Goal: Task Accomplishment & Management: Use online tool/utility

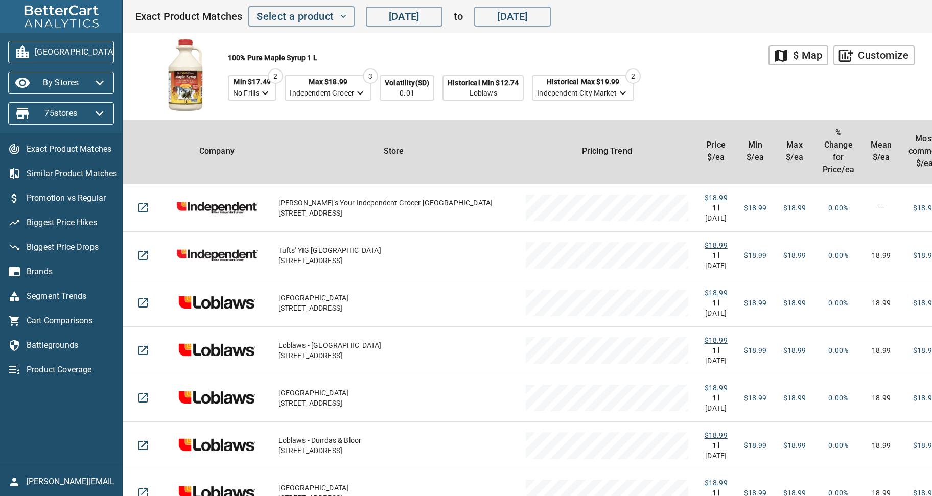
click at [726, 85] on div "100% Pure Maple Syrup 1 l Min $17.49 No Frills 2 Max $18.99 Independent Grocer …" at bounding box center [452, 76] width 634 height 87
click at [816, 58] on div "$ Map" at bounding box center [807, 56] width 29 height 18
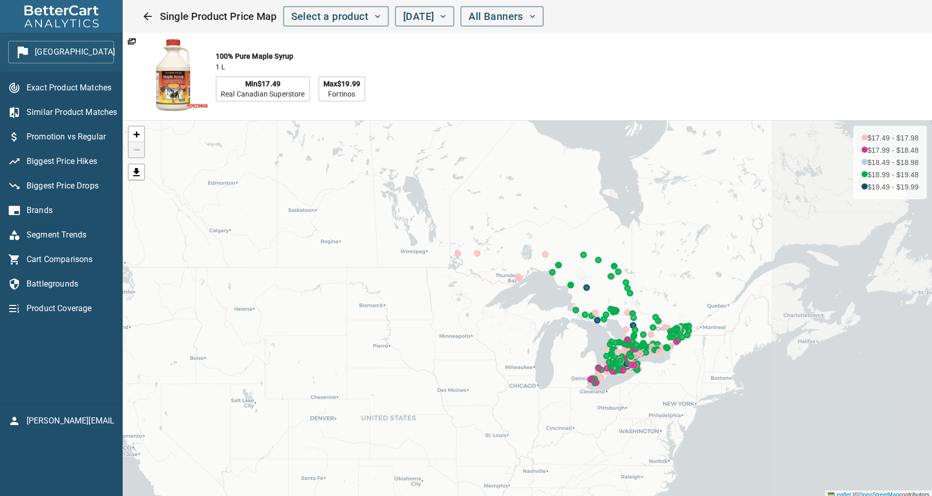
drag, startPoint x: 779, startPoint y: 361, endPoint x: 559, endPoint y: 260, distance: 241.8
click at [559, 260] on div "+ − $17.49 - $17.98 $17.99 - $18.48 $18.49 - $18.98 $18.99 - $19.48 $19.49 - $1…" at bounding box center [528, 310] width 810 height 378
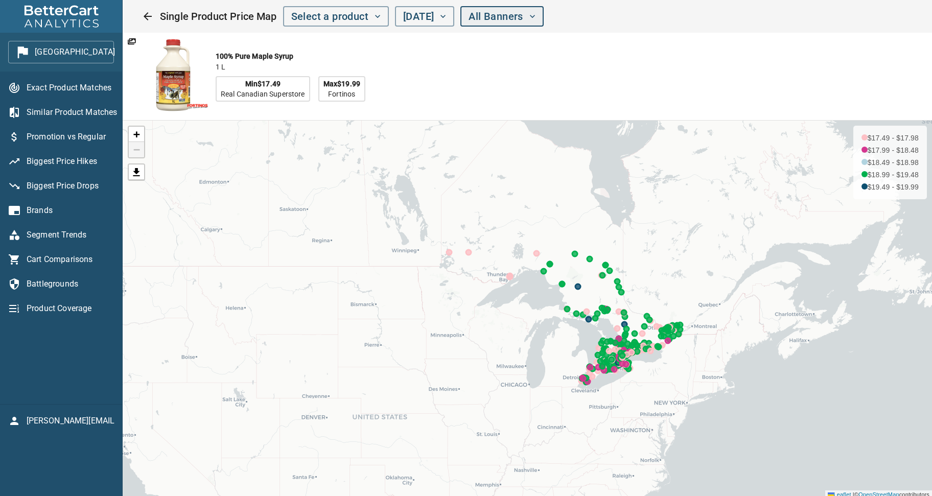
click at [535, 15] on span "All Banners" at bounding box center [502, 17] width 66 height 18
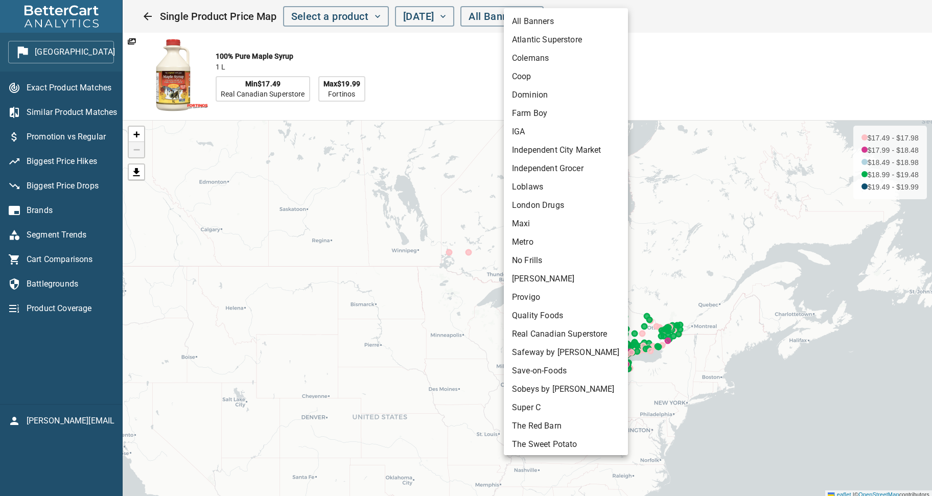
click at [669, 62] on div at bounding box center [466, 248] width 932 height 496
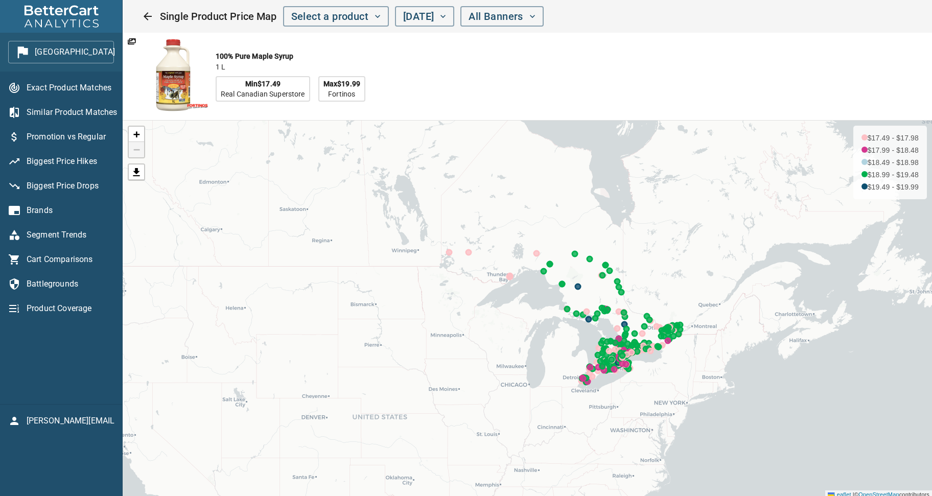
click at [475, 72] on div "100% Pure Maple Syrup 1 l Min $17.49 Real Canadian Superstore Max $19.99 Fortin…" at bounding box center [424, 76] width 603 height 87
click at [40, 87] on span "Exact Product Matches" at bounding box center [70, 88] width 87 height 12
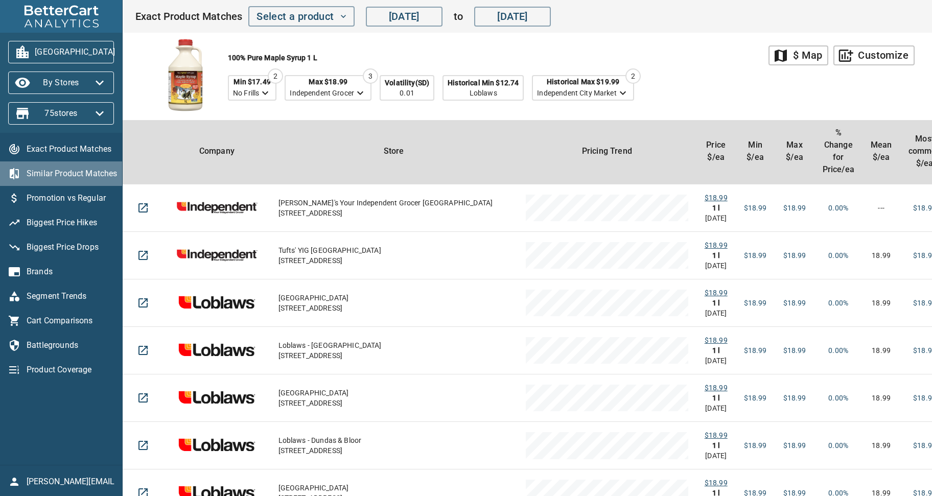
click at [46, 176] on span "Similar Product Matches" at bounding box center [70, 174] width 87 height 12
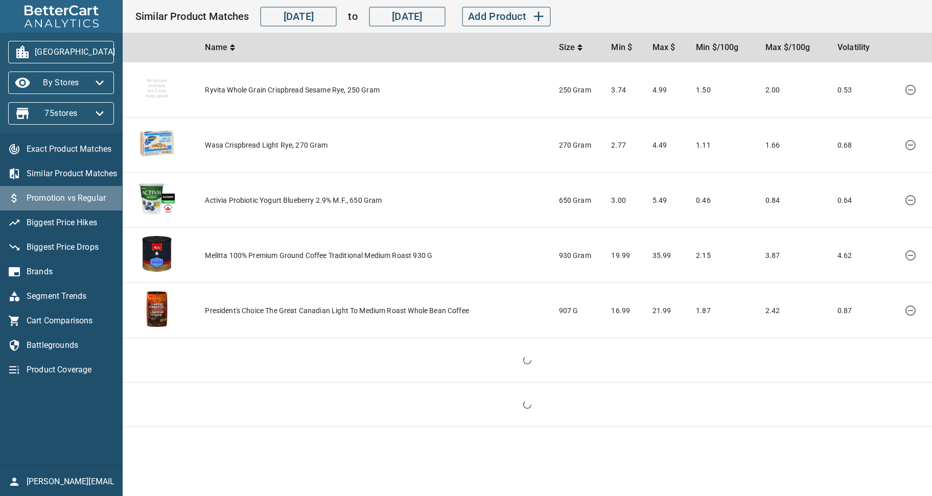
click at [50, 197] on span "Promotion vs Regular" at bounding box center [70, 198] width 87 height 12
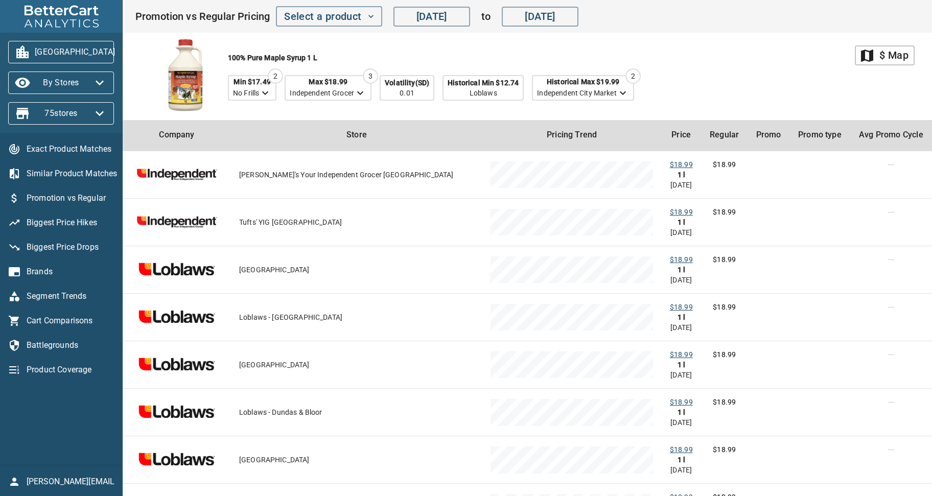
click at [695, 72] on div "100% Pure Maple Syrup 1 l Min $17.49 No Frills 2 Max $18.99 Independent Grocer …" at bounding box center [495, 76] width 720 height 87
click at [101, 113] on icon "button" at bounding box center [100, 113] width 8 height 5
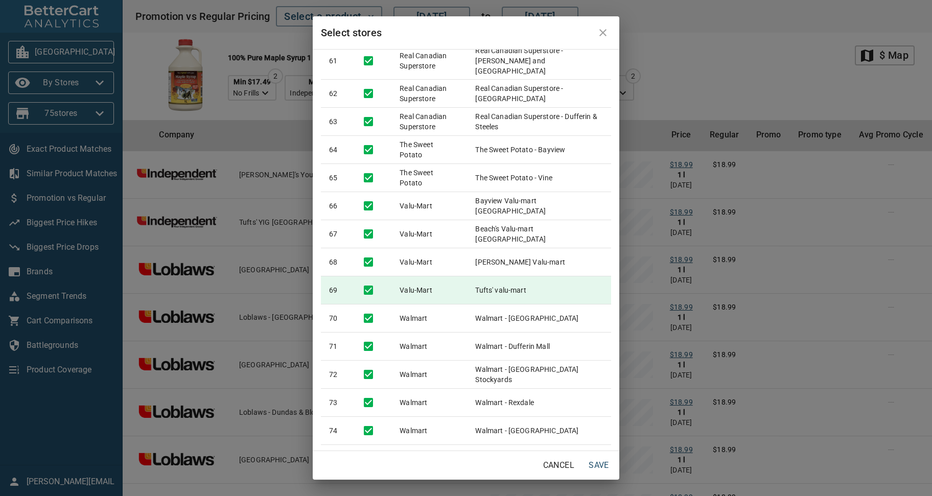
scroll to position [1737, 0]
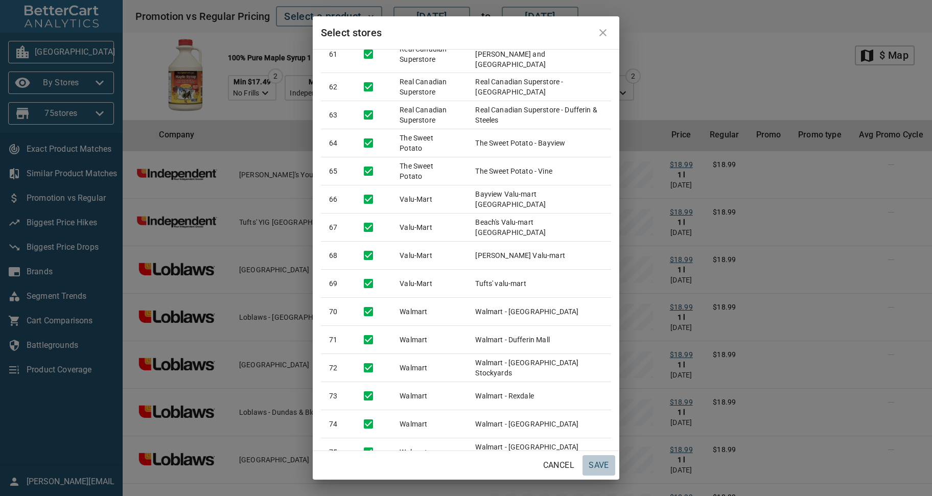
click at [598, 468] on span "Save" at bounding box center [599, 466] width 25 height 14
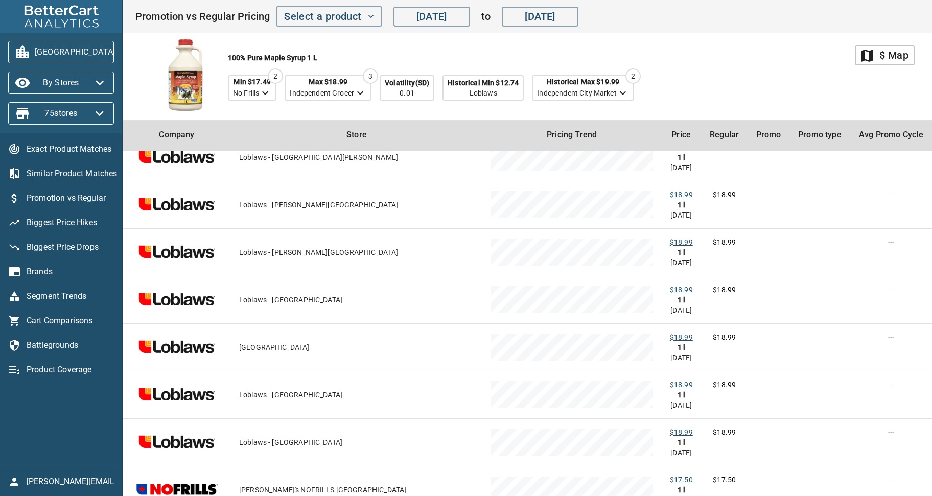
scroll to position [355, 0]
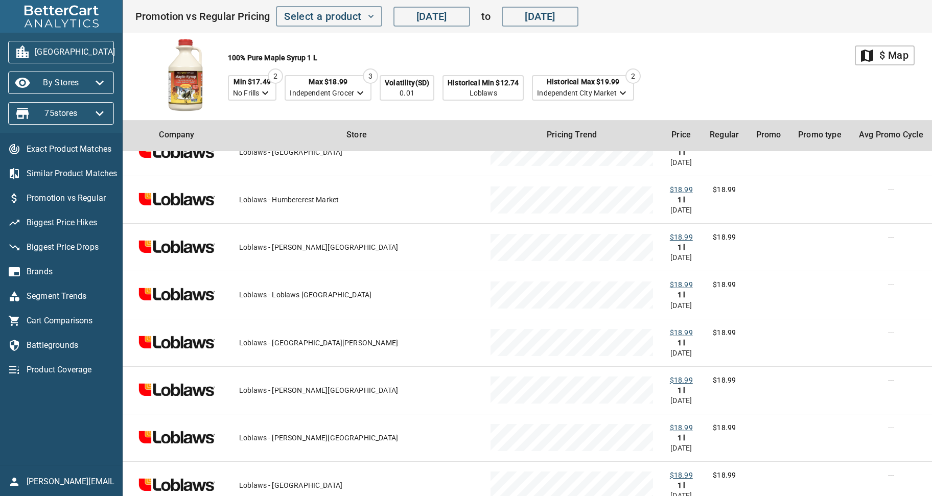
drag, startPoint x: 739, startPoint y: 94, endPoint x: 745, endPoint y: 95, distance: 6.7
click at [739, 94] on div "100% Pure Maple Syrup 1 l Min $17.49 No Frills 2 Max $18.99 Independent Grocer …" at bounding box center [495, 76] width 720 height 87
click at [71, 430] on div "Exact Product Matches Similar Product Matches Promotion vs Regular Biggest Pric…" at bounding box center [61, 299] width 122 height 332
click at [51, 345] on span "Battlegrounds" at bounding box center [70, 345] width 87 height 12
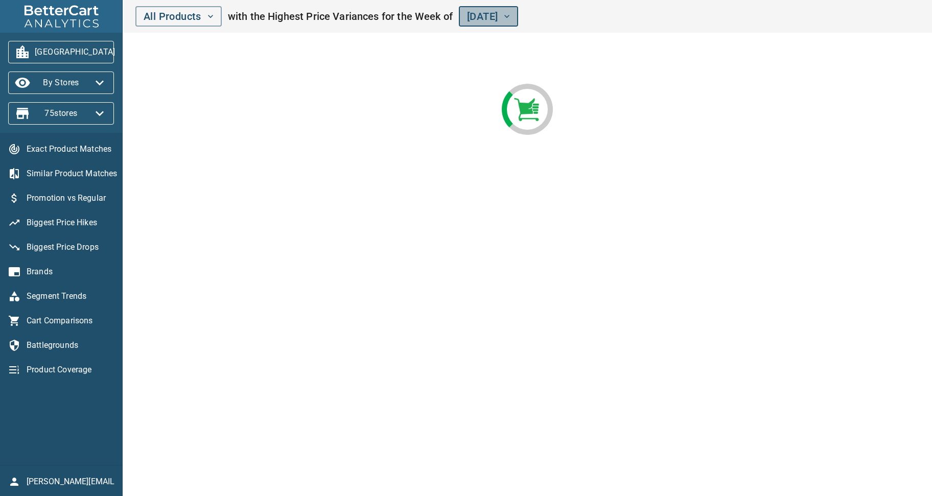
click at [510, 17] on icon "button" at bounding box center [507, 16] width 5 height 3
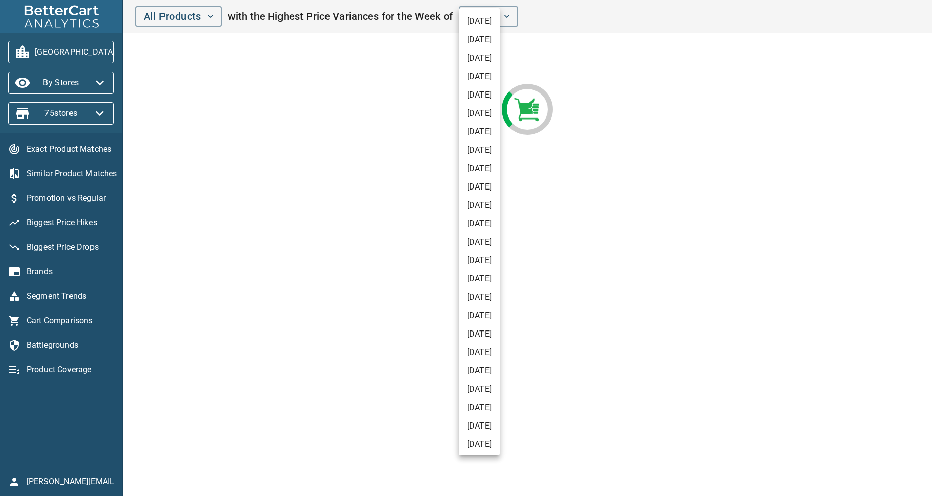
click at [720, 177] on div at bounding box center [466, 248] width 932 height 496
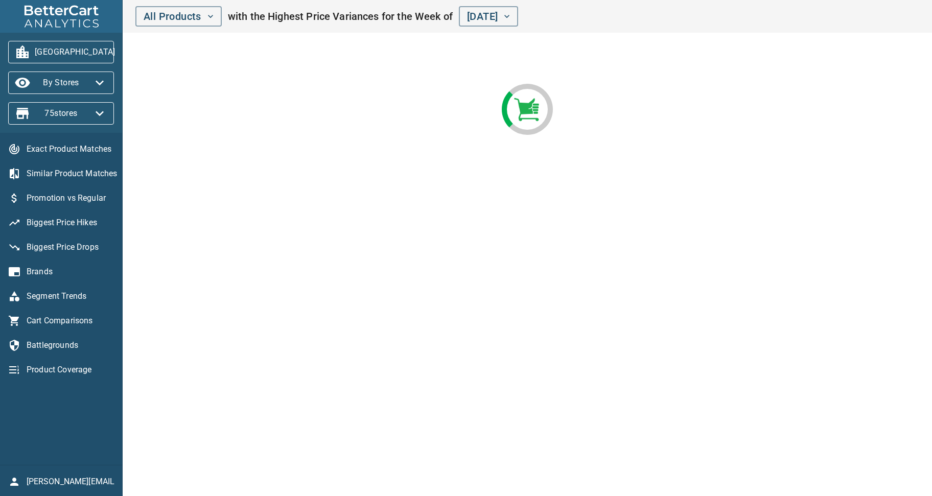
click at [298, 235] on main at bounding box center [528, 248] width 810 height 496
drag, startPoint x: 96, startPoint y: 439, endPoint x: 233, endPoint y: 365, distance: 155.5
click at [97, 438] on div "Exact Product Matches Similar Product Matches Promotion vs Regular Biggest Pric…" at bounding box center [61, 299] width 122 height 332
click at [371, 222] on main at bounding box center [528, 248] width 810 height 496
click at [512, 15] on icon "button" at bounding box center [507, 16] width 10 height 10
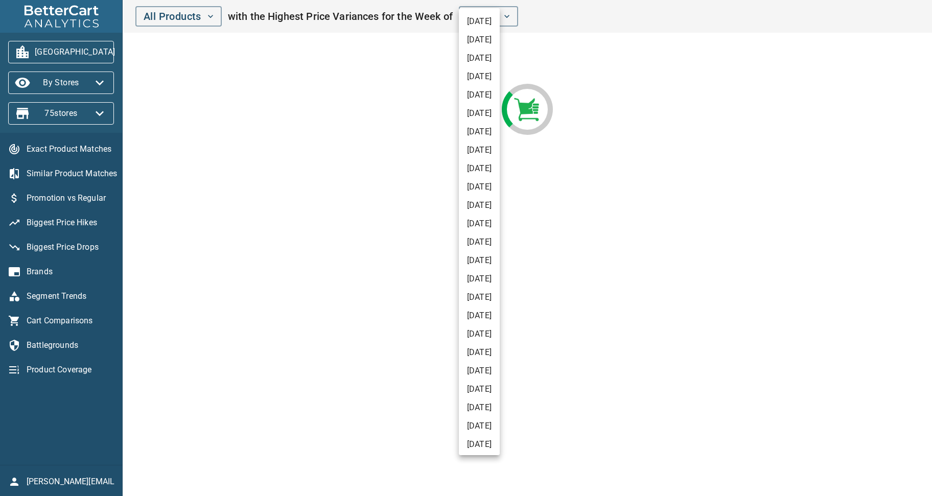
click at [615, 80] on div at bounding box center [466, 248] width 932 height 496
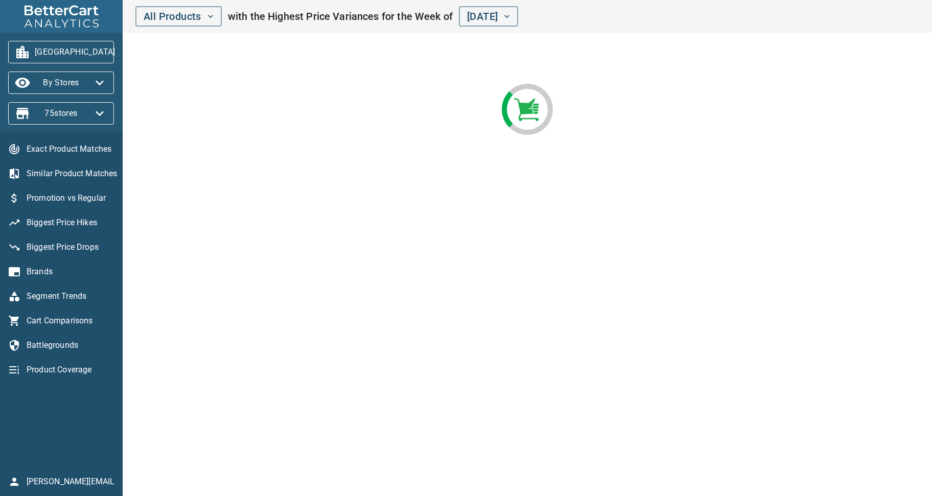
click at [389, 256] on main at bounding box center [528, 248] width 810 height 496
click at [209, 15] on icon "button" at bounding box center [210, 16] width 5 height 3
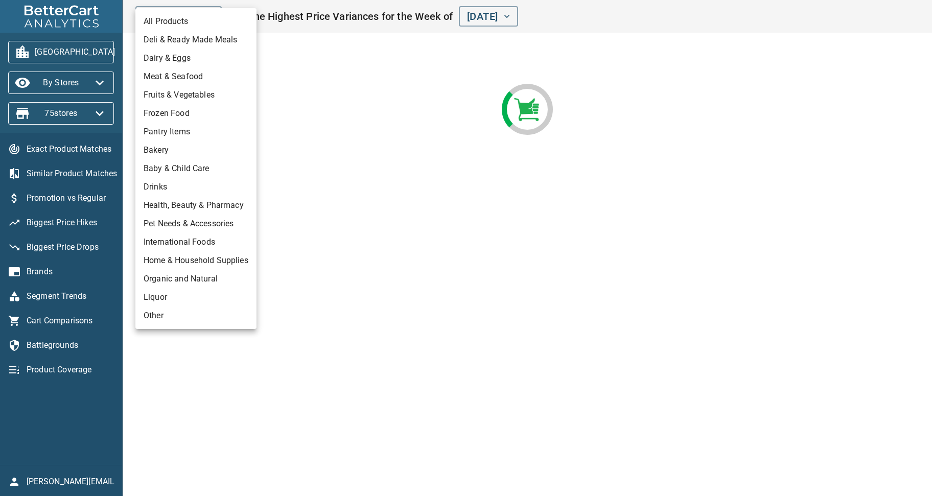
click at [153, 60] on li "Dairy & Eggs" at bounding box center [195, 58] width 121 height 18
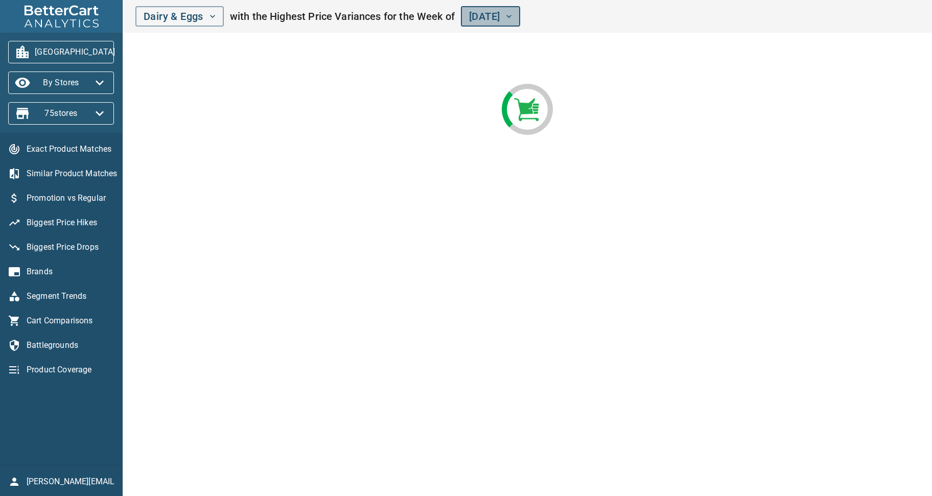
click at [512, 8] on span "July 26th, 2025" at bounding box center [490, 17] width 43 height 18
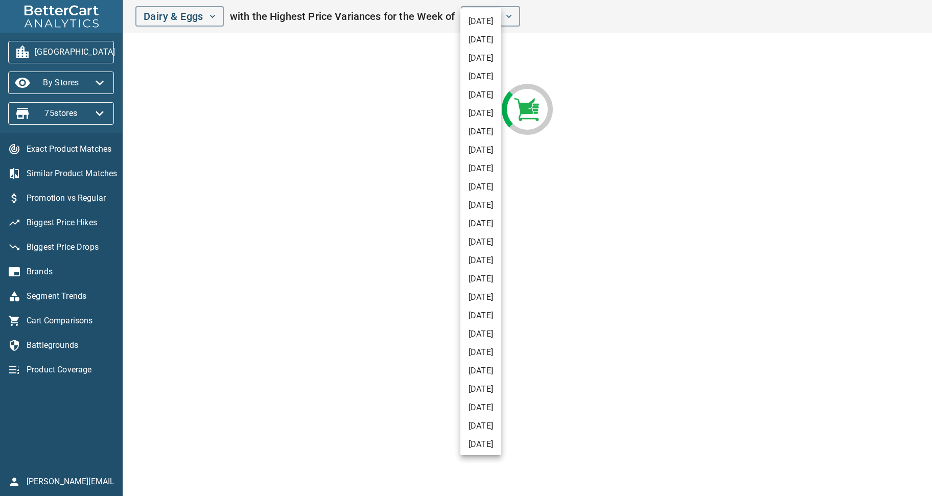
click at [719, 150] on div at bounding box center [466, 248] width 932 height 496
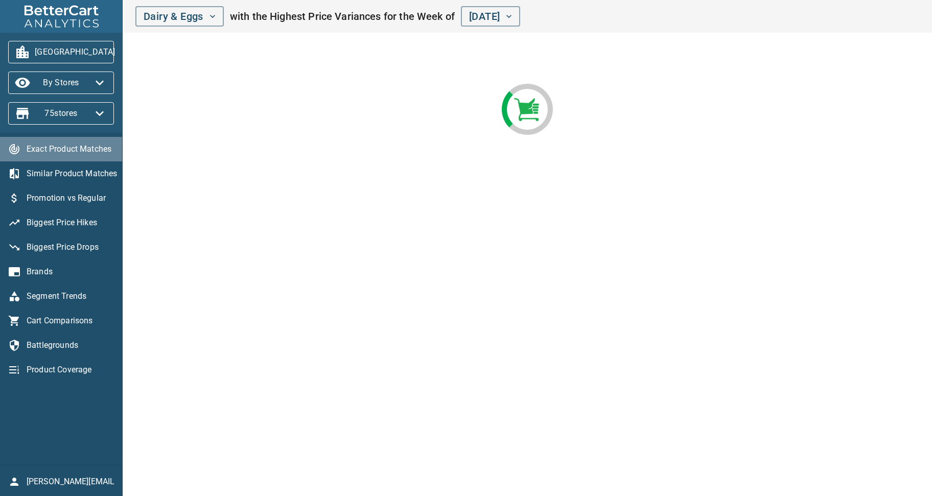
click at [37, 149] on span "Exact Product Matches" at bounding box center [70, 149] width 87 height 12
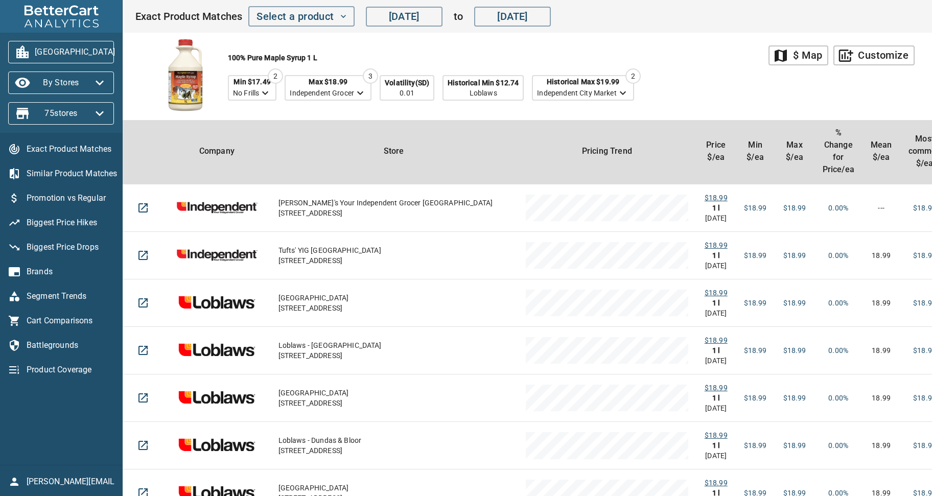
click at [756, 85] on div "100% Pure Maple Syrup 1 l Min $17.49 No Frills 2 Max $18.99 Independent Grocer …" at bounding box center [452, 76] width 634 height 87
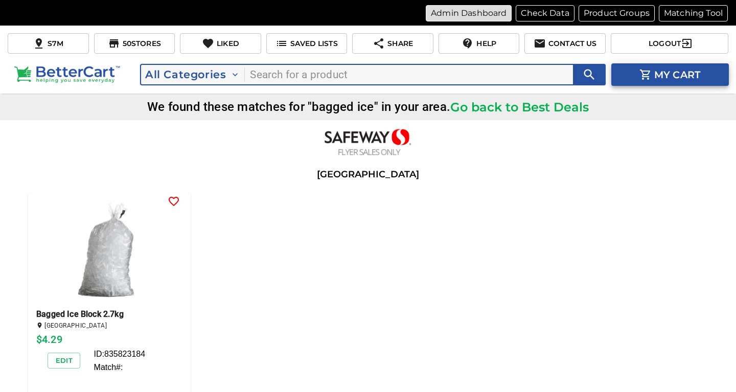
click at [443, 13] on p "Admin Dashboard" at bounding box center [469, 13] width 76 height 12
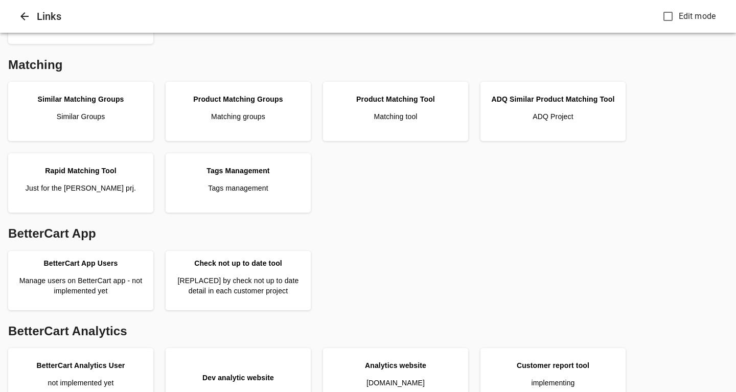
scroll to position [276, 0]
click at [511, 240] on div "BetterCart App" at bounding box center [368, 234] width 728 height 26
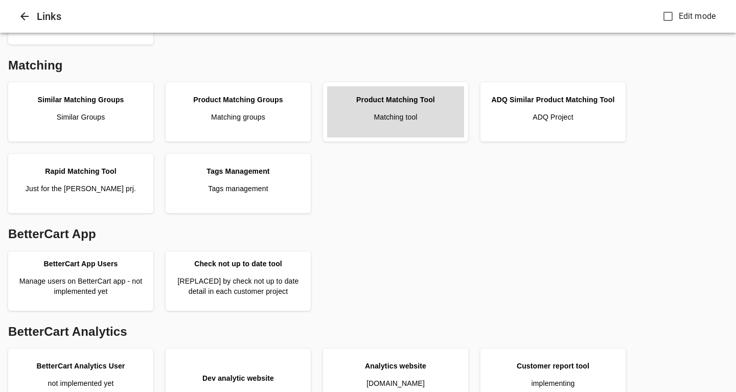
click at [393, 111] on link "Product Matching Tool Matching tool" at bounding box center [395, 111] width 137 height 51
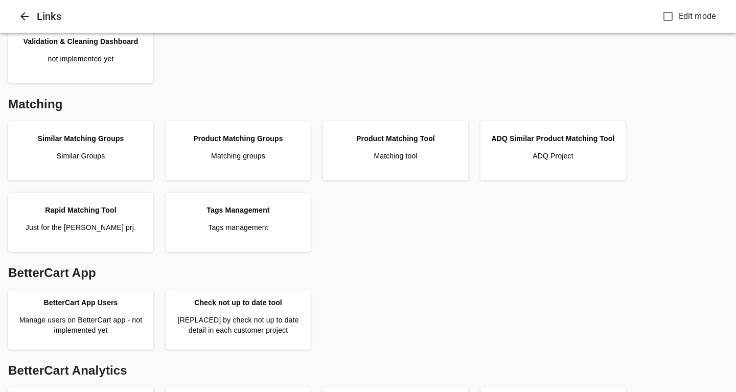
scroll to position [221, 0]
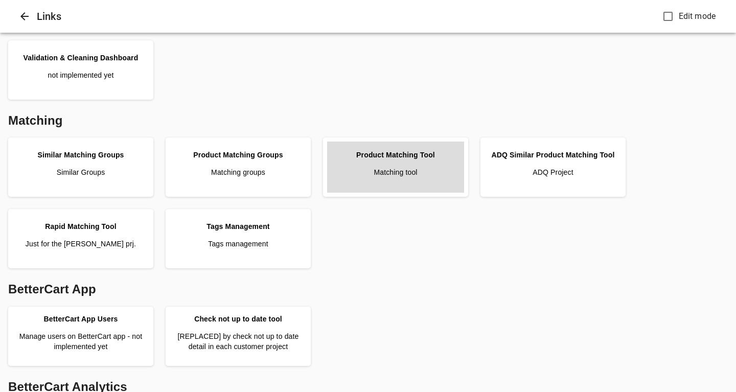
click at [408, 165] on link "Product Matching Tool Matching tool" at bounding box center [395, 167] width 137 height 51
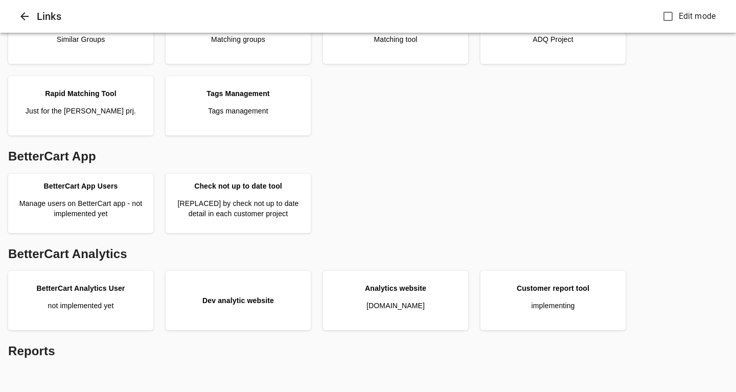
scroll to position [386, 0]
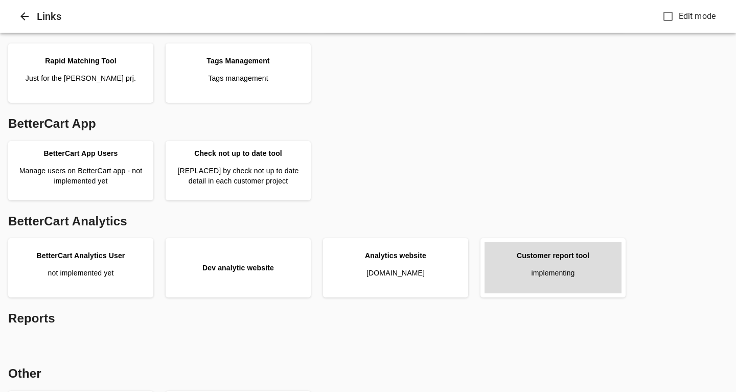
click at [539, 264] on link "Customer report tool implementing" at bounding box center [553, 267] width 137 height 51
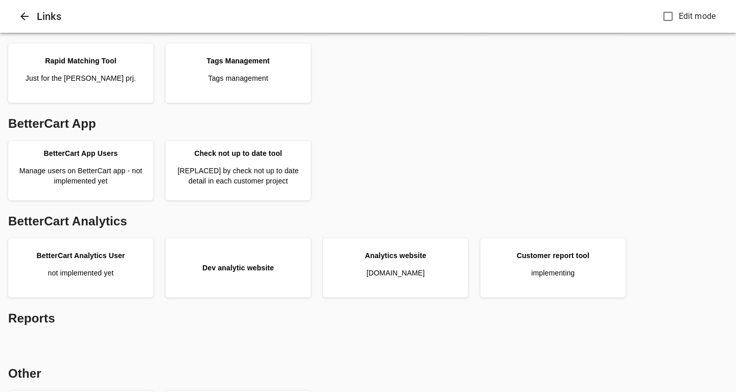
click at [573, 161] on div "BetterCart App Users Manage users on BetterCart app - not implemented yet Check…" at bounding box center [368, 170] width 728 height 67
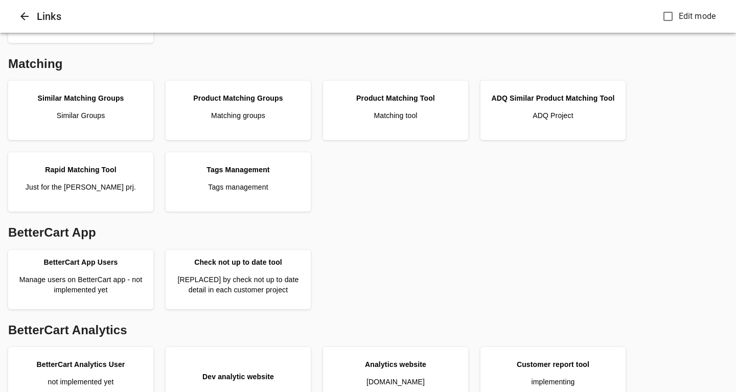
scroll to position [276, 0]
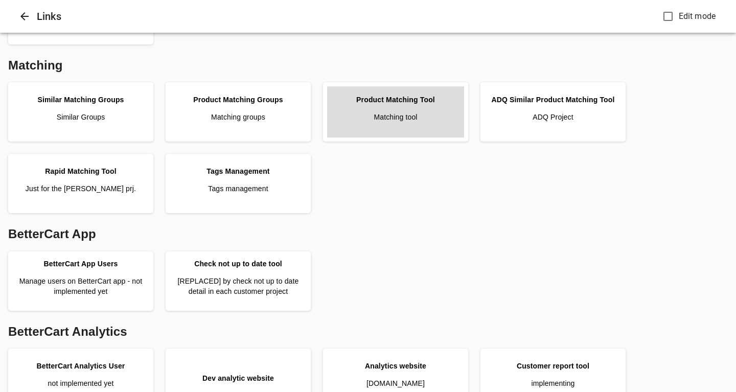
click at [393, 115] on p "Matching tool" at bounding box center [395, 117] width 43 height 10
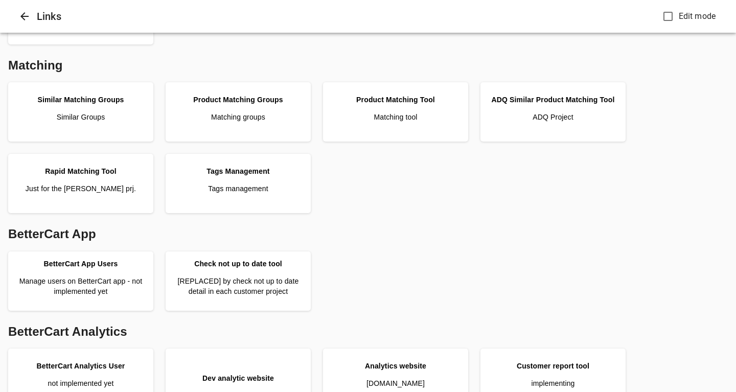
click at [543, 241] on div "BetterCart App" at bounding box center [368, 234] width 728 height 26
click at [565, 215] on div "Similar Matching Groups Similar Groups Product Matching Groups Matching groups …" at bounding box center [368, 147] width 728 height 139
drag, startPoint x: 548, startPoint y: 211, endPoint x: 556, endPoint y: 182, distance: 29.3
click at [548, 209] on div "Similar Matching Groups Similar Groups Product Matching Groups Matching groups …" at bounding box center [368, 147] width 728 height 139
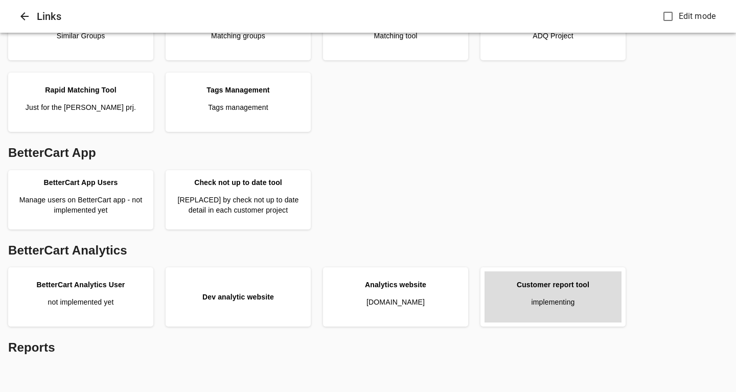
scroll to position [453, 0]
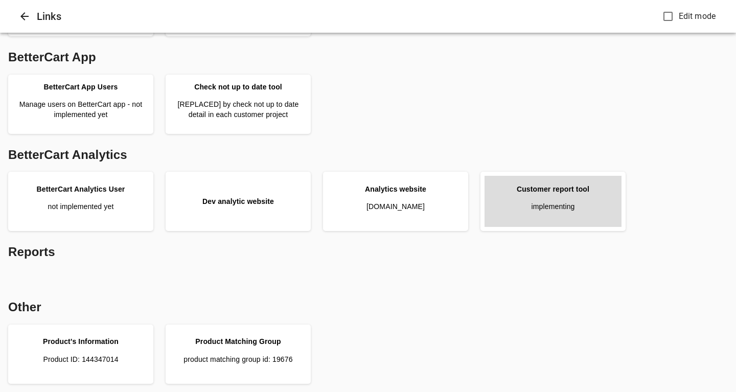
click at [549, 192] on div "Customer report tool" at bounding box center [553, 189] width 73 height 10
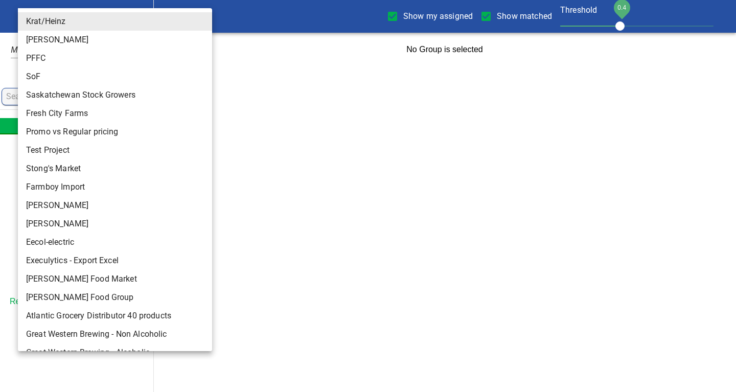
click at [68, 18] on body "tspan{white-space:pre} Show my assigned Show matched Threshold 0.4 Krat/Heinz 1…" at bounding box center [368, 33] width 736 height 66
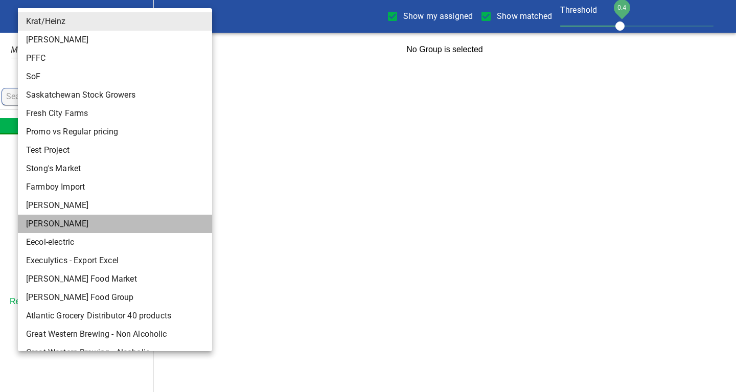
click at [39, 227] on li "[PERSON_NAME]" at bounding box center [115, 224] width 194 height 18
type input "124"
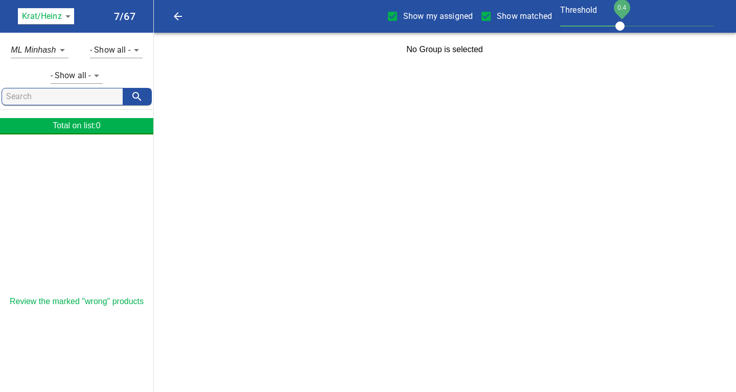
click at [70, 15] on body "tspan{white-space:pre} Show my assigned Show matched Threshold 0.4 Krat/Heinz 1…" at bounding box center [368, 33] width 736 height 66
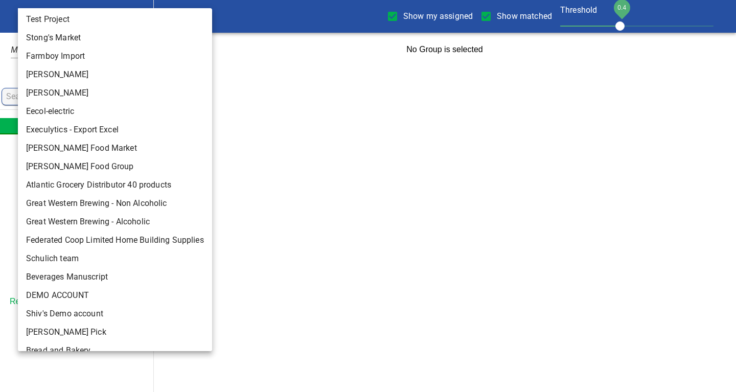
scroll to position [162, 0]
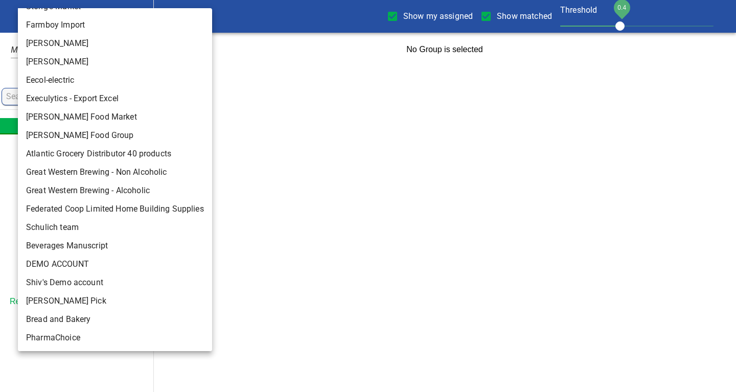
click at [61, 296] on li "[PERSON_NAME] Pick" at bounding box center [115, 301] width 194 height 18
type input "137"
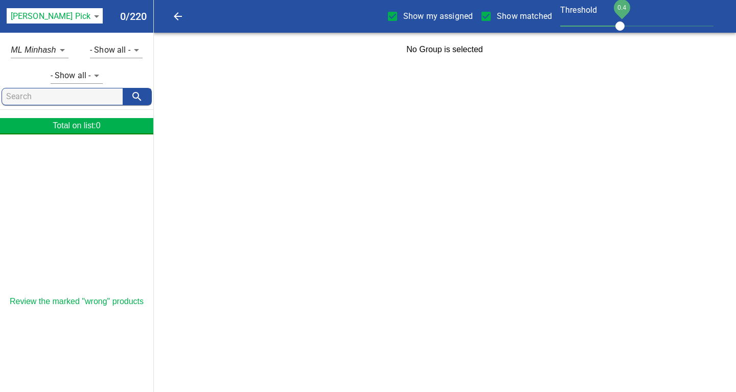
click at [98, 66] on body "tspan{white-space:pre} Show my assigned Show matched Threshold 0.4 Farmer's Pic…" at bounding box center [368, 33] width 736 height 66
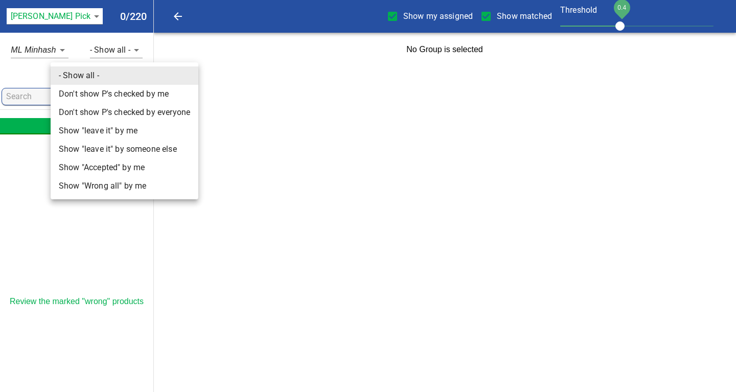
click at [265, 116] on div at bounding box center [368, 196] width 736 height 392
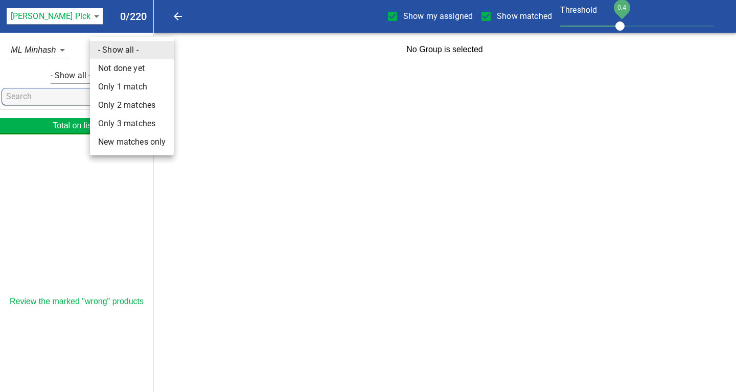
click at [133, 49] on body "tspan{white-space:pre} Show my assigned Show matched Threshold 0.4 Farmer's Pic…" at bounding box center [368, 33] width 736 height 66
click at [140, 69] on li "Not done yet" at bounding box center [132, 68] width 84 height 18
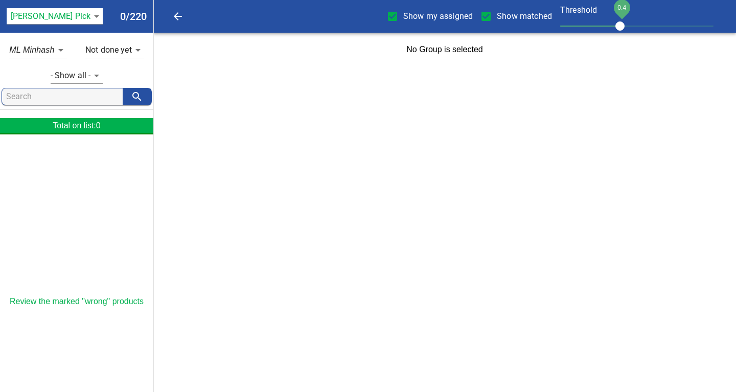
click at [264, 66] on html "tspan{white-space:pre} Show my assigned Show matched Threshold 0.4 Farmer's Pic…" at bounding box center [368, 33] width 736 height 66
click at [137, 49] on body "tspan{white-space:pre} Show my assigned Show matched Threshold 0.4 Farmer's Pic…" at bounding box center [368, 33] width 736 height 66
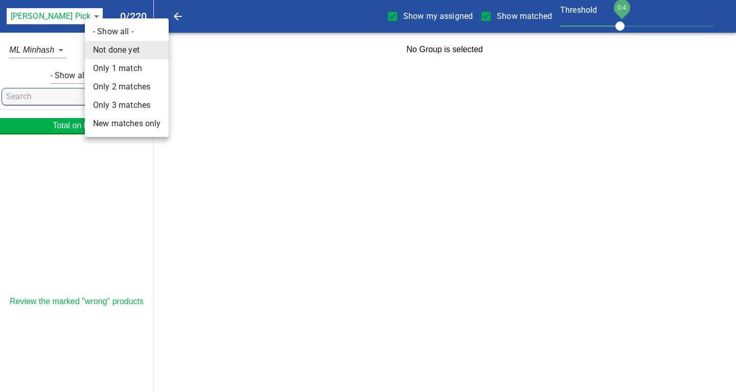
click at [107, 89] on li "Only 2 matches" at bounding box center [127, 87] width 84 height 18
type input "2"
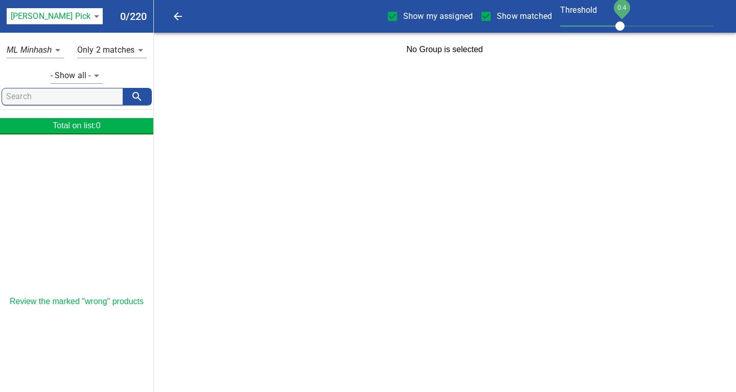
click at [501, 66] on html "tspan{white-space:pre} Show my assigned Show matched Threshold 0.4 Farmer's Pic…" at bounding box center [368, 33] width 736 height 66
click at [572, 66] on html "tspan{white-space:pre} Show my assigned Show matched Threshold 0.4 Farmer's Pic…" at bounding box center [368, 33] width 736 height 66
click at [336, 66] on html "tspan{white-space:pre} Show my assigned Show matched Threshold 0.4 Farmer's Pic…" at bounding box center [368, 33] width 736 height 66
drag, startPoint x: 531, startPoint y: 139, endPoint x: 515, endPoint y: 2, distance: 137.4
click at [532, 66] on html "tspan{white-space:pre} Show my assigned Show matched Threshold 0.4 Farmer's Pic…" at bounding box center [368, 33] width 736 height 66
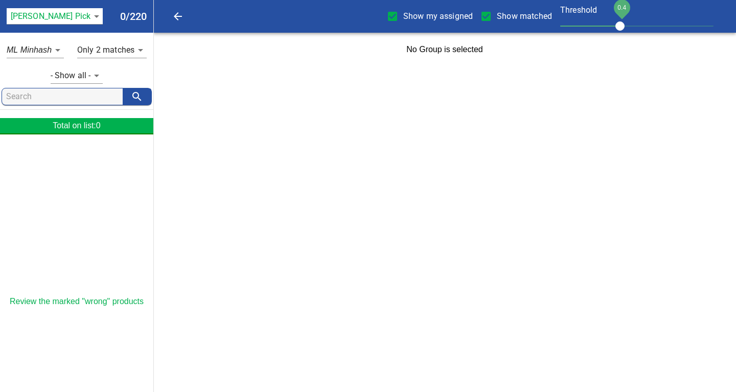
click at [555, 66] on html "tspan{white-space:pre} Show my assigned Show matched Threshold 0.4 Farmer's Pic…" at bounding box center [368, 33] width 736 height 66
drag, startPoint x: 518, startPoint y: 181, endPoint x: 526, endPoint y: 121, distance: 60.8
click at [520, 66] on html "tspan{white-space:pre} Show my assigned Show matched Threshold 0.4 Farmer's Pic…" at bounding box center [368, 33] width 736 height 66
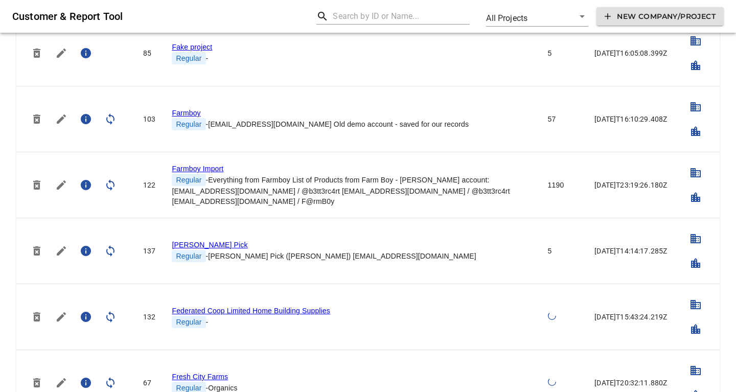
scroll to position [939, 0]
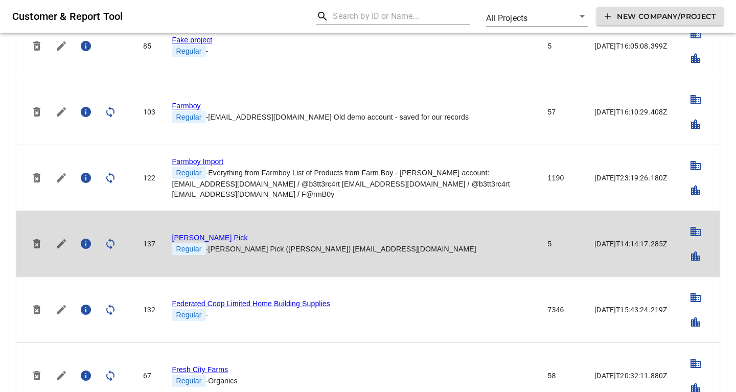
click at [199, 234] on link "Farmer's Pick" at bounding box center [210, 238] width 76 height 8
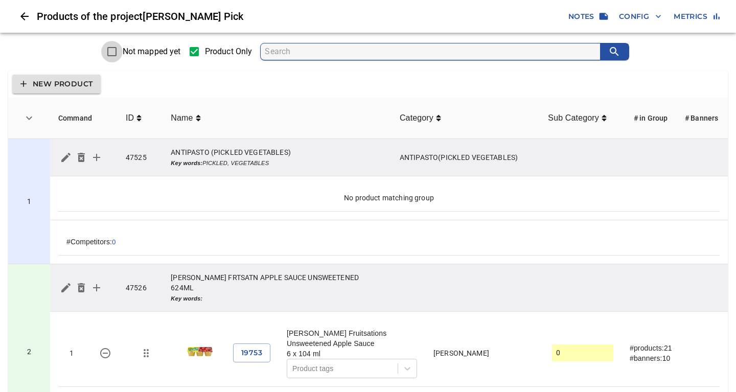
click at [111, 52] on input "Not mapped yet" at bounding box center [111, 51] width 21 height 21
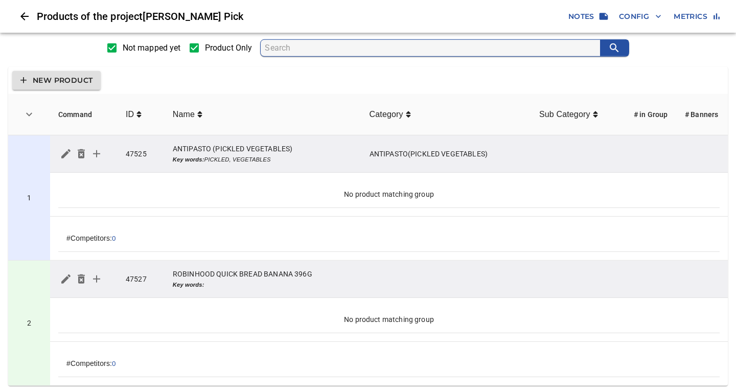
scroll to position [6, 0]
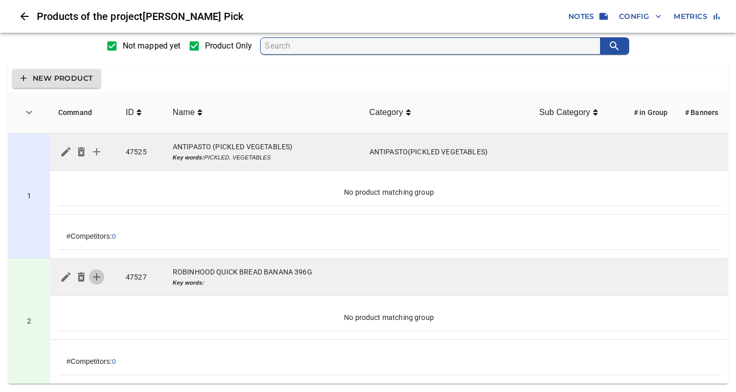
click at [96, 278] on icon "simple table" at bounding box center [96, 276] width 7 height 7
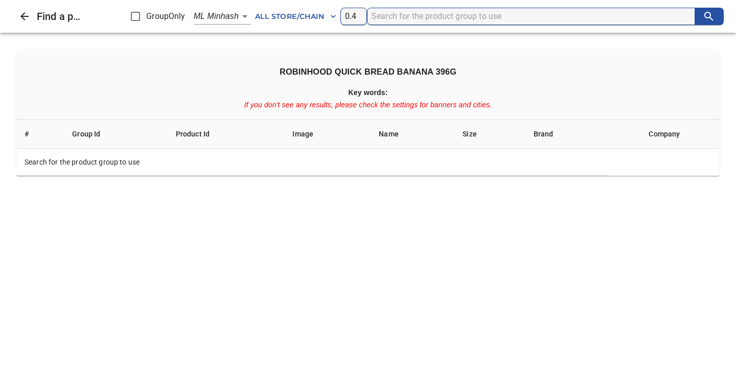
click at [242, 16] on body "tspan{white-space:pre} Products of the project Farmer's Pick Notes Config Metri…" at bounding box center [368, 193] width 736 height 398
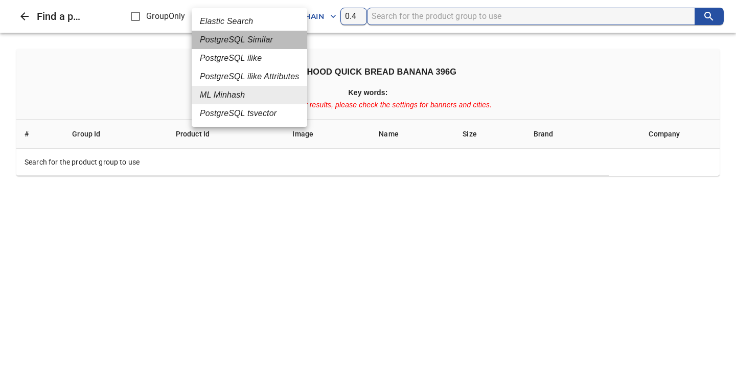
click at [232, 43] on em "PostgreSQL Similar" at bounding box center [236, 40] width 73 height 12
type input "2"
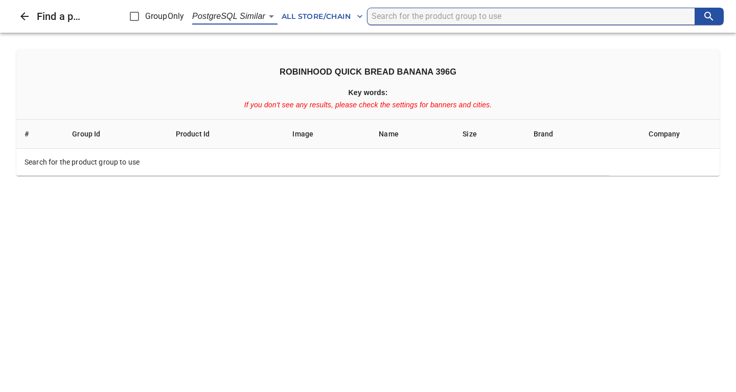
click at [386, 16] on input "search" at bounding box center [533, 16] width 323 height 16
type input "robinhood quick bread"
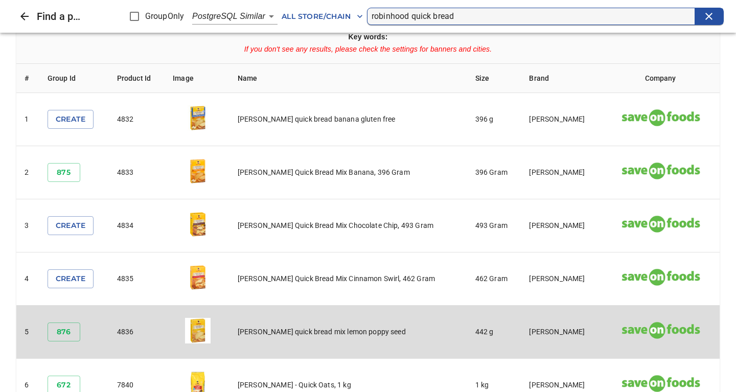
scroll to position [55, 0]
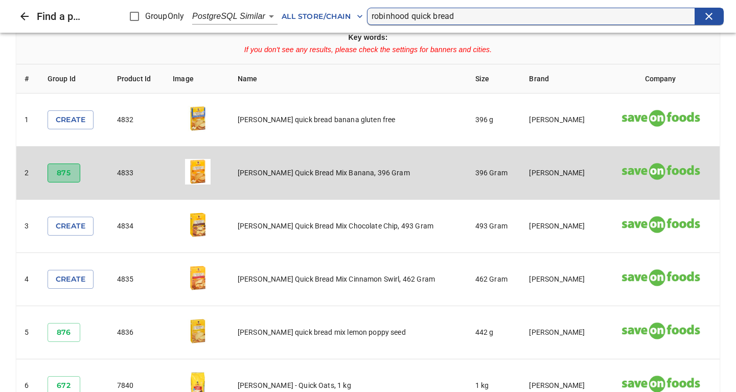
click at [71, 173] on span "875" at bounding box center [64, 173] width 16 height 13
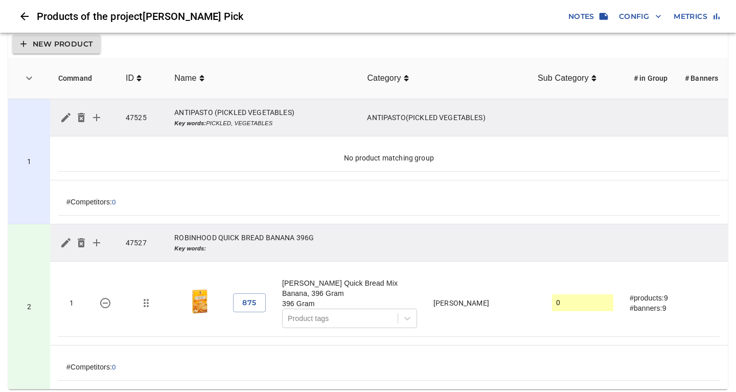
scroll to position [45, 0]
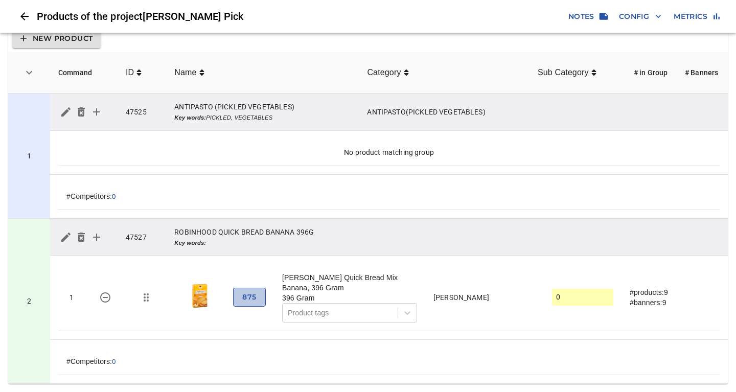
click at [252, 298] on span "875" at bounding box center [249, 297] width 16 height 13
click at [636, 17] on span "Config" at bounding box center [640, 16] width 42 height 13
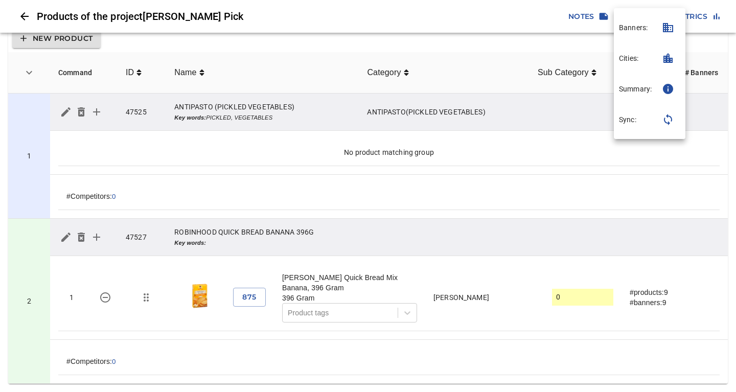
click at [635, 59] on p "Cities:" at bounding box center [628, 58] width 19 height 10
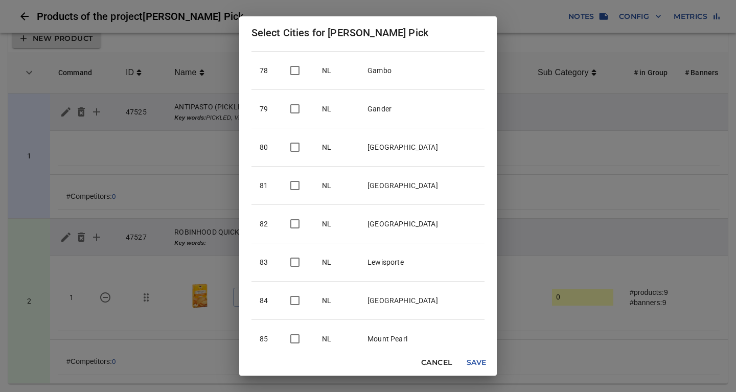
scroll to position [3016, 0]
click at [464, 358] on span "Save" at bounding box center [476, 362] width 25 height 13
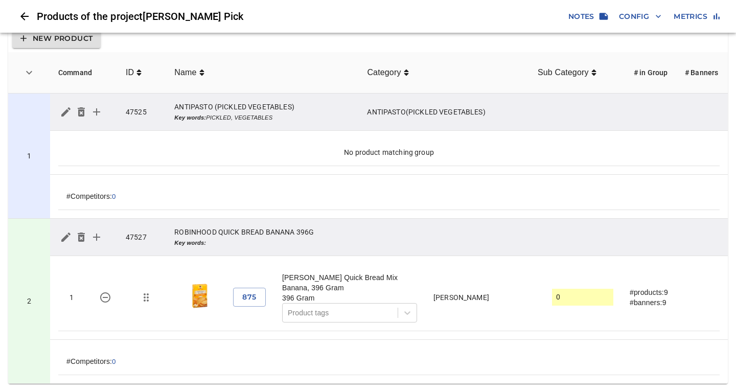
click at [638, 16] on span "Config" at bounding box center [640, 16] width 42 height 13
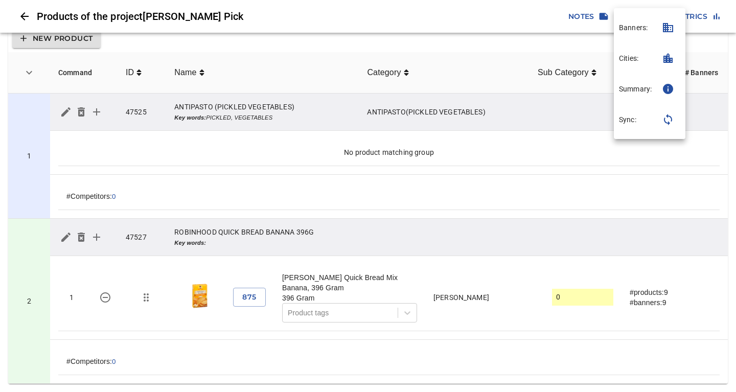
click at [631, 31] on p "Banners:" at bounding box center [633, 27] width 29 height 10
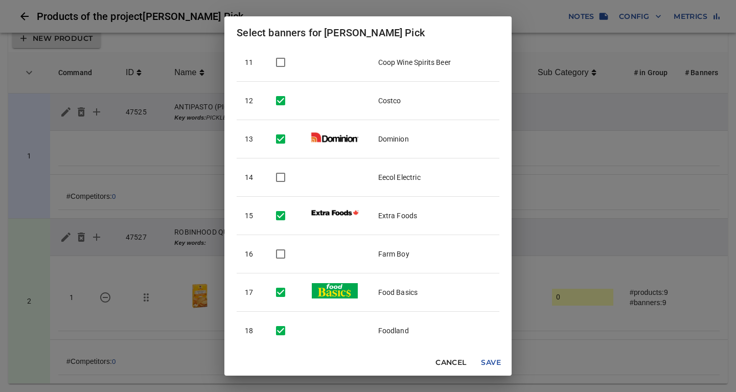
scroll to position [497, 0]
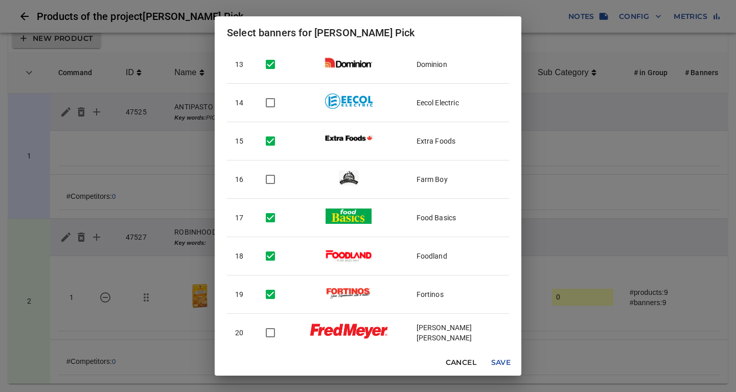
click at [272, 257] on input "checkbox" at bounding box center [270, 255] width 21 height 21
checkbox input "false"
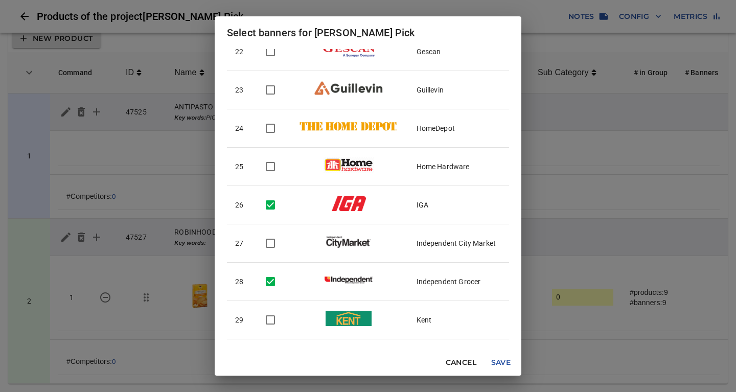
scroll to position [883, 0]
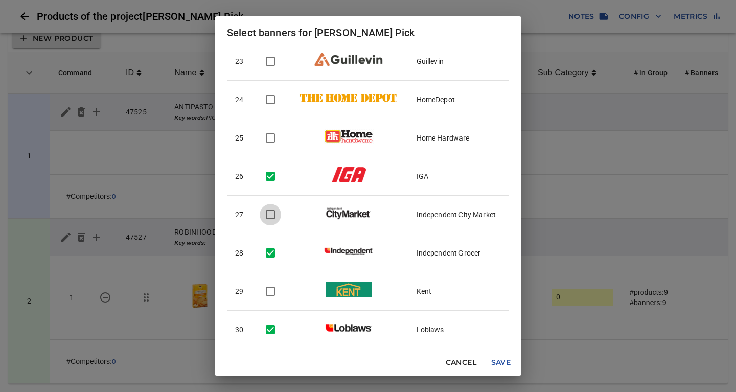
click at [270, 213] on input "checkbox" at bounding box center [270, 214] width 21 height 21
checkbox input "true"
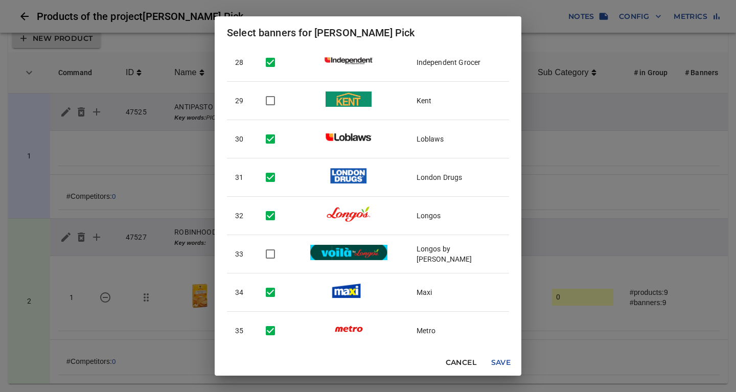
scroll to position [1104, 0]
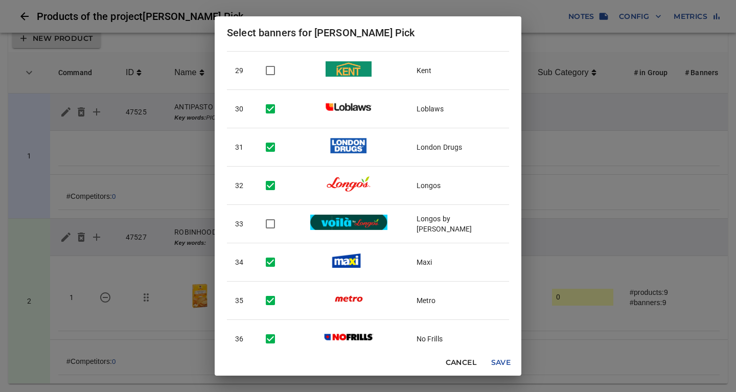
click at [268, 224] on input "checkbox" at bounding box center [270, 223] width 21 height 21
checkbox input "true"
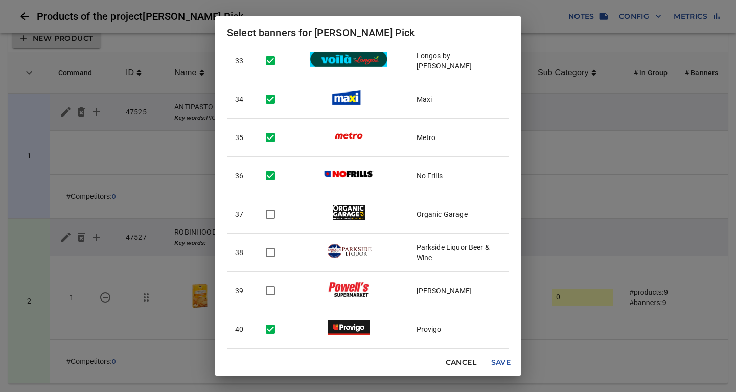
scroll to position [1270, 0]
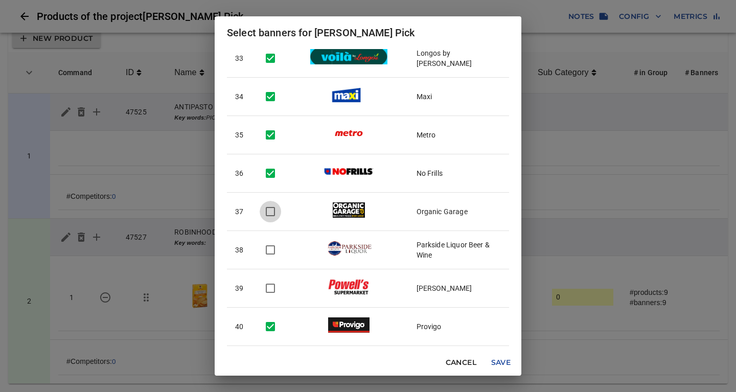
click at [269, 210] on input "checkbox" at bounding box center [270, 211] width 21 height 21
checkbox input "true"
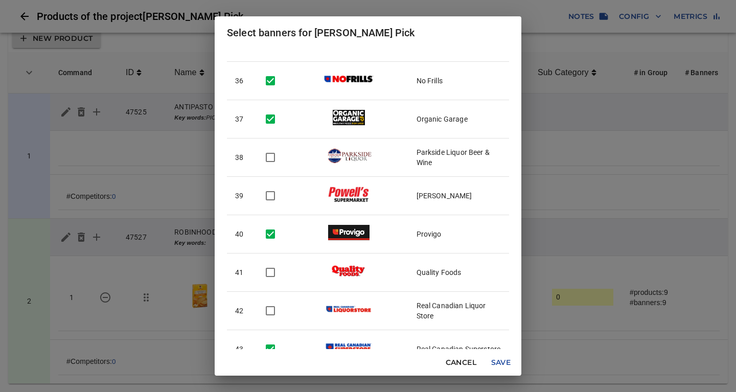
scroll to position [1380, 0]
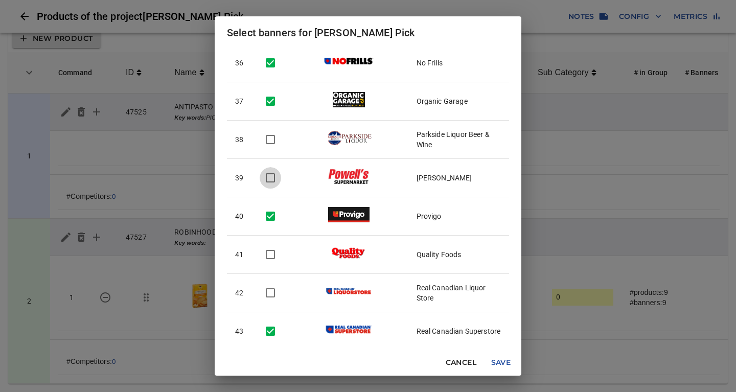
click at [270, 174] on input "checkbox" at bounding box center [270, 177] width 21 height 21
checkbox input "true"
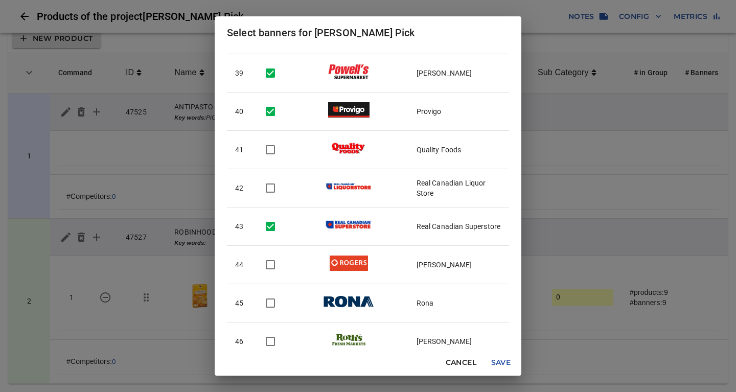
scroll to position [1491, 0]
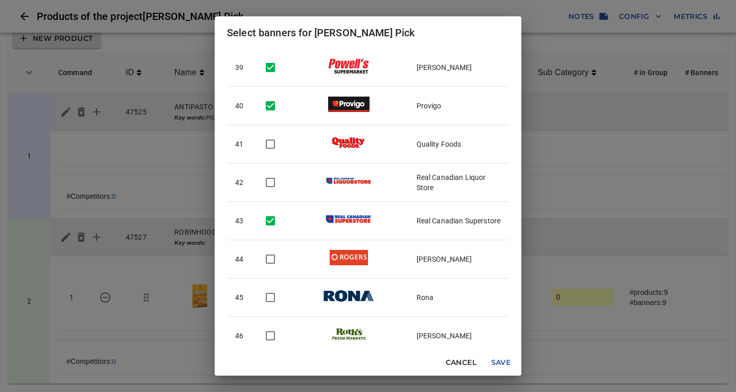
click at [269, 147] on input "checkbox" at bounding box center [270, 143] width 21 height 21
checkbox input "true"
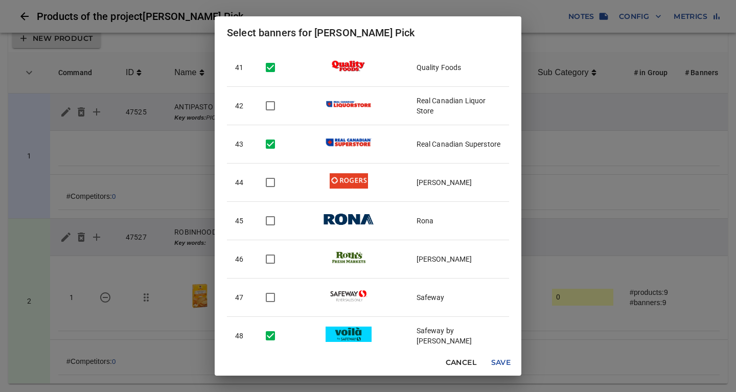
scroll to position [1711, 0]
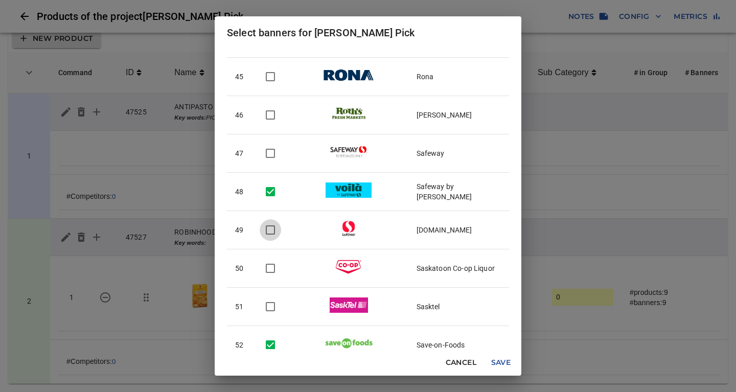
click at [273, 230] on input "checkbox" at bounding box center [270, 229] width 21 height 21
checkbox input "true"
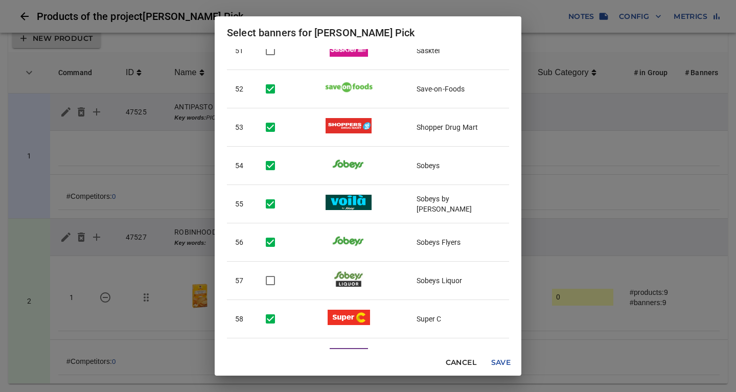
scroll to position [1988, 0]
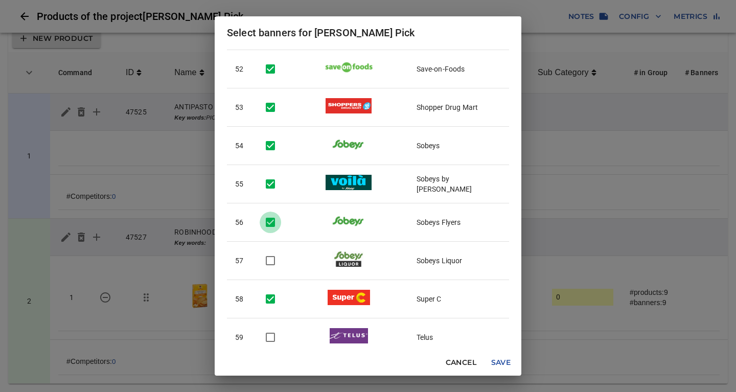
click at [272, 223] on input "checkbox" at bounding box center [270, 222] width 21 height 21
checkbox input "false"
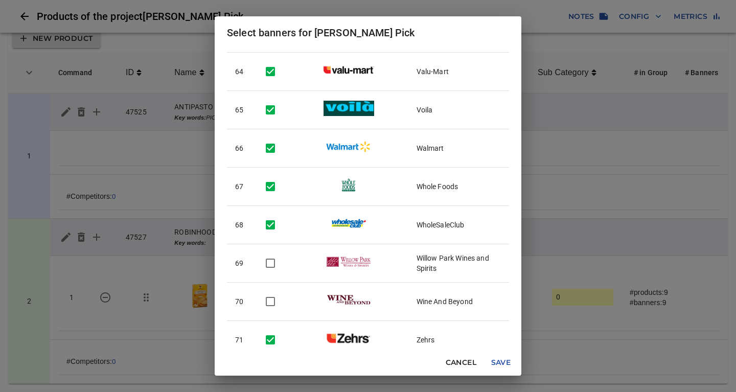
scroll to position [2460, 0]
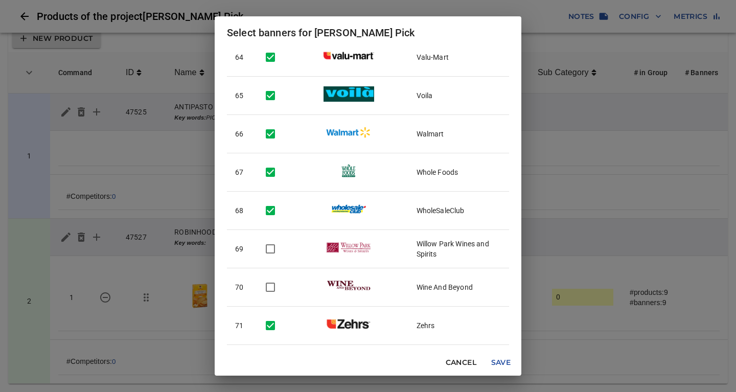
click at [498, 363] on span "Save" at bounding box center [501, 362] width 25 height 13
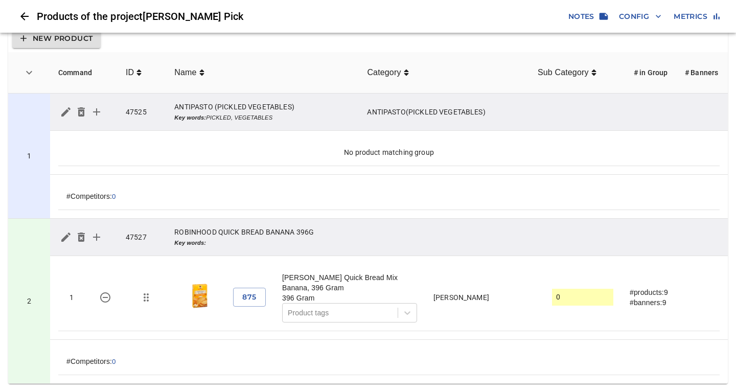
click at [629, 13] on span "Config" at bounding box center [640, 16] width 42 height 13
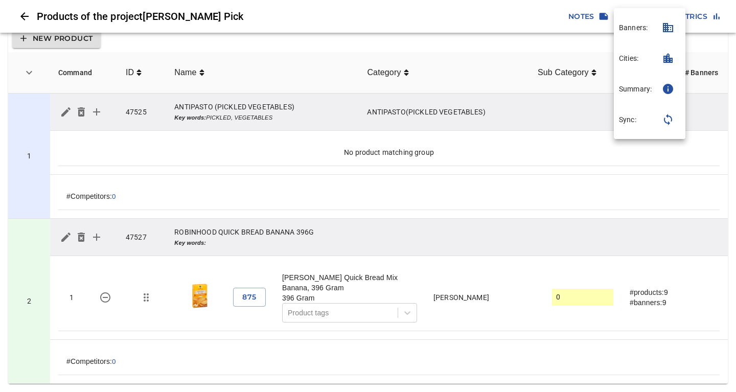
click at [624, 122] on p "Sync:" at bounding box center [627, 120] width 17 height 10
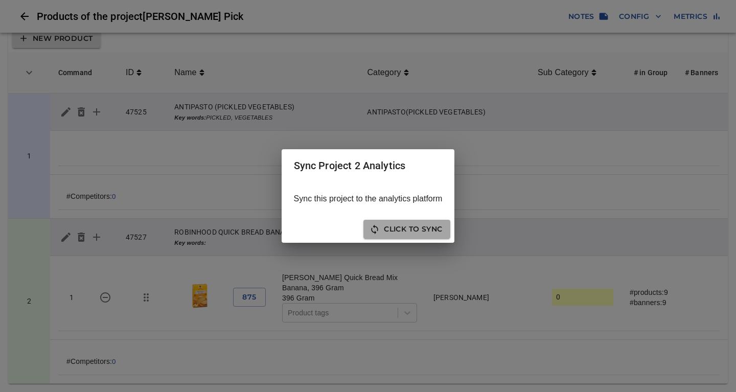
click at [412, 227] on span "Click to sync" at bounding box center [407, 229] width 71 height 13
click at [355, 231] on span "Click to Re-Sync" at bounding box center [354, 229] width 83 height 13
click at [430, 234] on span "Close" at bounding box center [430, 229] width 26 height 13
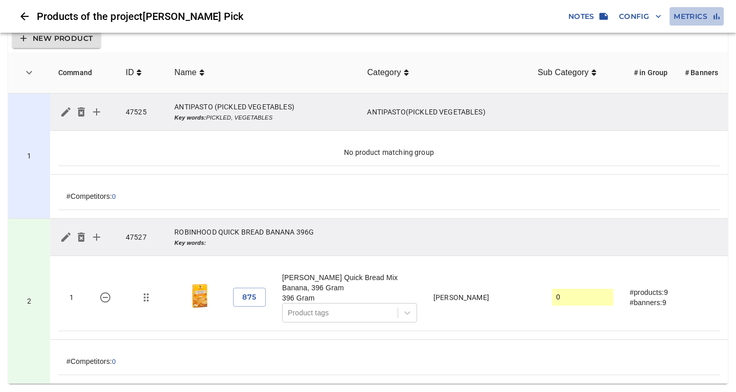
click at [688, 19] on span "Metrics" at bounding box center [697, 16] width 46 height 13
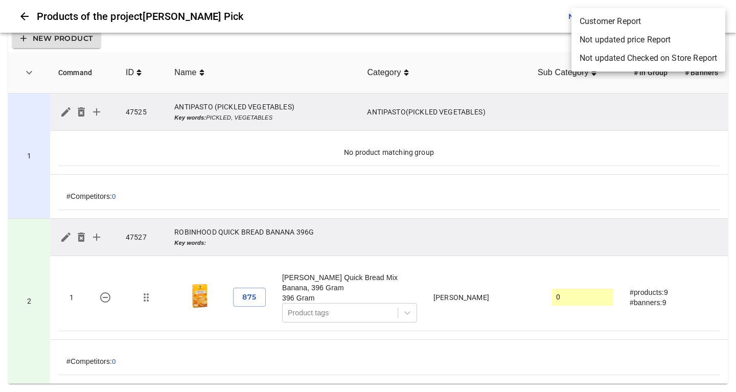
click at [516, 20] on div at bounding box center [368, 196] width 736 height 392
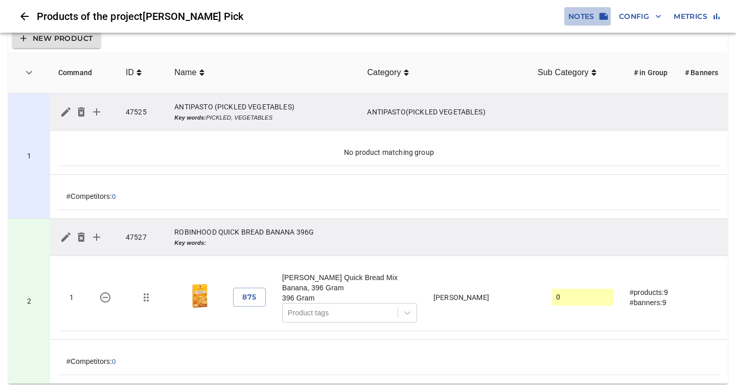
click at [581, 19] on span "Notes" at bounding box center [587, 16] width 38 height 13
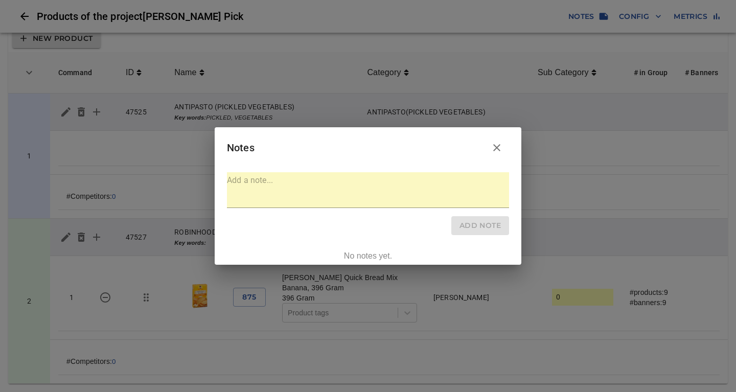
click at [499, 142] on icon "button" at bounding box center [497, 148] width 12 height 12
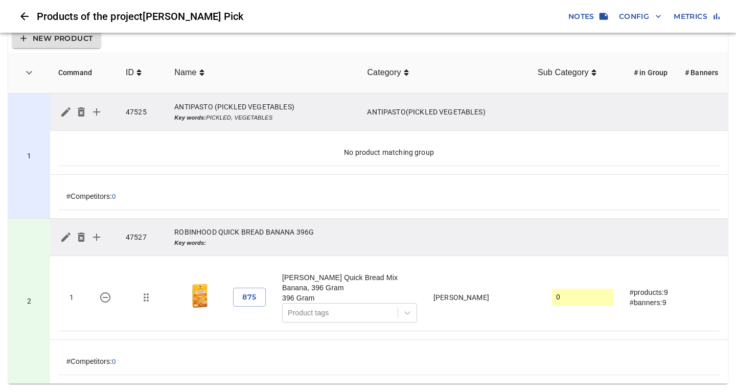
drag, startPoint x: 496, startPoint y: 24, endPoint x: 506, endPoint y: 26, distance: 10.0
click at [497, 24] on h6 "Products of the project Farmer's Pick" at bounding box center [301, 16] width 528 height 16
click at [249, 298] on span "875" at bounding box center [249, 297] width 16 height 13
click at [633, 16] on span "Config" at bounding box center [640, 16] width 42 height 13
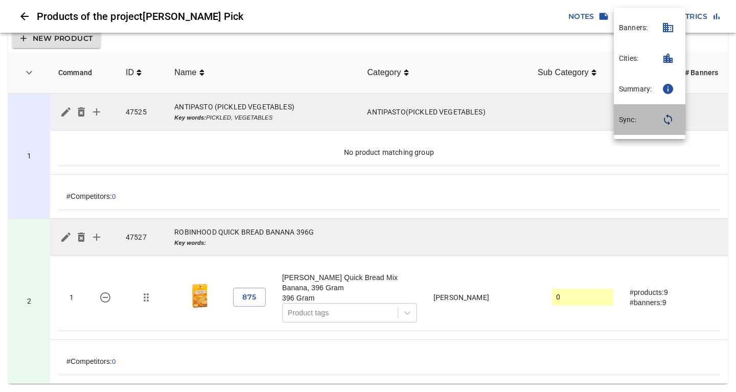
click at [631, 121] on p "Sync:" at bounding box center [627, 120] width 17 height 10
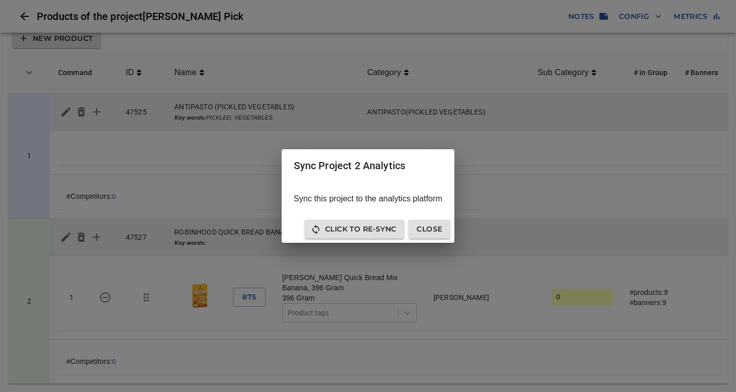
click at [375, 231] on span "Click to Re-Sync" at bounding box center [354, 229] width 83 height 13
click at [433, 226] on span "Close" at bounding box center [430, 229] width 26 height 13
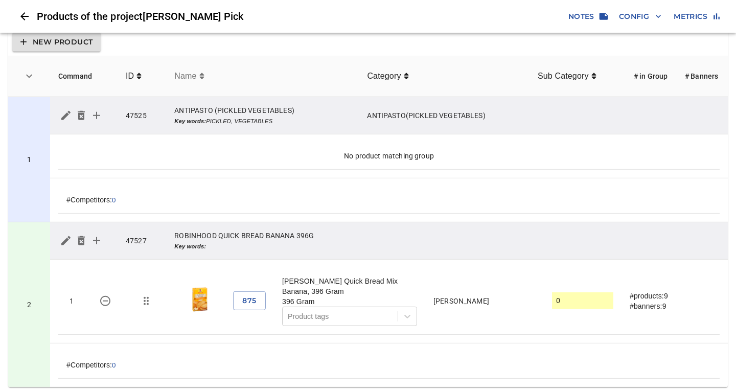
scroll to position [0, 0]
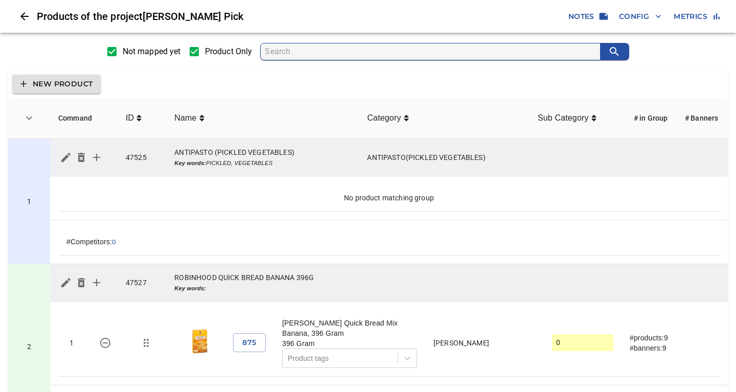
click at [112, 52] on input "Not mapped yet" at bounding box center [111, 51] width 21 height 21
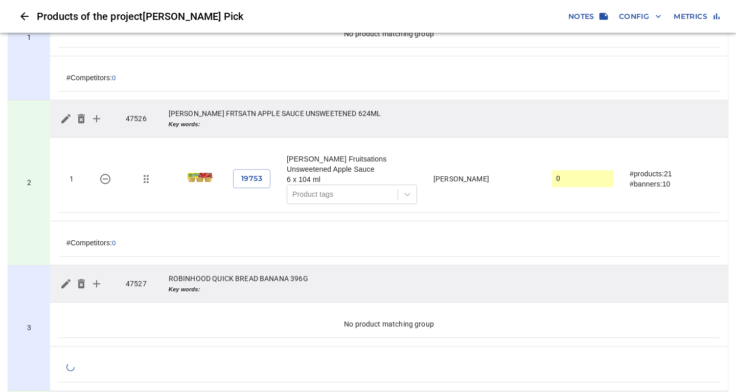
scroll to position [166, 0]
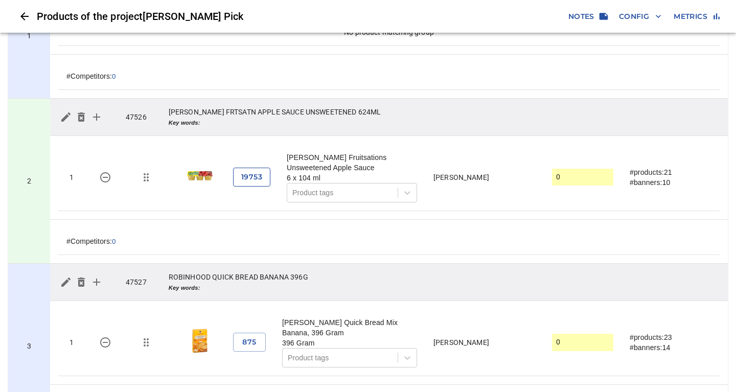
click at [249, 177] on span "19753" at bounding box center [251, 177] width 21 height 13
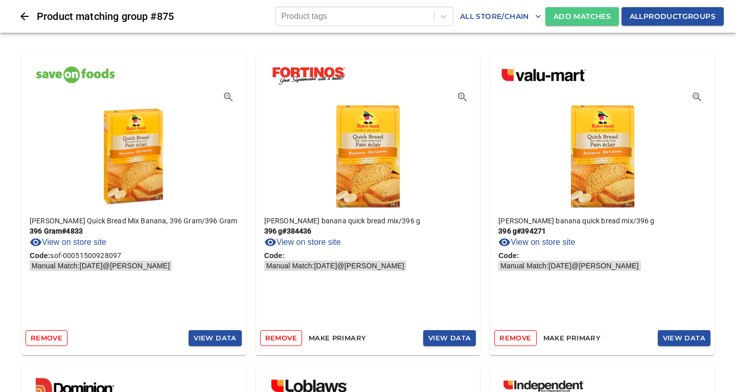
click at [593, 15] on span "Add Matches" at bounding box center [582, 16] width 57 height 13
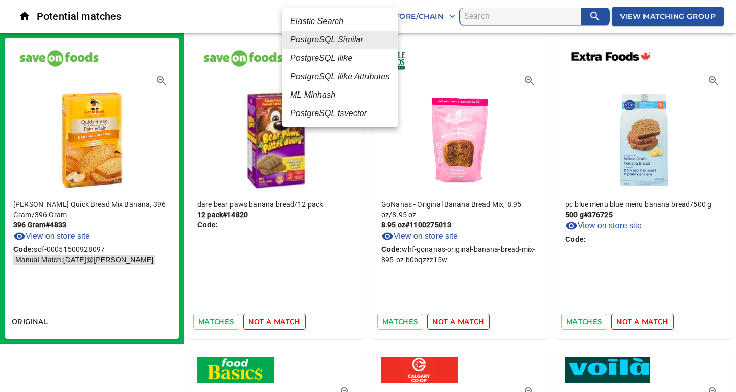
click at [318, 94] on em "ML Minhash" at bounding box center [312, 95] width 45 height 12
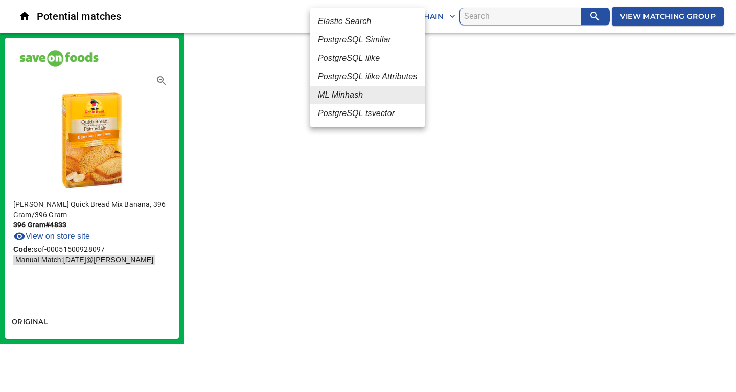
click at [362, 16] on body "tspan{white-space:pre} Potential matches ML Minhash 3 All Store/Chain View Matc…" at bounding box center [368, 172] width 736 height 344
click at [351, 41] on em "PostgreSQL Similar" at bounding box center [354, 40] width 73 height 12
type input "2"
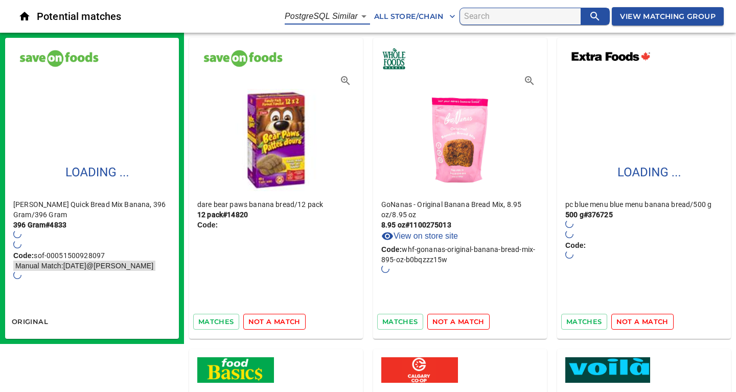
click at [277, 315] on button "not a match" at bounding box center [274, 322] width 62 height 16
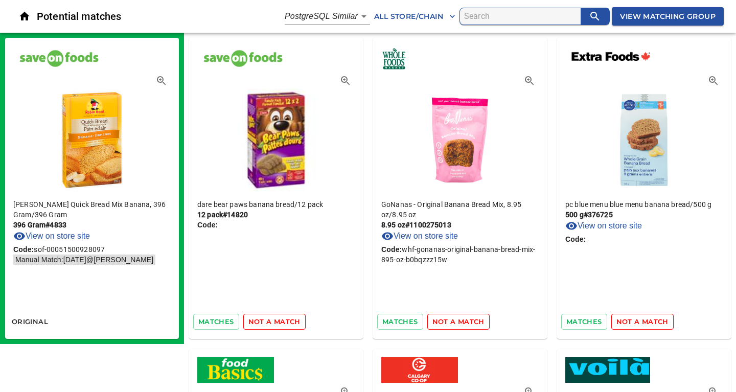
click at [289, 323] on span "not a match" at bounding box center [274, 322] width 52 height 12
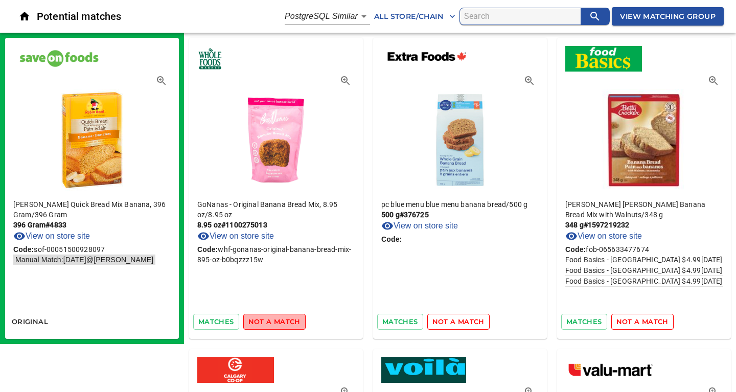
click at [281, 323] on span "not a match" at bounding box center [274, 322] width 52 height 12
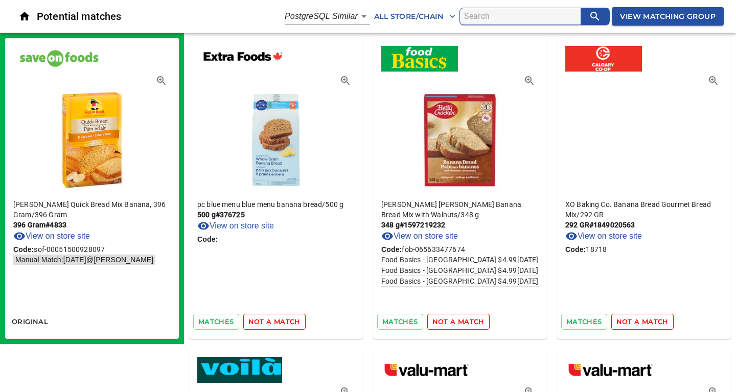
click at [281, 323] on span "not a match" at bounding box center [274, 322] width 52 height 12
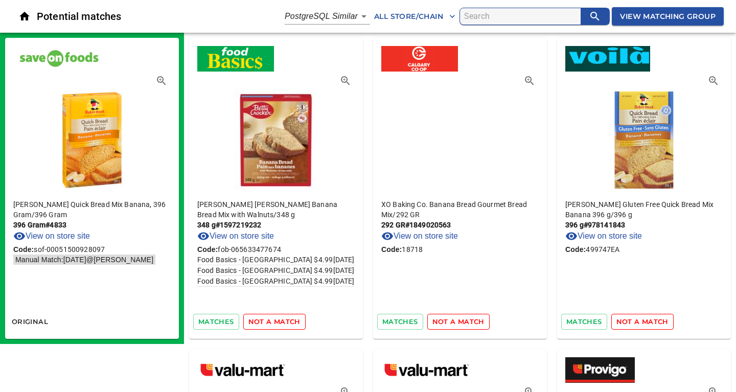
click at [281, 323] on span "not a match" at bounding box center [274, 322] width 52 height 12
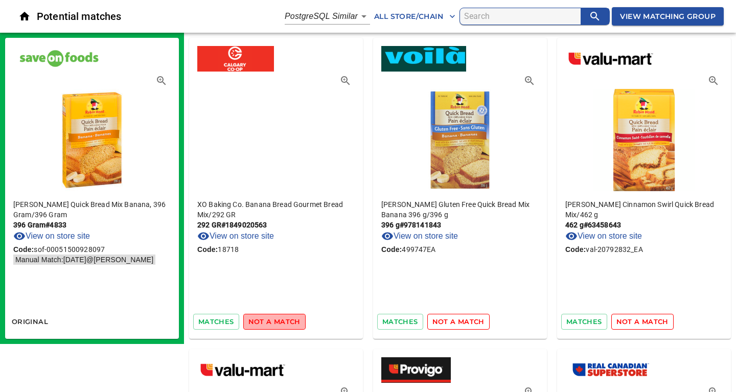
click at [281, 323] on span "not a match" at bounding box center [274, 322] width 52 height 12
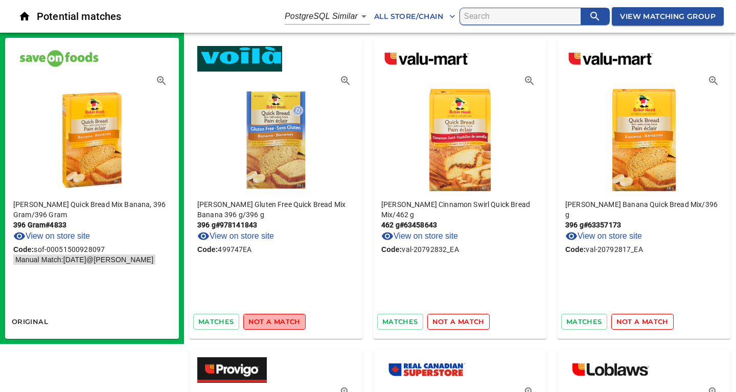
click at [281, 323] on span "not a match" at bounding box center [274, 322] width 52 height 12
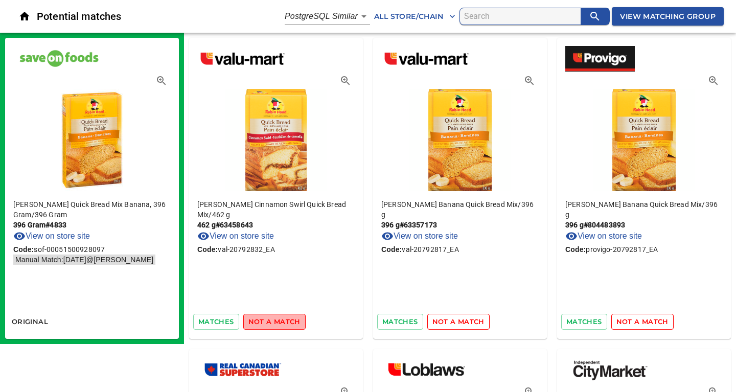
click at [281, 323] on span "not a match" at bounding box center [274, 322] width 52 height 12
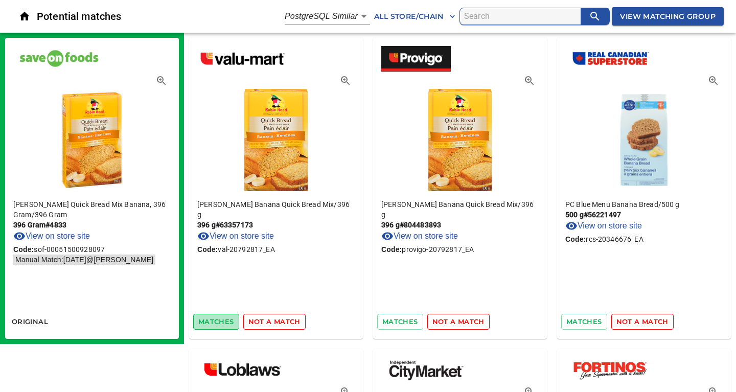
click at [221, 321] on span "matches" at bounding box center [216, 322] width 36 height 12
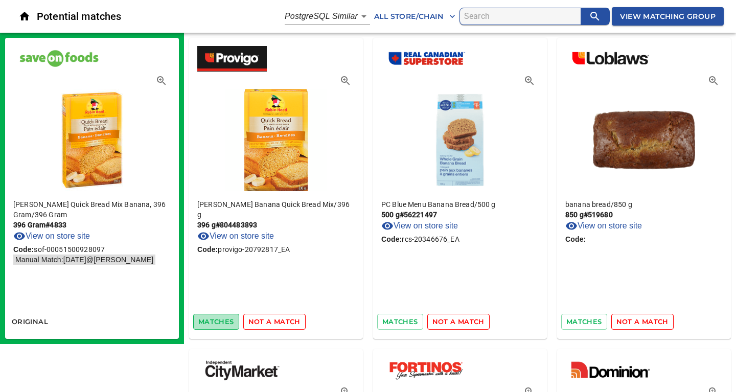
click at [224, 322] on span "matches" at bounding box center [216, 322] width 36 height 12
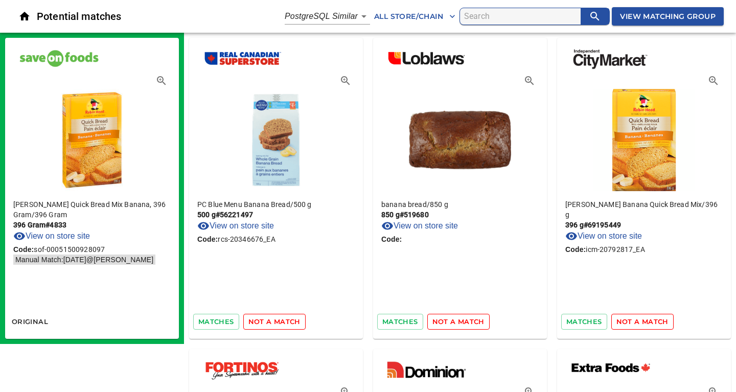
click at [269, 321] on span "not a match" at bounding box center [274, 322] width 52 height 12
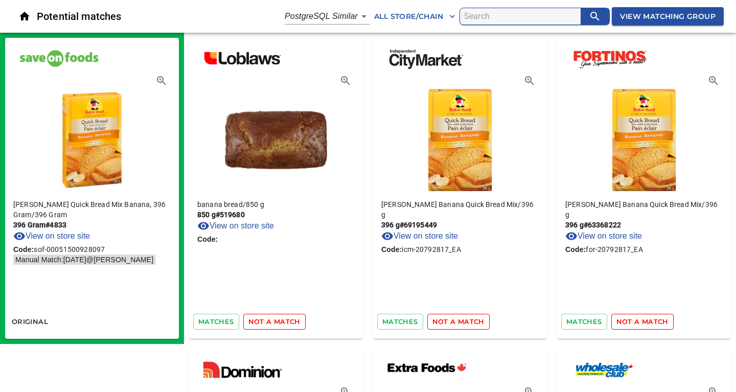
click at [269, 321] on span "not a match" at bounding box center [274, 322] width 52 height 12
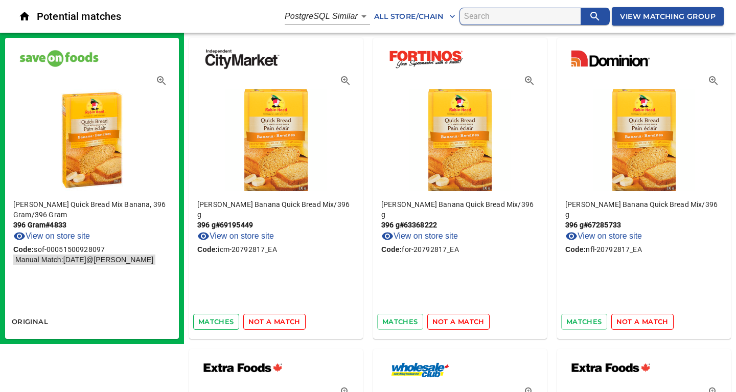
click at [213, 325] on span "matches" at bounding box center [216, 322] width 36 height 12
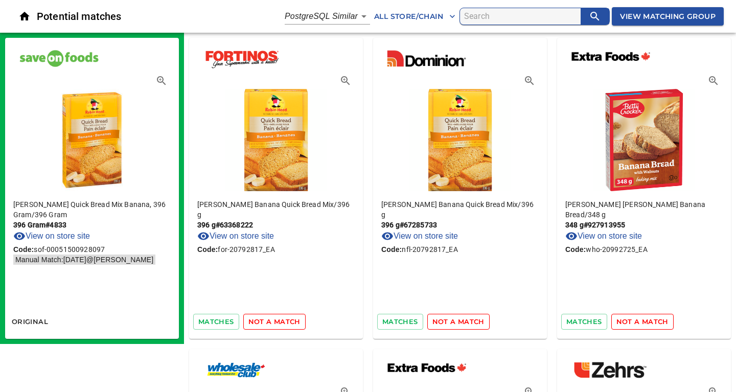
click at [213, 325] on span "matches" at bounding box center [216, 322] width 36 height 12
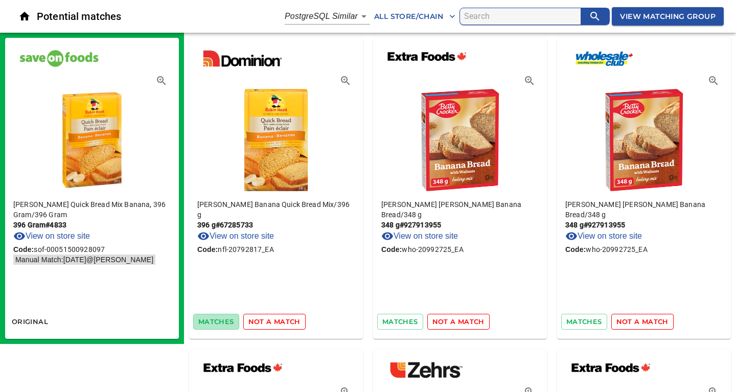
click at [213, 325] on span "matches" at bounding box center [216, 322] width 36 height 12
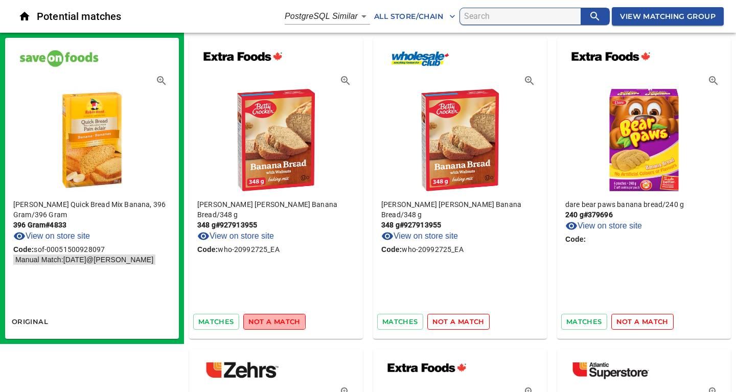
click at [261, 320] on span "not a match" at bounding box center [274, 322] width 52 height 12
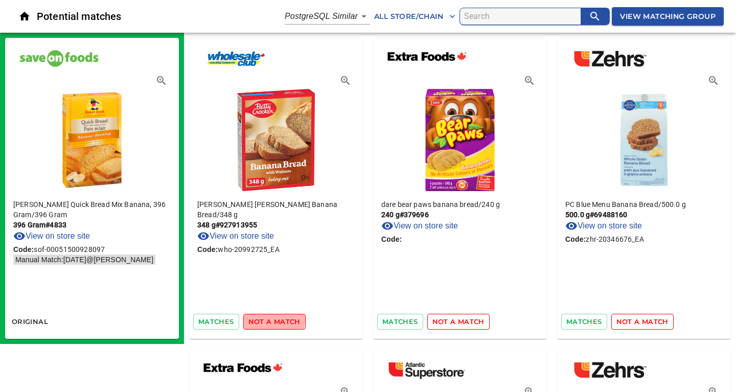
click at [261, 320] on span "not a match" at bounding box center [274, 322] width 52 height 12
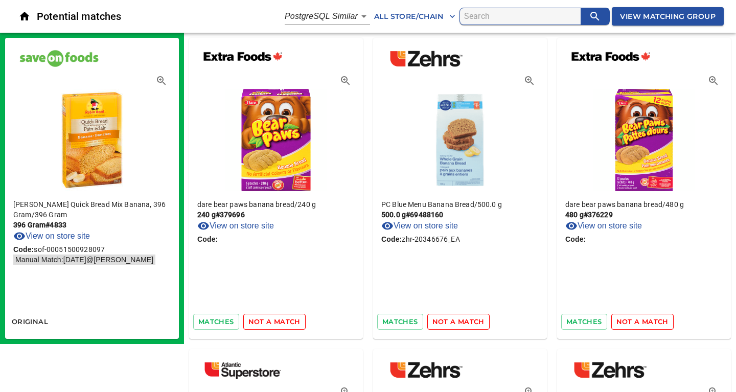
click at [261, 320] on span "not a match" at bounding box center [274, 322] width 52 height 12
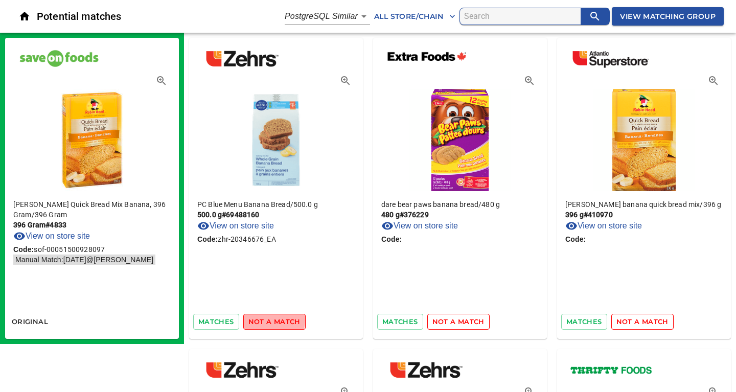
click at [261, 320] on span "not a match" at bounding box center [274, 322] width 52 height 12
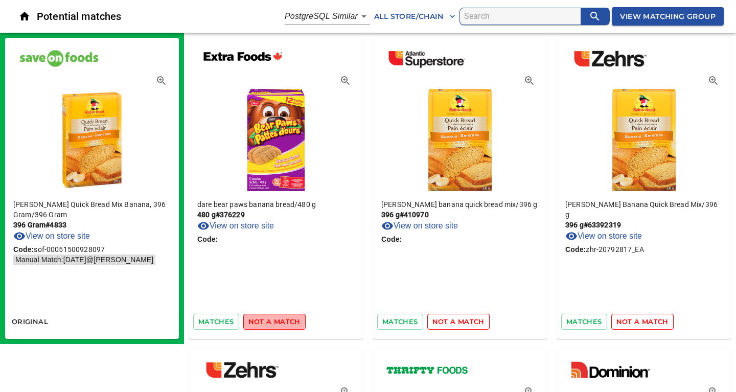
click at [261, 320] on span "not a match" at bounding box center [274, 322] width 52 height 12
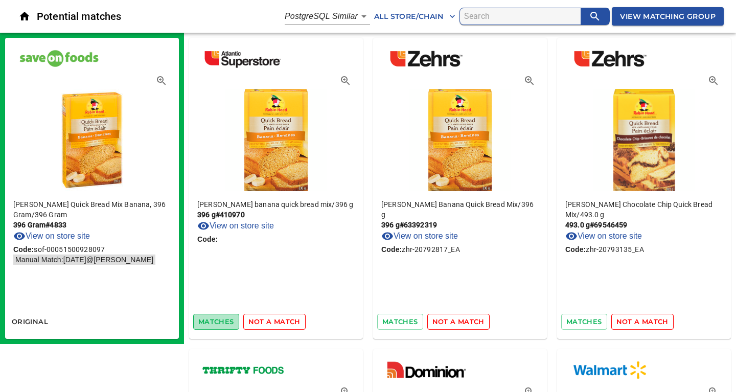
click at [206, 319] on span "matches" at bounding box center [216, 322] width 36 height 12
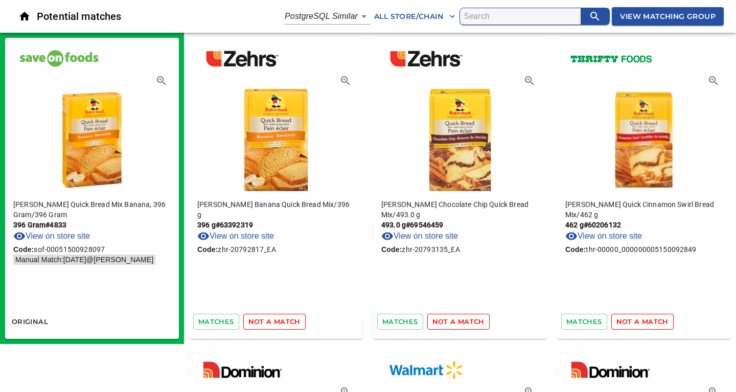
click at [206, 319] on span "matches" at bounding box center [216, 322] width 36 height 12
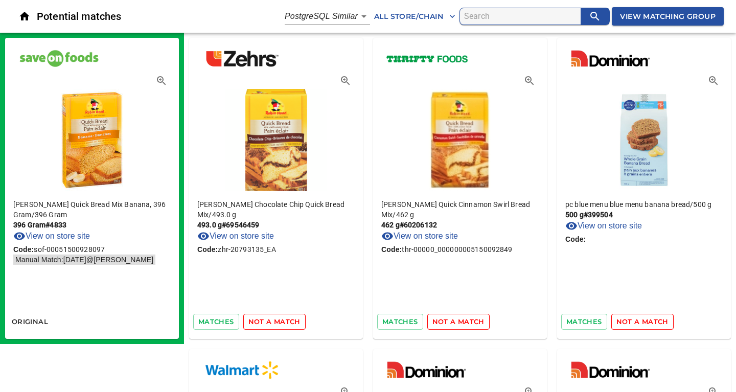
click at [258, 321] on span "not a match" at bounding box center [274, 322] width 52 height 12
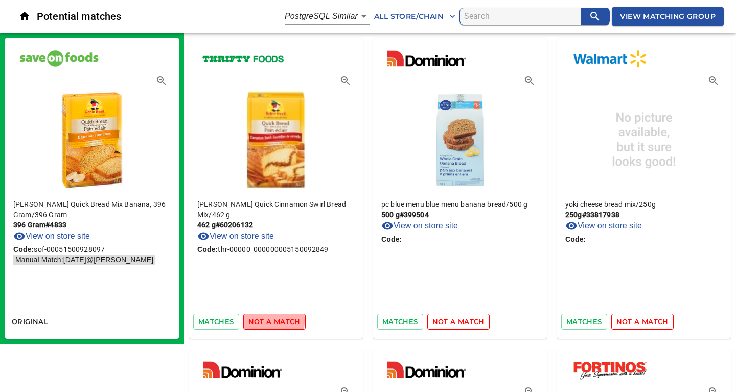
click at [258, 321] on span "not a match" at bounding box center [274, 322] width 52 height 12
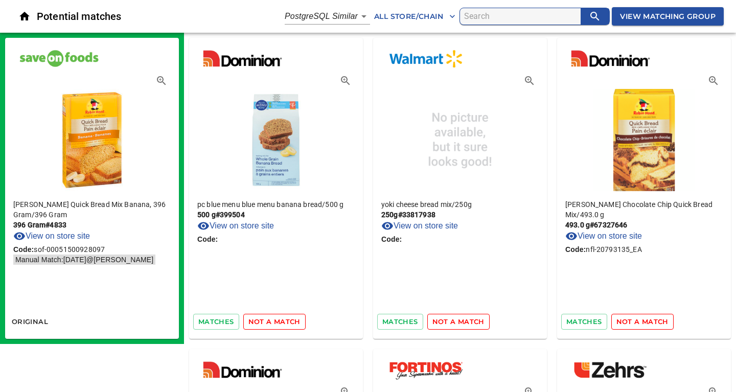
click at [258, 321] on span "not a match" at bounding box center [274, 322] width 52 height 12
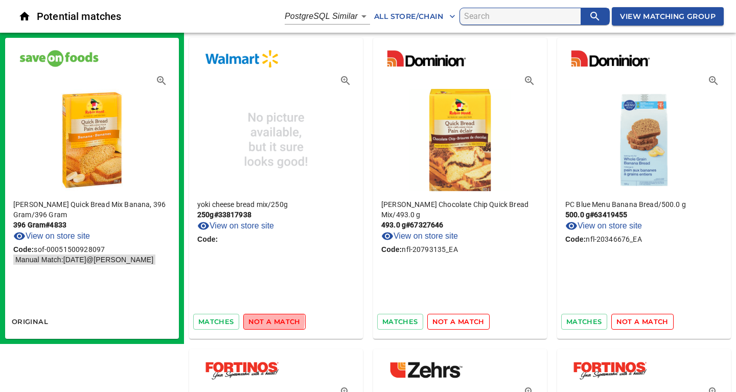
click at [258, 321] on span "not a match" at bounding box center [274, 322] width 52 height 12
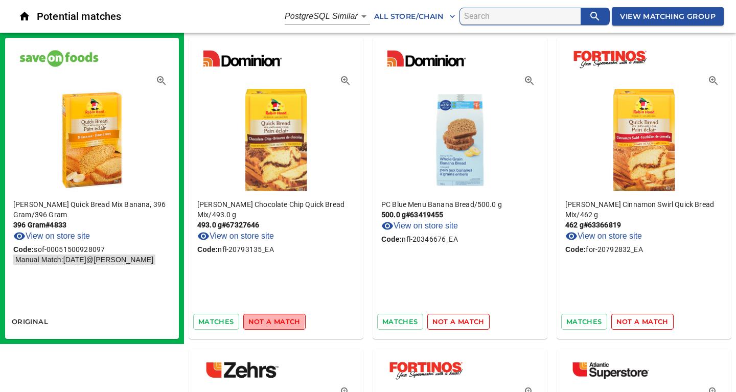
click at [258, 321] on span "not a match" at bounding box center [274, 322] width 52 height 12
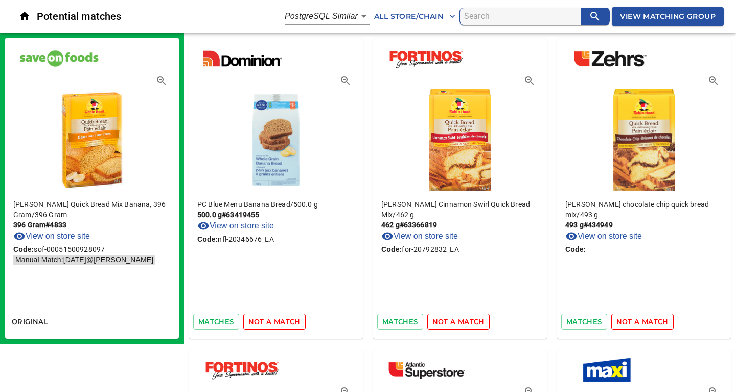
click at [258, 321] on span "not a match" at bounding box center [274, 322] width 52 height 12
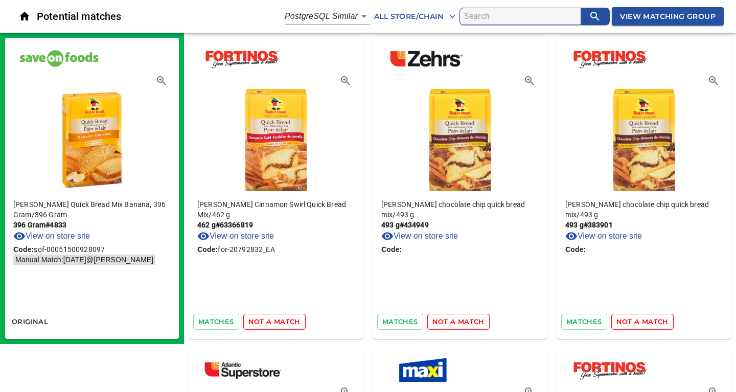
click at [258, 321] on span "not a match" at bounding box center [274, 322] width 52 height 12
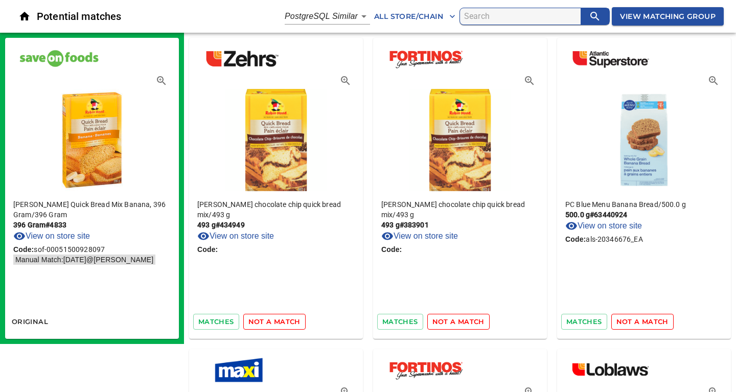
click at [258, 321] on span "not a match" at bounding box center [274, 322] width 52 height 12
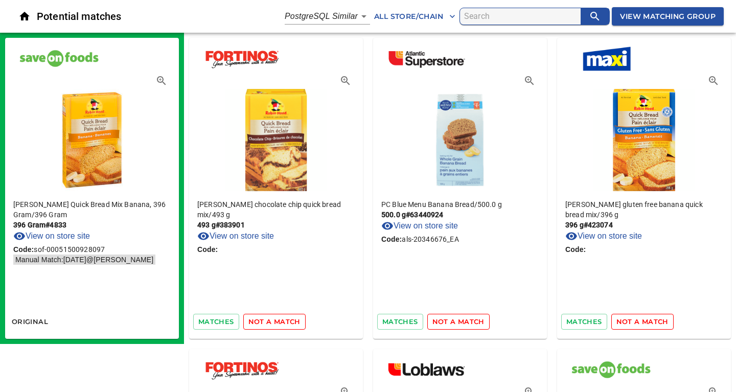
click at [258, 321] on span "not a match" at bounding box center [274, 322] width 52 height 12
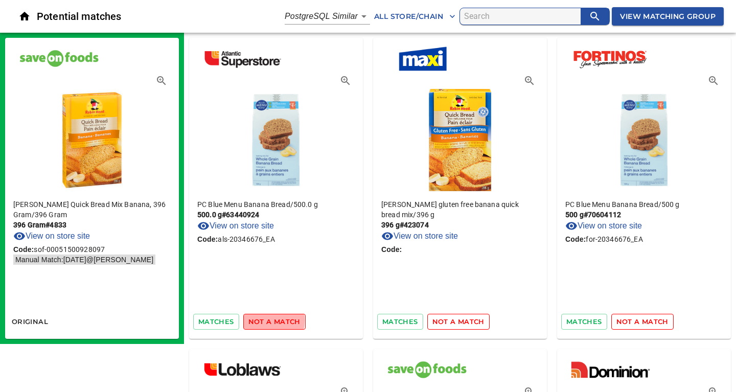
click at [258, 321] on span "not a match" at bounding box center [274, 322] width 52 height 12
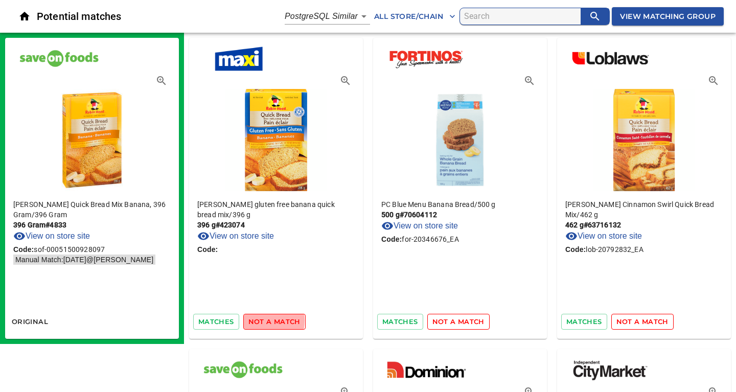
click at [258, 321] on span "not a match" at bounding box center [274, 322] width 52 height 12
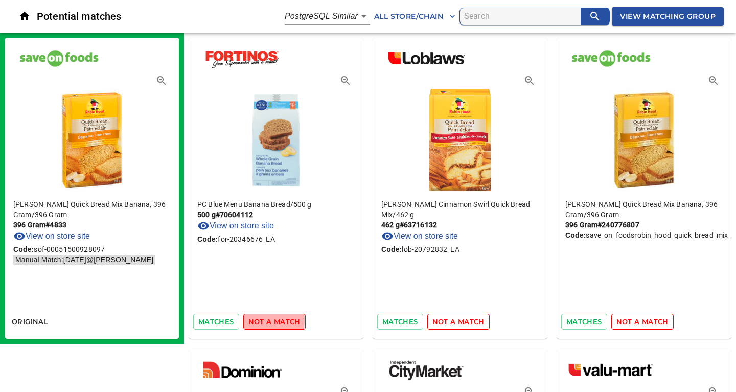
click at [258, 321] on span "not a match" at bounding box center [274, 322] width 52 height 12
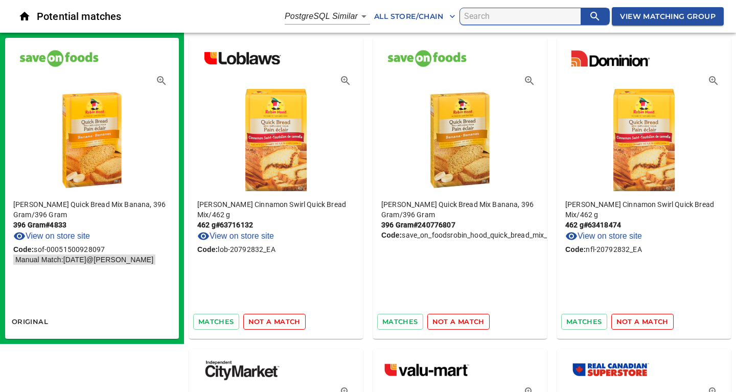
click at [258, 321] on span "not a match" at bounding box center [274, 322] width 52 height 12
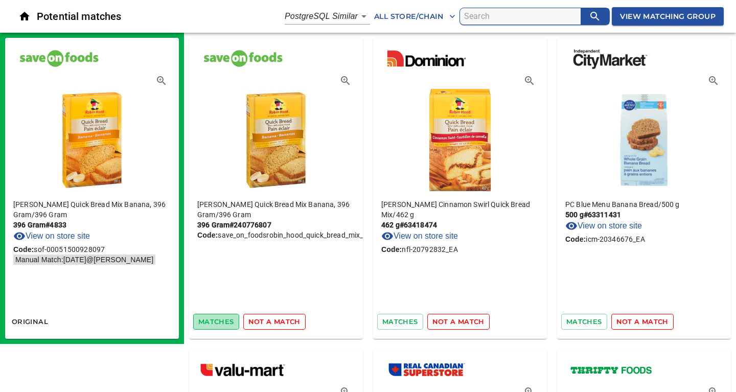
click at [222, 323] on span "matches" at bounding box center [216, 322] width 36 height 12
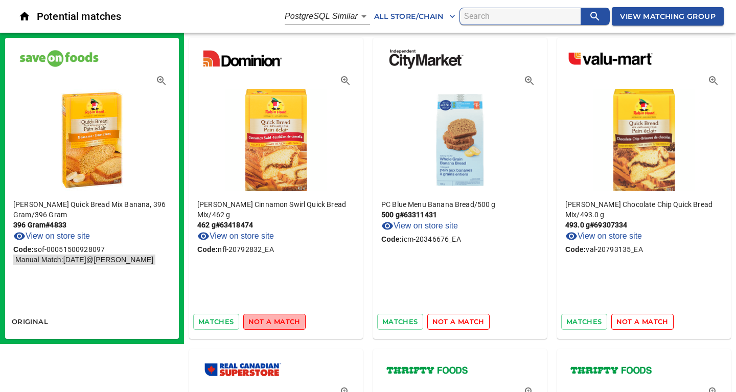
click at [266, 321] on span "not a match" at bounding box center [274, 322] width 52 height 12
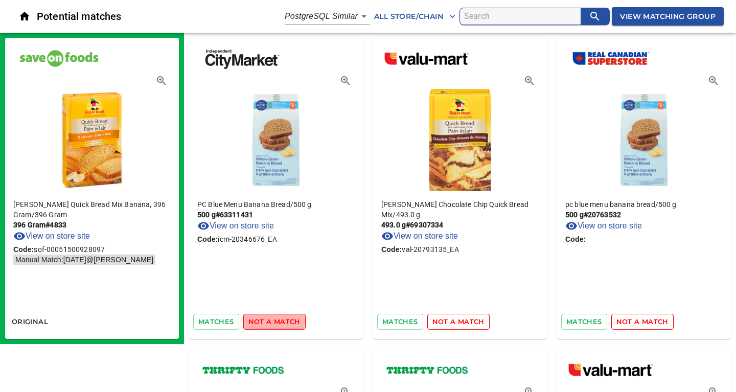
click at [266, 321] on span "not a match" at bounding box center [274, 322] width 52 height 12
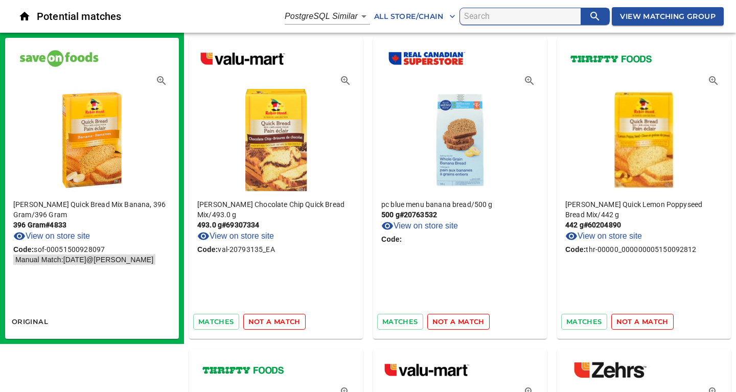
click at [266, 321] on span "not a match" at bounding box center [274, 322] width 52 height 12
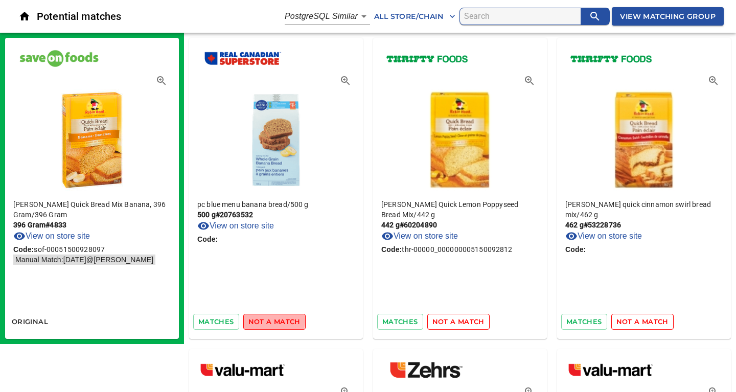
click at [266, 321] on span "not a match" at bounding box center [274, 322] width 52 height 12
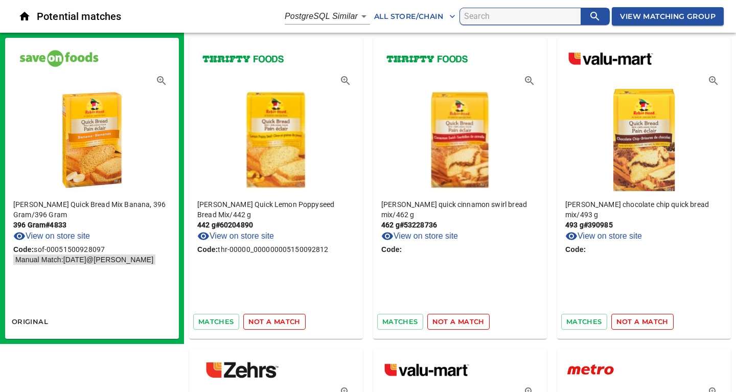
click at [266, 321] on span "not a match" at bounding box center [274, 322] width 52 height 12
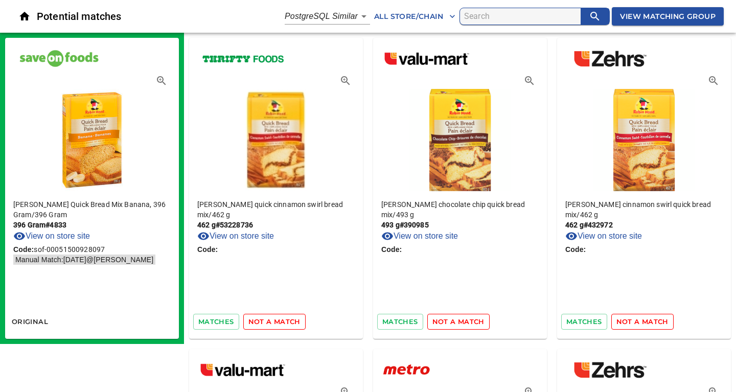
click at [266, 321] on span "not a match" at bounding box center [274, 322] width 52 height 12
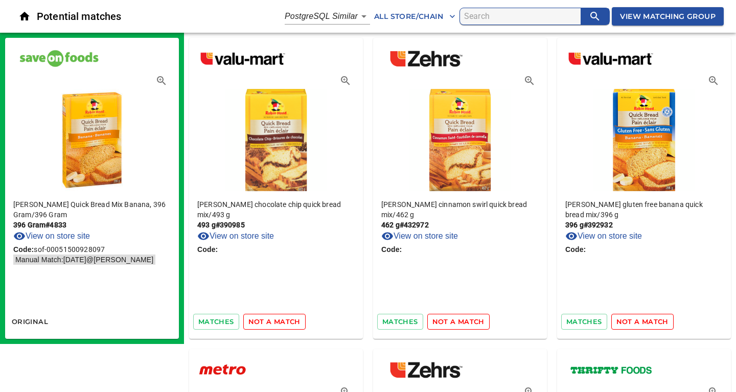
click at [266, 321] on span "not a match" at bounding box center [274, 322] width 52 height 12
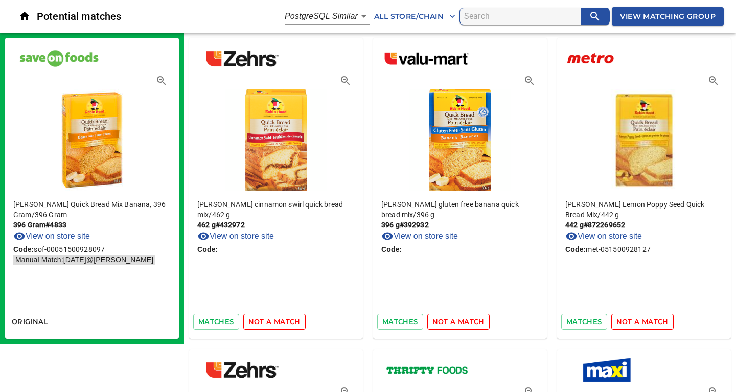
click at [266, 321] on span "not a match" at bounding box center [274, 322] width 52 height 12
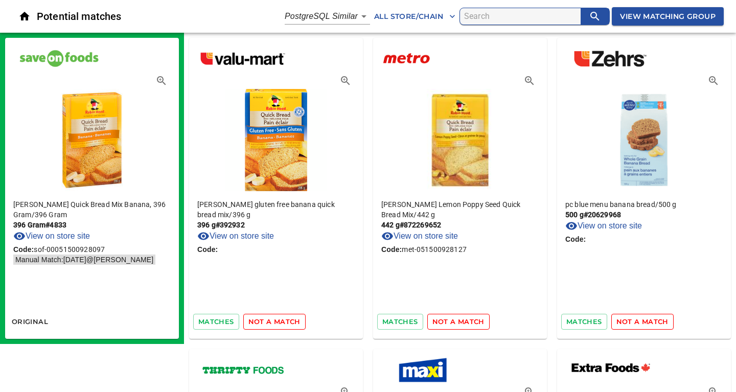
click at [266, 321] on span "not a match" at bounding box center [274, 322] width 52 height 12
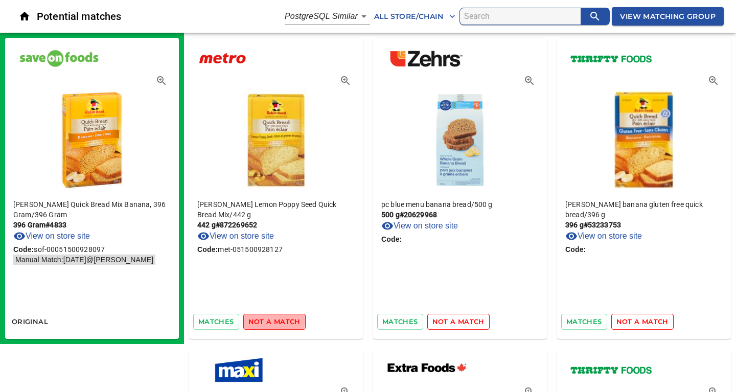
click at [266, 321] on span "not a match" at bounding box center [274, 322] width 52 height 12
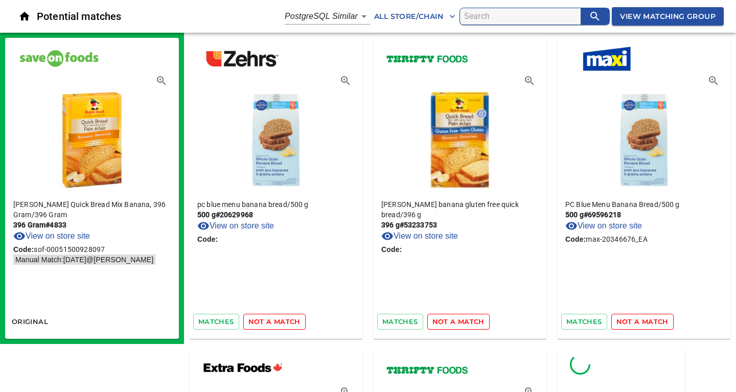
click at [266, 321] on span "not a match" at bounding box center [274, 322] width 52 height 12
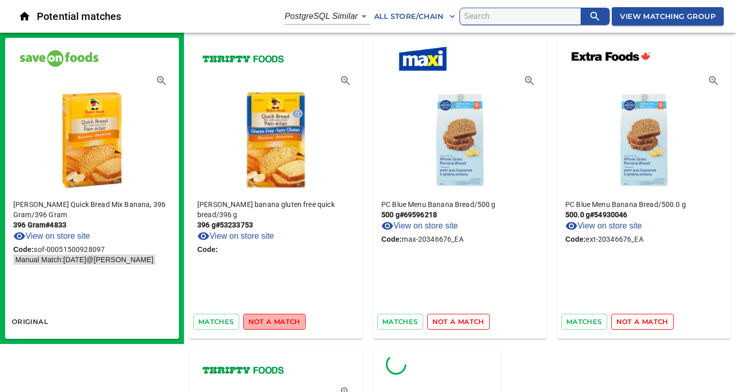
click at [266, 321] on span "not a match" at bounding box center [274, 322] width 52 height 12
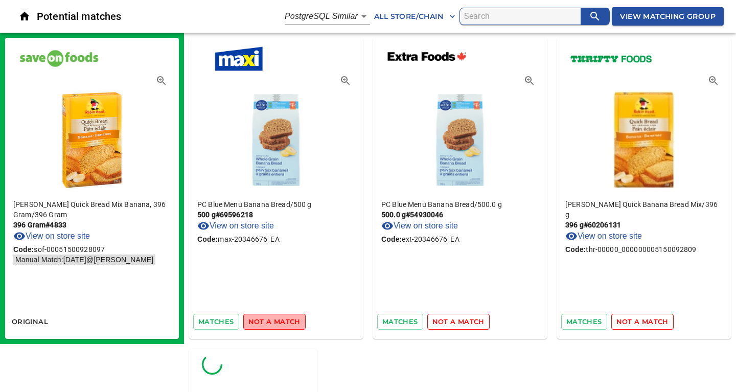
click at [266, 321] on span "not a match" at bounding box center [274, 322] width 52 height 12
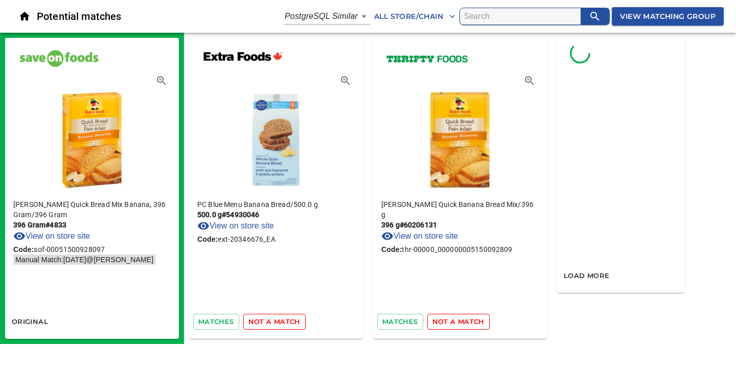
click at [266, 321] on span "not a match" at bounding box center [274, 322] width 52 height 12
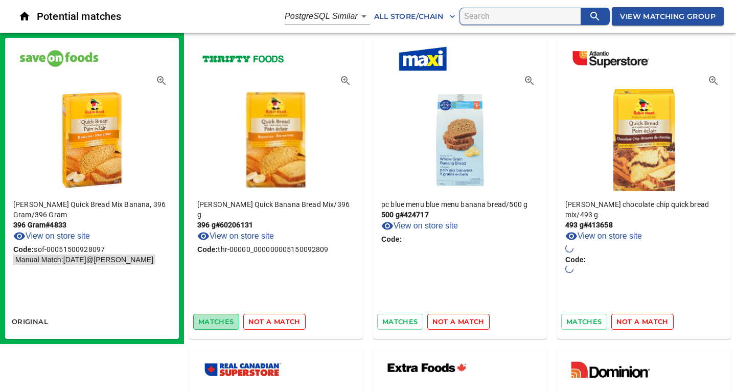
click at [222, 322] on span "matches" at bounding box center [216, 322] width 36 height 12
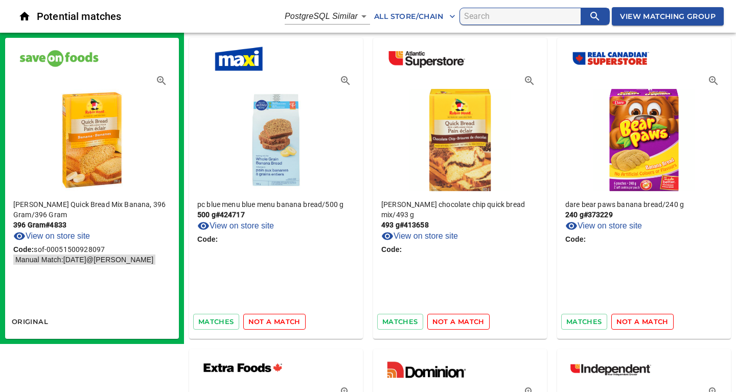
click at [292, 320] on span "not a match" at bounding box center [274, 322] width 52 height 12
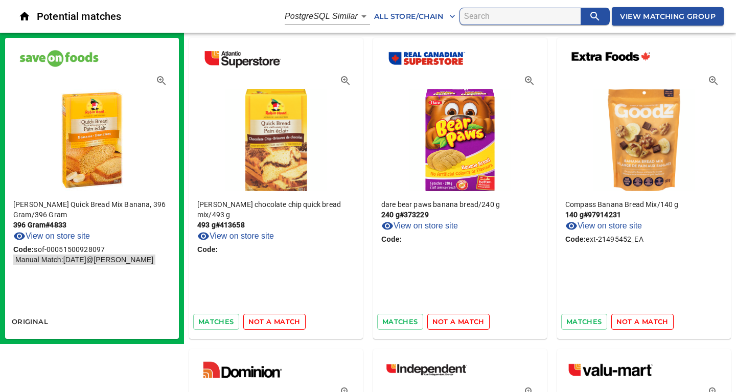
click at [284, 322] on span "not a match" at bounding box center [274, 322] width 52 height 12
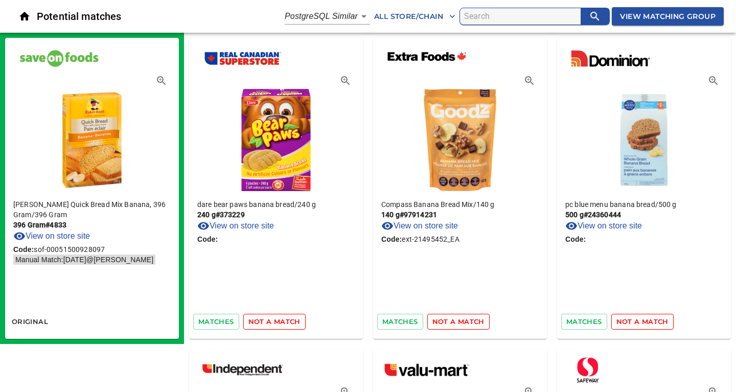
click at [284, 322] on span "not a match" at bounding box center [274, 322] width 52 height 12
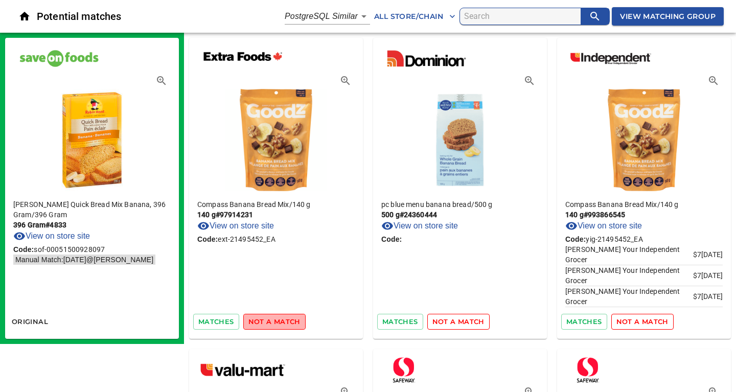
click at [284, 322] on span "not a match" at bounding box center [274, 322] width 52 height 12
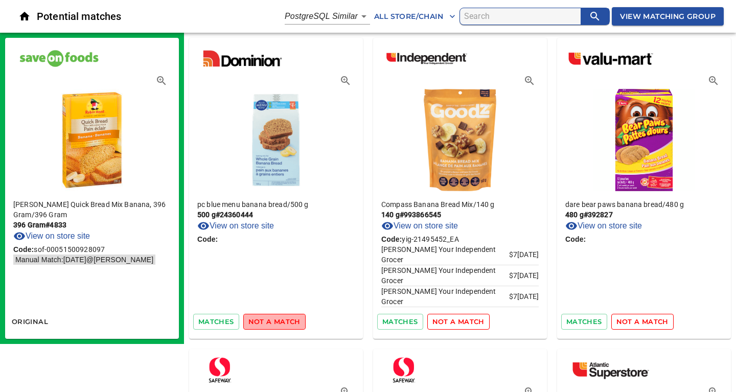
click at [284, 322] on span "not a match" at bounding box center [274, 322] width 52 height 12
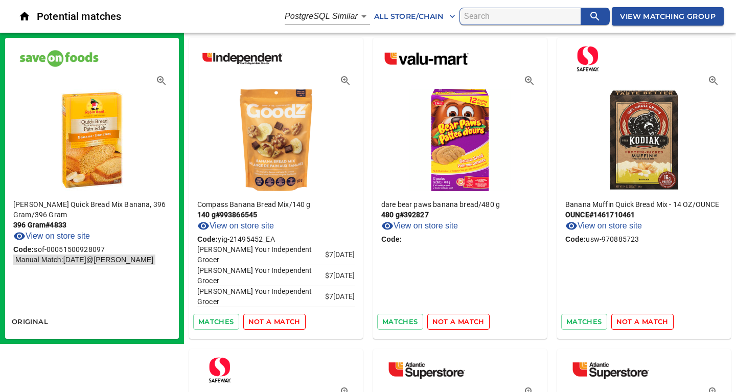
click at [284, 322] on span "not a match" at bounding box center [274, 322] width 52 height 12
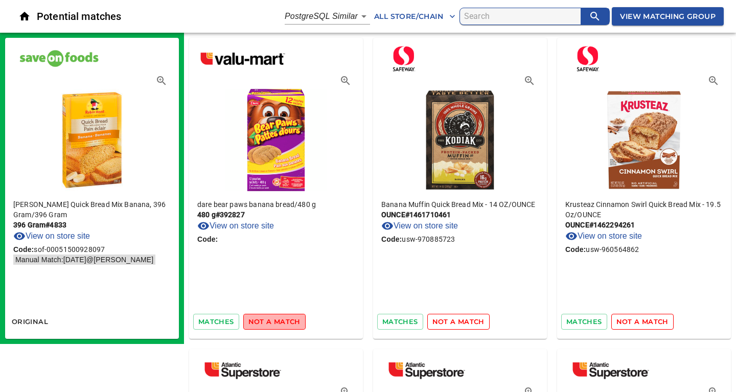
click at [284, 322] on span "not a match" at bounding box center [274, 322] width 52 height 12
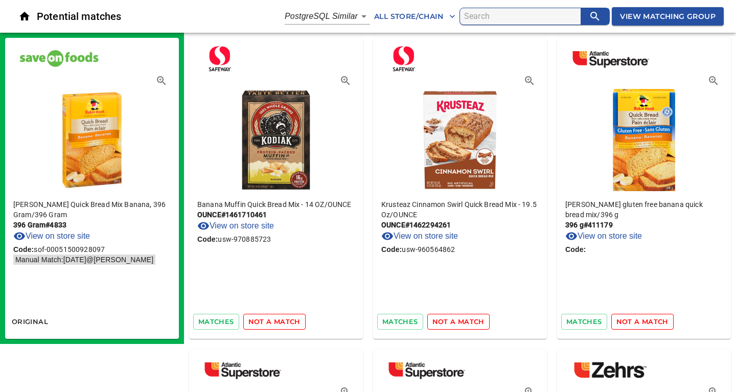
click at [284, 322] on span "not a match" at bounding box center [274, 322] width 52 height 12
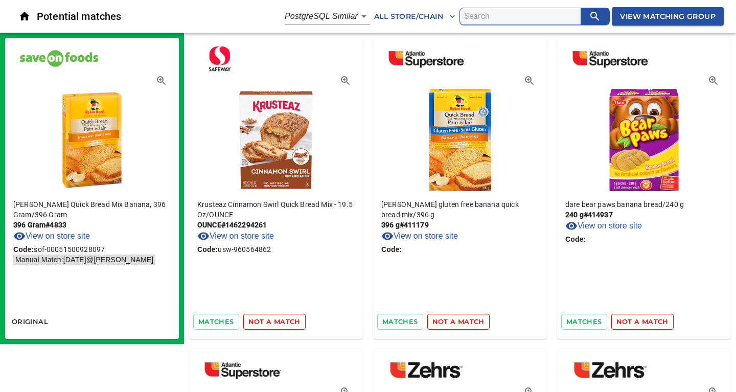
click at [284, 322] on span "not a match" at bounding box center [274, 322] width 52 height 12
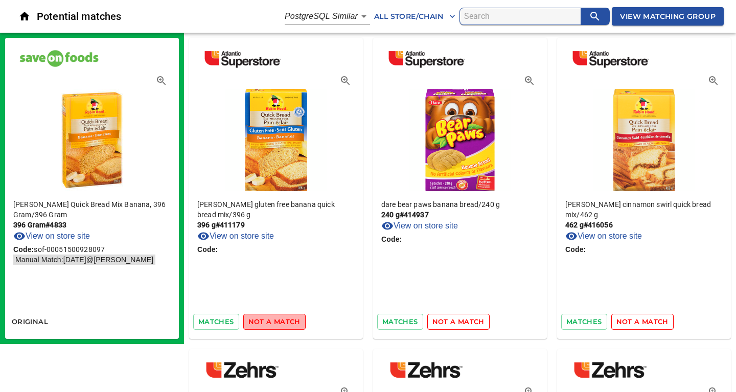
click at [284, 322] on span "not a match" at bounding box center [274, 322] width 52 height 12
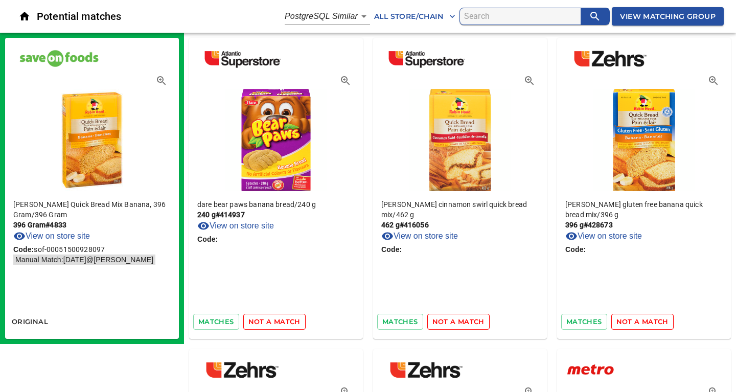
click at [284, 322] on span "not a match" at bounding box center [274, 322] width 52 height 12
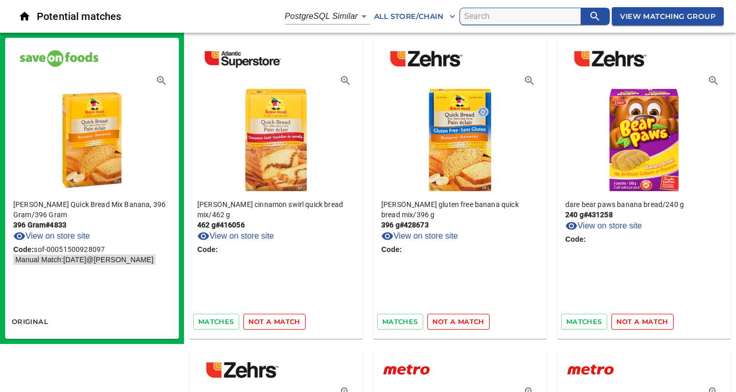
click at [284, 322] on span "not a match" at bounding box center [274, 322] width 52 height 12
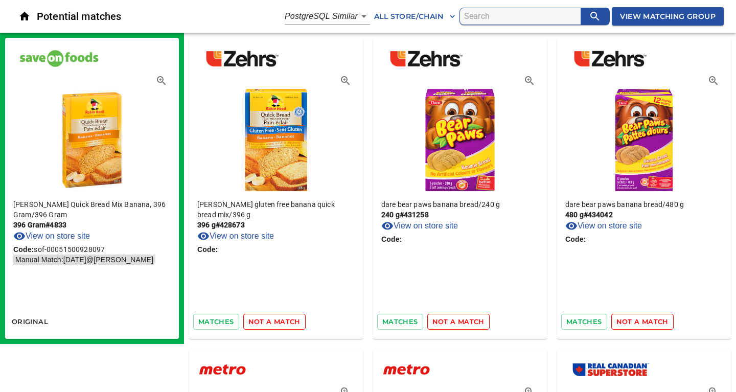
click at [284, 322] on span "not a match" at bounding box center [274, 322] width 52 height 12
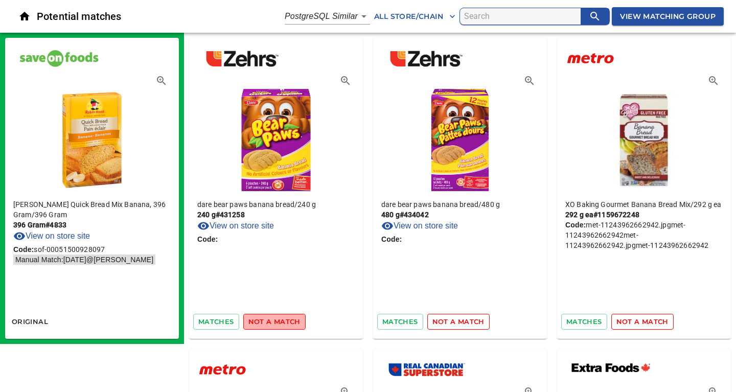
click at [284, 322] on span "not a match" at bounding box center [274, 322] width 52 height 12
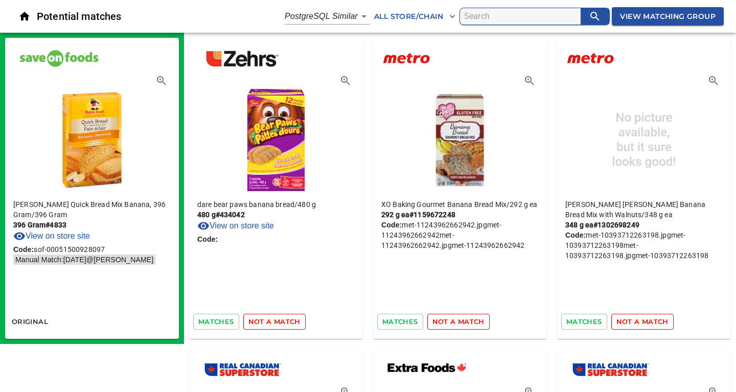
click at [284, 322] on span "not a match" at bounding box center [274, 322] width 52 height 12
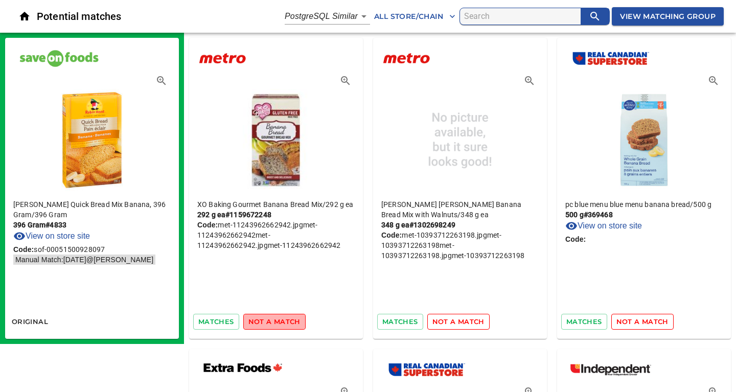
click at [284, 322] on span "not a match" at bounding box center [274, 322] width 52 height 12
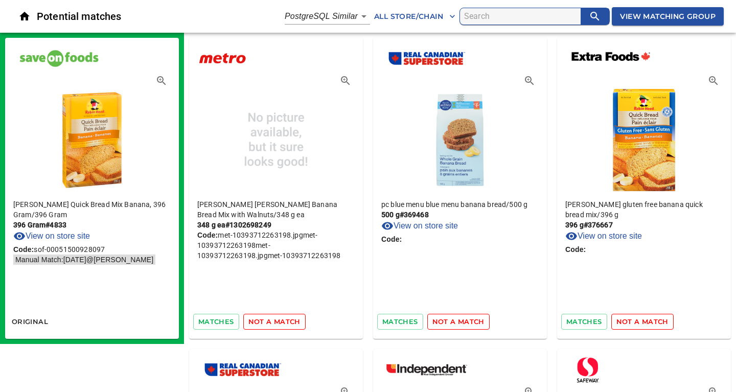
click at [284, 322] on span "not a match" at bounding box center [274, 322] width 52 height 12
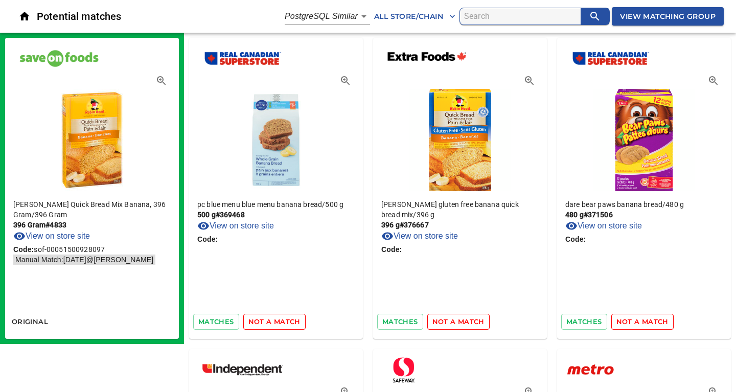
click at [284, 322] on span "not a match" at bounding box center [274, 322] width 52 height 12
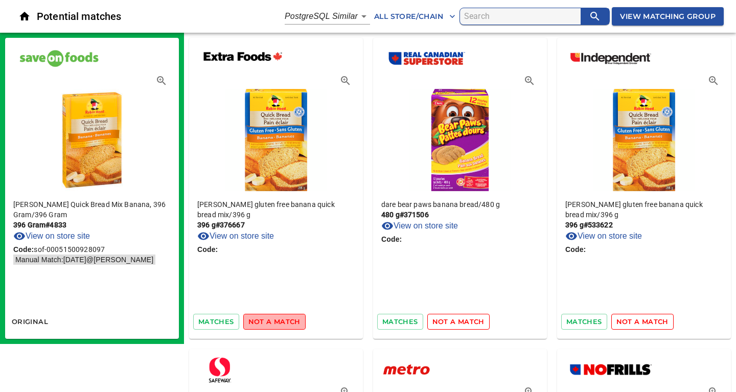
click at [284, 322] on span "not a match" at bounding box center [274, 322] width 52 height 12
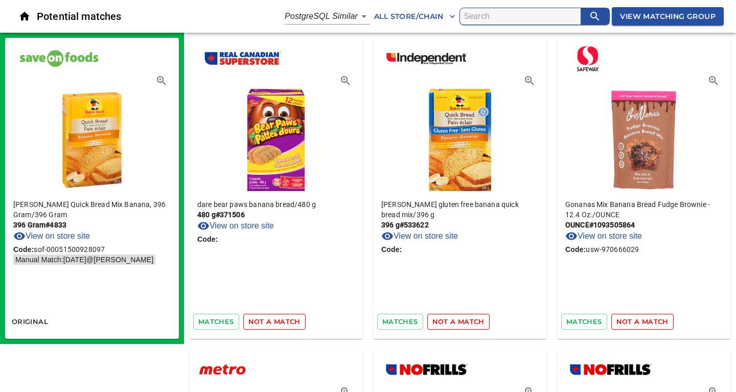
click at [284, 322] on span "not a match" at bounding box center [274, 322] width 52 height 12
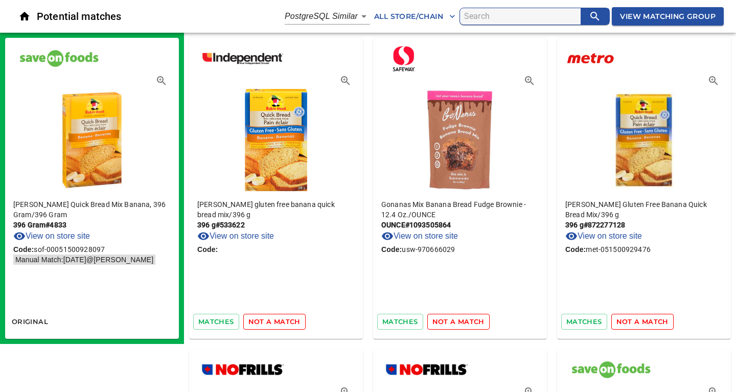
click at [284, 322] on span "not a match" at bounding box center [274, 322] width 52 height 12
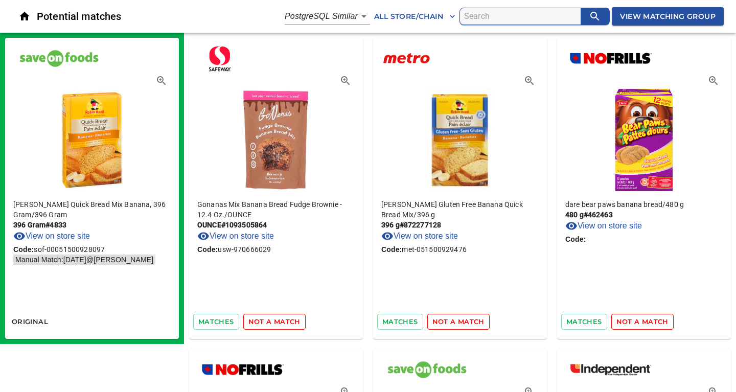
click at [284, 322] on span "not a match" at bounding box center [274, 322] width 52 height 12
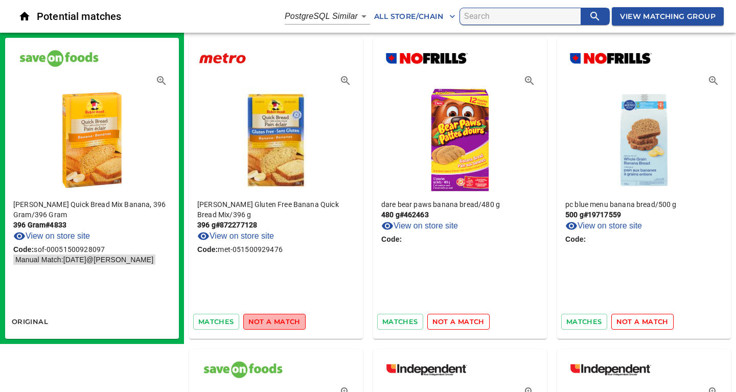
click at [284, 322] on span "not a match" at bounding box center [274, 322] width 52 height 12
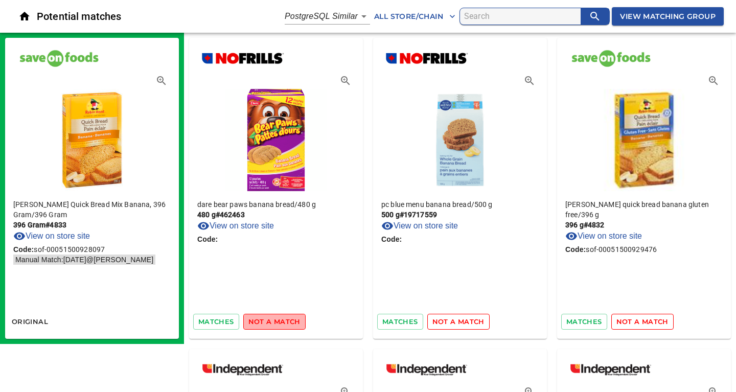
click at [284, 322] on span "not a match" at bounding box center [274, 322] width 52 height 12
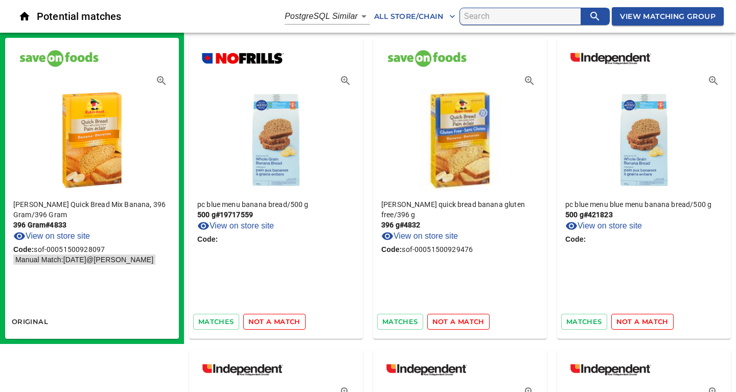
click at [284, 322] on span "not a match" at bounding box center [274, 322] width 52 height 12
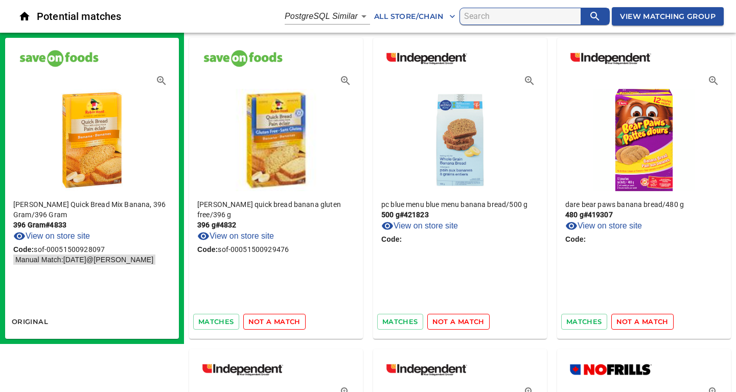
click at [284, 322] on span "not a match" at bounding box center [274, 322] width 52 height 12
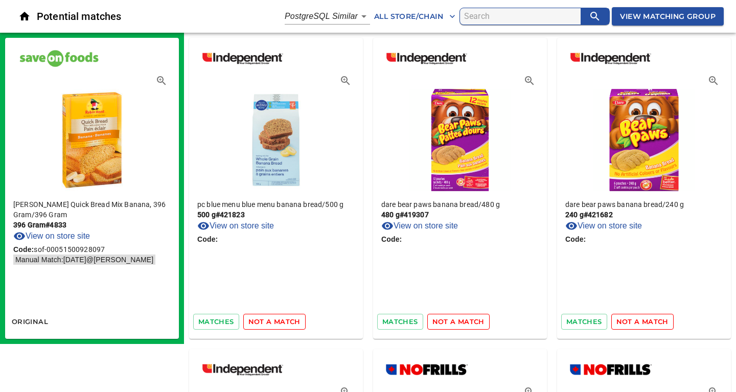
click at [284, 322] on span "not a match" at bounding box center [274, 322] width 52 height 12
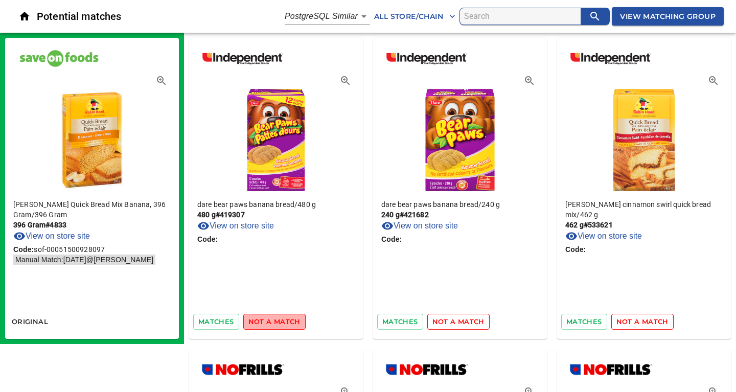
click at [284, 322] on span "not a match" at bounding box center [274, 322] width 52 height 12
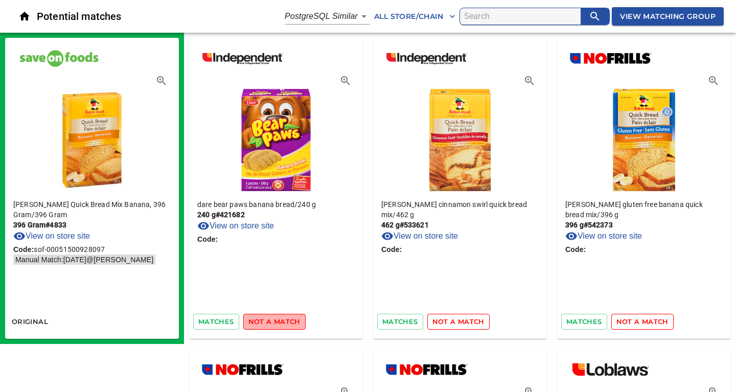
click at [284, 322] on span "not a match" at bounding box center [274, 322] width 52 height 12
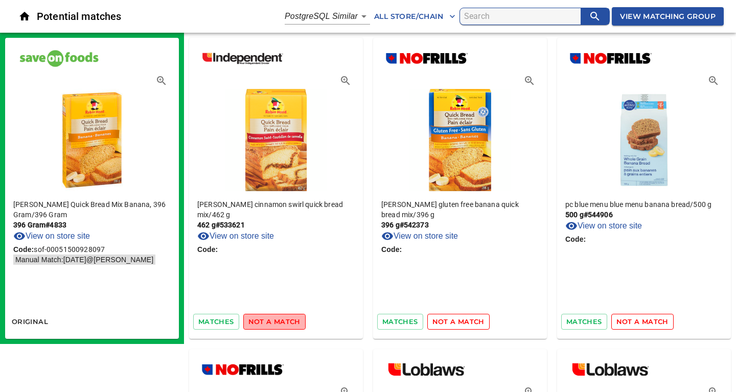
click at [284, 322] on span "not a match" at bounding box center [274, 322] width 52 height 12
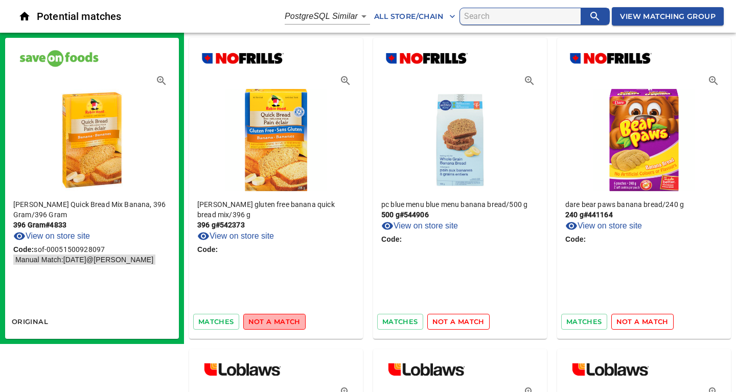
click at [284, 322] on span "not a match" at bounding box center [274, 322] width 52 height 12
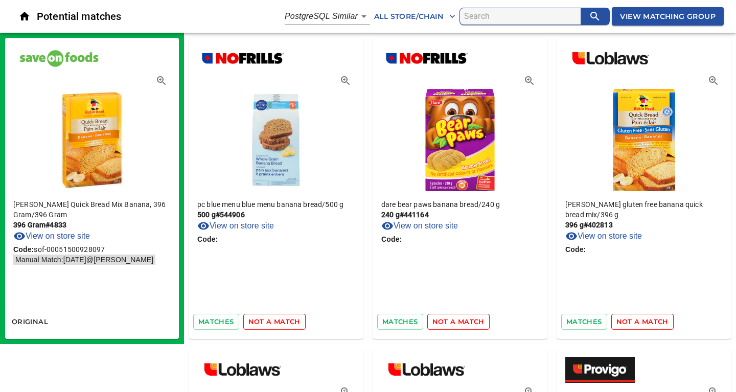
click at [284, 322] on span "not a match" at bounding box center [274, 322] width 52 height 12
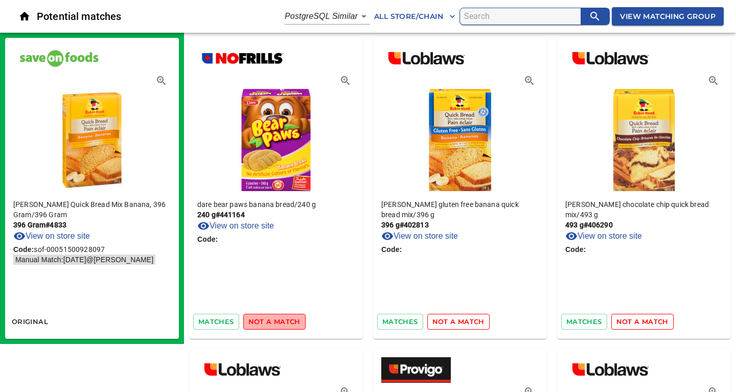
click at [284, 322] on span "not a match" at bounding box center [274, 322] width 52 height 12
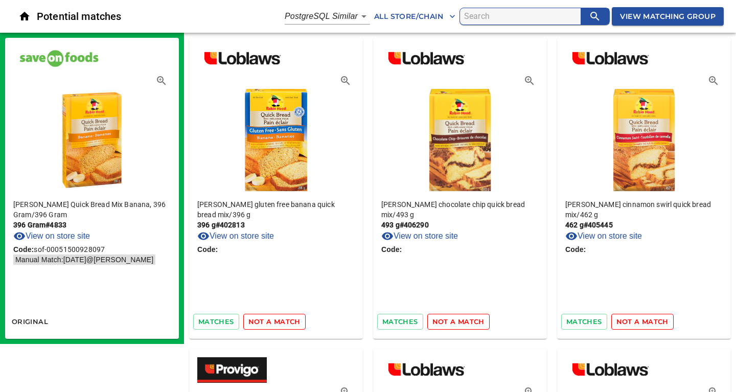
click at [284, 322] on span "not a match" at bounding box center [274, 322] width 52 height 12
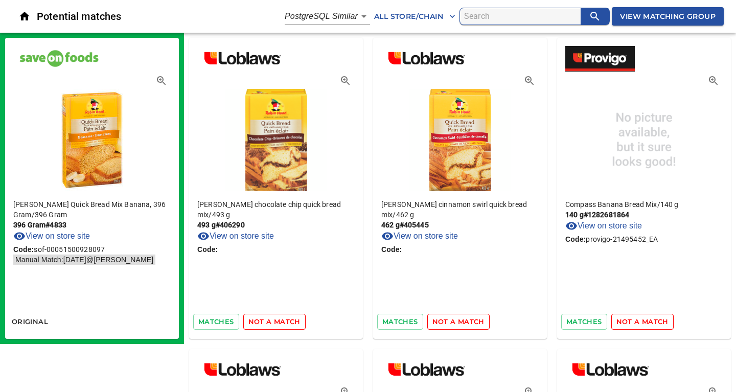
click at [284, 322] on span "not a match" at bounding box center [274, 322] width 52 height 12
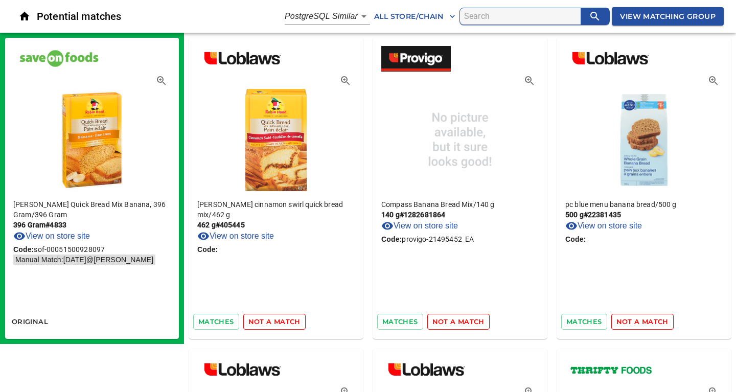
click at [284, 322] on span "not a match" at bounding box center [274, 322] width 52 height 12
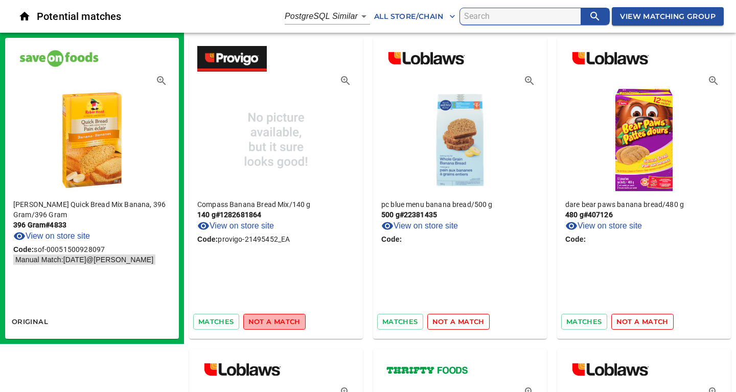
click at [284, 322] on span "not a match" at bounding box center [274, 322] width 52 height 12
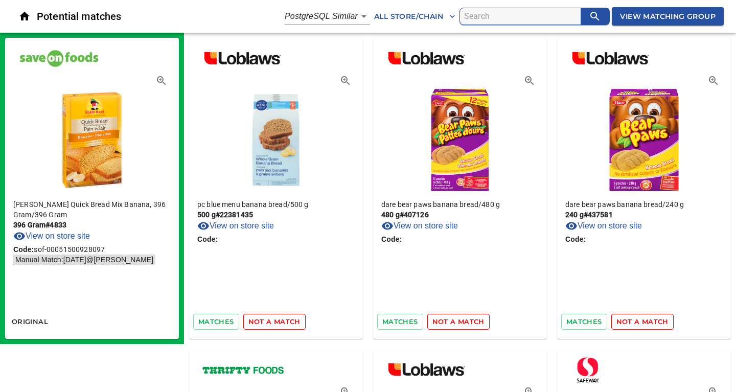
click at [284, 322] on span "not a match" at bounding box center [274, 322] width 52 height 12
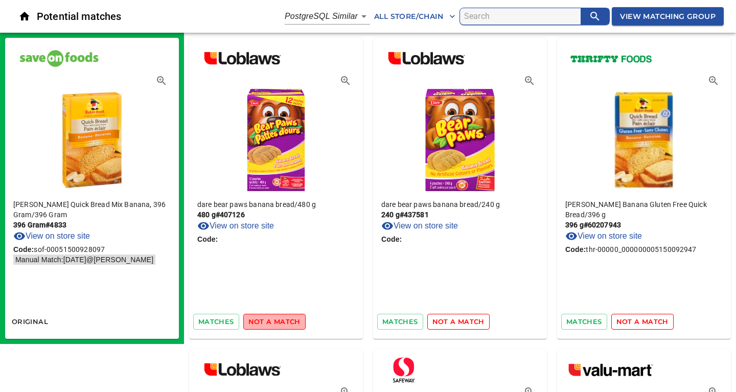
click at [284, 322] on span "not a match" at bounding box center [274, 322] width 52 height 12
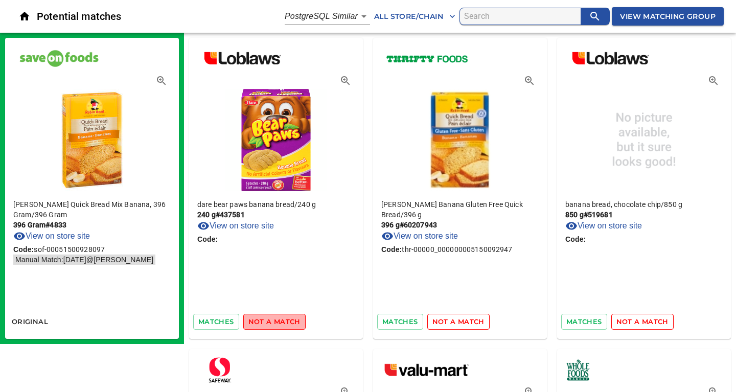
click at [284, 322] on span "not a match" at bounding box center [274, 322] width 52 height 12
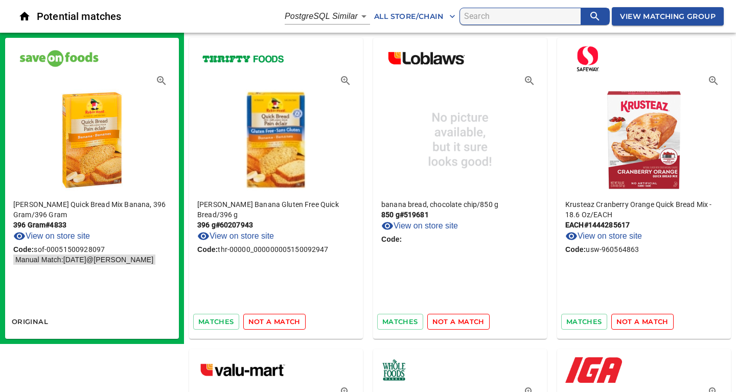
click at [284, 322] on span "not a match" at bounding box center [274, 322] width 52 height 12
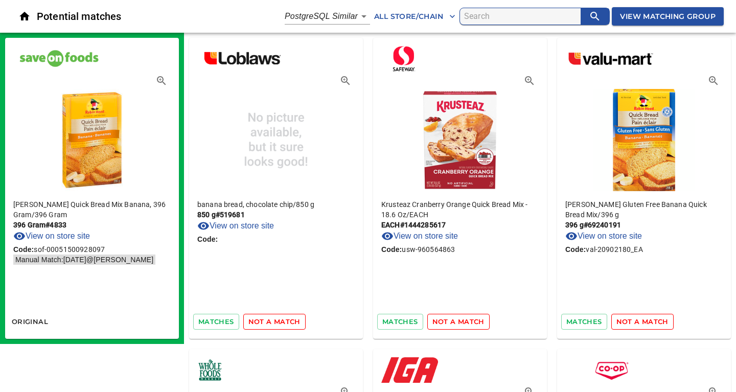
click at [284, 322] on span "not a match" at bounding box center [274, 322] width 52 height 12
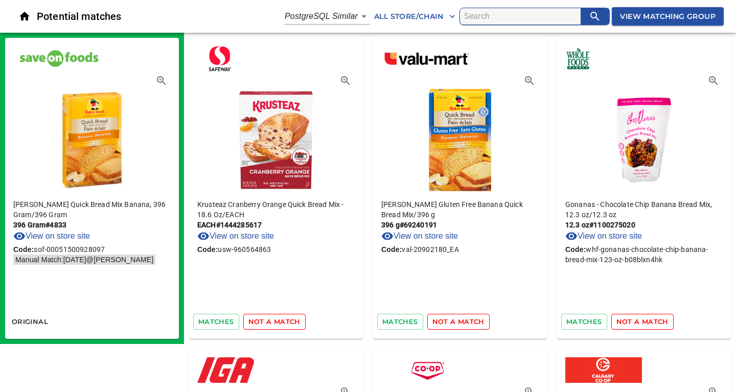
click at [284, 322] on span "not a match" at bounding box center [274, 322] width 52 height 12
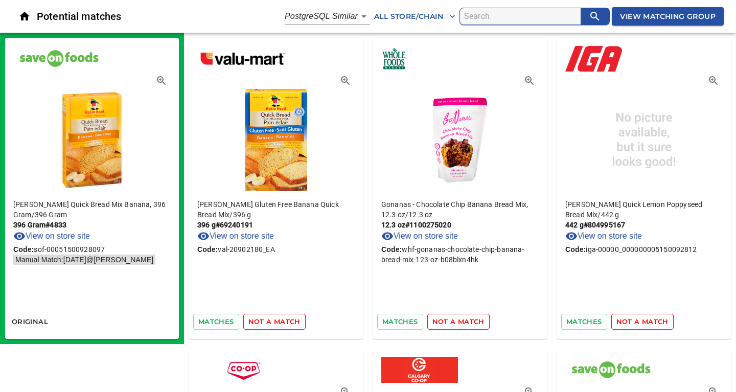
click at [284, 322] on span "not a match" at bounding box center [274, 322] width 52 height 12
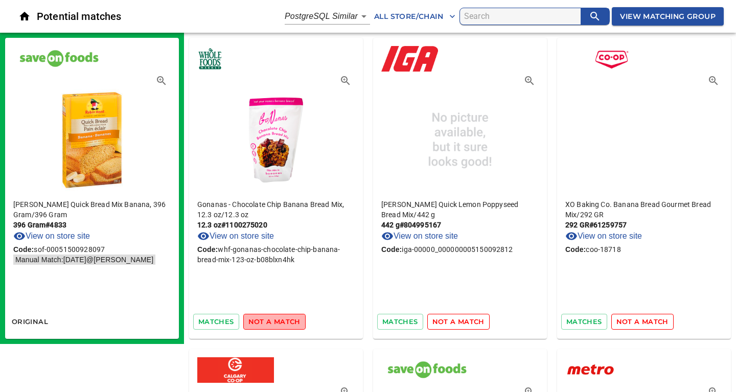
click at [284, 322] on span "not a match" at bounding box center [274, 322] width 52 height 12
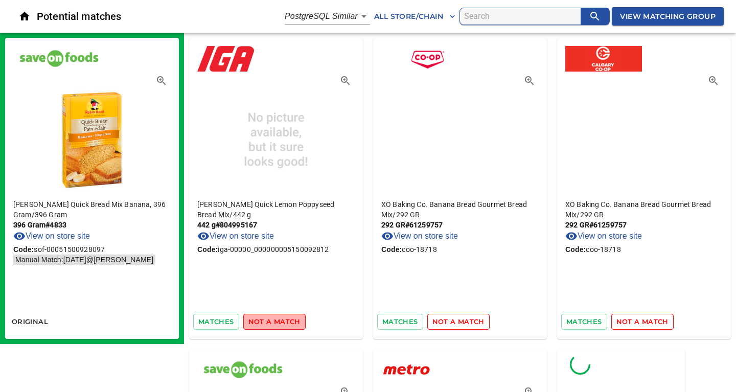
click at [284, 322] on span "not a match" at bounding box center [274, 322] width 52 height 12
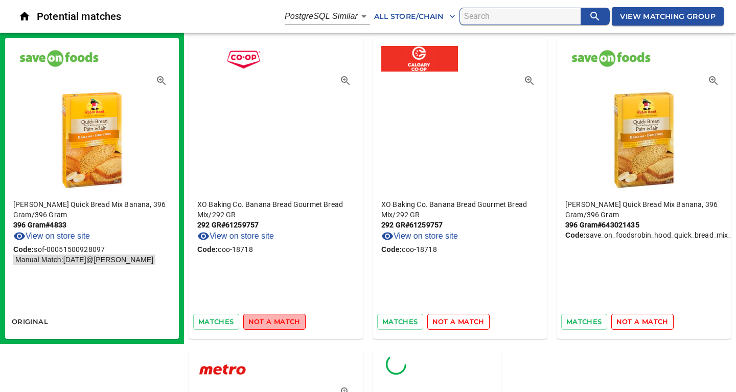
click at [284, 322] on span "not a match" at bounding box center [274, 322] width 52 height 12
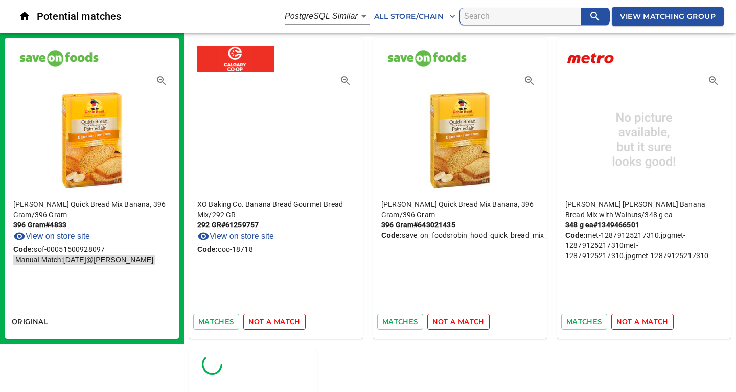
click at [284, 322] on span "not a match" at bounding box center [274, 322] width 52 height 12
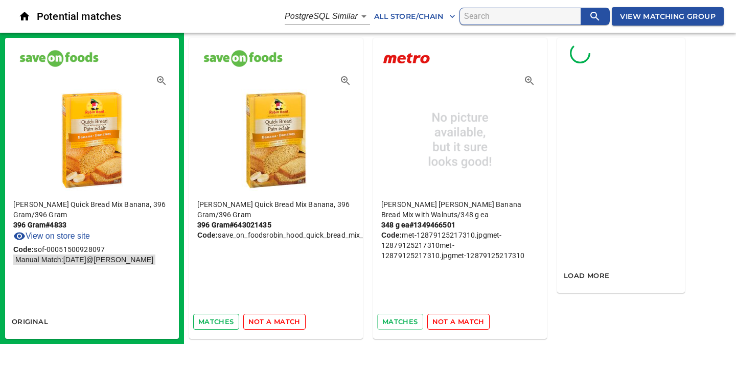
click at [224, 322] on span "matches" at bounding box center [216, 322] width 36 height 12
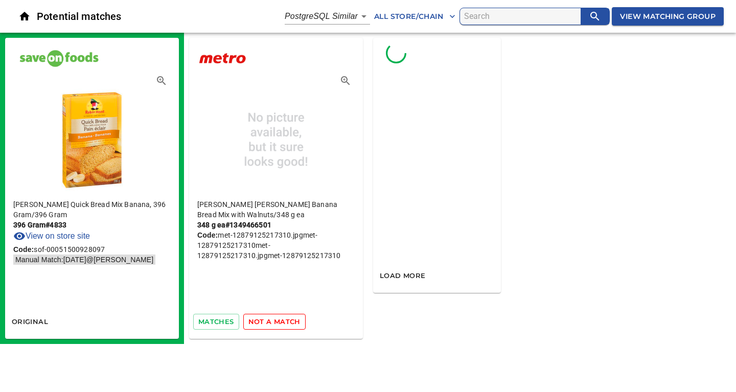
click at [275, 323] on span "not a match" at bounding box center [274, 322] width 52 height 12
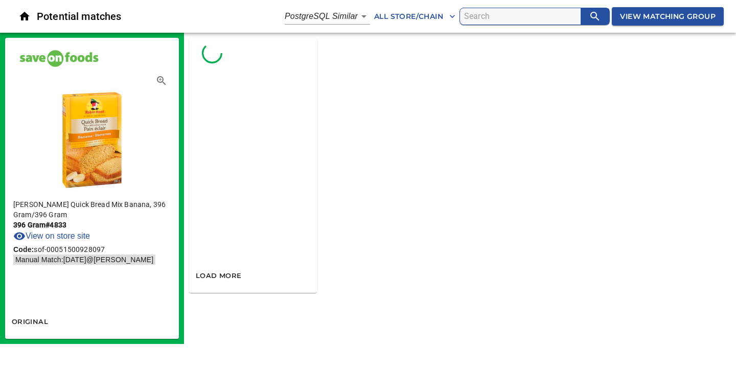
click at [663, 12] on span "View Matching Group" at bounding box center [668, 16] width 96 height 13
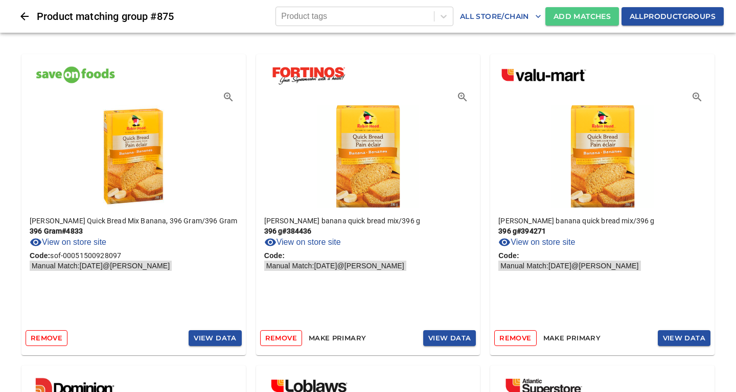
click at [581, 16] on span "Add Matches" at bounding box center [582, 16] width 57 height 13
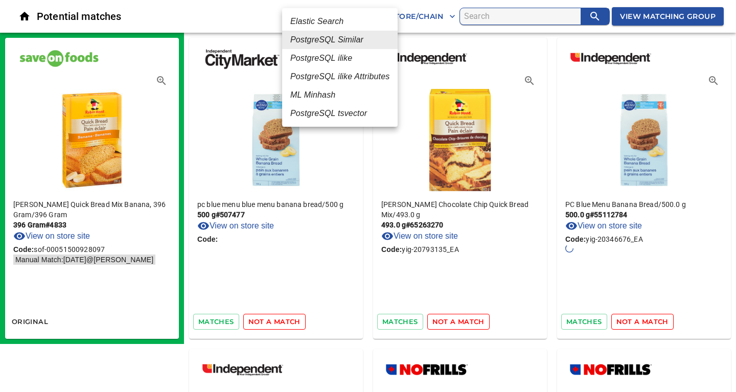
click at [317, 19] on em "Elastic Search" at bounding box center [316, 21] width 53 height 12
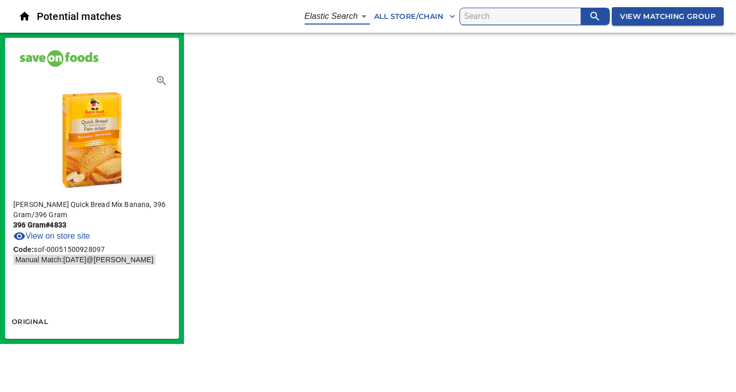
click at [361, 16] on body "tspan{white-space:pre} Potential matches Elastic Search 1 All Store/Chain View …" at bounding box center [368, 172] width 736 height 344
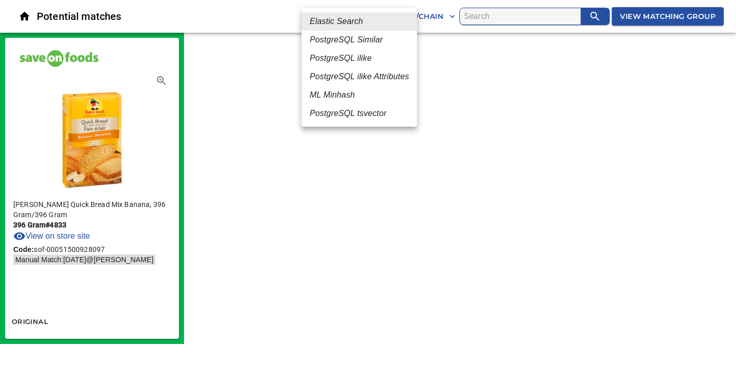
click at [338, 97] on em "ML Minhash" at bounding box center [332, 95] width 45 height 12
type input "3"
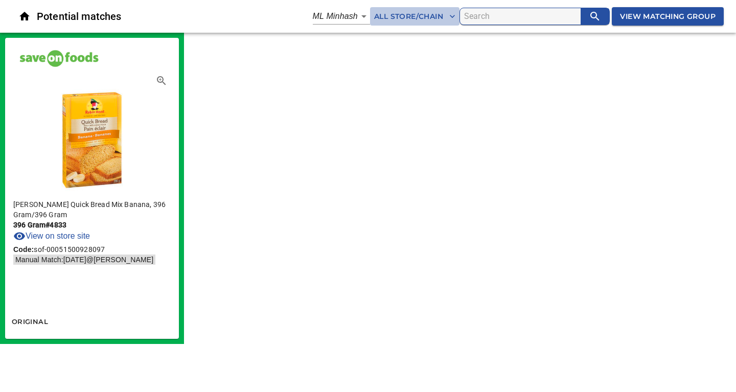
click at [453, 17] on icon "button" at bounding box center [452, 16] width 10 height 10
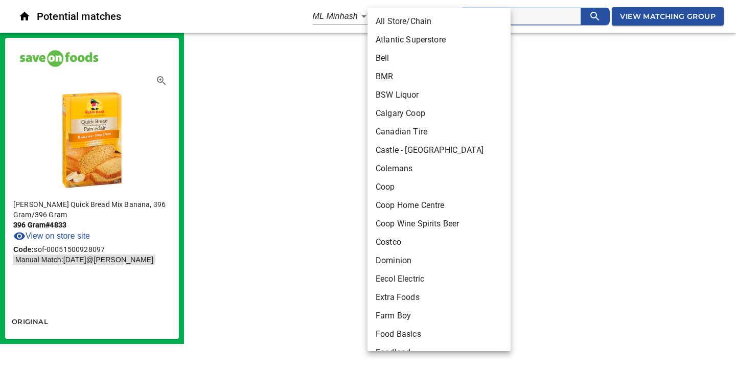
click at [559, 153] on div at bounding box center [368, 196] width 736 height 392
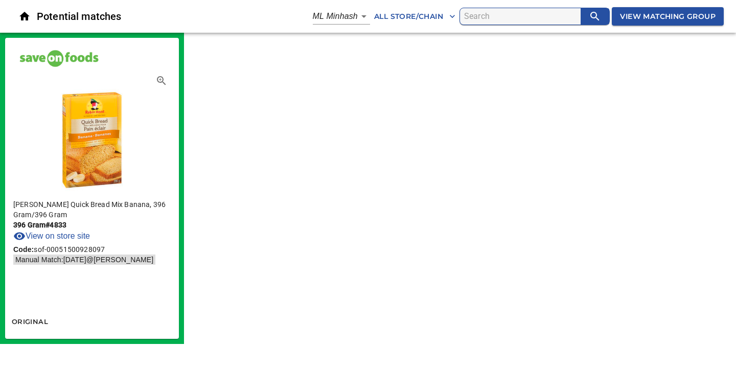
click at [348, 101] on div "Robin Hood Quick Bread Mix Banana, 396 Gram / 396 Gram 396 Gram # 4833 View on …" at bounding box center [368, 188] width 736 height 311
click at [394, 88] on div "Robin Hood Quick Bread Mix Banana, 396 Gram / 396 Gram 396 Gram # 4833 View on …" at bounding box center [368, 188] width 736 height 311
drag, startPoint x: 393, startPoint y: 83, endPoint x: 437, endPoint y: 21, distance: 75.6
click at [400, 79] on div "Robin Hood Quick Bread Mix Banana, 396 Gram / 396 Gram 396 Gram # 4833 View on …" at bounding box center [368, 188] width 736 height 311
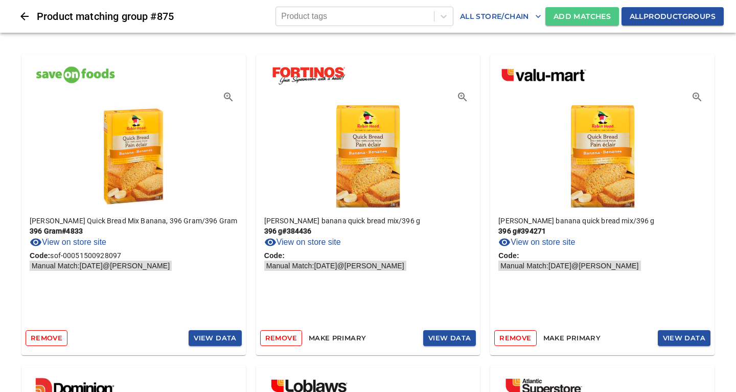
click at [570, 18] on span "Add Matches" at bounding box center [582, 16] width 57 height 13
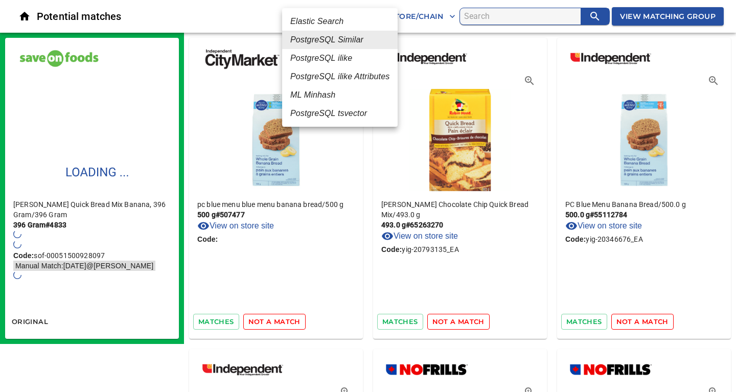
click at [329, 98] on em "ML Minhash" at bounding box center [312, 95] width 45 height 12
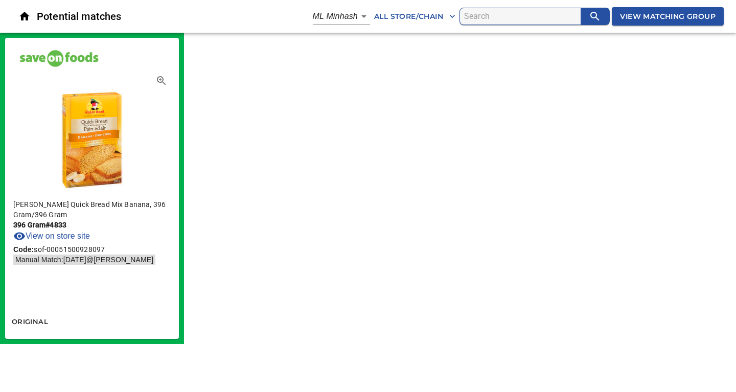
click at [355, 202] on div "[PERSON_NAME] Quick Bread Mix Banana, 396 Gram / 396 Gram 396 Gram # 4833 View …" at bounding box center [368, 188] width 736 height 311
click at [349, 19] on body "tspan{white-space:pre} Potential matches ML Minhash 3 All Store/Chain View Matc…" at bounding box center [368, 172] width 736 height 344
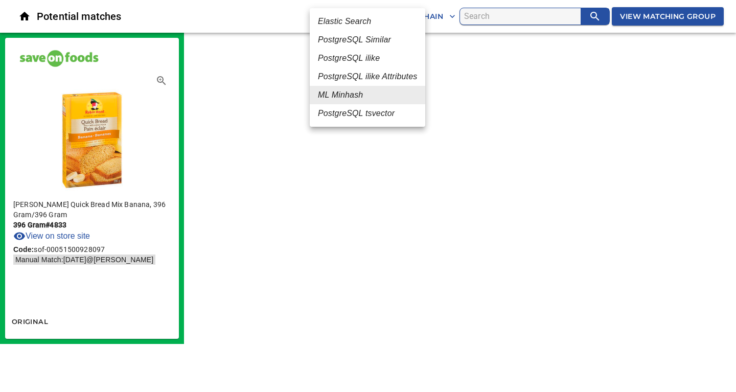
click at [354, 60] on em "PostgreSQL ilike" at bounding box center [349, 58] width 62 height 12
type input "4"
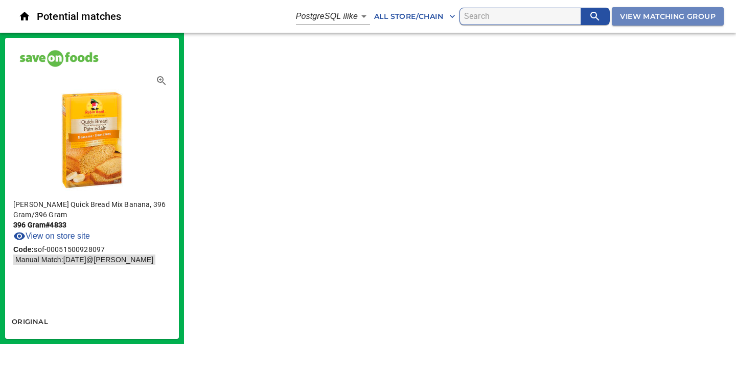
click at [691, 14] on span "View Matching Group" at bounding box center [668, 16] width 96 height 13
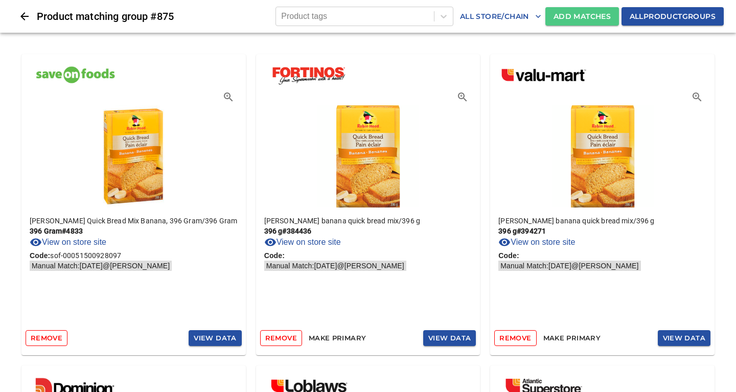
click at [570, 15] on span "Add Matches" at bounding box center [582, 16] width 57 height 13
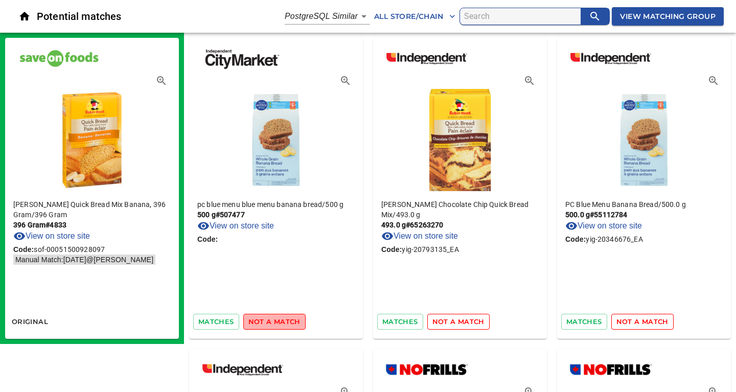
click at [280, 323] on span "not a match" at bounding box center [274, 322] width 52 height 12
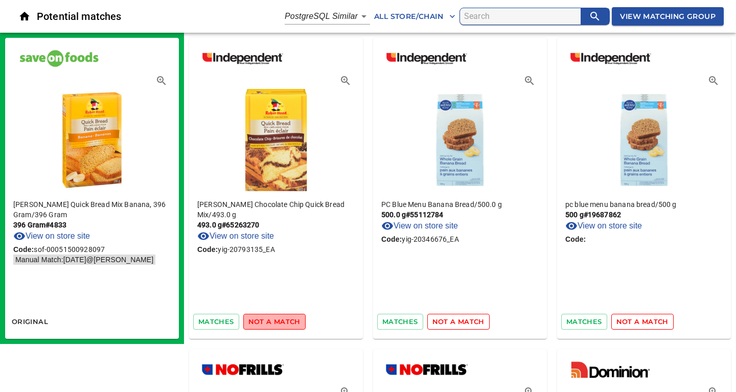
click at [275, 324] on span "not a match" at bounding box center [274, 322] width 52 height 12
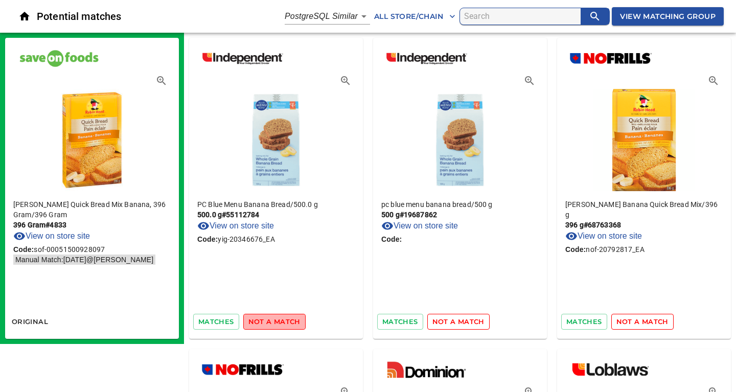
click at [275, 324] on span "not a match" at bounding box center [274, 322] width 52 height 12
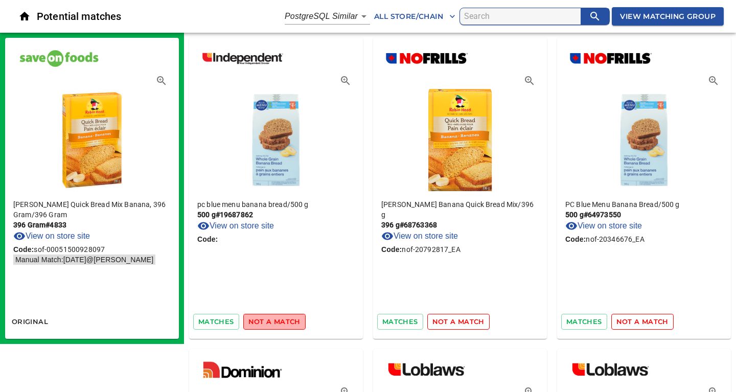
click at [275, 324] on span "not a match" at bounding box center [274, 322] width 52 height 12
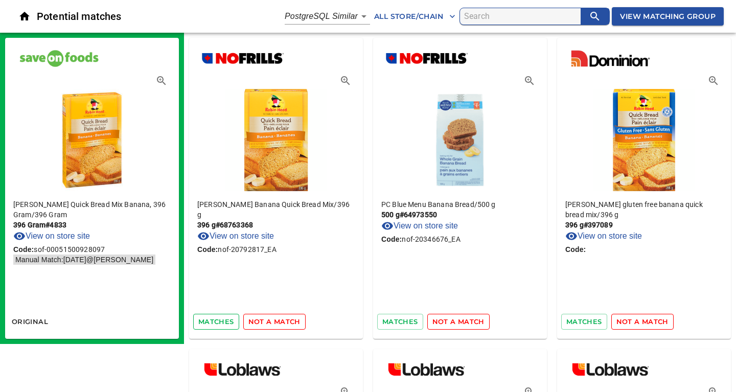
click at [218, 321] on span "matches" at bounding box center [216, 322] width 36 height 12
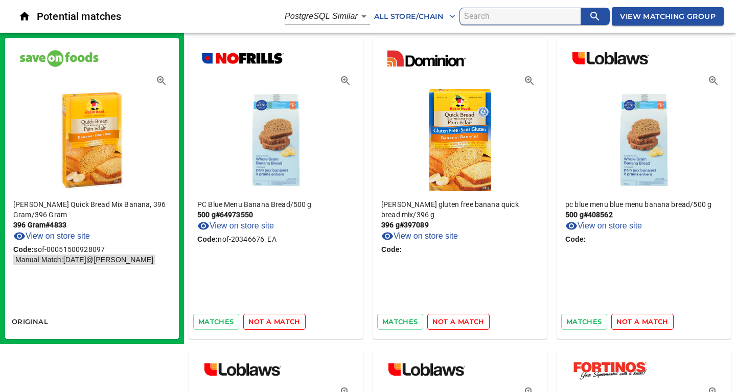
click at [273, 324] on span "not a match" at bounding box center [274, 322] width 52 height 12
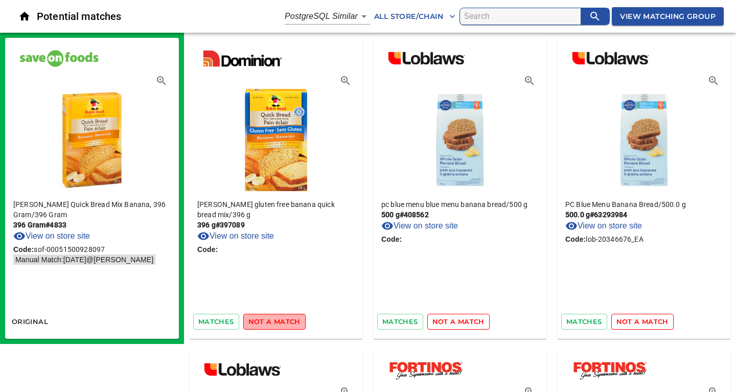
click at [273, 324] on span "not a match" at bounding box center [274, 322] width 52 height 12
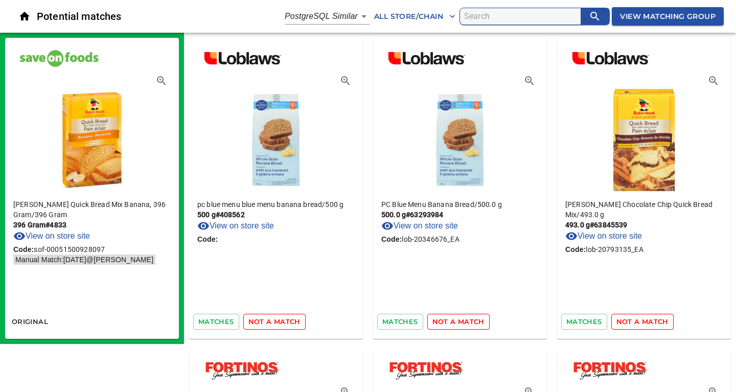
click at [273, 324] on span "not a match" at bounding box center [274, 322] width 52 height 12
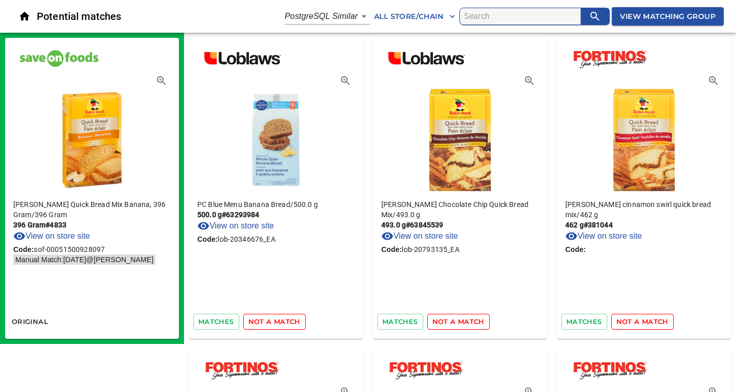
click at [273, 324] on span "not a match" at bounding box center [274, 322] width 52 height 12
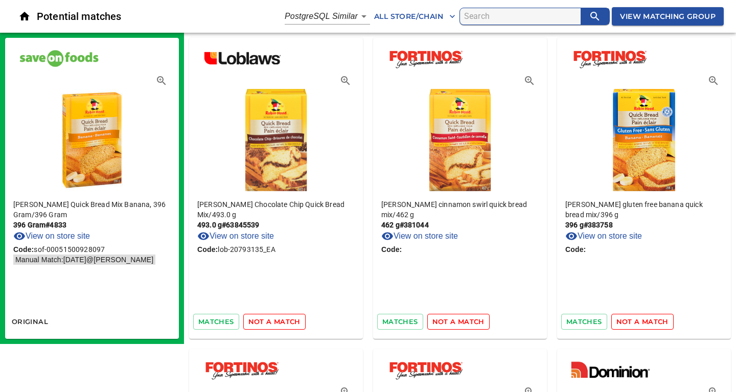
click at [273, 324] on span "not a match" at bounding box center [274, 322] width 52 height 12
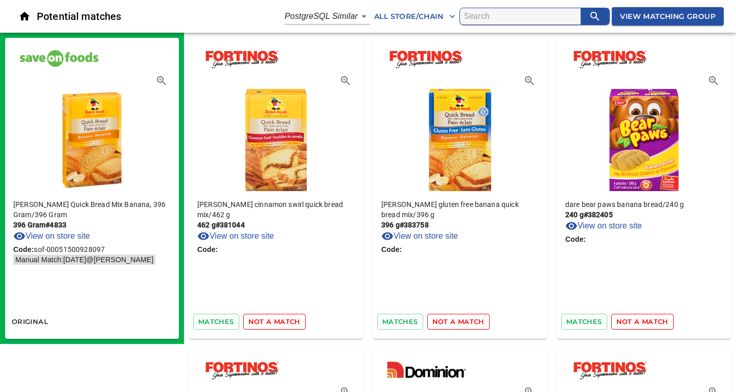
click at [273, 324] on span "not a match" at bounding box center [274, 322] width 52 height 12
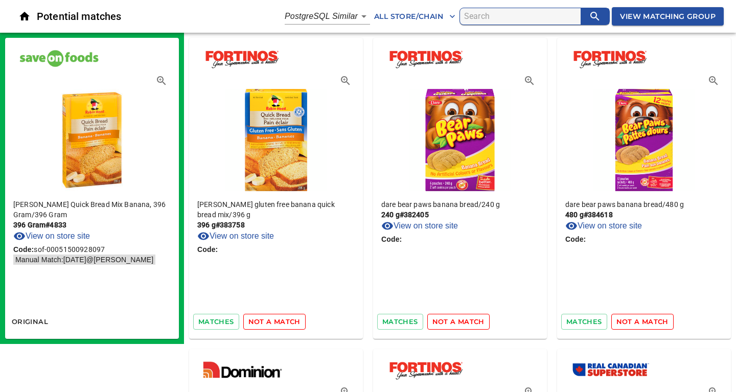
click at [273, 324] on span "not a match" at bounding box center [274, 322] width 52 height 12
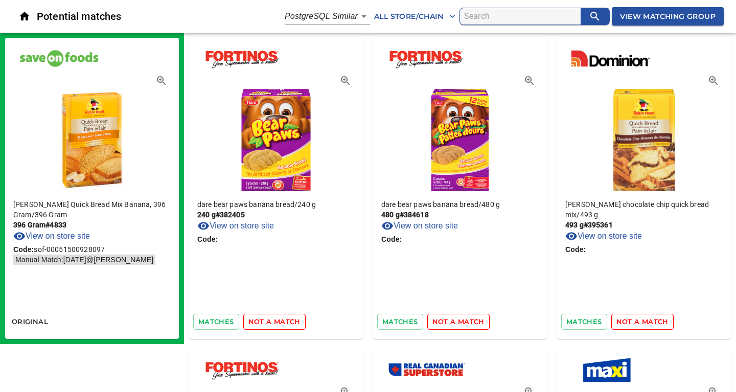
click at [273, 324] on span "not a match" at bounding box center [274, 322] width 52 height 12
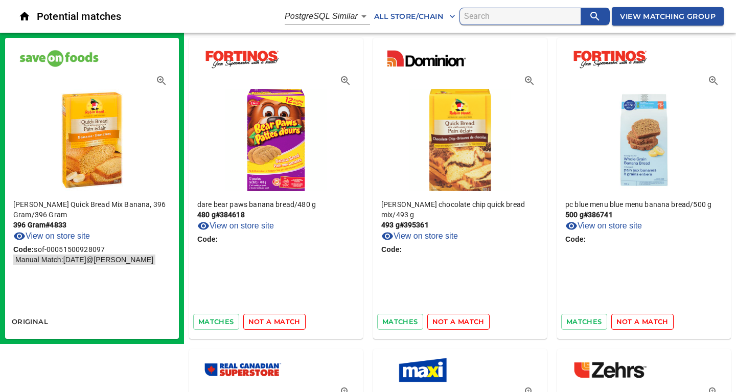
click at [273, 324] on span "not a match" at bounding box center [274, 322] width 52 height 12
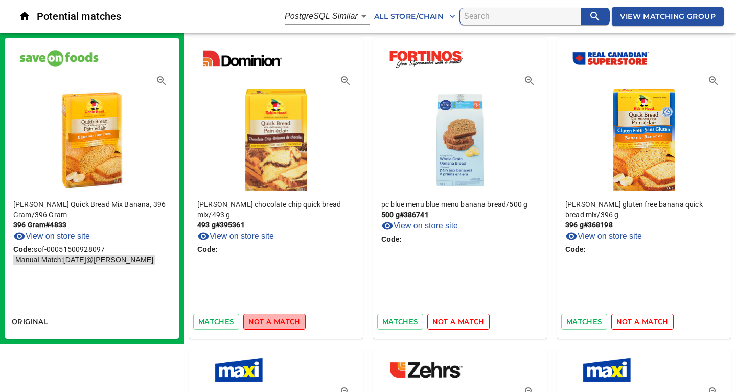
click at [273, 324] on span "not a match" at bounding box center [274, 322] width 52 height 12
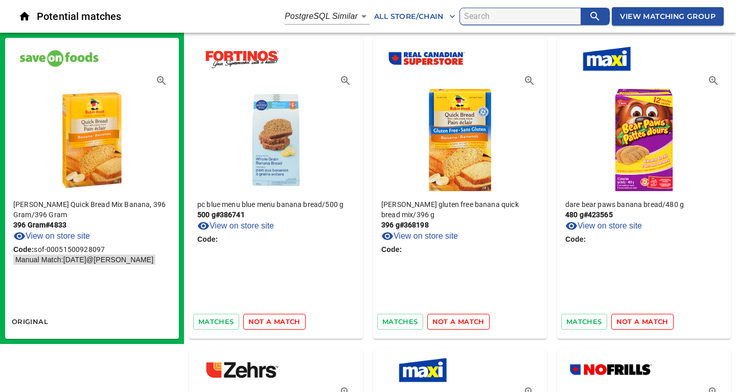
click at [273, 324] on span "not a match" at bounding box center [274, 322] width 52 height 12
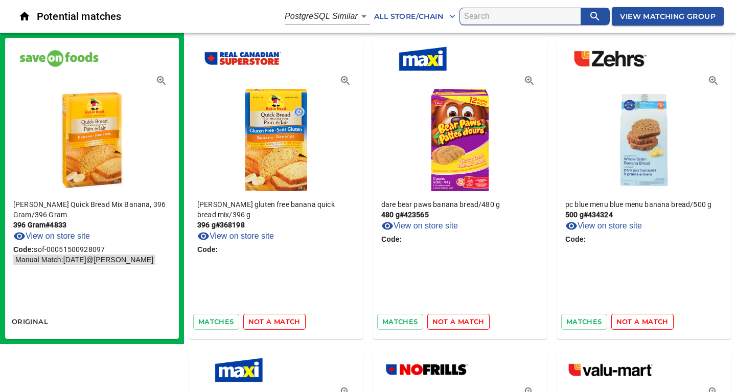
click at [273, 324] on span "not a match" at bounding box center [274, 322] width 52 height 12
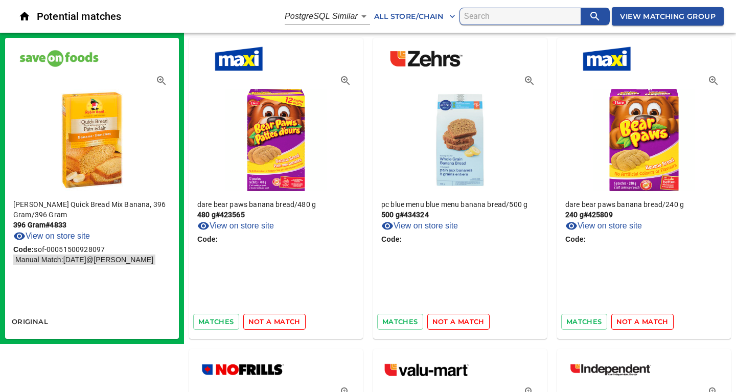
click at [273, 324] on span "not a match" at bounding box center [274, 322] width 52 height 12
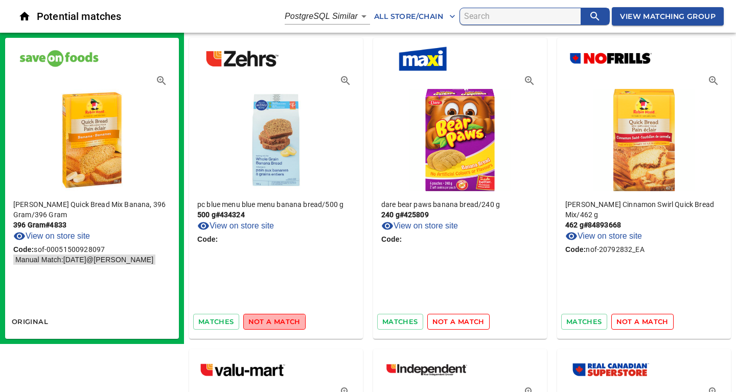
click at [273, 324] on span "not a match" at bounding box center [274, 322] width 52 height 12
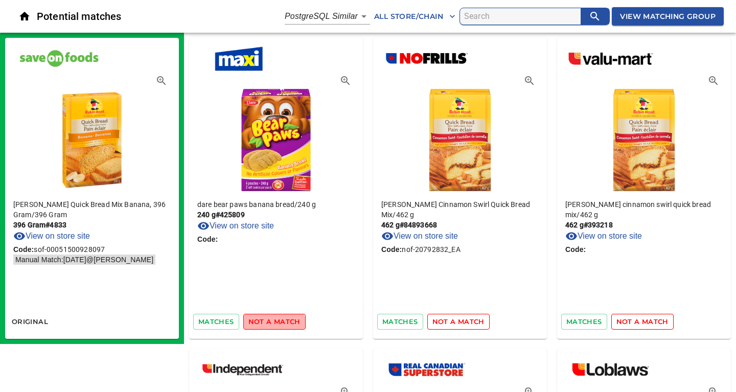
click at [273, 324] on span "not a match" at bounding box center [274, 322] width 52 height 12
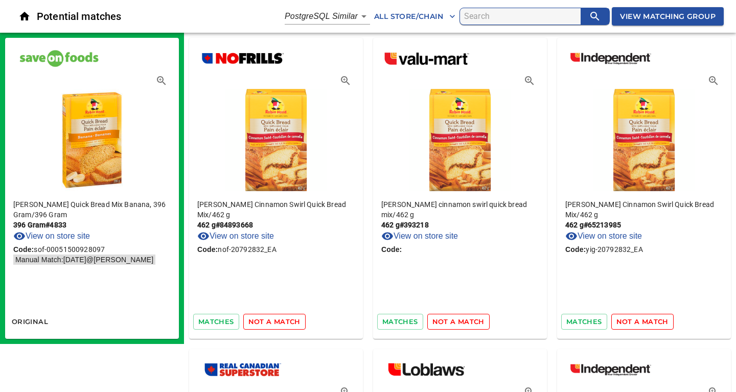
click at [273, 324] on span "not a match" at bounding box center [274, 322] width 52 height 12
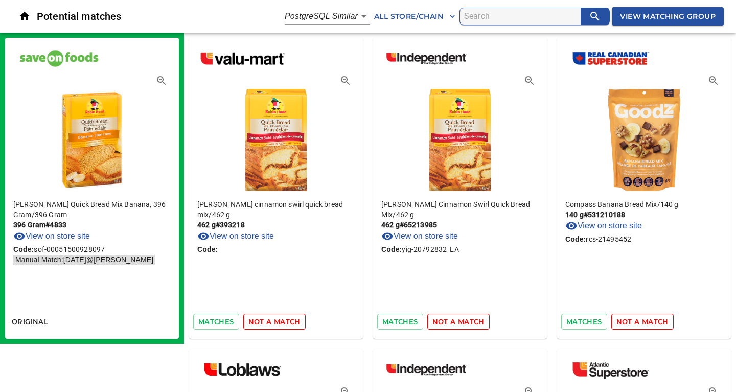
click at [273, 324] on span "not a match" at bounding box center [274, 322] width 52 height 12
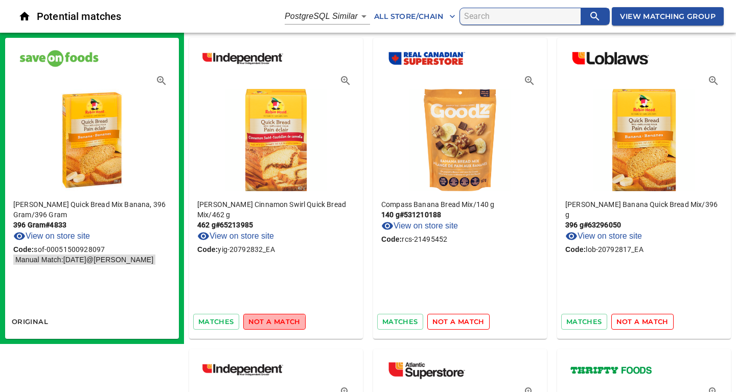
click at [273, 324] on span "not a match" at bounding box center [274, 322] width 52 height 12
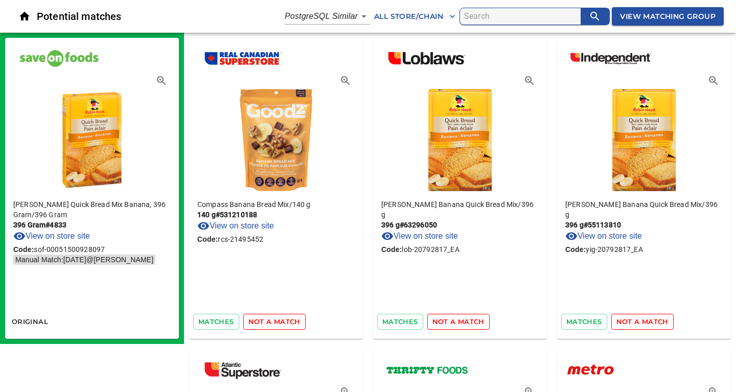
click at [273, 324] on span "not a match" at bounding box center [274, 322] width 52 height 12
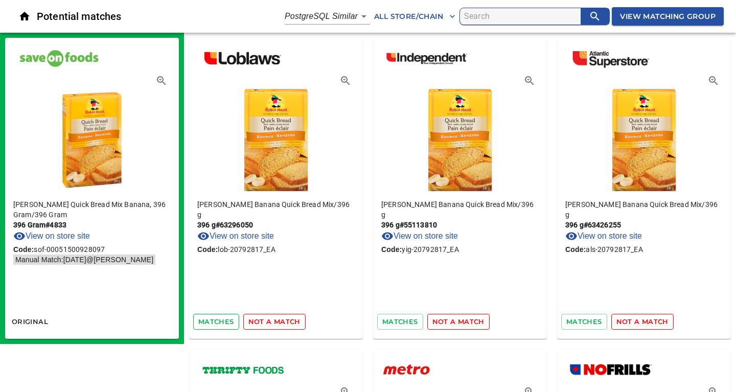
click at [218, 321] on span "matches" at bounding box center [216, 322] width 36 height 12
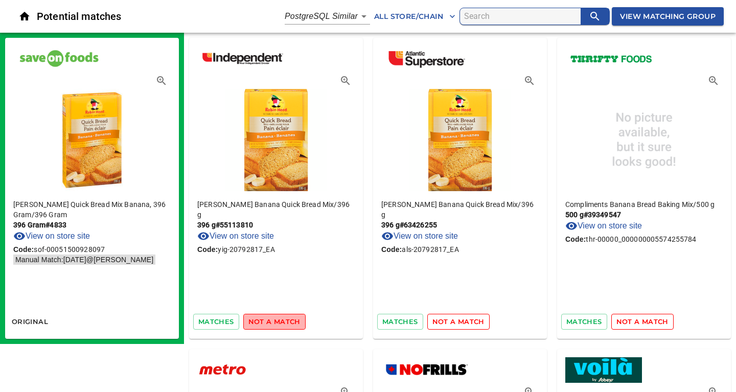
click at [282, 319] on span "not a match" at bounding box center [274, 322] width 52 height 12
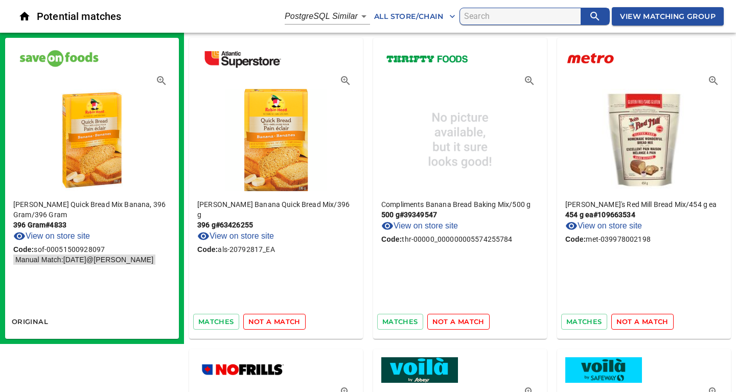
click at [282, 319] on span "not a match" at bounding box center [274, 322] width 52 height 12
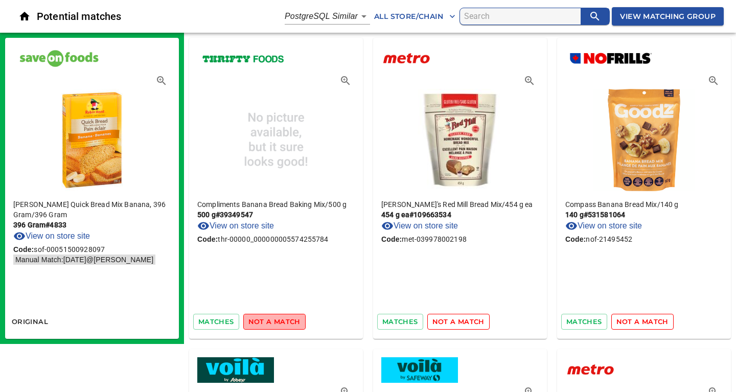
click at [282, 319] on span "not a match" at bounding box center [274, 322] width 52 height 12
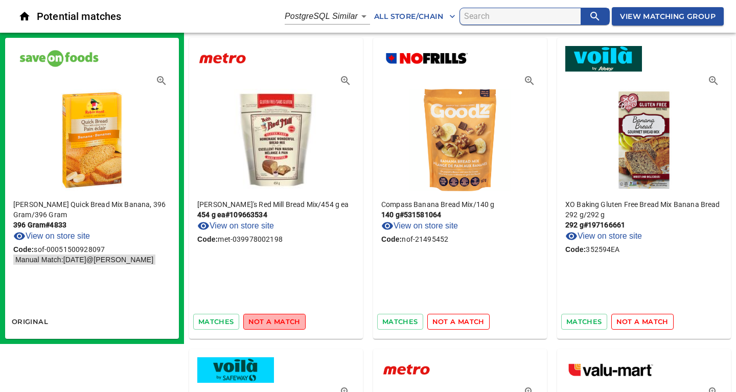
click at [282, 319] on span "not a match" at bounding box center [274, 322] width 52 height 12
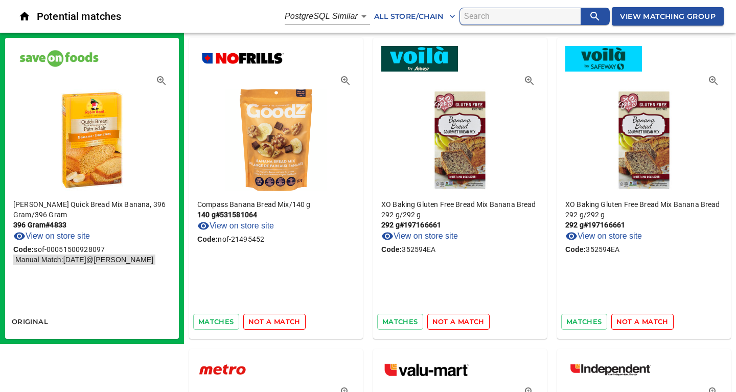
click at [282, 319] on span "not a match" at bounding box center [274, 322] width 52 height 12
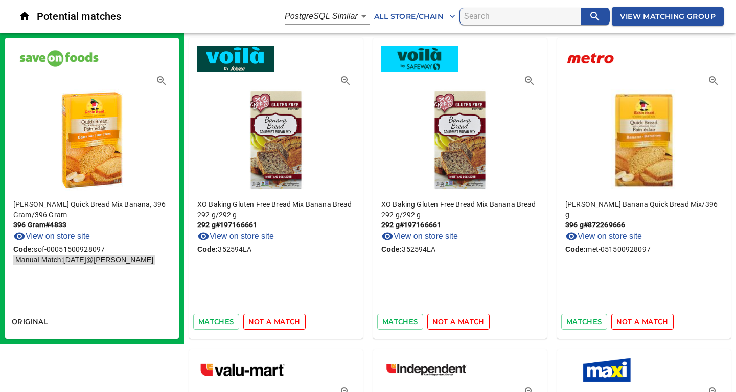
click at [282, 319] on span "not a match" at bounding box center [274, 322] width 52 height 12
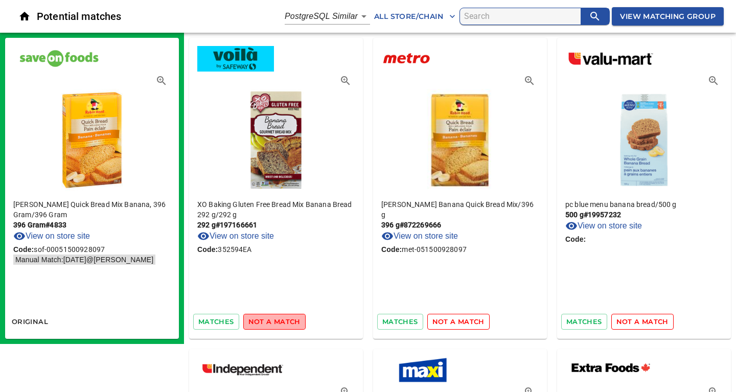
click at [282, 319] on span "not a match" at bounding box center [274, 322] width 52 height 12
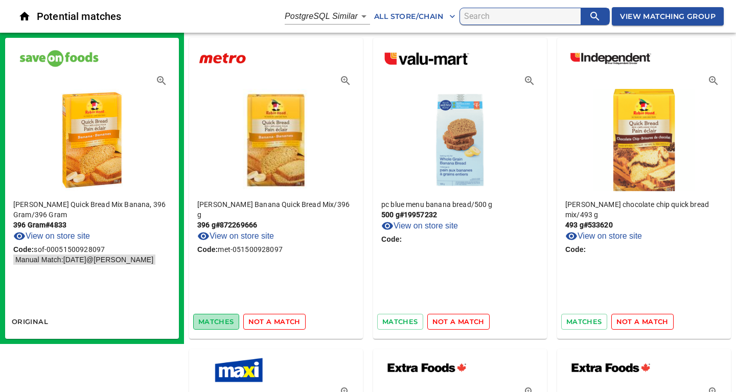
click at [224, 320] on span "matches" at bounding box center [216, 322] width 36 height 12
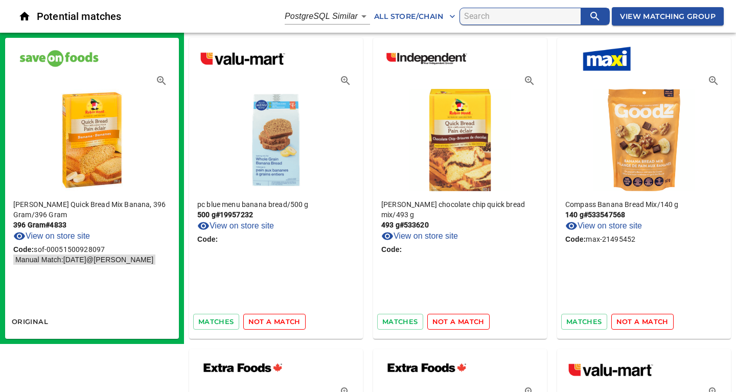
click at [272, 324] on span "not a match" at bounding box center [274, 322] width 52 height 12
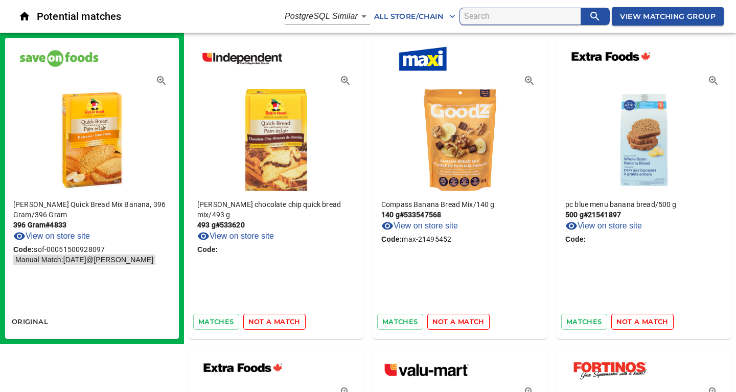
click at [272, 324] on span "not a match" at bounding box center [274, 322] width 52 height 12
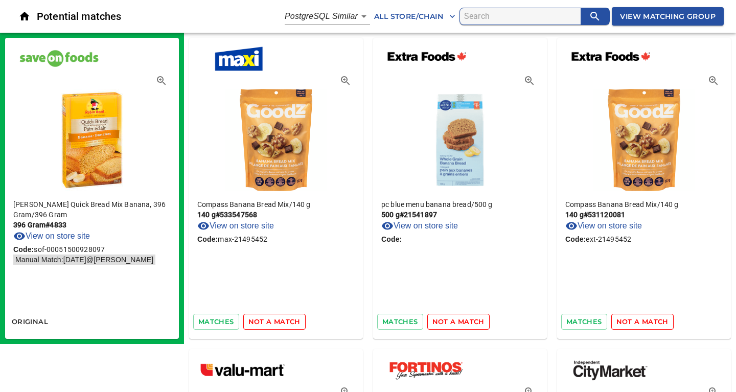
click at [272, 324] on span "not a match" at bounding box center [274, 322] width 52 height 12
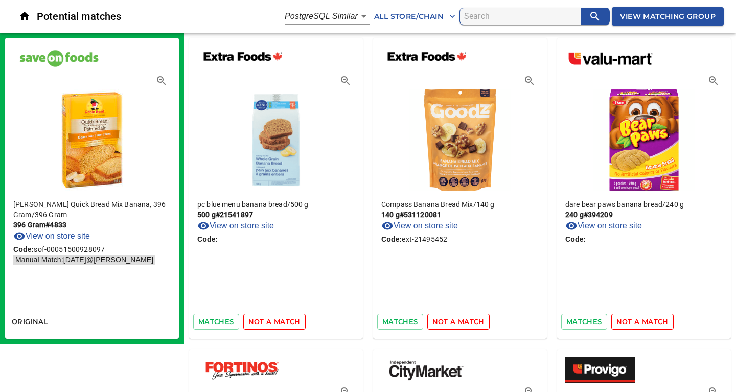
click at [272, 324] on span "not a match" at bounding box center [274, 322] width 52 height 12
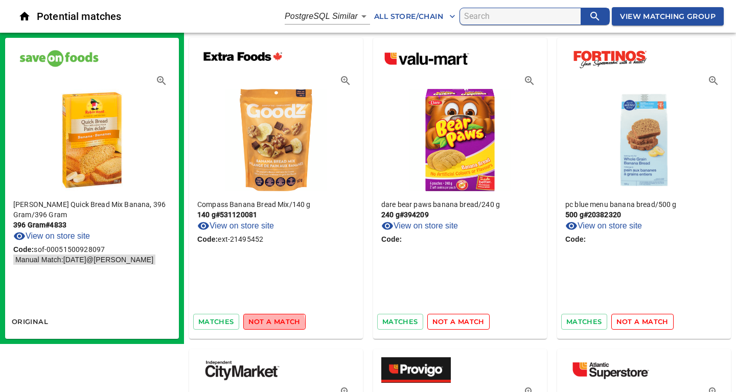
click at [272, 324] on span "not a match" at bounding box center [274, 322] width 52 height 12
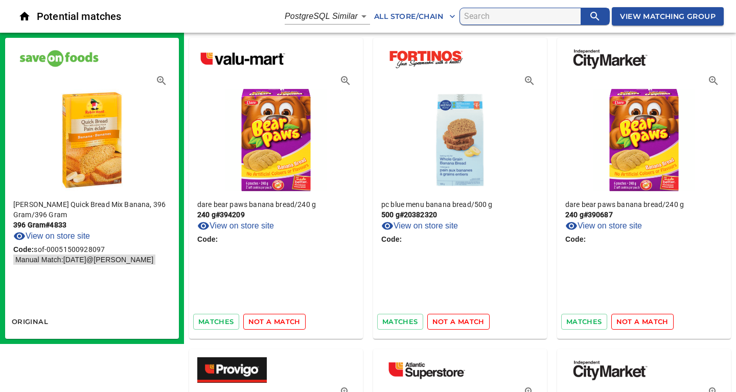
click at [272, 324] on span "not a match" at bounding box center [274, 322] width 52 height 12
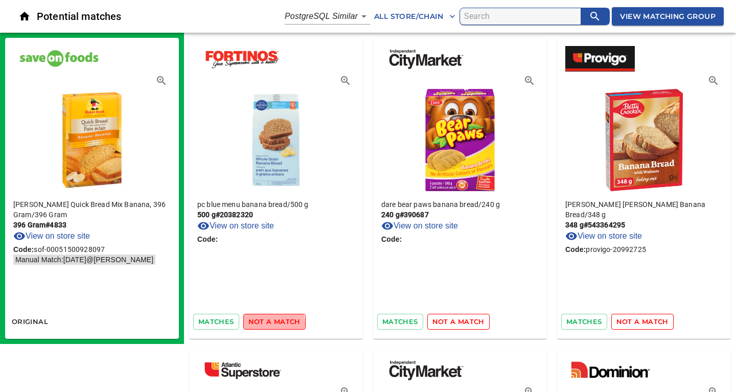
click at [272, 324] on span "not a match" at bounding box center [274, 322] width 52 height 12
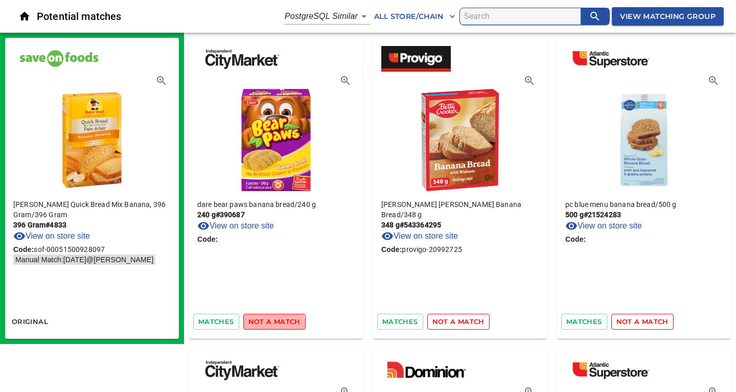
click at [272, 324] on span "not a match" at bounding box center [274, 322] width 52 height 12
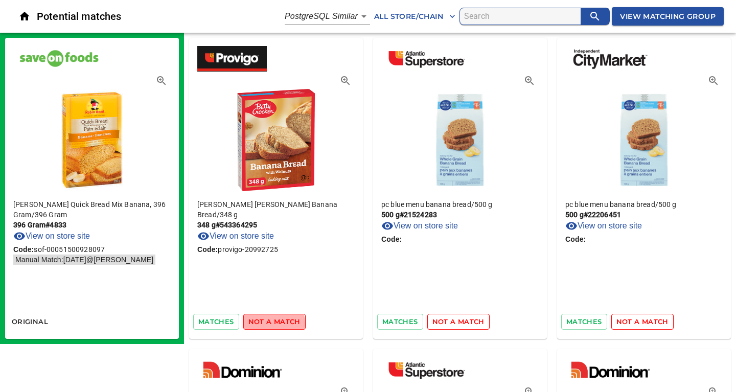
click at [272, 324] on span "not a match" at bounding box center [274, 322] width 52 height 12
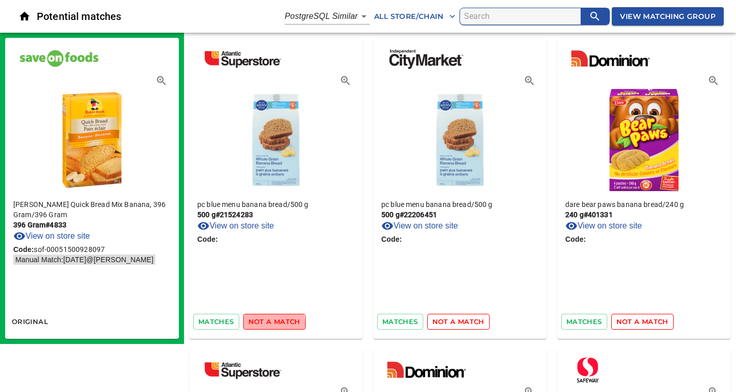
click at [272, 324] on span "not a match" at bounding box center [274, 322] width 52 height 12
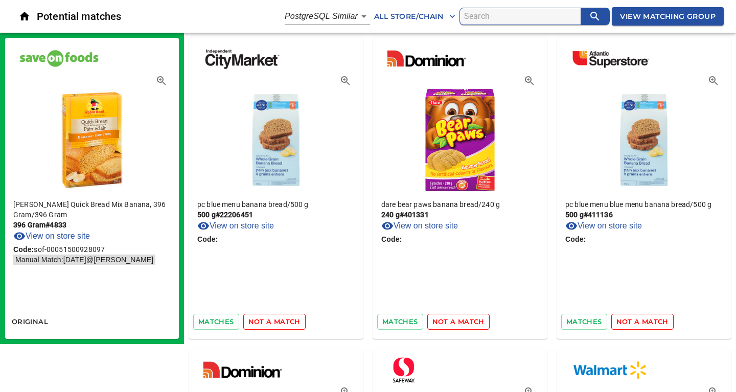
click at [272, 324] on span "not a match" at bounding box center [274, 322] width 52 height 12
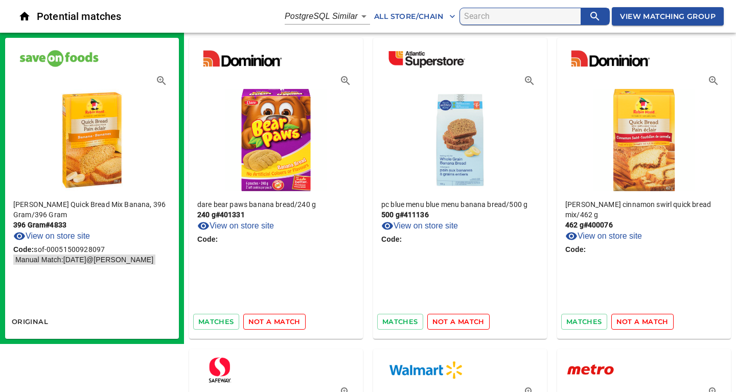
click at [272, 324] on span "not a match" at bounding box center [274, 322] width 52 height 12
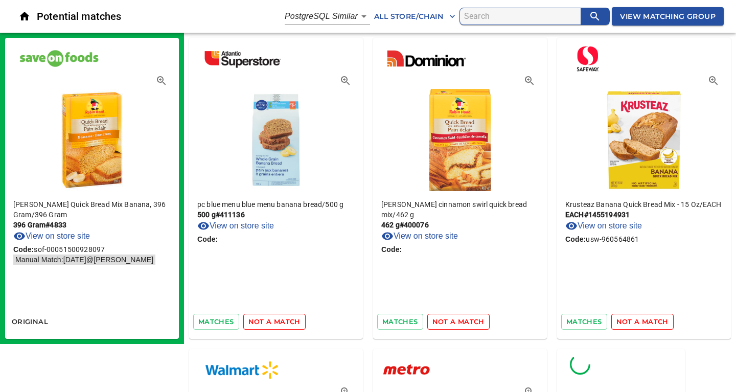
click at [272, 324] on span "not a match" at bounding box center [274, 322] width 52 height 12
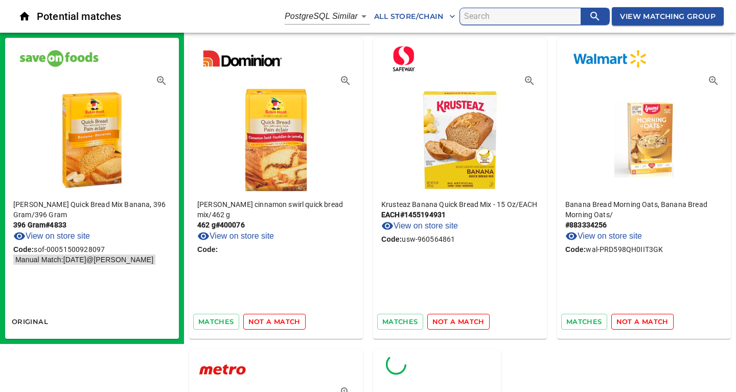
click at [272, 324] on span "not a match" at bounding box center [274, 322] width 52 height 12
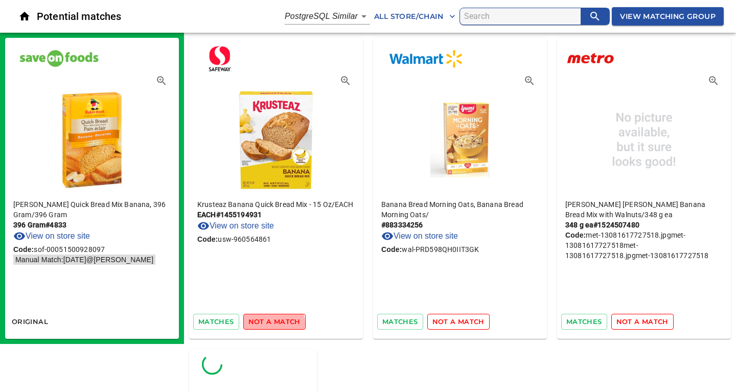
click at [272, 324] on span "not a match" at bounding box center [274, 322] width 52 height 12
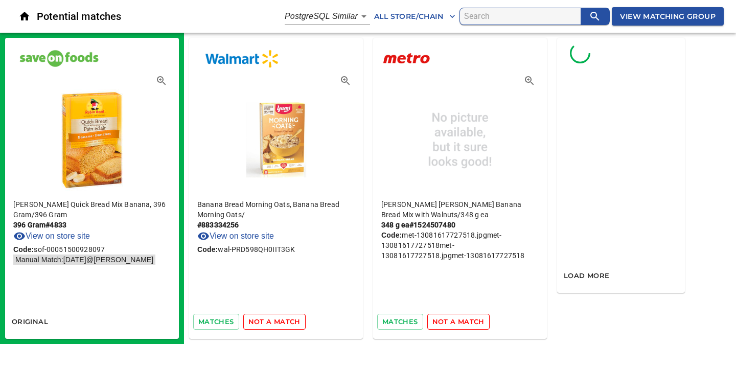
click at [272, 324] on span "not a match" at bounding box center [274, 322] width 52 height 12
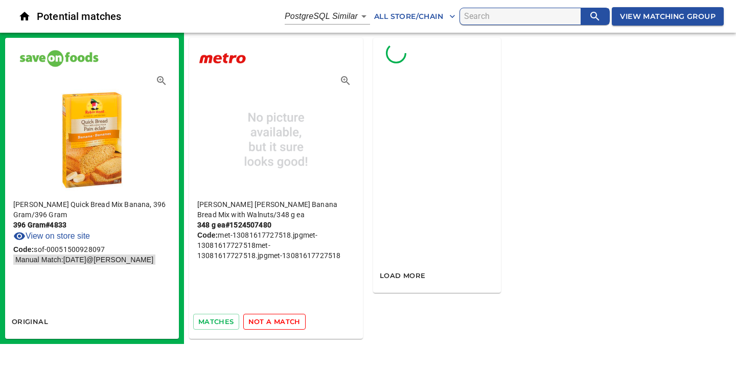
click at [272, 324] on span "not a match" at bounding box center [274, 322] width 52 height 12
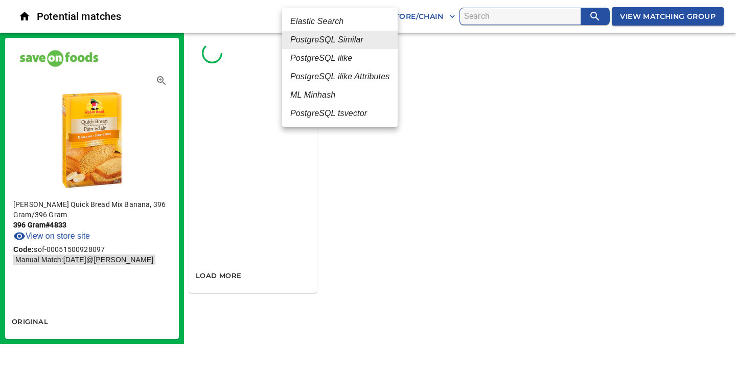
click at [361, 16] on body "tspan{white-space:pre} Potential matches PostgreSQL Similar 2 All Store/Chain V…" at bounding box center [368, 172] width 736 height 344
click at [330, 58] on em "PostgreSQL ilike" at bounding box center [321, 58] width 62 height 12
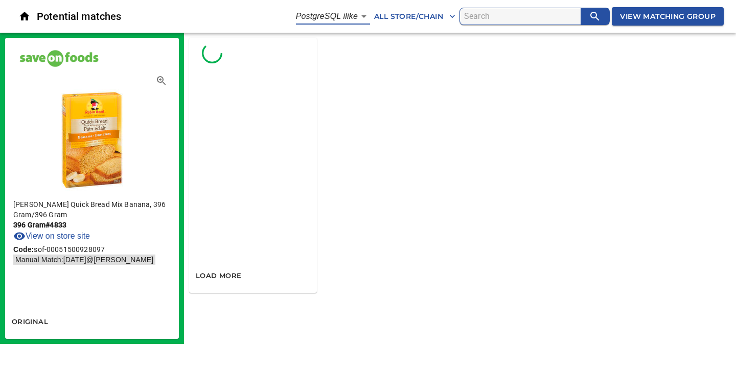
click at [360, 15] on body "tspan{white-space:pre} Potential matches PostgreSQL ilike 4 All Store/Chain Vie…" at bounding box center [368, 172] width 736 height 344
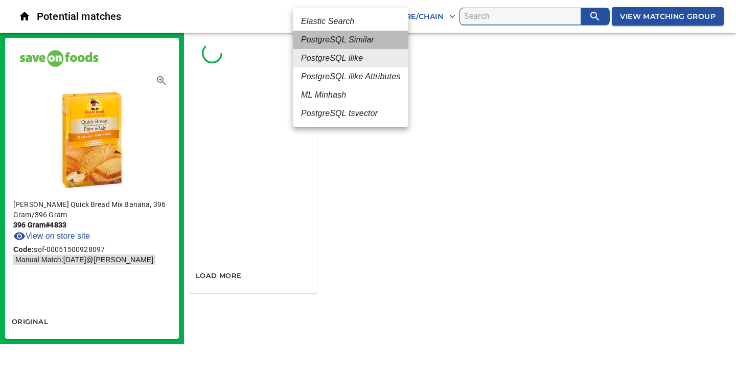
click at [344, 41] on em "PostgreSQL Similar" at bounding box center [337, 40] width 73 height 12
type input "2"
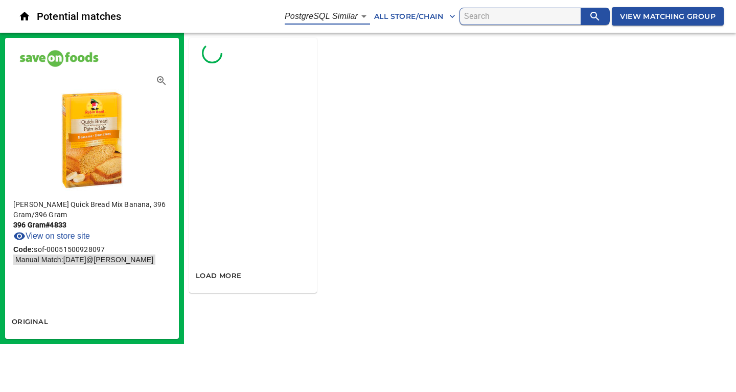
click at [646, 22] on span "View Matching Group" at bounding box center [668, 16] width 96 height 13
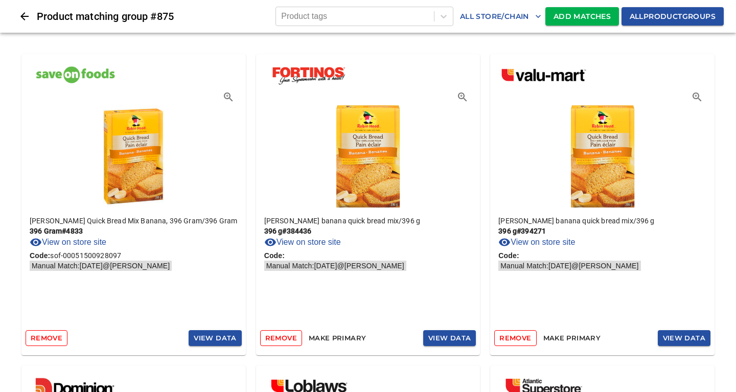
click at [563, 14] on span "Add Matches" at bounding box center [582, 16] width 57 height 13
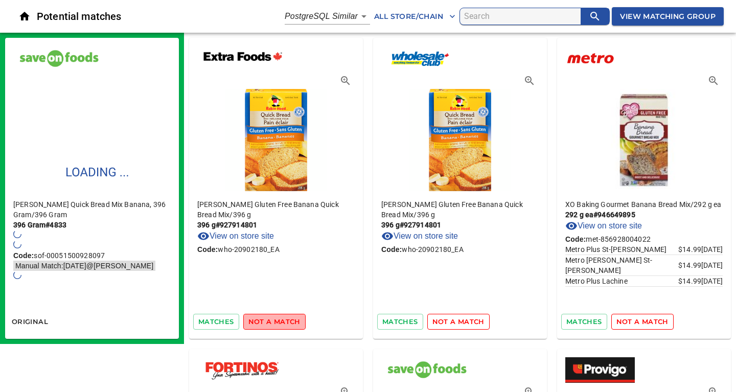
click at [276, 320] on span "not a match" at bounding box center [274, 322] width 52 height 12
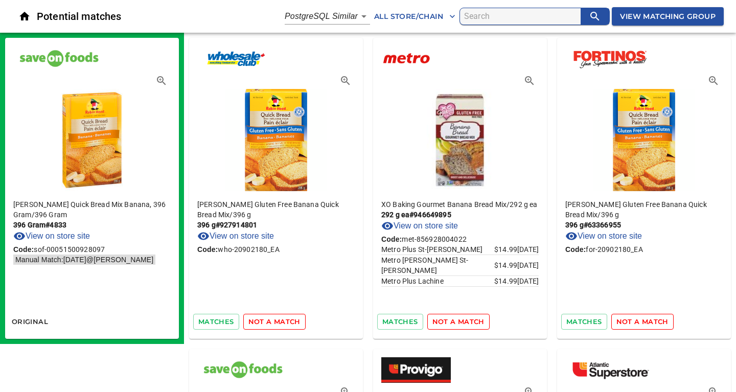
click at [269, 323] on span "not a match" at bounding box center [274, 322] width 52 height 12
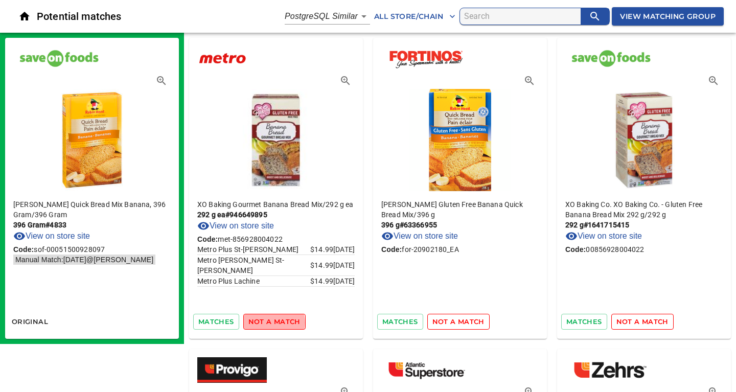
click at [269, 323] on span "not a match" at bounding box center [274, 322] width 52 height 12
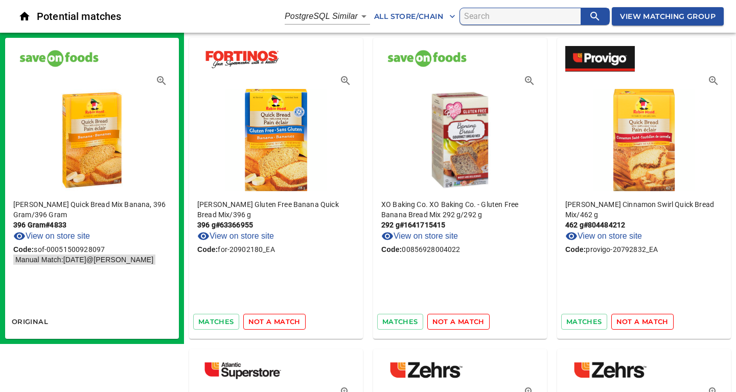
click at [269, 323] on span "not a match" at bounding box center [274, 322] width 52 height 12
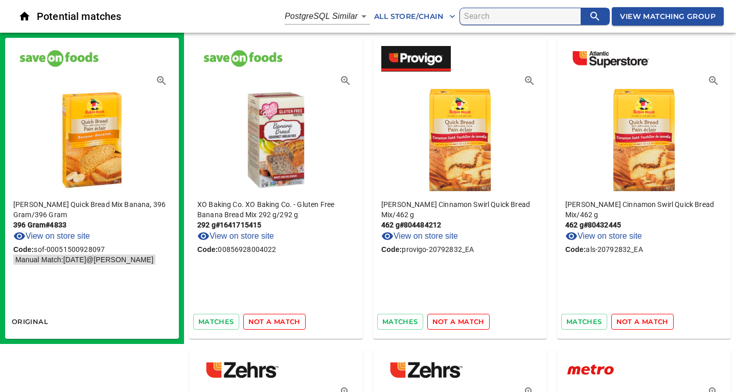
click at [269, 323] on span "not a match" at bounding box center [274, 322] width 52 height 12
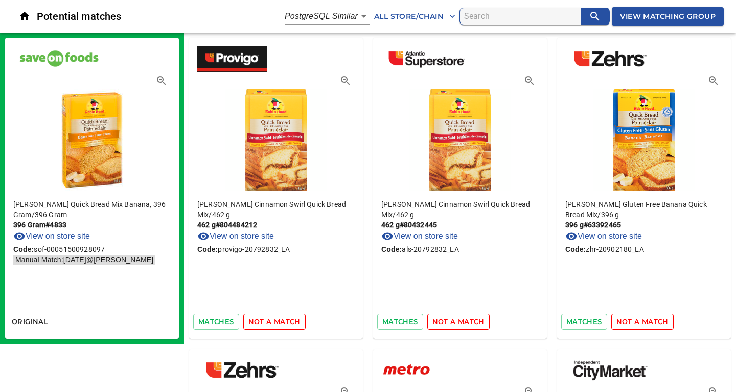
click at [269, 323] on span "not a match" at bounding box center [274, 322] width 52 height 12
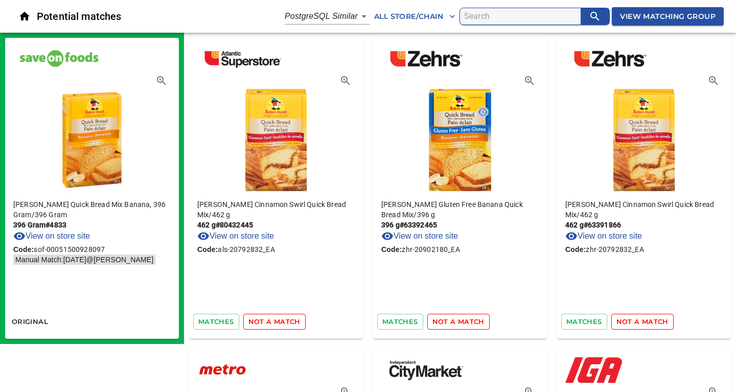
click at [269, 323] on span "not a match" at bounding box center [274, 322] width 52 height 12
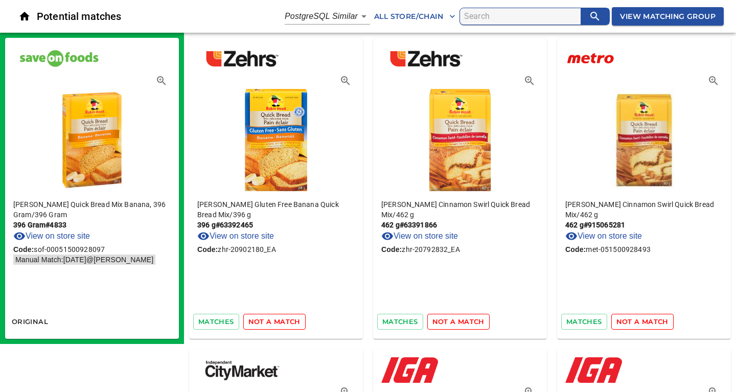
click at [269, 323] on span "not a match" at bounding box center [274, 322] width 52 height 12
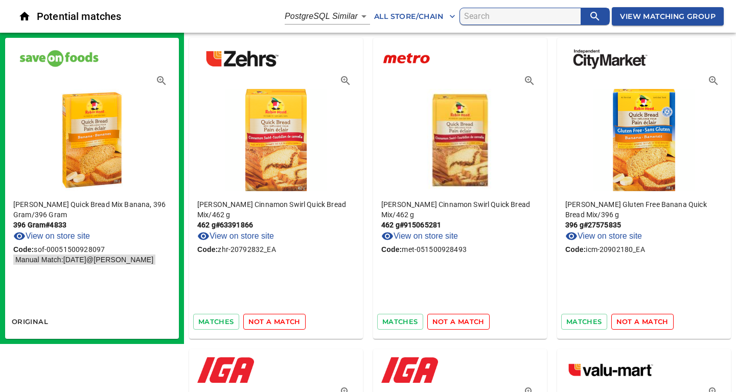
click at [269, 323] on span "not a match" at bounding box center [274, 322] width 52 height 12
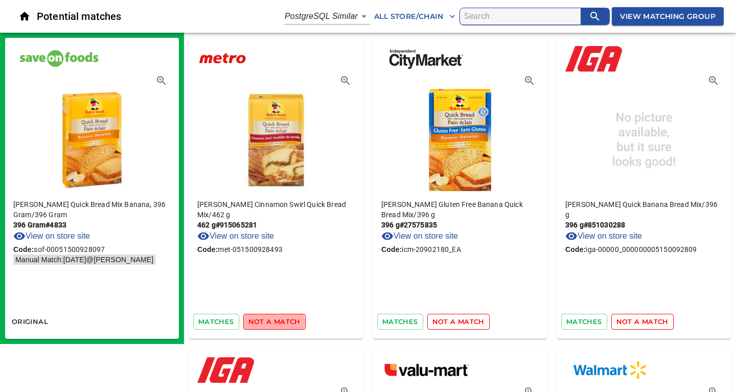
click at [269, 323] on span "not a match" at bounding box center [274, 322] width 52 height 12
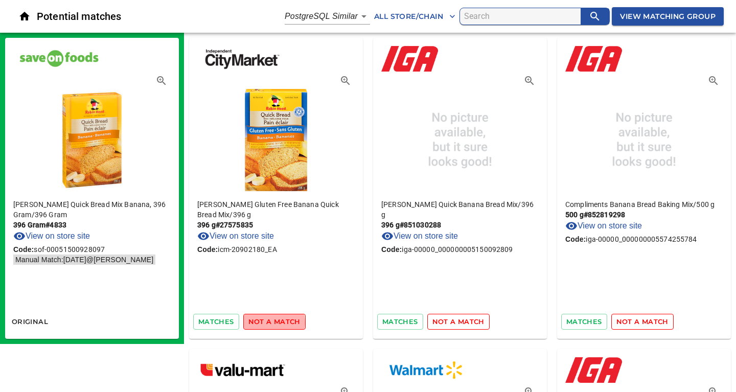
click at [269, 323] on span "not a match" at bounding box center [274, 322] width 52 height 12
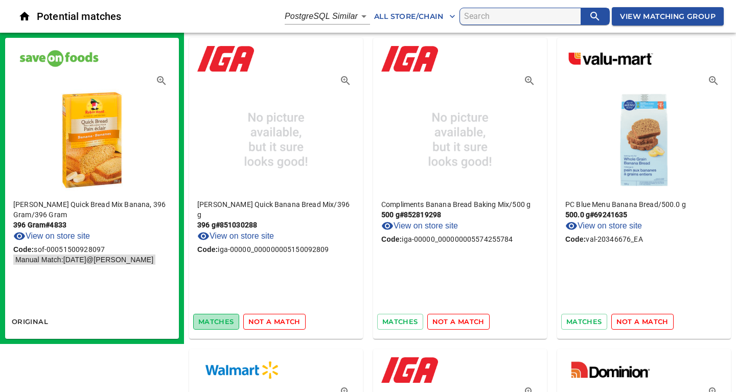
click at [224, 321] on span "matches" at bounding box center [216, 322] width 36 height 12
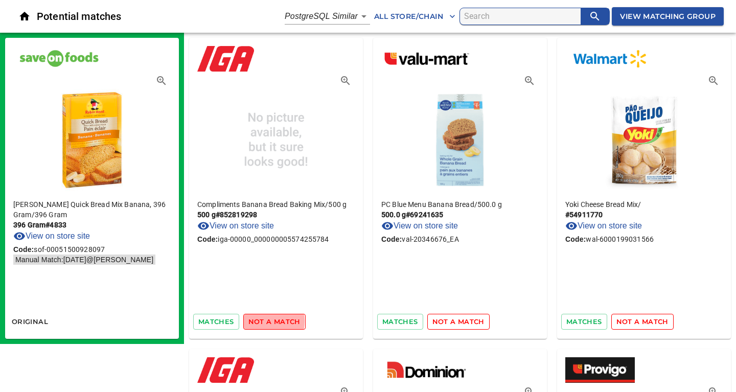
click at [258, 321] on span "not a match" at bounding box center [274, 322] width 52 height 12
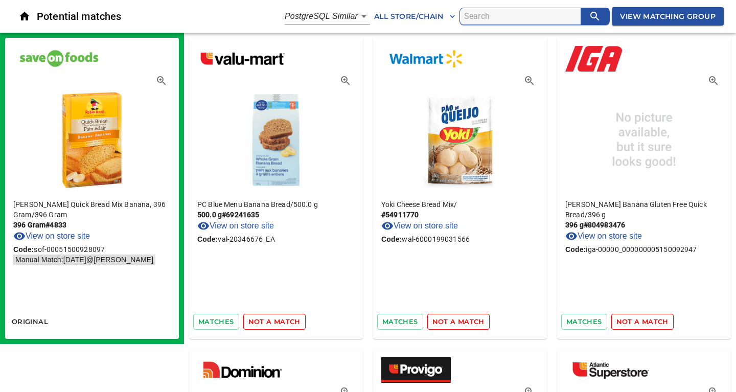
click at [258, 321] on span "not a match" at bounding box center [274, 322] width 52 height 12
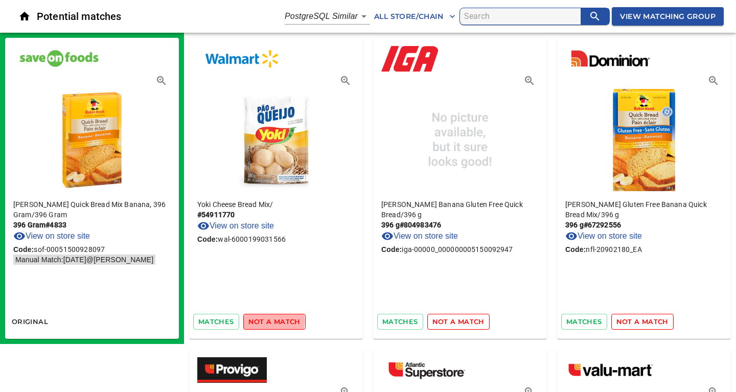
click at [258, 321] on span "not a match" at bounding box center [274, 322] width 52 height 12
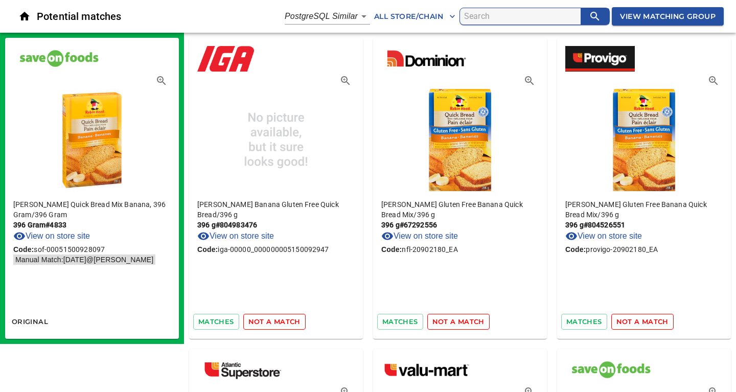
click at [258, 321] on span "not a match" at bounding box center [274, 322] width 52 height 12
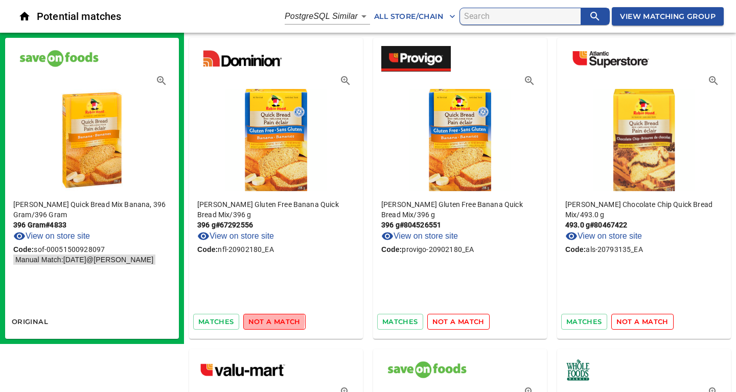
click at [258, 321] on span "not a match" at bounding box center [274, 322] width 52 height 12
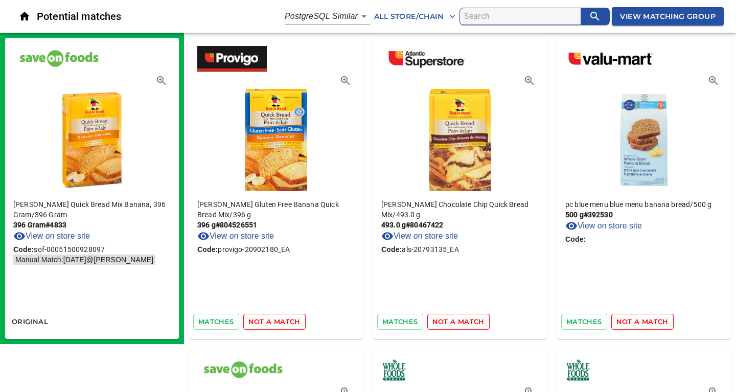
click at [258, 321] on span "not a match" at bounding box center [274, 322] width 52 height 12
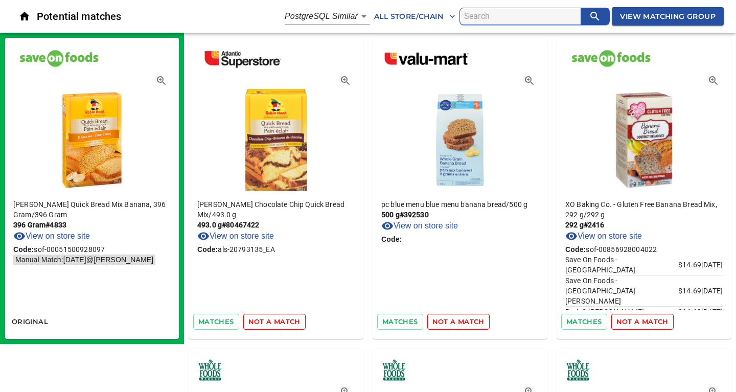
click at [258, 321] on span "not a match" at bounding box center [274, 322] width 52 height 12
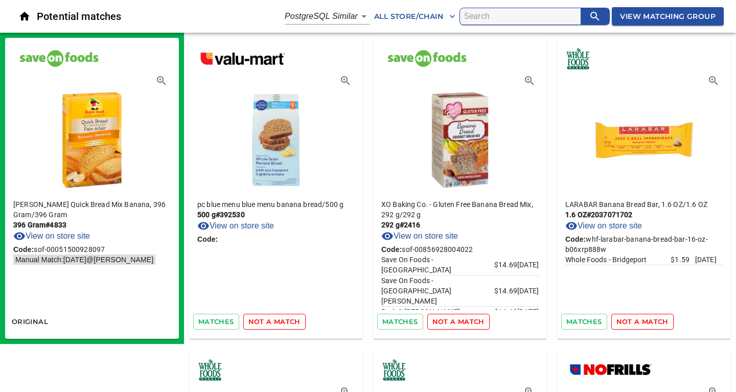
click at [258, 321] on span "not a match" at bounding box center [274, 322] width 52 height 12
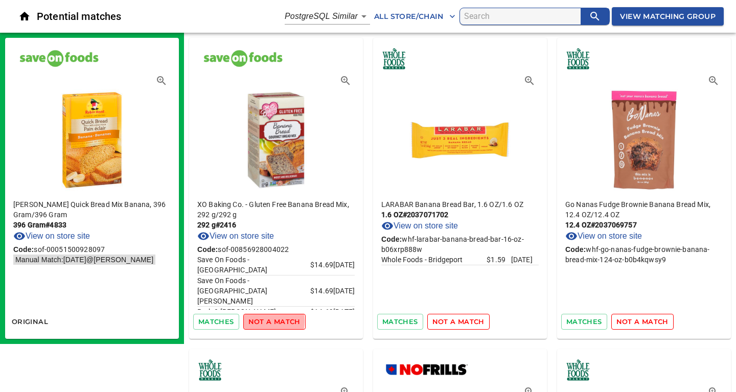
click at [258, 321] on span "not a match" at bounding box center [274, 322] width 52 height 12
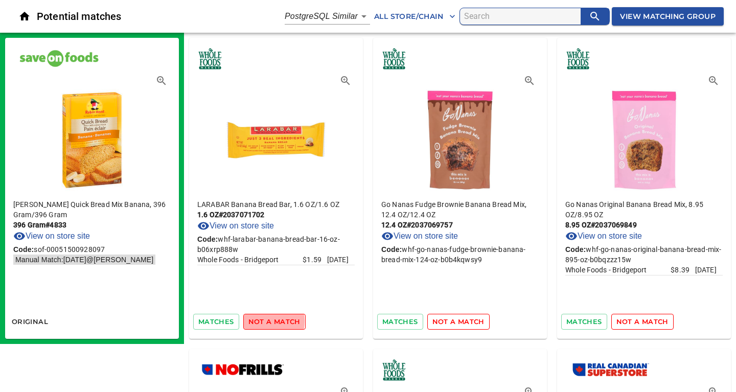
click at [258, 321] on span "not a match" at bounding box center [274, 322] width 52 height 12
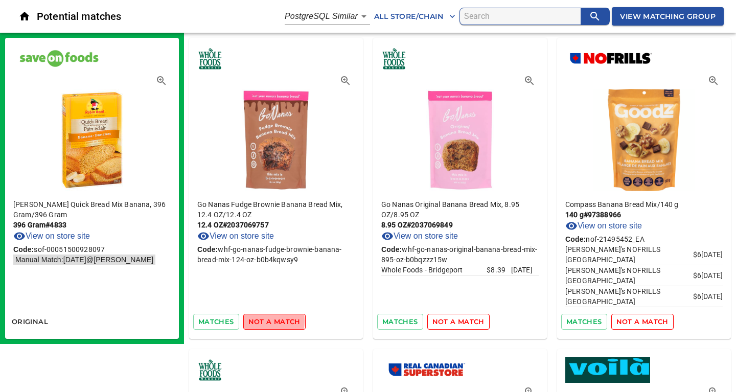
click at [258, 321] on span "not a match" at bounding box center [274, 322] width 52 height 12
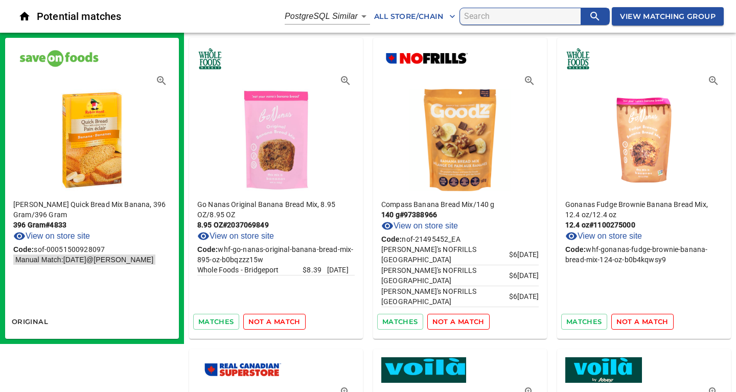
click at [258, 321] on span "not a match" at bounding box center [274, 322] width 52 height 12
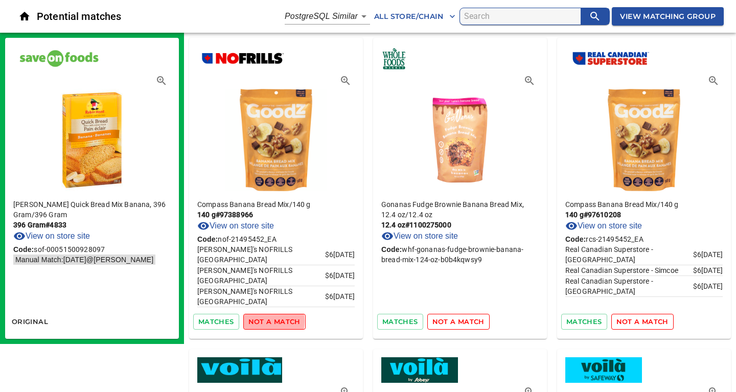
click at [258, 321] on span "not a match" at bounding box center [274, 322] width 52 height 12
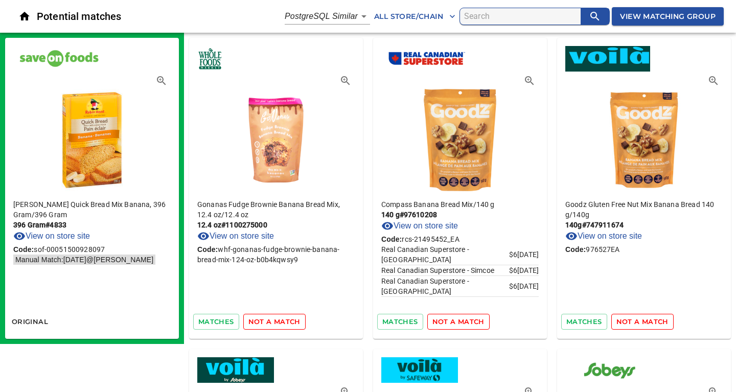
click at [258, 321] on span "not a match" at bounding box center [274, 322] width 52 height 12
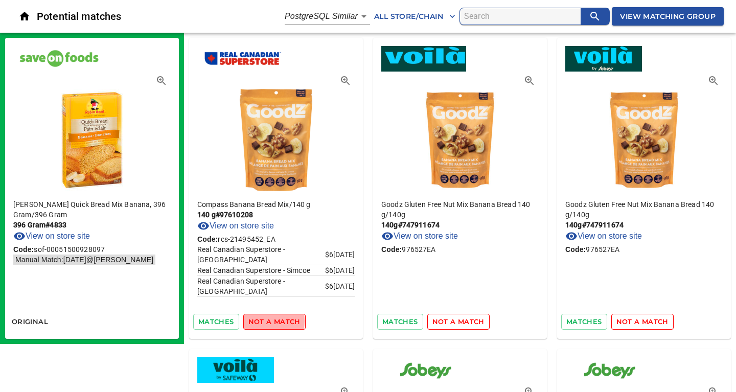
click at [258, 321] on span "not a match" at bounding box center [274, 322] width 52 height 12
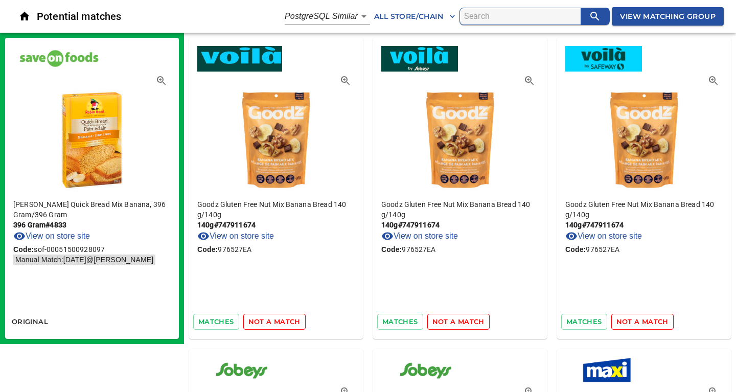
click at [258, 321] on span "not a match" at bounding box center [274, 322] width 52 height 12
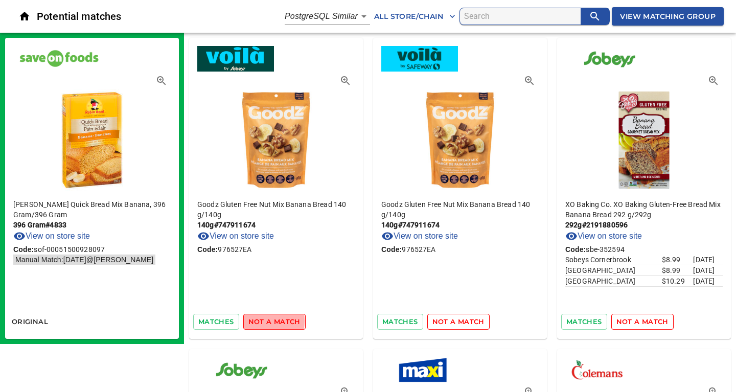
click at [258, 321] on span "not a match" at bounding box center [274, 322] width 52 height 12
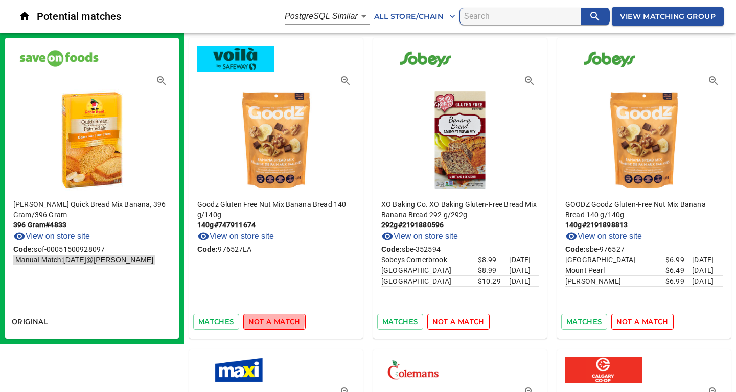
click at [258, 321] on span "not a match" at bounding box center [274, 322] width 52 height 12
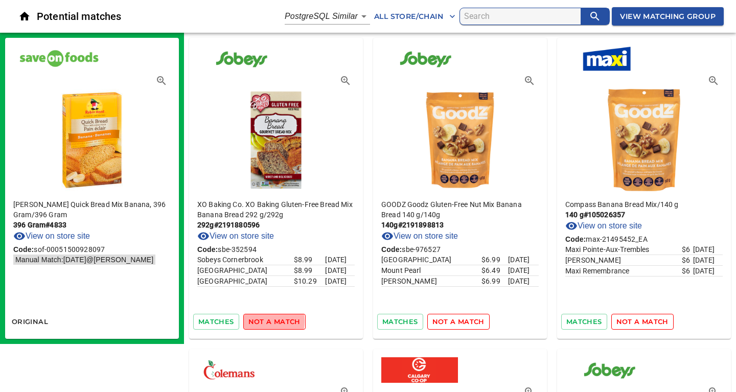
click at [258, 321] on span "not a match" at bounding box center [274, 322] width 52 height 12
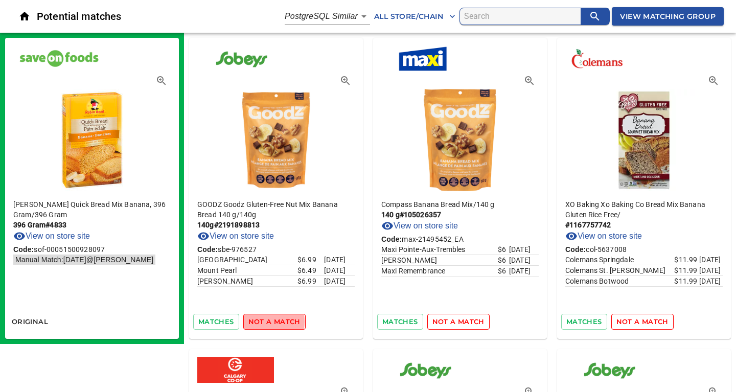
click at [258, 322] on span "not a match" at bounding box center [274, 322] width 52 height 12
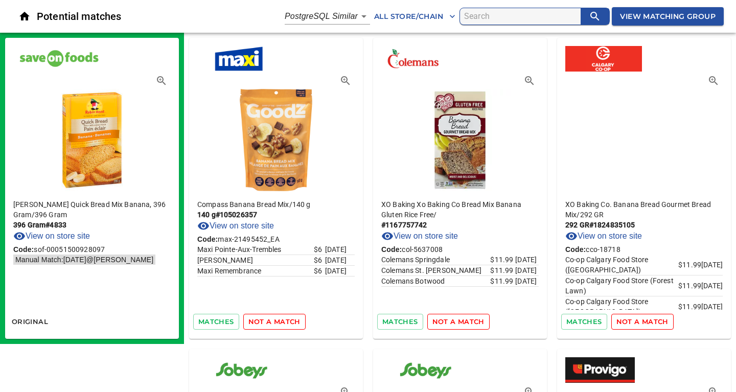
click at [258, 322] on span "not a match" at bounding box center [274, 322] width 52 height 12
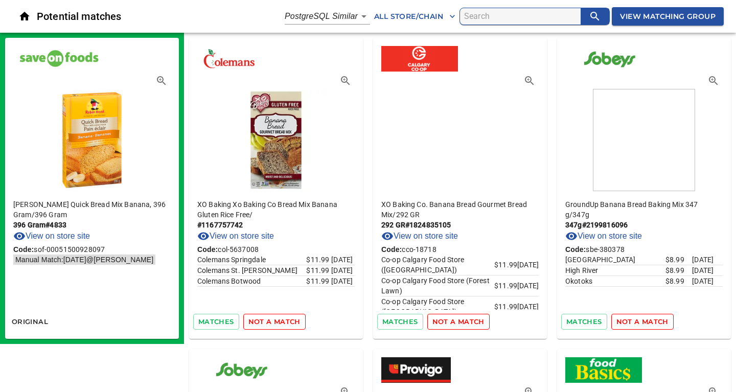
click at [258, 322] on span "not a match" at bounding box center [274, 322] width 52 height 12
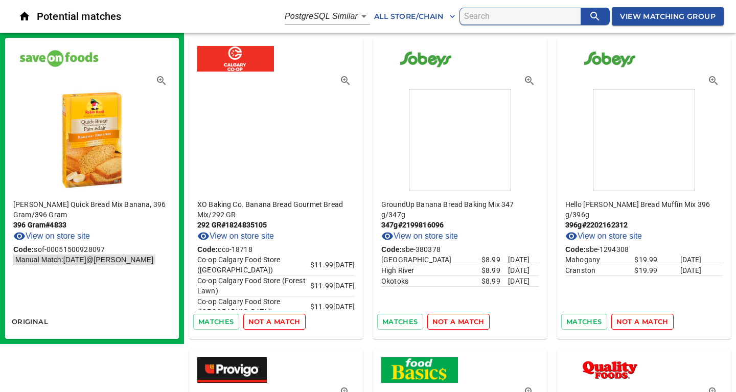
click at [258, 322] on span "not a match" at bounding box center [274, 322] width 52 height 12
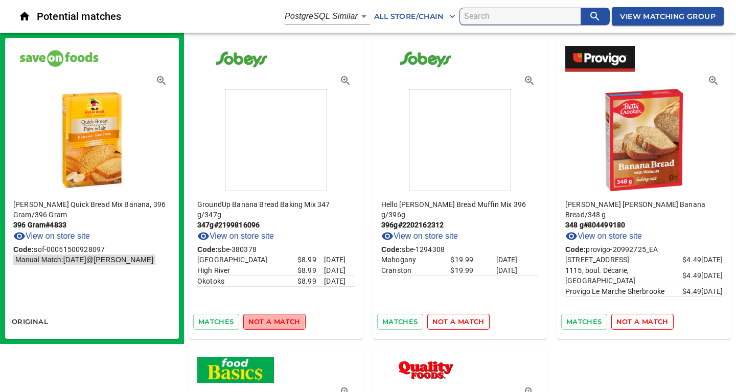
click at [258, 322] on span "not a match" at bounding box center [274, 322] width 52 height 12
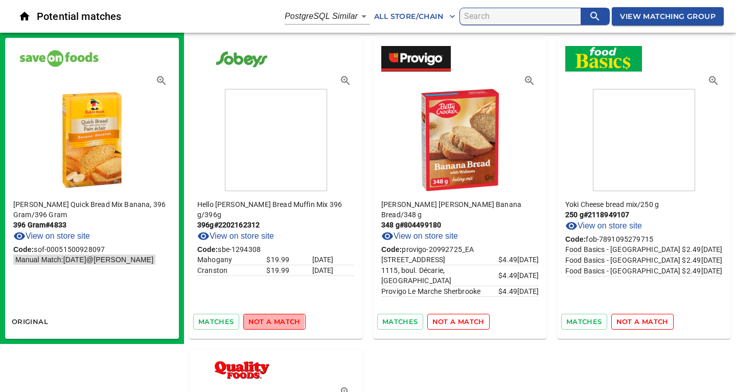
click at [258, 322] on span "not a match" at bounding box center [274, 322] width 52 height 12
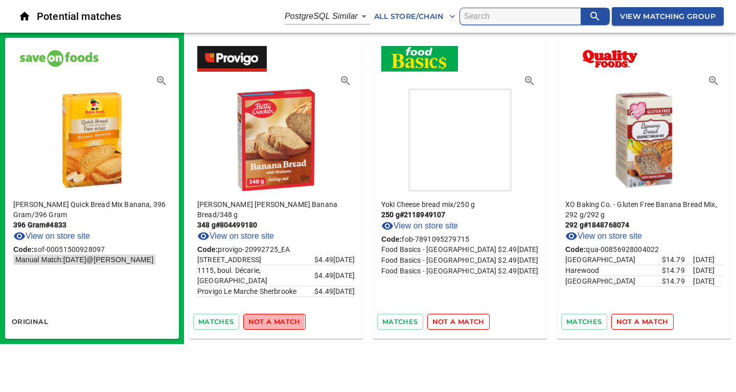
click at [258, 322] on span "not a match" at bounding box center [274, 322] width 52 height 12
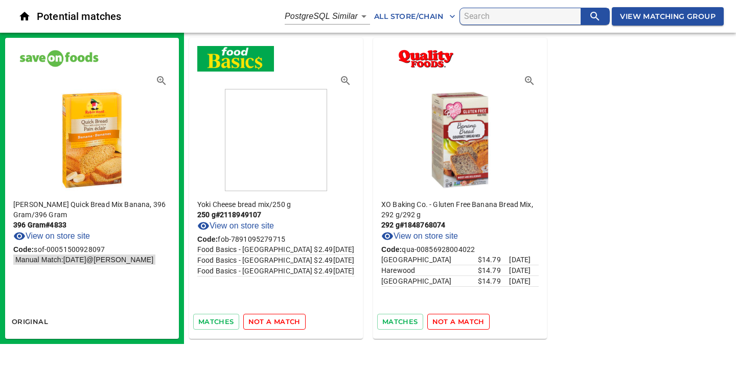
click at [258, 322] on span "not a match" at bounding box center [274, 322] width 52 height 12
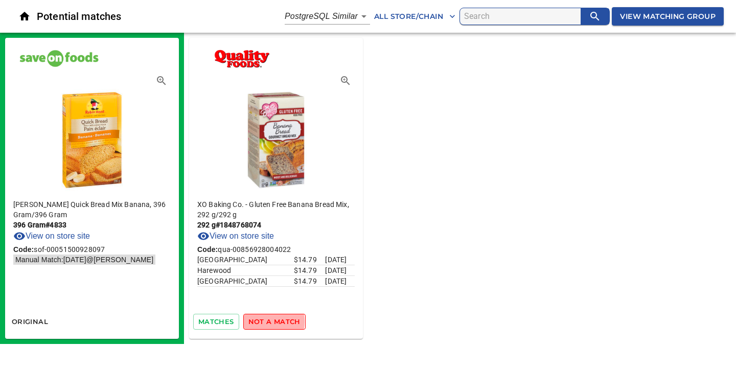
click at [258, 322] on span "not a match" at bounding box center [274, 322] width 52 height 12
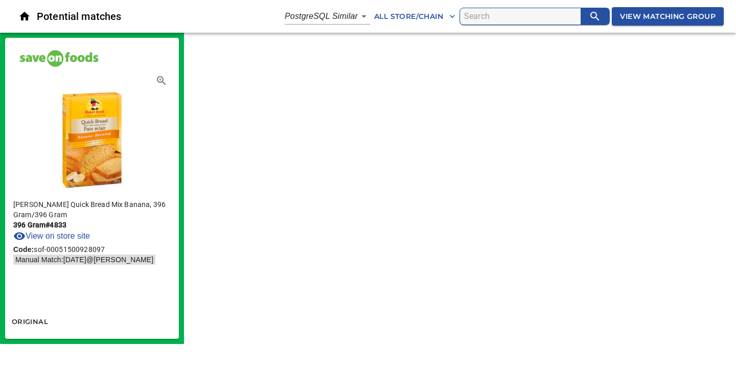
click at [657, 11] on span "View Matching Group" at bounding box center [668, 16] width 96 height 13
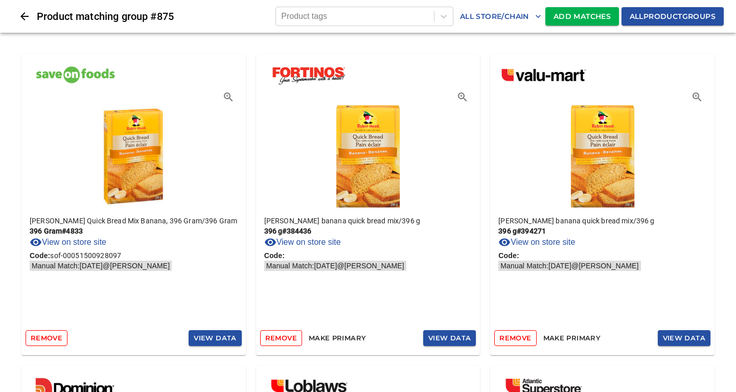
click at [583, 12] on span "Add Matches" at bounding box center [582, 16] width 57 height 13
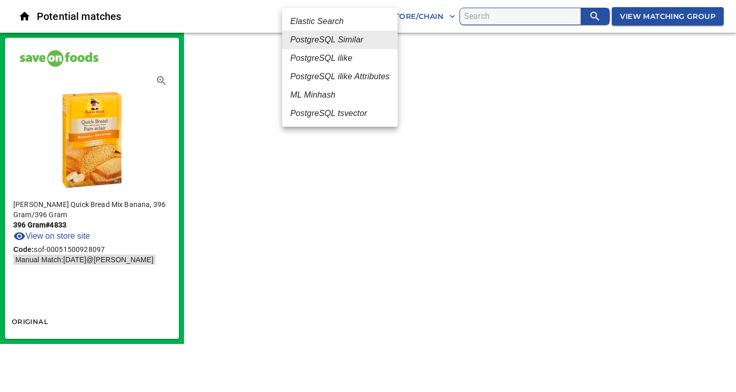
click at [362, 16] on body "tspan{white-space:pre} Potential matches PostgreSQL Similar 2 All Store/Chain V…" at bounding box center [368, 172] width 736 height 344
click at [330, 20] on em "Elastic Search" at bounding box center [316, 21] width 53 height 12
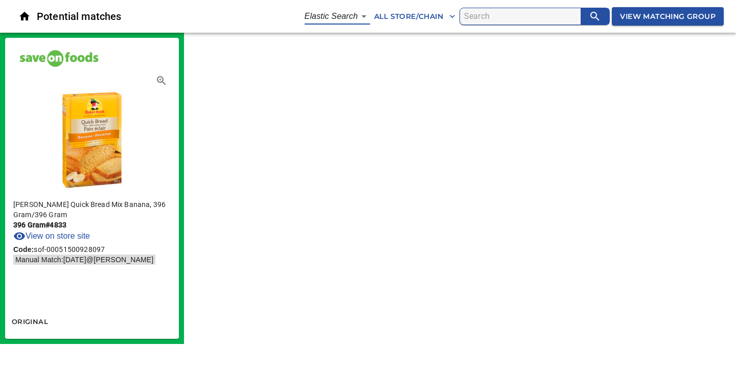
click at [359, 14] on body "tspan{white-space:pre} Potential matches Elastic Search 1 All Store/Chain View …" at bounding box center [368, 172] width 736 height 344
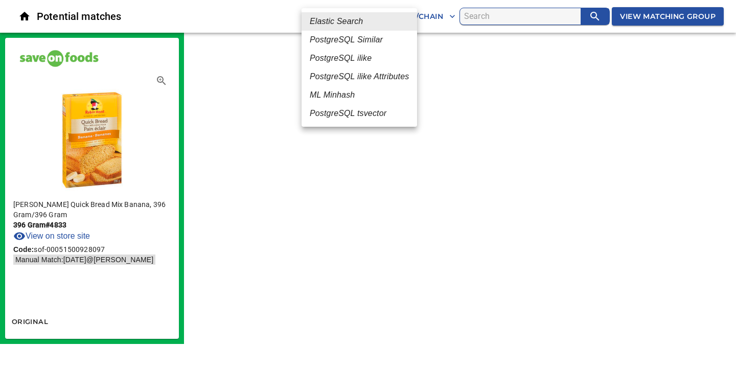
click at [338, 93] on em "ML Minhash" at bounding box center [332, 95] width 45 height 12
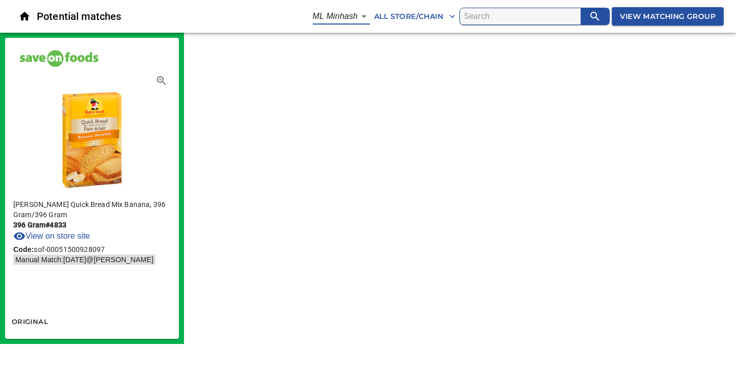
click at [362, 13] on body "tspan{white-space:pre} Potential matches ML Minhash 3 All Store/Chain View Matc…" at bounding box center [368, 172] width 736 height 344
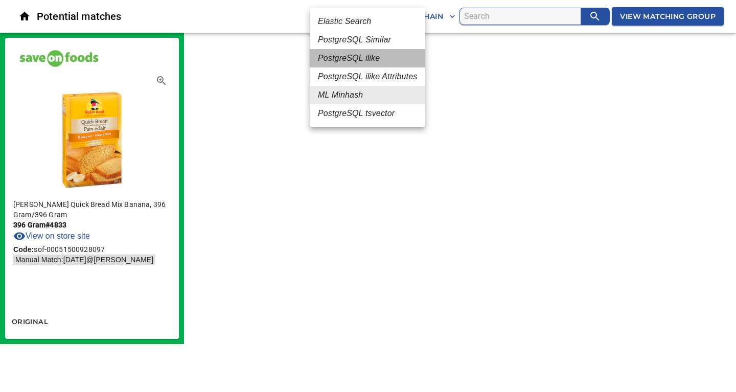
click at [348, 59] on em "PostgreSQL ilike" at bounding box center [349, 58] width 62 height 12
type input "4"
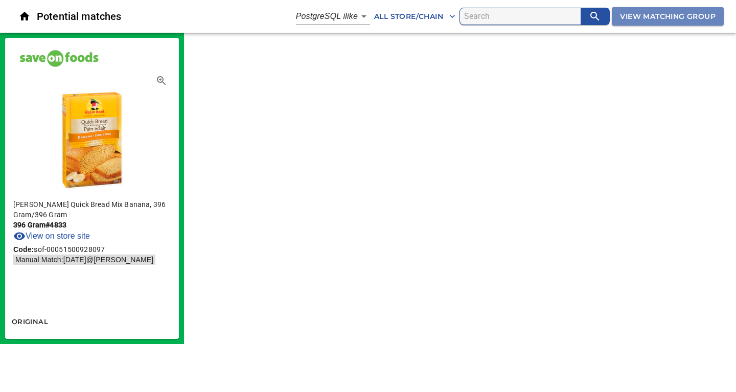
click at [628, 16] on span "View Matching Group" at bounding box center [668, 16] width 96 height 13
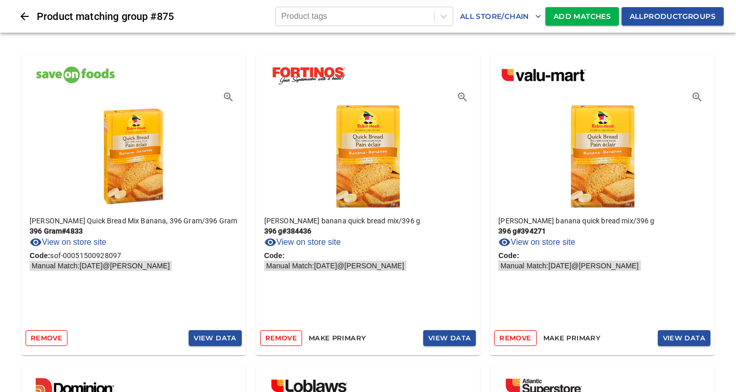
click at [571, 18] on span "Add Matches" at bounding box center [582, 16] width 57 height 13
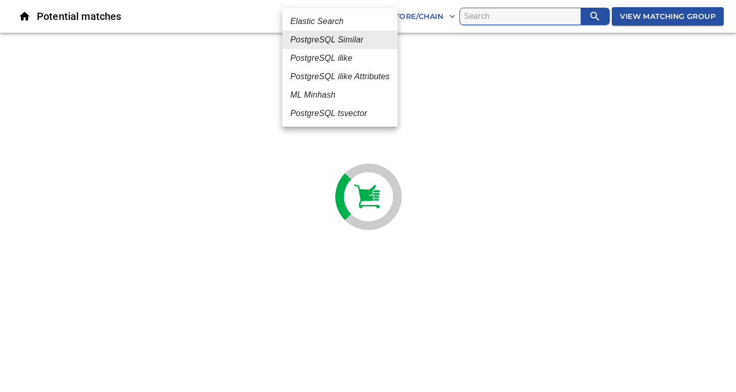
click at [363, 17] on body "tspan{white-space:pre} Potential matches PostgreSQL Similar 2 All Store/Chain V…" at bounding box center [368, 21] width 736 height 42
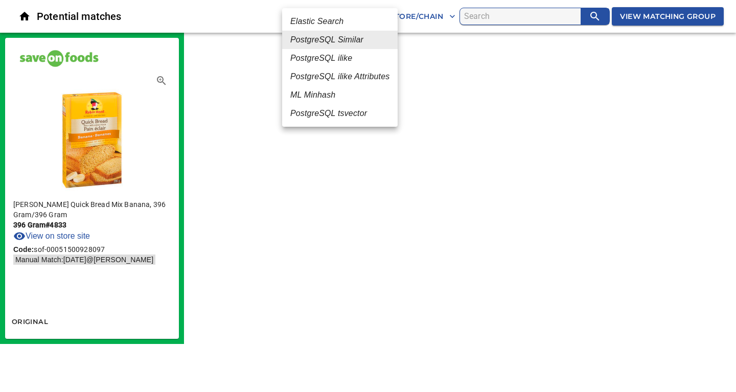
click at [327, 95] on em "ML Minhash" at bounding box center [312, 95] width 45 height 12
type input "3"
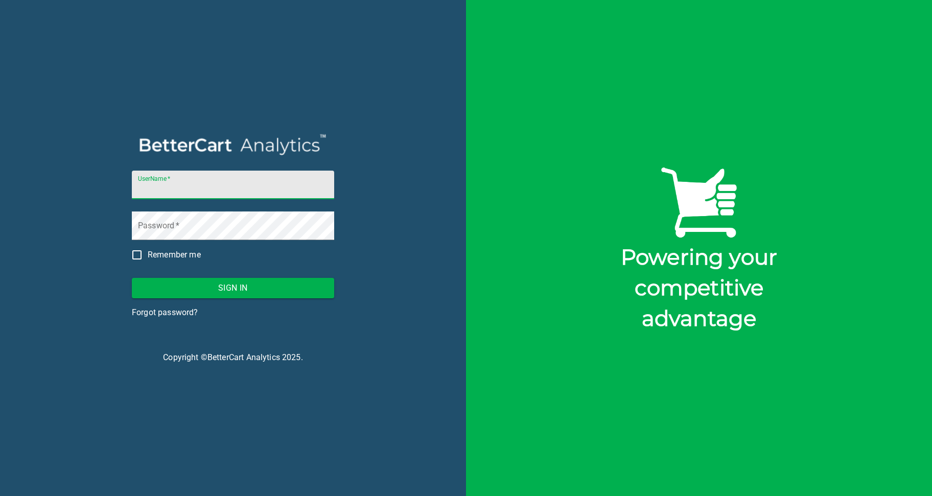
click at [203, 185] on input "UserName   *" at bounding box center [233, 185] width 202 height 29
type input "[EMAIL_ADDRESS][DOMAIN_NAME]"
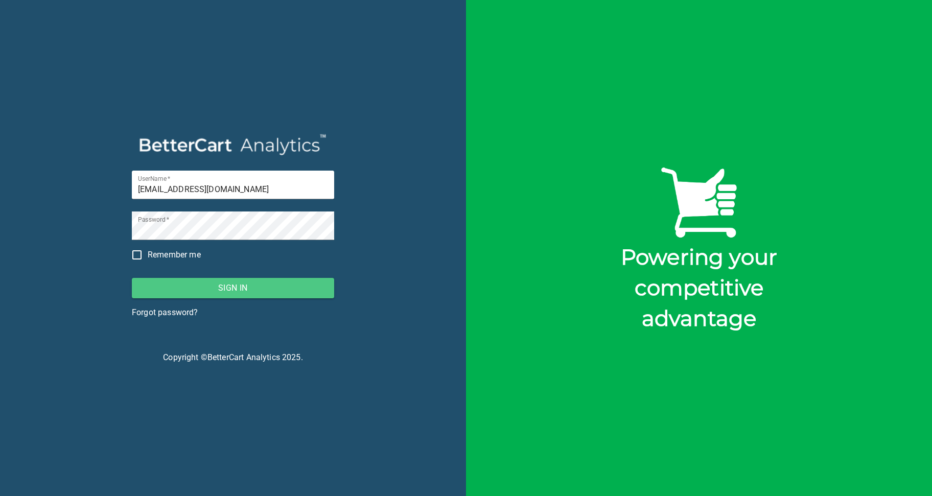
click at [234, 286] on span "Sign In" at bounding box center [233, 288] width 186 height 14
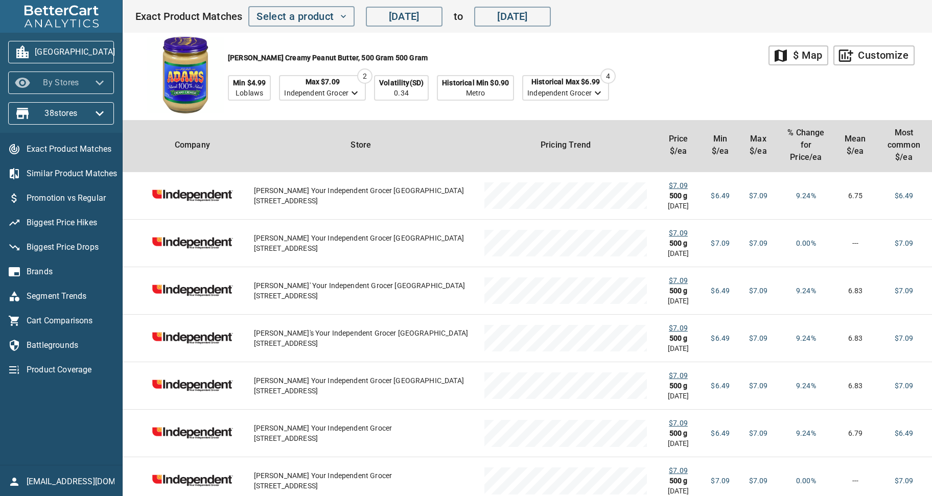
click at [97, 85] on icon "button" at bounding box center [100, 83] width 16 height 16
click at [139, 63] on div at bounding box center [466, 248] width 932 height 496
click at [101, 112] on icon "button" at bounding box center [100, 113] width 16 height 16
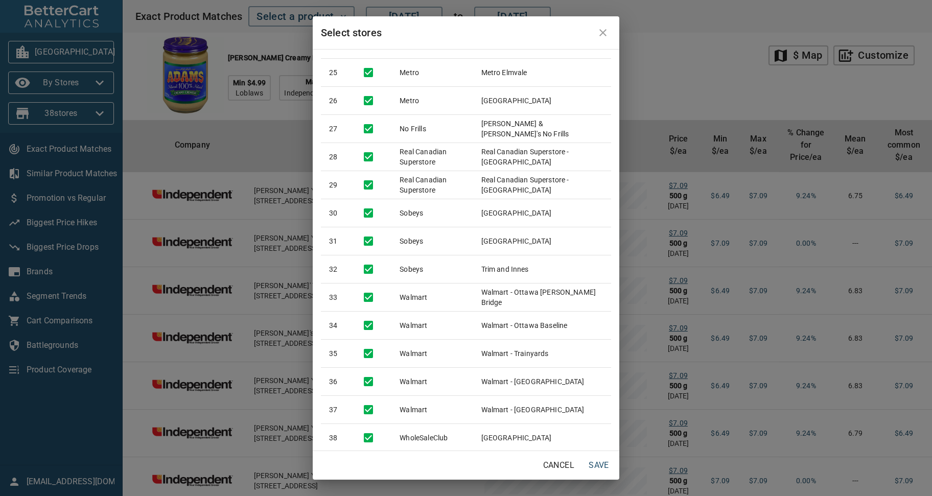
scroll to position [703, 0]
click at [595, 464] on span "Save" at bounding box center [599, 466] width 25 height 14
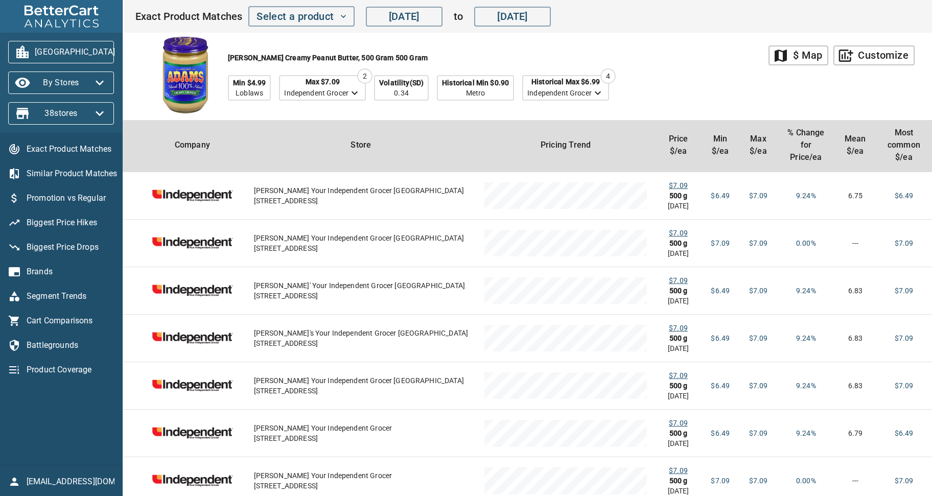
click at [670, 74] on div "Adams Creamy Peanut Butter, 500 Gram 500 Gram Min $4.99 Loblaws Max $7.09 Indep…" at bounding box center [452, 76] width 634 height 87
click at [67, 168] on span "Similar Product Matches" at bounding box center [70, 174] width 87 height 12
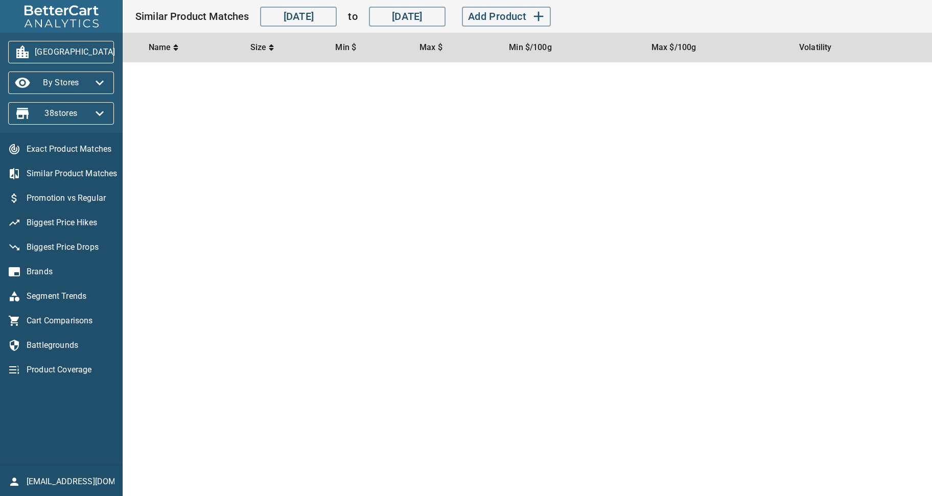
click at [71, 202] on span "Promotion vs Regular" at bounding box center [70, 198] width 87 height 12
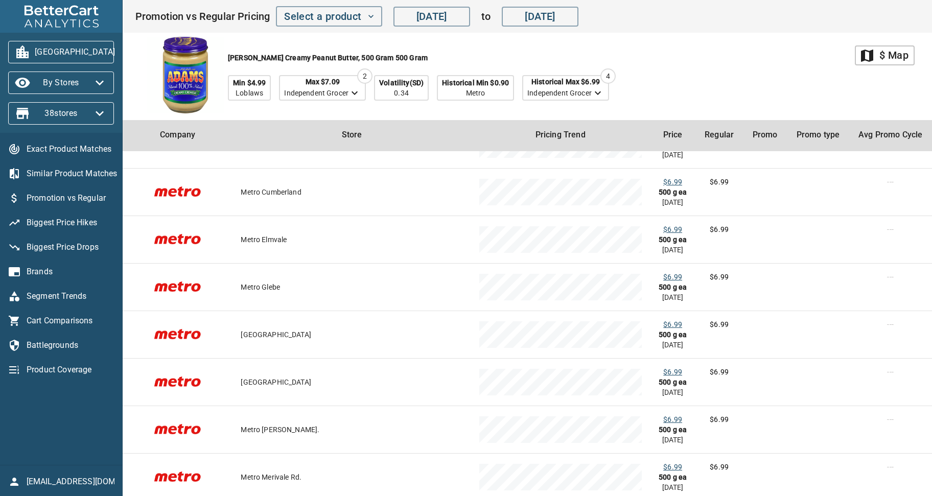
scroll to position [1049, 0]
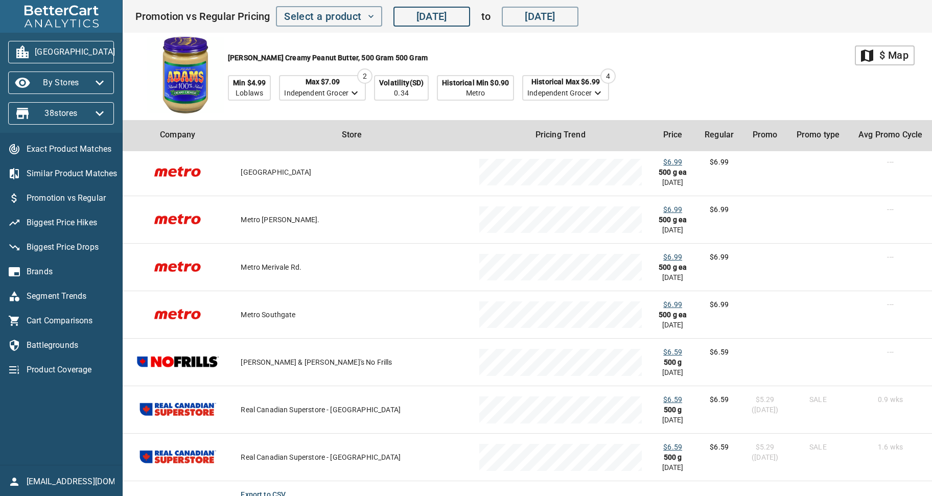
click at [459, 17] on input "May 16, 2025" at bounding box center [432, 16] width 77 height 20
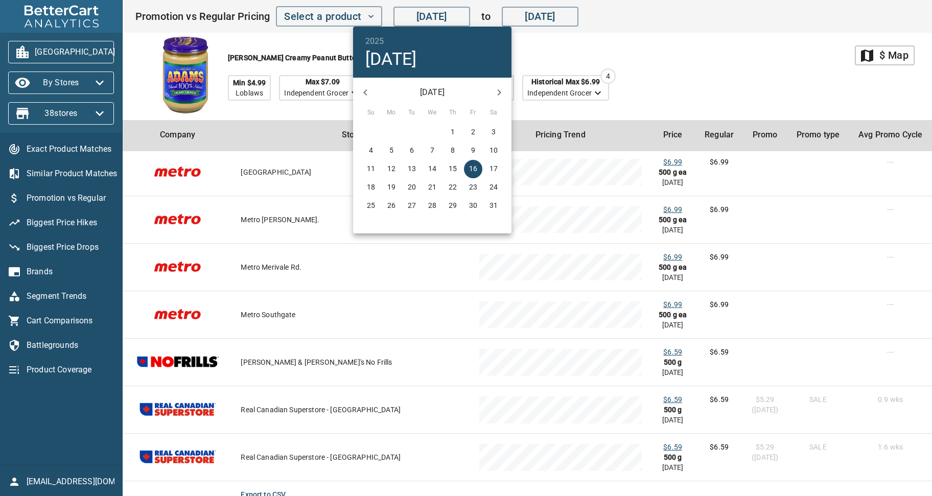
click at [365, 95] on icon "button" at bounding box center [365, 92] width 12 height 12
click at [371, 152] on p "2" at bounding box center [371, 150] width 4 height 10
type input "Feb 02, 2025"
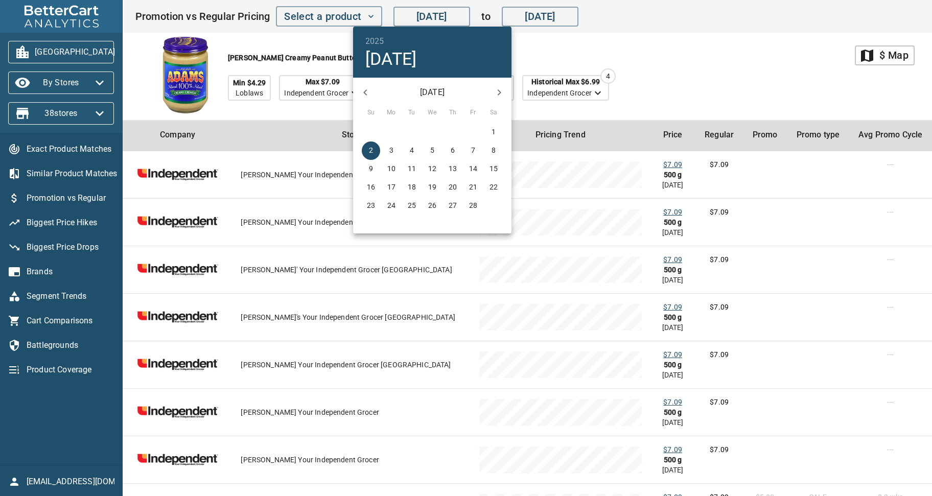
click at [718, 88] on div at bounding box center [466, 248] width 932 height 496
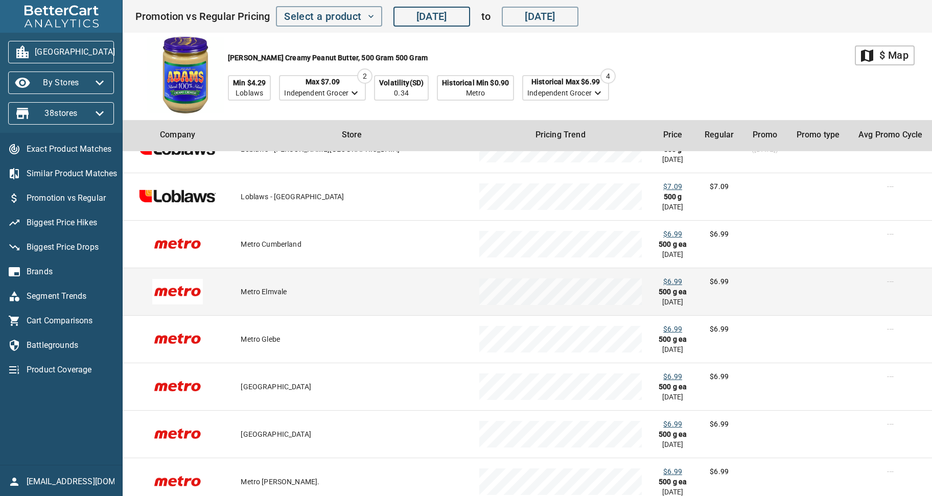
scroll to position [996, 0]
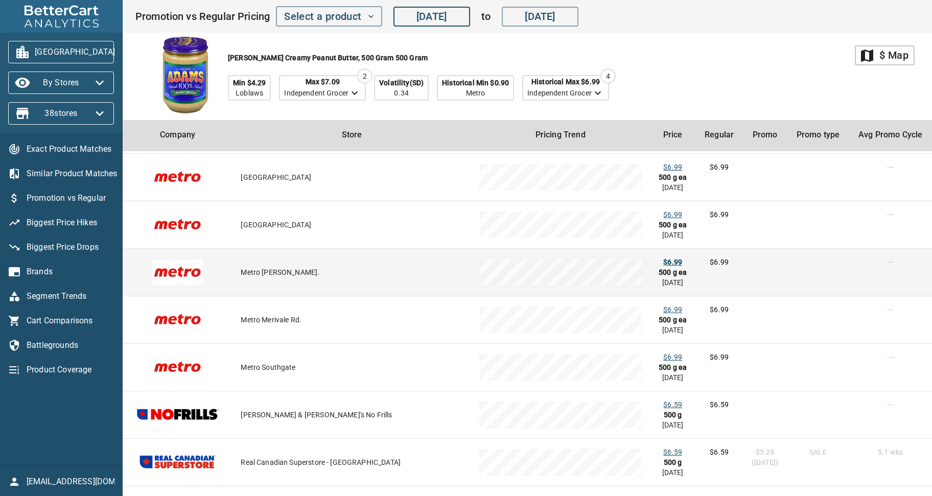
click at [664, 260] on div "$6.99" at bounding box center [673, 262] width 19 height 10
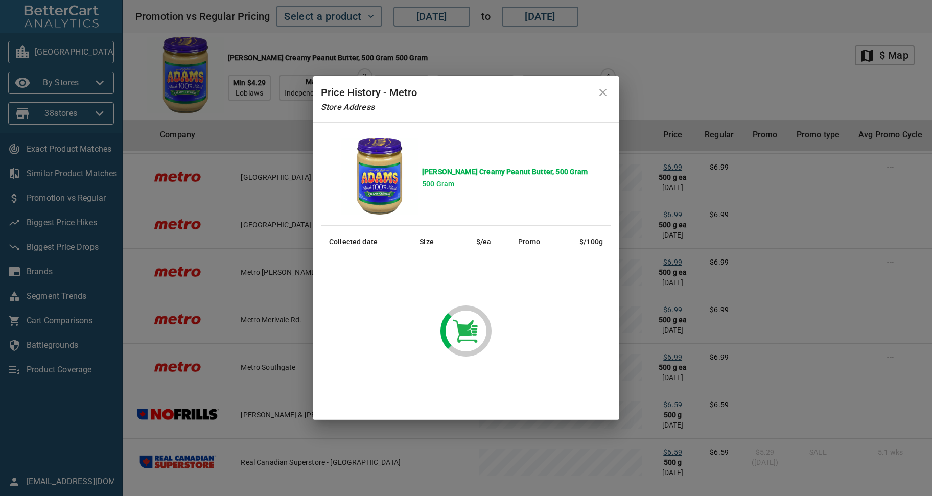
click at [607, 94] on icon "close" at bounding box center [603, 92] width 12 height 12
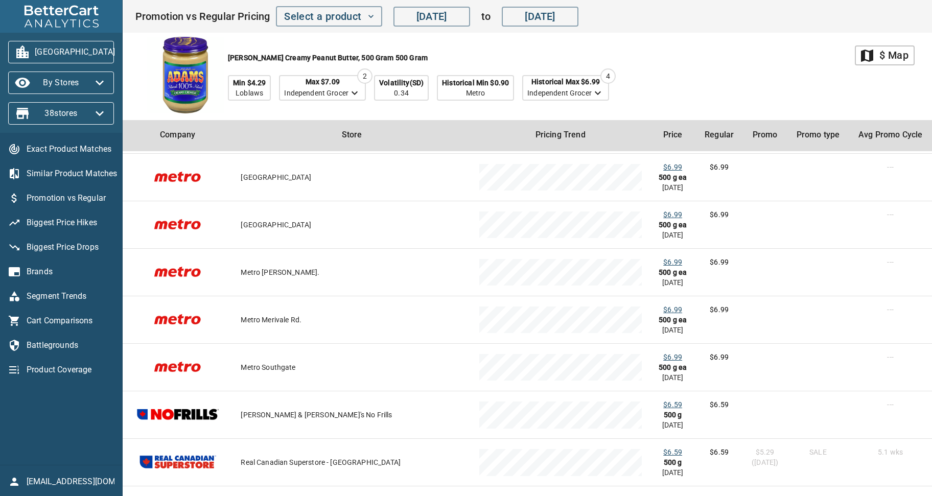
click at [720, 71] on div "Adams Creamy Peanut Butter, 500 Gram 500 Gram Min $4.29 Loblaws Max $7.09 Indep…" at bounding box center [495, 76] width 720 height 87
click at [725, 83] on div "Adams Creamy Peanut Butter, 500 Gram 500 Gram Min $4.29 Loblaws Max $7.09 Indep…" at bounding box center [495, 76] width 720 height 87
drag, startPoint x: 710, startPoint y: 86, endPoint x: 841, endPoint y: 80, distance: 131.5
click at [716, 86] on div "Adams Creamy Peanut Butter, 500 Gram 500 Gram Min $4.29 Loblaws Max $7.09 Indep…" at bounding box center [495, 76] width 720 height 87
click at [750, 78] on div "Adams Creamy Peanut Butter, 500 Gram 500 Gram Min $4.29 Loblaws Max $7.09 Indep…" at bounding box center [495, 76] width 720 height 87
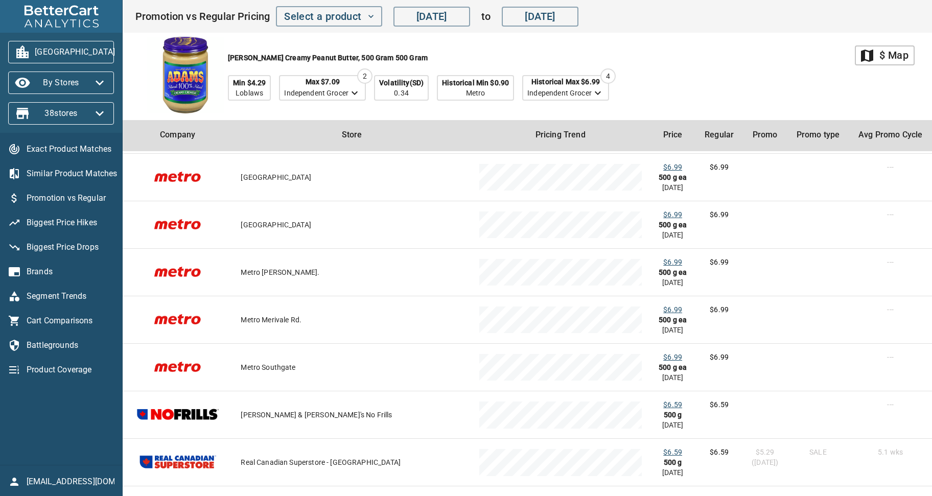
click at [67, 218] on span "Biggest Price Hikes" at bounding box center [70, 223] width 87 height 12
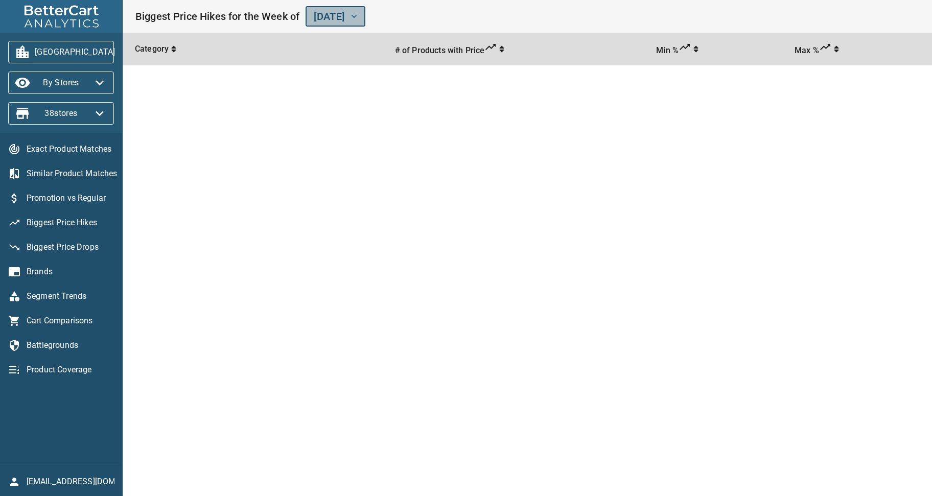
click at [357, 8] on span "[DATE]" at bounding box center [335, 17] width 43 height 18
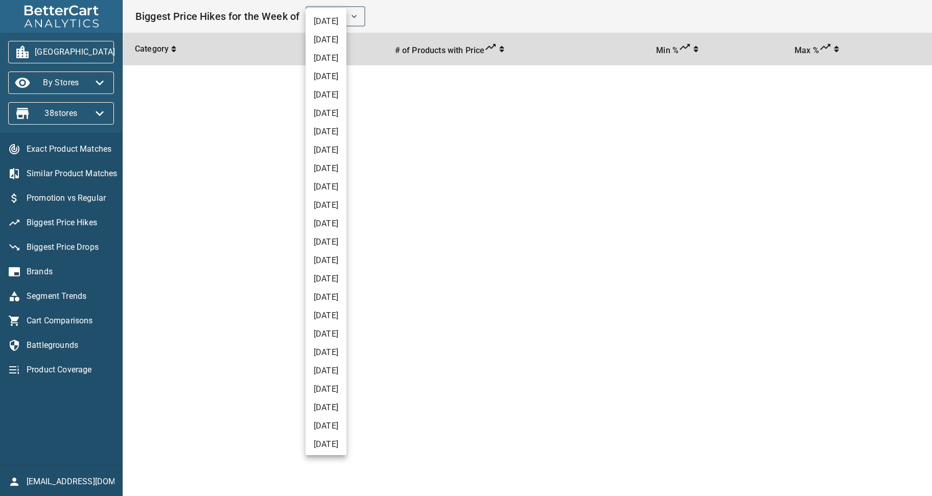
click at [340, 42] on li "[DATE]" at bounding box center [326, 40] width 41 height 18
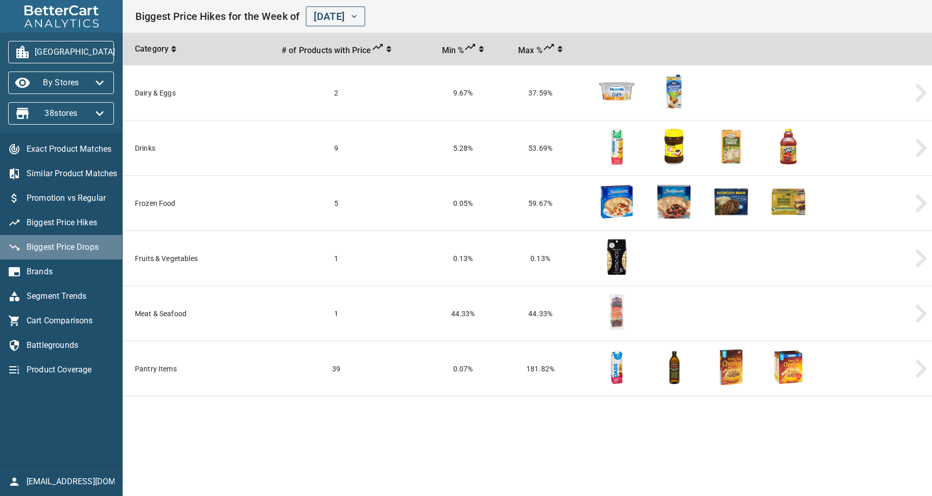
click at [58, 249] on span "Biggest Price Drops" at bounding box center [70, 247] width 87 height 12
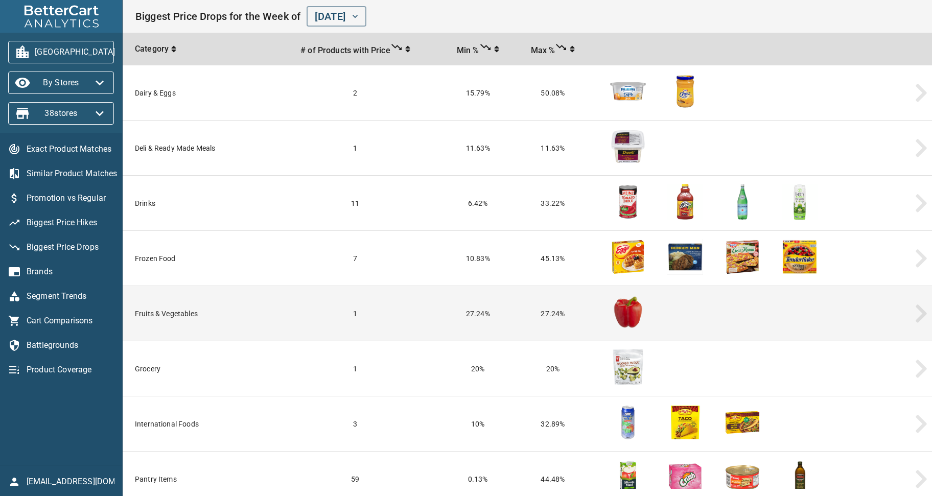
click at [176, 315] on td "Fruits & Vegetables" at bounding box center [196, 313] width 147 height 55
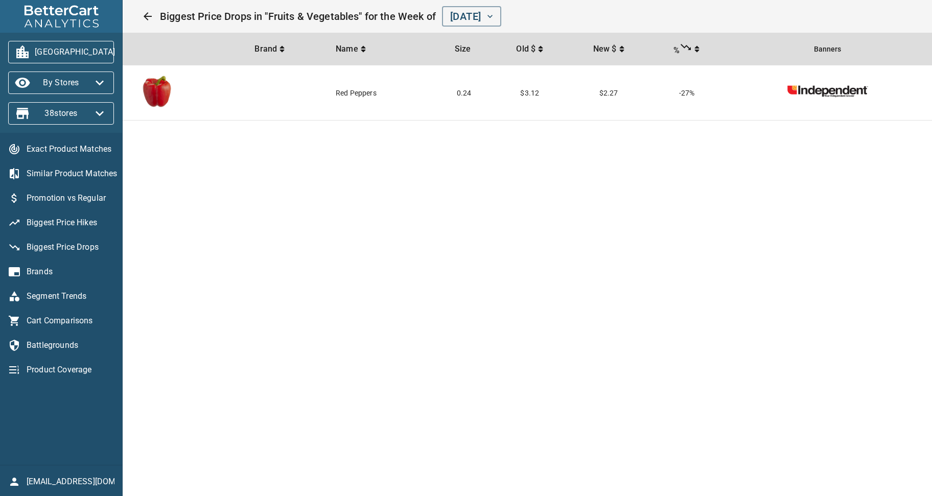
click at [850, 325] on main "Brand Name Size Old $ New $ % Banners red peppers 0.24 $3.12 $2.27 -27 %" at bounding box center [528, 248] width 810 height 496
click at [43, 269] on span "Brands" at bounding box center [70, 272] width 87 height 12
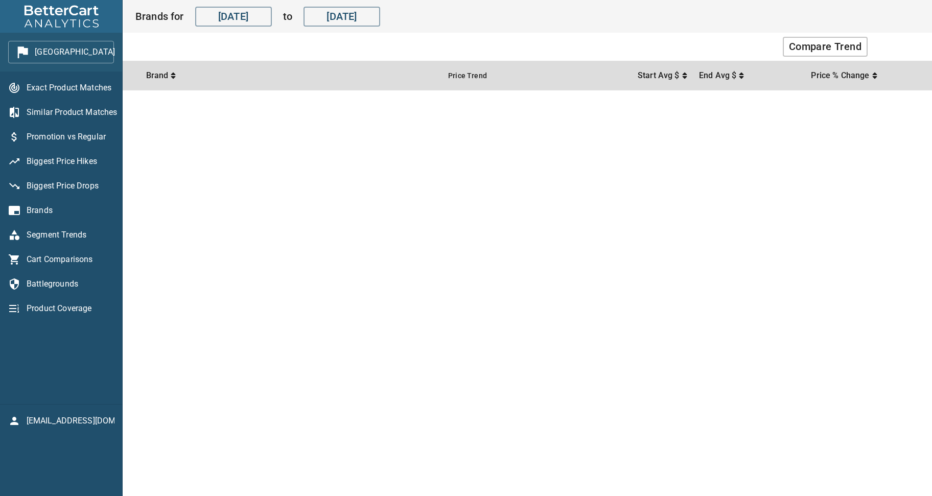
click at [675, 270] on main "Compare Trend Brand Price Trend Start Avg $ End Avg $ Price % Change" at bounding box center [528, 248] width 810 height 496
click at [52, 235] on span "Segment Trends" at bounding box center [70, 235] width 87 height 12
click at [770, 250] on main "Compare Trend Segment Price Trend Start Avg $ End Avg $ Price % Change" at bounding box center [528, 248] width 810 height 496
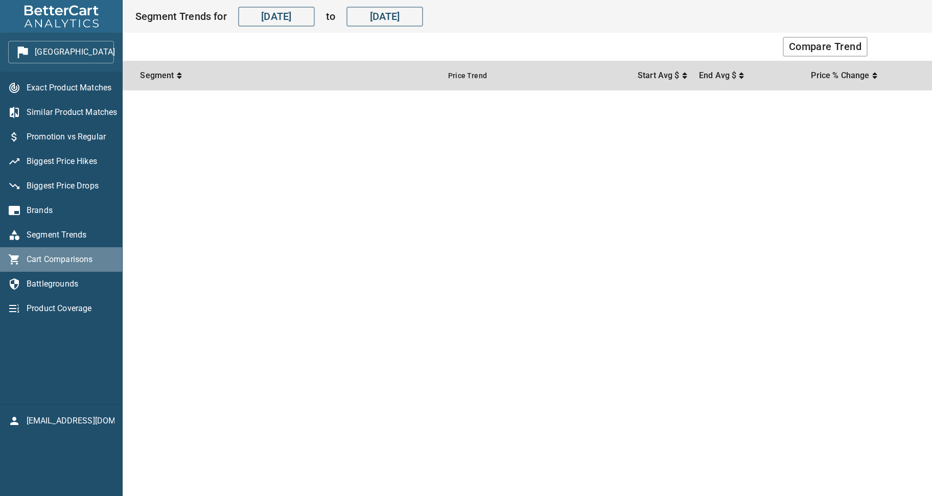
click at [61, 263] on span "Cart Comparisons" at bounding box center [70, 260] width 87 height 12
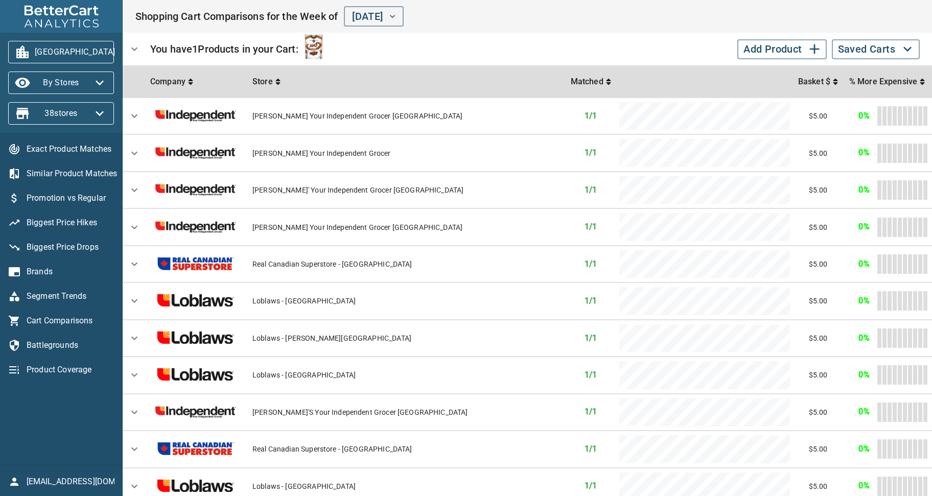
click at [136, 50] on icon "expand row" at bounding box center [134, 49] width 12 height 12
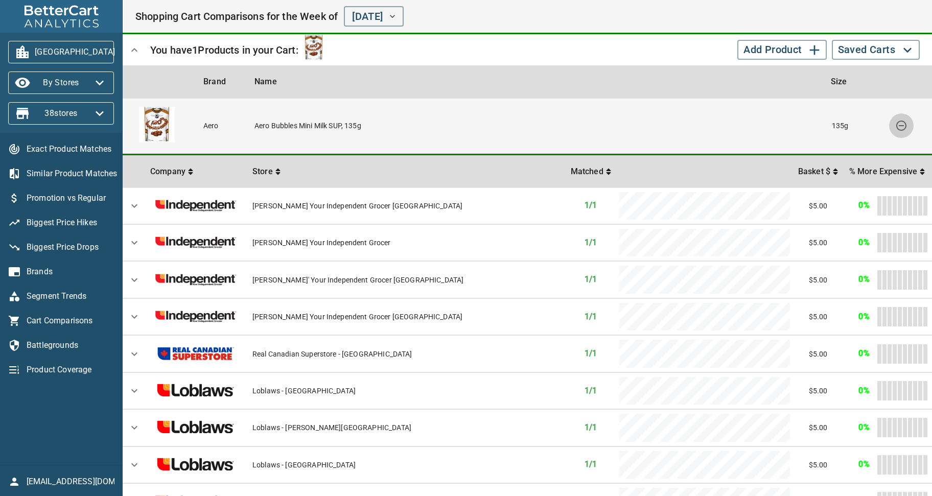
click at [902, 126] on icon "delete" at bounding box center [902, 126] width 10 height 10
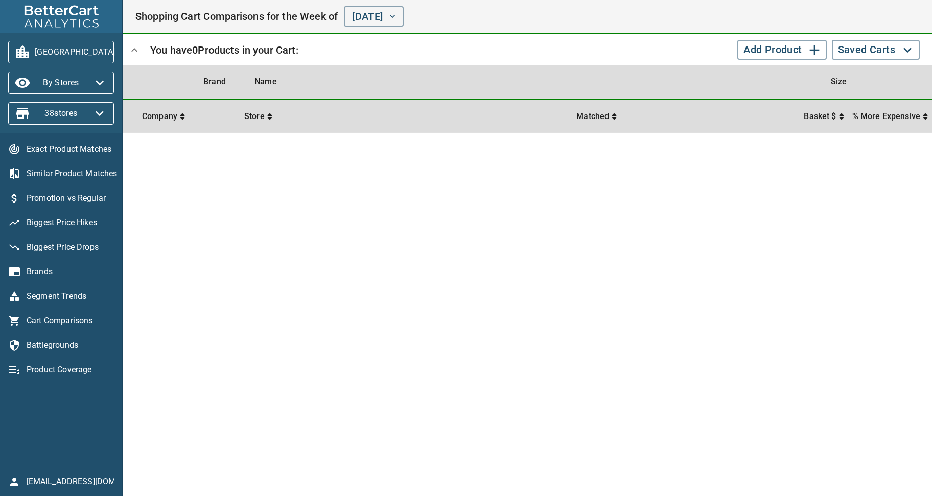
click at [592, 53] on h1 "You have 0 Products in your Cart:" at bounding box center [437, 50] width 590 height 16
click at [51, 342] on span "Battlegrounds" at bounding box center [70, 345] width 87 height 12
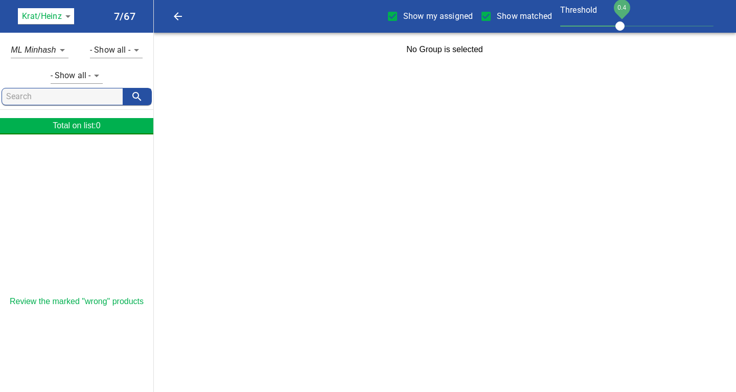
click at [528, 66] on html "tspan{white-space:pre} Show my assigned Show matched Threshold 0.4 Krat/[PERSON…" at bounding box center [368, 33] width 736 height 66
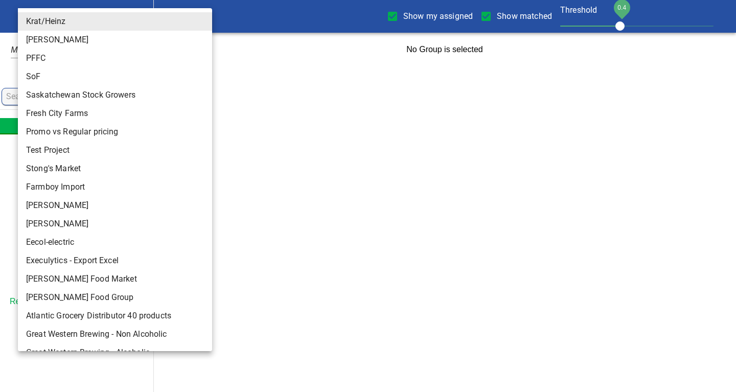
click at [70, 17] on body "tspan{white-space:pre} Show my assigned Show matched Threshold 0.4 Krat/Heinz 1…" at bounding box center [368, 33] width 736 height 66
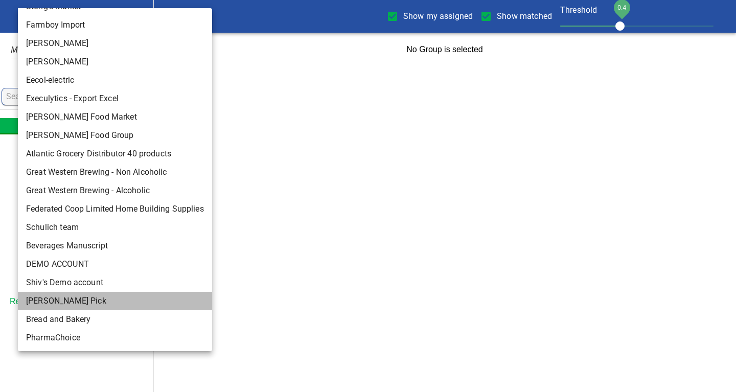
drag, startPoint x: 60, startPoint y: 301, endPoint x: 86, endPoint y: 294, distance: 26.9
click at [60, 301] on li "[PERSON_NAME] Pick" at bounding box center [115, 301] width 194 height 18
type input "137"
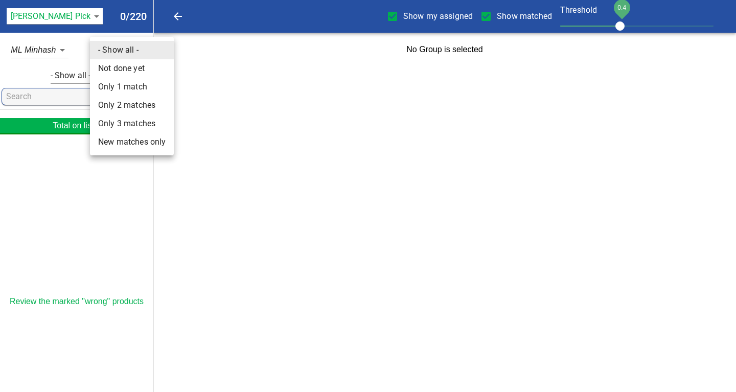
click at [134, 51] on body "tspan{white-space:pre} Show my assigned Show matched Threshold 0.4 [PERSON_NAME…" at bounding box center [368, 33] width 736 height 66
click at [124, 143] on li "New matches only" at bounding box center [132, 142] width 84 height 18
type input "4"
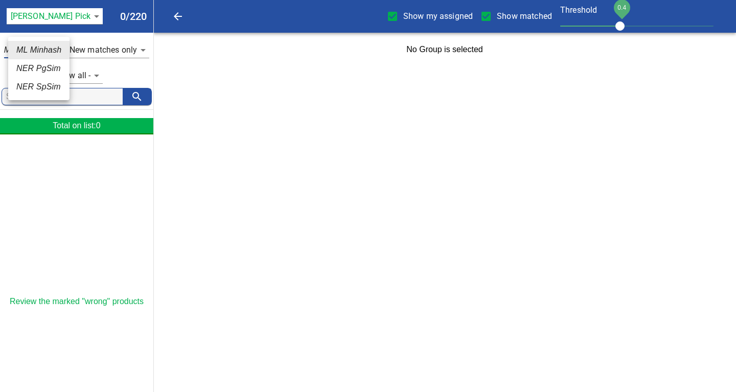
click at [54, 51] on body "tspan{white-space:pre} Show my assigned Show matched Threshold 0.4 [PERSON_NAME…" at bounding box center [368, 33] width 736 height 66
click at [34, 72] on em "NER PgSim" at bounding box center [38, 68] width 44 height 12
type input "_pbs"
click at [112, 196] on div at bounding box center [76, 220] width 153 height 153
click at [245, 66] on html "tspan{white-space:pre} Show my assigned Show matched Threshold 0.4 [PERSON_NAME…" at bounding box center [368, 33] width 736 height 66
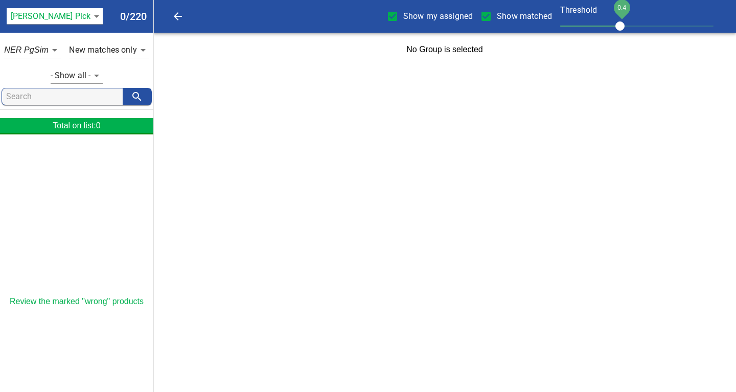
click at [295, 66] on html "tspan{white-space:pre} Show my assigned Show matched Threshold 0.4 [PERSON_NAME…" at bounding box center [368, 33] width 736 height 66
click at [535, 66] on html "tspan{white-space:pre} Show my assigned Show matched Threshold 0.4 [PERSON_NAME…" at bounding box center [368, 33] width 736 height 66
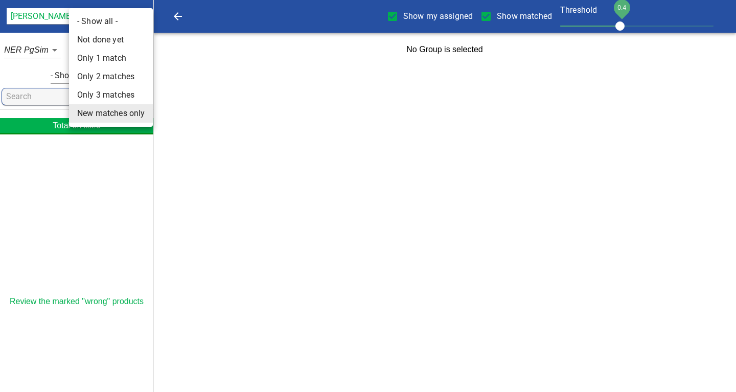
click at [143, 50] on body "tspan{white-space:pre} Show my assigned Show matched Threshold 0.4 [PERSON_NAME…" at bounding box center [368, 33] width 736 height 66
click at [117, 182] on div at bounding box center [368, 196] width 736 height 392
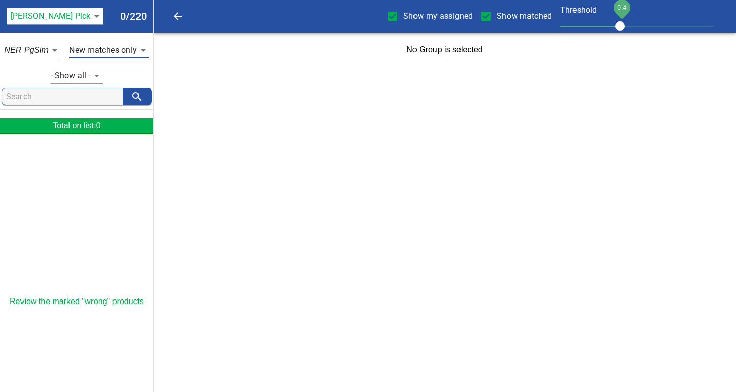
click at [394, 15] on input "Show my assigned" at bounding box center [392, 16] width 21 height 21
checkbox input "false"
click at [486, 15] on input "Show matched" at bounding box center [485, 16] width 21 height 21
checkbox input "false"
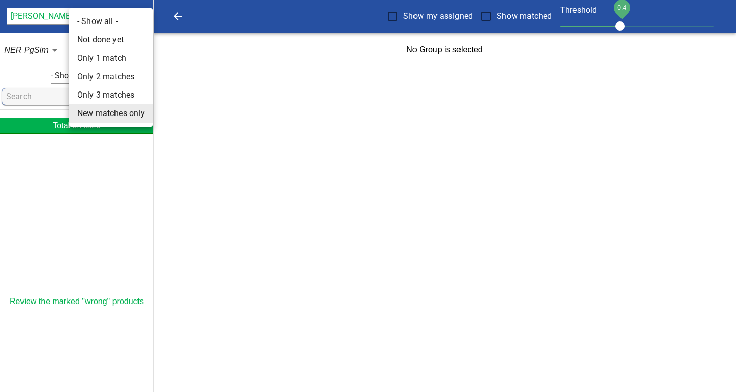
click at [143, 49] on body "tspan{white-space:pre} Show my assigned Show matched Threshold 0.4 Farmer's Pic…" at bounding box center [368, 33] width 736 height 66
drag, startPoint x: 94, startPoint y: 38, endPoint x: 120, endPoint y: 54, distance: 30.2
click at [94, 39] on li "Not done yet" at bounding box center [111, 40] width 84 height 18
type input "0"
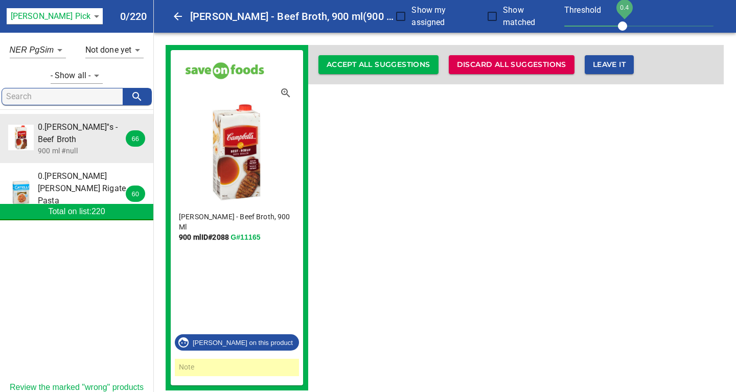
click at [543, 300] on div "Campbell's - Beef Broth, 900 Ml 900 ml ID# 2088 G#11165 Melanie on this product…" at bounding box center [445, 218] width 558 height 346
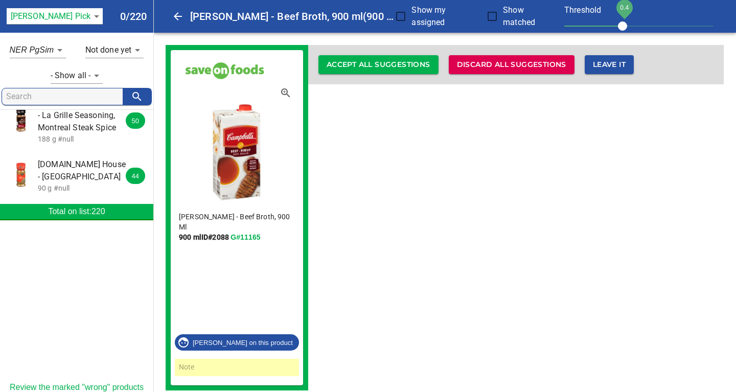
scroll to position [773, 0]
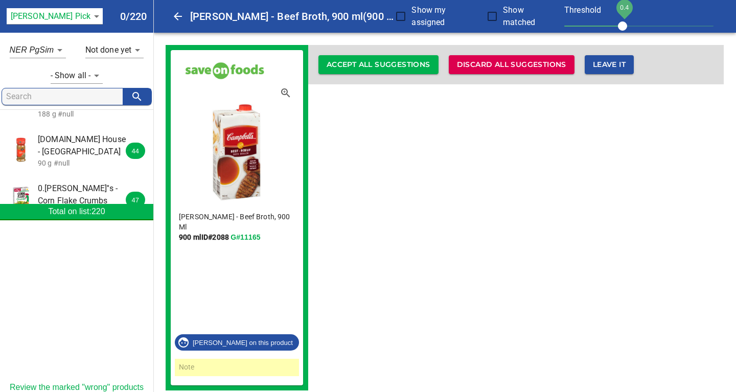
click at [519, 217] on div "Campbell's - Beef Broth, 900 Ml 900 ml ID# 2088 G#11165 Melanie on this product…" at bounding box center [445, 218] width 558 height 346
drag, startPoint x: 476, startPoint y: 308, endPoint x: 680, endPoint y: 196, distance: 232.7
click at [477, 307] on div "Campbell's - Beef Broth, 900 Ml 900 ml ID# 2088 G#11165 Melanie on this product…" at bounding box center [445, 218] width 558 height 346
drag, startPoint x: 454, startPoint y: 264, endPoint x: 473, endPoint y: 278, distance: 23.5
click at [458, 265] on div "Campbell's - Beef Broth, 900 Ml 900 ml ID# 2088 G#11165 Melanie on this product…" at bounding box center [445, 218] width 558 height 346
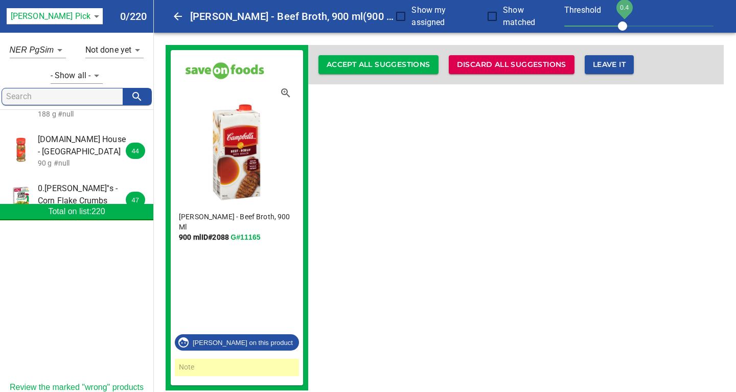
click at [64, 182] on span "0.Kellogg''s - Corn Flake Crumbs" at bounding box center [83, 194] width 91 height 25
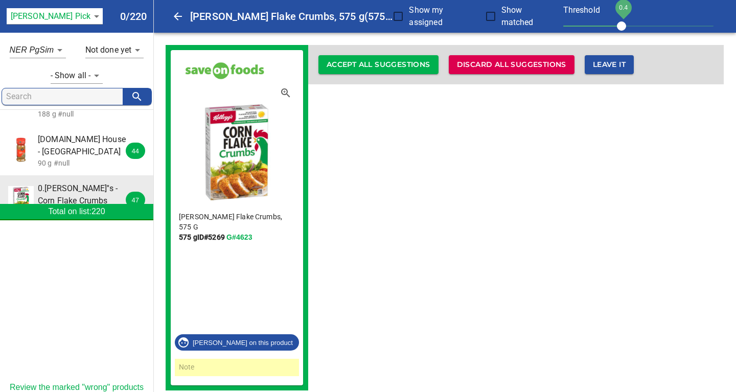
click at [80, 232] on span "0.Maggi - Liquid Seasoning" at bounding box center [83, 244] width 91 height 25
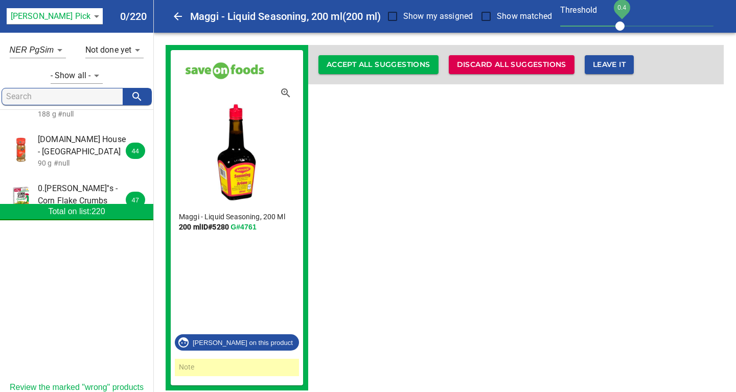
click at [53, 232] on span "0.Maggi - Liquid Seasoning" at bounding box center [83, 244] width 91 height 25
click at [60, 50] on body "tspan{white-space:pre} Maggi - Liquid Seasoning, 200 ml (200 ml) Show my assign…" at bounding box center [368, 201] width 736 height 403
click at [42, 33] on em "ML Minhash" at bounding box center [39, 32] width 45 height 12
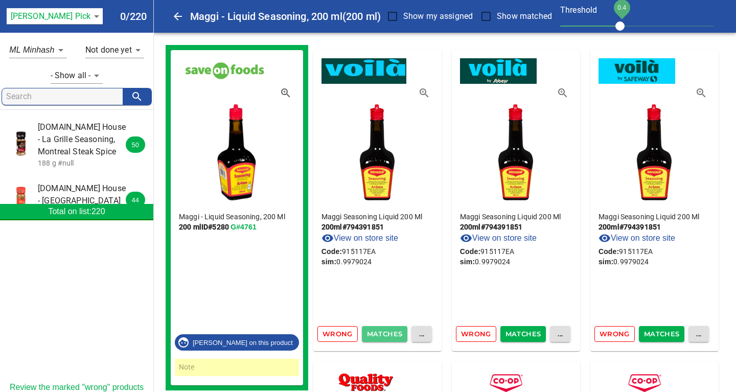
click at [379, 333] on span "Matches" at bounding box center [385, 334] width 36 height 12
click at [383, 332] on span "Matches" at bounding box center [385, 334] width 36 height 12
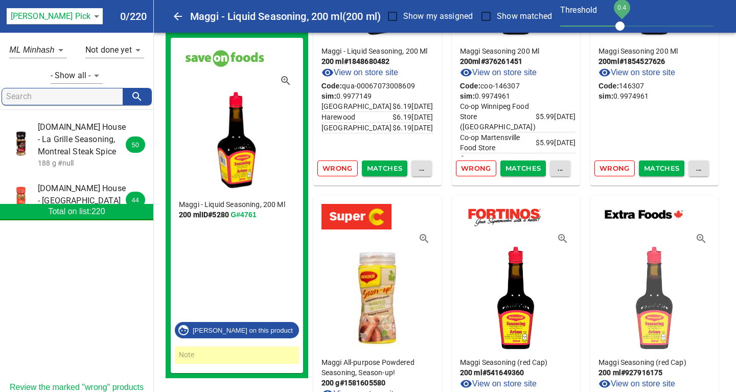
scroll to position [386, 0]
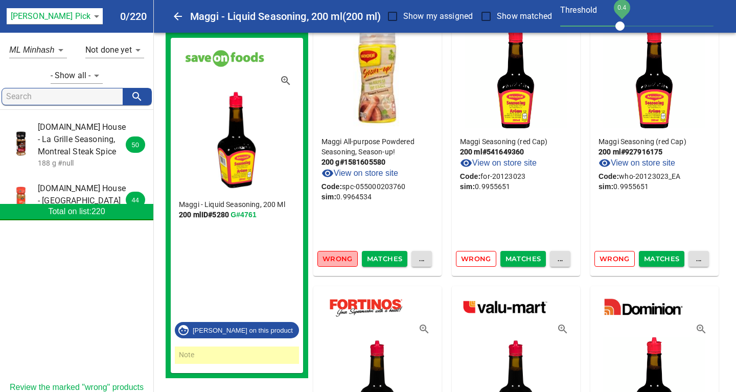
click at [332, 262] on span "Wrong" at bounding box center [338, 259] width 30 height 12
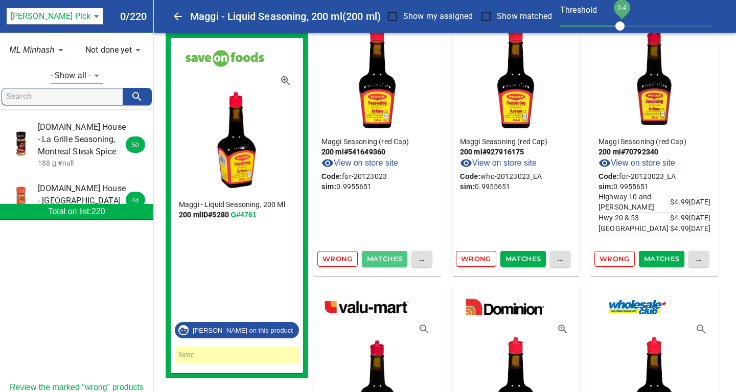
click at [378, 257] on span "Matches" at bounding box center [385, 259] width 36 height 12
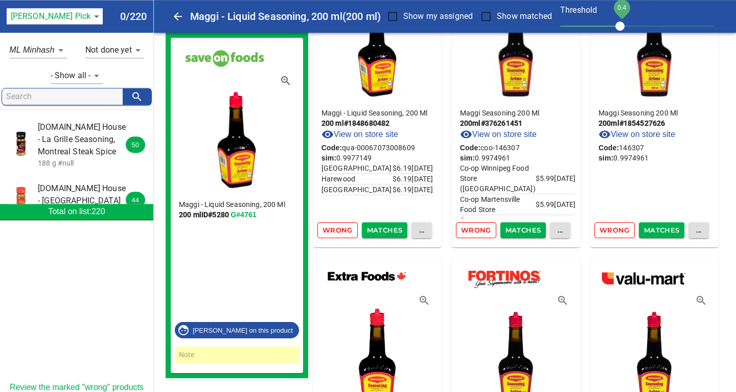
scroll to position [110, 0]
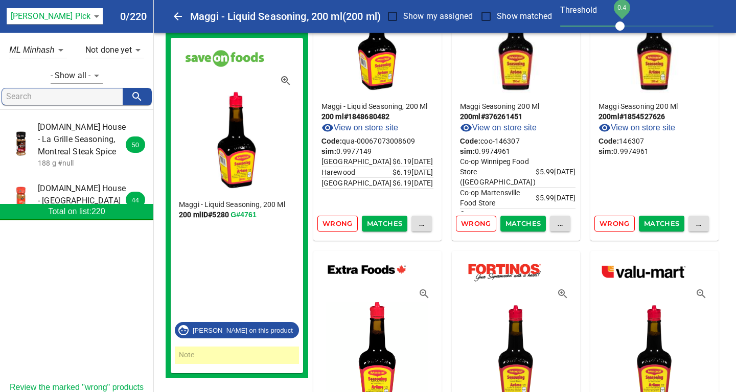
click at [377, 223] on span "Matches" at bounding box center [385, 224] width 36 height 12
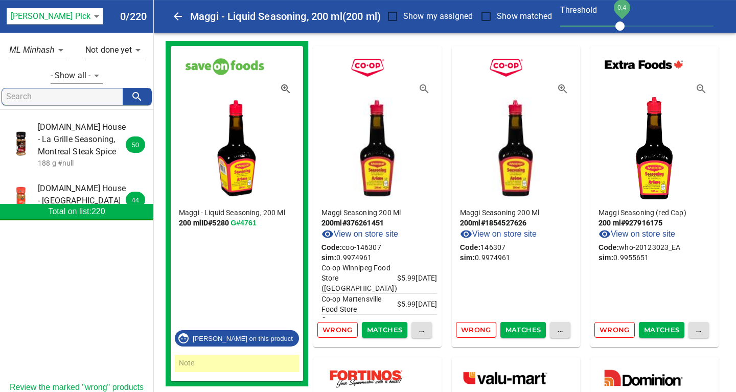
scroll to position [0, 0]
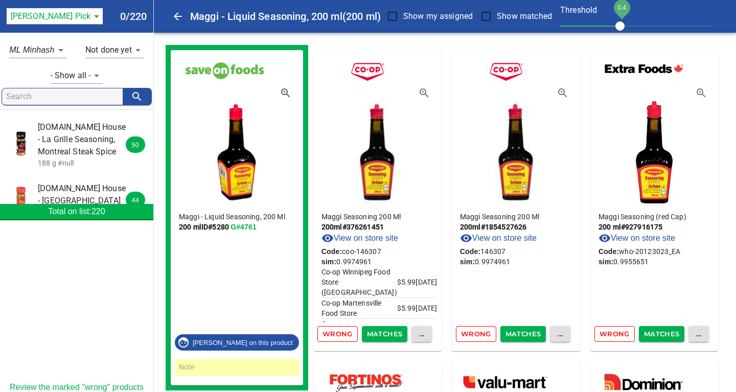
click at [386, 332] on span "Matches" at bounding box center [385, 334] width 36 height 12
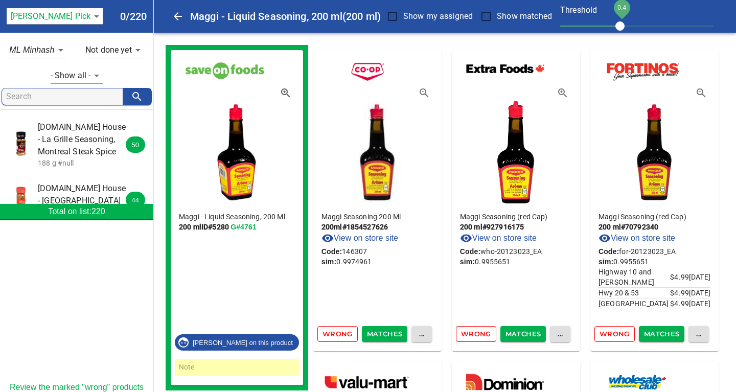
click at [386, 332] on span "Matches" at bounding box center [385, 334] width 36 height 12
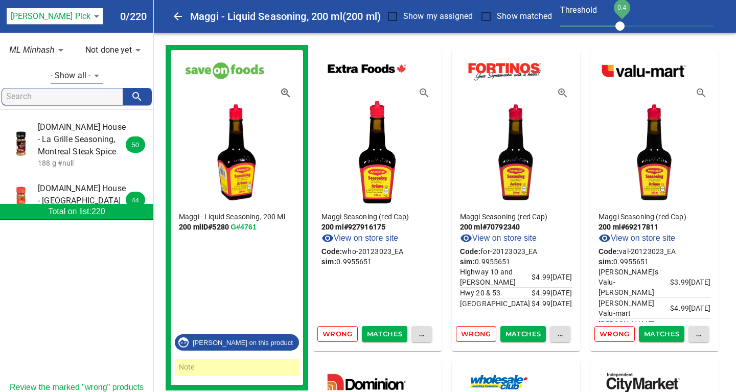
click at [386, 332] on span "Matches" at bounding box center [385, 334] width 36 height 12
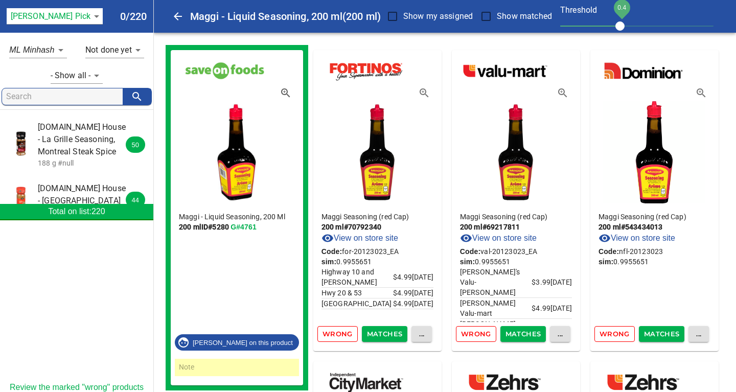
click at [386, 332] on span "Matches" at bounding box center [385, 334] width 36 height 12
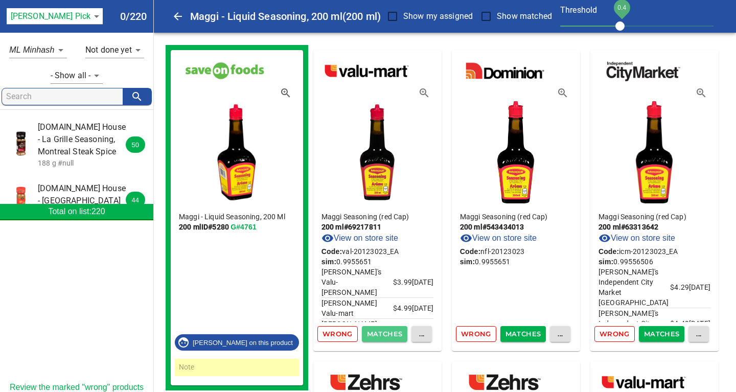
click at [386, 332] on span "Matches" at bounding box center [385, 334] width 36 height 12
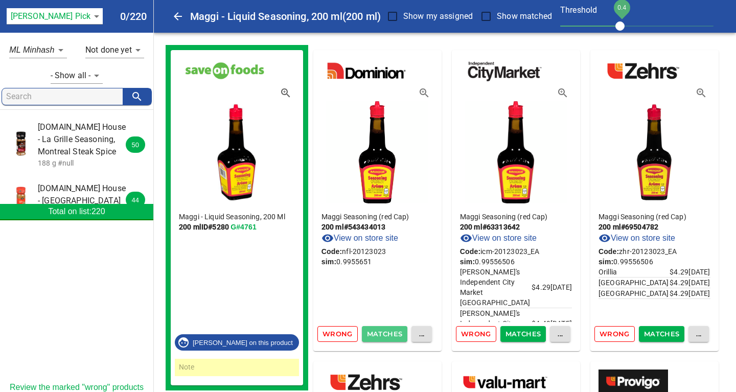
click at [386, 332] on span "Matches" at bounding box center [385, 334] width 36 height 12
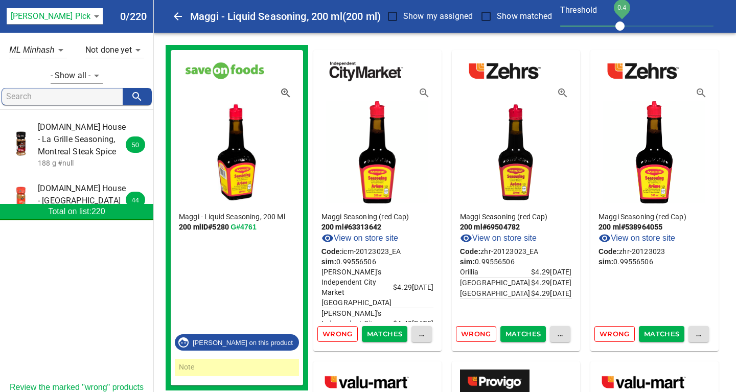
click at [386, 332] on span "Matches" at bounding box center [385, 334] width 36 height 12
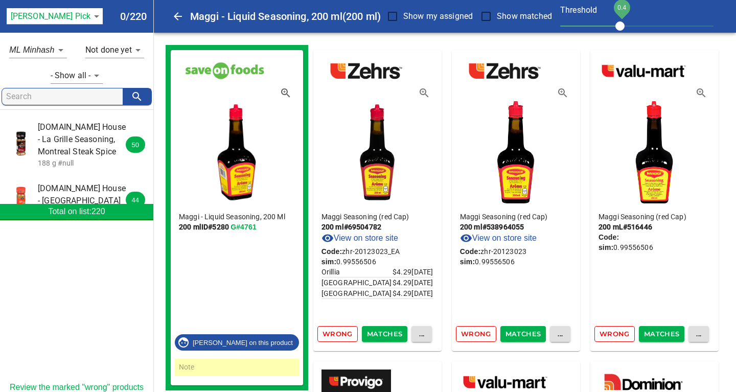
click at [386, 332] on span "Matches" at bounding box center [385, 334] width 36 height 12
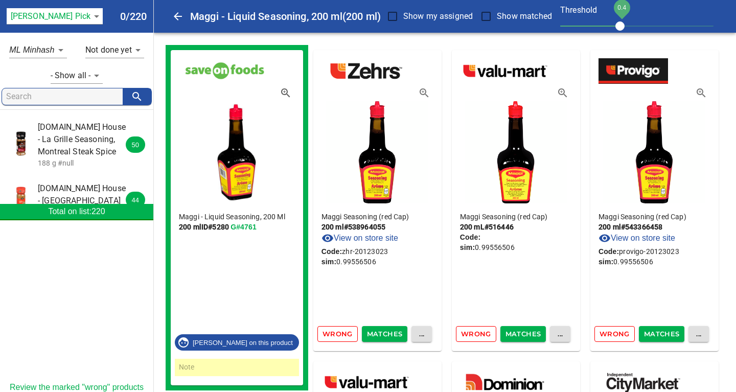
click at [386, 332] on span "Matches" at bounding box center [385, 334] width 36 height 12
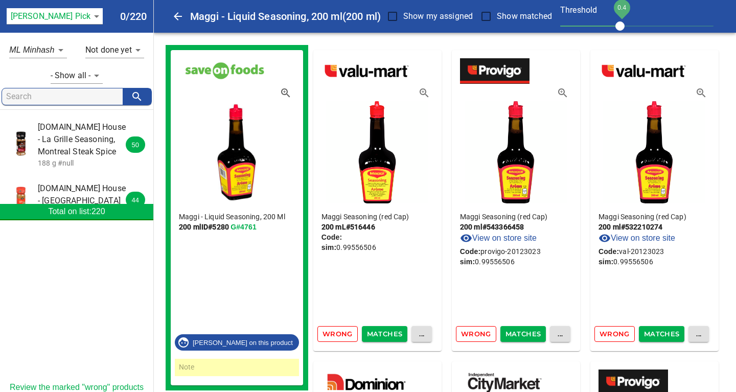
click at [386, 332] on span "Matches" at bounding box center [385, 334] width 36 height 12
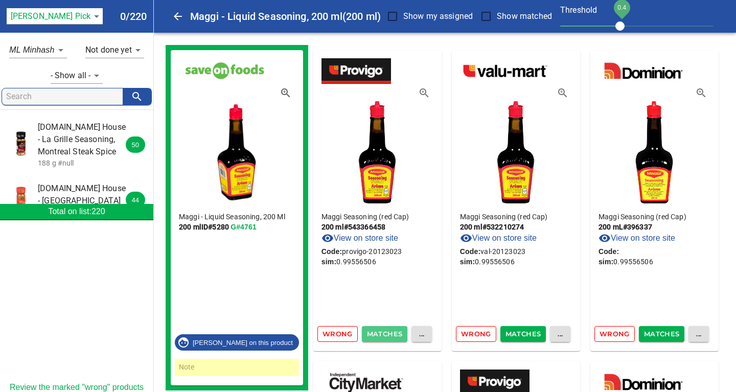
click at [386, 332] on span "Matches" at bounding box center [385, 334] width 36 height 12
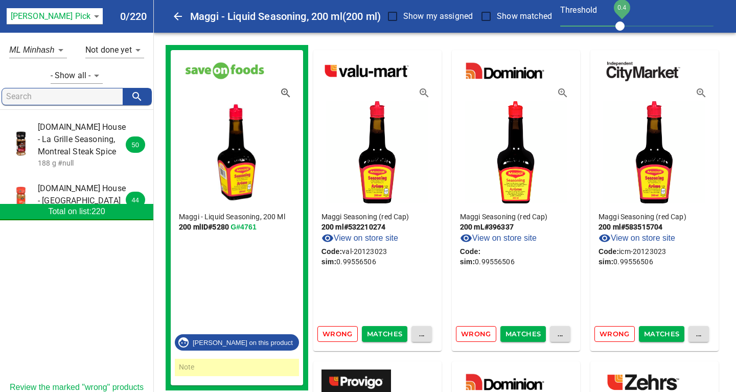
click at [386, 332] on span "Matches" at bounding box center [385, 334] width 36 height 12
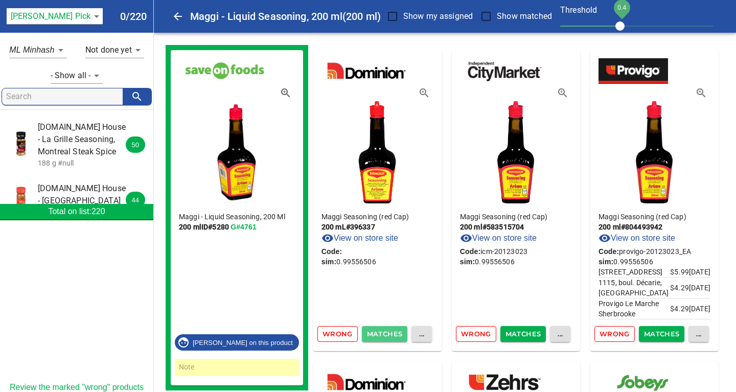
click at [386, 332] on span "Matches" at bounding box center [385, 334] width 36 height 12
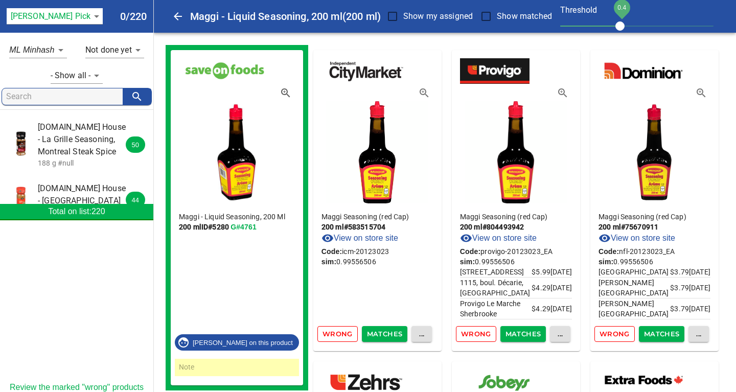
click at [386, 332] on span "Matches" at bounding box center [385, 334] width 36 height 12
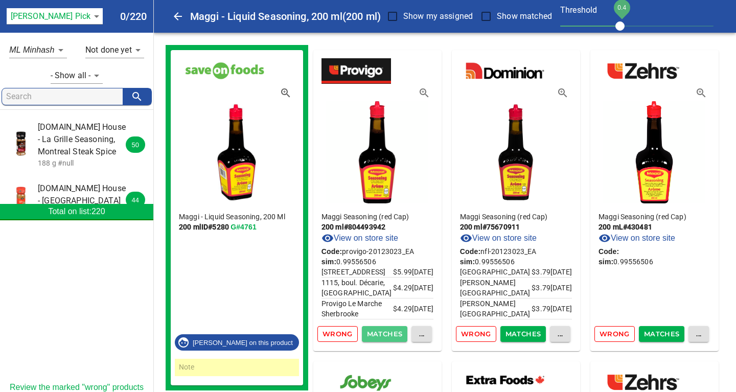
click at [386, 332] on span "Matches" at bounding box center [385, 334] width 36 height 12
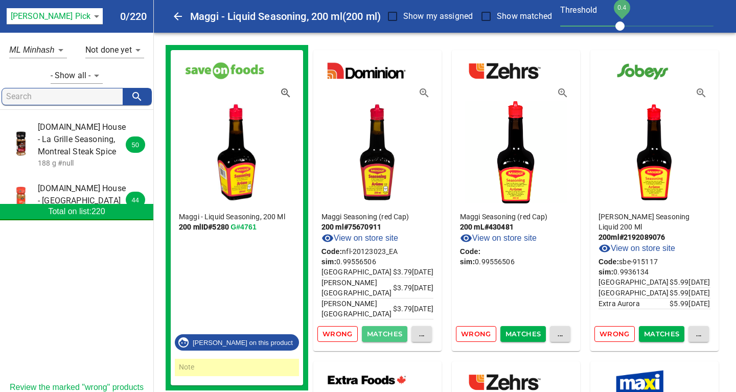
click at [386, 332] on span "Matches" at bounding box center [385, 334] width 36 height 12
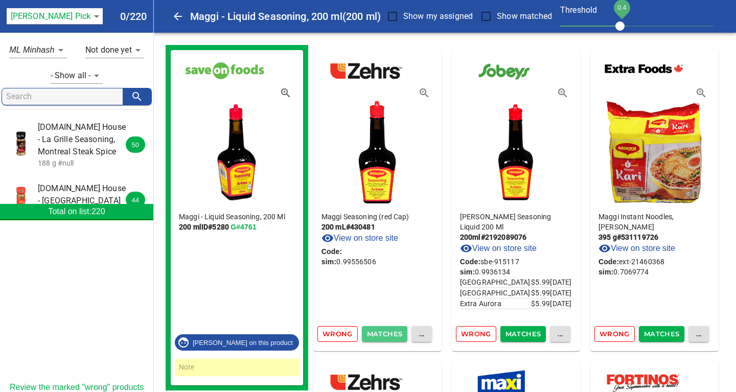
click at [386, 332] on span "Matches" at bounding box center [385, 334] width 36 height 12
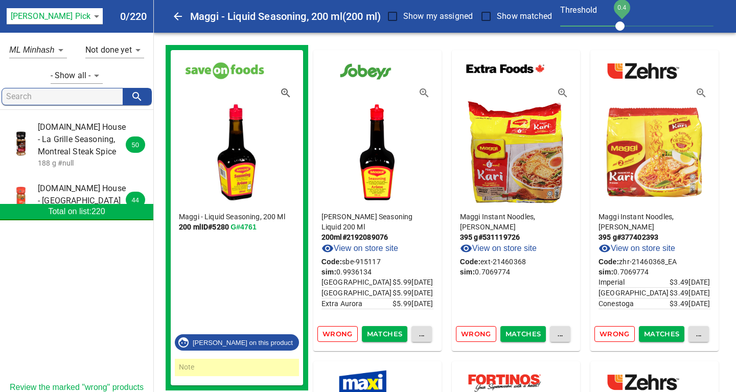
click at [386, 332] on span "Matches" at bounding box center [385, 334] width 36 height 12
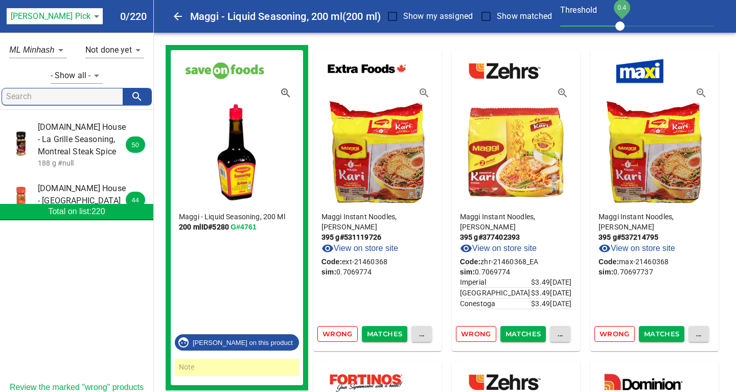
click at [338, 334] on span "Wrong" at bounding box center [338, 334] width 30 height 12
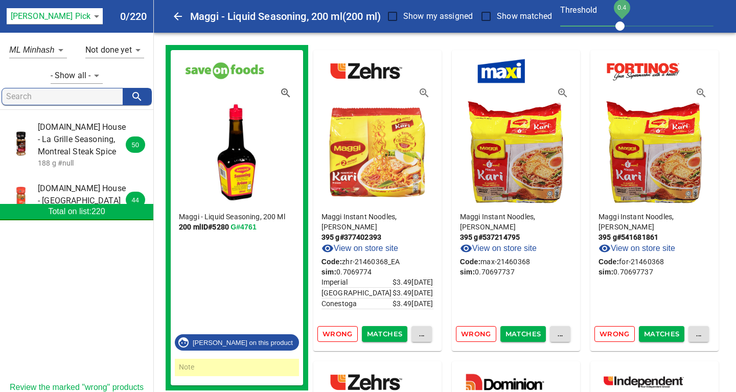
click at [338, 334] on span "Wrong" at bounding box center [338, 334] width 30 height 12
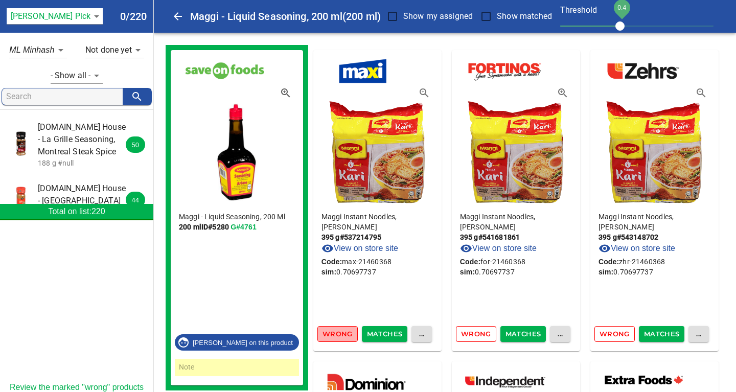
click at [338, 334] on span "Wrong" at bounding box center [338, 334] width 30 height 12
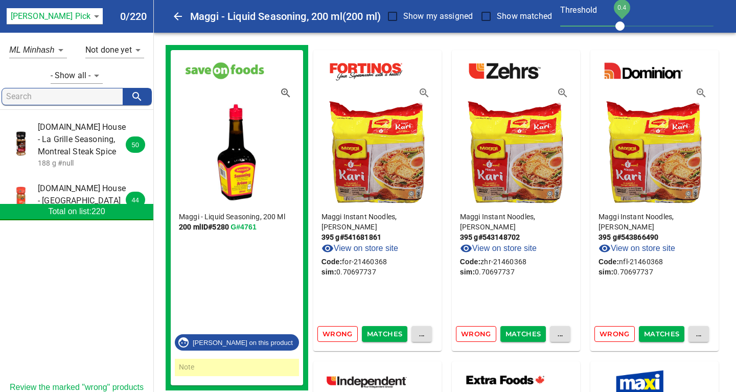
click at [475, 334] on span "Wrong" at bounding box center [476, 334] width 30 height 12
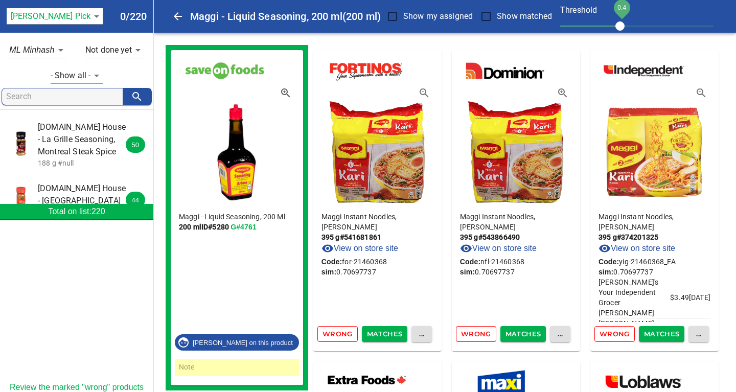
click at [474, 337] on span "Wrong" at bounding box center [476, 334] width 30 height 12
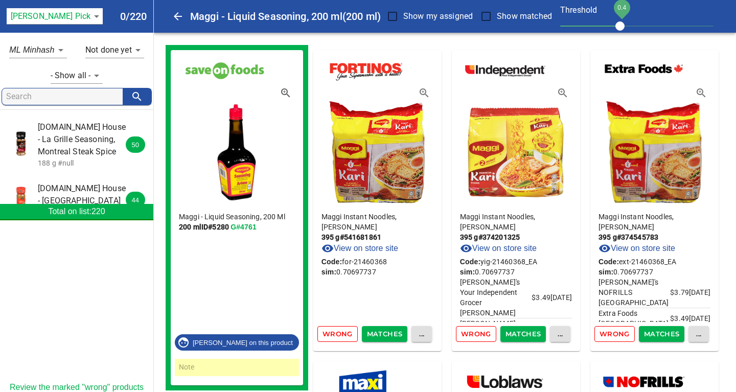
click at [474, 337] on span "Wrong" at bounding box center [476, 334] width 30 height 12
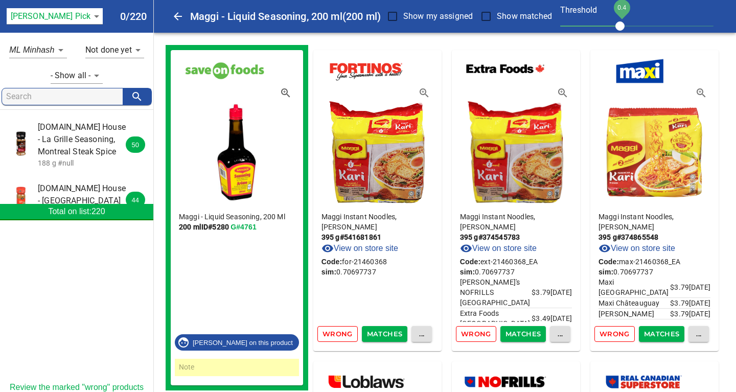
click at [474, 337] on span "Wrong" at bounding box center [476, 334] width 30 height 12
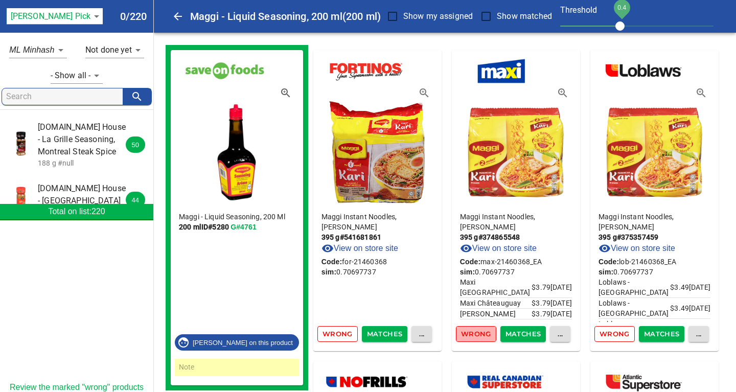
click at [479, 332] on span "Wrong" at bounding box center [476, 334] width 30 height 12
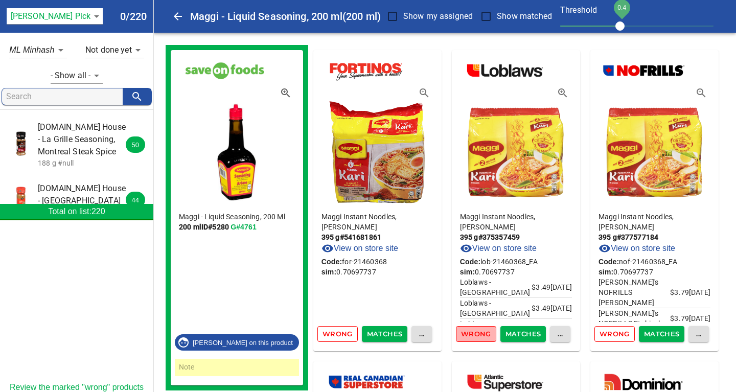
click at [479, 333] on span "Wrong" at bounding box center [476, 334] width 30 height 12
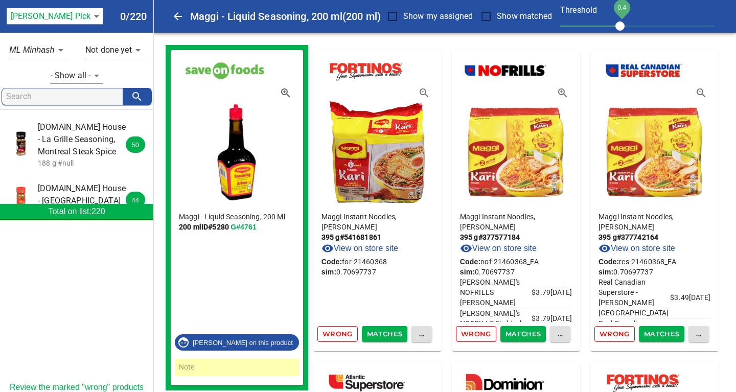
click at [479, 333] on span "Wrong" at bounding box center [476, 334] width 30 height 12
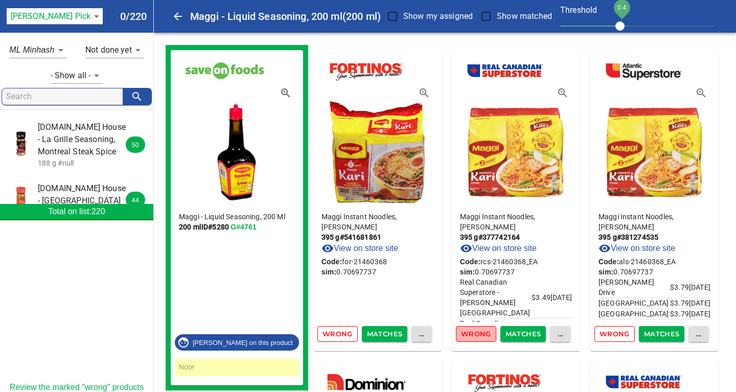
click at [479, 333] on span "Wrong" at bounding box center [476, 334] width 30 height 12
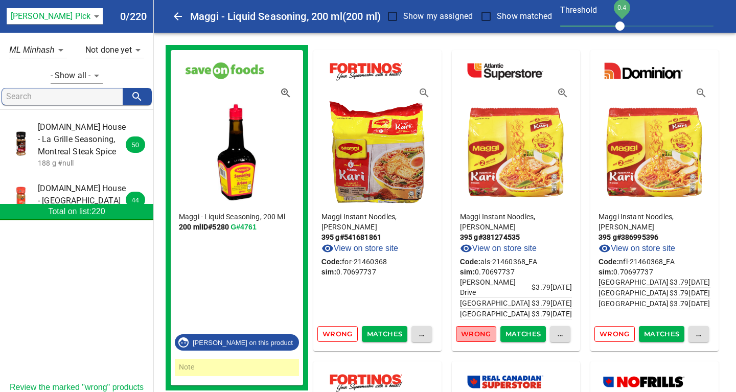
click at [479, 333] on span "Wrong" at bounding box center [476, 334] width 30 height 12
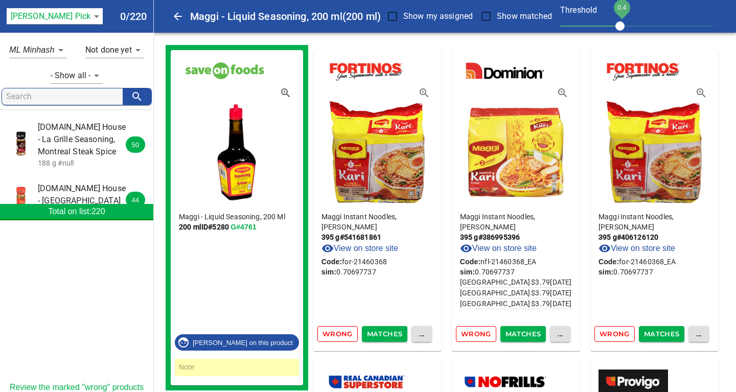
click at [479, 333] on span "Wrong" at bounding box center [476, 334] width 30 height 12
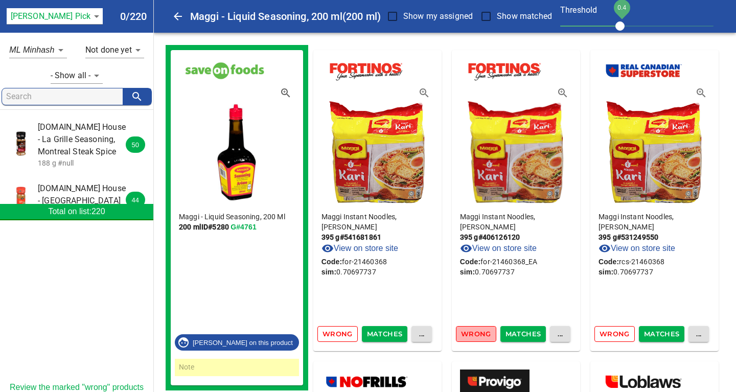
click at [479, 333] on span "Wrong" at bounding box center [476, 334] width 30 height 12
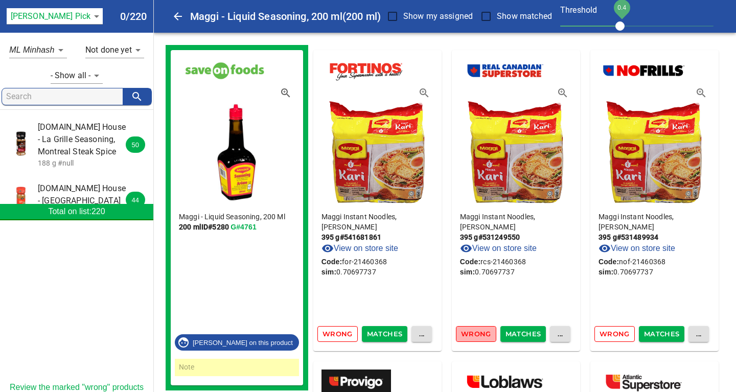
click at [479, 333] on span "Wrong" at bounding box center [476, 334] width 30 height 12
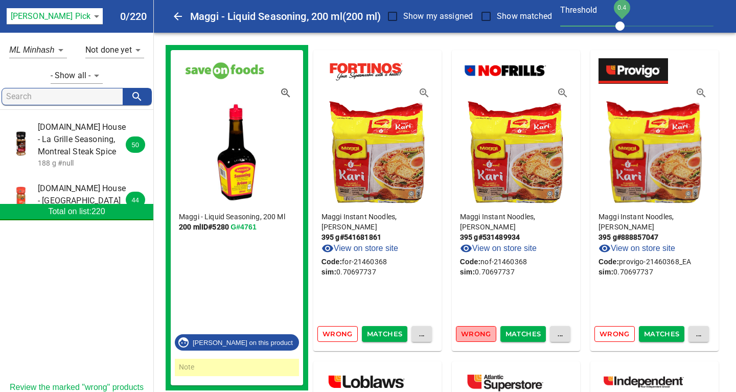
click at [479, 333] on span "Wrong" at bounding box center [476, 334] width 30 height 12
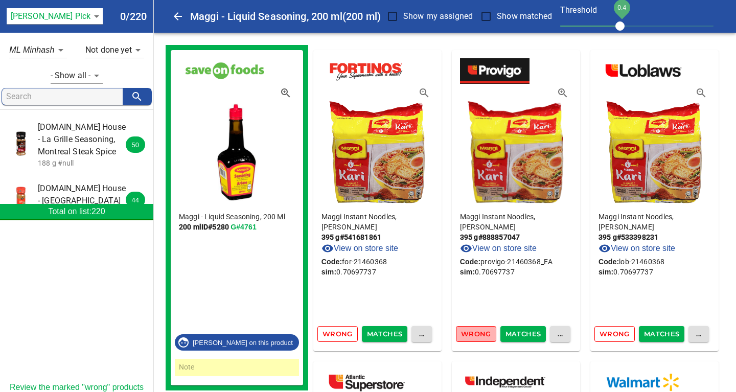
click at [479, 333] on span "Wrong" at bounding box center [476, 334] width 30 height 12
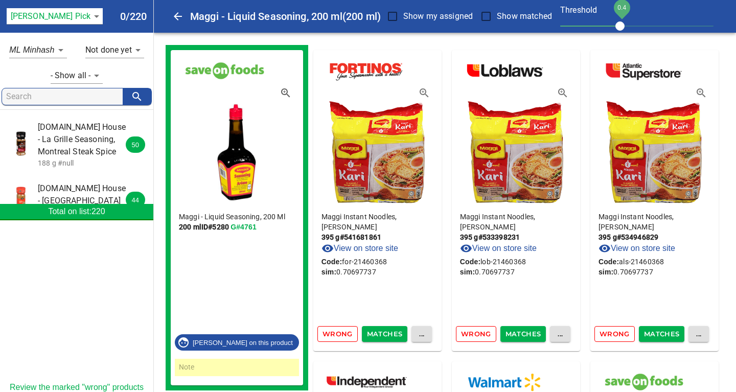
click at [479, 333] on span "Wrong" at bounding box center [476, 334] width 30 height 12
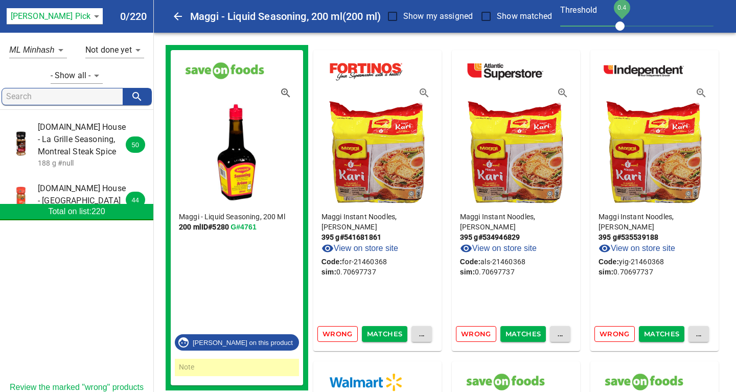
click at [479, 333] on span "Wrong" at bounding box center [476, 334] width 30 height 12
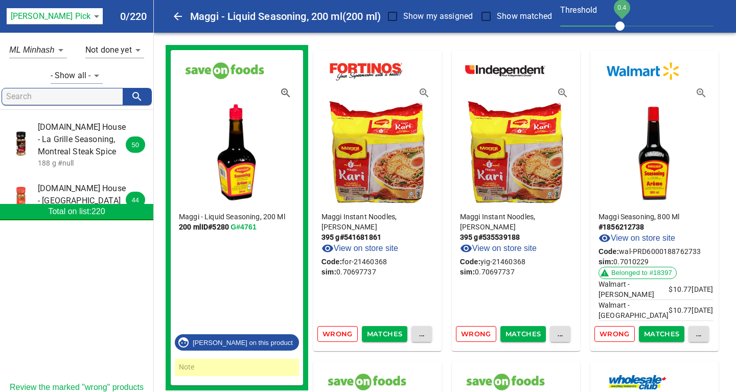
click at [479, 333] on span "Wrong" at bounding box center [476, 334] width 30 height 12
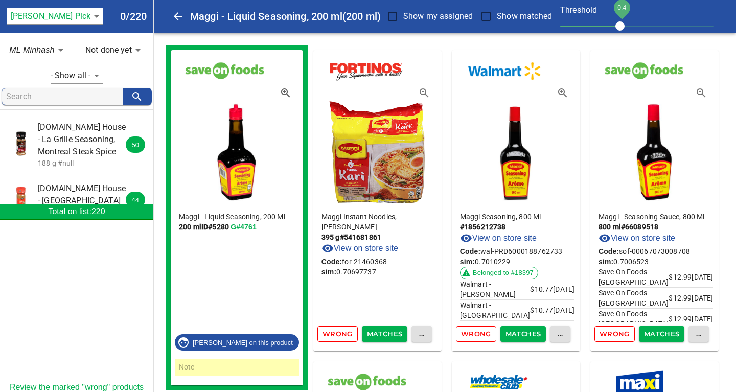
click at [336, 339] on span "Wrong" at bounding box center [338, 334] width 30 height 12
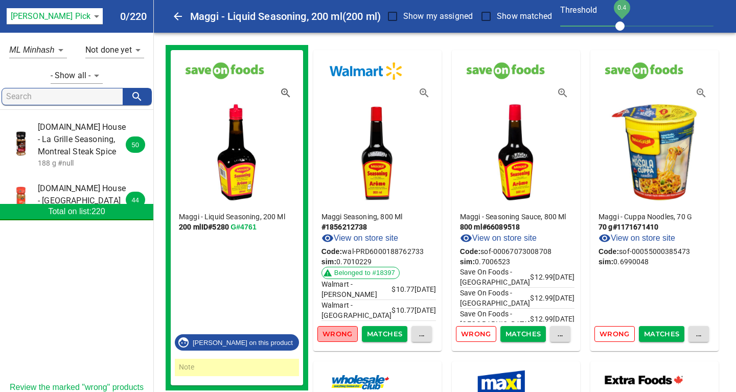
click at [334, 335] on span "Wrong" at bounding box center [338, 334] width 30 height 12
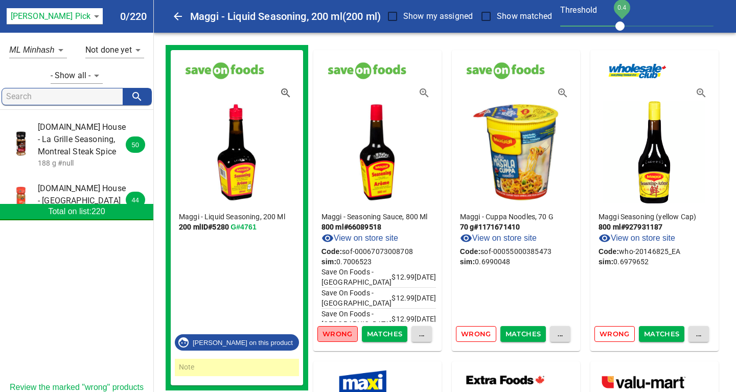
click at [334, 335] on span "Wrong" at bounding box center [338, 334] width 30 height 12
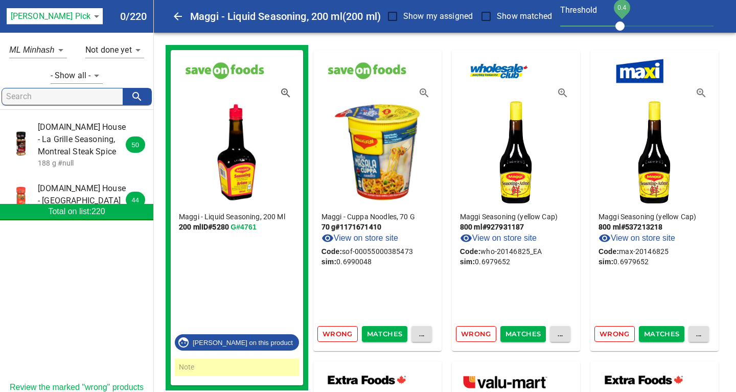
click at [334, 335] on span "Wrong" at bounding box center [338, 334] width 30 height 12
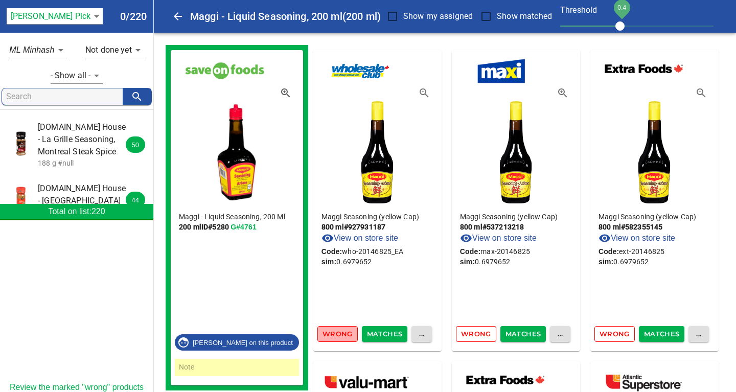
click at [334, 335] on span "Wrong" at bounding box center [338, 334] width 30 height 12
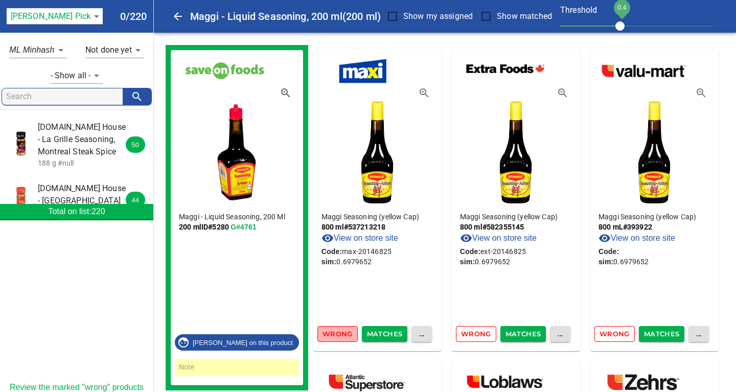
click at [334, 335] on span "Wrong" at bounding box center [338, 334] width 30 height 12
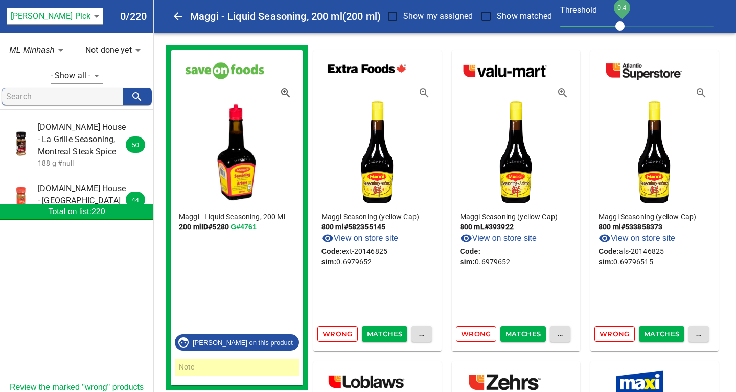
click at [334, 335] on span "Wrong" at bounding box center [338, 334] width 30 height 12
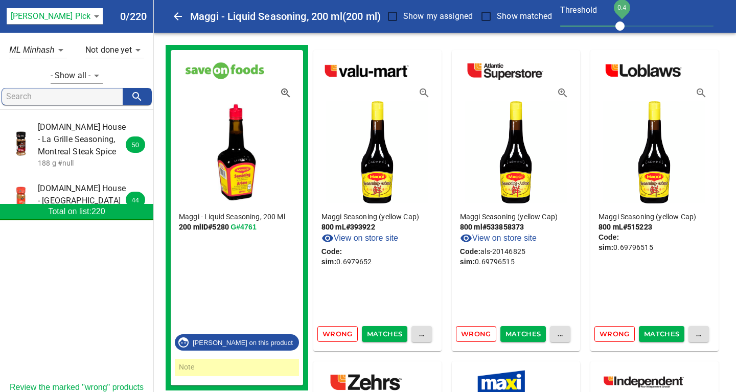
click at [334, 335] on span "Wrong" at bounding box center [338, 334] width 30 height 12
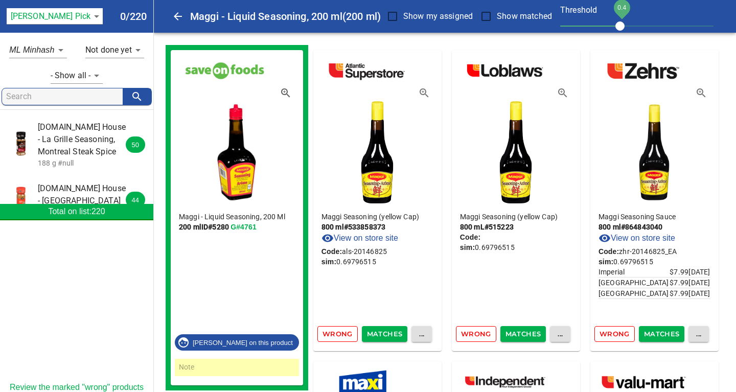
click at [478, 333] on span "Wrong" at bounding box center [476, 334] width 30 height 12
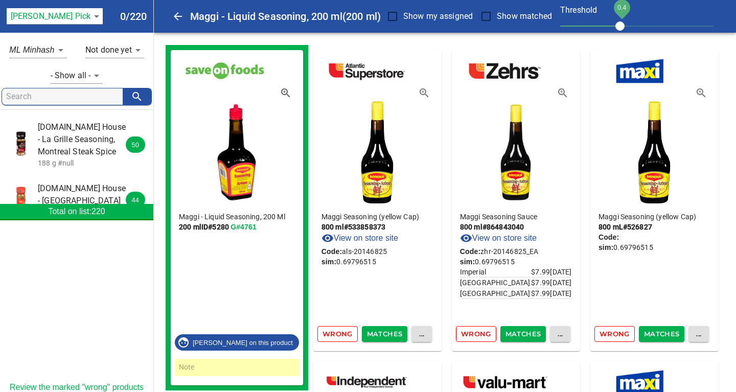
click at [476, 333] on span "Wrong" at bounding box center [476, 334] width 30 height 12
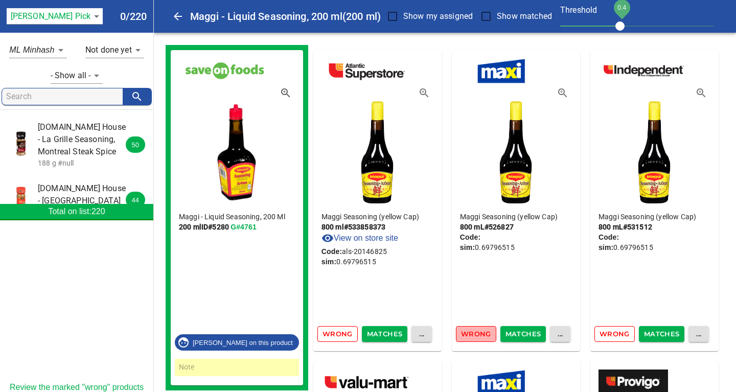
click at [476, 333] on span "Wrong" at bounding box center [476, 334] width 30 height 12
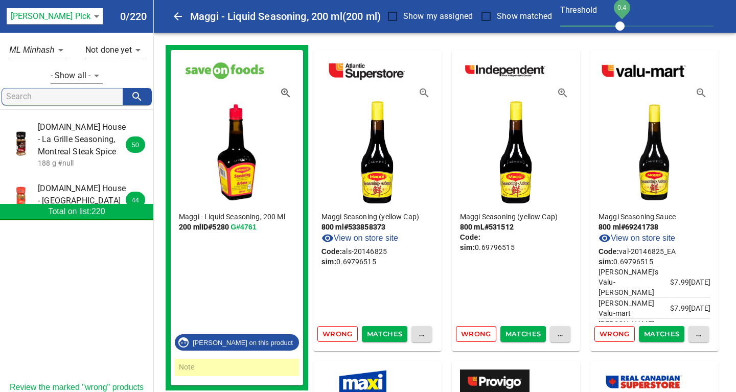
click at [476, 333] on span "Wrong" at bounding box center [476, 334] width 30 height 12
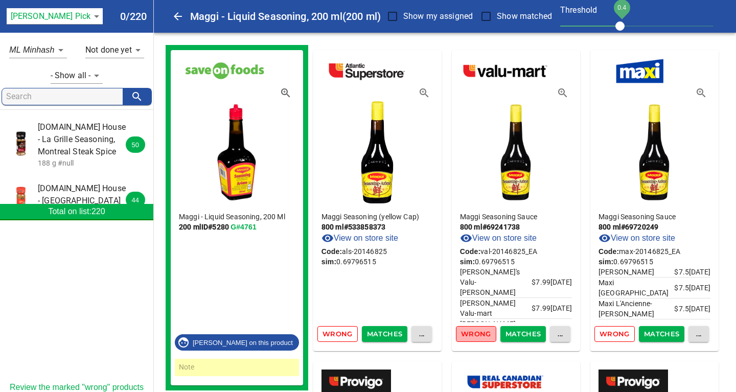
click at [476, 333] on span "Wrong" at bounding box center [476, 334] width 30 height 12
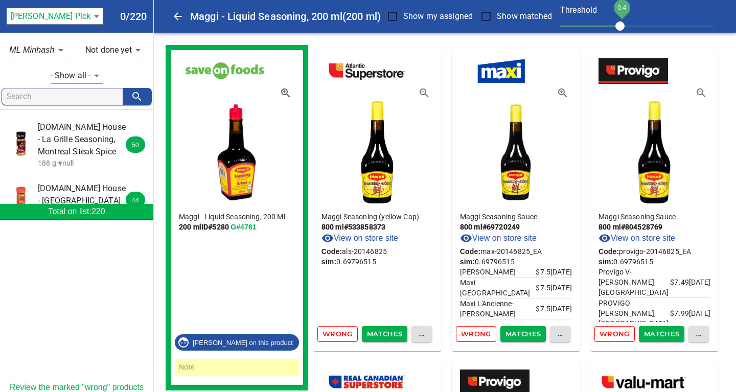
click at [476, 333] on span "Wrong" at bounding box center [476, 334] width 30 height 12
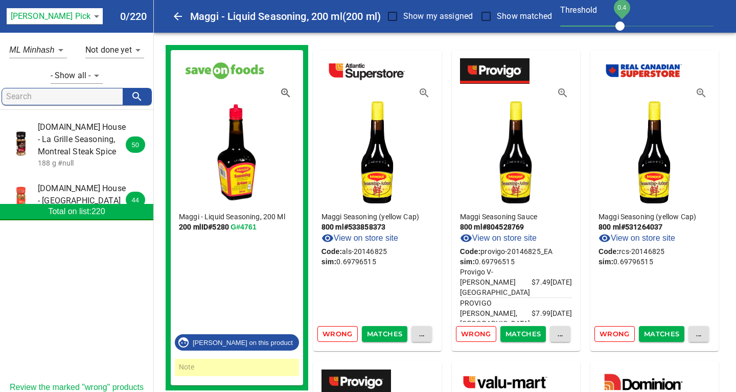
click at [476, 333] on span "Wrong" at bounding box center [476, 334] width 30 height 12
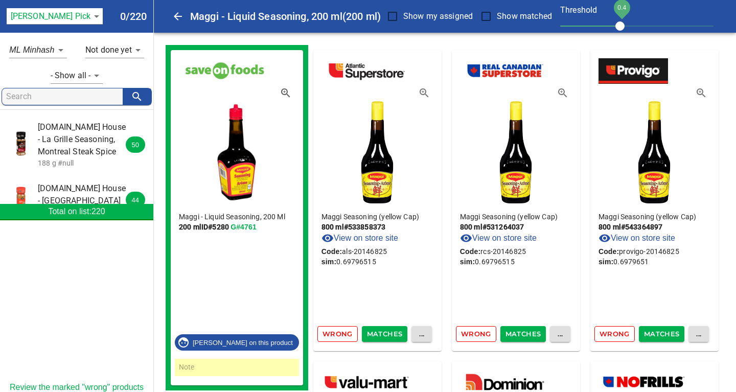
click at [476, 333] on span "Wrong" at bounding box center [476, 334] width 30 height 12
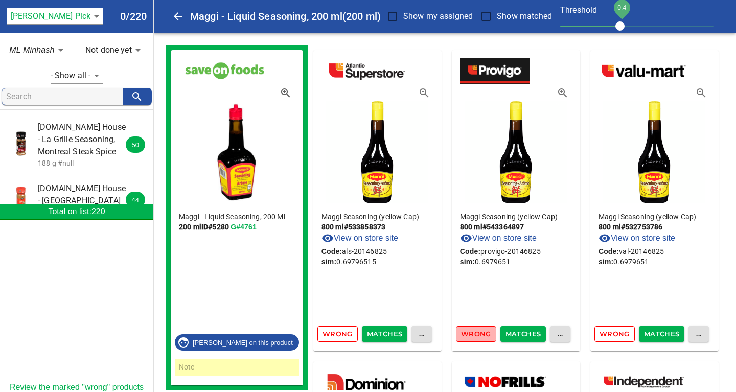
click at [476, 333] on span "Wrong" at bounding box center [476, 334] width 30 height 12
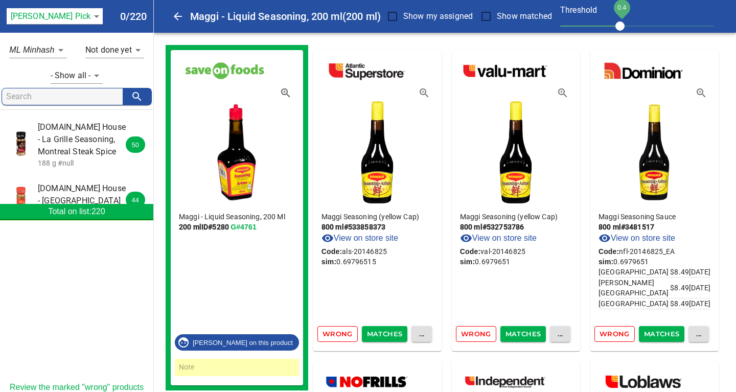
click at [476, 333] on span "Wrong" at bounding box center [476, 334] width 30 height 12
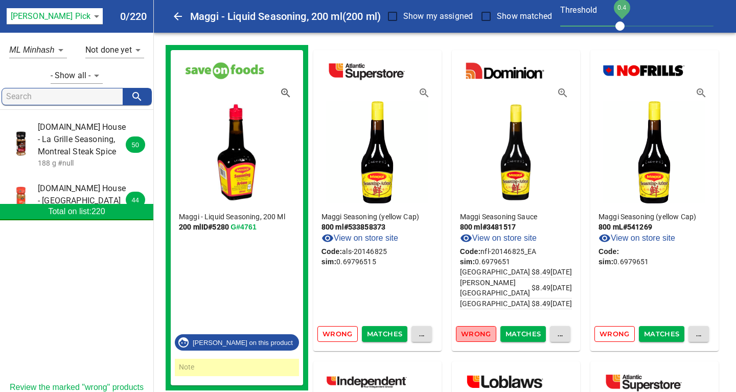
click at [476, 333] on span "Wrong" at bounding box center [476, 334] width 30 height 12
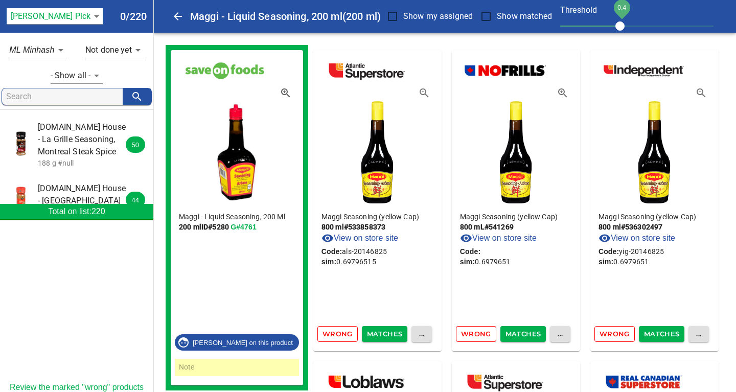
click at [476, 333] on span "Wrong" at bounding box center [476, 334] width 30 height 12
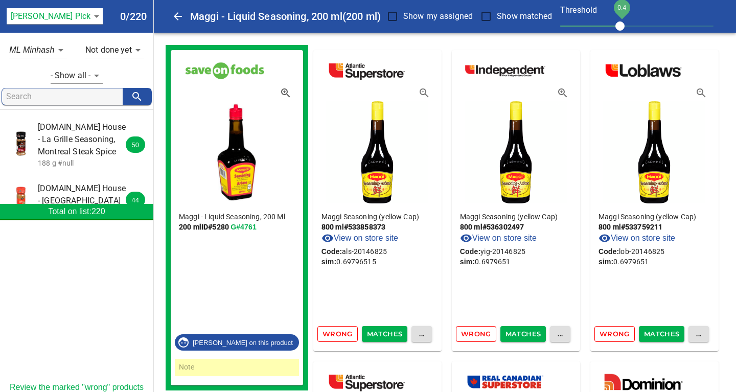
click at [476, 333] on span "Wrong" at bounding box center [476, 334] width 30 height 12
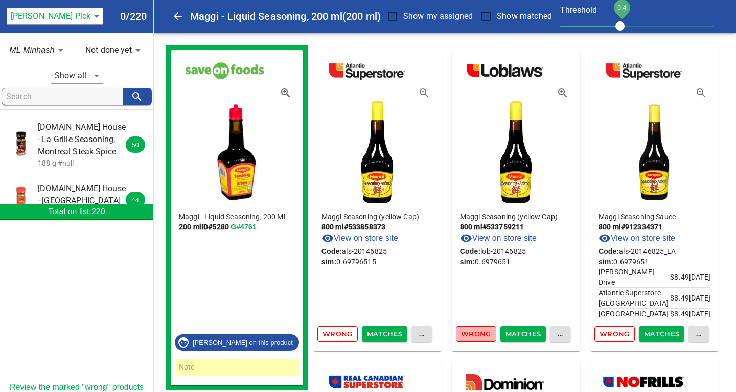
click at [476, 333] on span "Wrong" at bounding box center [476, 334] width 30 height 12
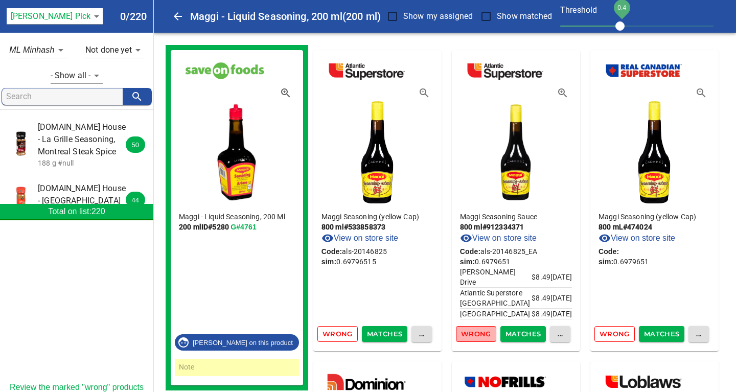
click at [476, 333] on span "Wrong" at bounding box center [476, 334] width 30 height 12
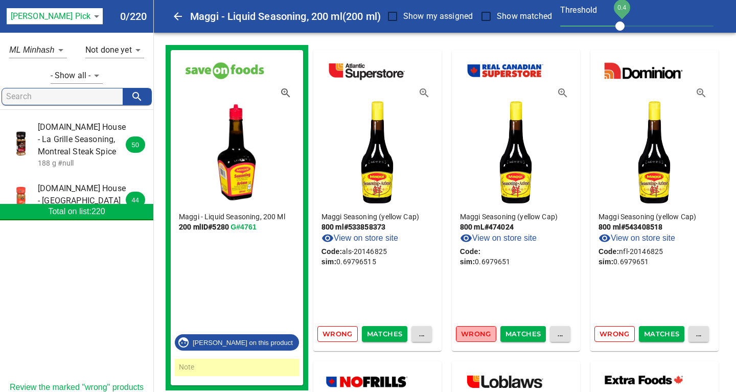
click at [476, 333] on span "Wrong" at bounding box center [476, 334] width 30 height 12
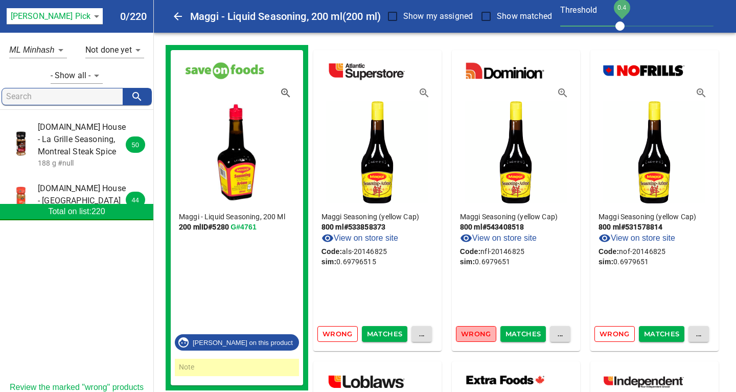
click at [476, 333] on span "Wrong" at bounding box center [476, 334] width 30 height 12
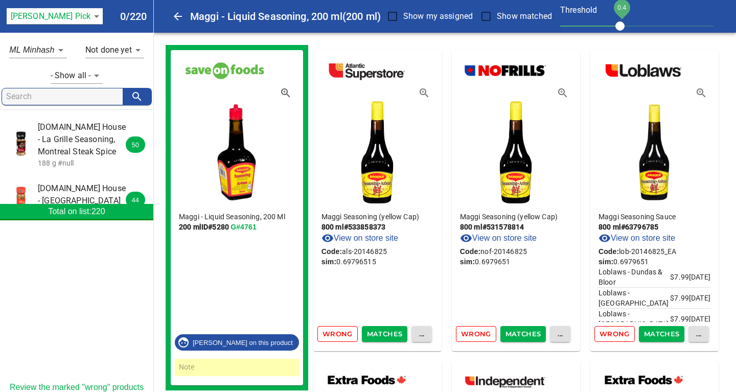
click at [476, 333] on span "Wrong" at bounding box center [476, 334] width 30 height 12
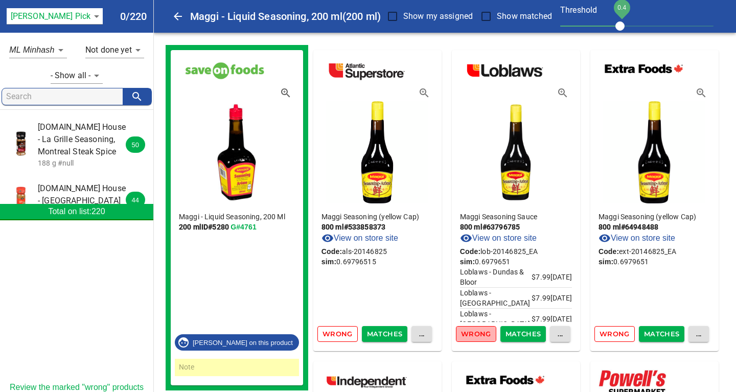
click at [476, 333] on span "Wrong" at bounding box center [476, 334] width 30 height 12
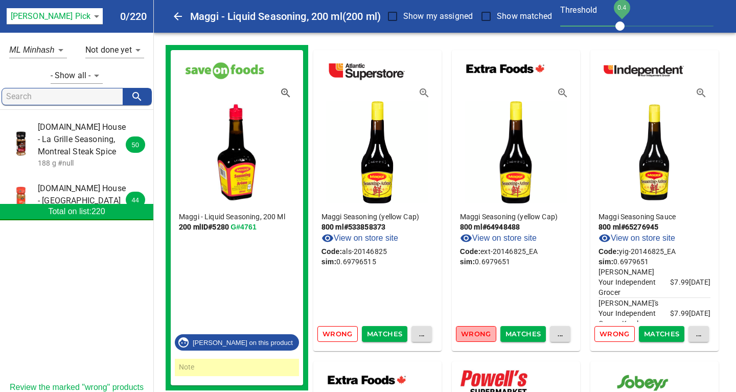
click at [476, 333] on span "Wrong" at bounding box center [476, 334] width 30 height 12
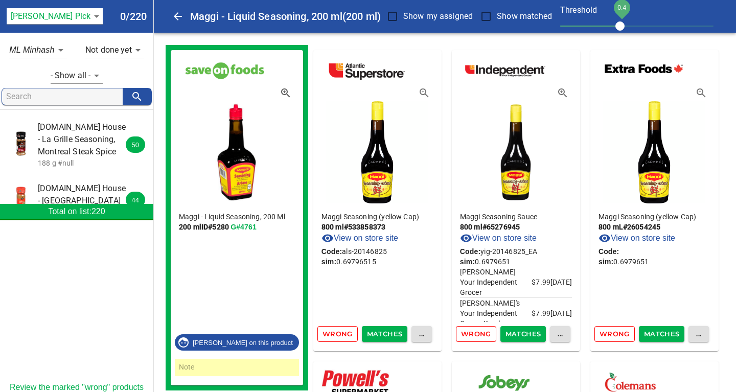
click at [476, 333] on span "Wrong" at bounding box center [476, 334] width 30 height 12
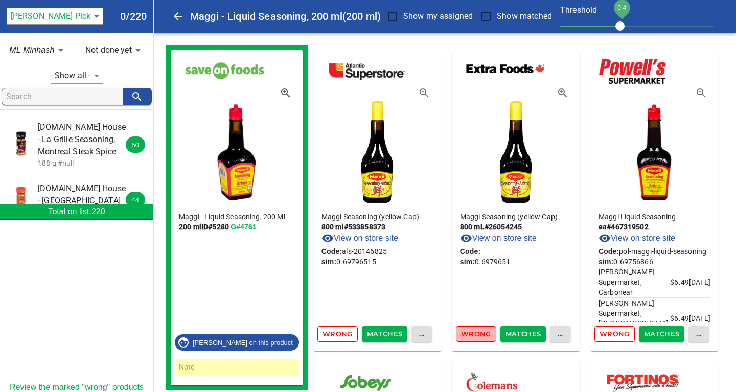
click at [476, 333] on span "Wrong" at bounding box center [476, 334] width 30 height 12
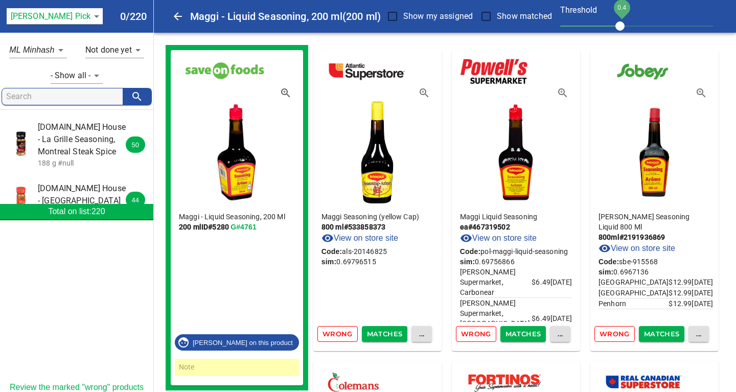
click at [476, 333] on span "Wrong" at bounding box center [476, 334] width 30 height 12
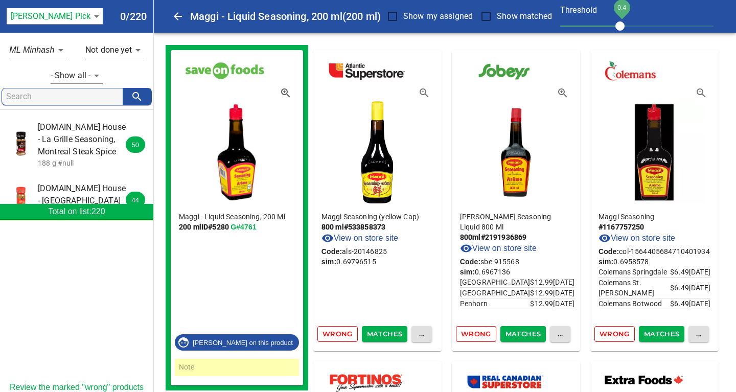
click at [475, 334] on span "Wrong" at bounding box center [476, 334] width 30 height 12
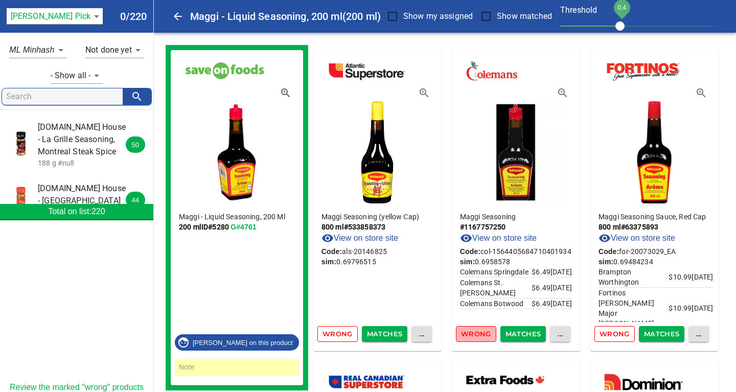
click at [475, 334] on span "Wrong" at bounding box center [476, 334] width 30 height 12
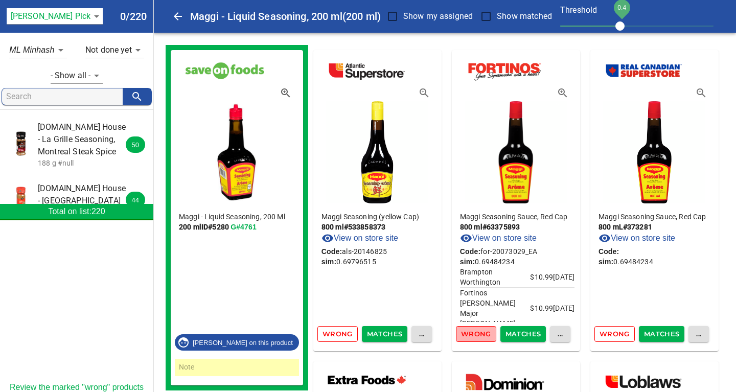
click at [475, 334] on span "Wrong" at bounding box center [476, 334] width 30 height 12
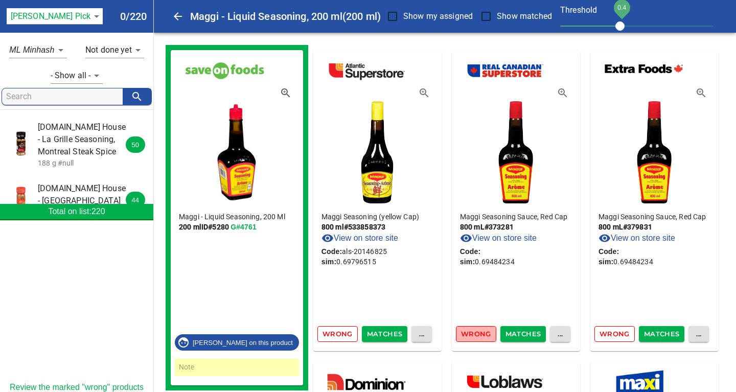
click at [475, 334] on span "Wrong" at bounding box center [476, 334] width 30 height 12
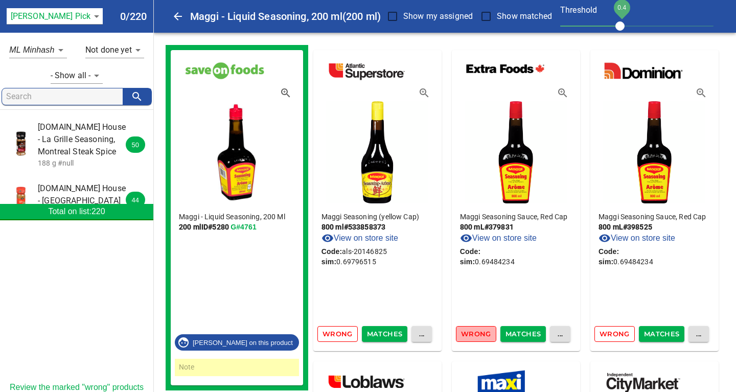
click at [475, 334] on span "Wrong" at bounding box center [476, 334] width 30 height 12
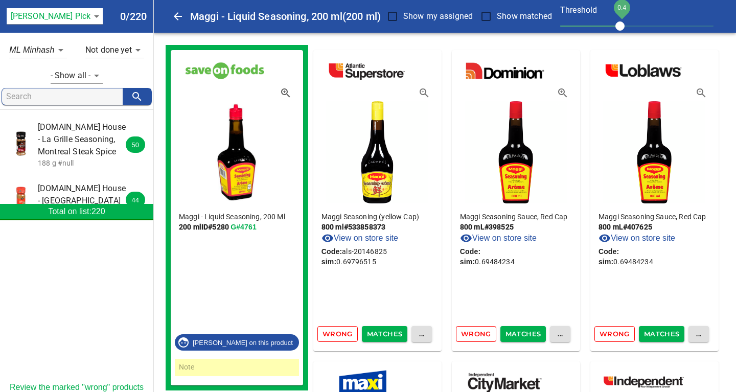
click at [475, 334] on span "Wrong" at bounding box center [476, 334] width 30 height 12
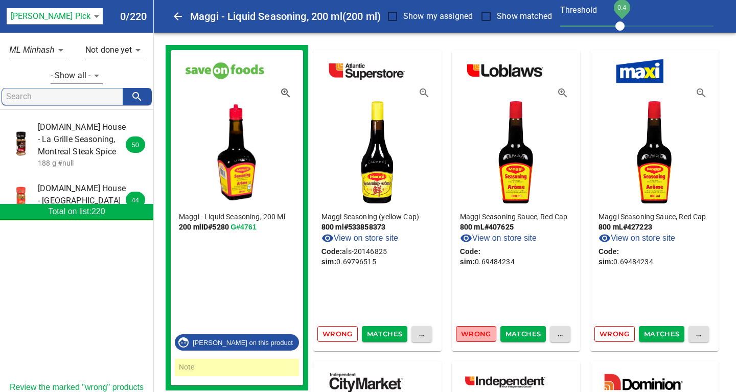
click at [475, 334] on span "Wrong" at bounding box center [476, 334] width 30 height 12
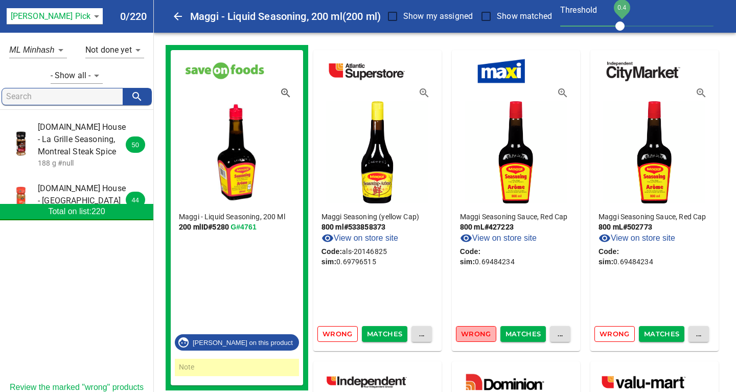
click at [475, 334] on span "Wrong" at bounding box center [476, 334] width 30 height 12
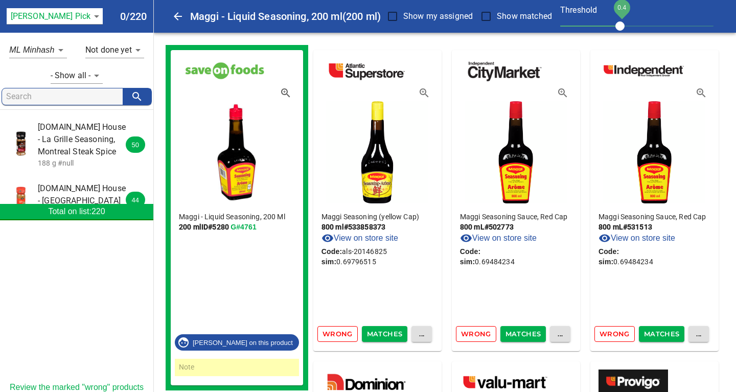
click at [475, 334] on span "Wrong" at bounding box center [476, 334] width 30 height 12
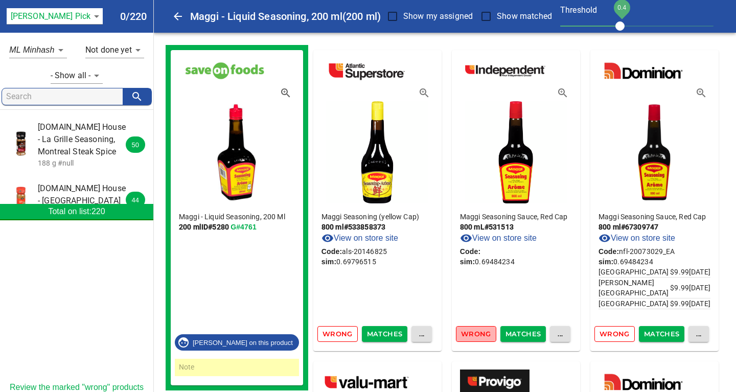
click at [475, 334] on span "Wrong" at bounding box center [476, 334] width 30 height 12
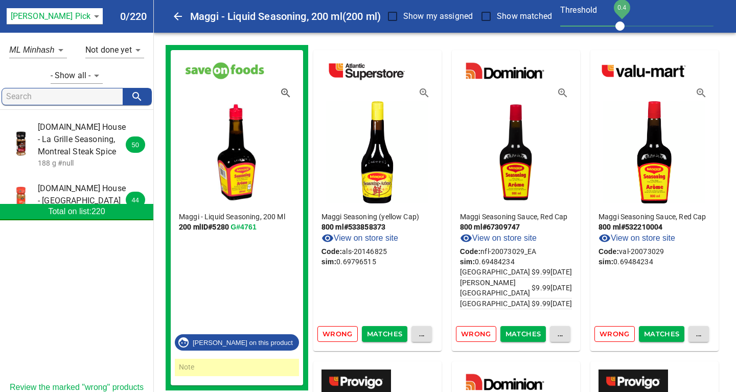
click at [475, 334] on span "Wrong" at bounding box center [476, 334] width 30 height 12
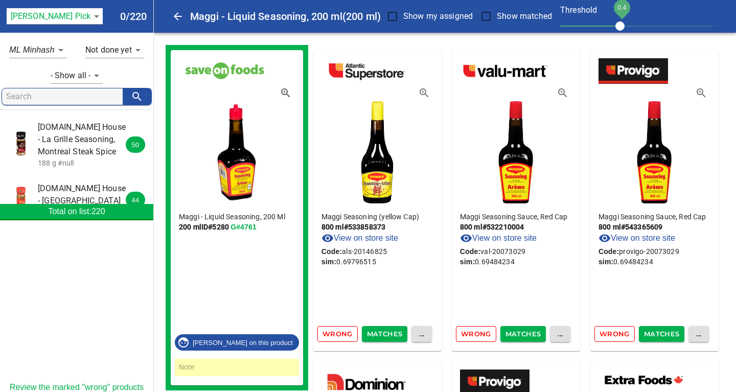
click at [475, 334] on span "Wrong" at bounding box center [476, 334] width 30 height 12
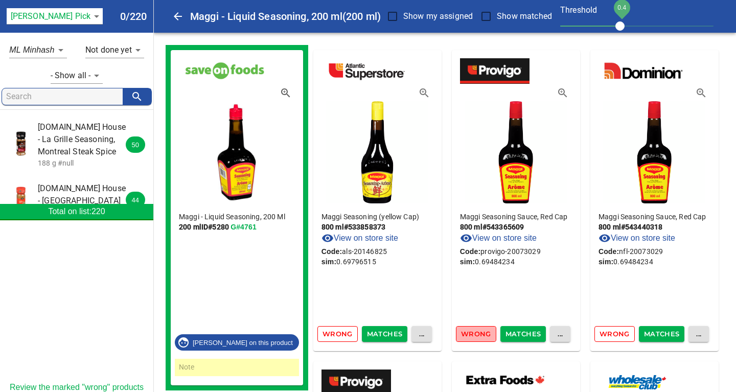
click at [475, 334] on span "Wrong" at bounding box center [476, 334] width 30 height 12
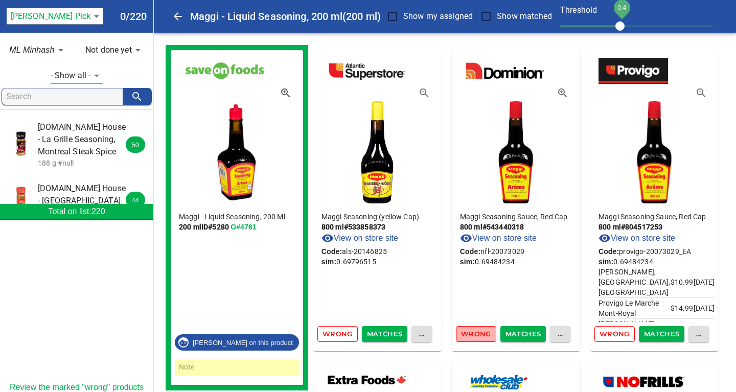
click at [475, 334] on span "Wrong" at bounding box center [476, 334] width 30 height 12
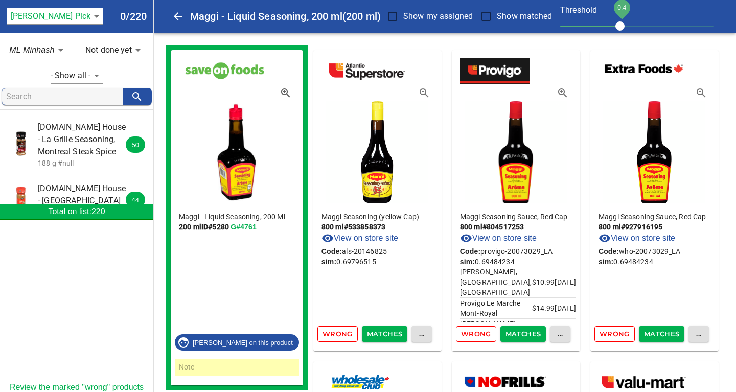
click at [475, 334] on span "Wrong" at bounding box center [476, 334] width 30 height 12
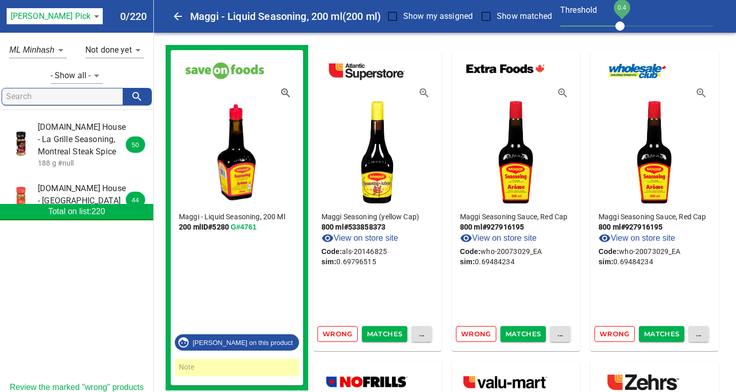
click at [475, 334] on span "Wrong" at bounding box center [476, 334] width 30 height 12
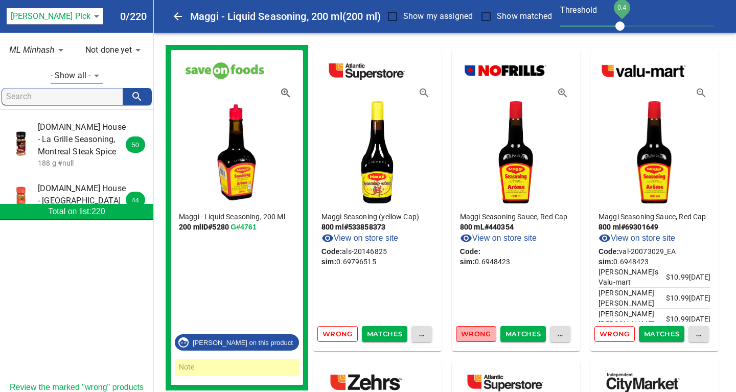
click at [475, 334] on span "Wrong" at bounding box center [476, 334] width 30 height 12
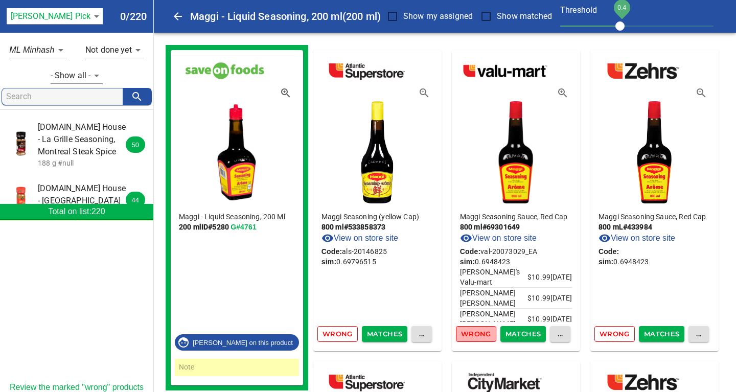
click at [475, 334] on span "Wrong" at bounding box center [476, 334] width 30 height 12
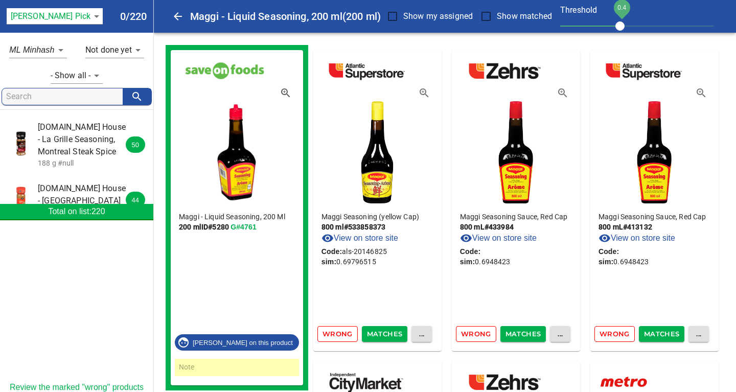
click at [475, 334] on span "Wrong" at bounding box center [476, 334] width 30 height 12
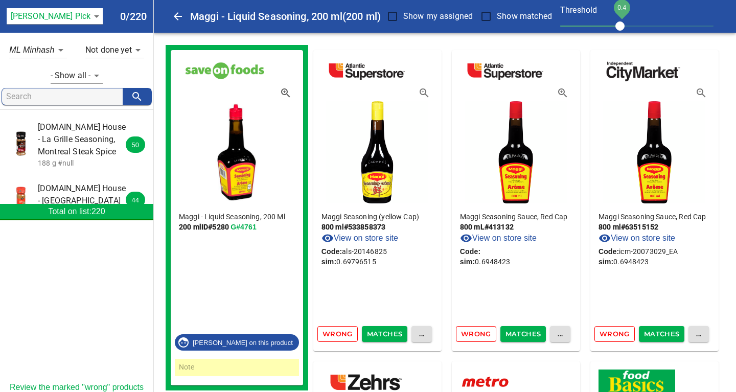
click at [475, 334] on span "Wrong" at bounding box center [476, 334] width 30 height 12
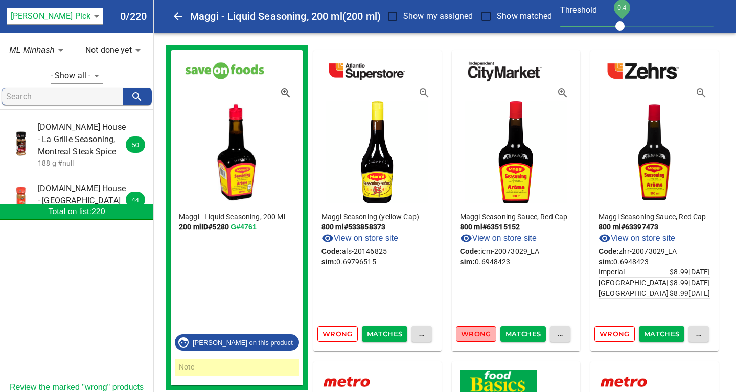
click at [475, 334] on span "Wrong" at bounding box center [476, 334] width 30 height 12
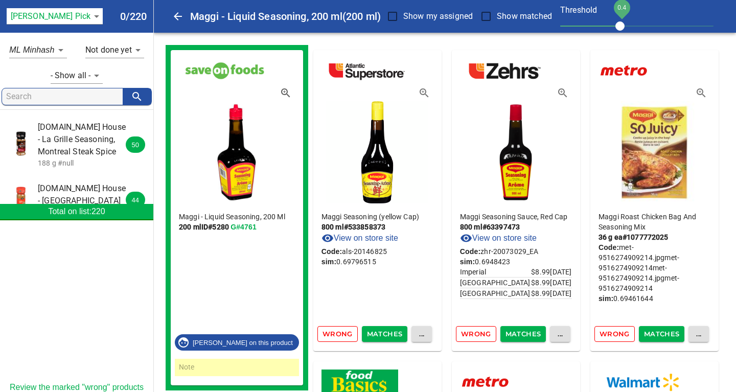
click at [475, 334] on span "Wrong" at bounding box center [476, 334] width 30 height 12
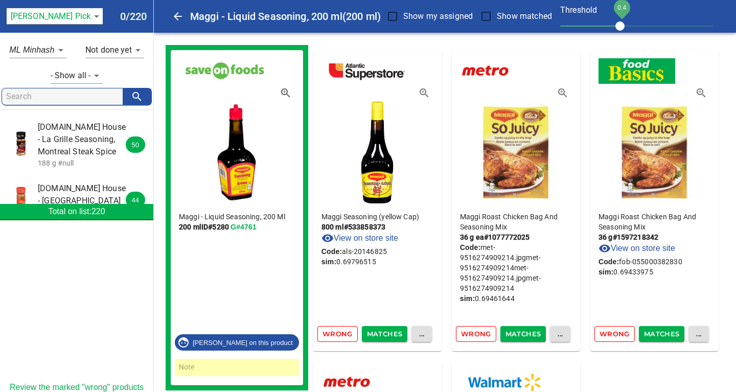
click at [475, 334] on span "Wrong" at bounding box center [476, 334] width 30 height 12
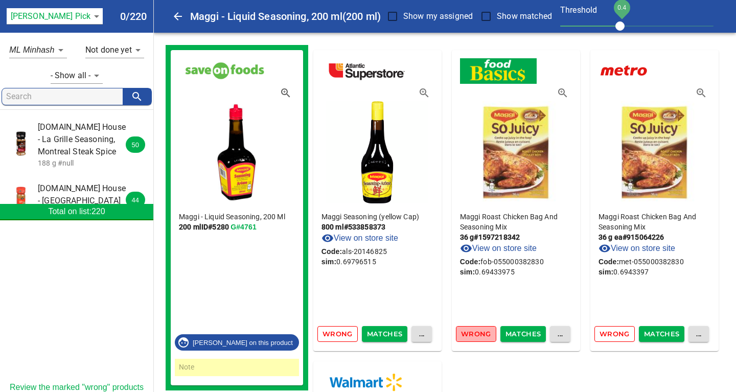
click at [475, 334] on span "Wrong" at bounding box center [476, 334] width 30 height 12
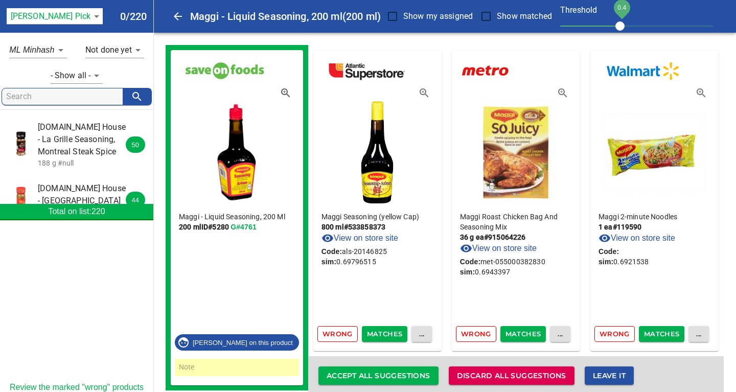
click at [475, 334] on span "Wrong" at bounding box center [476, 334] width 30 height 12
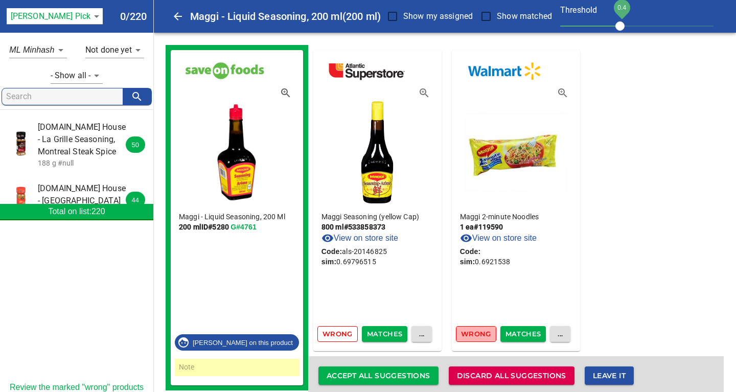
click at [475, 334] on span "Wrong" at bounding box center [476, 334] width 30 height 12
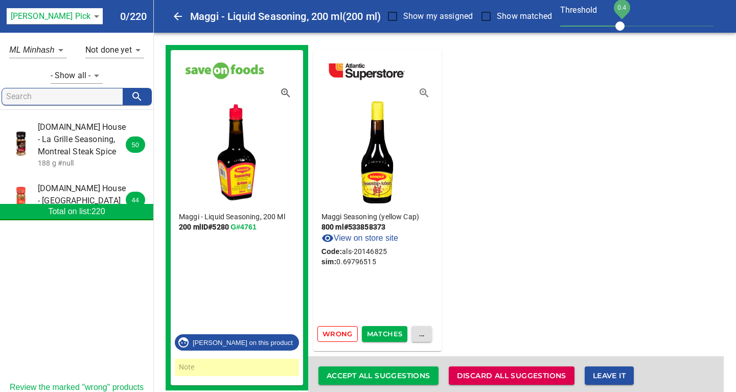
click at [336, 334] on span "Wrong" at bounding box center [338, 334] width 30 height 12
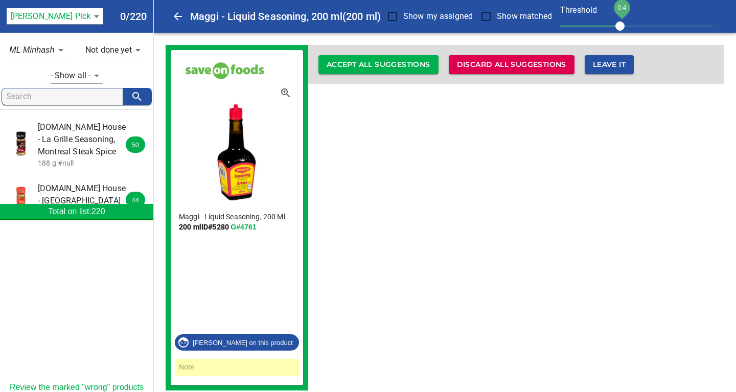
click at [590, 297] on div "Maggi - Liquid Seasoning, 200 Ml 200 ml ID# 5280 G#4761 Melanie on this product…" at bounding box center [445, 218] width 558 height 346
click at [552, 219] on div "Maggi - Liquid Seasoning, 200 Ml 200 ml ID# 5280 G#4761 Melanie on this product…" at bounding box center [445, 218] width 558 height 346
click at [60, 50] on body "tspan{white-space:pre} Maggi - Liquid Seasoning, 200 ml (200 ml) Show my assign…" at bounding box center [368, 201] width 736 height 403
click at [42, 70] on em "NER PgSim" at bounding box center [39, 68] width 44 height 12
click at [58, 50] on body "tspan{white-space:pre} Maggi - Liquid Seasoning, 200 ml (200 ml) Show my assign…" at bounding box center [368, 201] width 736 height 403
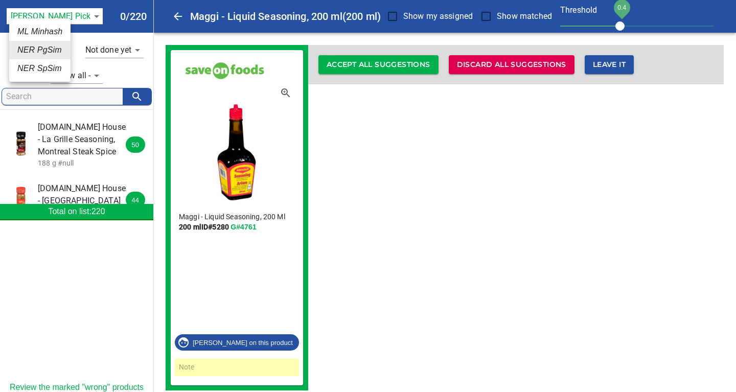
click at [37, 67] on em "NER SpSim" at bounding box center [39, 68] width 44 height 12
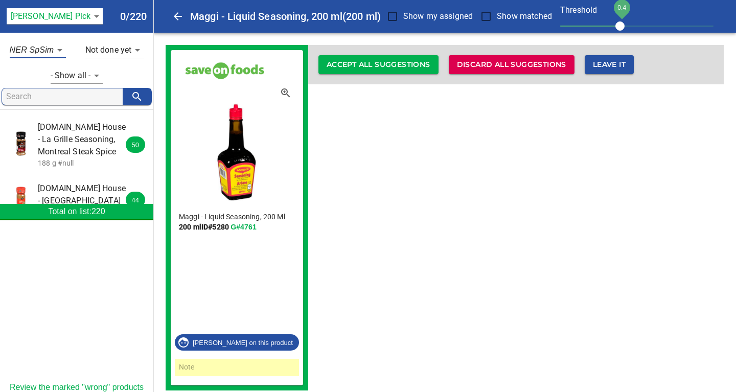
click at [487, 188] on div "Maggi - Liquid Seasoning, 200 Ml 200 ml ID# 5280 G#4761 Melanie on this product…" at bounding box center [445, 218] width 558 height 346
click at [445, 242] on div "Maggi - Liquid Seasoning, 200 Ml 200 ml ID# 5280 G#4761 Melanie on this product…" at bounding box center [445, 218] width 558 height 346
click at [80, 284] on div at bounding box center [76, 306] width 153 height 153
click at [76, 232] on span "0.Rogers - Icing Sugar" at bounding box center [83, 250] width 91 height 37
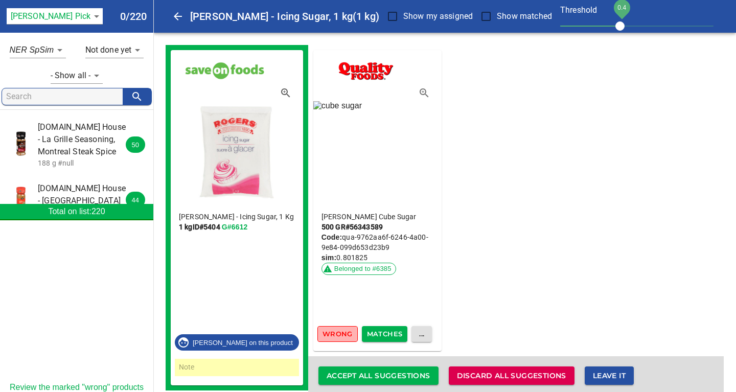
click at [338, 332] on span "Wrong" at bounding box center [338, 334] width 30 height 12
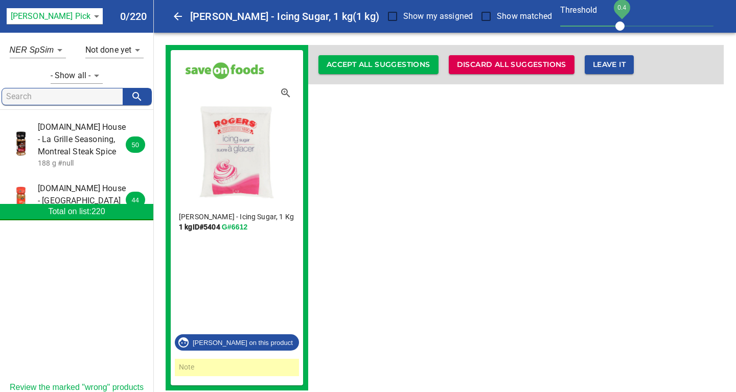
click at [59, 50] on body "tspan{white-space:pre} Rogers - Icing Sugar, 1 kg (1 kg) Show my assigned Show …" at bounding box center [368, 201] width 736 height 403
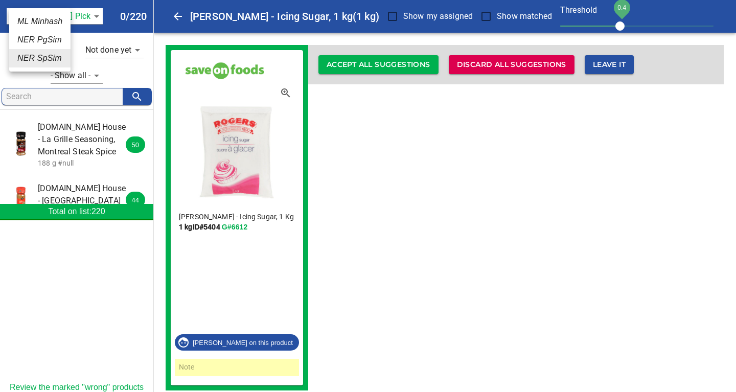
click at [40, 25] on em "ML Minhash" at bounding box center [39, 21] width 45 height 12
type input "_ve"
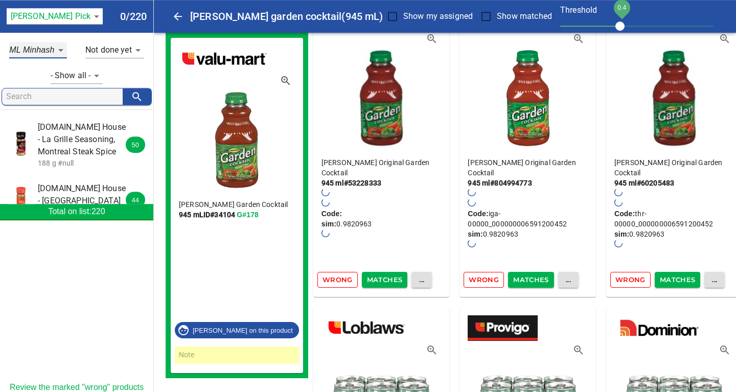
scroll to position [55, 0]
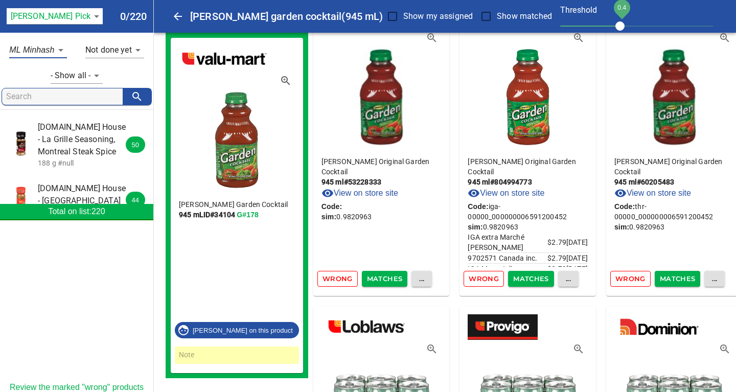
click at [323, 279] on span "Wrong" at bounding box center [338, 279] width 30 height 12
drag, startPoint x: 397, startPoint y: 280, endPoint x: 397, endPoint y: 222, distance: 58.3
click at [397, 222] on div "Mott's Original Garden Cocktail 945 ml # 53228333 View on store site Code: sim:…" at bounding box center [381, 145] width 136 height 301
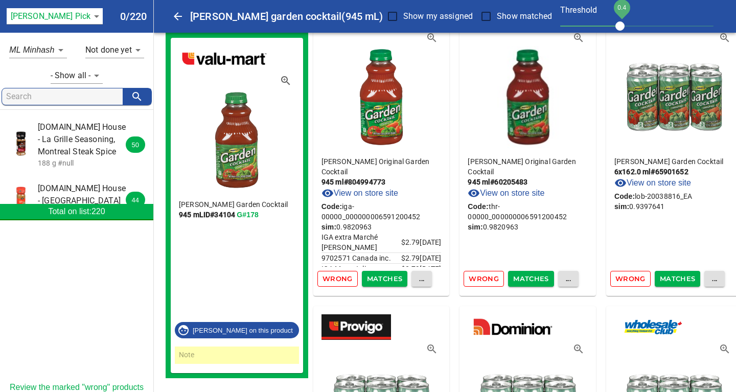
click at [73, 314] on div at bounding box center [76, 306] width 153 height 153
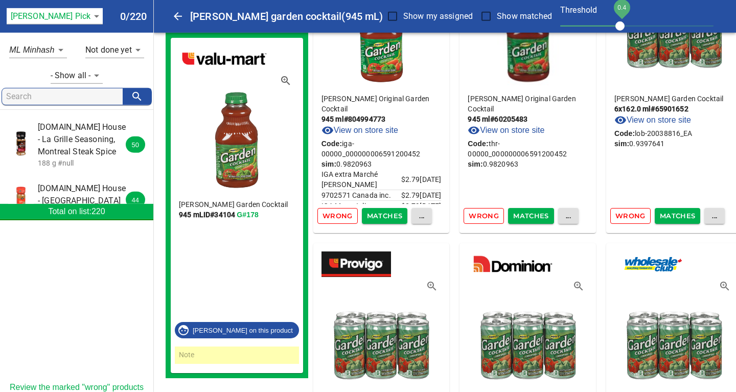
scroll to position [221, 0]
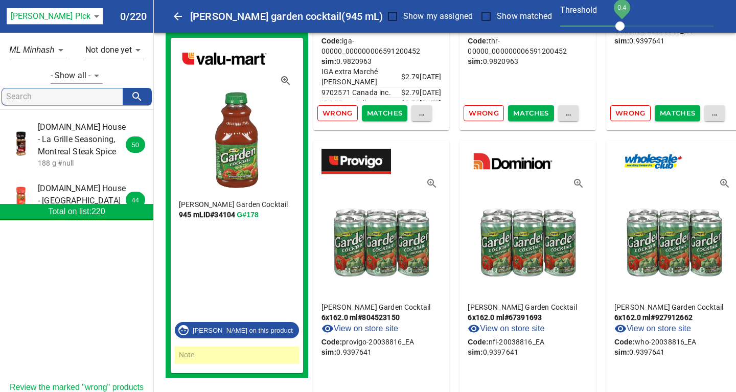
click at [51, 388] on link "Review the marked "wrong" products" at bounding box center [77, 387] width 134 height 9
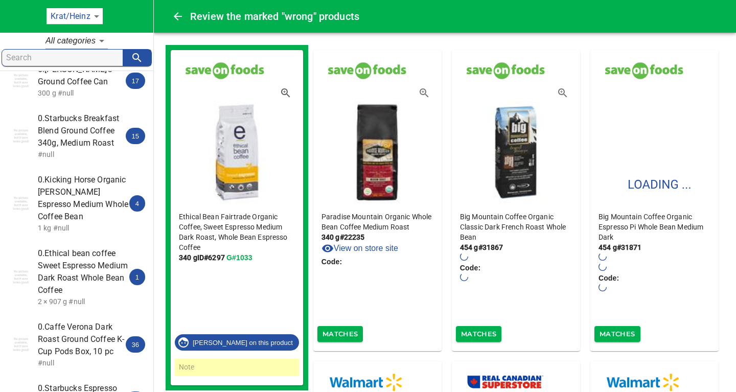
scroll to position [331, 0]
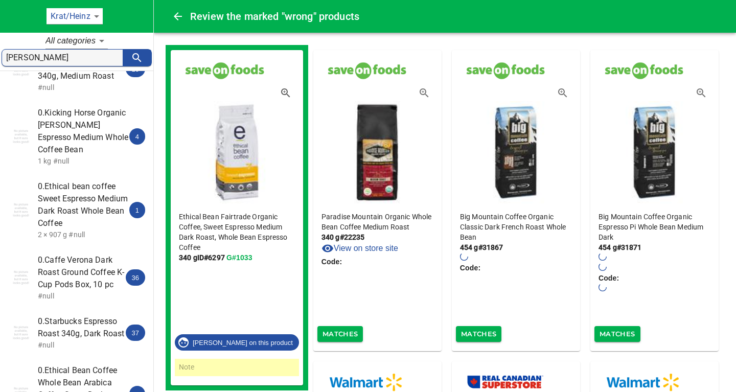
type input "mott's"
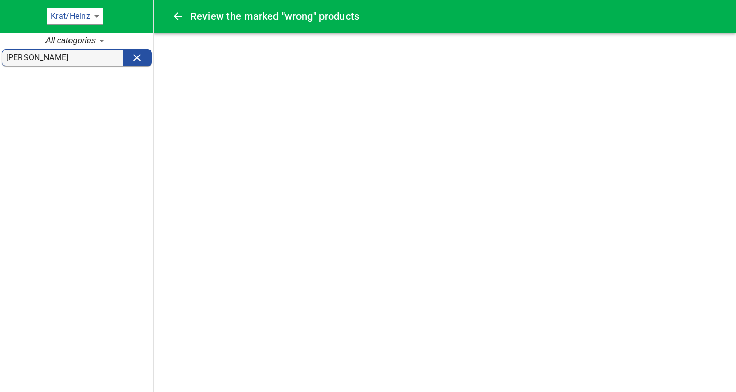
scroll to position [0, 0]
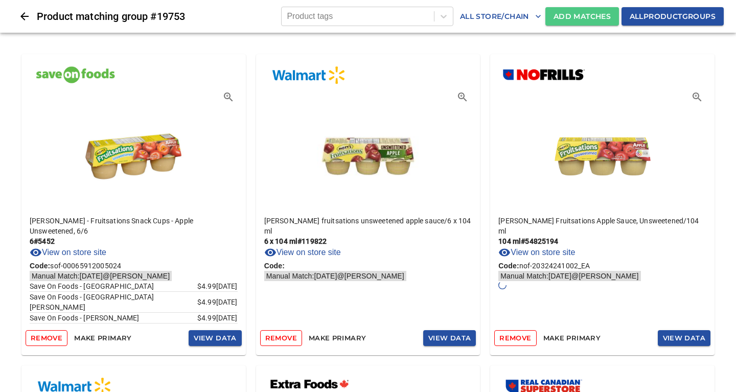
click at [576, 16] on span "Add Matches" at bounding box center [582, 16] width 57 height 13
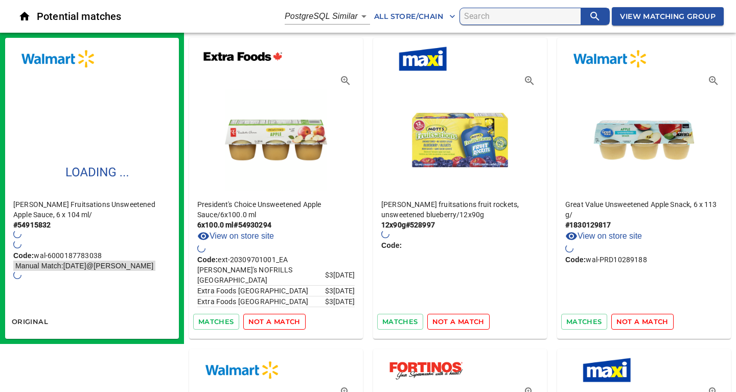
click at [261, 319] on span "not a match" at bounding box center [274, 322] width 52 height 12
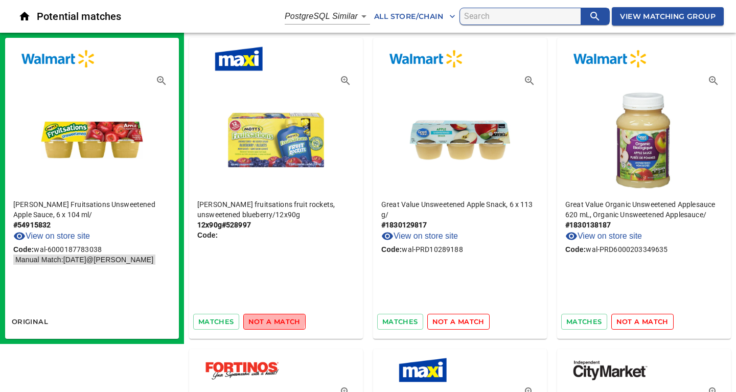
click at [262, 321] on span "not a match" at bounding box center [274, 322] width 52 height 12
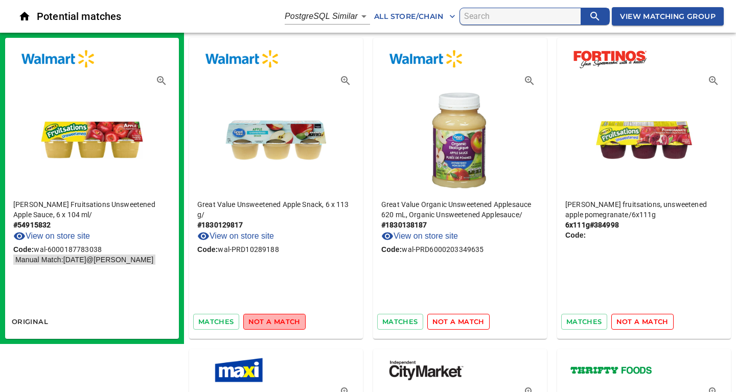
click at [277, 322] on span "not a match" at bounding box center [274, 322] width 52 height 12
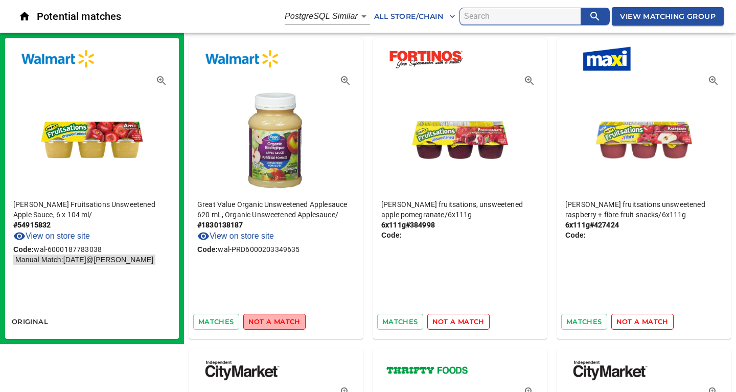
click at [277, 322] on span "not a match" at bounding box center [274, 322] width 52 height 12
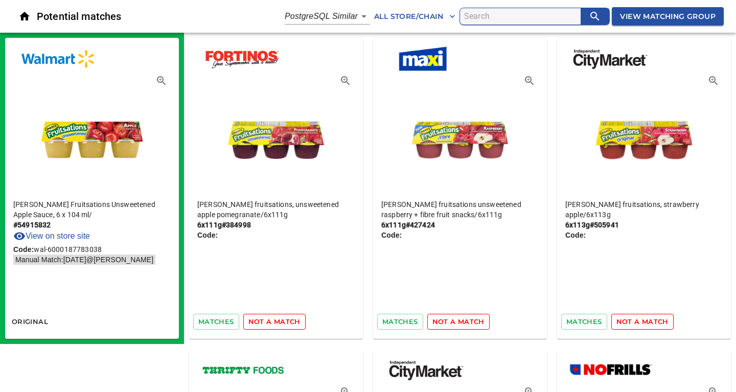
click at [277, 322] on span "not a match" at bounding box center [274, 322] width 52 height 12
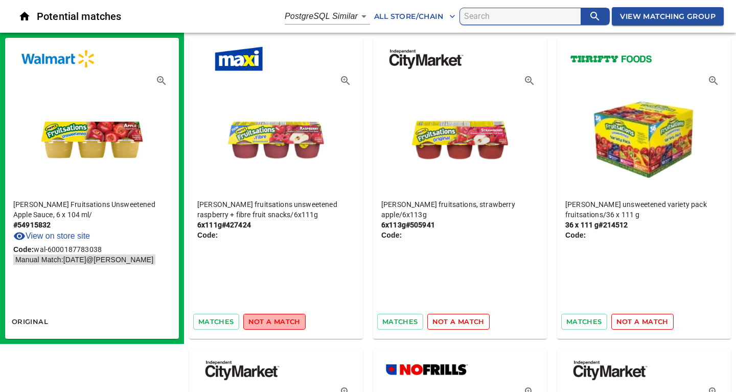
click at [277, 322] on span "not a match" at bounding box center [274, 322] width 52 height 12
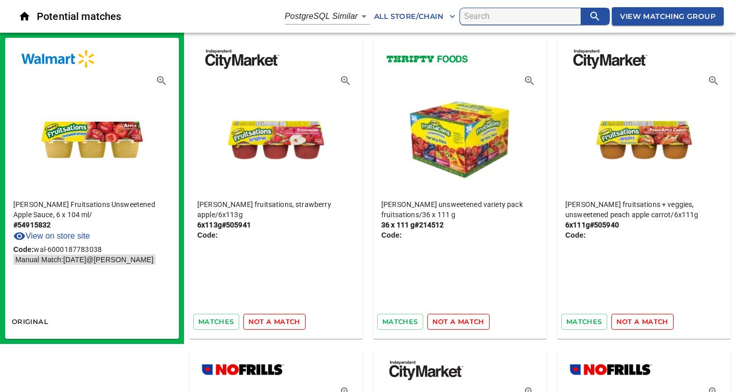
click at [277, 322] on span "not a match" at bounding box center [274, 322] width 52 height 12
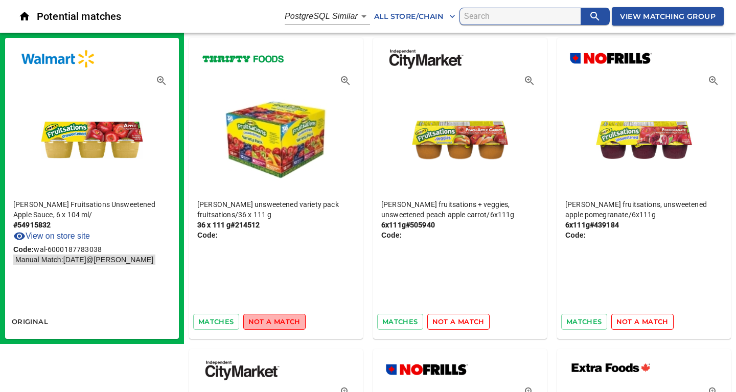
click at [277, 322] on span "not a match" at bounding box center [274, 322] width 52 height 12
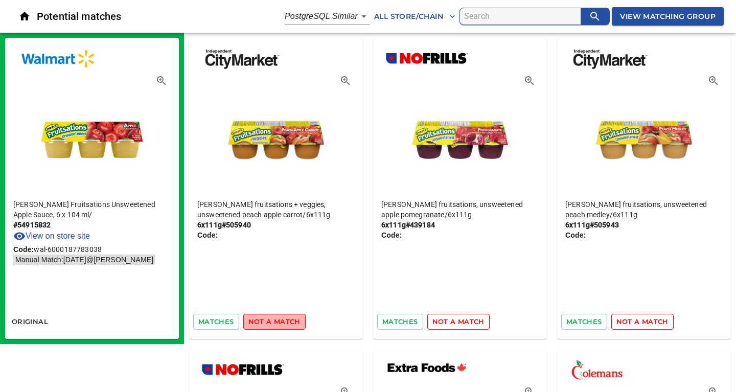
click at [277, 322] on span "not a match" at bounding box center [274, 322] width 52 height 12
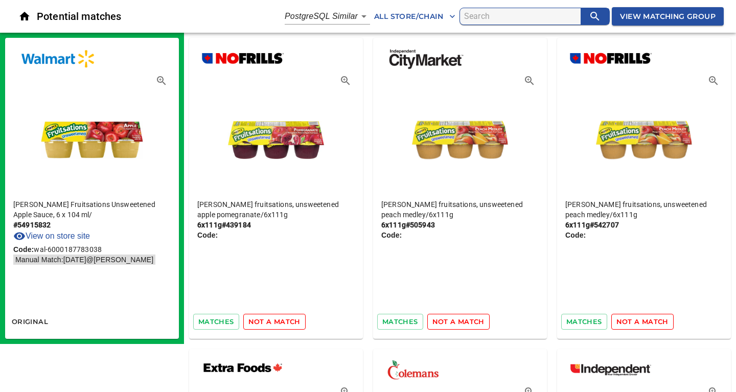
click at [277, 322] on span "not a match" at bounding box center [274, 322] width 52 height 12
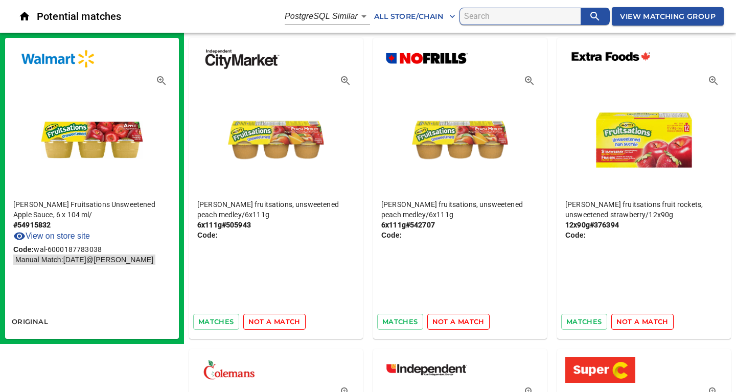
click at [277, 322] on span "not a match" at bounding box center [274, 322] width 52 height 12
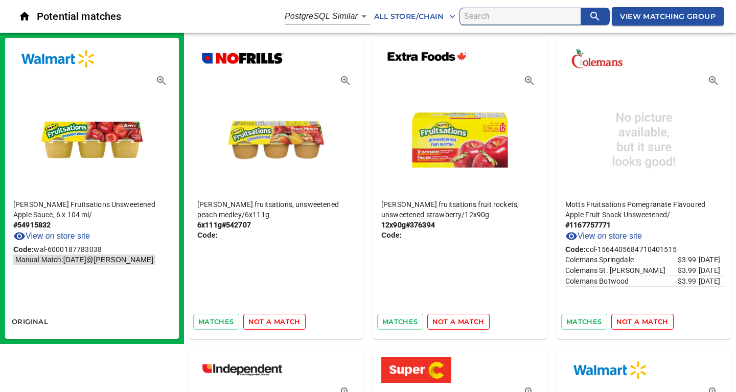
click at [277, 322] on span "not a match" at bounding box center [274, 322] width 52 height 12
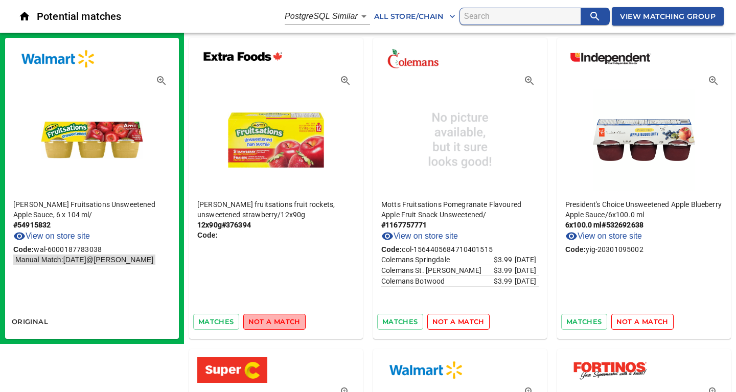
click at [277, 322] on span "not a match" at bounding box center [274, 322] width 52 height 12
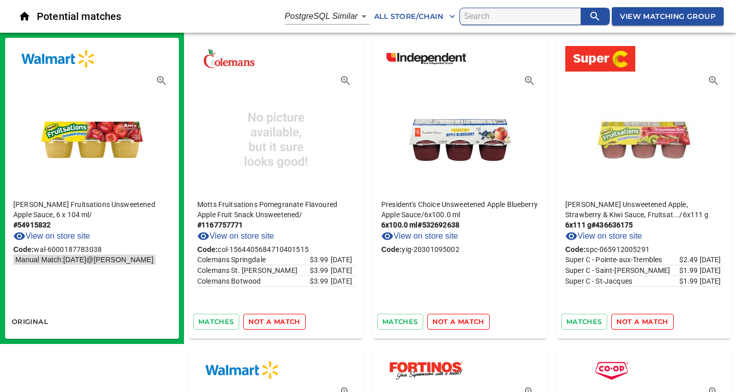
click at [275, 321] on span "not a match" at bounding box center [274, 322] width 52 height 12
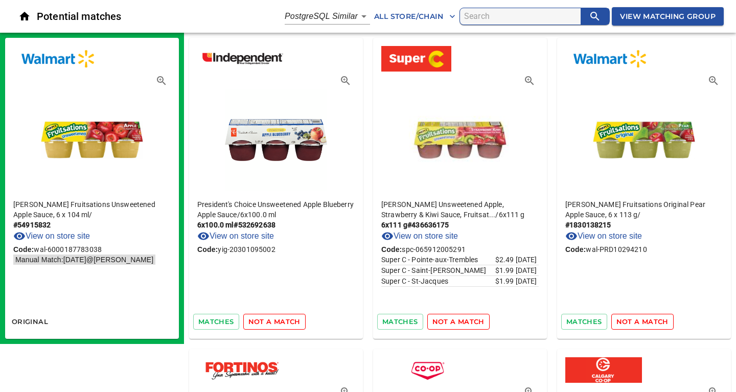
click at [275, 321] on span "not a match" at bounding box center [274, 322] width 52 height 12
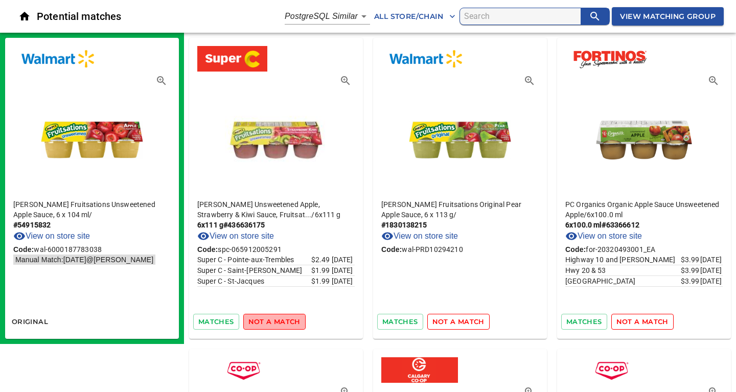
click at [275, 321] on span "not a match" at bounding box center [274, 322] width 52 height 12
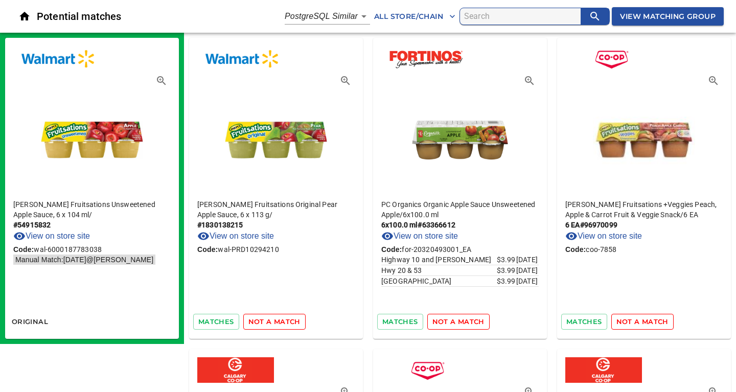
click at [275, 321] on span "not a match" at bounding box center [274, 322] width 52 height 12
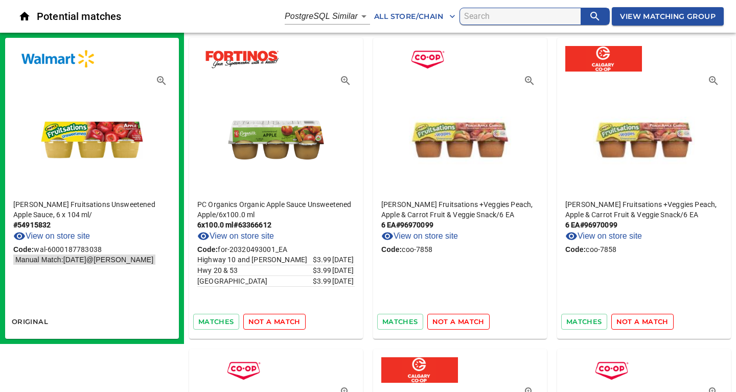
click at [275, 321] on span "not a match" at bounding box center [274, 322] width 52 height 12
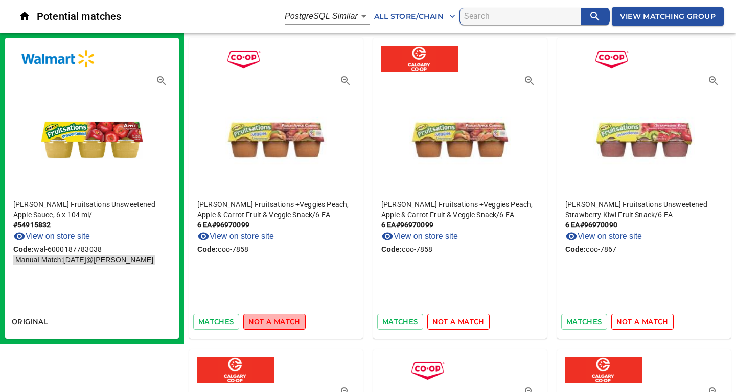
click at [275, 321] on span "not a match" at bounding box center [274, 322] width 52 height 12
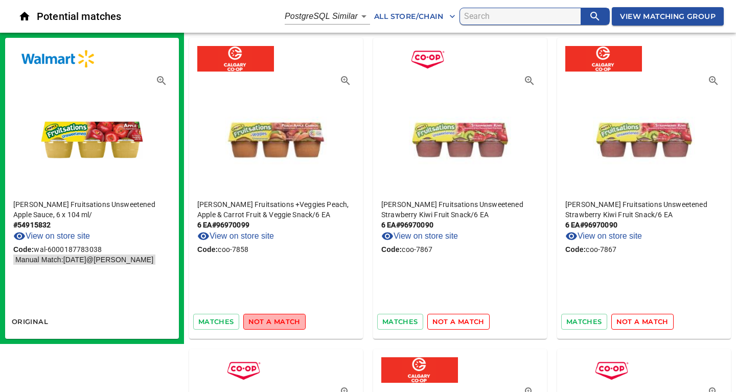
click at [275, 321] on span "not a match" at bounding box center [274, 322] width 52 height 12
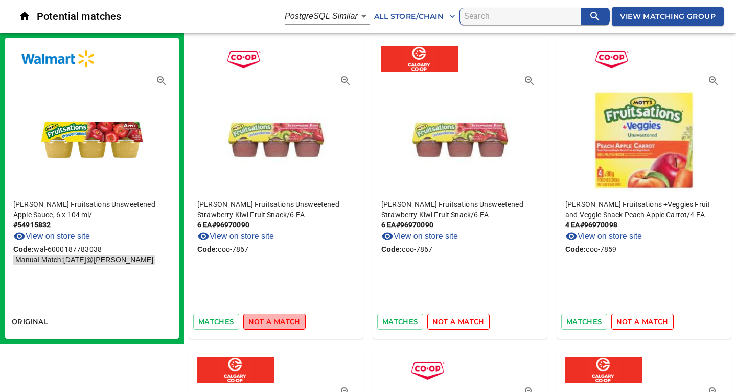
click at [275, 321] on span "not a match" at bounding box center [274, 322] width 52 height 12
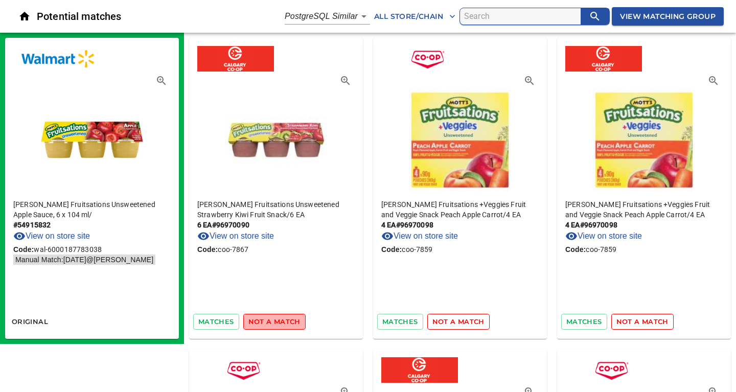
click at [275, 321] on span "not a match" at bounding box center [274, 322] width 52 height 12
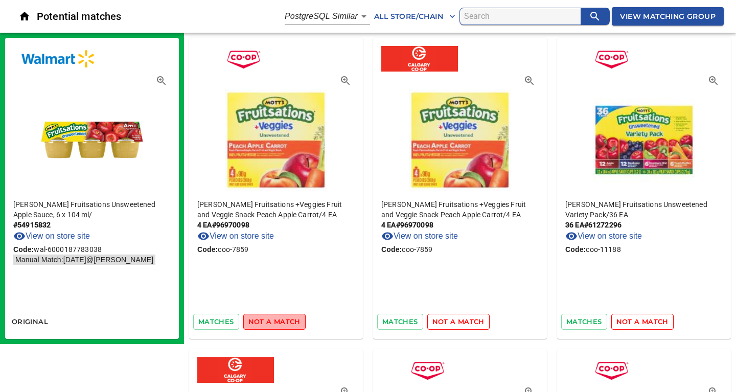
click at [275, 321] on span "not a match" at bounding box center [274, 322] width 52 height 12
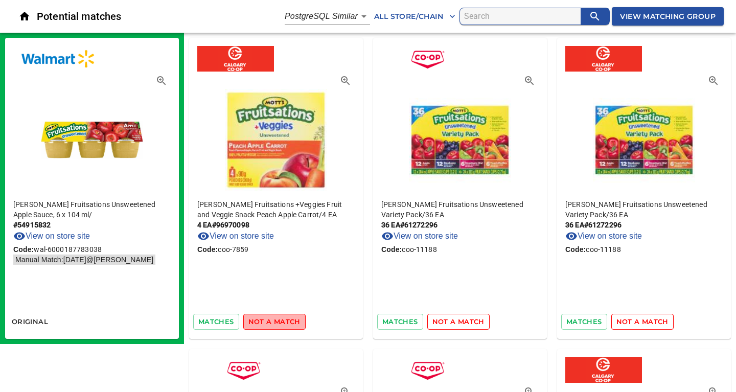
click at [275, 321] on span "not a match" at bounding box center [274, 322] width 52 height 12
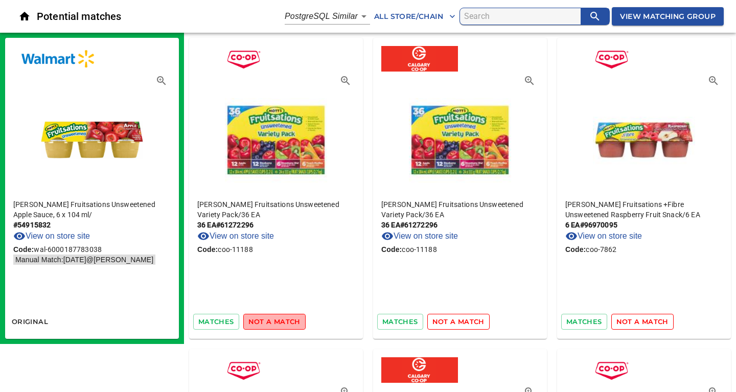
click at [275, 321] on span "not a match" at bounding box center [274, 322] width 52 height 12
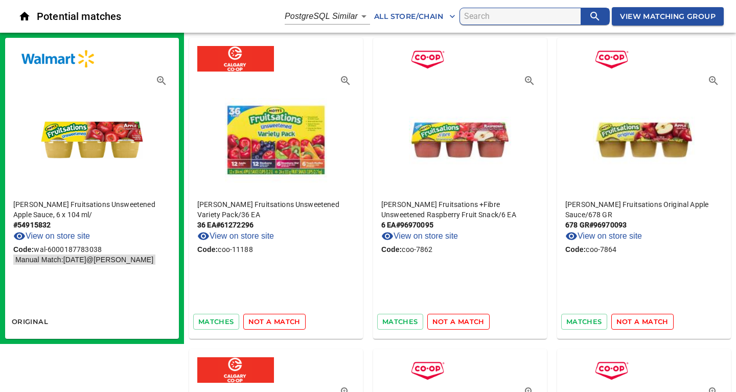
click at [275, 321] on span "not a match" at bounding box center [274, 322] width 52 height 12
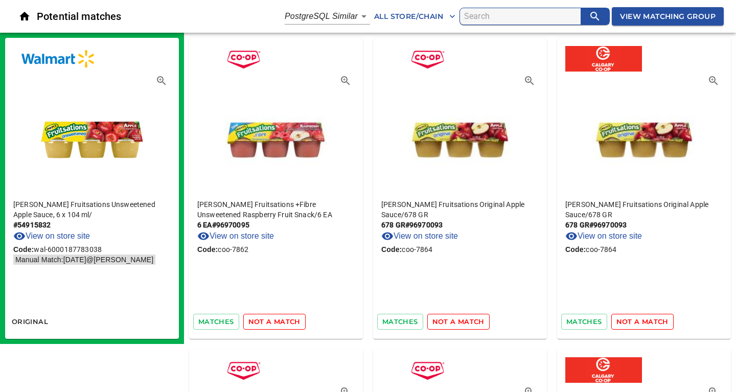
click at [275, 321] on span "not a match" at bounding box center [274, 322] width 52 height 12
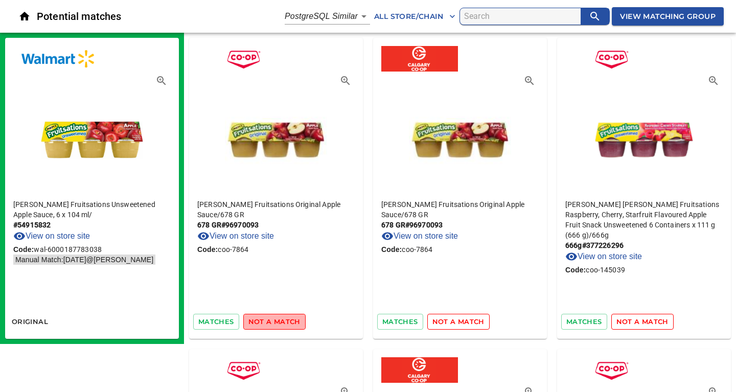
click at [275, 321] on span "not a match" at bounding box center [274, 322] width 52 height 12
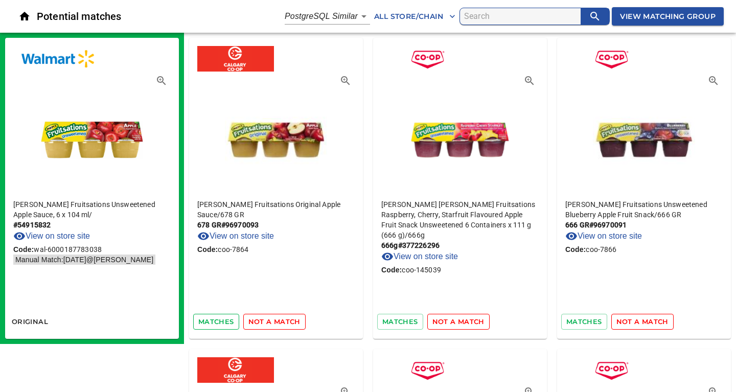
click at [227, 320] on span "matches" at bounding box center [216, 322] width 36 height 12
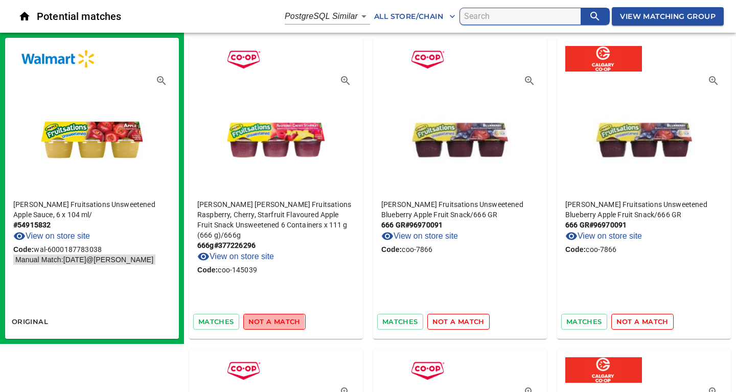
click at [259, 323] on span "not a match" at bounding box center [274, 322] width 52 height 12
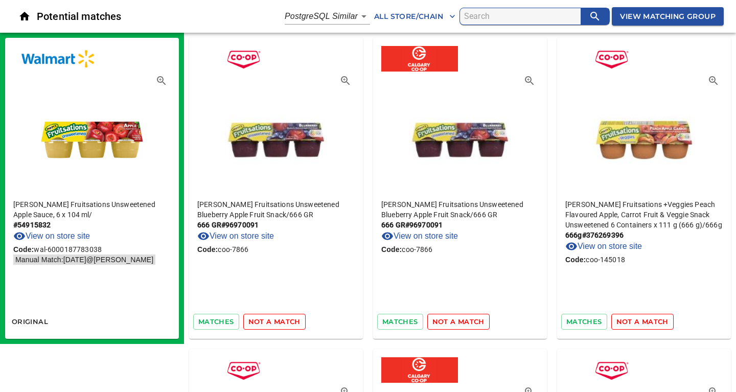
click at [259, 323] on span "not a match" at bounding box center [274, 322] width 52 height 12
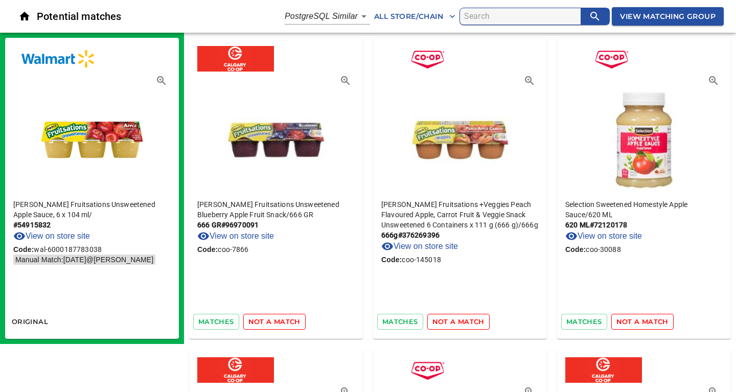
click at [259, 323] on span "not a match" at bounding box center [274, 322] width 52 height 12
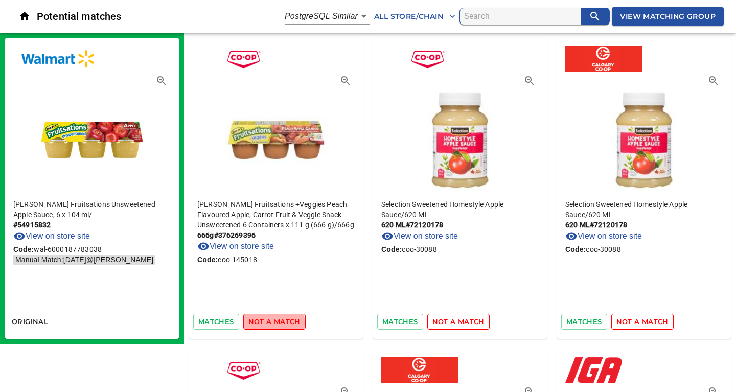
click at [259, 323] on span "not a match" at bounding box center [274, 322] width 52 height 12
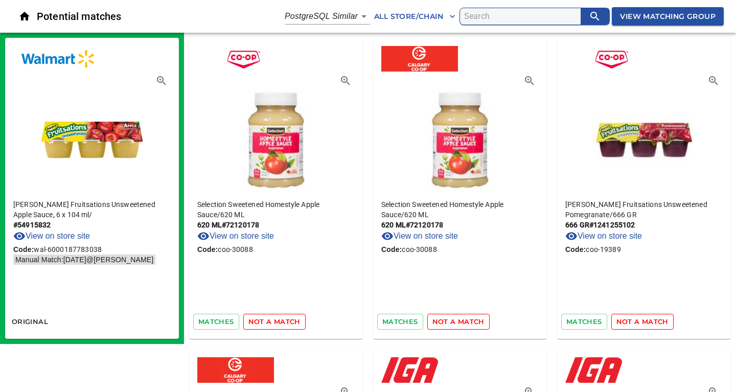
click at [259, 323] on span "not a match" at bounding box center [274, 322] width 52 height 12
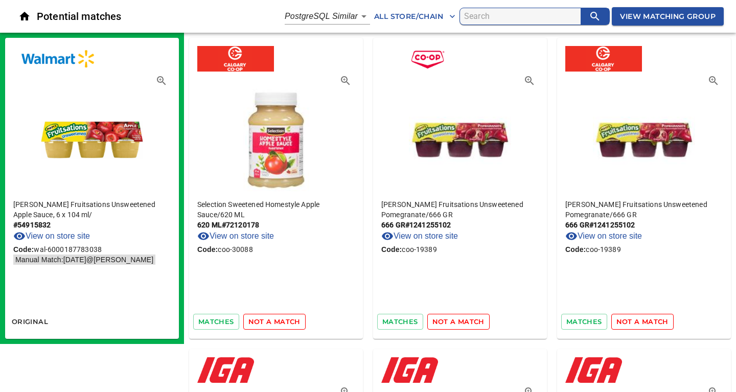
click at [259, 323] on span "not a match" at bounding box center [274, 322] width 52 height 12
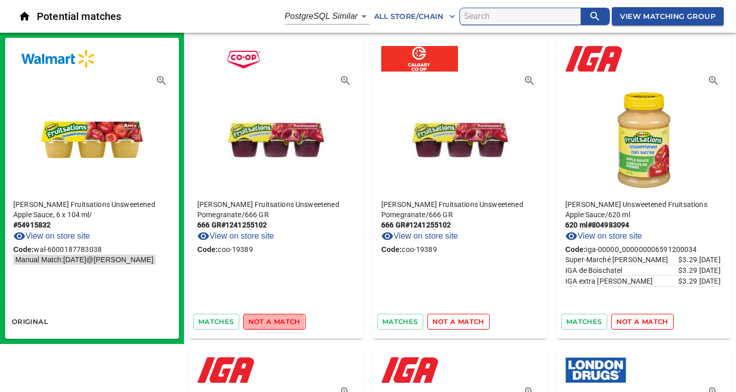
click at [259, 323] on span "not a match" at bounding box center [274, 322] width 52 height 12
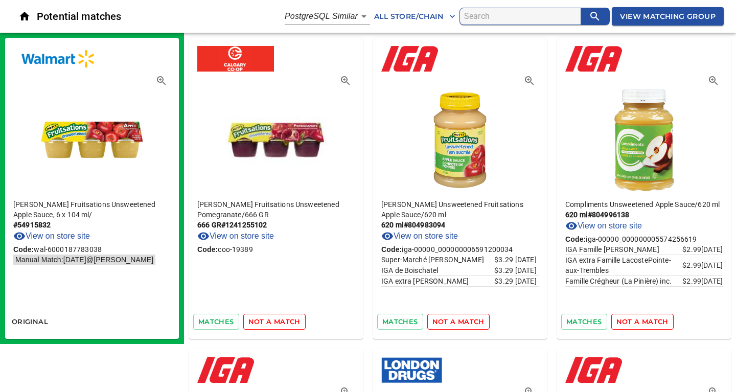
click at [259, 323] on span "not a match" at bounding box center [274, 322] width 52 height 12
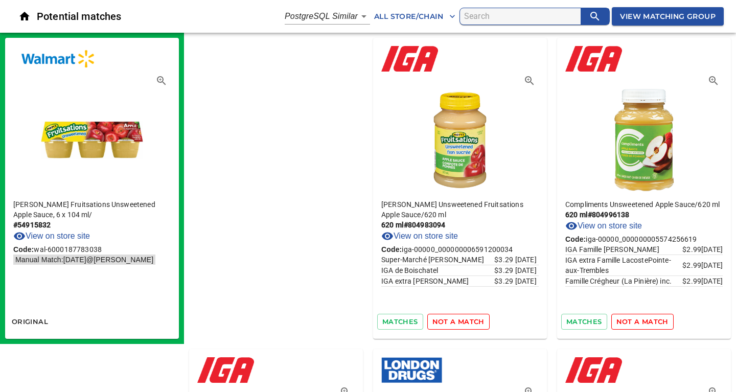
click at [432, 323] on span "not a match" at bounding box center [458, 322] width 52 height 12
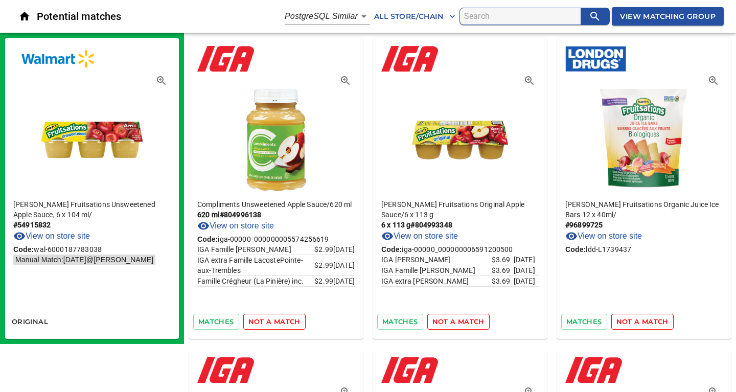
click at [259, 323] on span "not a match" at bounding box center [274, 322] width 52 height 12
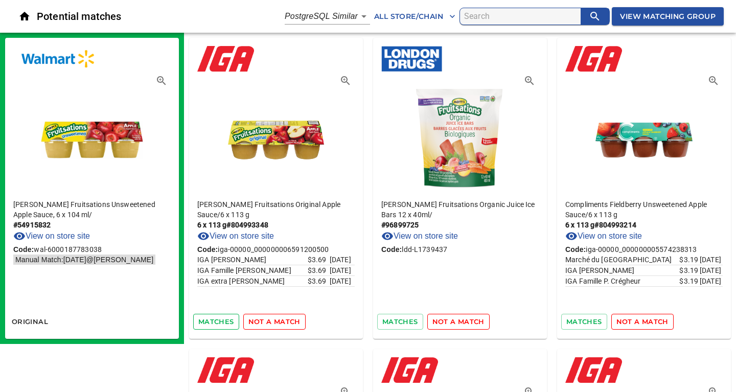
click at [219, 322] on span "matches" at bounding box center [216, 322] width 36 height 12
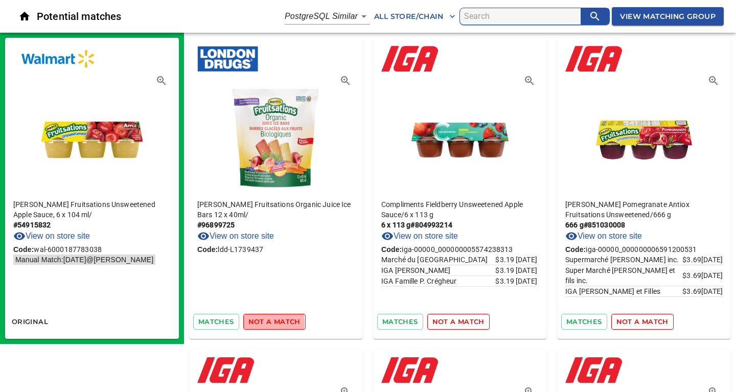
click at [264, 323] on span "not a match" at bounding box center [274, 322] width 52 height 12
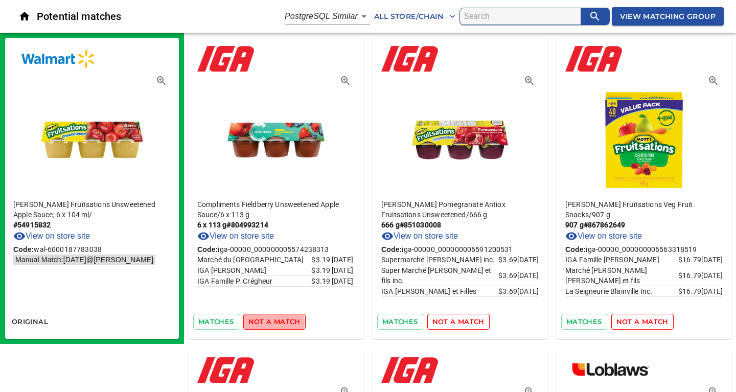
click at [264, 323] on span "not a match" at bounding box center [274, 322] width 52 height 12
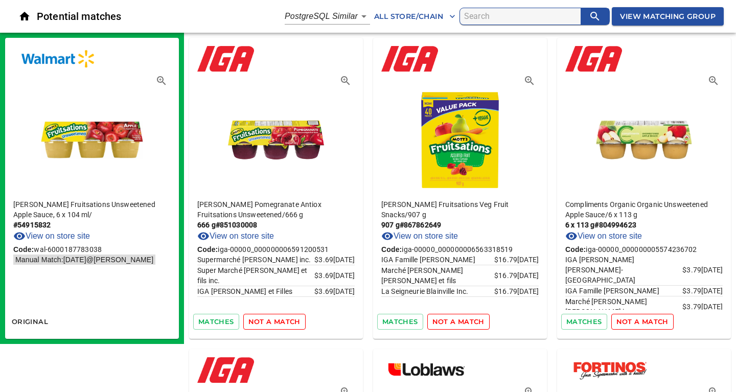
click at [264, 323] on span "not a match" at bounding box center [274, 322] width 52 height 12
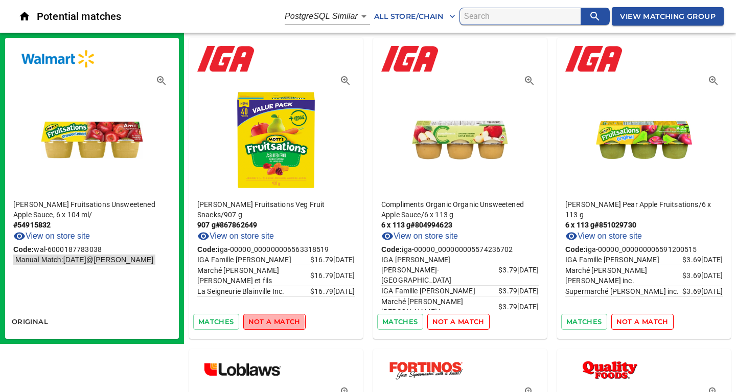
click at [264, 323] on span "not a match" at bounding box center [274, 322] width 52 height 12
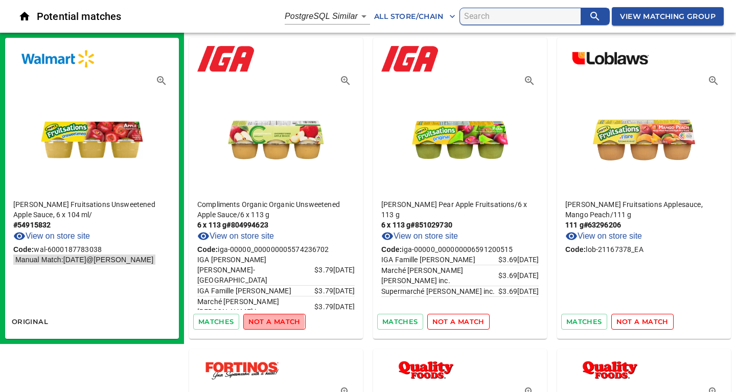
click at [264, 323] on span "not a match" at bounding box center [274, 322] width 52 height 12
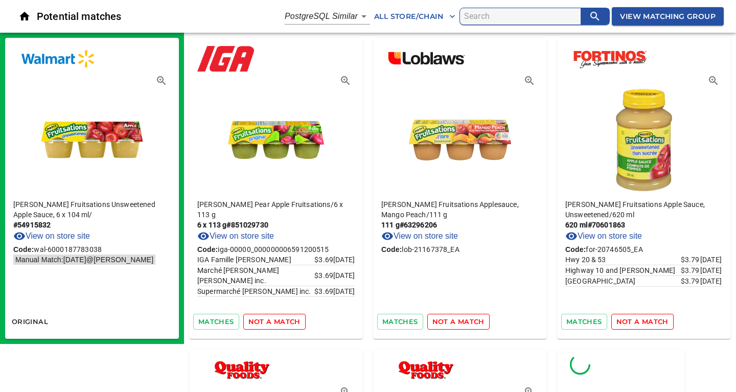
click at [275, 323] on span "not a match" at bounding box center [274, 322] width 52 height 12
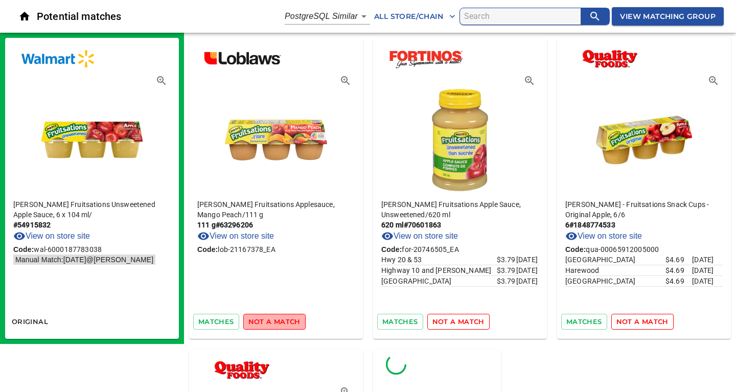
click at [275, 323] on span "not a match" at bounding box center [274, 322] width 52 height 12
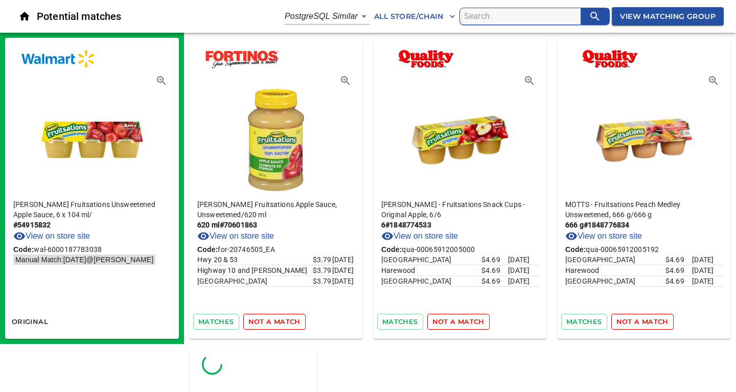
click at [275, 323] on span "not a match" at bounding box center [274, 322] width 52 height 12
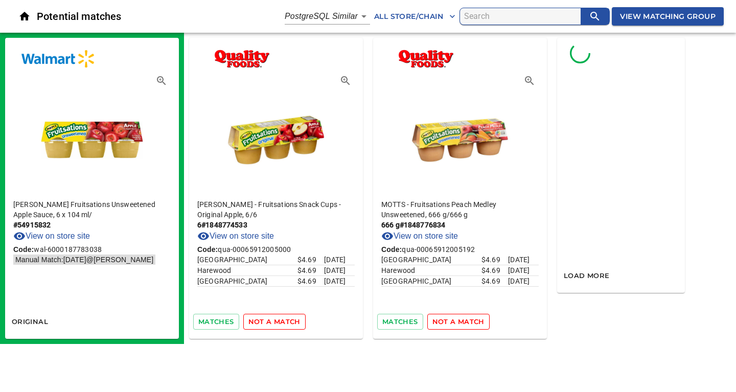
click at [275, 323] on span "not a match" at bounding box center [274, 322] width 52 height 12
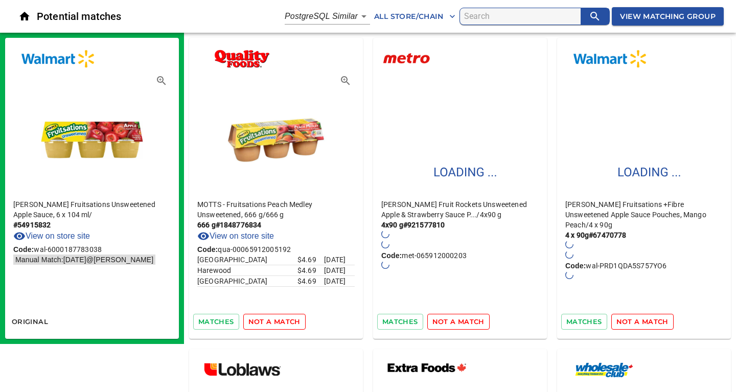
click at [275, 323] on span "not a match" at bounding box center [274, 322] width 52 height 12
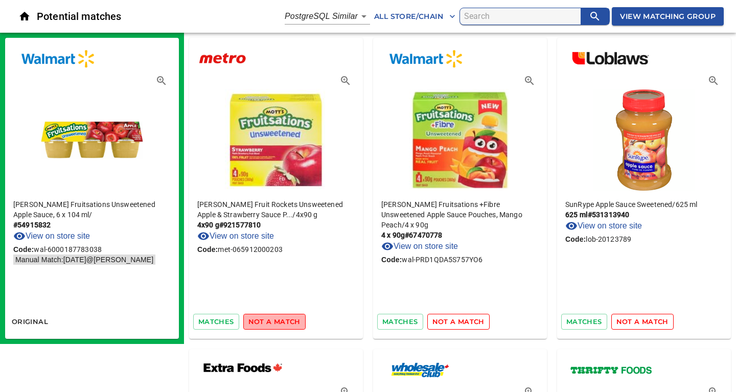
click at [275, 323] on span "not a match" at bounding box center [274, 322] width 52 height 12
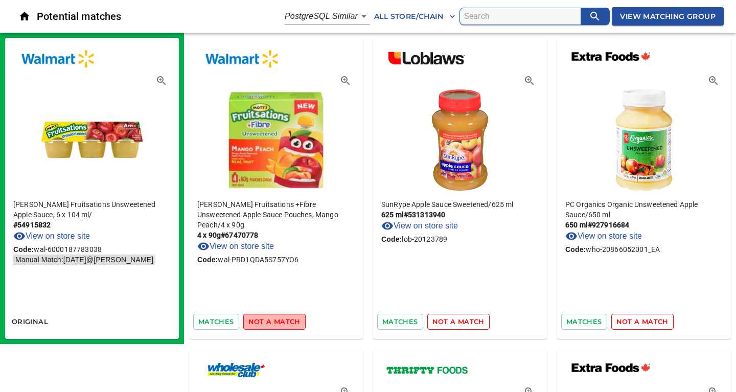
click at [262, 321] on span "not a match" at bounding box center [274, 322] width 52 height 12
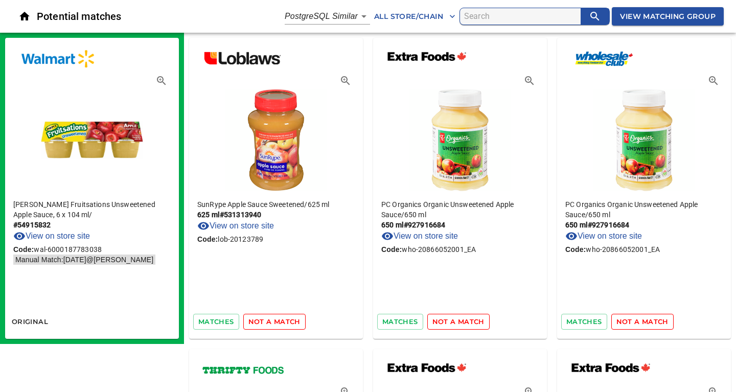
click at [262, 321] on span "not a match" at bounding box center [274, 322] width 52 height 12
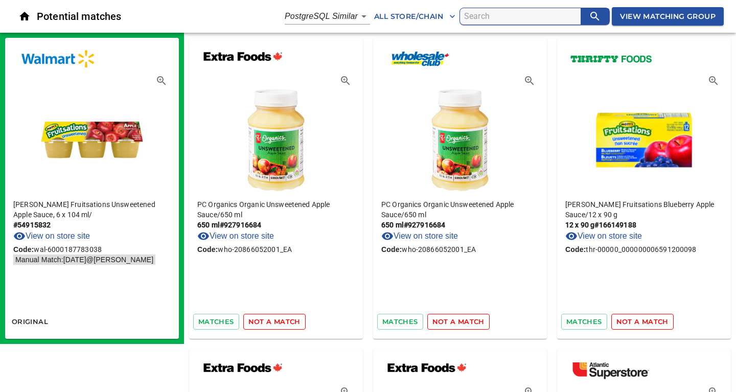
click at [262, 321] on span "not a match" at bounding box center [274, 322] width 52 height 12
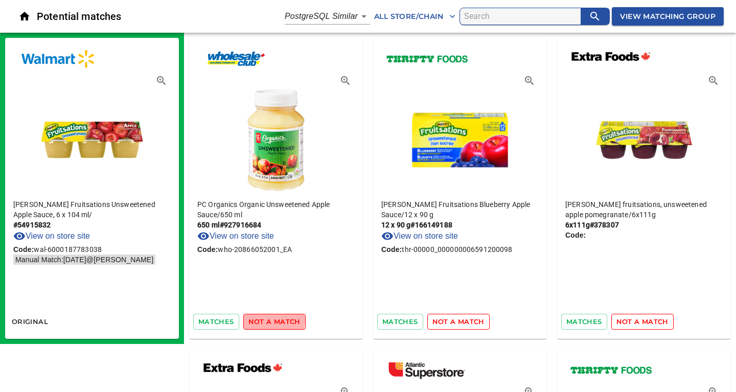
click at [262, 321] on span "not a match" at bounding box center [274, 322] width 52 height 12
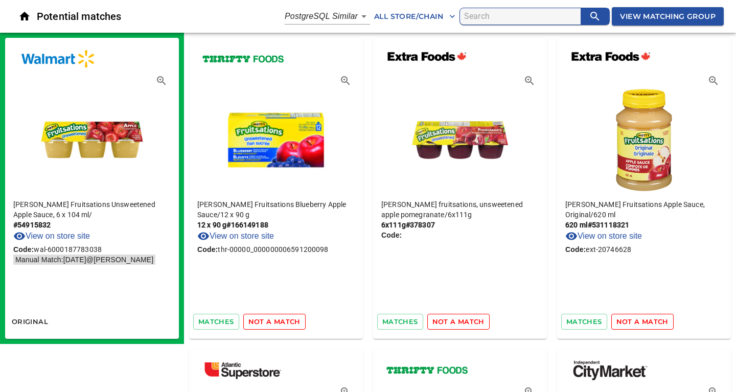
click at [262, 321] on span "not a match" at bounding box center [274, 322] width 52 height 12
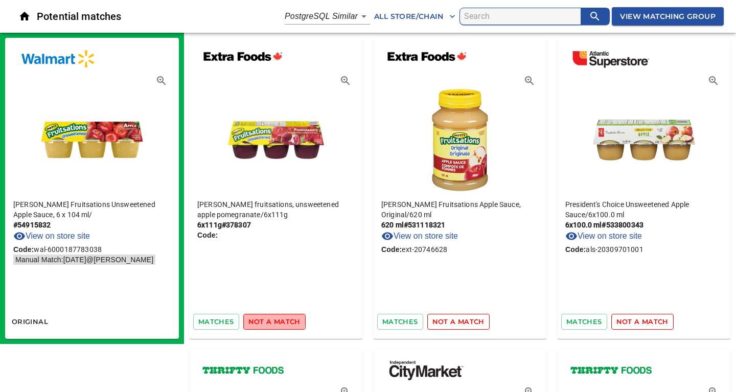
click at [262, 321] on span "not a match" at bounding box center [274, 322] width 52 height 12
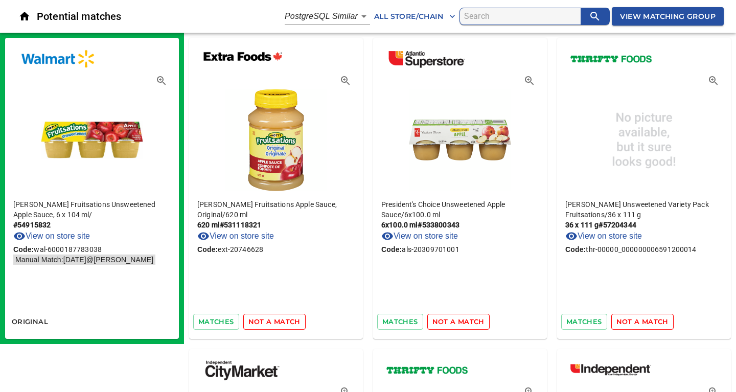
click at [262, 321] on span "not a match" at bounding box center [274, 322] width 52 height 12
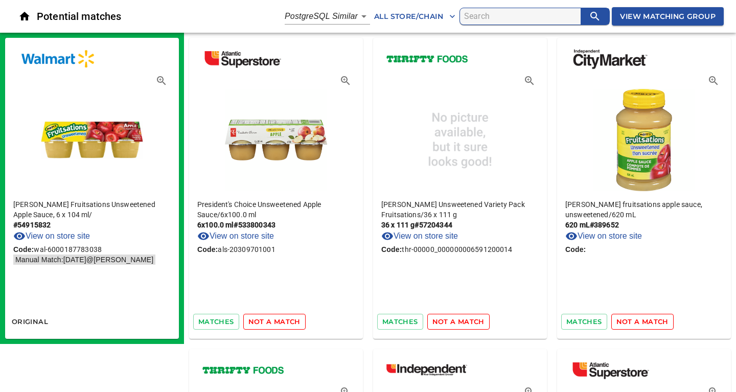
click at [262, 321] on span "not a match" at bounding box center [274, 322] width 52 height 12
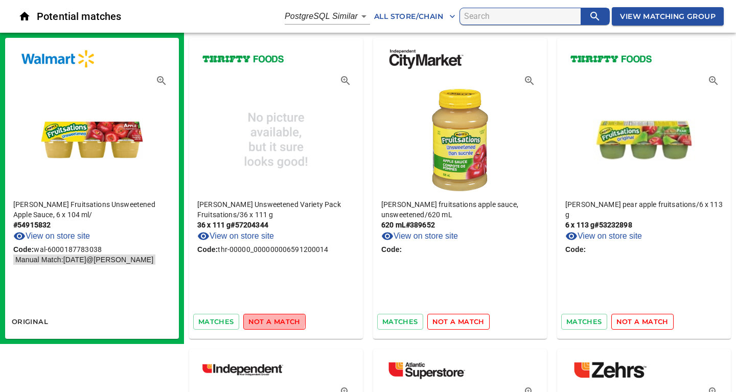
click at [262, 321] on span "not a match" at bounding box center [274, 322] width 52 height 12
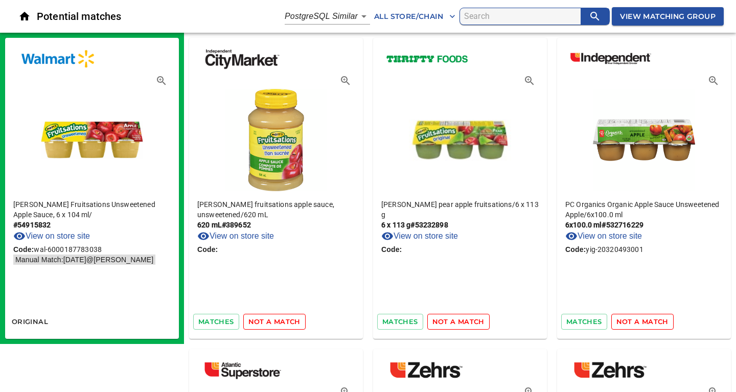
click at [262, 321] on span "not a match" at bounding box center [274, 322] width 52 height 12
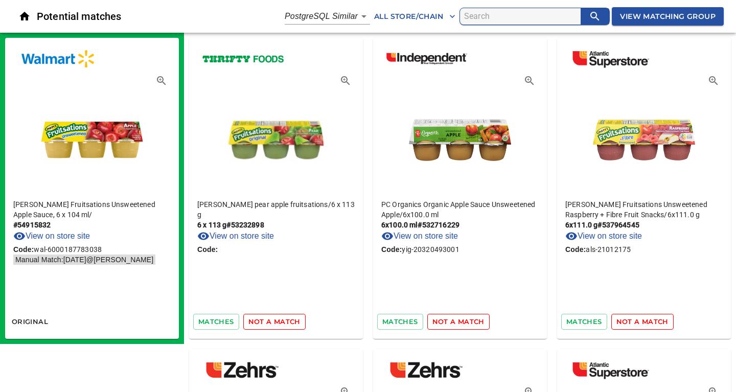
click at [262, 321] on span "not a match" at bounding box center [274, 322] width 52 height 12
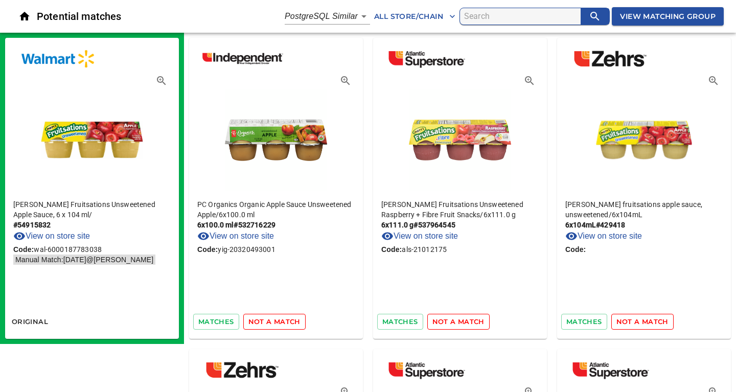
click at [262, 321] on span "not a match" at bounding box center [274, 322] width 52 height 12
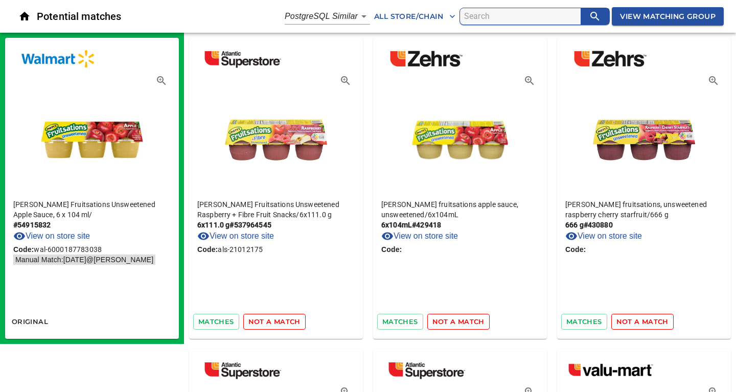
click at [262, 321] on span "not a match" at bounding box center [274, 322] width 52 height 12
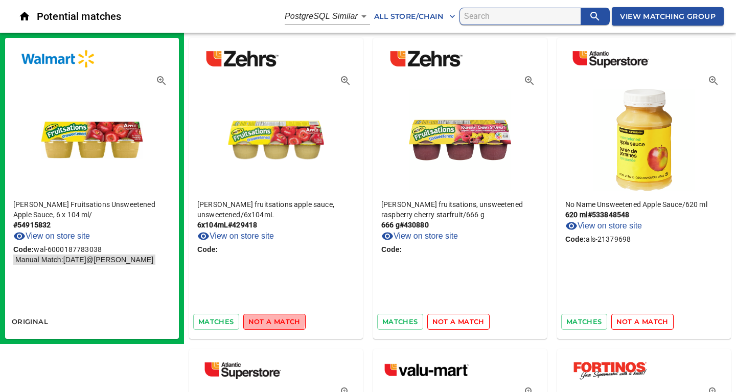
click at [265, 319] on span "not a match" at bounding box center [274, 322] width 52 height 12
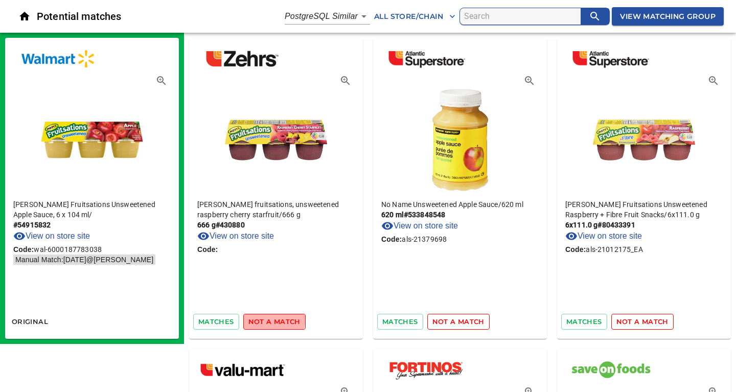
click at [265, 319] on span "not a match" at bounding box center [274, 322] width 52 height 12
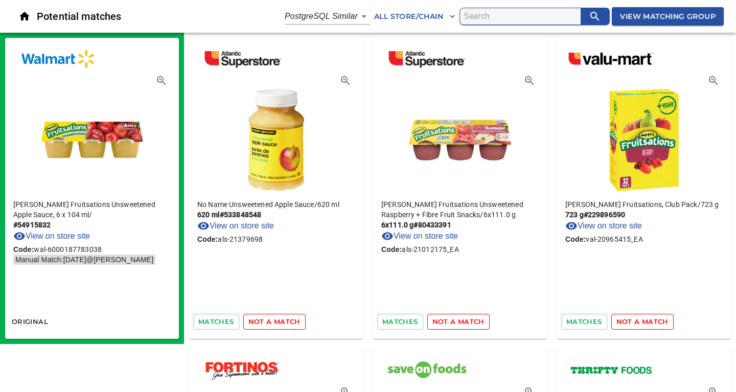
click at [265, 319] on span "not a match" at bounding box center [274, 322] width 52 height 12
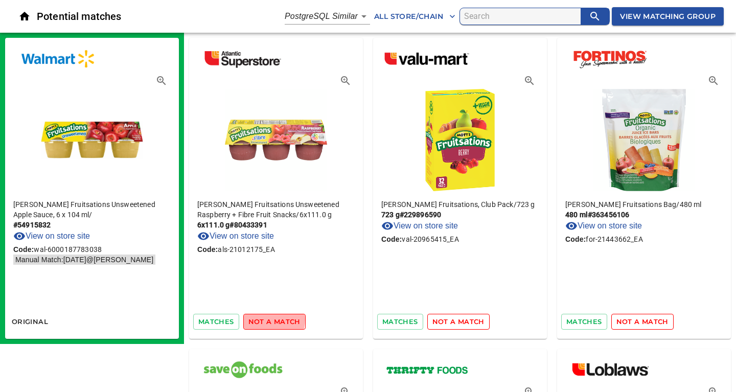
click at [265, 319] on span "not a match" at bounding box center [274, 322] width 52 height 12
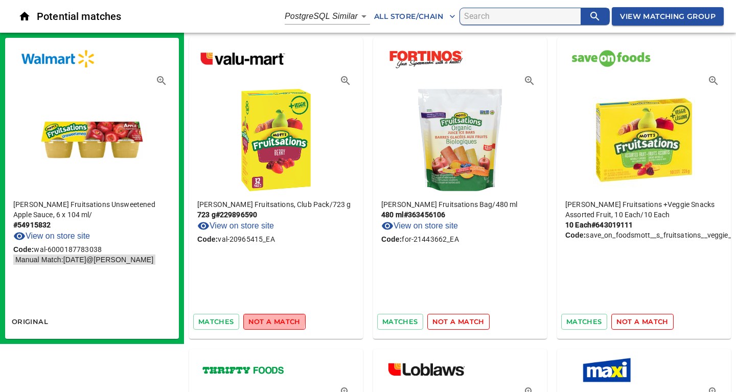
click at [265, 319] on span "not a match" at bounding box center [274, 322] width 52 height 12
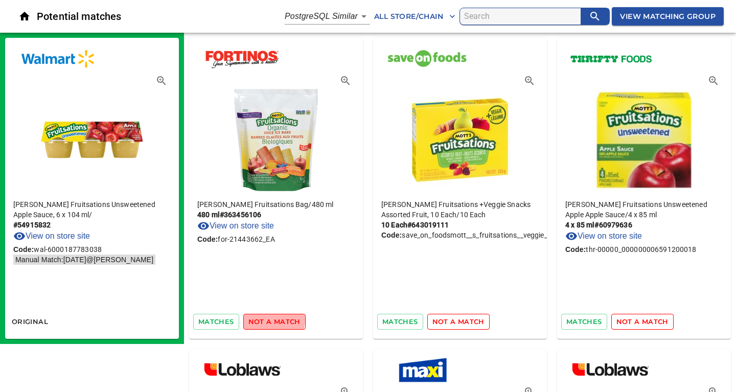
click at [265, 319] on span "not a match" at bounding box center [274, 322] width 52 height 12
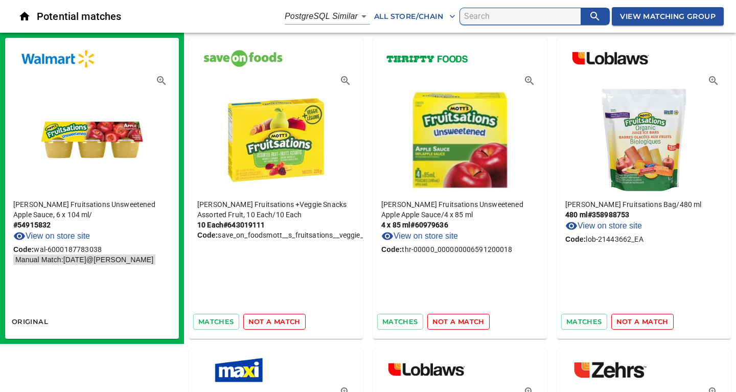
click at [265, 319] on span "not a match" at bounding box center [274, 322] width 52 height 12
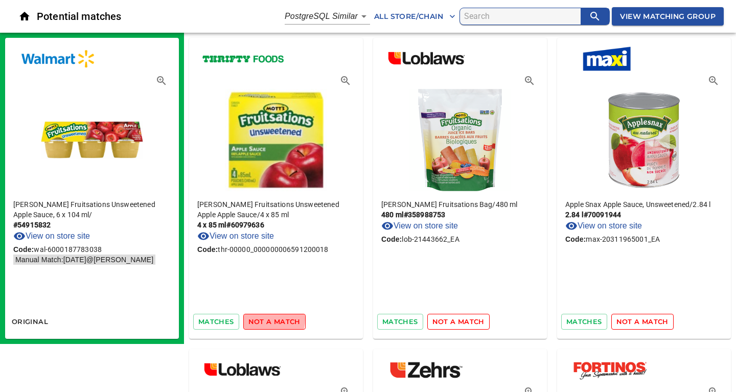
click at [265, 319] on span "not a match" at bounding box center [274, 322] width 52 height 12
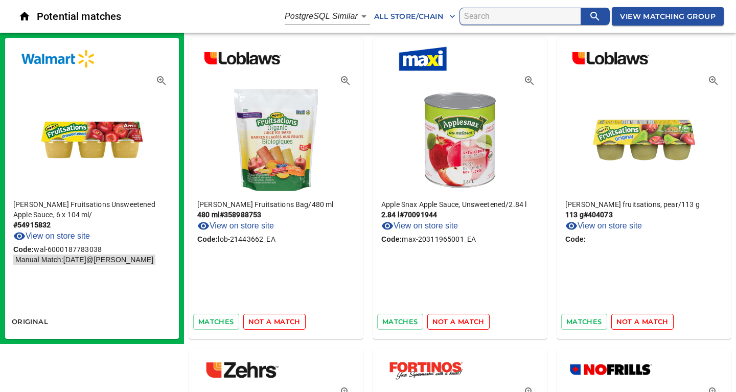
click at [265, 319] on span "not a match" at bounding box center [274, 322] width 52 height 12
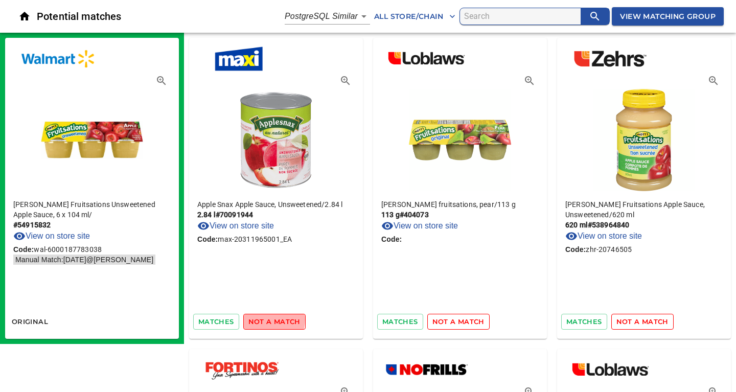
click at [265, 319] on span "not a match" at bounding box center [274, 322] width 52 height 12
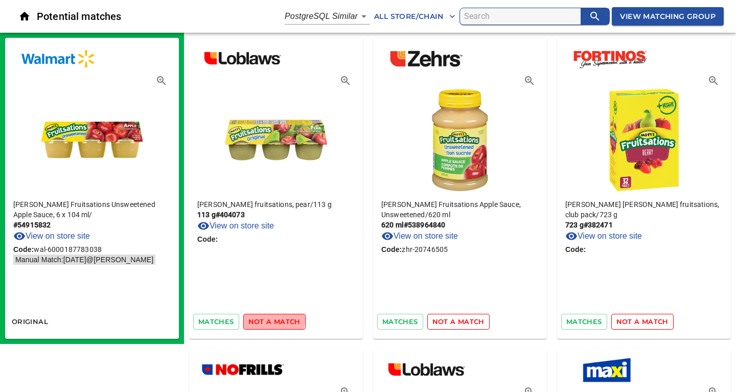
click at [265, 319] on span "not a match" at bounding box center [274, 322] width 52 height 12
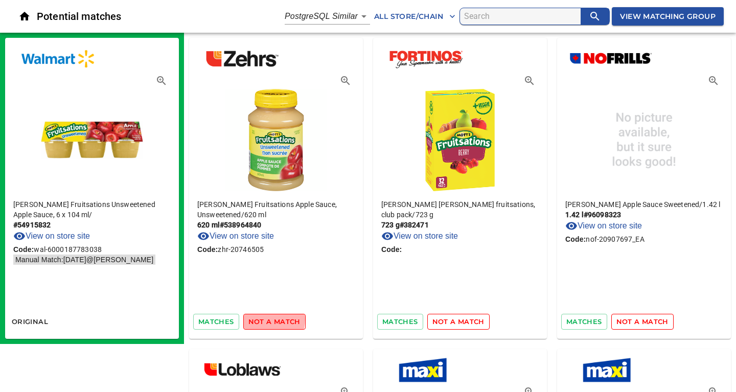
click at [265, 319] on span "not a match" at bounding box center [274, 322] width 52 height 12
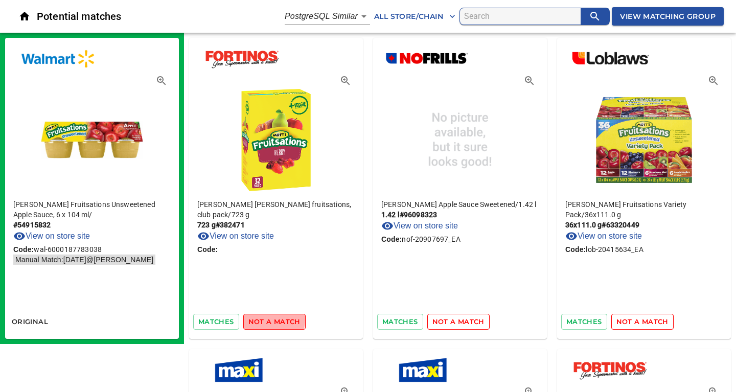
click at [265, 319] on span "not a match" at bounding box center [274, 322] width 52 height 12
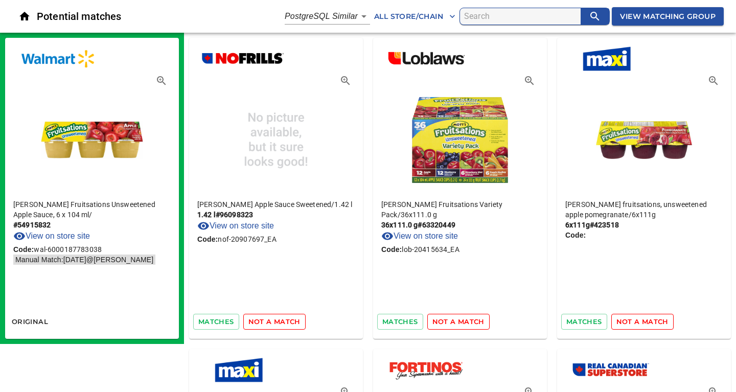
click at [265, 319] on span "not a match" at bounding box center [274, 322] width 52 height 12
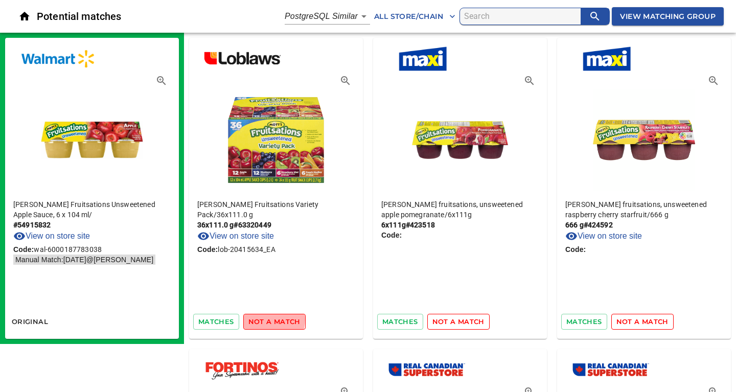
click at [265, 319] on span "not a match" at bounding box center [274, 322] width 52 height 12
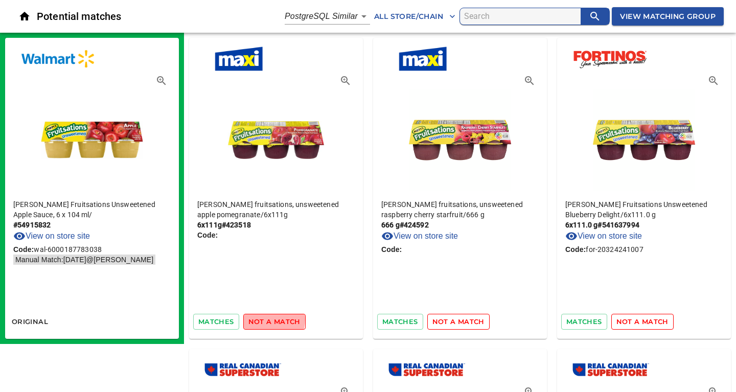
click at [265, 319] on span "not a match" at bounding box center [274, 322] width 52 height 12
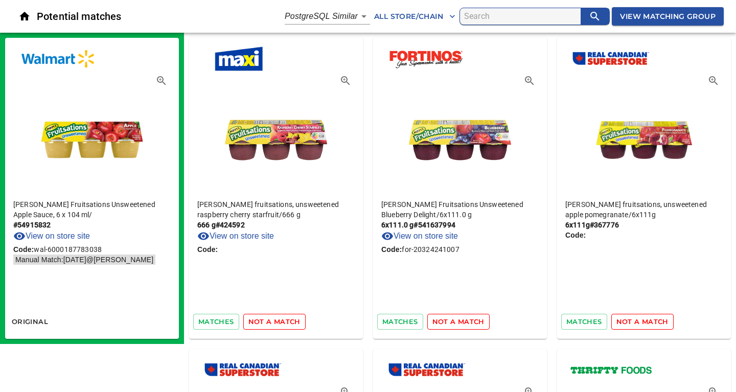
click at [265, 319] on span "not a match" at bounding box center [274, 322] width 52 height 12
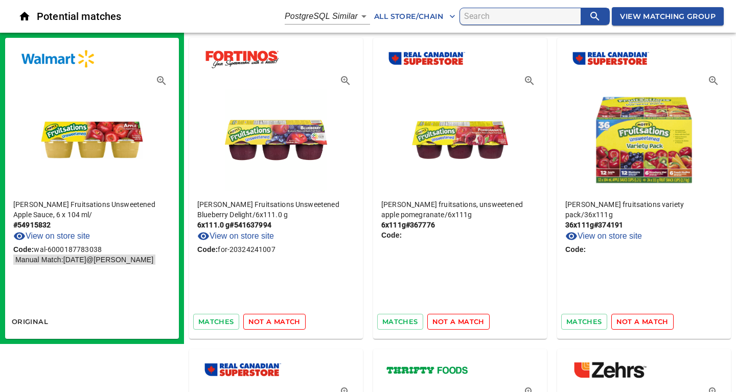
click at [265, 319] on span "not a match" at bounding box center [274, 322] width 52 height 12
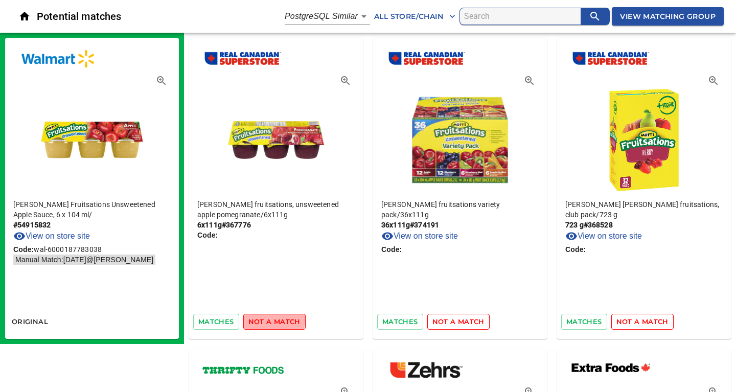
click at [265, 319] on span "not a match" at bounding box center [274, 322] width 52 height 12
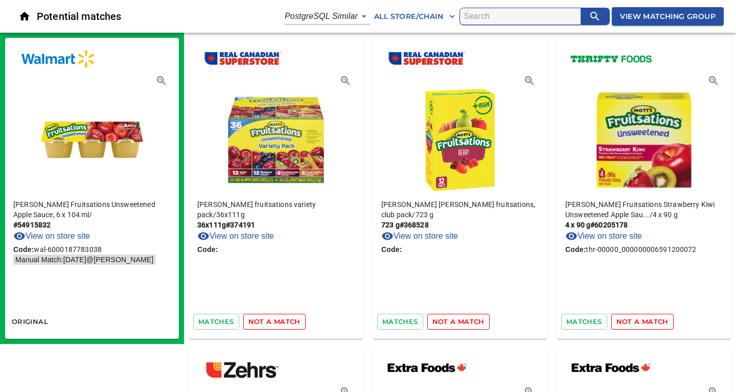
click at [265, 319] on span "not a match" at bounding box center [274, 322] width 52 height 12
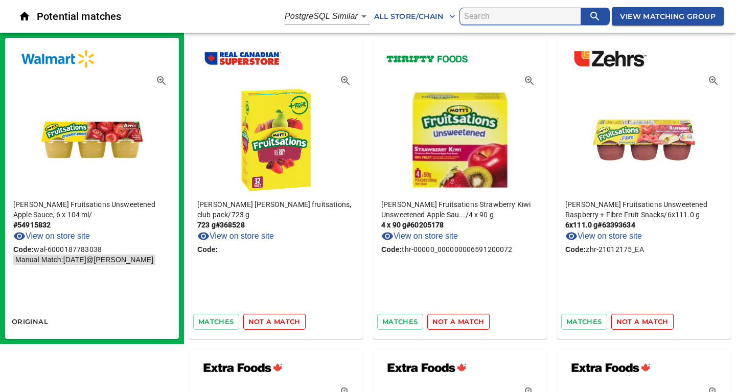
click at [265, 319] on span "not a match" at bounding box center [274, 322] width 52 height 12
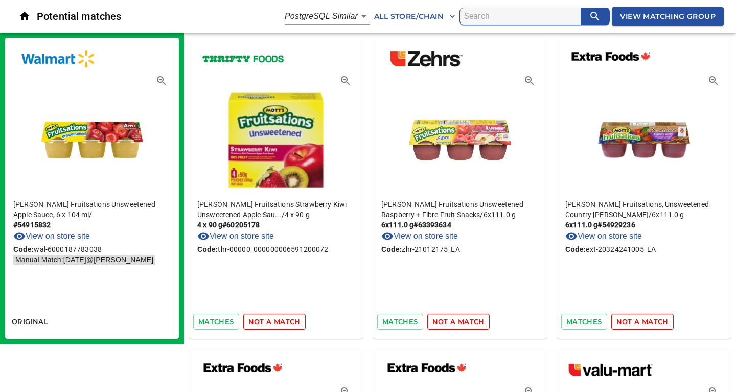
click at [265, 319] on span "not a match" at bounding box center [274, 322] width 52 height 12
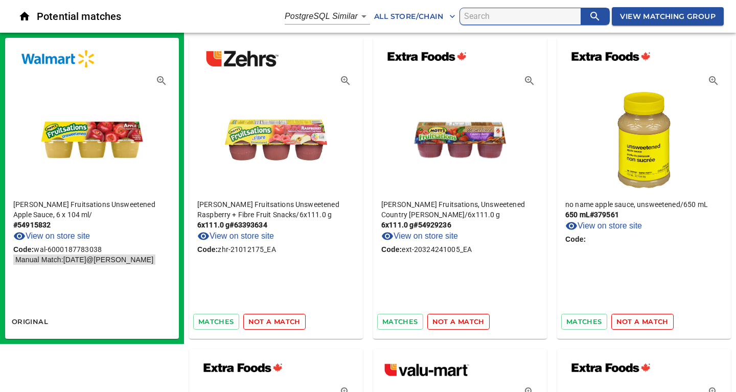
click at [265, 319] on span "not a match" at bounding box center [274, 322] width 52 height 12
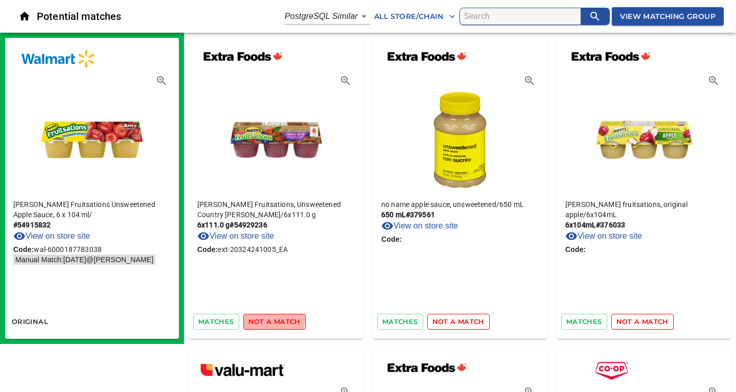
click at [265, 319] on span "not a match" at bounding box center [274, 322] width 52 height 12
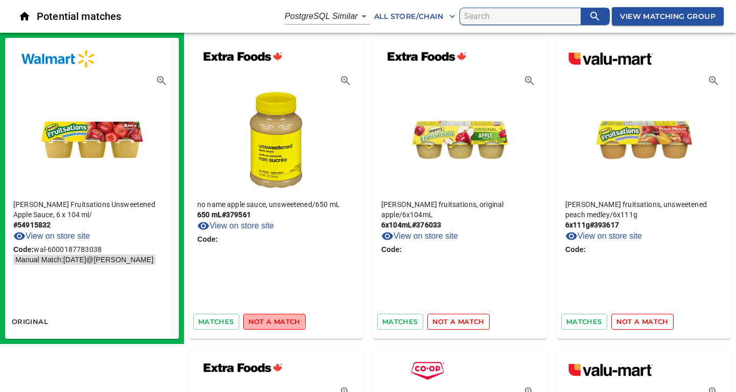
click at [265, 319] on span "not a match" at bounding box center [274, 322] width 52 height 12
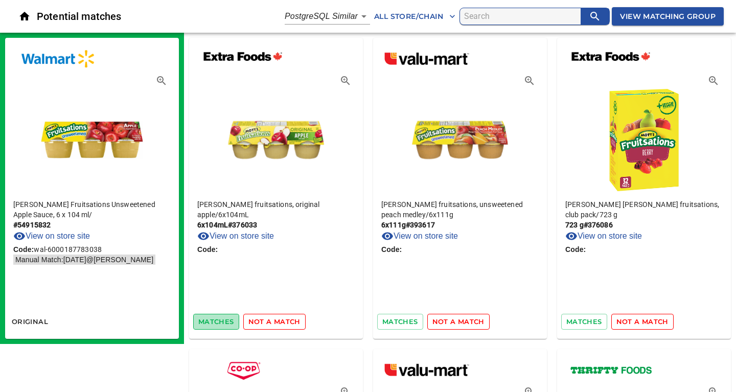
click at [225, 321] on span "matches" at bounding box center [216, 322] width 36 height 12
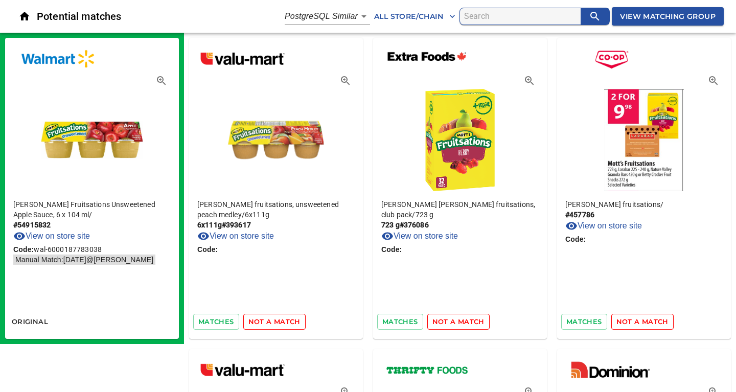
click at [272, 321] on span "not a match" at bounding box center [274, 322] width 52 height 12
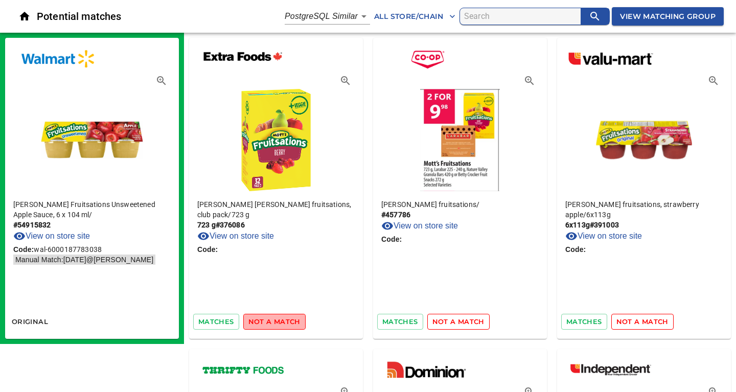
click at [280, 319] on span "not a match" at bounding box center [274, 322] width 52 height 12
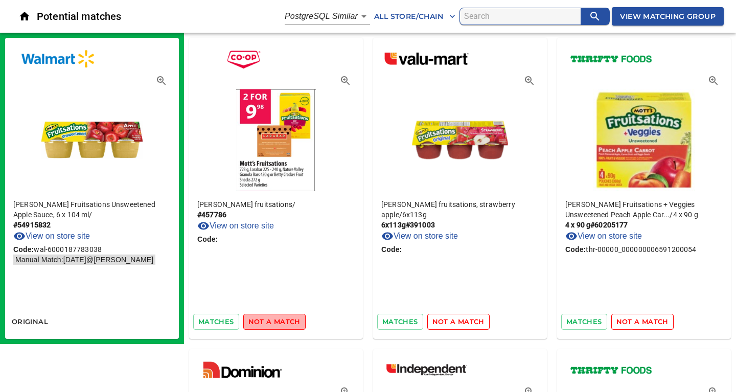
click at [286, 323] on span "not a match" at bounding box center [274, 322] width 52 height 12
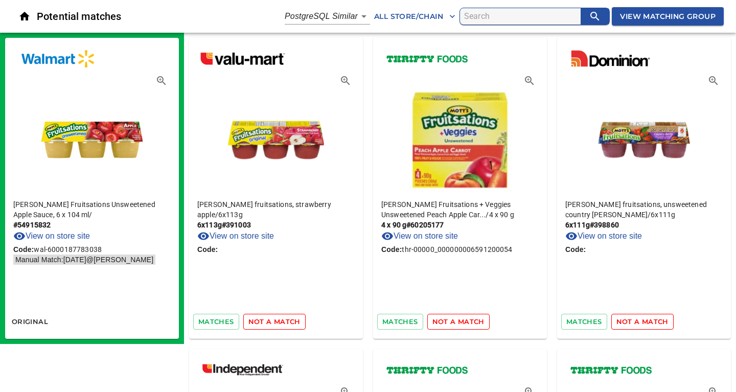
click at [286, 323] on span "not a match" at bounding box center [274, 322] width 52 height 12
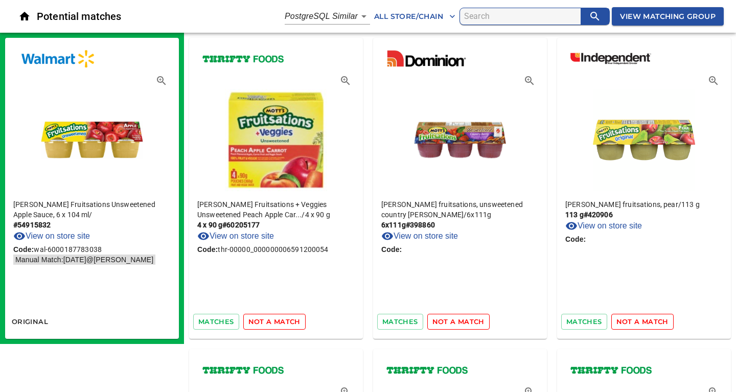
click at [286, 323] on span "not a match" at bounding box center [274, 322] width 52 height 12
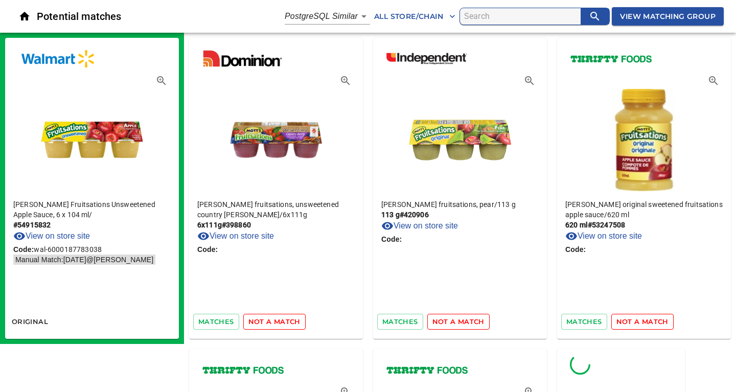
click at [286, 323] on span "not a match" at bounding box center [274, 322] width 52 height 12
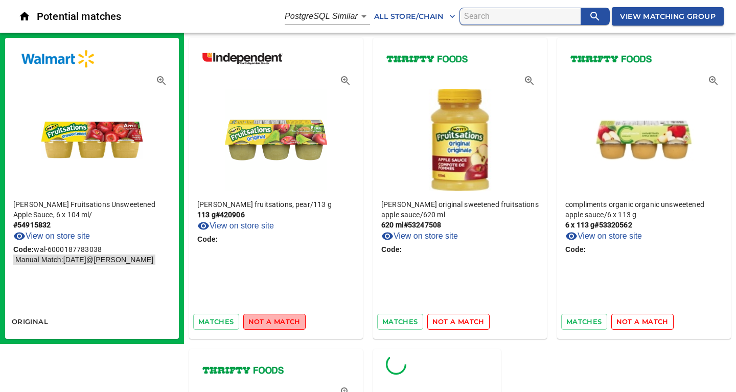
click at [286, 323] on span "not a match" at bounding box center [274, 322] width 52 height 12
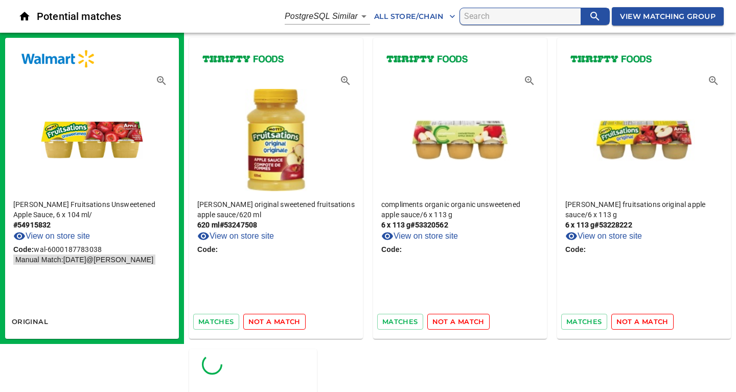
click at [286, 323] on span "not a match" at bounding box center [274, 322] width 52 height 12
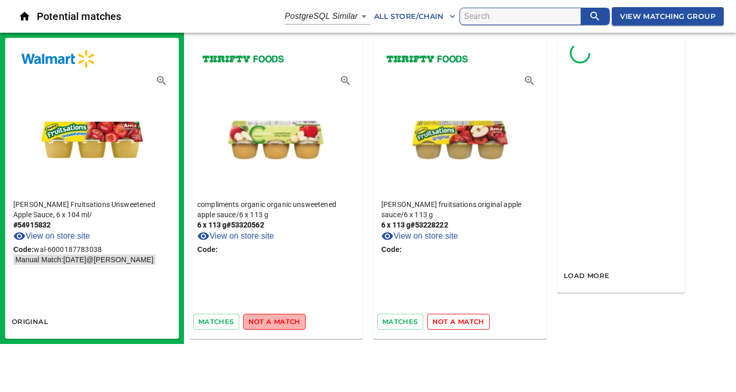
click at [286, 323] on span "not a match" at bounding box center [274, 322] width 52 height 12
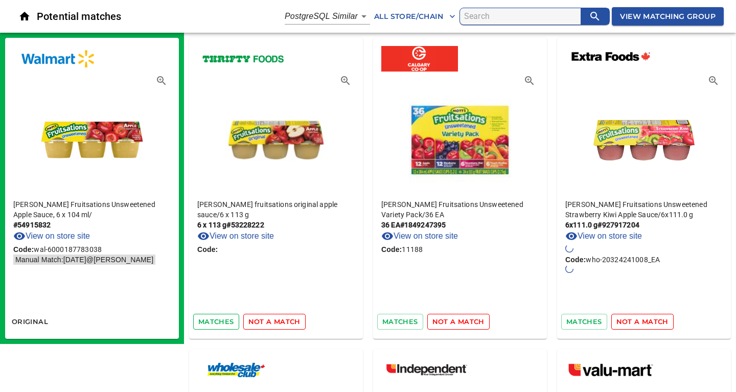
click at [220, 323] on span "matches" at bounding box center [216, 322] width 36 height 12
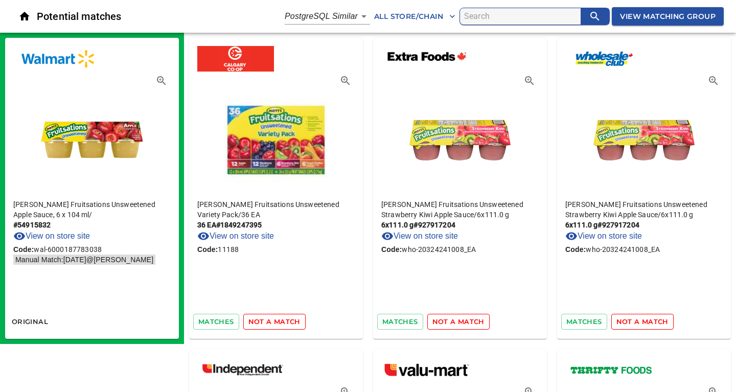
click at [277, 321] on span "not a match" at bounding box center [274, 322] width 52 height 12
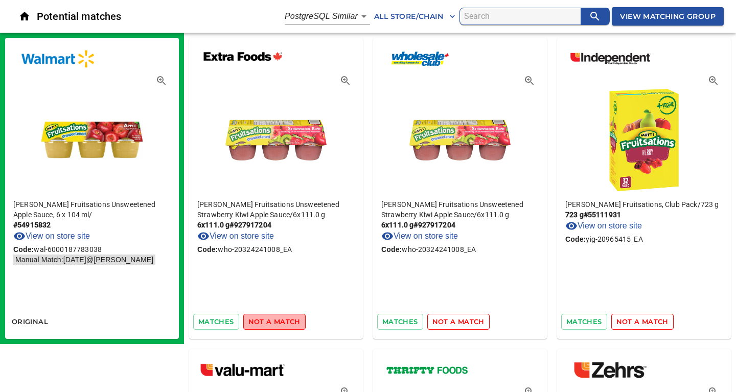
click at [277, 322] on span "not a match" at bounding box center [274, 322] width 52 height 12
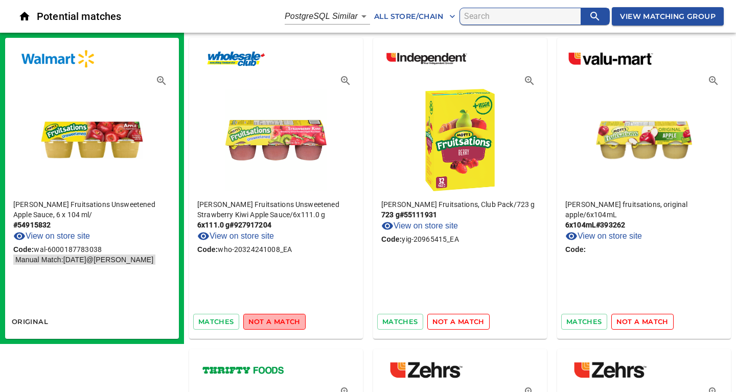
click at [277, 322] on span "not a match" at bounding box center [274, 322] width 52 height 12
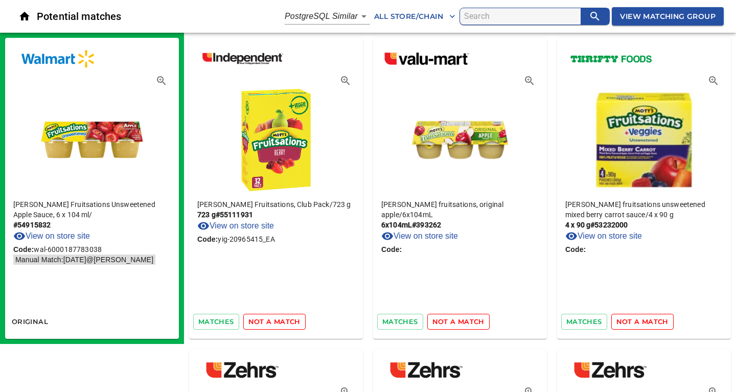
click at [277, 322] on span "not a match" at bounding box center [274, 322] width 52 height 12
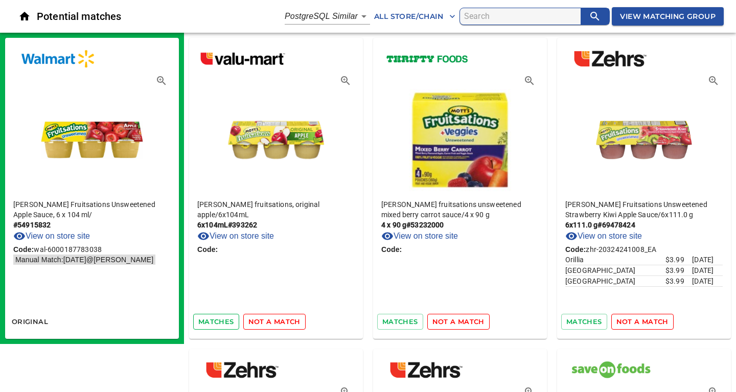
click at [223, 324] on span "matches" at bounding box center [216, 322] width 36 height 12
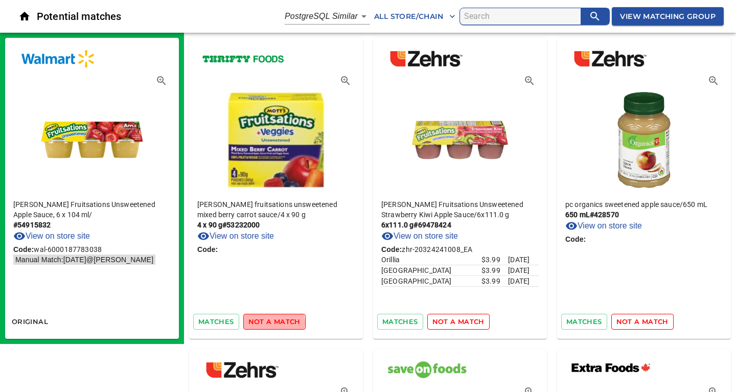
click at [261, 323] on span "not a match" at bounding box center [274, 322] width 52 height 12
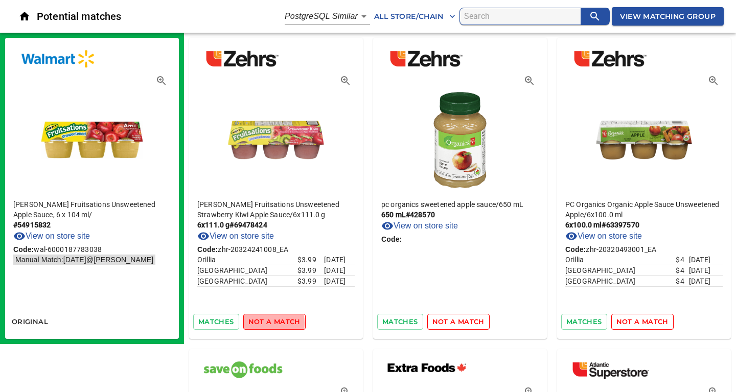
click at [260, 323] on span "not a match" at bounding box center [274, 322] width 52 height 12
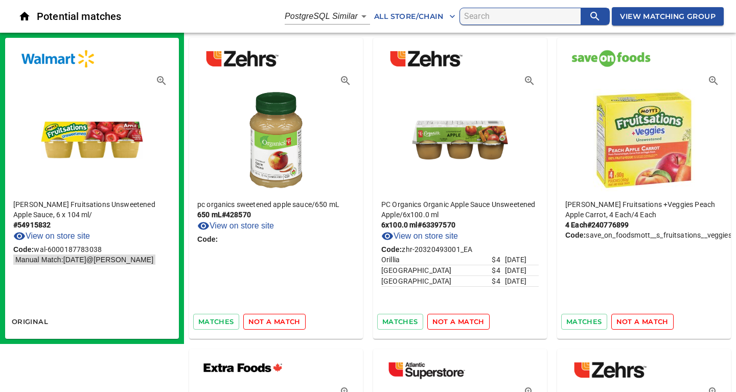
click at [260, 323] on span "not a match" at bounding box center [274, 322] width 52 height 12
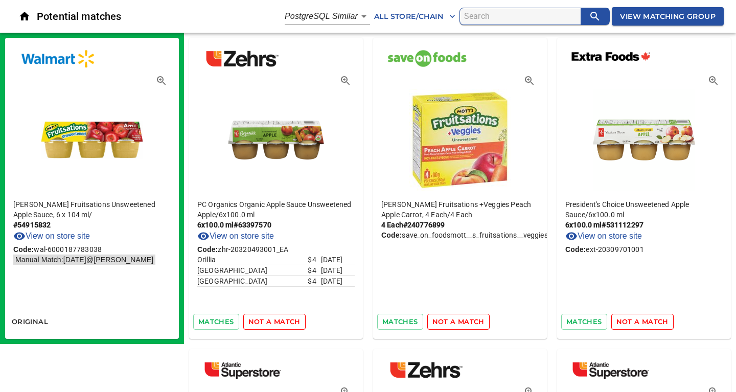
click at [260, 323] on span "not a match" at bounding box center [274, 322] width 52 height 12
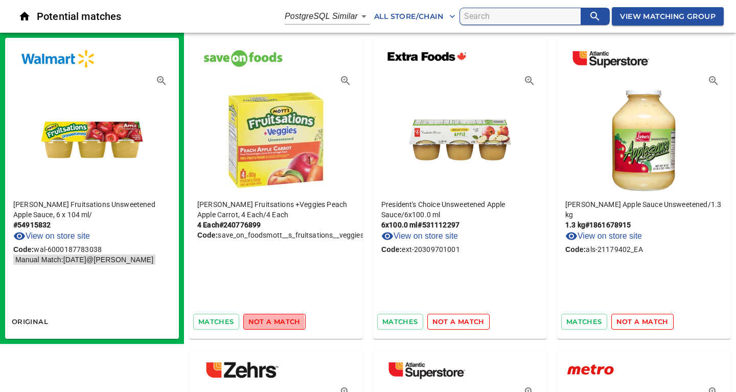
click at [260, 323] on span "not a match" at bounding box center [274, 322] width 52 height 12
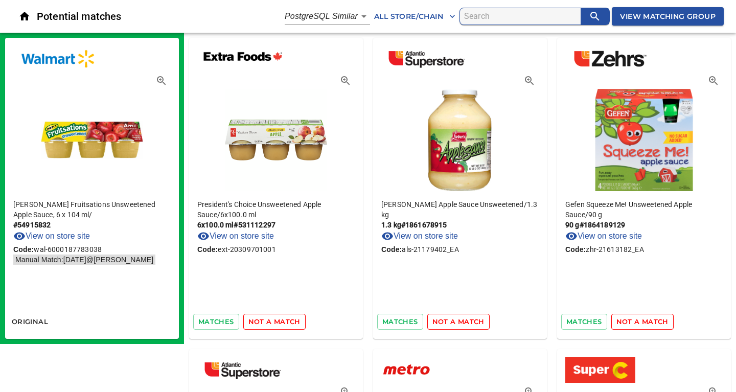
click at [269, 327] on span "not a match" at bounding box center [274, 322] width 52 height 12
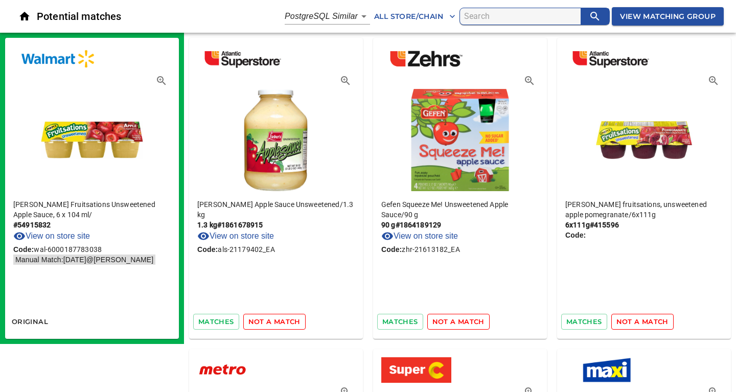
click at [271, 324] on span "not a match" at bounding box center [274, 322] width 52 height 12
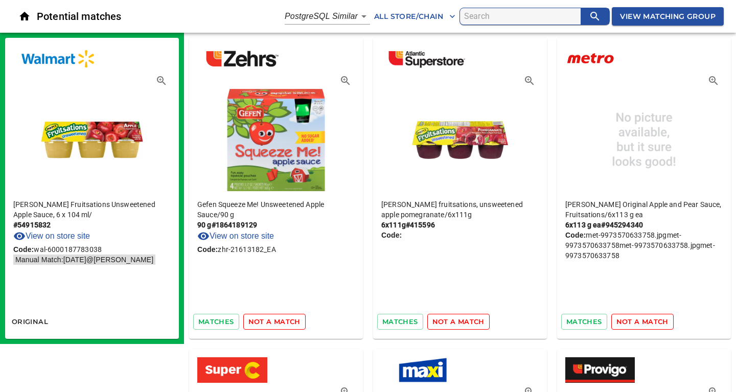
click at [271, 324] on span "not a match" at bounding box center [274, 322] width 52 height 12
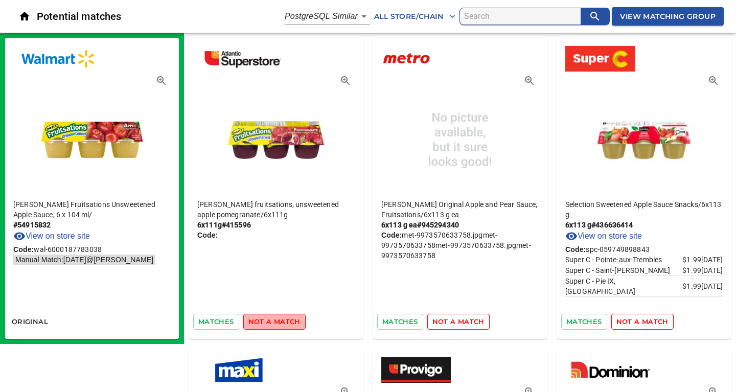
click at [271, 324] on span "not a match" at bounding box center [274, 322] width 52 height 12
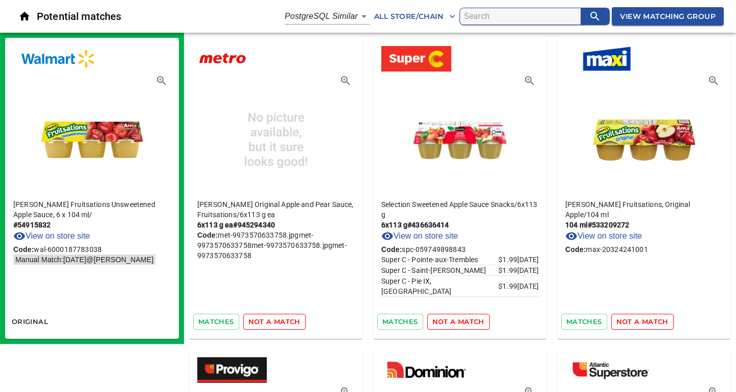
click at [271, 324] on span "not a match" at bounding box center [274, 322] width 52 height 12
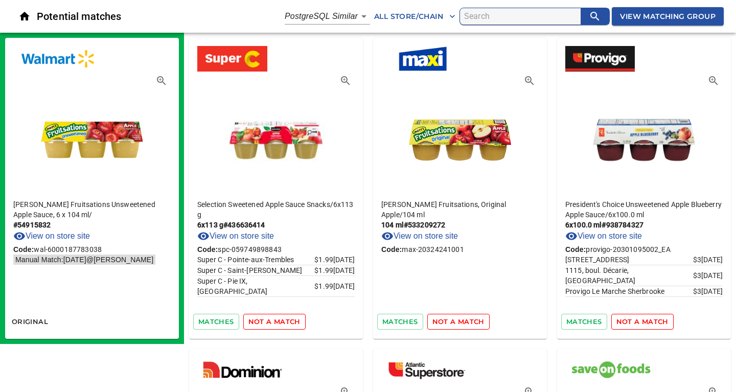
click at [271, 324] on span "not a match" at bounding box center [274, 322] width 52 height 12
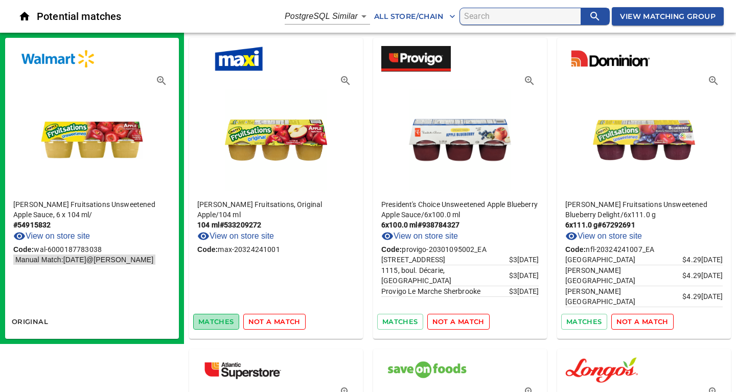
click at [223, 322] on span "matches" at bounding box center [216, 322] width 36 height 12
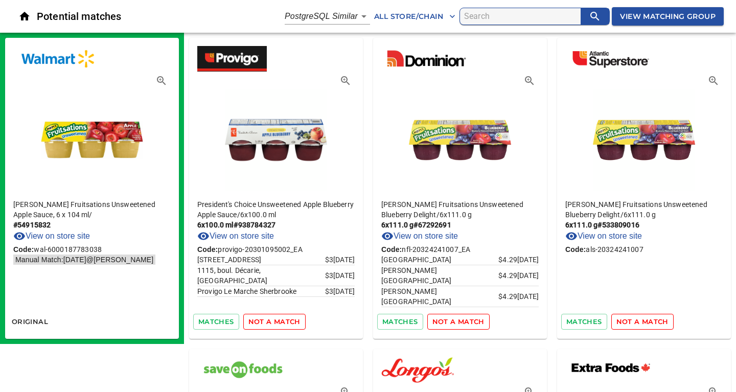
click at [268, 319] on span "not a match" at bounding box center [274, 322] width 52 height 12
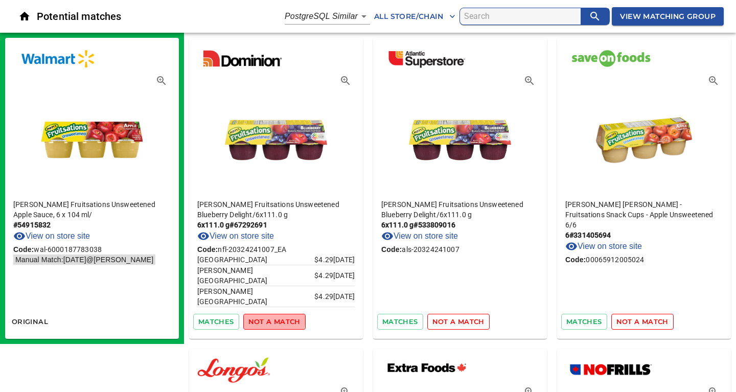
click at [268, 319] on span "not a match" at bounding box center [274, 322] width 52 height 12
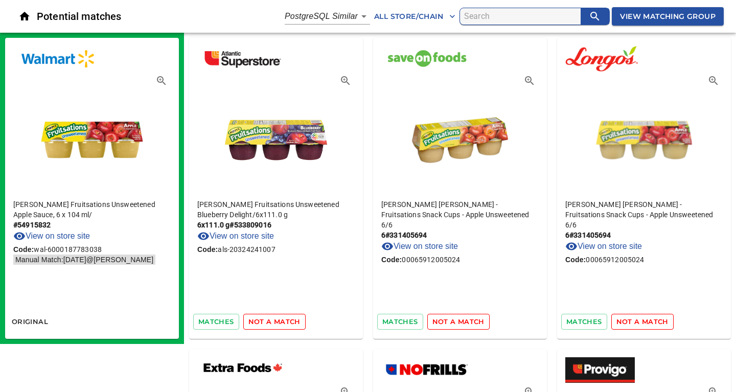
click at [268, 319] on span "not a match" at bounding box center [274, 322] width 52 height 12
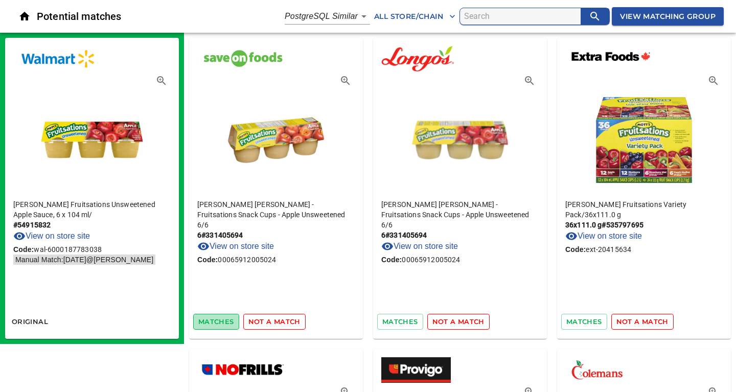
click at [222, 322] on span "matches" at bounding box center [216, 322] width 36 height 12
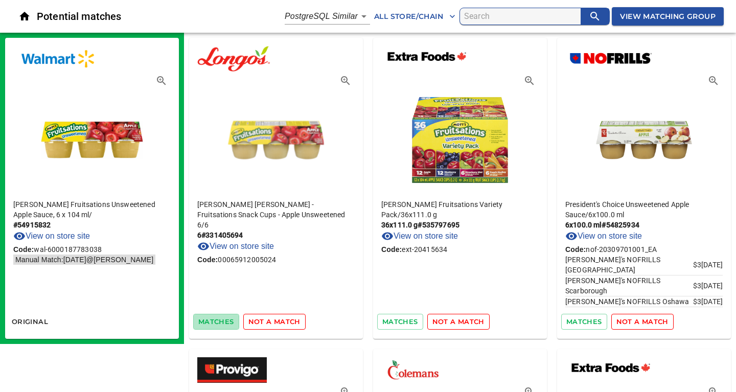
click at [222, 322] on span "matches" at bounding box center [216, 322] width 36 height 12
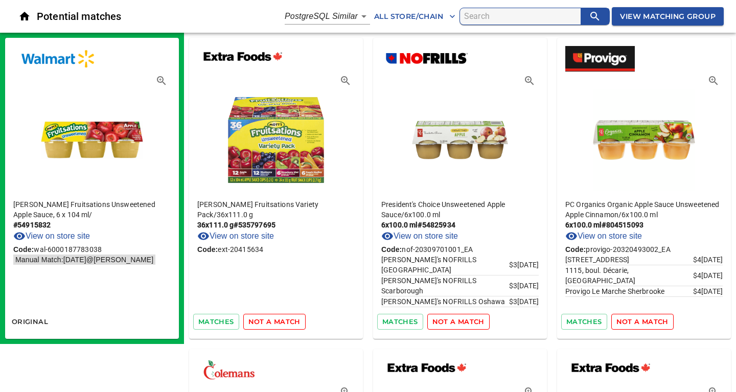
click at [260, 324] on span "not a match" at bounding box center [274, 322] width 52 height 12
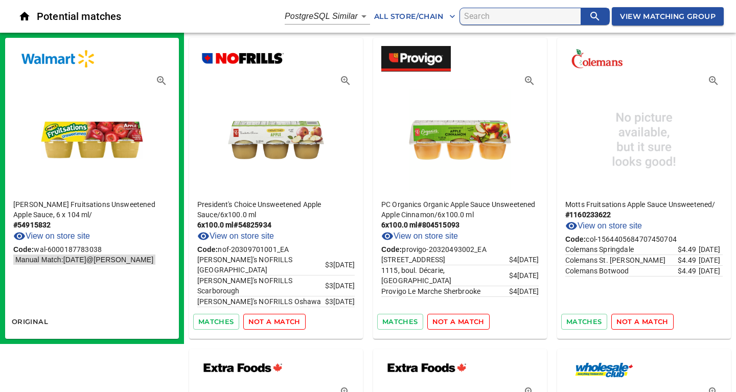
click at [260, 324] on span "not a match" at bounding box center [274, 322] width 52 height 12
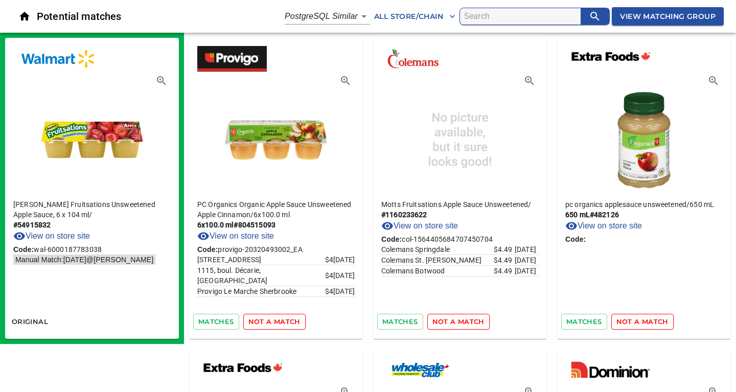
click at [260, 324] on span "not a match" at bounding box center [274, 322] width 52 height 12
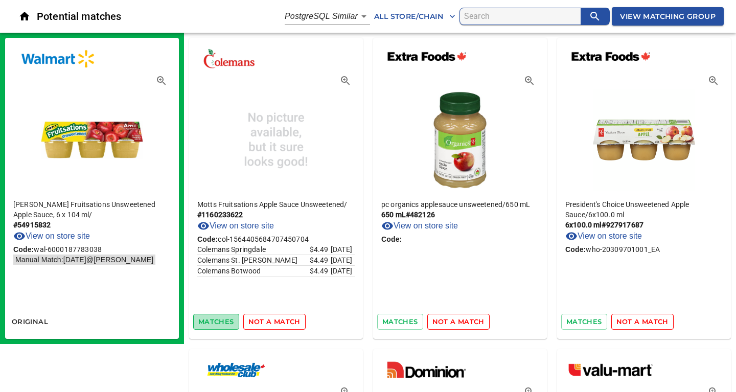
click at [213, 326] on span "matches" at bounding box center [216, 322] width 36 height 12
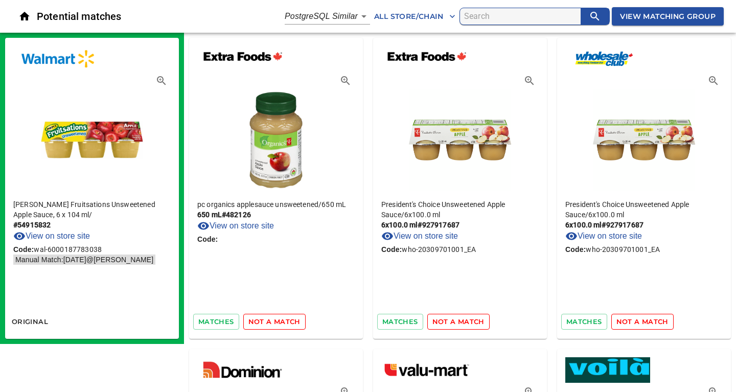
click at [268, 321] on span "not a match" at bounding box center [274, 322] width 52 height 12
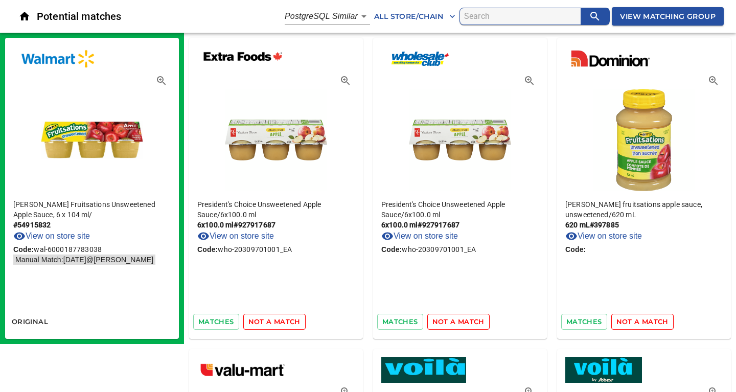
click at [268, 321] on span "not a match" at bounding box center [274, 322] width 52 height 12
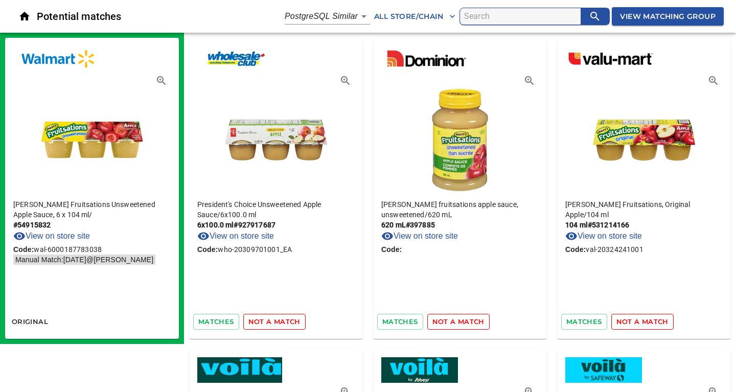
click at [268, 321] on span "not a match" at bounding box center [274, 322] width 52 height 12
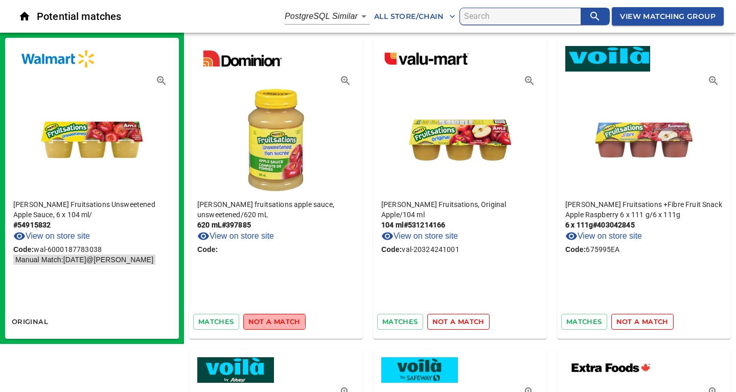
click at [268, 321] on span "not a match" at bounding box center [274, 322] width 52 height 12
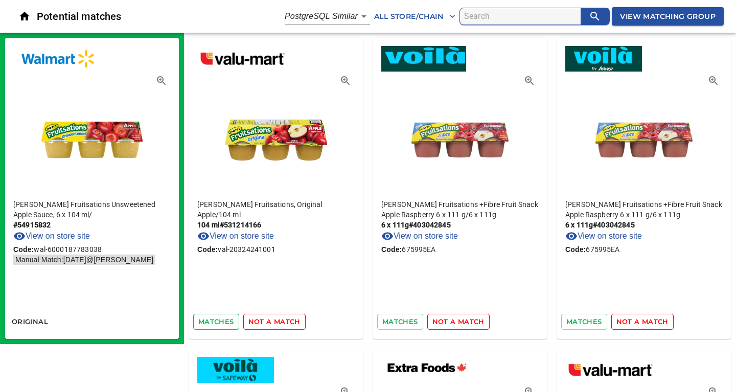
click at [217, 322] on span "matches" at bounding box center [216, 322] width 36 height 12
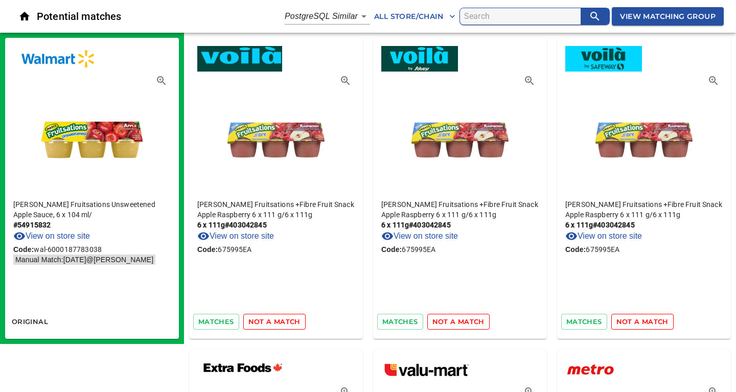
click at [267, 323] on span "not a match" at bounding box center [274, 322] width 52 height 12
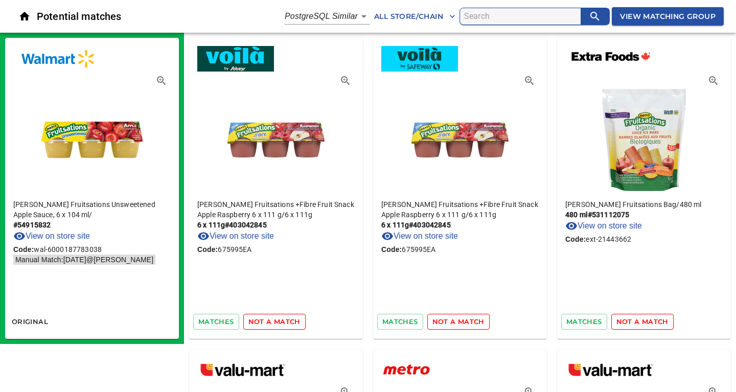
click at [267, 323] on span "not a match" at bounding box center [274, 322] width 52 height 12
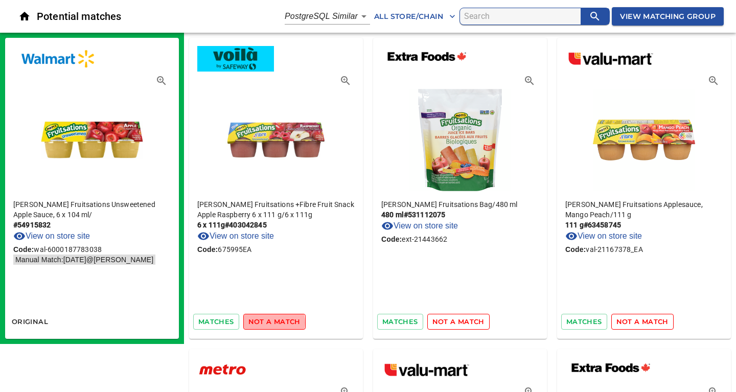
click at [267, 323] on span "not a match" at bounding box center [274, 322] width 52 height 12
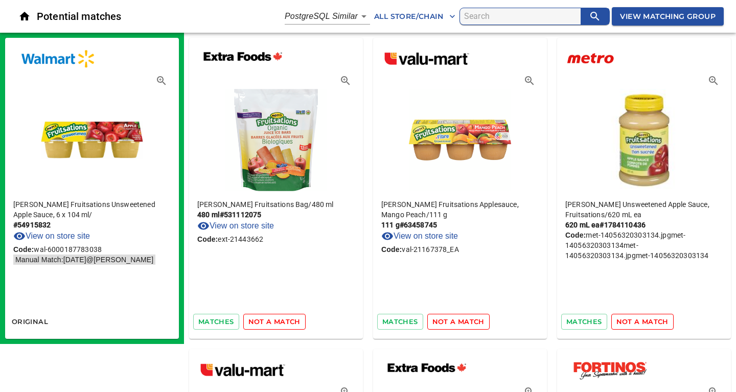
click at [267, 323] on span "not a match" at bounding box center [274, 322] width 52 height 12
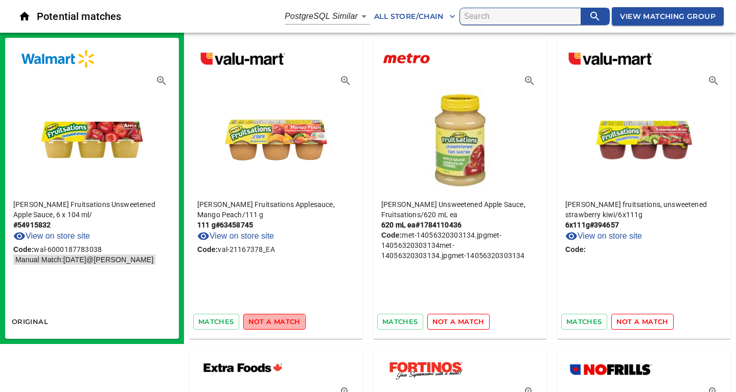
click at [267, 323] on span "not a match" at bounding box center [274, 322] width 52 height 12
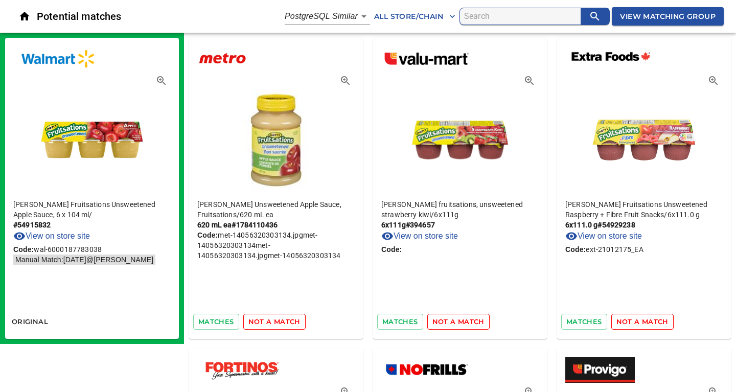
click at [267, 323] on span "not a match" at bounding box center [274, 322] width 52 height 12
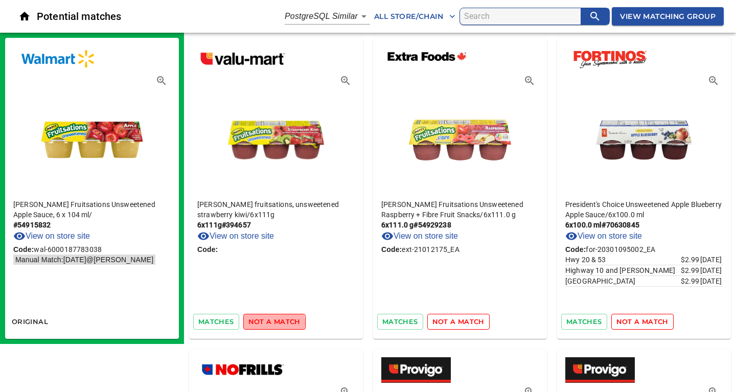
click at [267, 323] on span "not a match" at bounding box center [274, 322] width 52 height 12
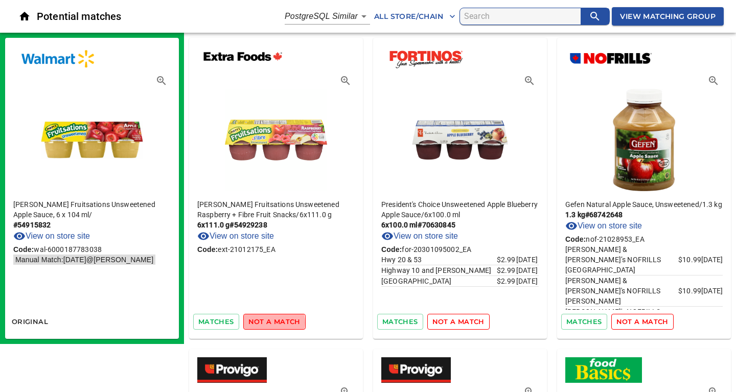
click at [267, 323] on span "not a match" at bounding box center [274, 322] width 52 height 12
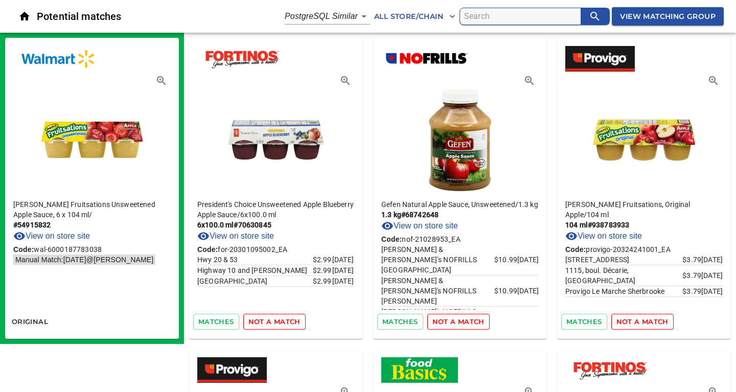
click at [267, 323] on span "not a match" at bounding box center [274, 322] width 52 height 12
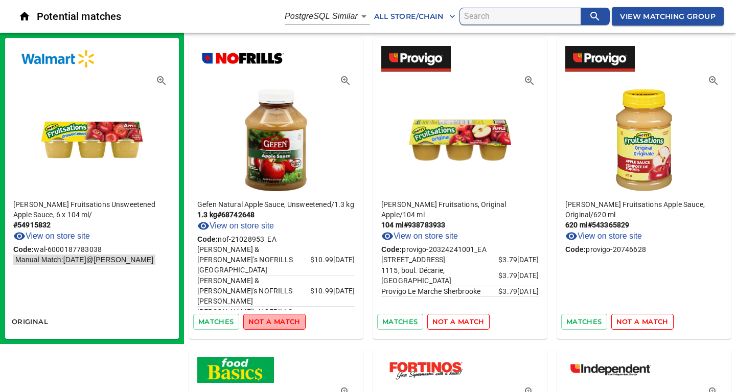
click at [267, 323] on span "not a match" at bounding box center [274, 322] width 52 height 12
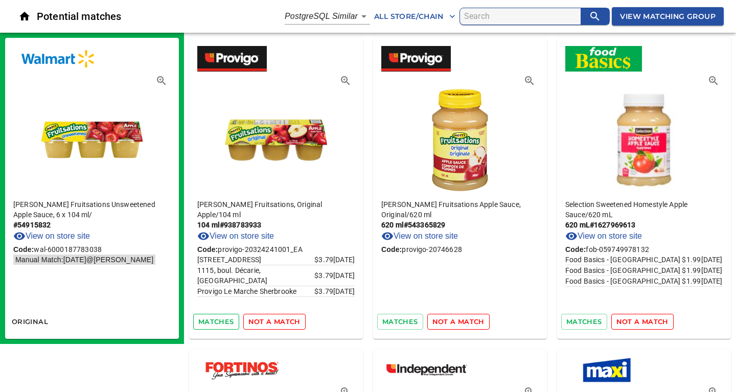
click at [224, 323] on span "matches" at bounding box center [216, 322] width 36 height 12
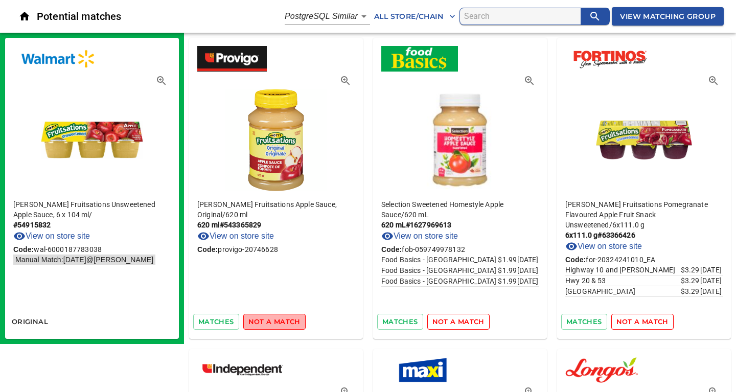
click at [276, 322] on span "not a match" at bounding box center [274, 322] width 52 height 12
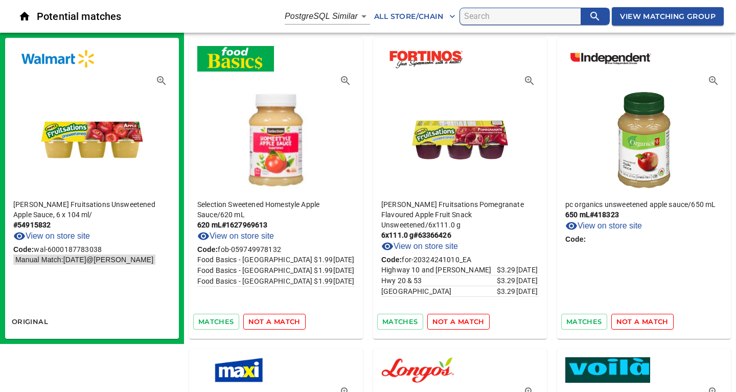
click at [276, 322] on span "not a match" at bounding box center [274, 322] width 52 height 12
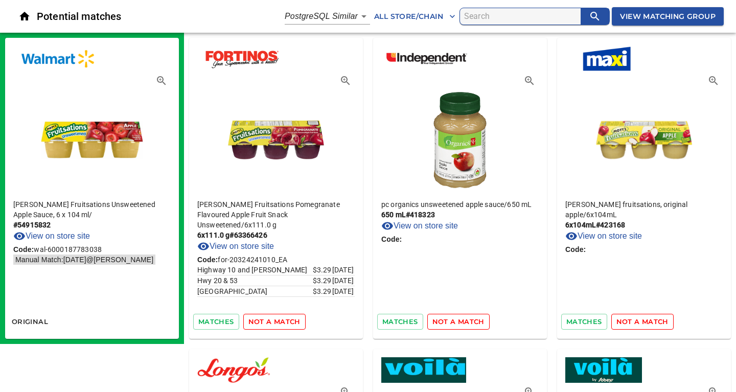
click at [276, 322] on span "not a match" at bounding box center [274, 322] width 52 height 12
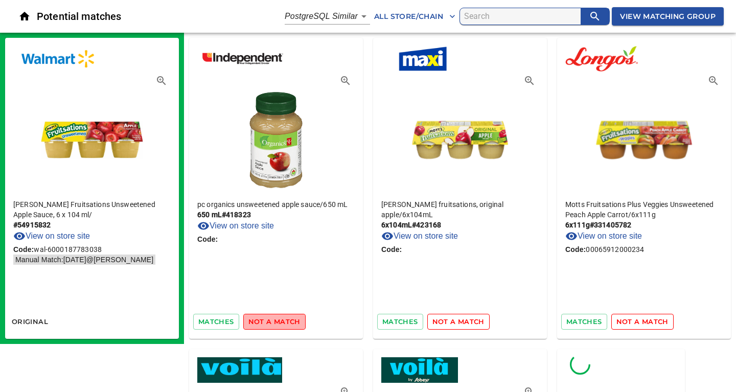
click at [276, 322] on span "not a match" at bounding box center [274, 322] width 52 height 12
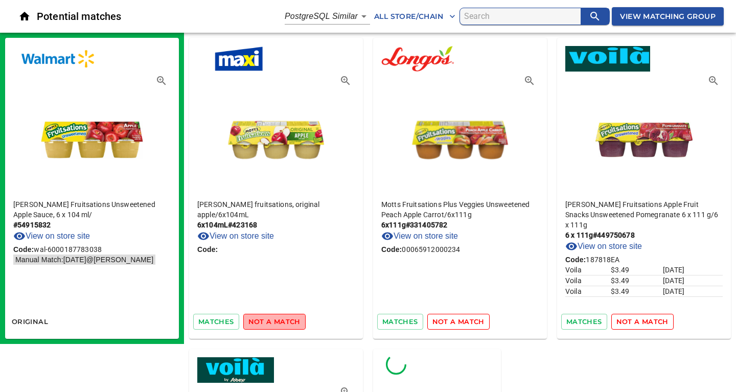
click at [276, 322] on span "not a match" at bounding box center [274, 322] width 52 height 12
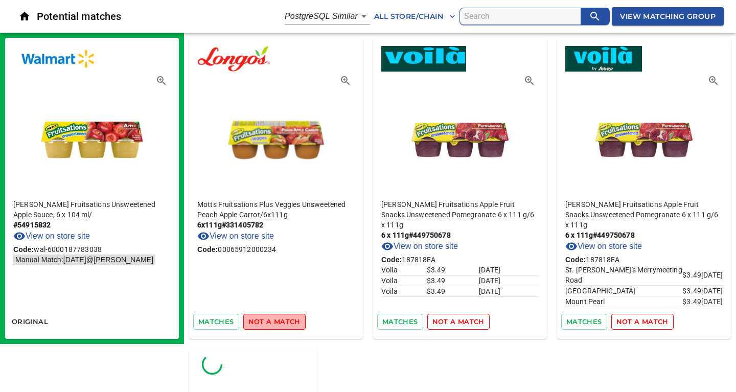
click at [276, 322] on span "not a match" at bounding box center [274, 322] width 52 height 12
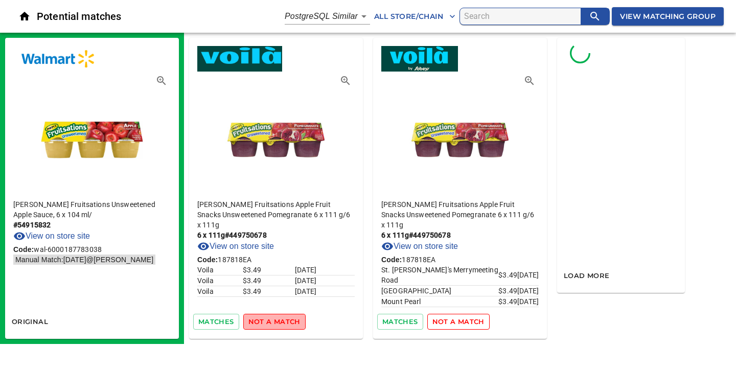
click at [276, 322] on span "not a match" at bounding box center [274, 322] width 52 height 12
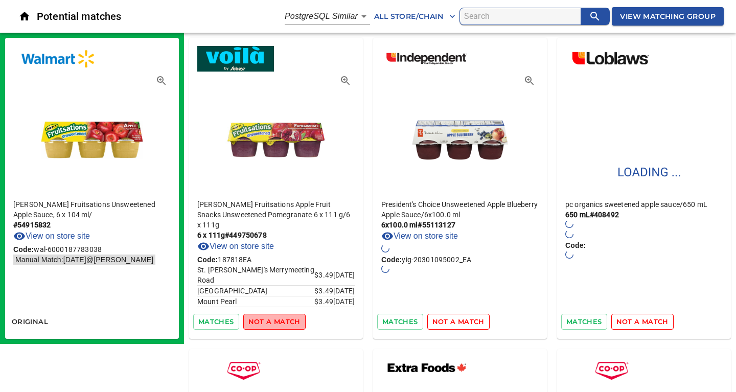
click at [276, 322] on span "not a match" at bounding box center [274, 322] width 52 height 12
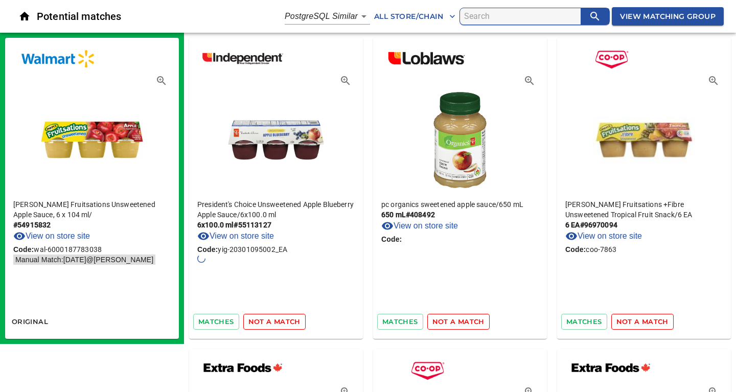
scroll to position [331, 0]
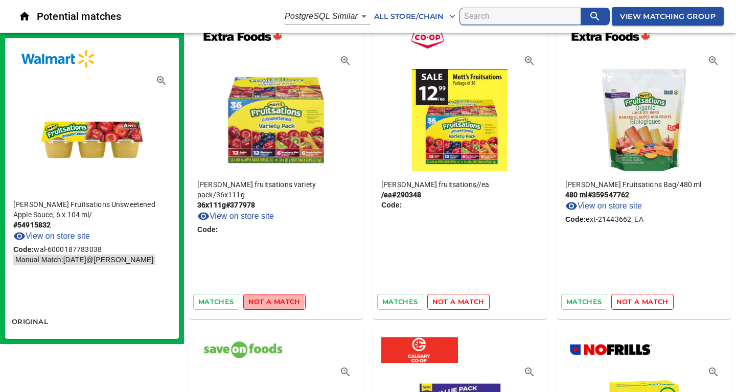
click at [269, 301] on span "not a match" at bounding box center [274, 302] width 52 height 12
click at [641, 297] on span "not a match" at bounding box center [642, 302] width 52 height 12
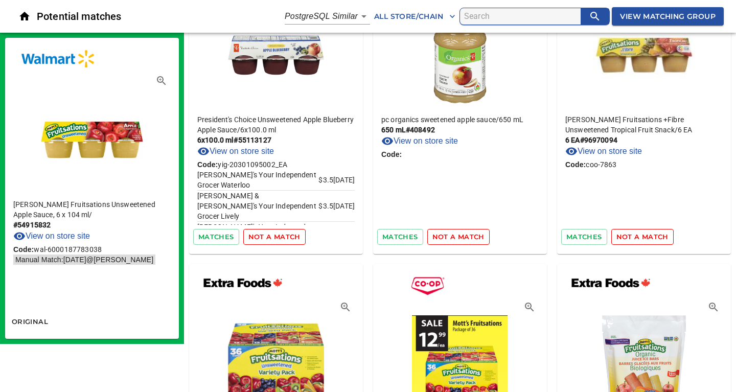
scroll to position [0, 0]
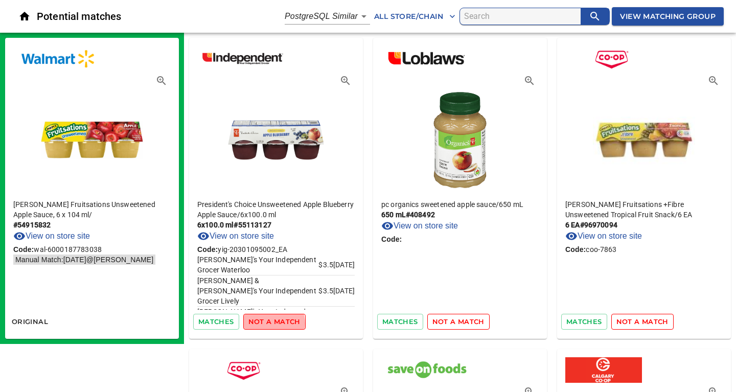
click at [269, 324] on span "not a match" at bounding box center [274, 322] width 52 height 12
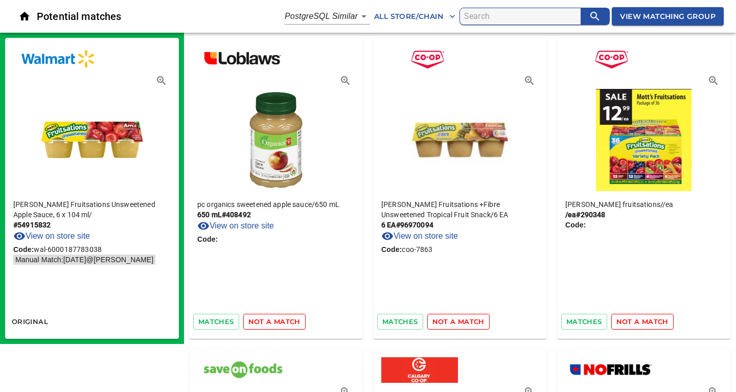
click at [269, 324] on span "not a match" at bounding box center [274, 322] width 52 height 12
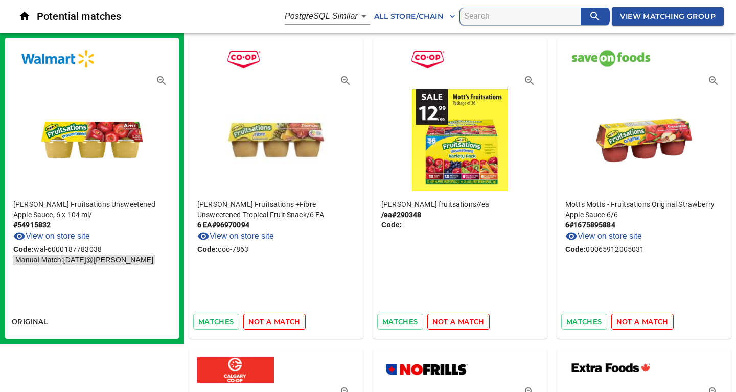
click at [269, 324] on span "not a match" at bounding box center [274, 322] width 52 height 12
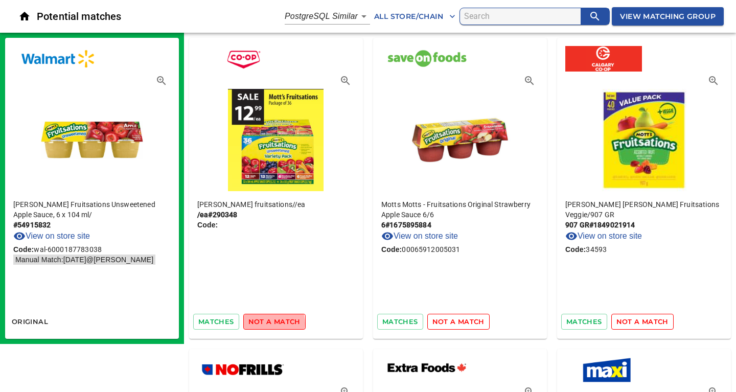
click at [269, 324] on span "not a match" at bounding box center [274, 322] width 52 height 12
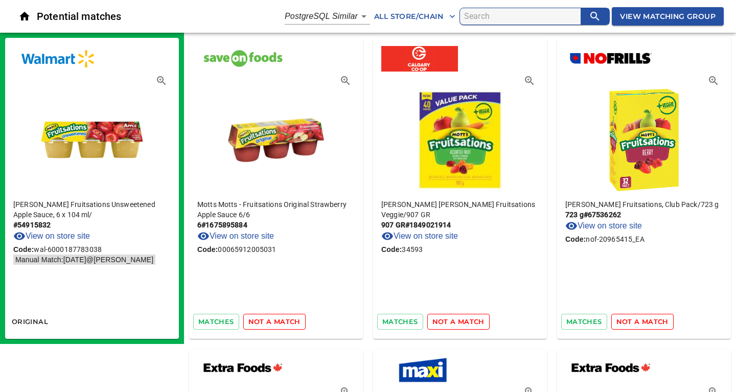
click at [269, 324] on span "not a match" at bounding box center [274, 322] width 52 height 12
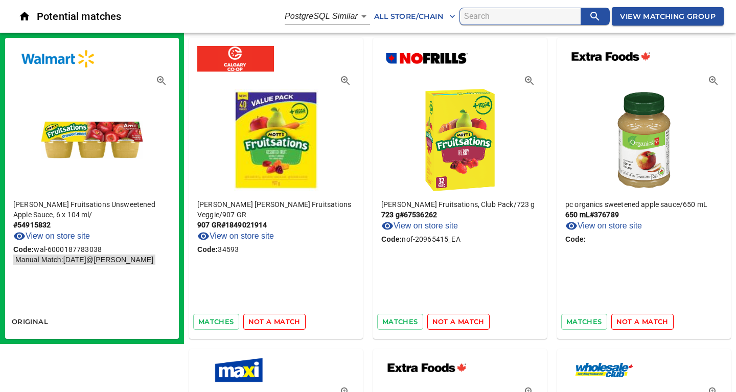
click at [269, 324] on span "not a match" at bounding box center [274, 322] width 52 height 12
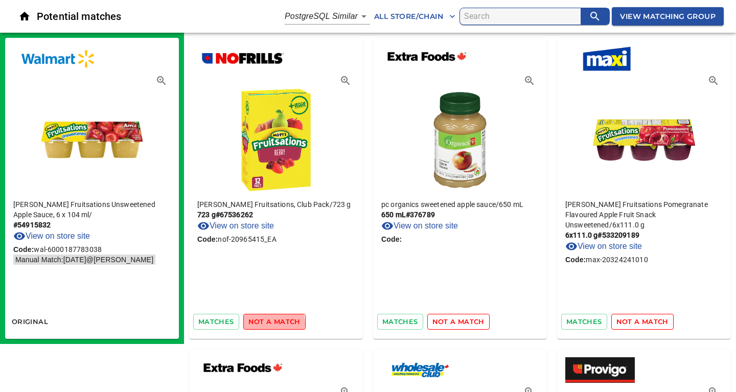
click at [269, 324] on span "not a match" at bounding box center [274, 322] width 52 height 12
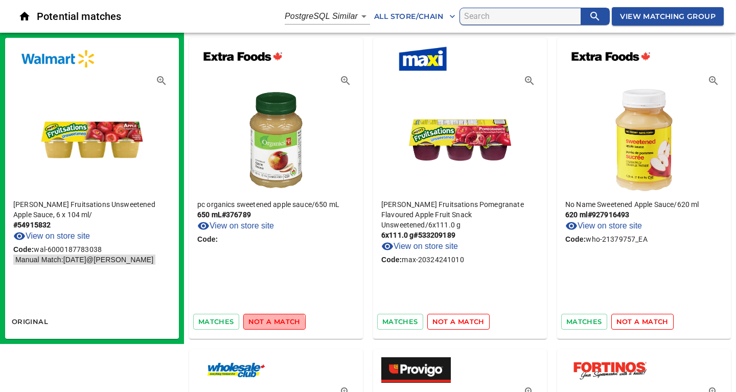
click at [269, 324] on span "not a match" at bounding box center [274, 322] width 52 height 12
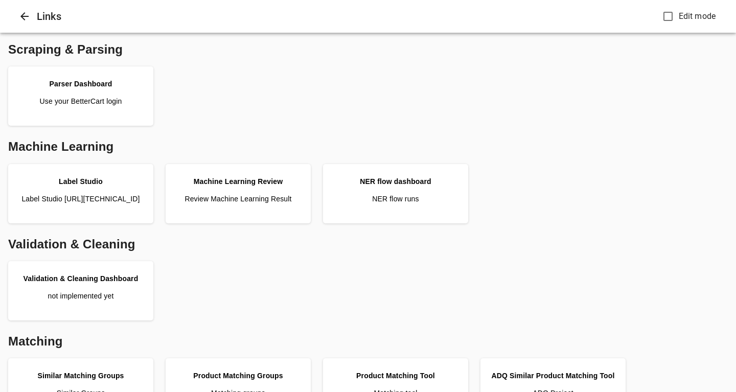
scroll to position [453, 0]
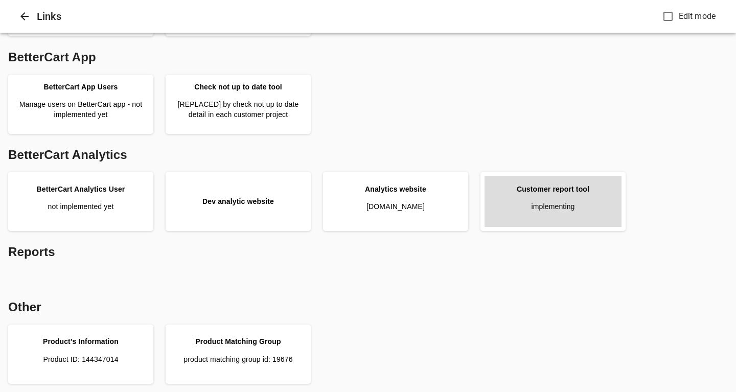
click at [550, 192] on div "Customer report tool" at bounding box center [553, 189] width 73 height 10
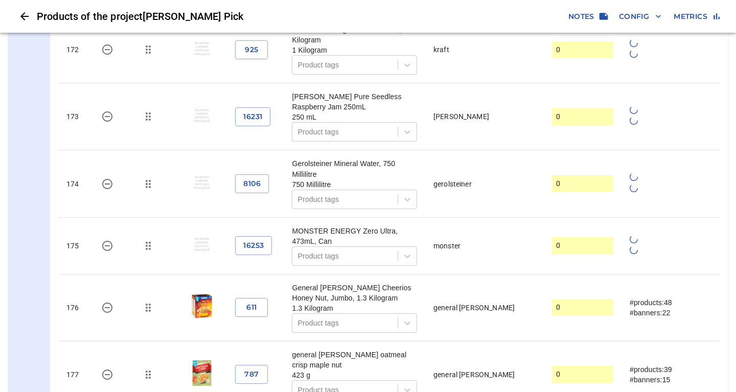
scroll to position [13611, 0]
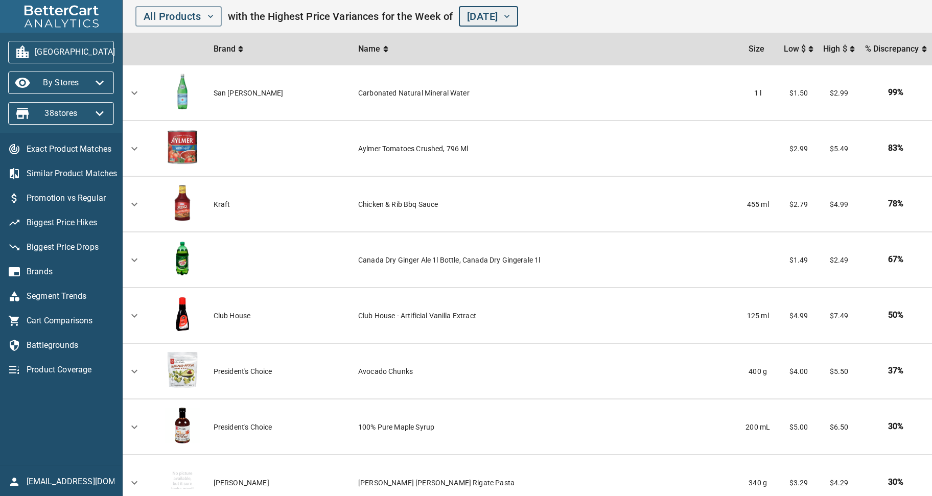
click at [510, 17] on icon "button" at bounding box center [507, 16] width 5 height 3
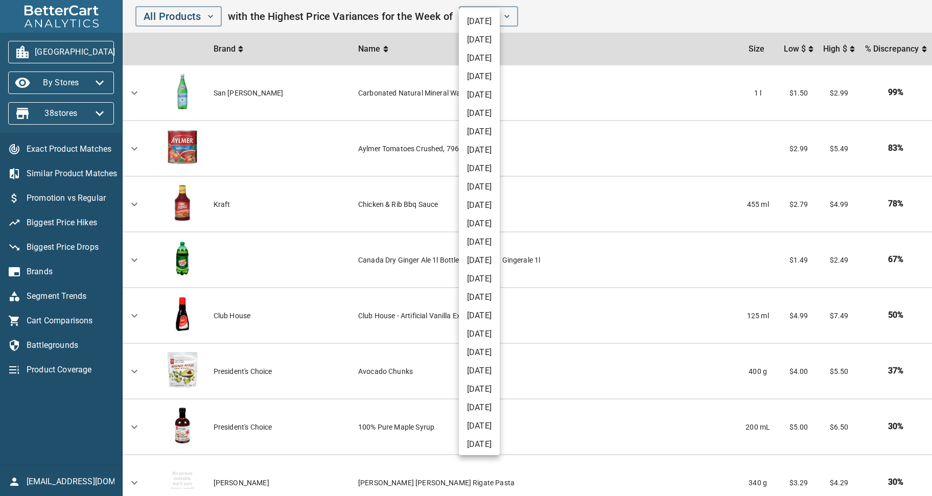
click at [618, 18] on div at bounding box center [466, 248] width 932 height 496
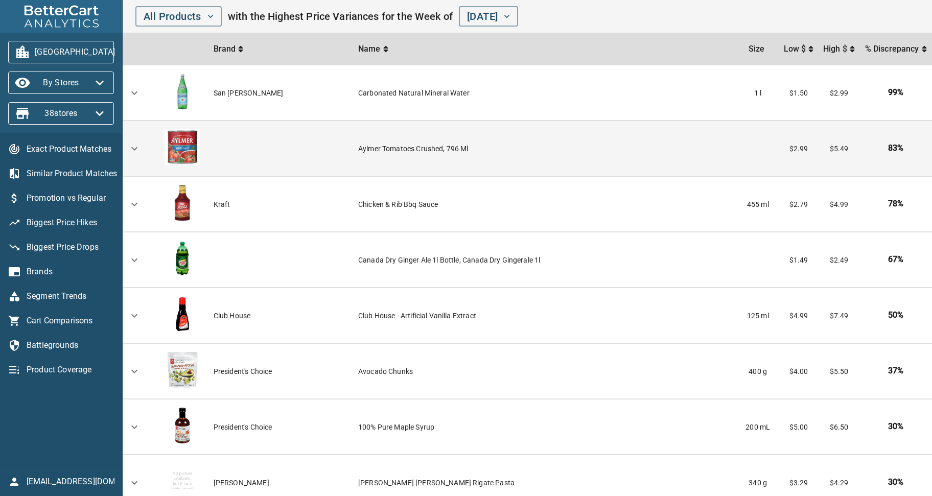
click at [255, 144] on td "battleground overview" at bounding box center [282, 148] width 145 height 55
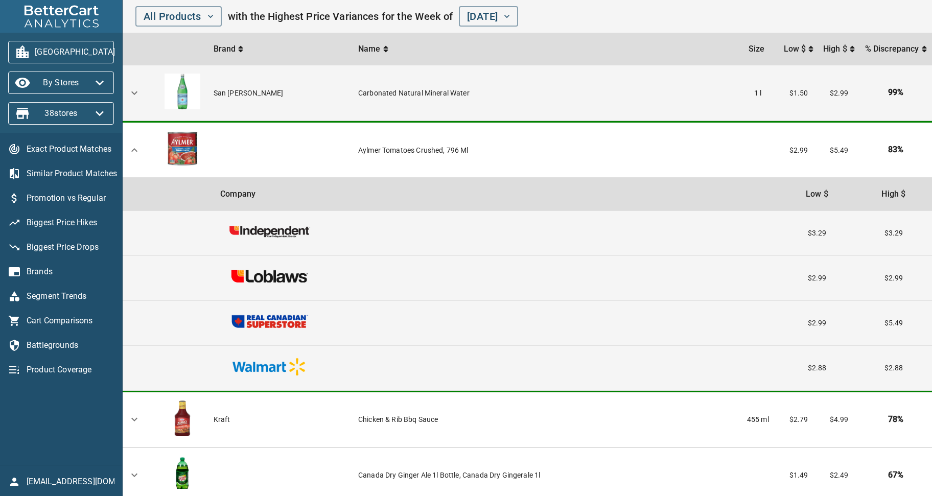
click at [242, 94] on td "san [PERSON_NAME]" at bounding box center [282, 92] width 145 height 55
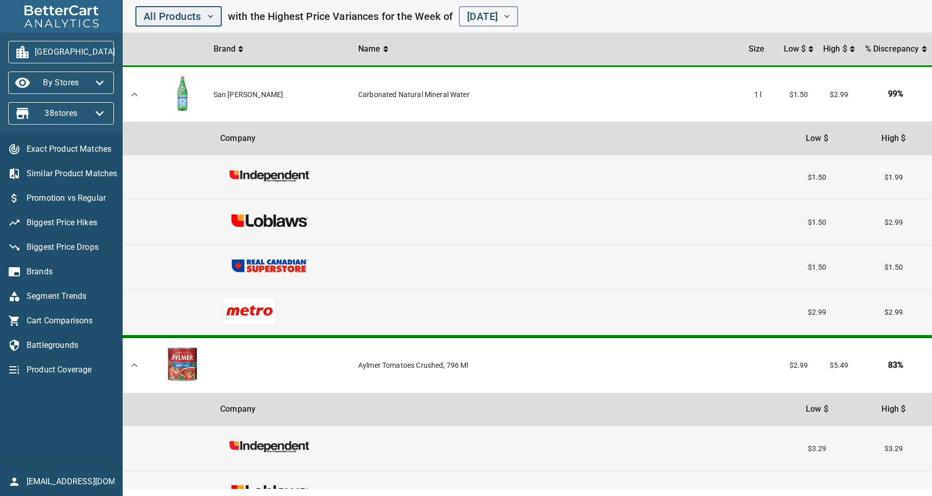
click at [210, 18] on icon "button" at bounding box center [210, 16] width 10 height 10
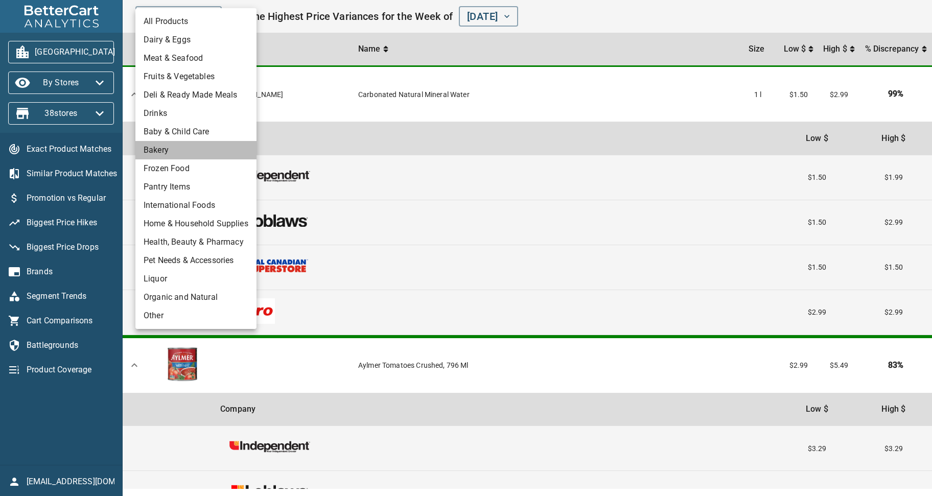
click at [160, 152] on li "Bakery" at bounding box center [195, 150] width 121 height 18
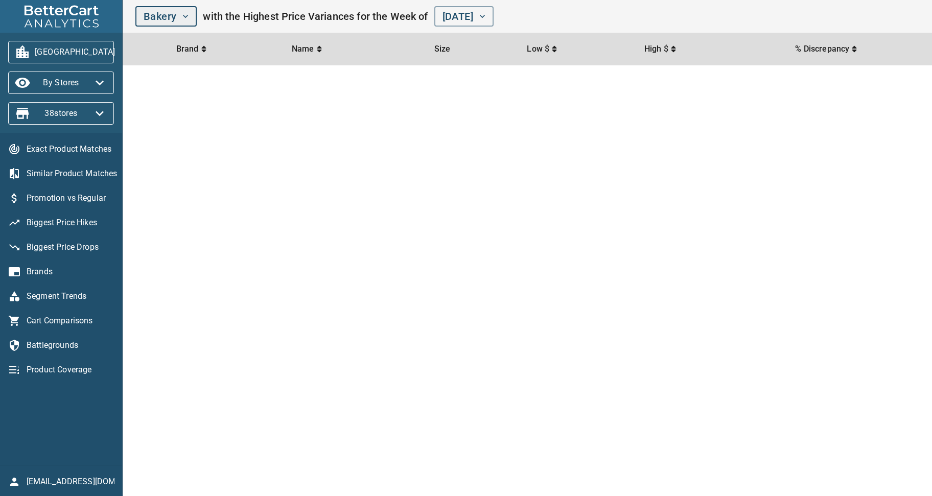
click at [186, 14] on icon "button" at bounding box center [185, 16] width 10 height 10
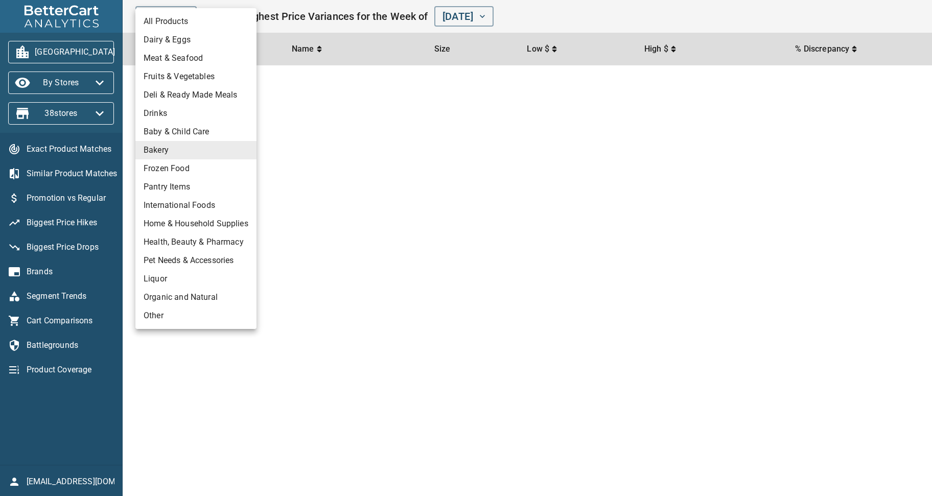
click at [163, 57] on li "Meat & Seafood" at bounding box center [195, 58] width 121 height 18
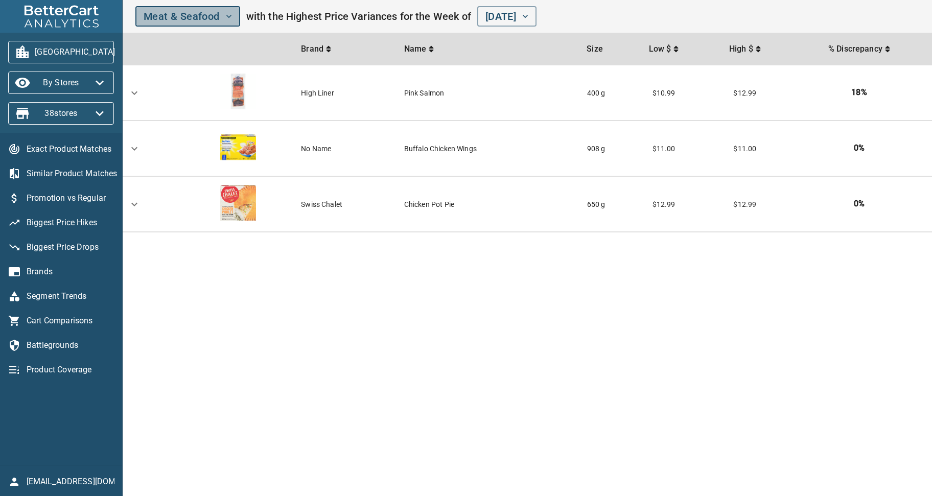
click at [232, 16] on button "Meat & Seafood" at bounding box center [187, 16] width 105 height 20
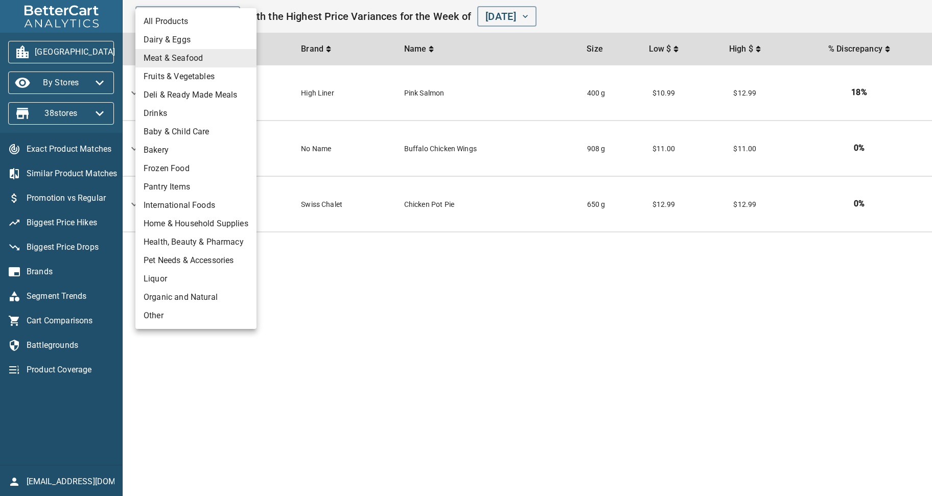
drag, startPoint x: 416, startPoint y: 361, endPoint x: 288, endPoint y: 106, distance: 284.8
click at [416, 350] on div at bounding box center [466, 248] width 932 height 496
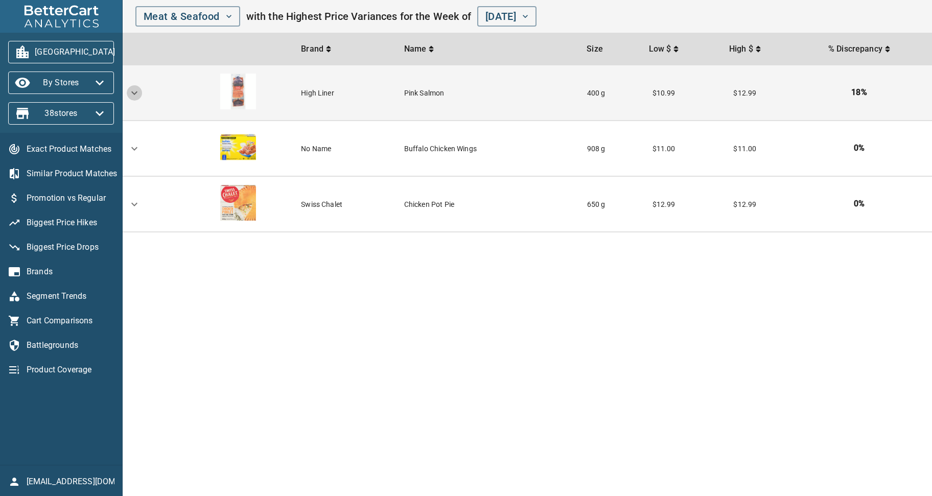
click at [134, 91] on icon "expand row" at bounding box center [134, 93] width 12 height 12
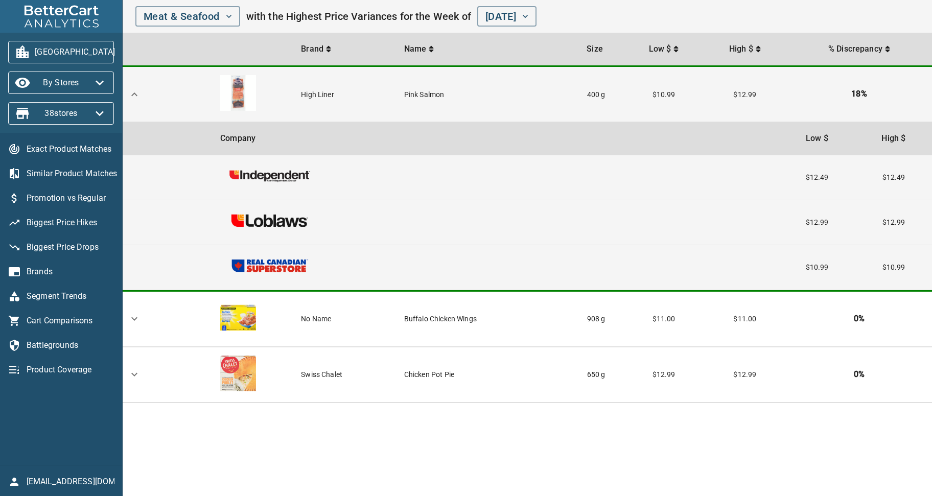
click at [68, 198] on span "Promotion vs Regular" at bounding box center [70, 198] width 87 height 12
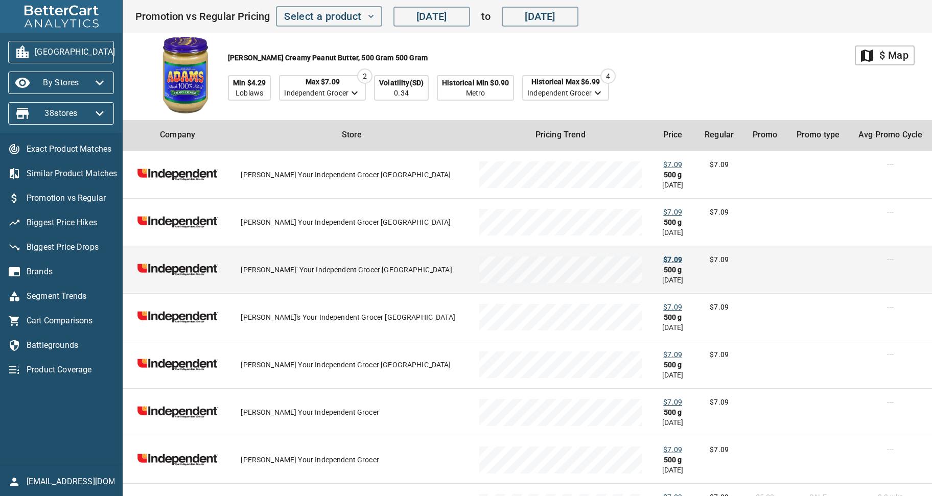
click at [664, 258] on div "$7.09" at bounding box center [673, 260] width 19 height 10
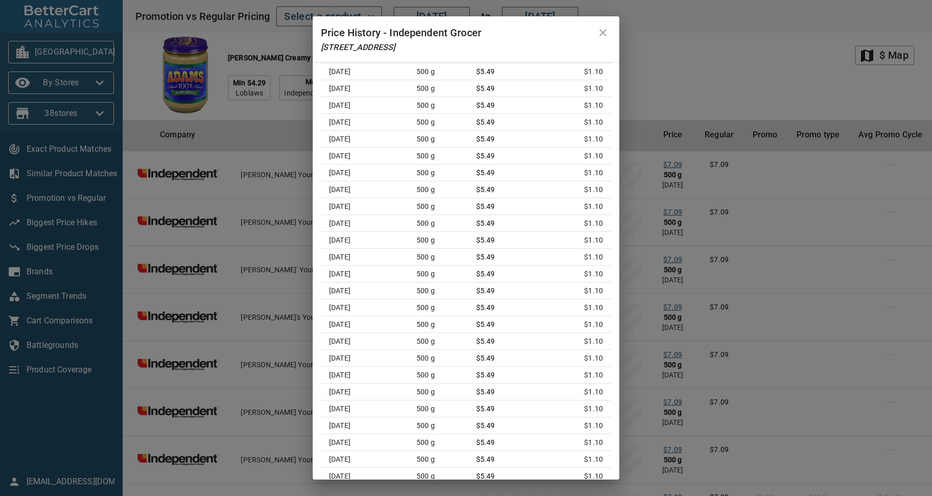
scroll to position [1684, 0]
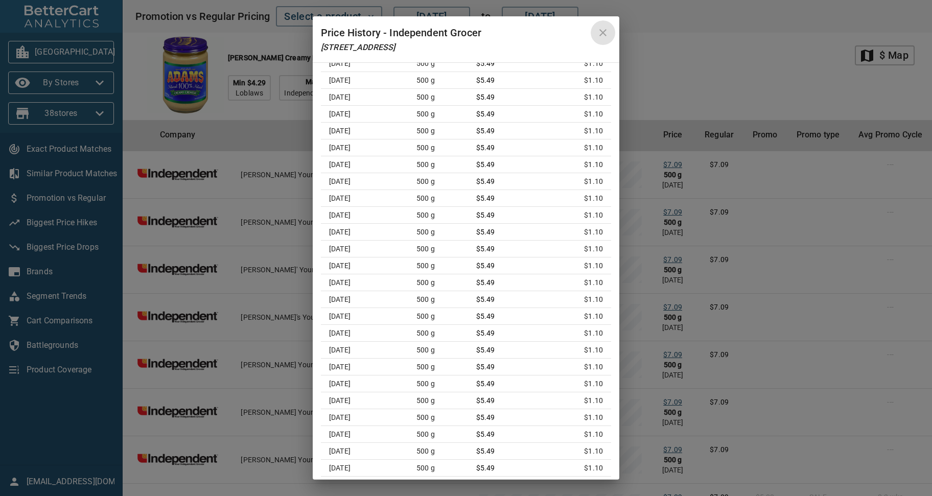
drag, startPoint x: 601, startPoint y: 34, endPoint x: 643, endPoint y: 120, distance: 95.3
click at [603, 36] on icon "close" at bounding box center [603, 33] width 12 height 12
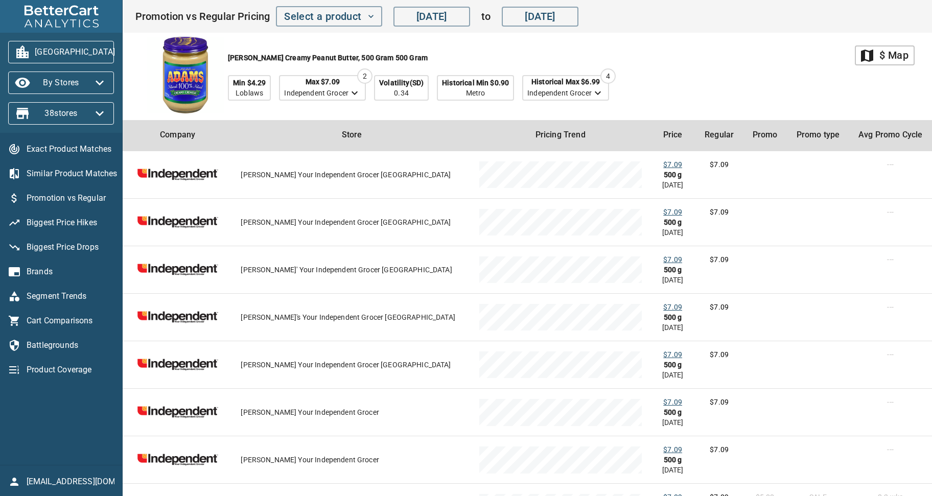
click at [676, 93] on div "[PERSON_NAME] Creamy Peanut Butter, 500 Gram 500 Gram Min $4.29 Loblaws Max $7.…" at bounding box center [495, 76] width 720 height 87
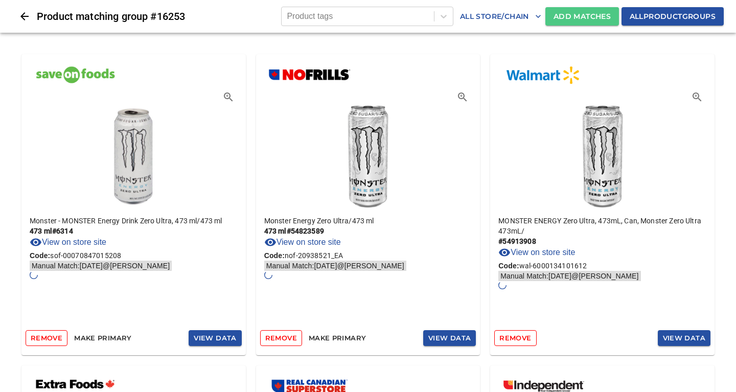
click at [574, 19] on span "Add Matches" at bounding box center [582, 16] width 57 height 13
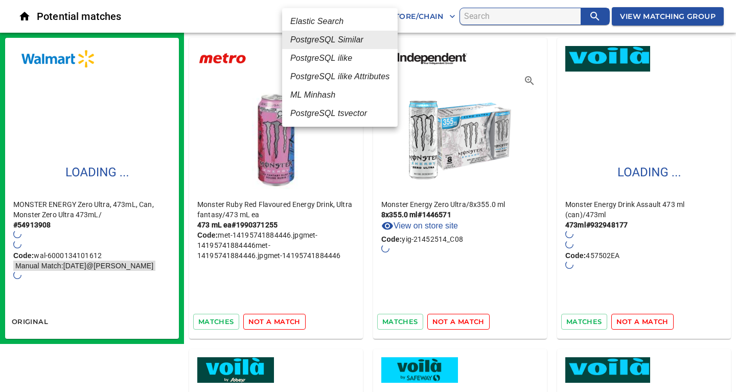
click at [329, 100] on em "ML Minhash" at bounding box center [312, 95] width 45 height 12
type input "3"
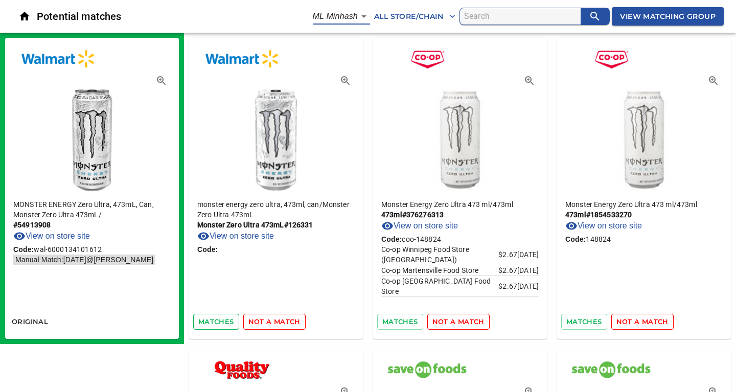
click at [225, 324] on span "matches" at bounding box center [216, 322] width 36 height 12
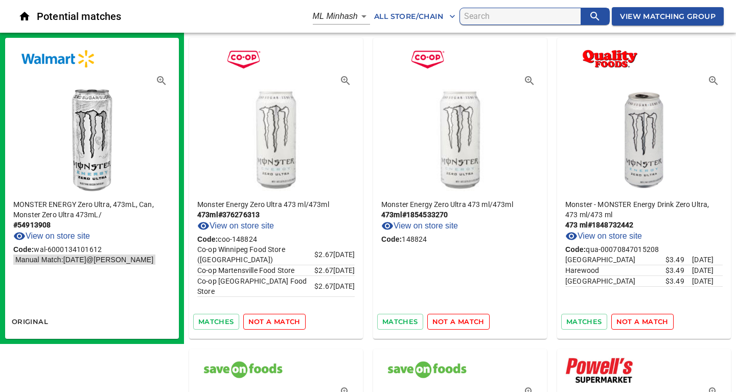
click at [225, 324] on span "matches" at bounding box center [216, 322] width 36 height 12
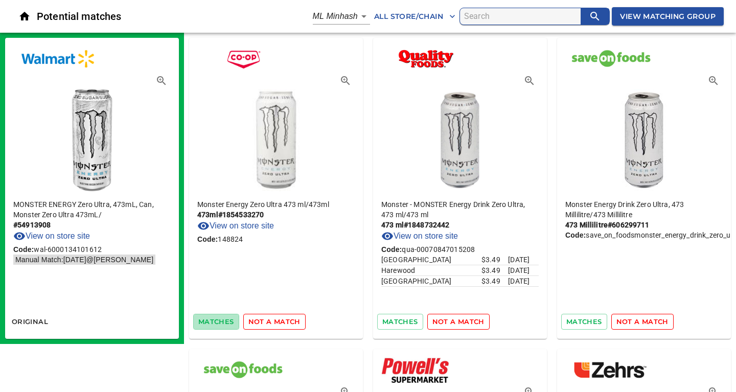
click at [225, 324] on span "matches" at bounding box center [216, 322] width 36 height 12
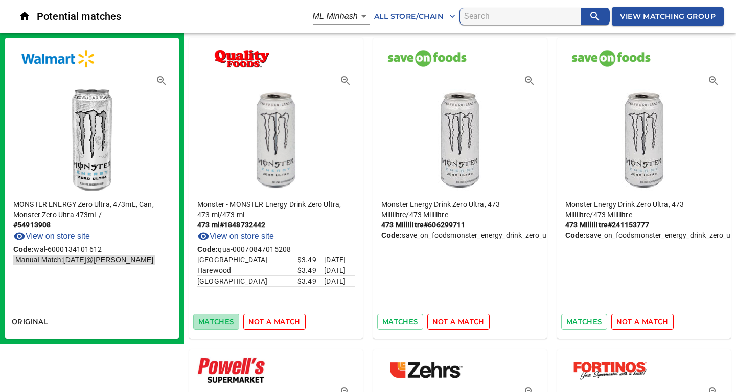
click at [225, 324] on span "matches" at bounding box center [216, 322] width 36 height 12
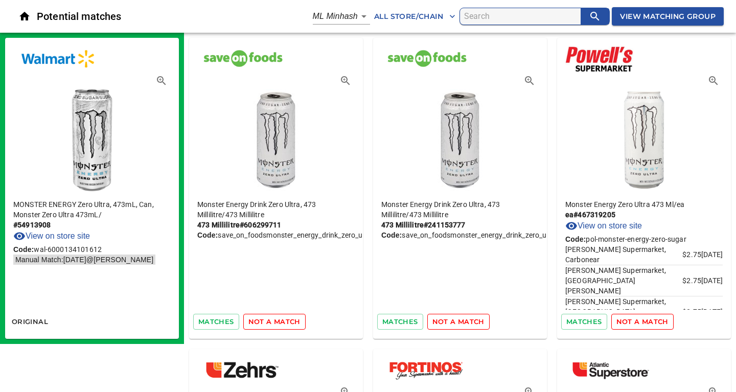
click at [225, 324] on span "matches" at bounding box center [216, 322] width 36 height 12
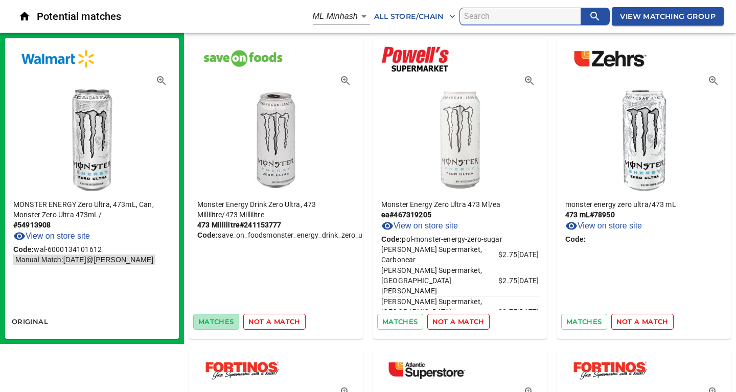
click at [225, 324] on span "matches" at bounding box center [216, 322] width 36 height 12
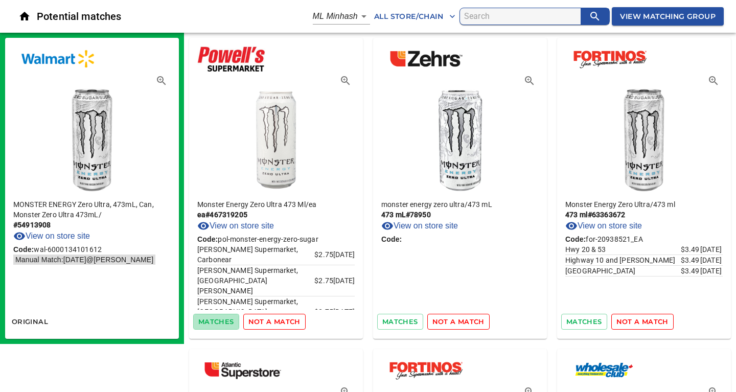
click at [225, 324] on span "matches" at bounding box center [216, 322] width 36 height 12
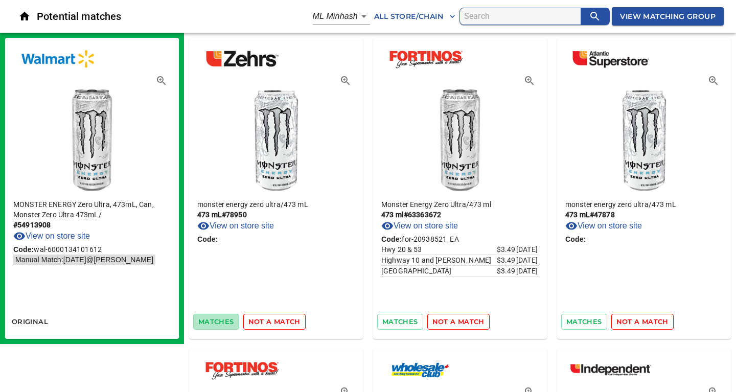
click at [225, 324] on span "matches" at bounding box center [216, 322] width 36 height 12
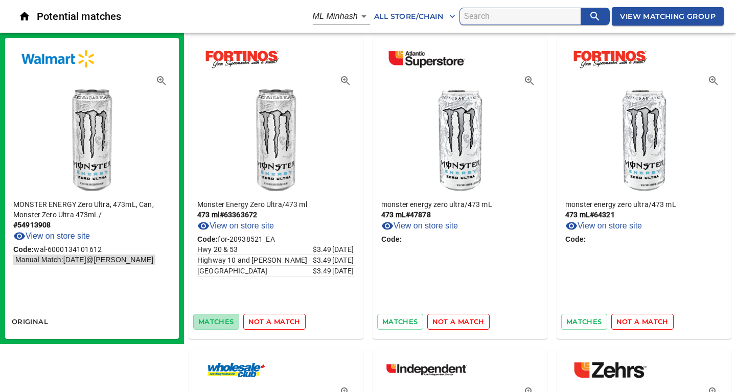
click at [225, 324] on span "matches" at bounding box center [216, 322] width 36 height 12
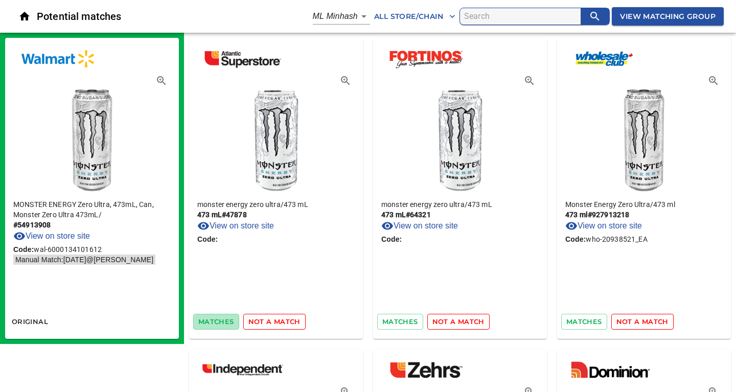
click at [225, 324] on span "matches" at bounding box center [216, 322] width 36 height 12
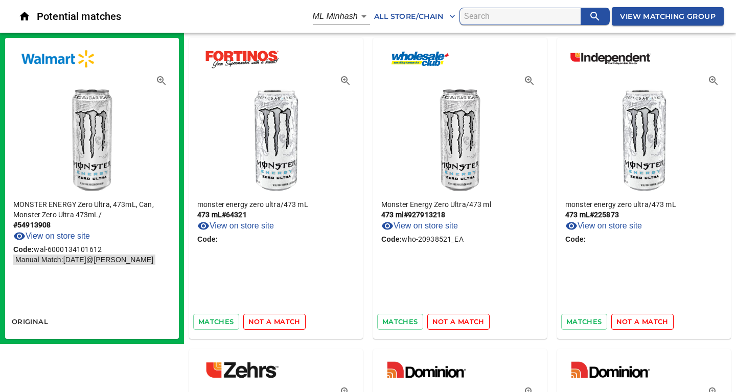
click at [225, 324] on span "matches" at bounding box center [216, 322] width 36 height 12
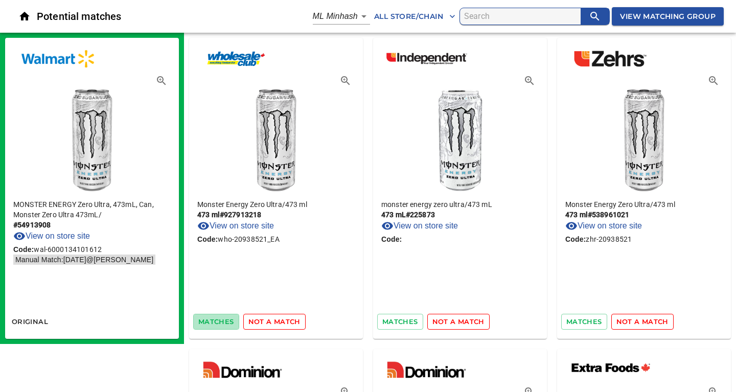
click at [225, 324] on span "matches" at bounding box center [216, 322] width 36 height 12
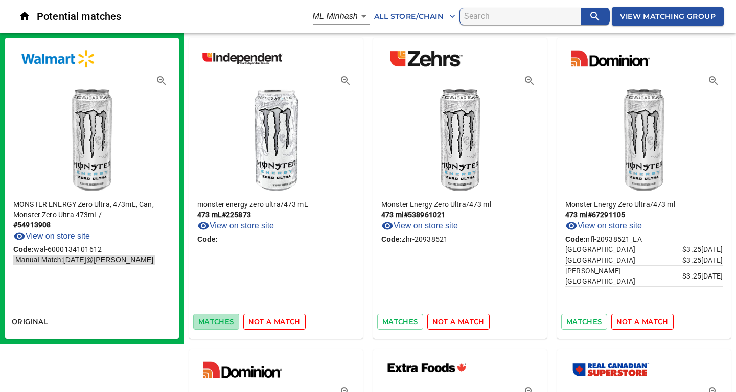
click at [225, 324] on span "matches" at bounding box center [216, 322] width 36 height 12
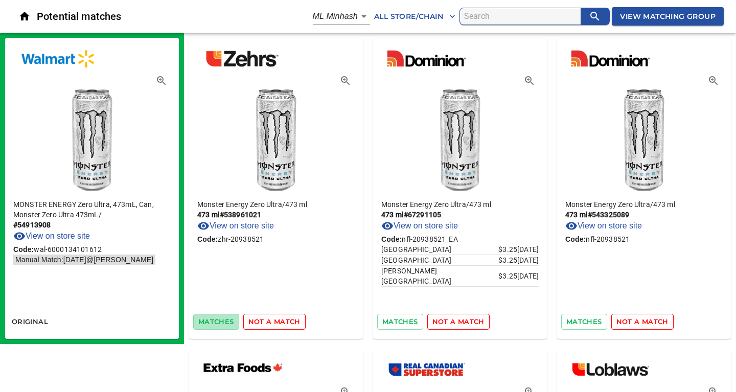
click at [225, 324] on span "matches" at bounding box center [216, 322] width 36 height 12
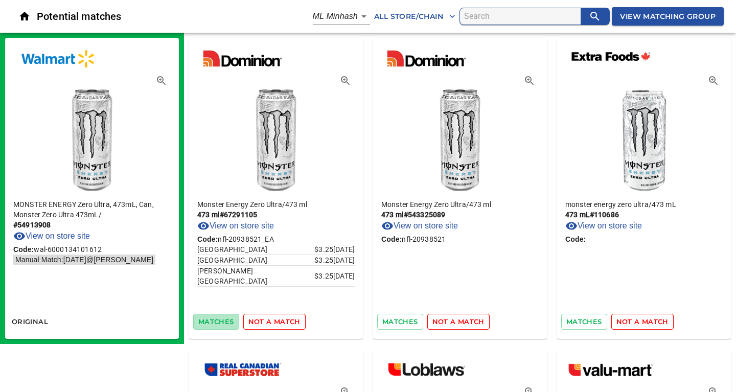
click at [225, 324] on span "matches" at bounding box center [216, 322] width 36 height 12
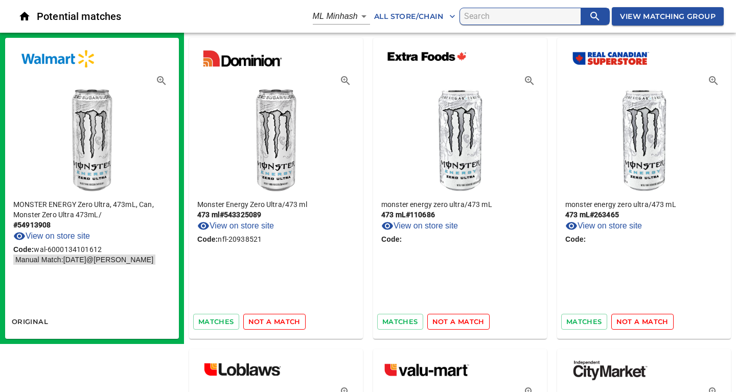
click at [225, 324] on span "matches" at bounding box center [216, 322] width 36 height 12
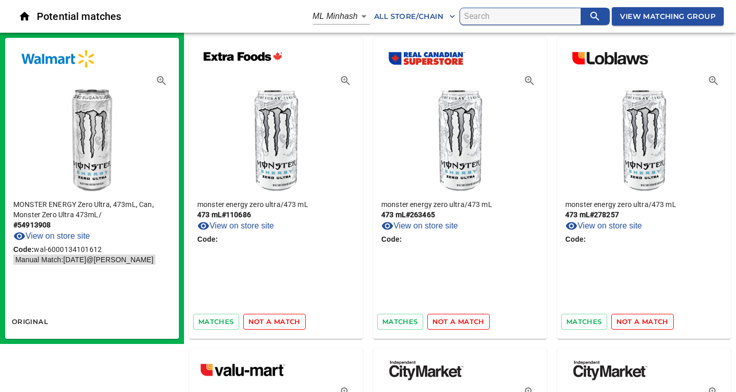
click at [225, 324] on span "matches" at bounding box center [216, 322] width 36 height 12
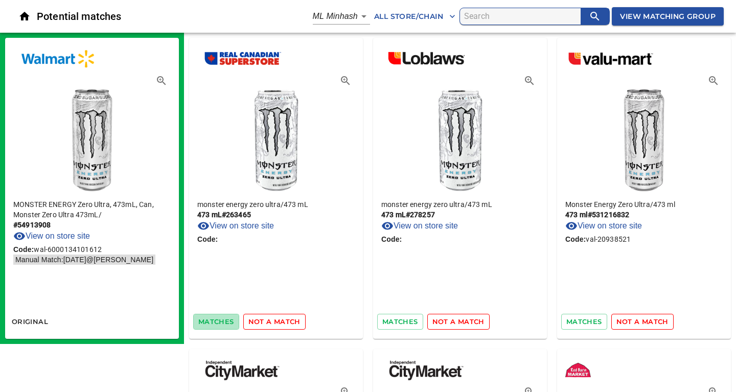
click at [225, 324] on span "matches" at bounding box center [216, 322] width 36 height 12
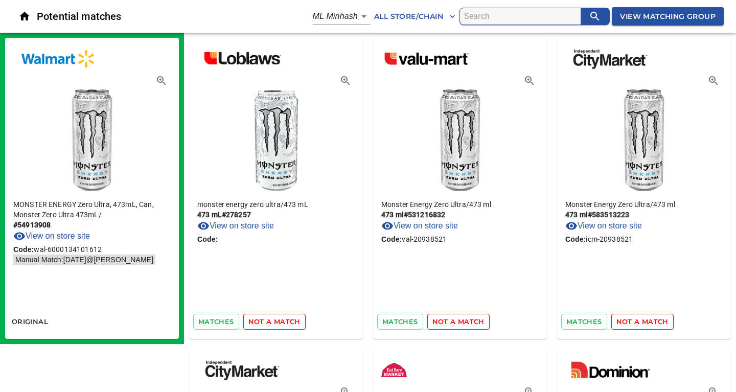
click at [225, 324] on span "matches" at bounding box center [216, 322] width 36 height 12
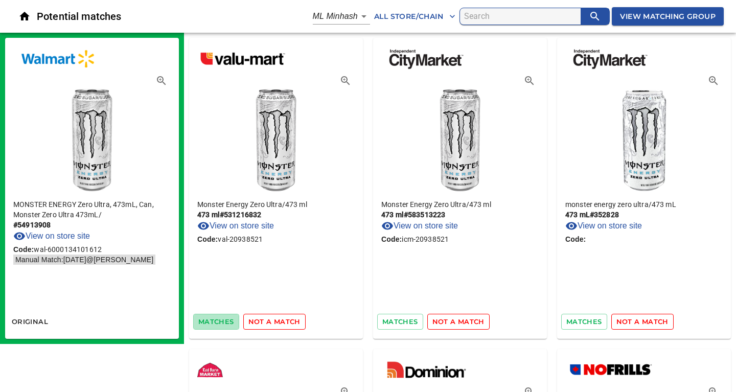
click at [225, 324] on span "matches" at bounding box center [216, 322] width 36 height 12
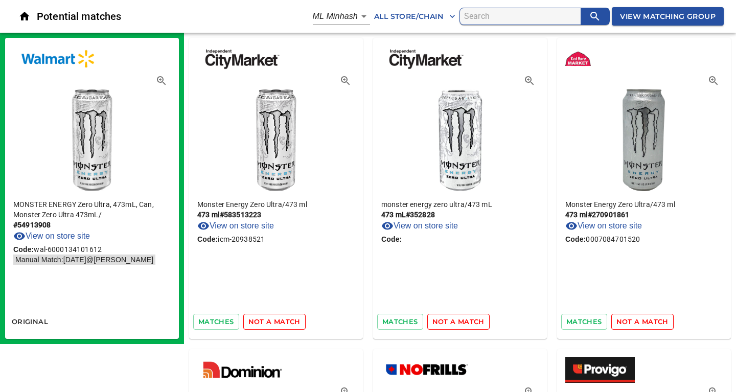
click at [225, 324] on span "matches" at bounding box center [216, 322] width 36 height 12
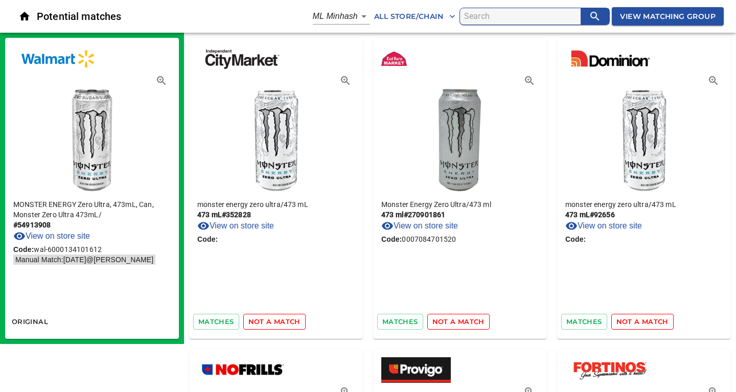
click at [225, 324] on span "matches" at bounding box center [216, 322] width 36 height 12
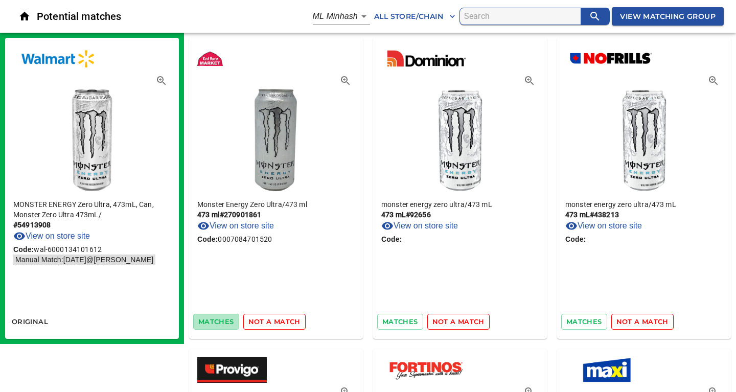
click at [225, 324] on span "matches" at bounding box center [216, 322] width 36 height 12
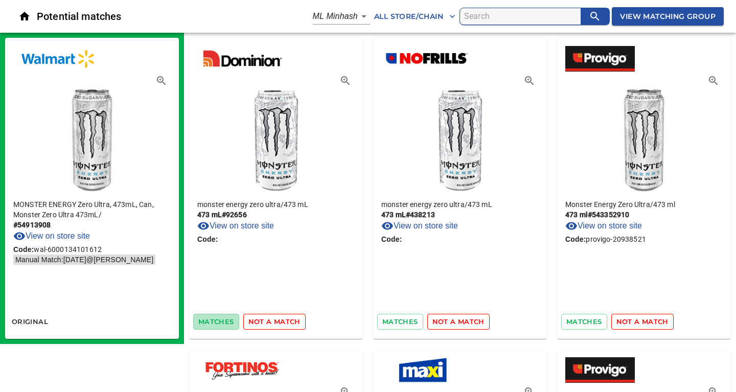
click at [225, 324] on span "matches" at bounding box center [216, 322] width 36 height 12
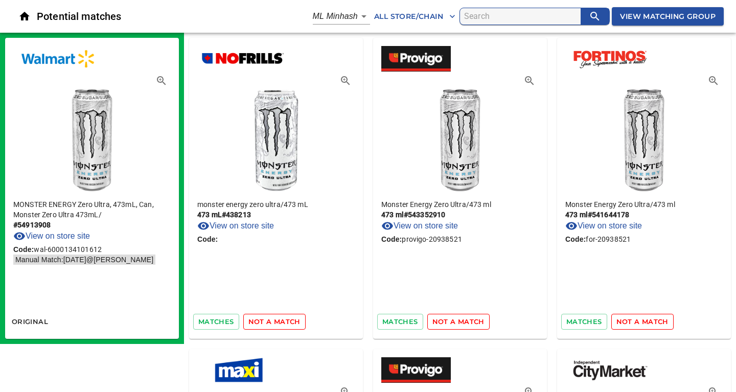
click at [225, 324] on span "matches" at bounding box center [216, 322] width 36 height 12
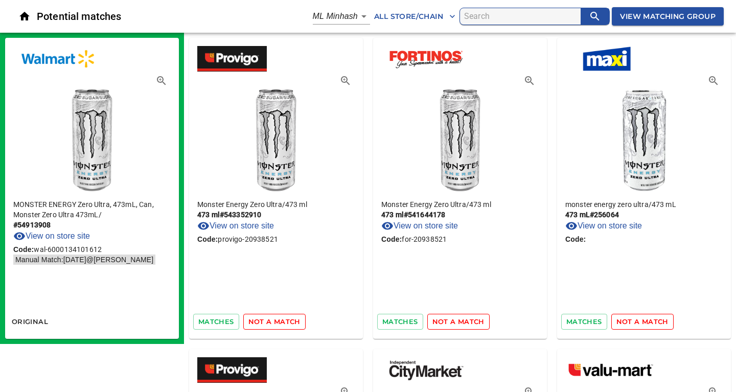
click at [225, 324] on span "matches" at bounding box center [216, 322] width 36 height 12
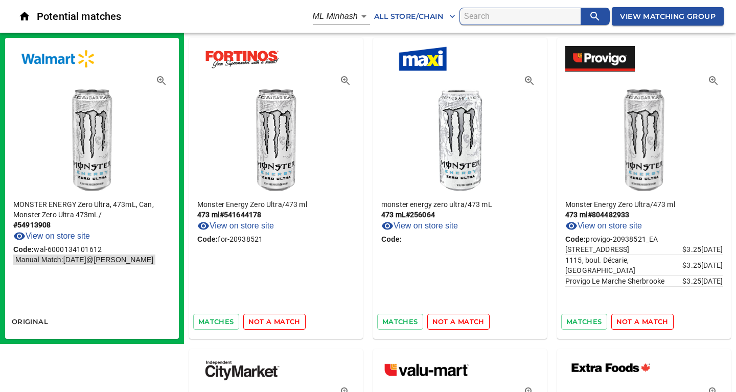
click at [225, 324] on span "matches" at bounding box center [216, 322] width 36 height 12
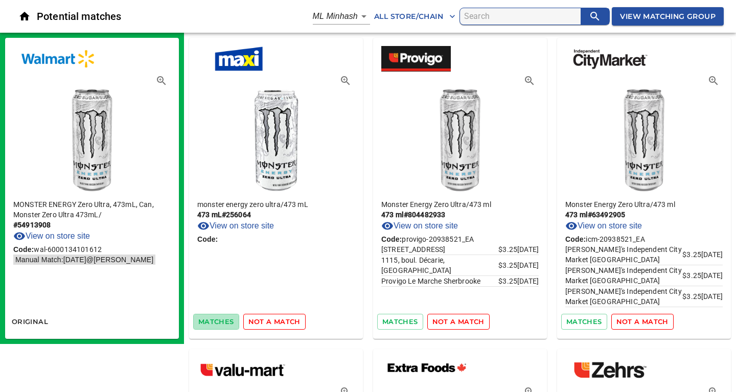
click at [225, 324] on span "matches" at bounding box center [216, 322] width 36 height 12
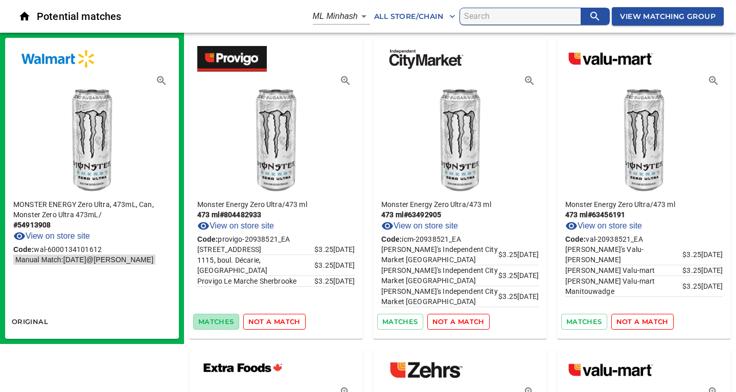
click at [225, 324] on span "matches" at bounding box center [216, 322] width 36 height 12
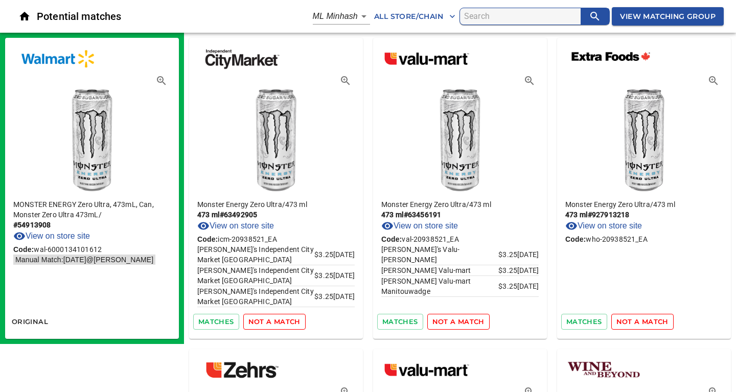
click at [225, 324] on span "matches" at bounding box center [216, 322] width 36 height 12
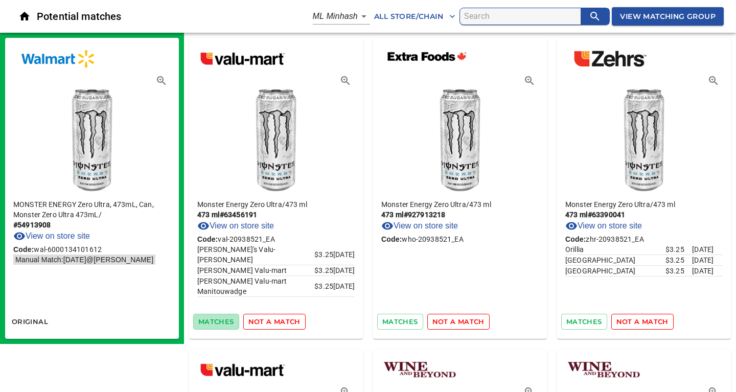
click at [225, 324] on span "matches" at bounding box center [216, 322] width 36 height 12
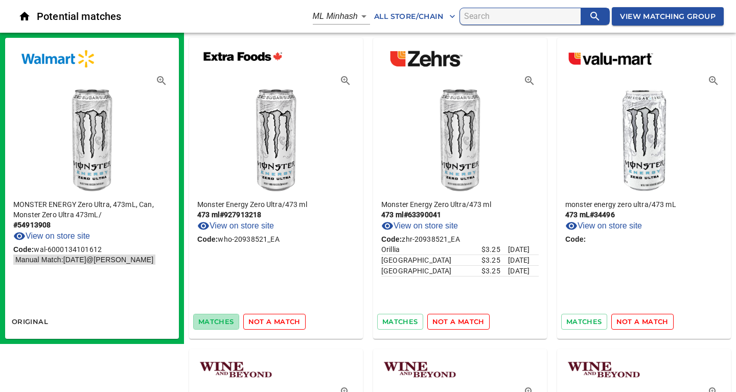
click at [225, 324] on span "matches" at bounding box center [216, 322] width 36 height 12
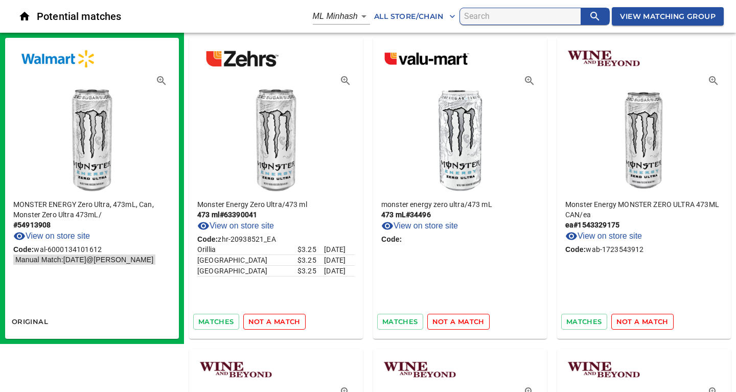
click at [225, 324] on span "matches" at bounding box center [216, 322] width 36 height 12
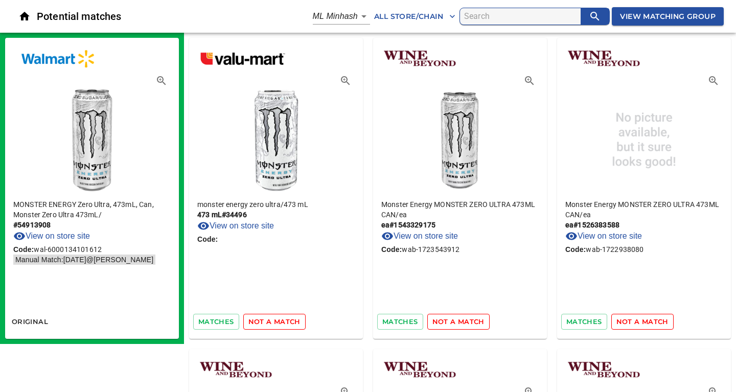
click at [225, 324] on span "matches" at bounding box center [216, 322] width 36 height 12
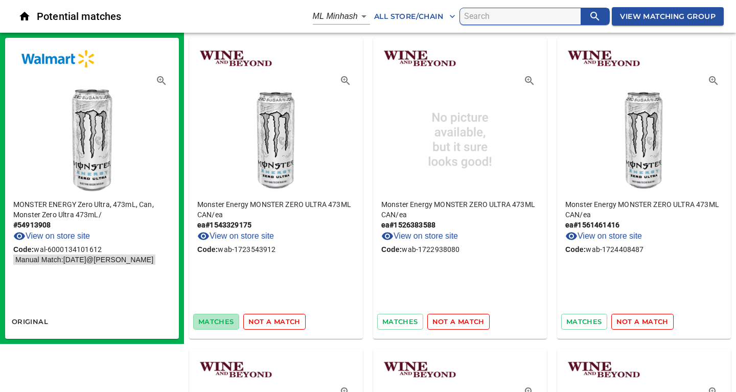
click at [225, 324] on span "matches" at bounding box center [216, 322] width 36 height 12
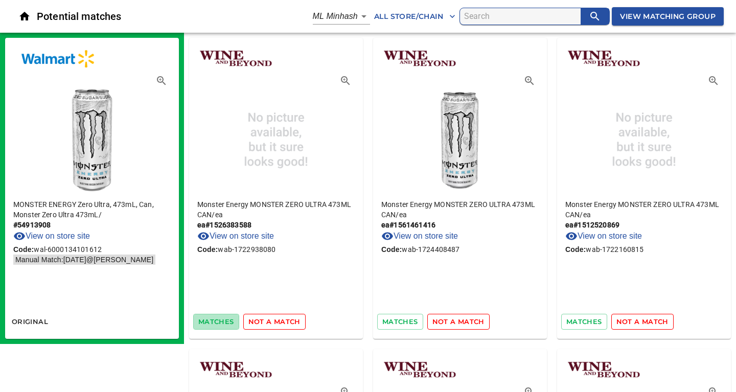
click at [225, 324] on span "matches" at bounding box center [216, 322] width 36 height 12
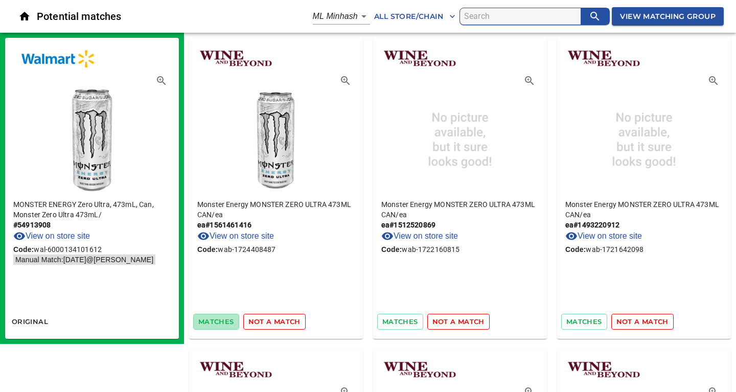
click at [225, 324] on span "matches" at bounding box center [216, 322] width 36 height 12
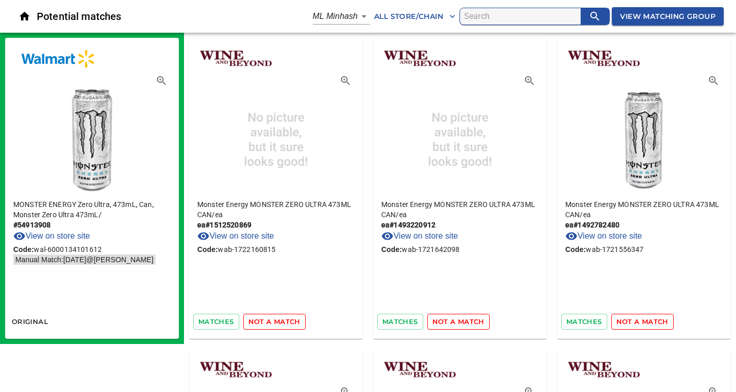
click at [225, 324] on span "matches" at bounding box center [216, 322] width 36 height 12
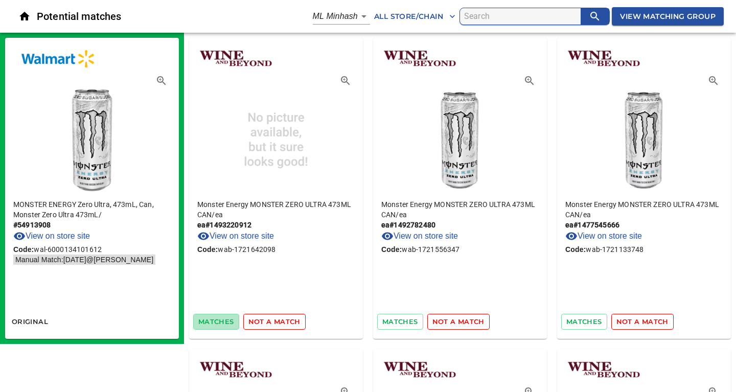
click at [225, 324] on span "matches" at bounding box center [216, 322] width 36 height 12
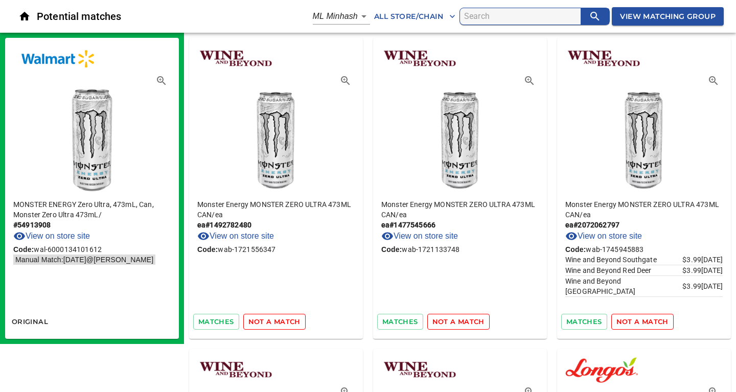
click at [225, 324] on span "matches" at bounding box center [216, 322] width 36 height 12
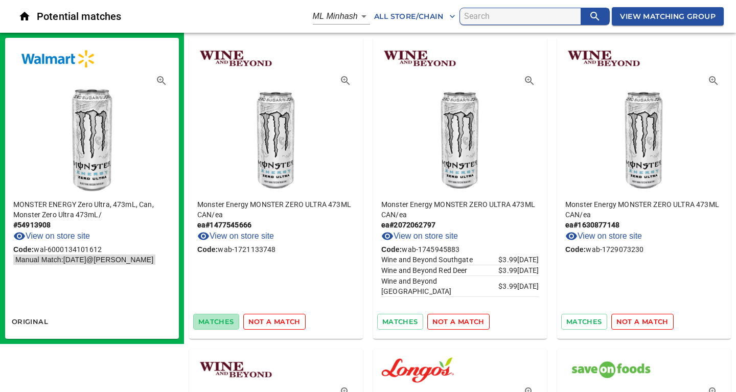
click at [225, 324] on span "matches" at bounding box center [216, 322] width 36 height 12
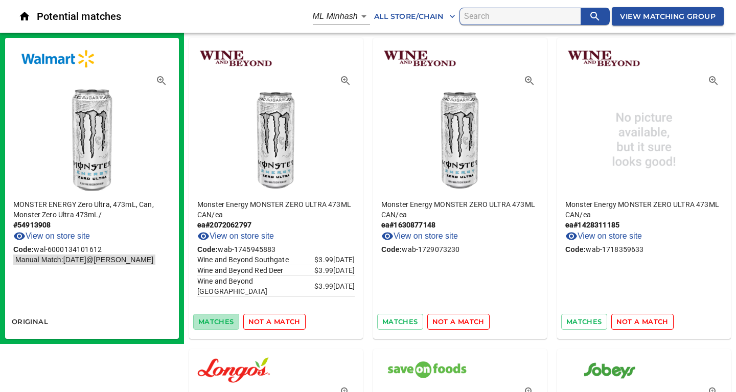
click at [225, 324] on span "matches" at bounding box center [216, 322] width 36 height 12
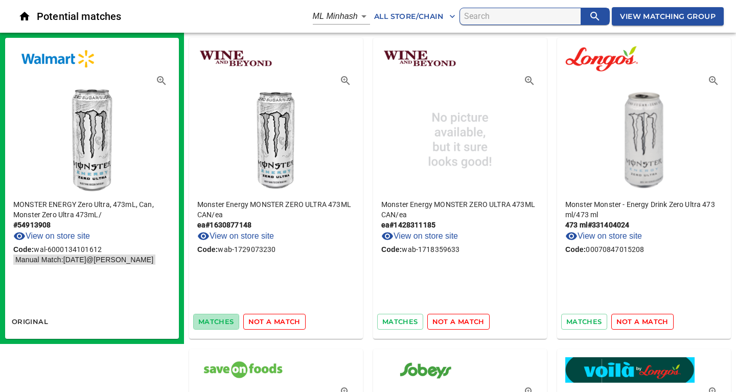
click at [225, 324] on span "matches" at bounding box center [216, 322] width 36 height 12
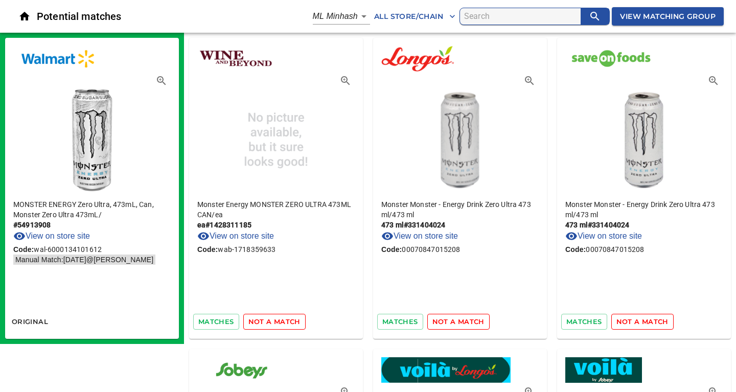
click at [225, 324] on span "matches" at bounding box center [216, 322] width 36 height 12
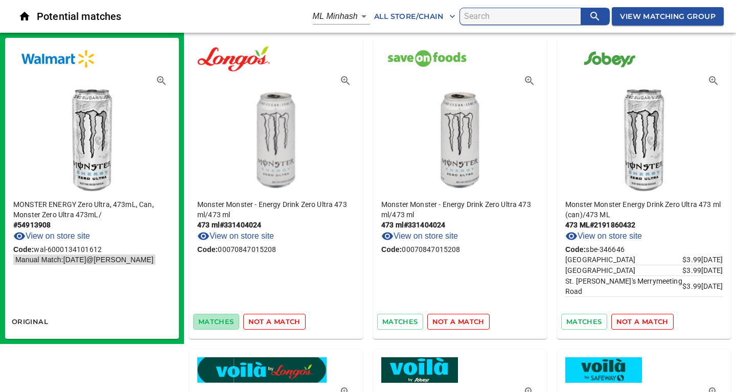
click at [225, 324] on span "matches" at bounding box center [216, 322] width 36 height 12
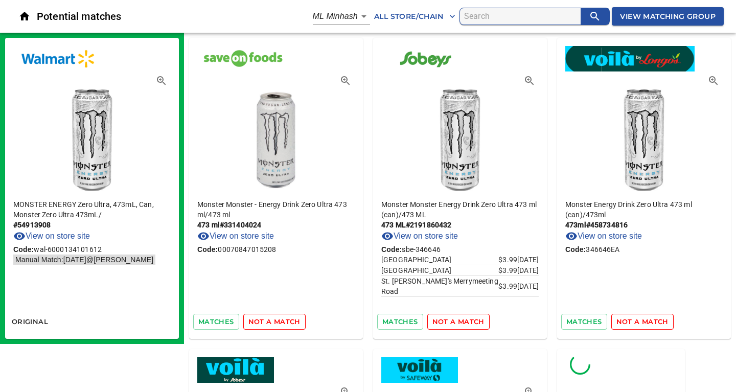
click at [225, 324] on span "matches" at bounding box center [216, 322] width 36 height 12
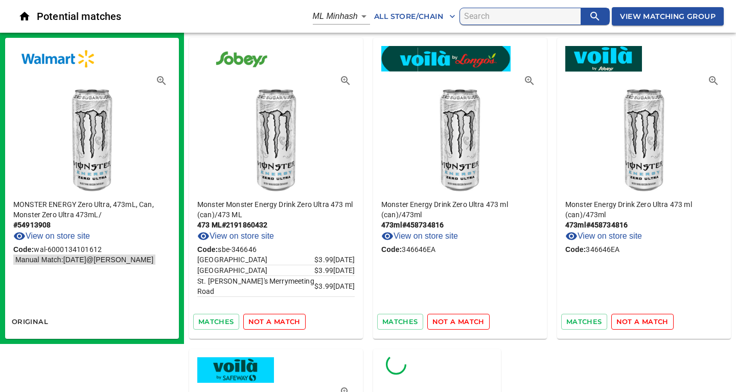
click at [225, 324] on span "matches" at bounding box center [216, 322] width 36 height 12
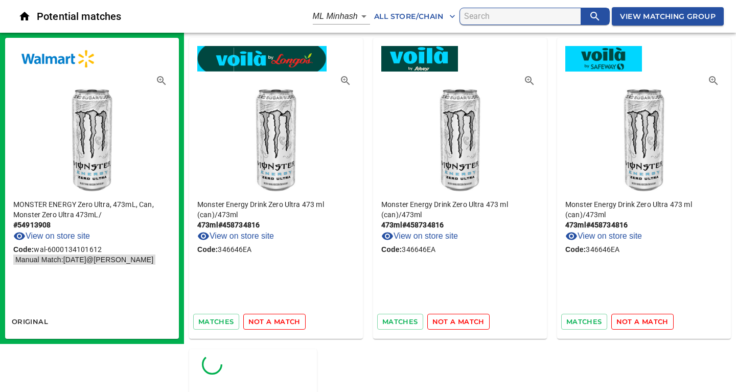
click at [225, 324] on span "matches" at bounding box center [216, 322] width 36 height 12
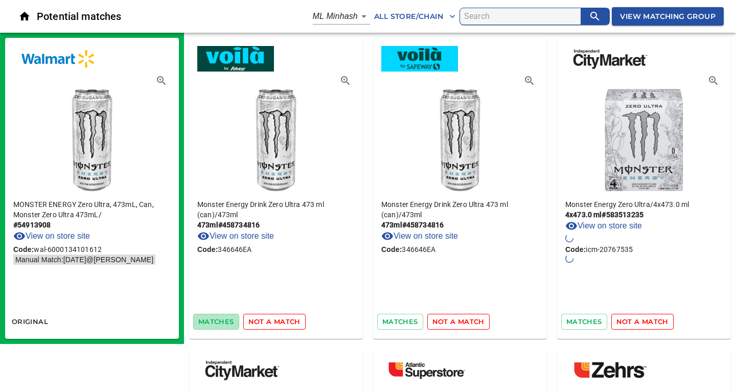
click at [225, 324] on span "matches" at bounding box center [216, 322] width 36 height 12
click at [215, 320] on span "matches" at bounding box center [216, 322] width 36 height 12
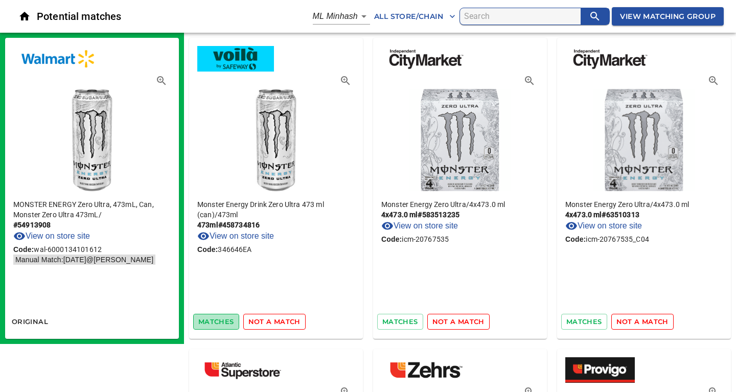
click at [213, 322] on span "matches" at bounding box center [216, 322] width 36 height 12
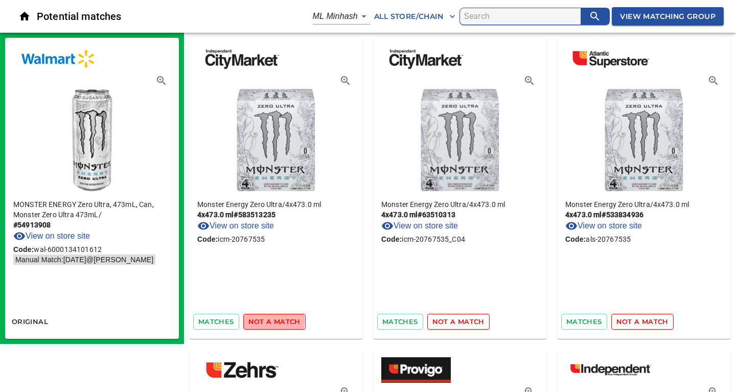
click at [260, 322] on span "not a match" at bounding box center [274, 322] width 52 height 12
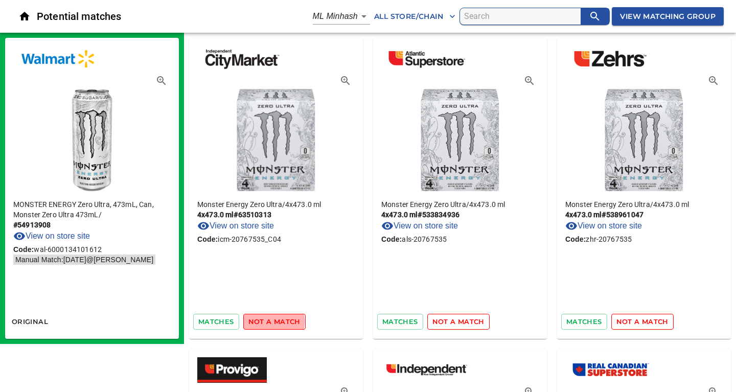
click at [260, 322] on span "not a match" at bounding box center [274, 322] width 52 height 12
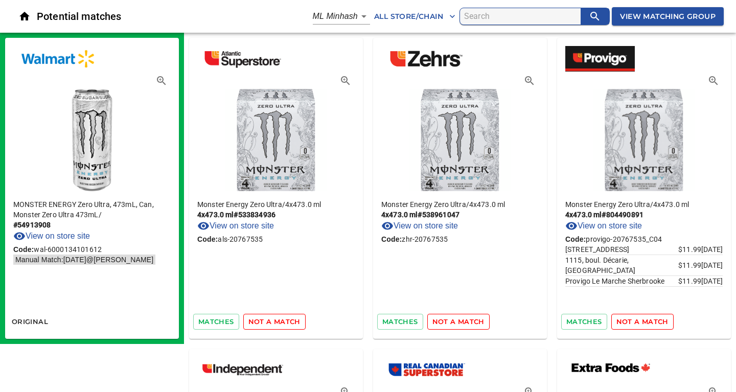
click at [260, 322] on span "not a match" at bounding box center [274, 322] width 52 height 12
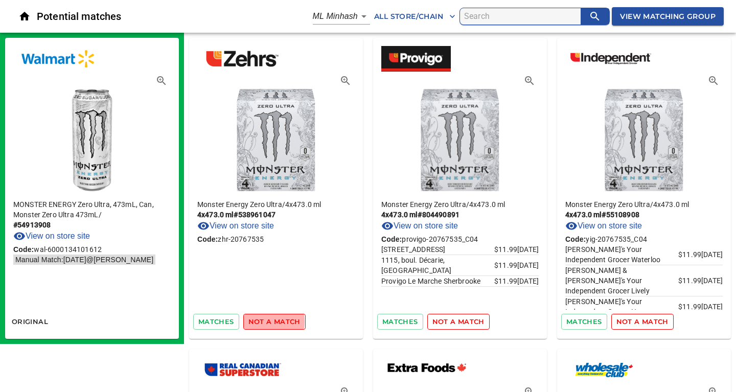
click at [260, 322] on span "not a match" at bounding box center [274, 322] width 52 height 12
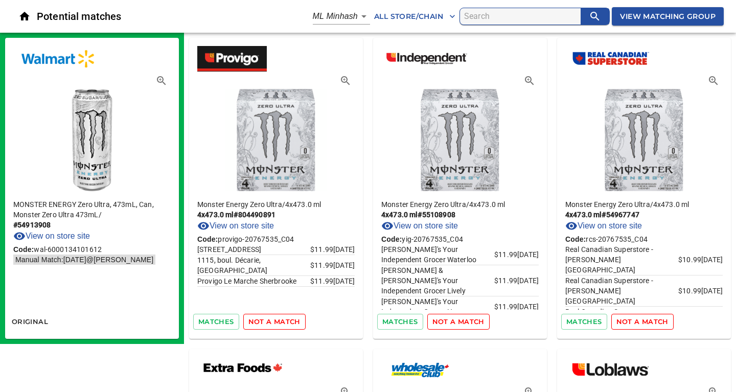
click at [260, 322] on span "not a match" at bounding box center [274, 322] width 52 height 12
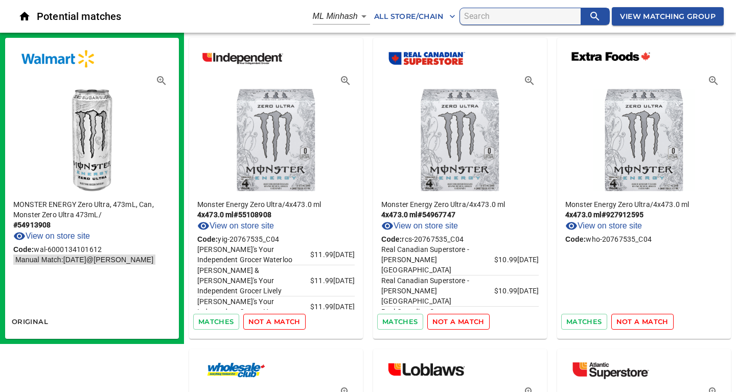
click at [260, 322] on span "not a match" at bounding box center [274, 322] width 52 height 12
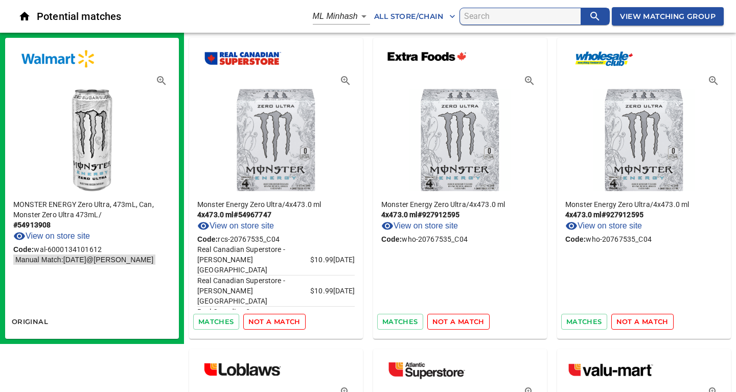
click at [260, 322] on span "not a match" at bounding box center [274, 322] width 52 height 12
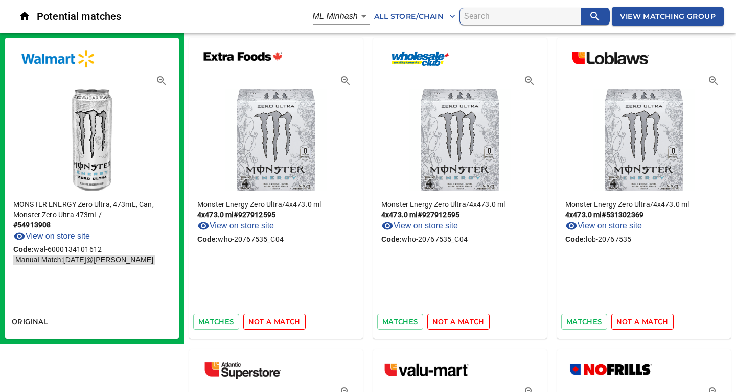
click at [260, 322] on span "not a match" at bounding box center [274, 322] width 52 height 12
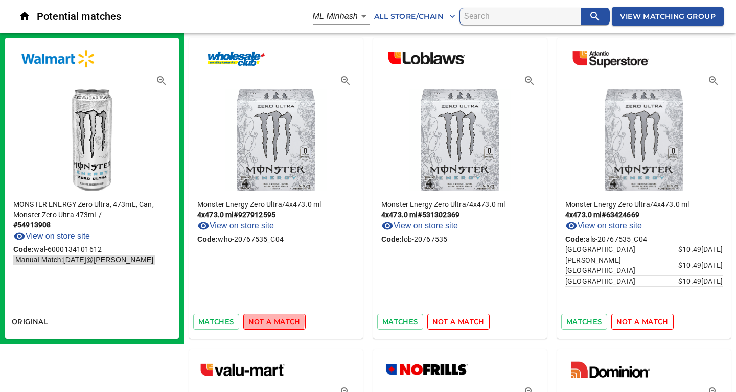
click at [259, 321] on span "not a match" at bounding box center [274, 322] width 52 height 12
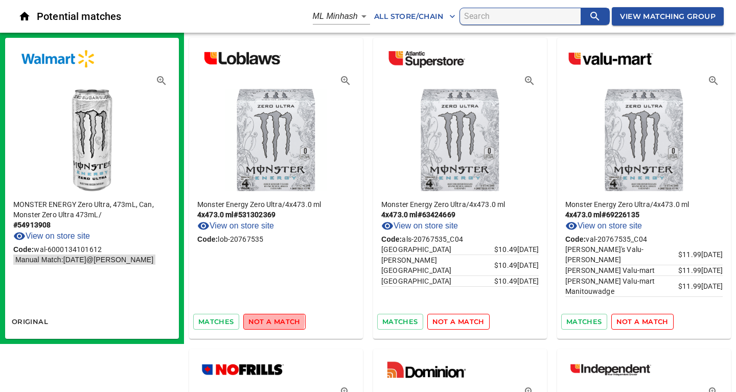
click at [259, 321] on span "not a match" at bounding box center [274, 322] width 52 height 12
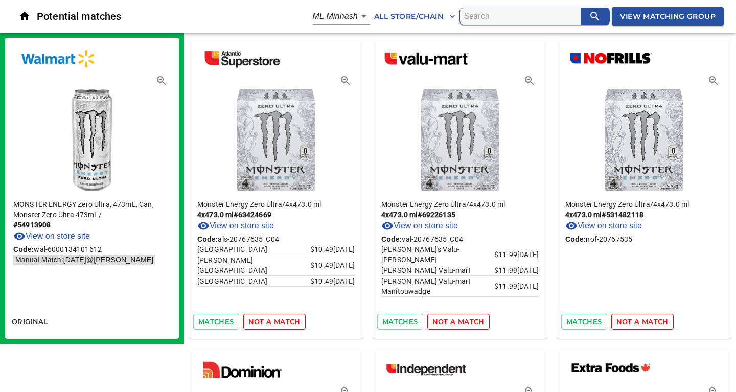
click at [259, 321] on span "not a match" at bounding box center [274, 322] width 52 height 12
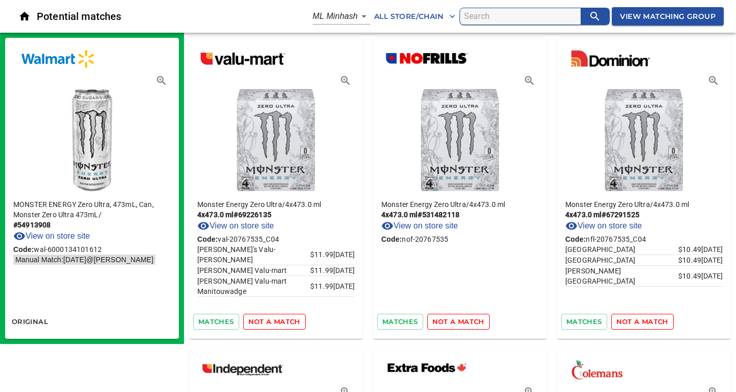
click at [259, 321] on span "not a match" at bounding box center [274, 322] width 52 height 12
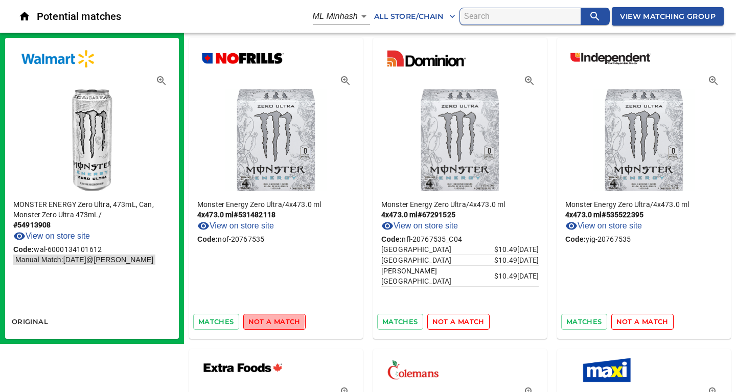
click at [259, 321] on span "not a match" at bounding box center [274, 322] width 52 height 12
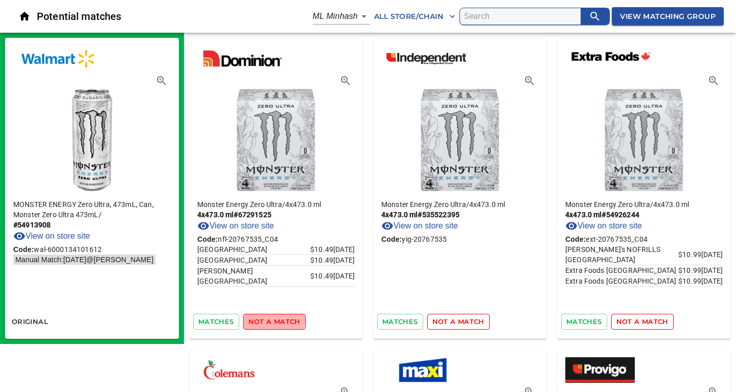
click at [259, 320] on span "not a match" at bounding box center [274, 322] width 52 height 12
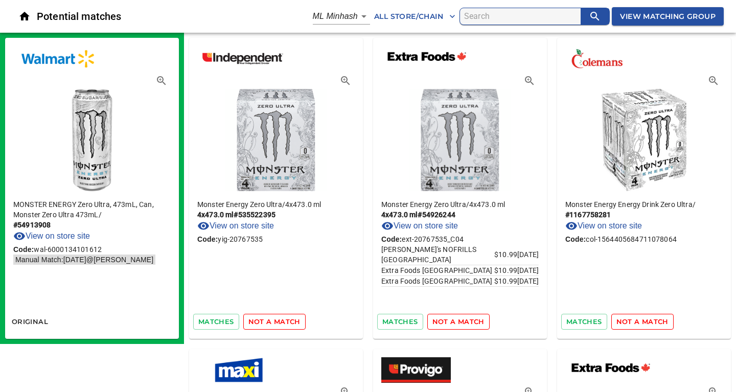
click at [267, 324] on span "not a match" at bounding box center [274, 322] width 52 height 12
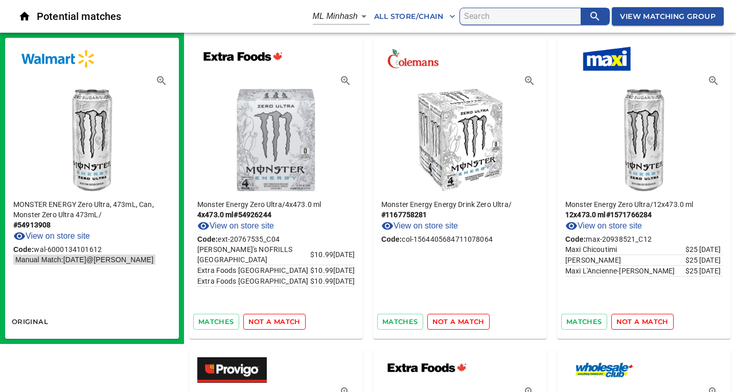
click at [267, 321] on span "not a match" at bounding box center [274, 322] width 52 height 12
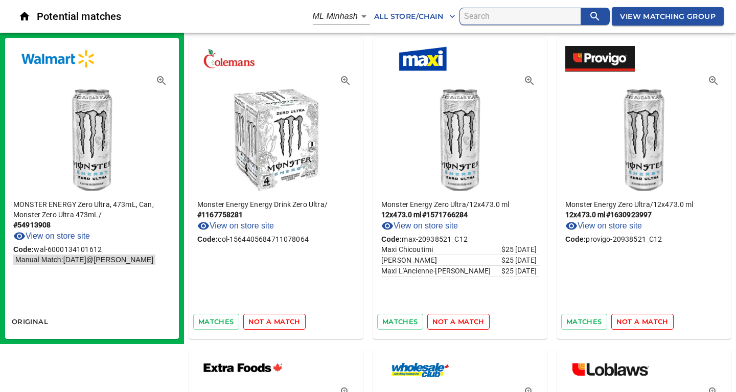
click at [267, 321] on span "not a match" at bounding box center [274, 322] width 52 height 12
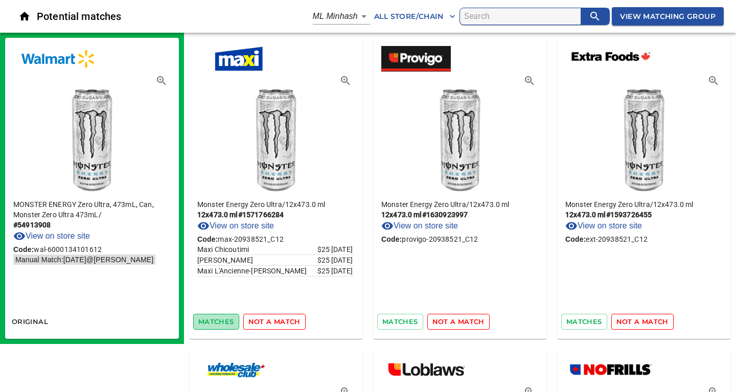
click at [202, 324] on span "matches" at bounding box center [216, 322] width 36 height 12
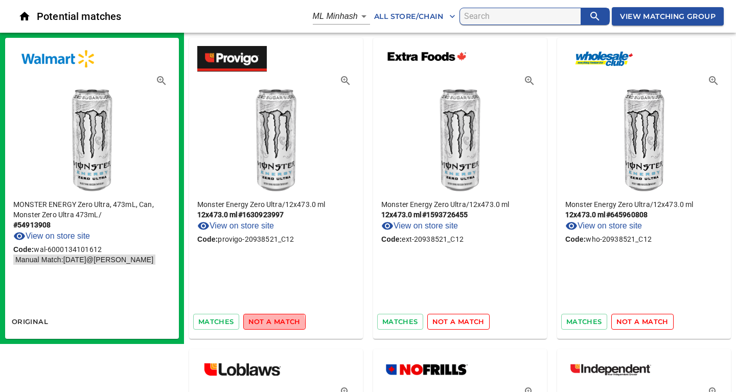
click at [265, 324] on span "not a match" at bounding box center [274, 322] width 52 height 12
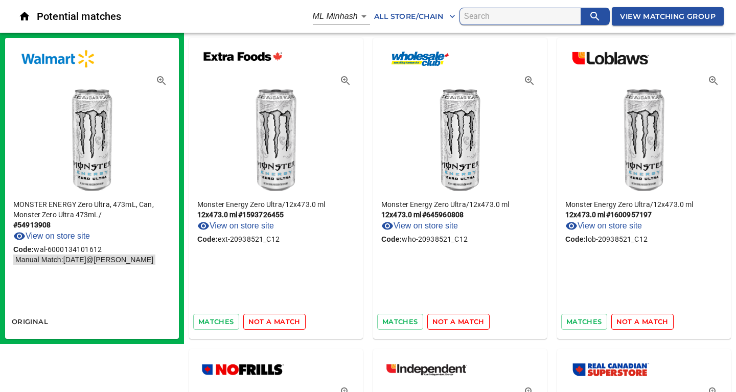
click at [265, 324] on span "not a match" at bounding box center [274, 322] width 52 height 12
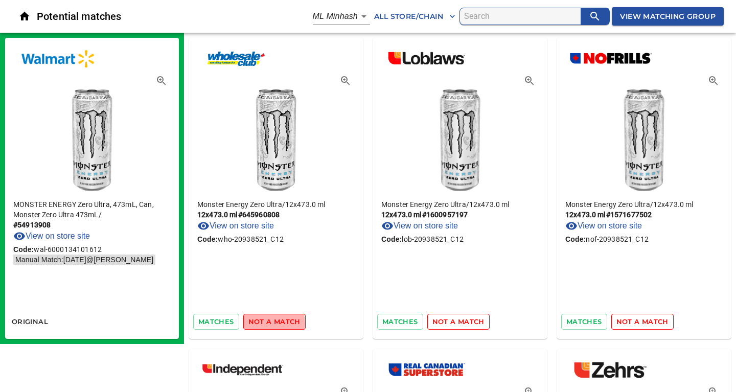
click at [265, 324] on span "not a match" at bounding box center [274, 322] width 52 height 12
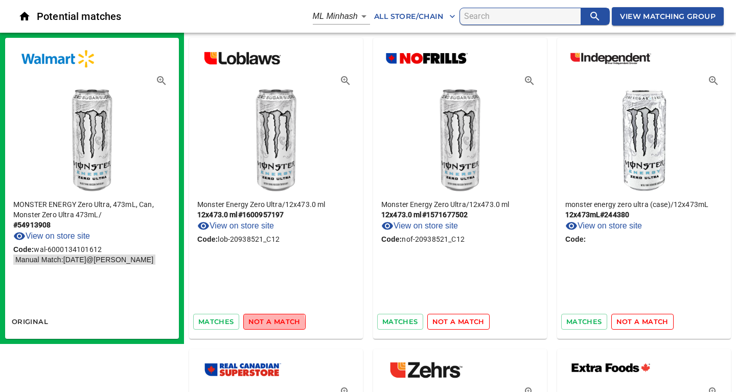
click at [265, 324] on span "not a match" at bounding box center [274, 322] width 52 height 12
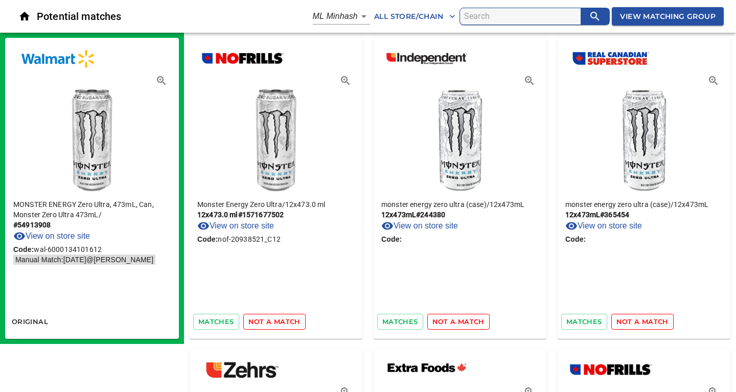
click at [272, 324] on span "not a match" at bounding box center [274, 322] width 52 height 12
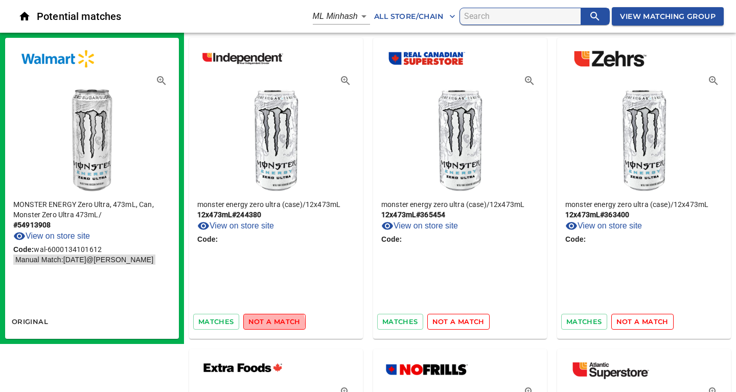
click at [272, 324] on span "not a match" at bounding box center [274, 322] width 52 height 12
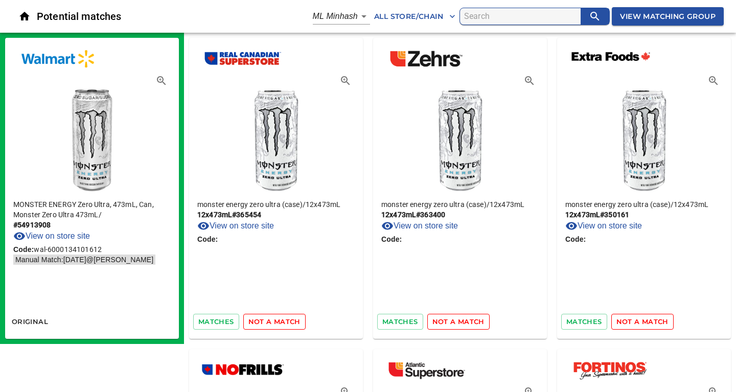
click at [272, 324] on span "not a match" at bounding box center [274, 322] width 52 height 12
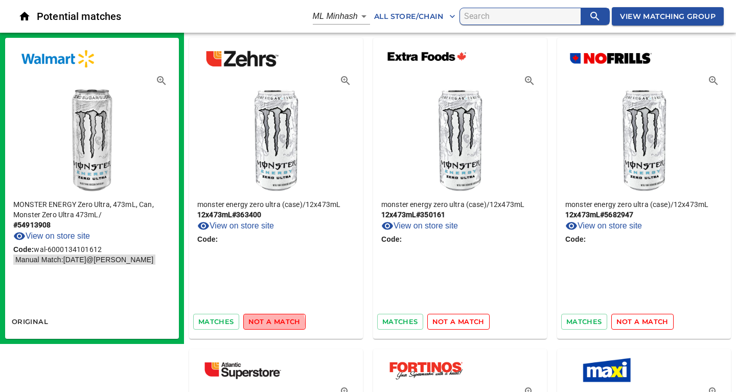
click at [272, 324] on span "not a match" at bounding box center [274, 322] width 52 height 12
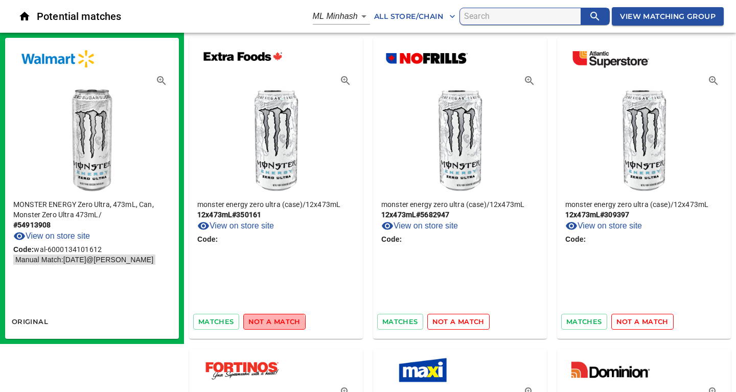
click at [272, 324] on span "not a match" at bounding box center [274, 322] width 52 height 12
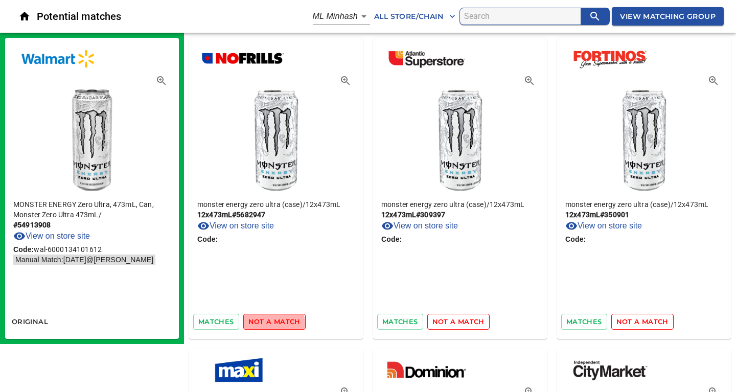
click at [272, 324] on span "not a match" at bounding box center [274, 322] width 52 height 12
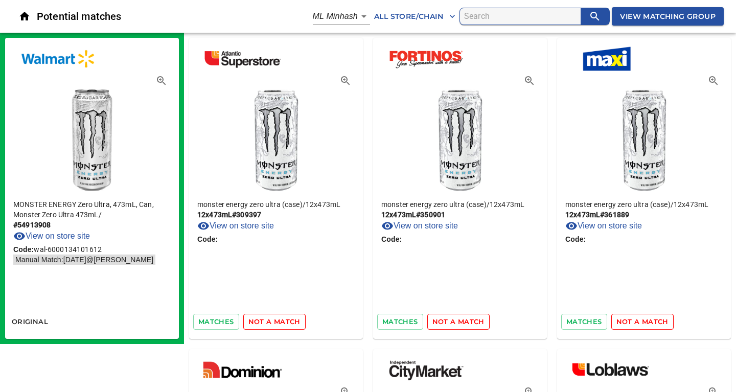
click at [272, 324] on span "not a match" at bounding box center [274, 322] width 52 height 12
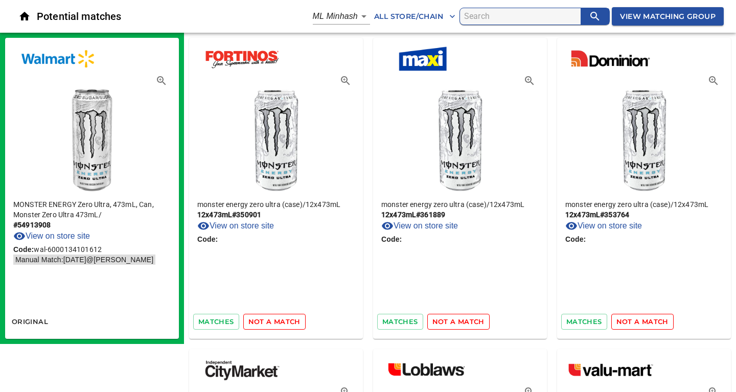
click at [272, 324] on span "not a match" at bounding box center [274, 322] width 52 height 12
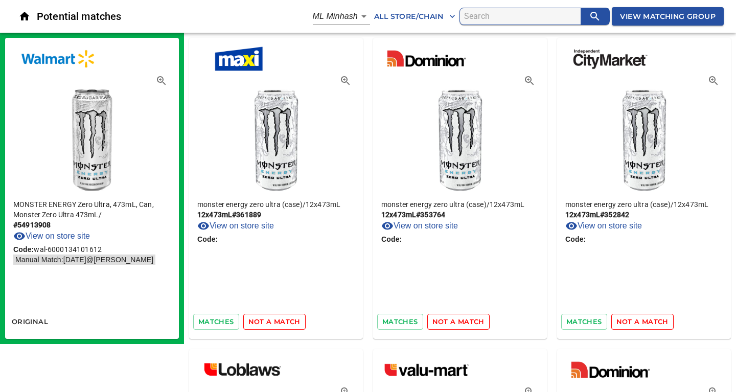
click at [272, 324] on span "not a match" at bounding box center [274, 322] width 52 height 12
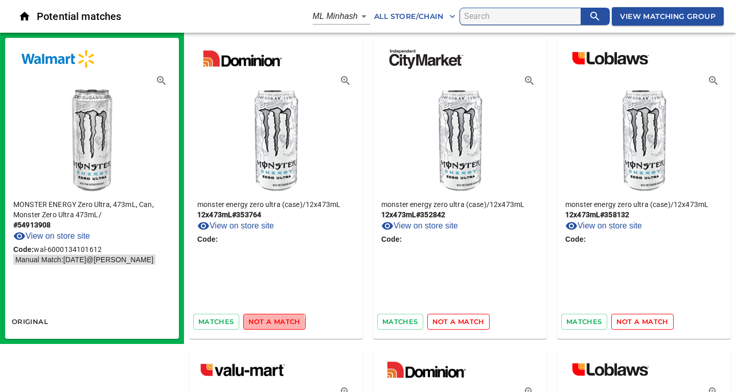
click at [272, 324] on span "not a match" at bounding box center [274, 322] width 52 height 12
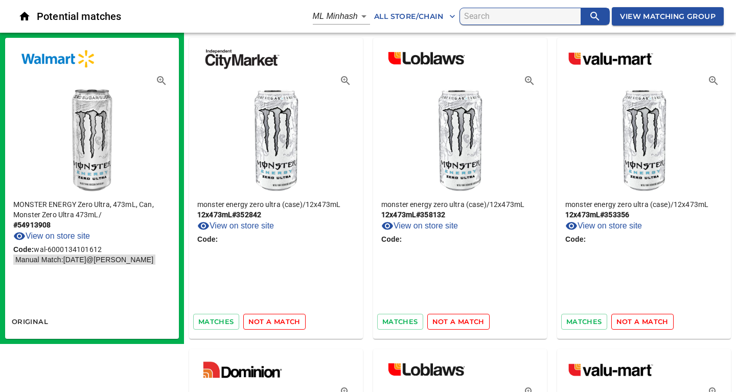
click at [272, 324] on span "not a match" at bounding box center [274, 322] width 52 height 12
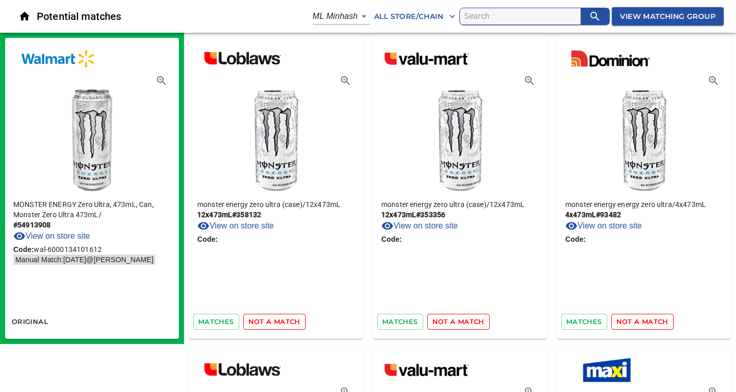
click at [272, 324] on span "not a match" at bounding box center [274, 322] width 52 height 12
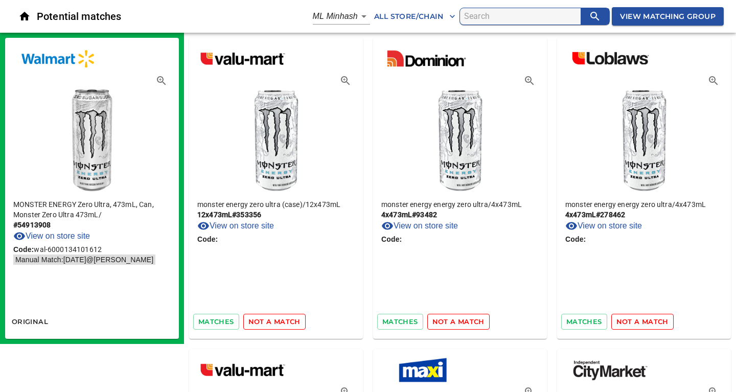
click at [272, 324] on span "not a match" at bounding box center [274, 322] width 52 height 12
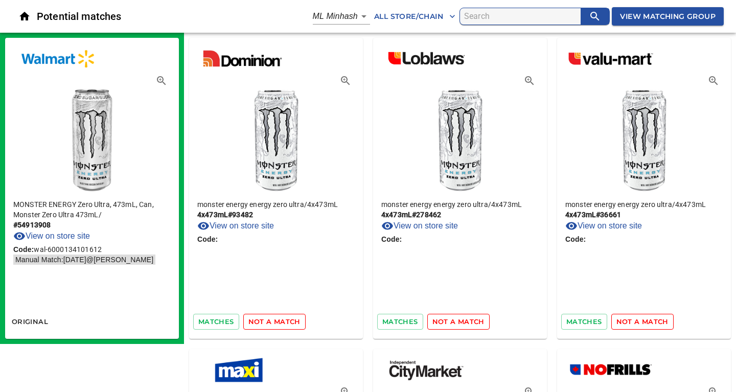
click at [272, 324] on span "not a match" at bounding box center [274, 322] width 52 height 12
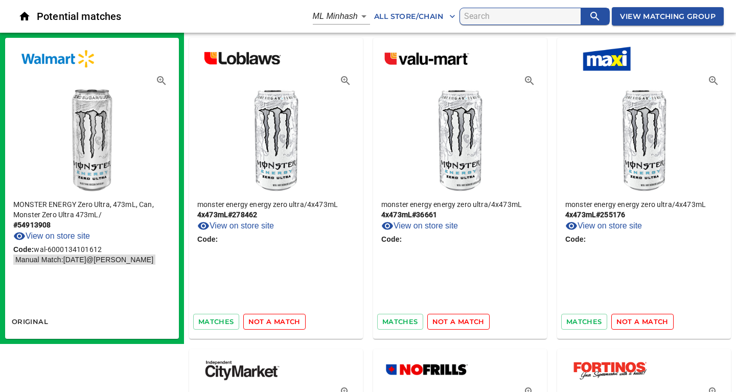
click at [272, 324] on span "not a match" at bounding box center [274, 322] width 52 height 12
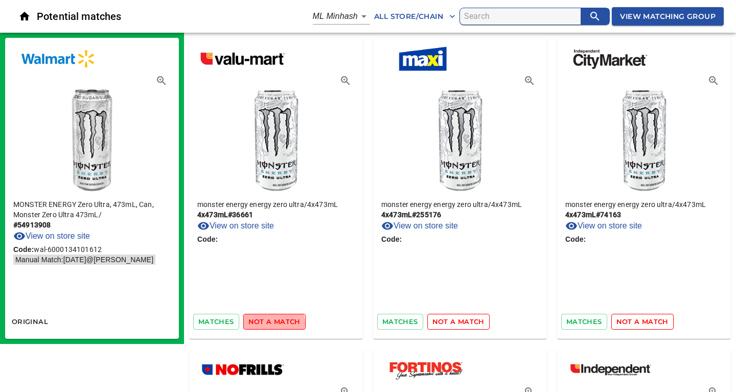
click at [272, 324] on span "not a match" at bounding box center [274, 322] width 52 height 12
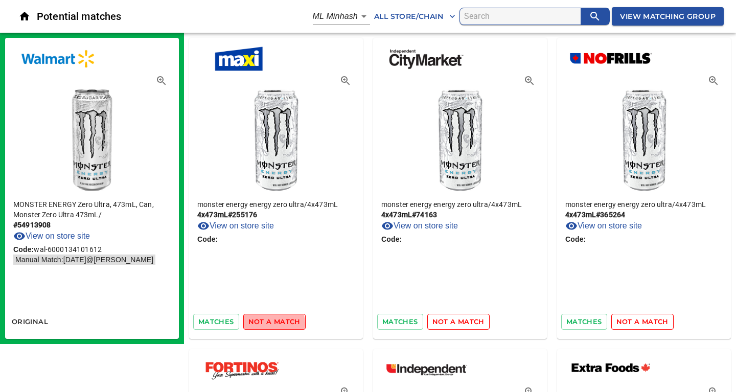
click at [272, 324] on span "not a match" at bounding box center [274, 322] width 52 height 12
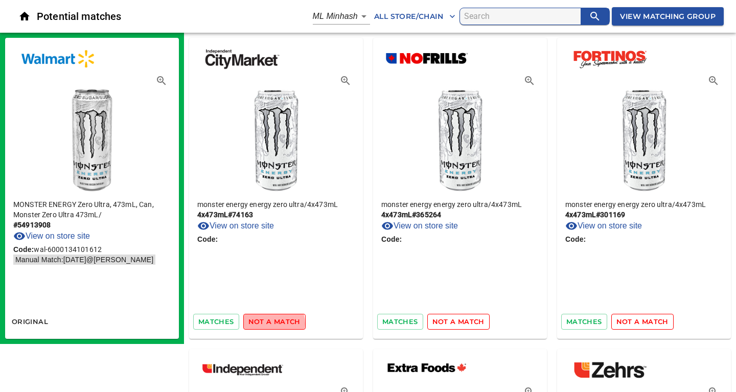
click at [272, 324] on span "not a match" at bounding box center [274, 322] width 52 height 12
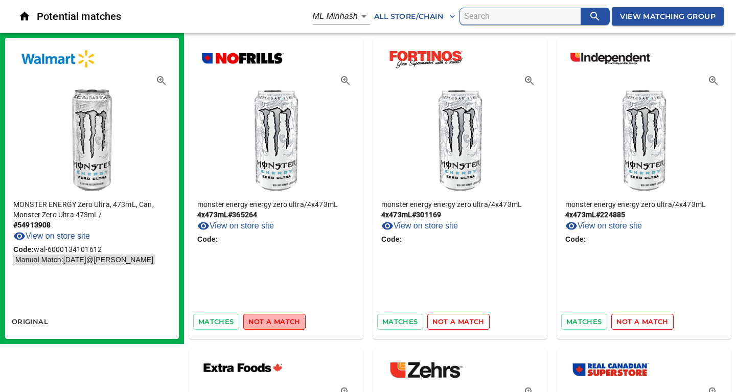
click at [272, 324] on span "not a match" at bounding box center [274, 322] width 52 height 12
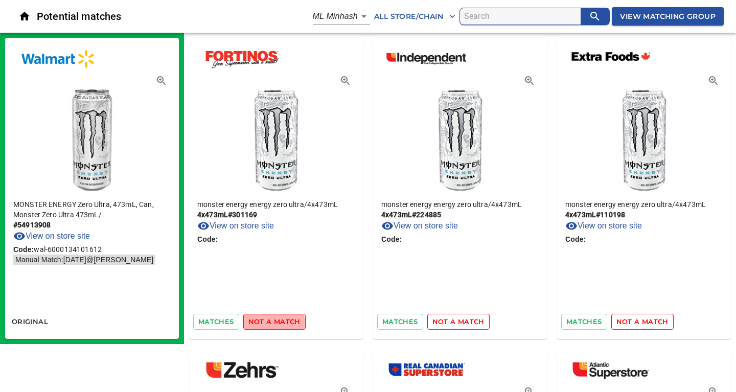
click at [272, 324] on span "not a match" at bounding box center [274, 322] width 52 height 12
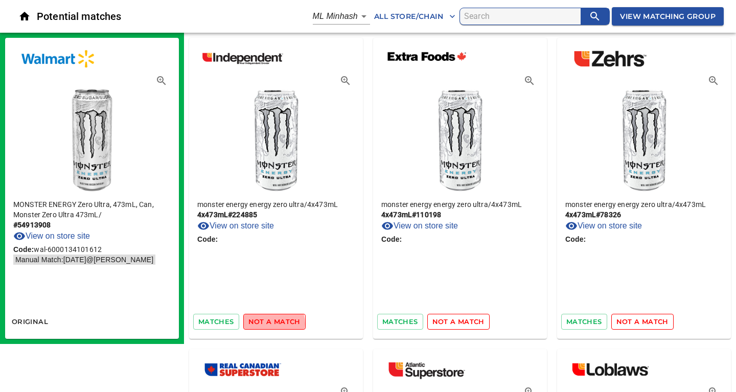
click at [272, 324] on span "not a match" at bounding box center [274, 322] width 52 height 12
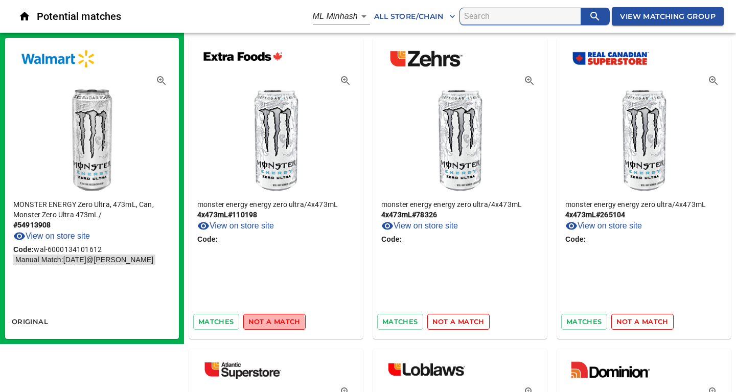
click at [272, 324] on span "not a match" at bounding box center [274, 322] width 52 height 12
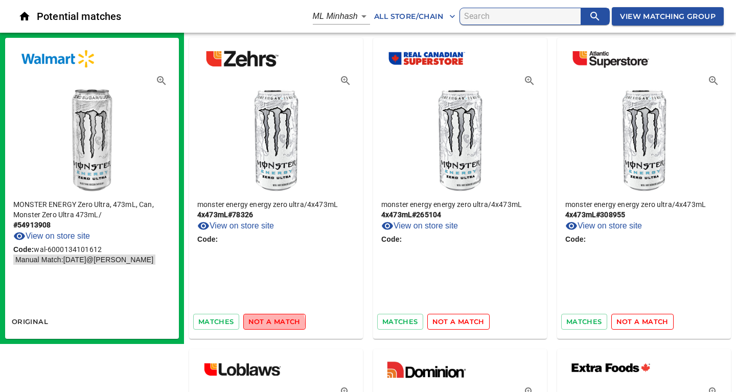
click at [272, 324] on span "not a match" at bounding box center [274, 322] width 52 height 12
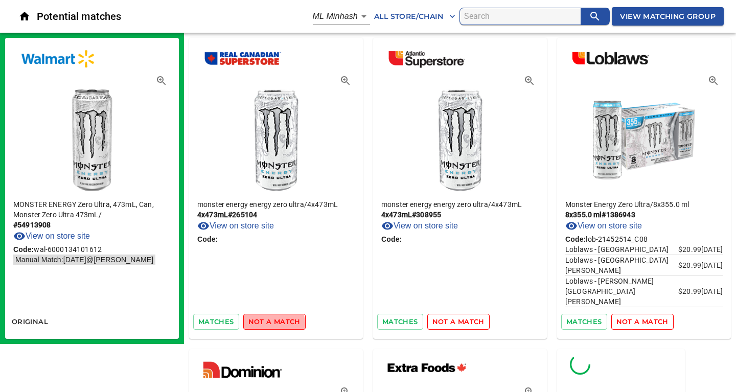
click at [272, 324] on span "not a match" at bounding box center [274, 322] width 52 height 12
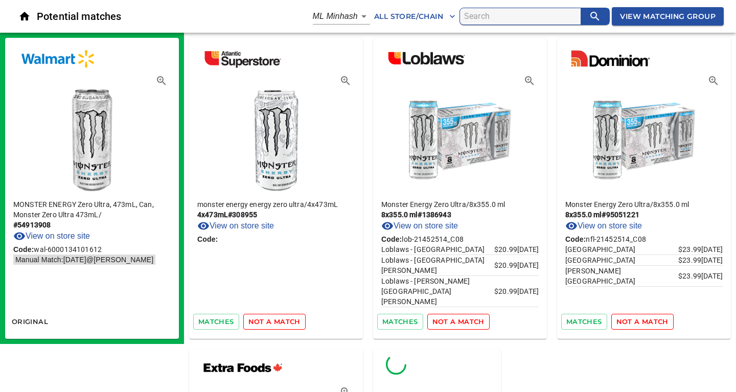
click at [272, 324] on span "not a match" at bounding box center [274, 322] width 52 height 12
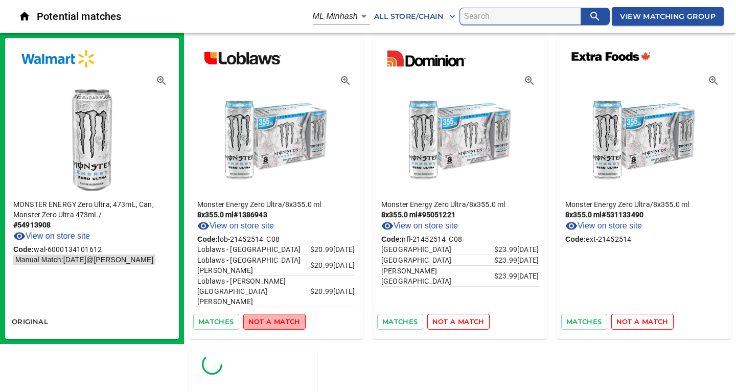
click at [277, 321] on span "not a match" at bounding box center [274, 322] width 52 height 12
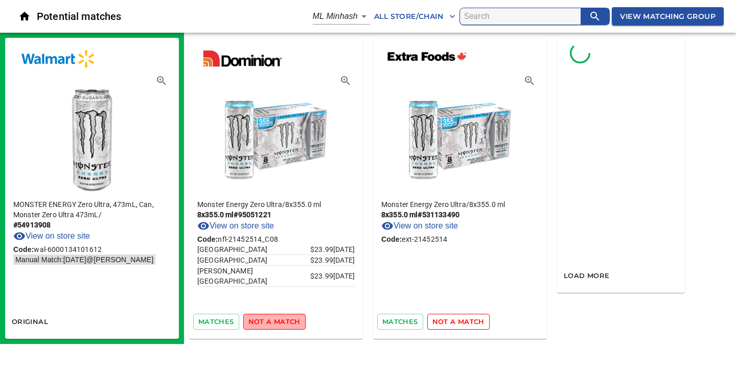
click at [274, 321] on span "not a match" at bounding box center [274, 322] width 52 height 12
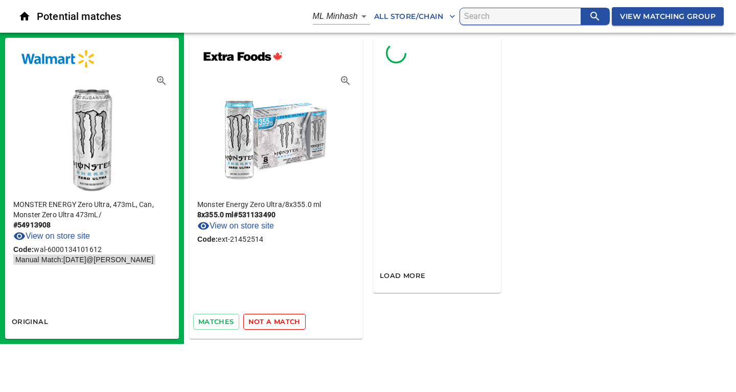
click at [274, 321] on span "not a match" at bounding box center [274, 322] width 52 height 12
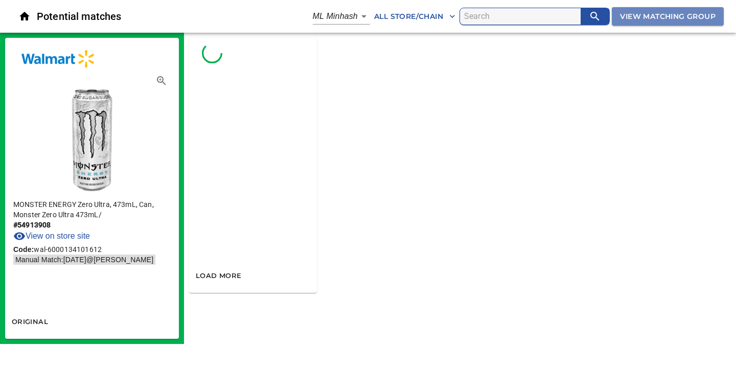
click at [627, 13] on span "View Matching Group" at bounding box center [668, 16] width 96 height 13
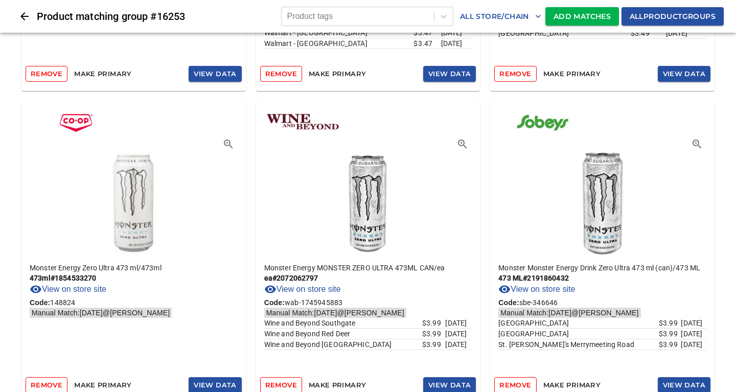
scroll to position [6825, 0]
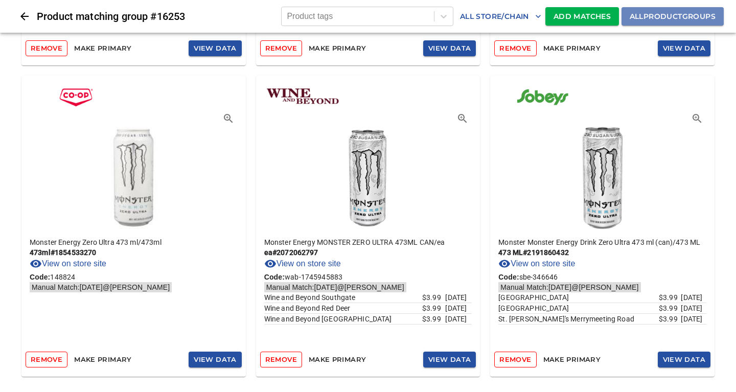
click at [638, 17] on span "All product groups" at bounding box center [673, 16] width 86 height 13
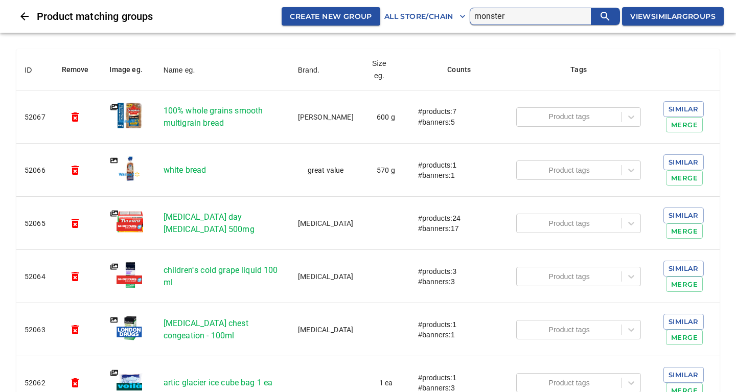
type input "monster"
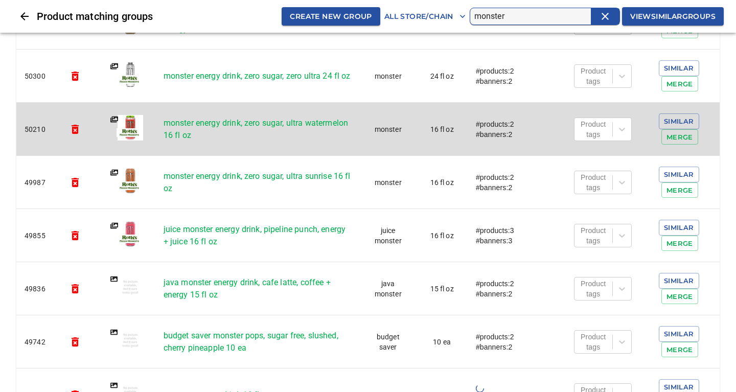
scroll to position [221, 0]
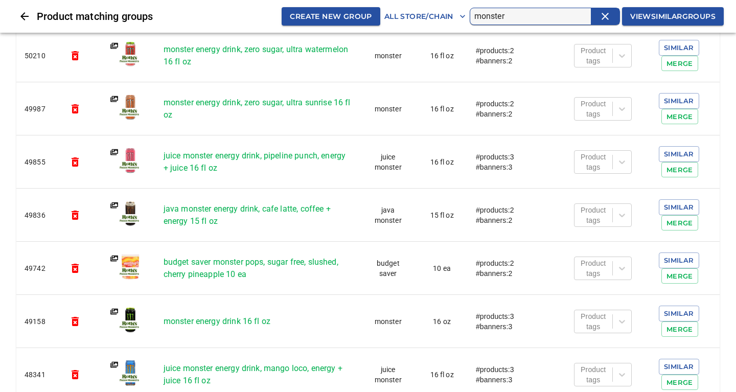
click at [315, 14] on span "Create new group" at bounding box center [331, 16] width 82 height 13
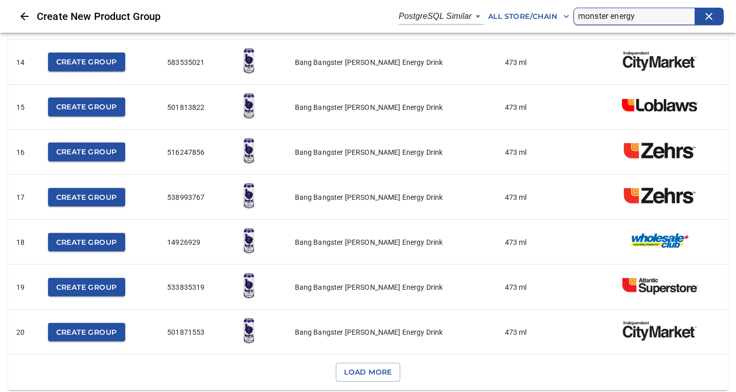
scroll to position [624, 0]
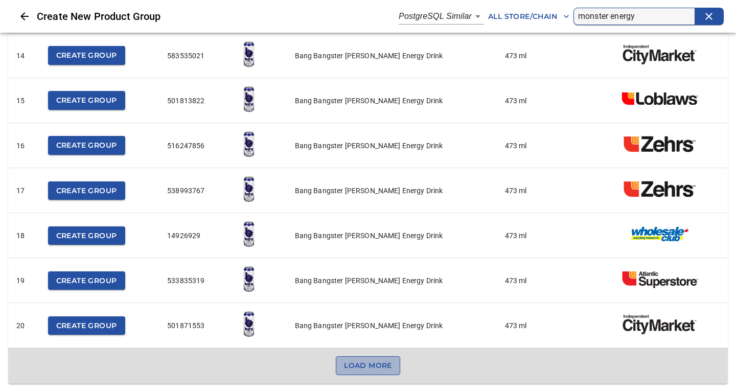
click at [369, 367] on span "Load More" at bounding box center [368, 365] width 48 height 13
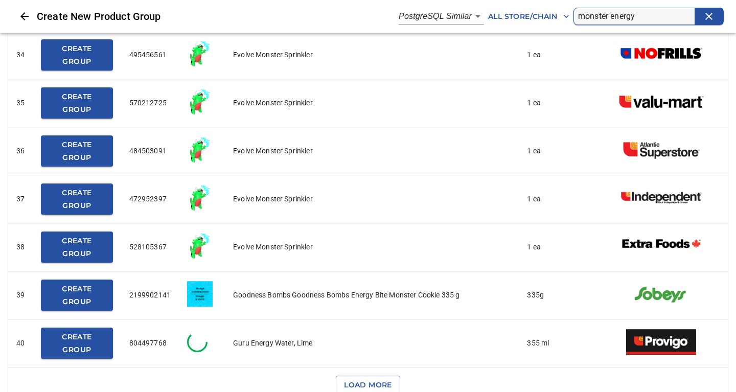
scroll to position [1644, 0]
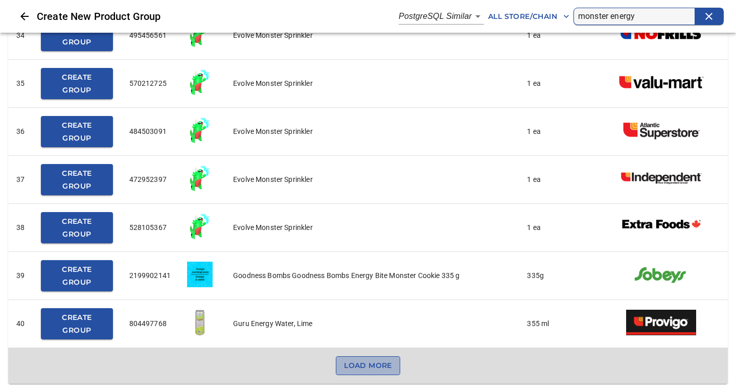
click at [379, 369] on span "Load More" at bounding box center [368, 365] width 48 height 13
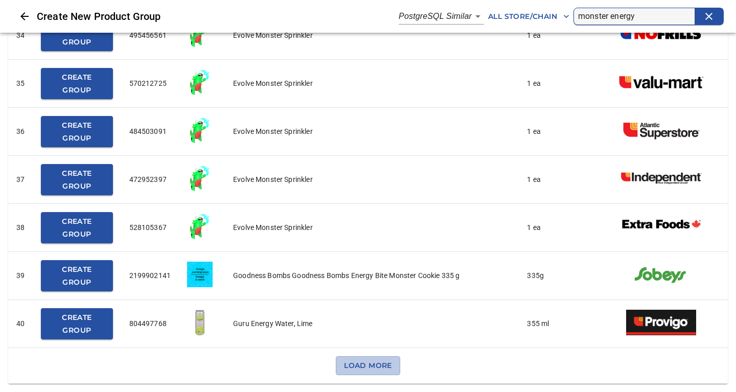
scroll to position [0, 0]
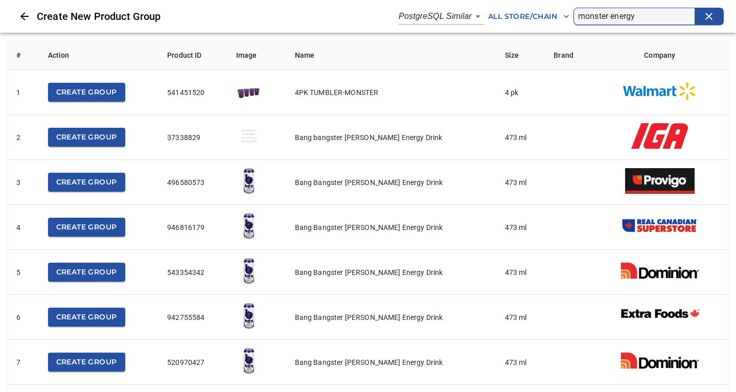
click at [647, 17] on input "monster energy" at bounding box center [636, 16] width 117 height 16
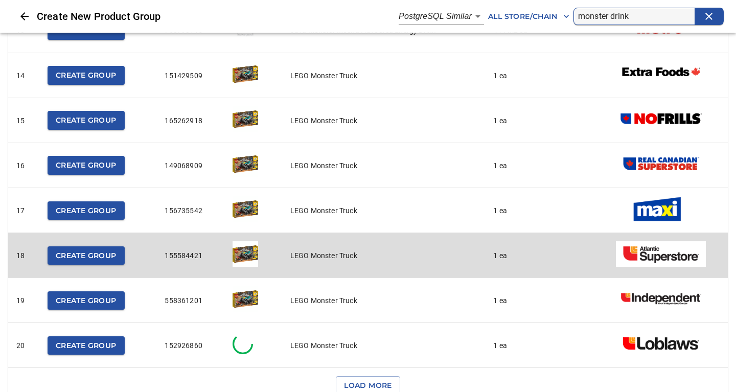
scroll to position [607, 0]
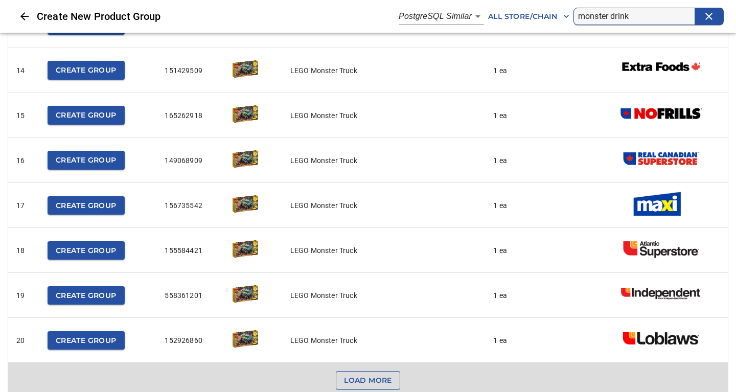
click at [357, 381] on span "Load More" at bounding box center [368, 380] width 48 height 13
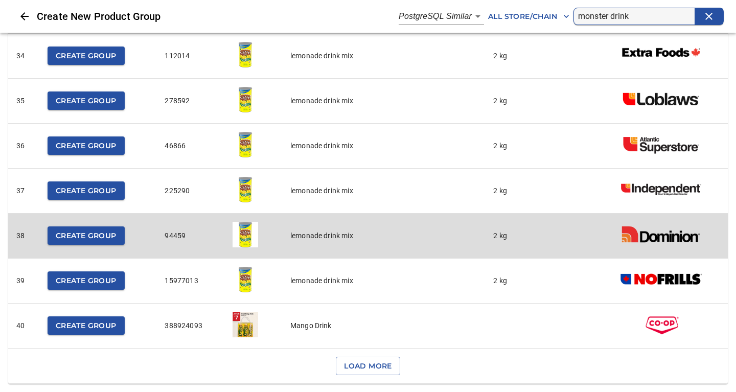
scroll to position [1526, 0]
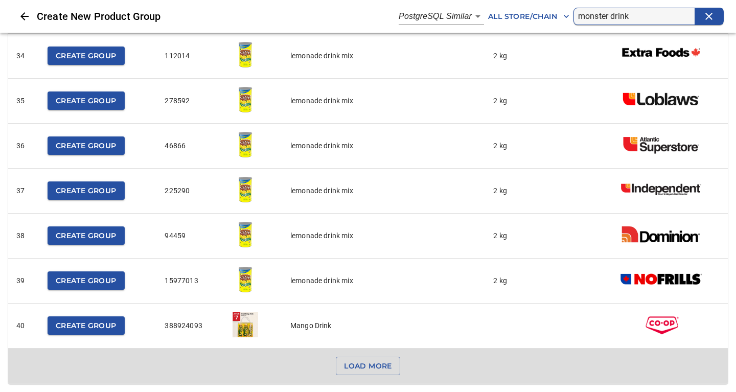
click at [401, 365] on td "Load More" at bounding box center [368, 367] width 720 height 36
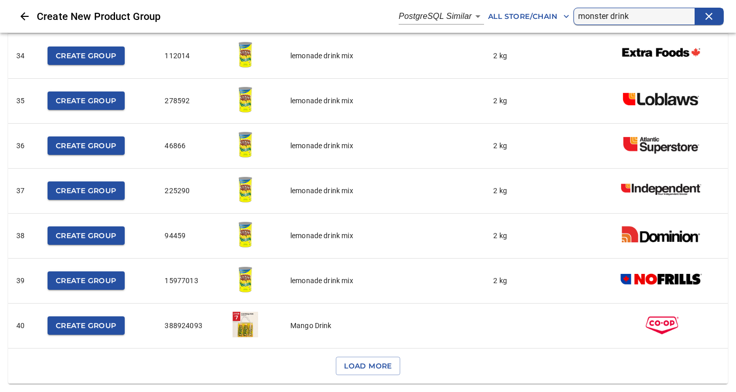
click at [636, 17] on input "monster drink" at bounding box center [636, 16] width 117 height 16
type input "monster energy"
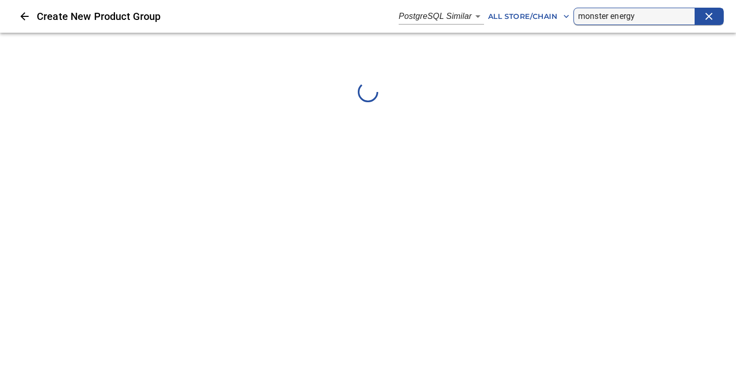
scroll to position [0, 0]
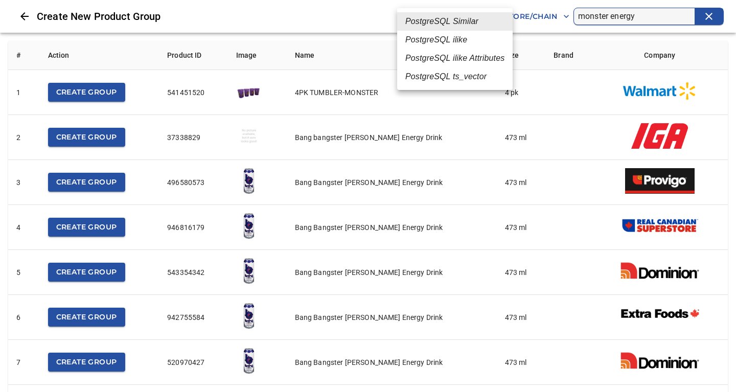
click at [454, 41] on em "PostgreSQL ilike" at bounding box center [436, 40] width 62 height 12
type input "4"
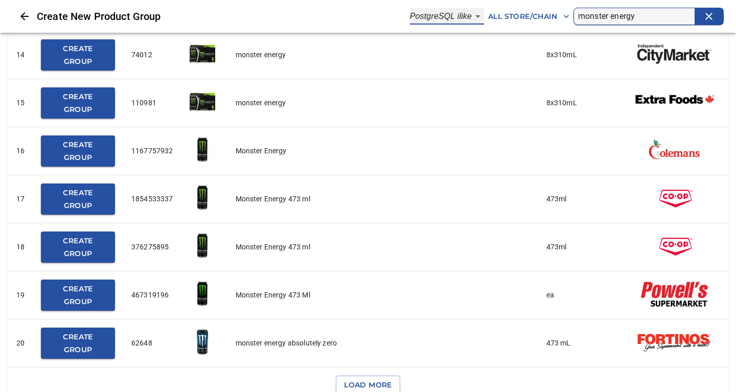
scroll to position [683, 0]
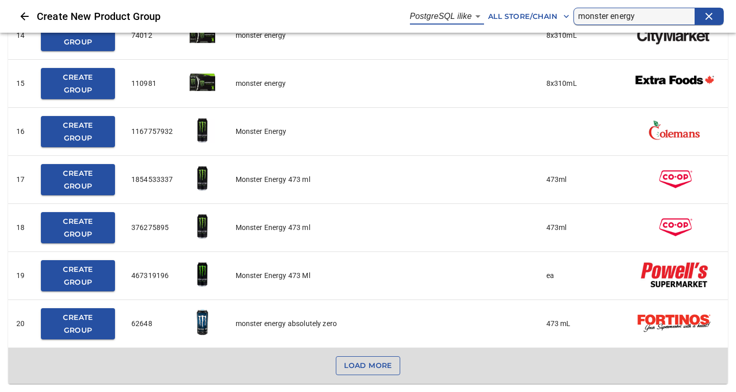
click at [383, 363] on span "Load More" at bounding box center [368, 365] width 48 height 13
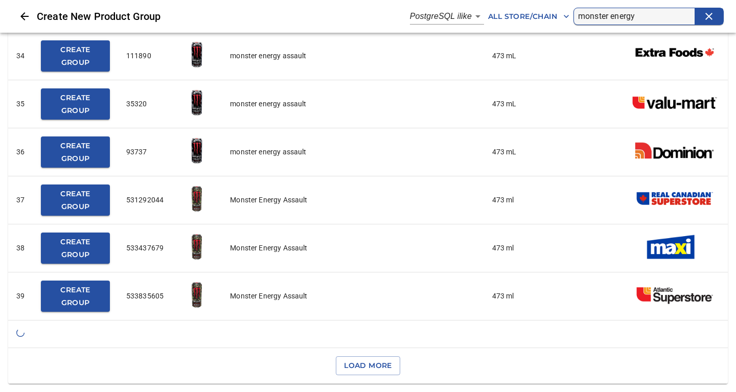
scroll to position [1644, 0]
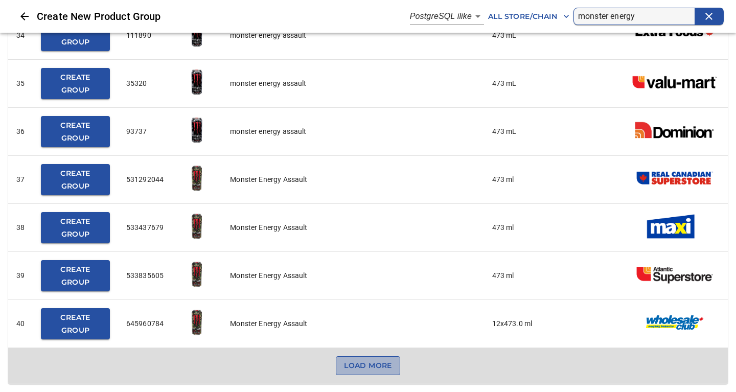
click at [357, 361] on span "Load More" at bounding box center [368, 365] width 48 height 13
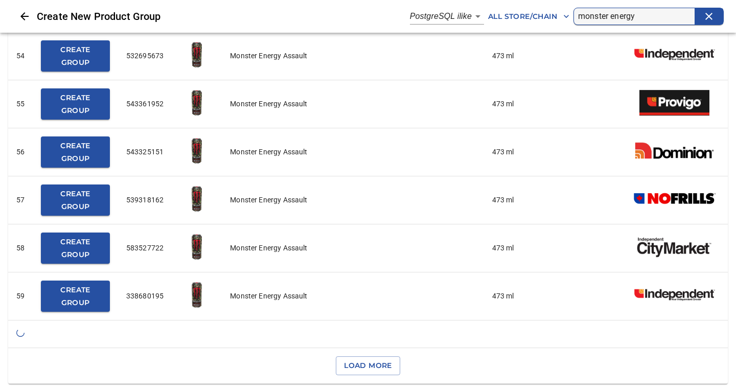
scroll to position [2605, 0]
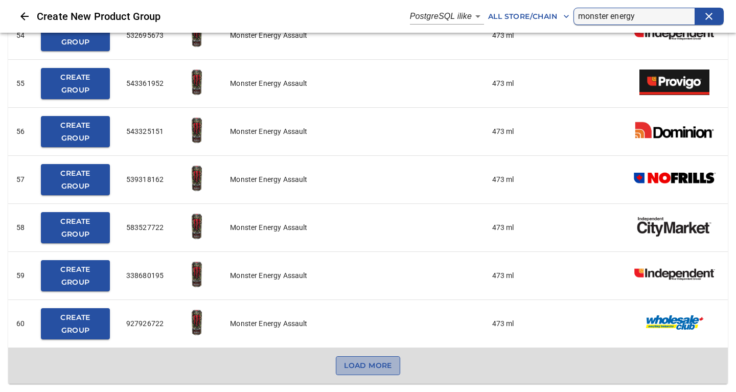
click at [383, 369] on span "Load More" at bounding box center [368, 365] width 48 height 13
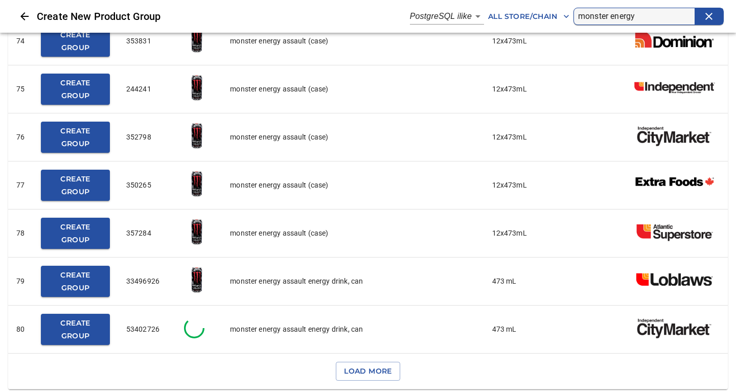
scroll to position [3566, 0]
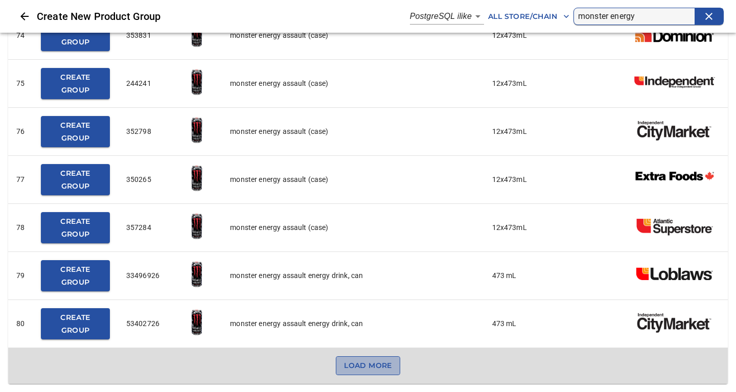
click at [362, 367] on span "Load More" at bounding box center [368, 365] width 48 height 13
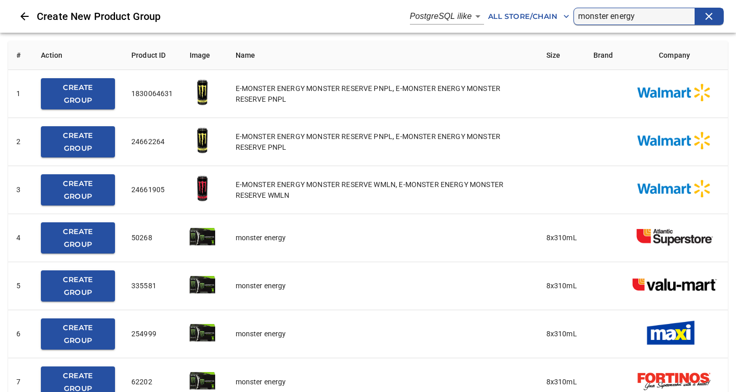
click at [648, 17] on input "monster energy" at bounding box center [636, 16] width 117 height 16
type input "monster energy zero"
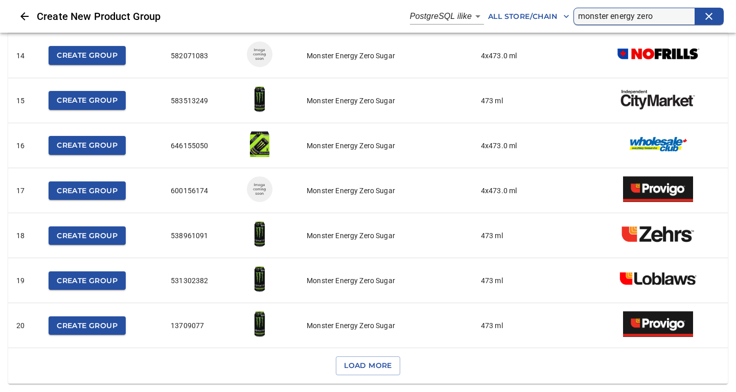
scroll to position [624, 0]
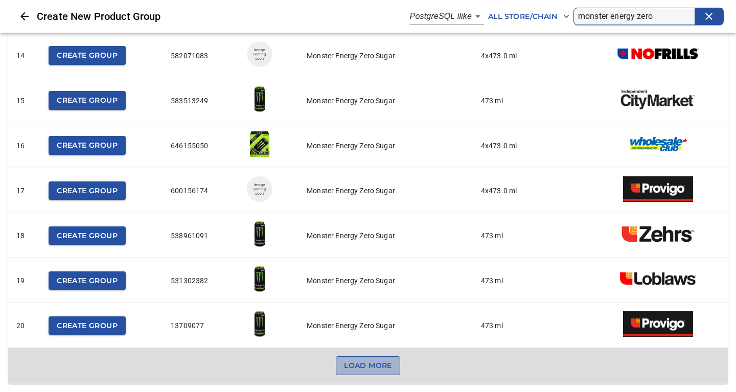
click at [372, 365] on span "Load More" at bounding box center [368, 365] width 48 height 13
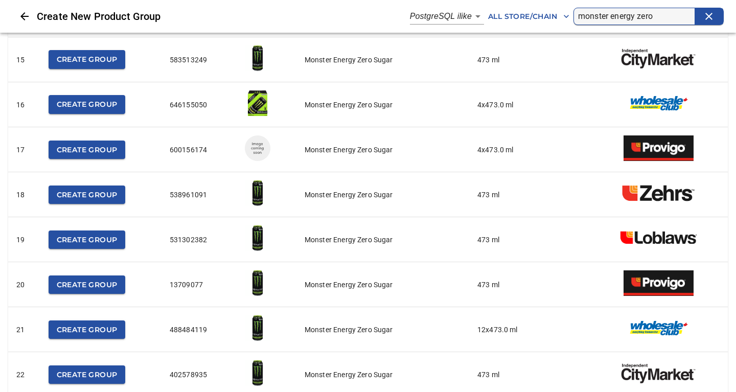
scroll to position [828, 0]
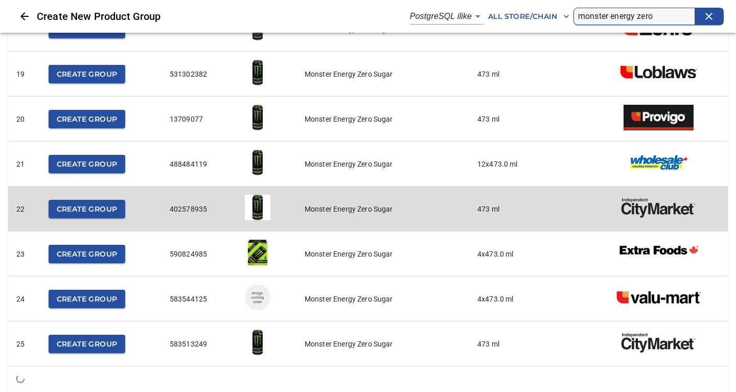
drag, startPoint x: 98, startPoint y: 213, endPoint x: 150, endPoint y: 201, distance: 54.1
click at [144, 200] on td "Create Group" at bounding box center [100, 209] width 121 height 45
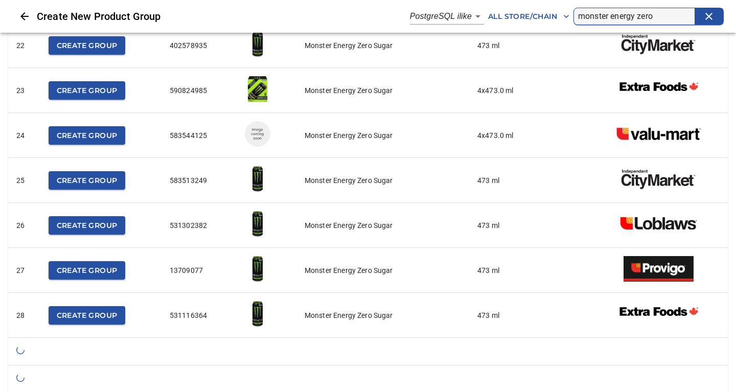
scroll to position [994, 0]
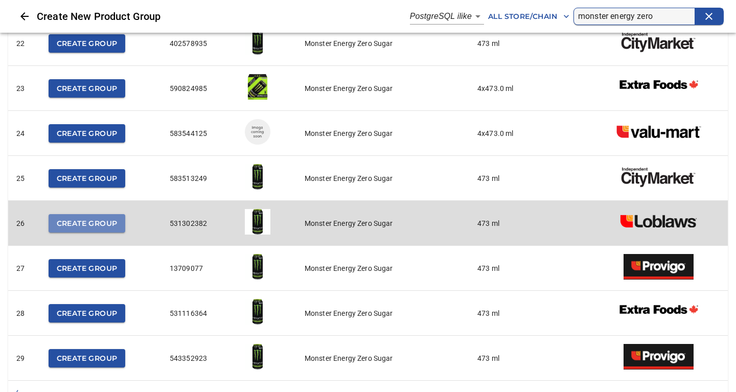
click at [82, 227] on span "Create Group" at bounding box center [87, 223] width 61 height 13
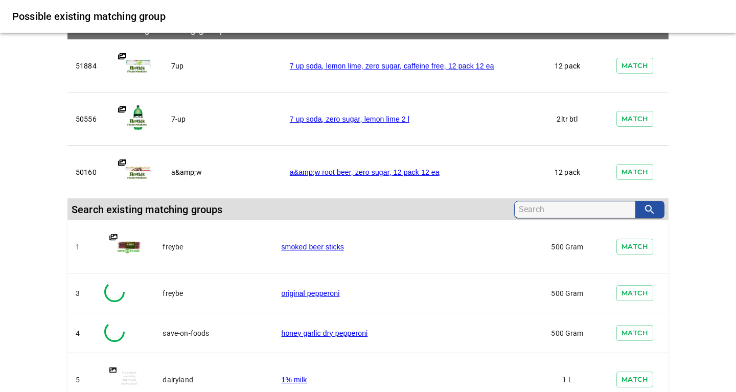
scroll to position [110, 0]
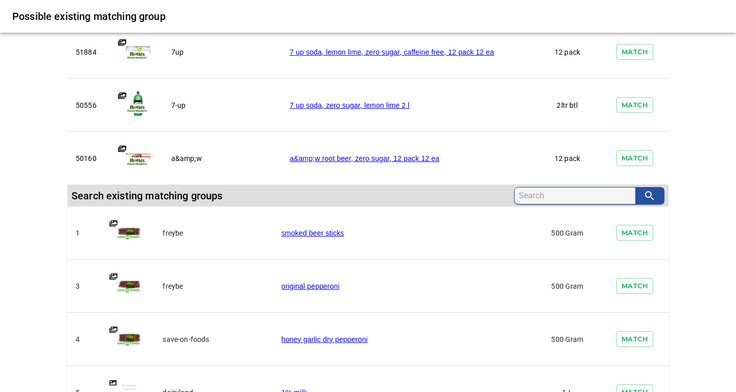
click at [532, 199] on input "search" at bounding box center [577, 196] width 117 height 16
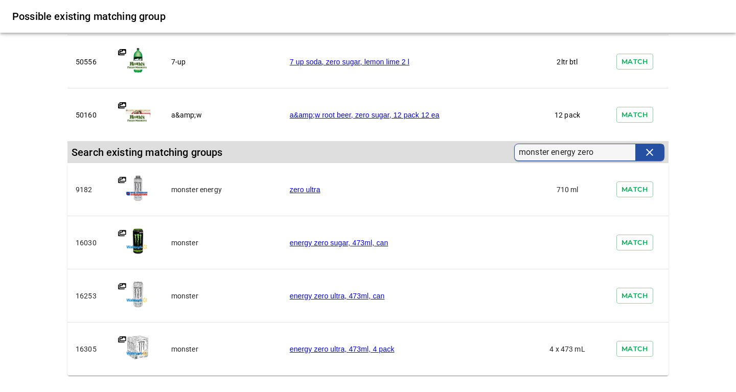
scroll to position [155, 0]
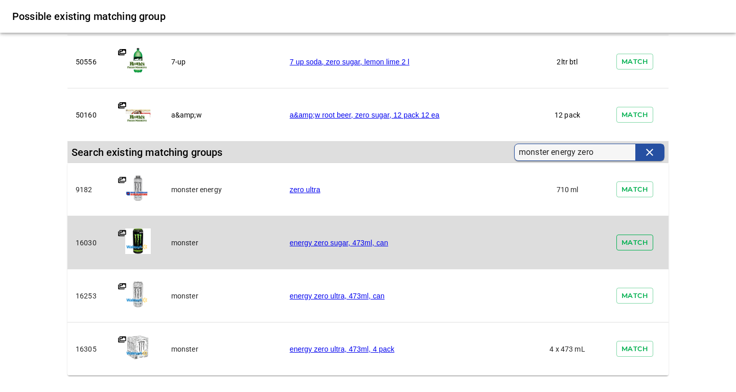
type input "monster energy zero"
click at [631, 243] on span "Match" at bounding box center [635, 243] width 27 height 12
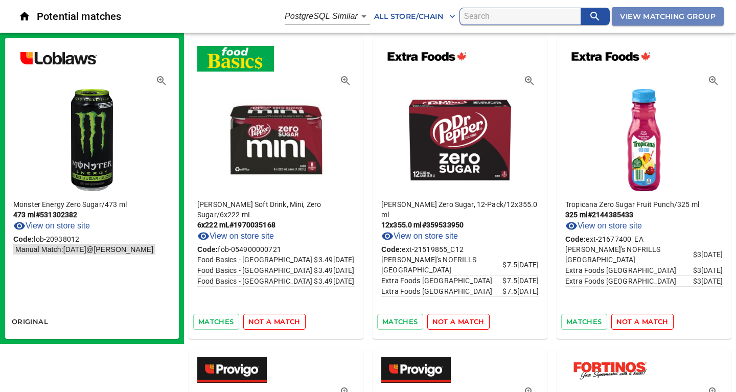
click at [637, 15] on span "View Matching Group" at bounding box center [668, 16] width 96 height 13
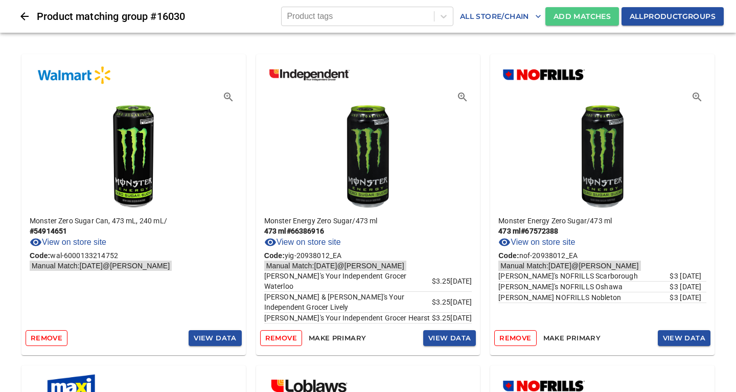
click at [579, 13] on span "Add Matches" at bounding box center [582, 16] width 57 height 13
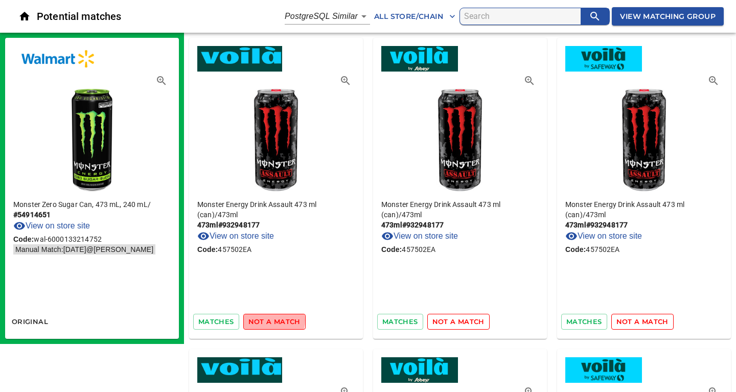
click at [268, 320] on span "not a match" at bounding box center [274, 322] width 52 height 12
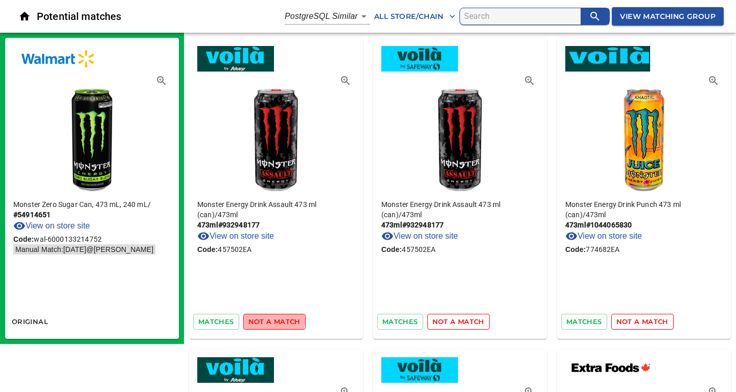
click at [268, 320] on span "not a match" at bounding box center [274, 322] width 52 height 12
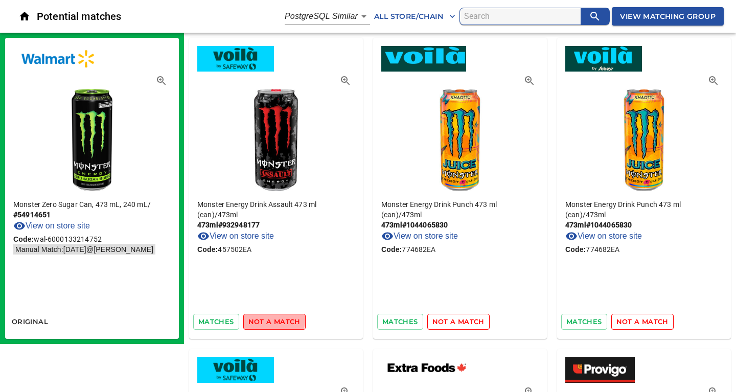
click at [268, 320] on span "not a match" at bounding box center [274, 322] width 52 height 12
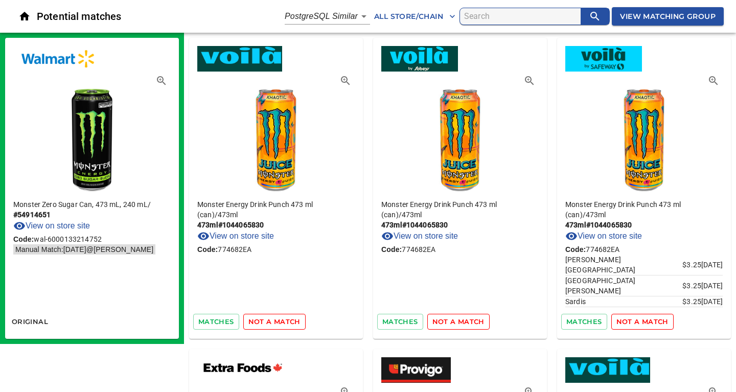
click at [268, 320] on span "not a match" at bounding box center [274, 322] width 52 height 12
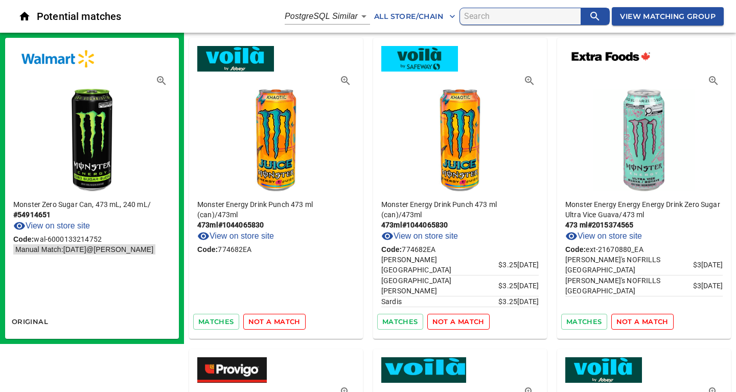
click at [268, 320] on span "not a match" at bounding box center [274, 322] width 52 height 12
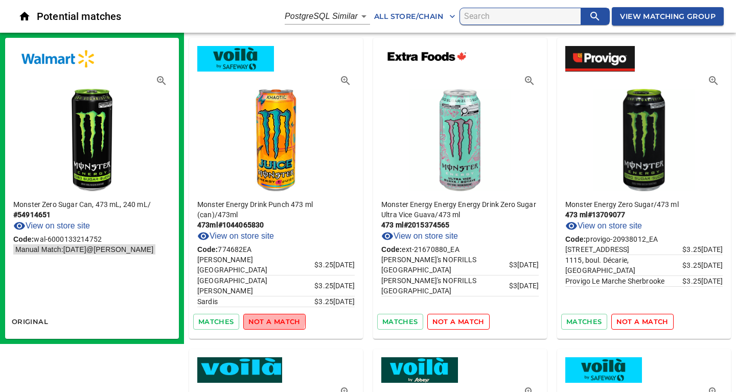
click at [268, 320] on span "not a match" at bounding box center [274, 322] width 52 height 12
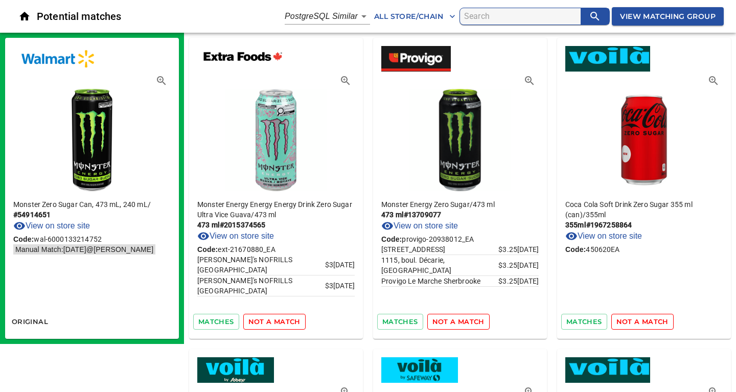
click at [268, 320] on span "not a match" at bounding box center [274, 322] width 52 height 12
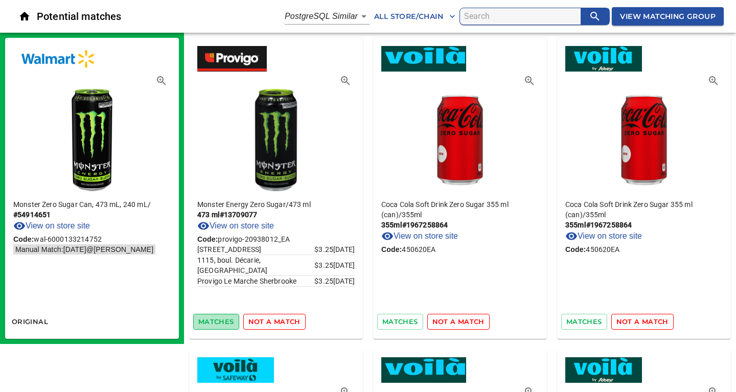
click at [222, 320] on span "matches" at bounding box center [216, 322] width 36 height 12
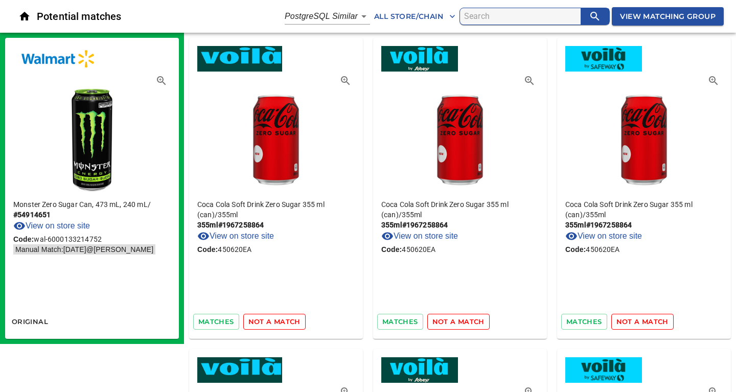
click at [259, 320] on span "not a match" at bounding box center [274, 322] width 52 height 12
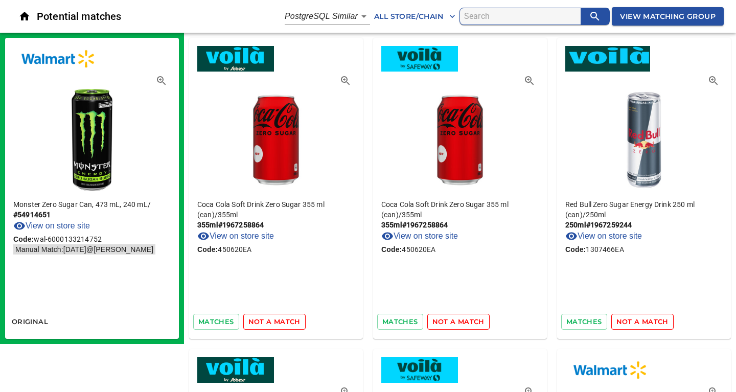
click at [259, 320] on span "not a match" at bounding box center [274, 322] width 52 height 12
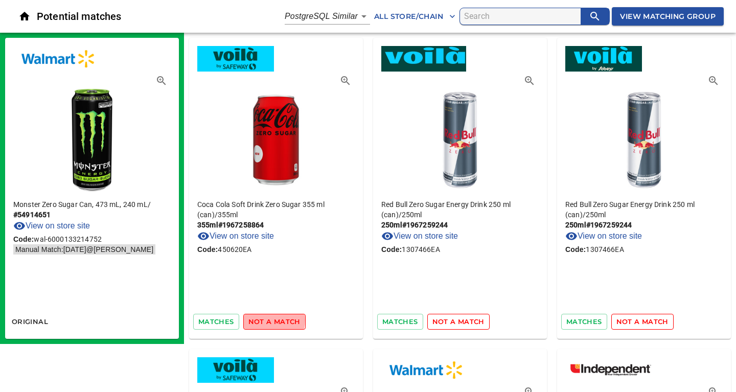
click at [259, 320] on span "not a match" at bounding box center [274, 322] width 52 height 12
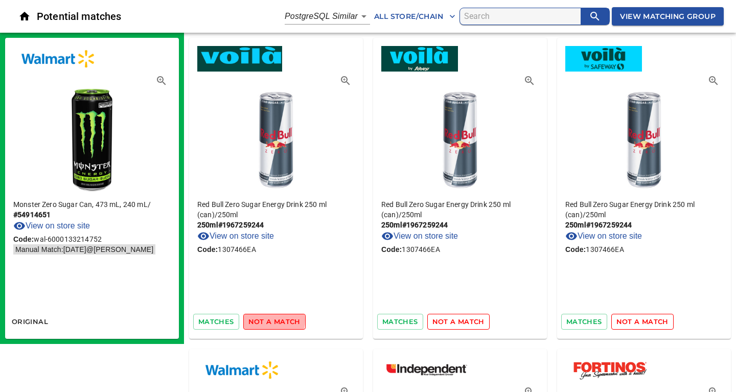
click at [259, 320] on span "not a match" at bounding box center [274, 322] width 52 height 12
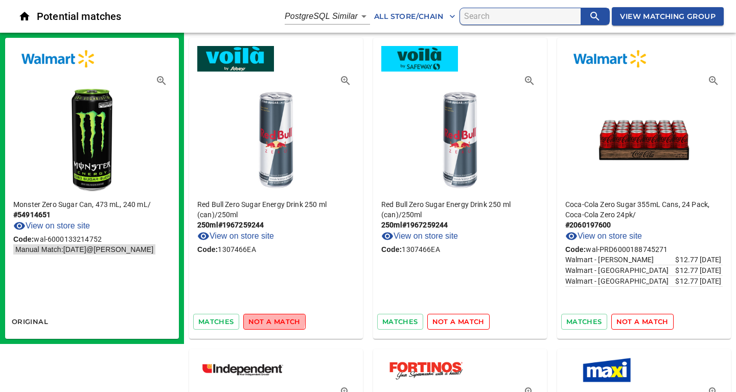
click at [259, 320] on span "not a match" at bounding box center [274, 322] width 52 height 12
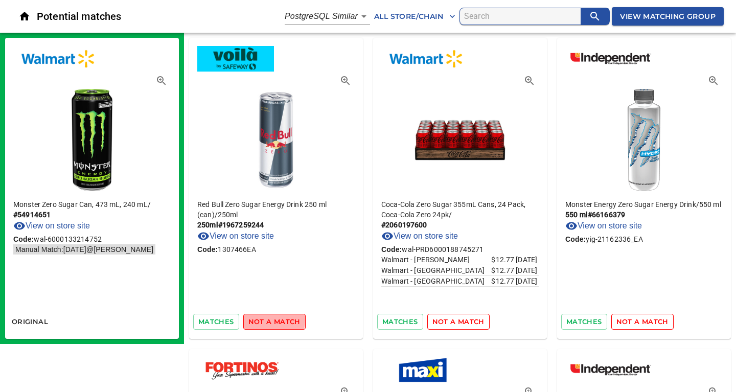
click at [259, 320] on span "not a match" at bounding box center [274, 322] width 52 height 12
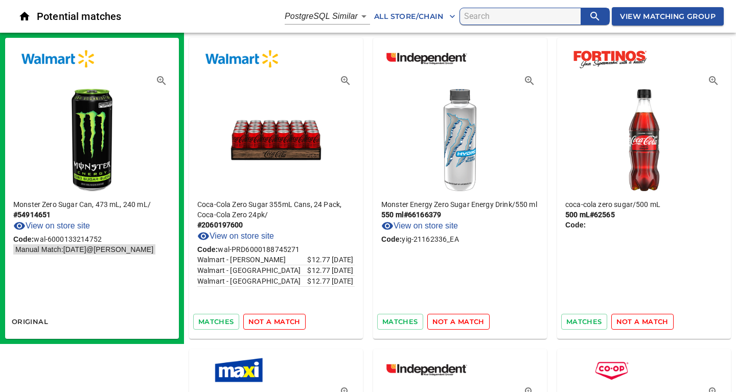
click at [259, 320] on span "not a match" at bounding box center [274, 322] width 52 height 12
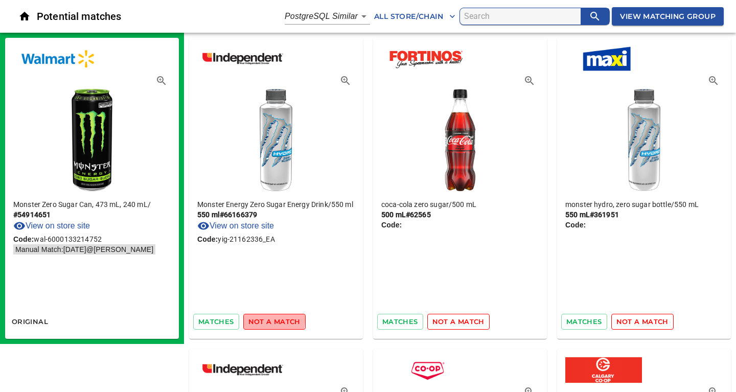
click at [259, 320] on span "not a match" at bounding box center [274, 322] width 52 height 12
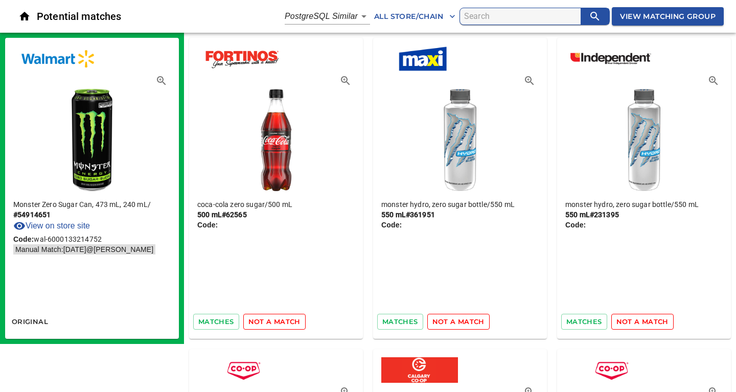
click at [259, 320] on span "not a match" at bounding box center [274, 322] width 52 height 12
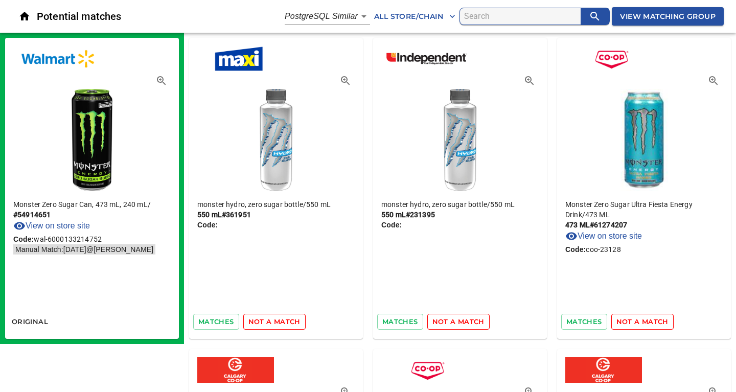
click at [259, 320] on span "not a match" at bounding box center [274, 322] width 52 height 12
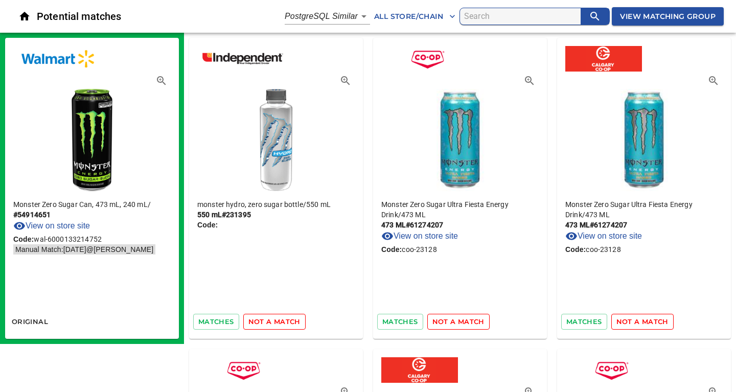
click at [259, 320] on span "not a match" at bounding box center [274, 322] width 52 height 12
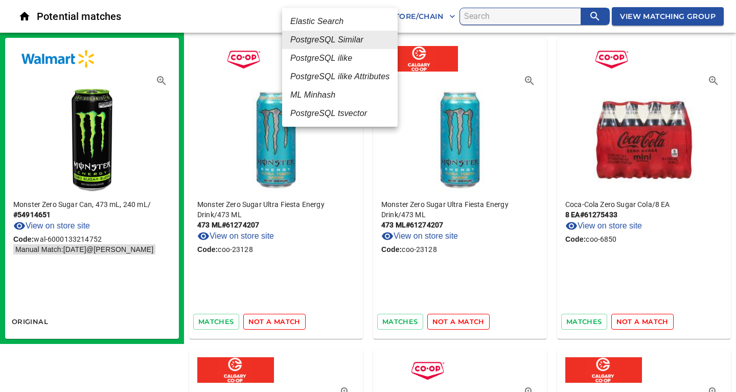
click at [315, 100] on em "ML Minhash" at bounding box center [312, 95] width 45 height 12
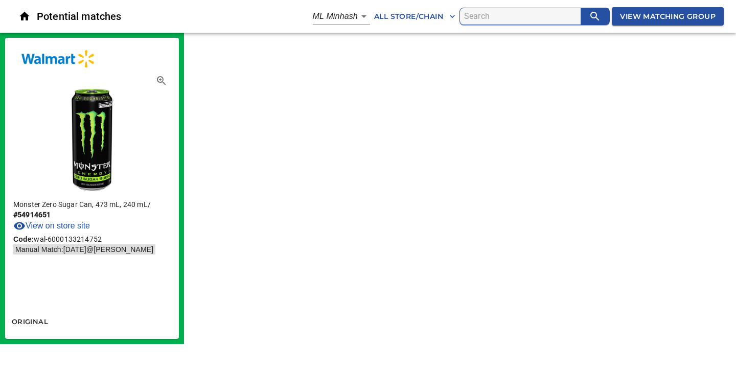
click at [463, 205] on div "Monster Zero Sugar Can, 473 mL, 240 mL / # 54914651 View on store site Code: wa…" at bounding box center [368, 188] width 736 height 311
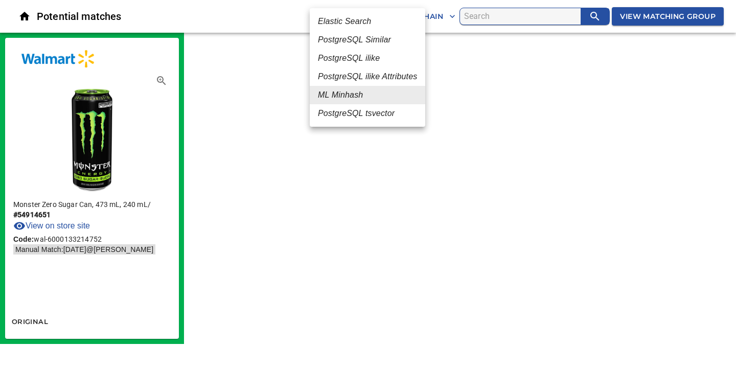
click at [360, 12] on body "tspan{white-space:pre} Potential matches ML Minhash 3 All Store/Chain View Matc…" at bounding box center [368, 172] width 736 height 344
drag, startPoint x: 340, startPoint y: 41, endPoint x: 354, endPoint y: 56, distance: 20.3
click at [340, 41] on em "PostgreSQL Similar" at bounding box center [354, 40] width 73 height 12
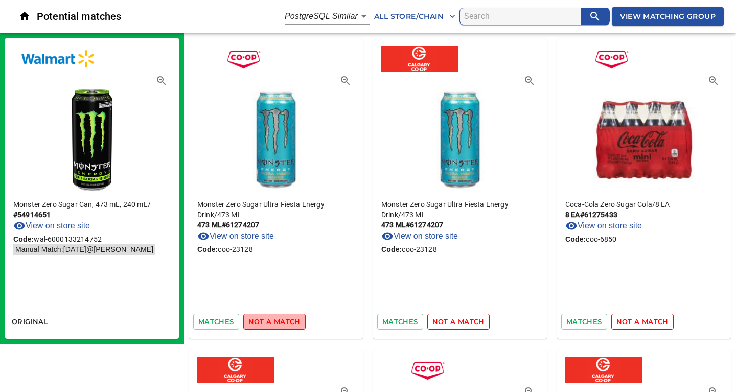
click at [277, 324] on span "not a match" at bounding box center [274, 322] width 52 height 12
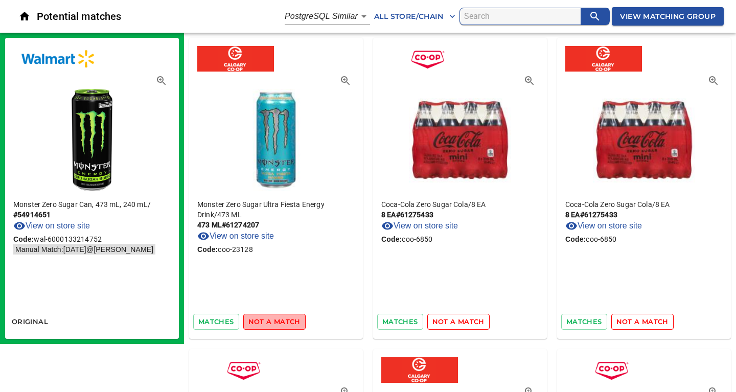
click at [277, 324] on span "not a match" at bounding box center [274, 322] width 52 height 12
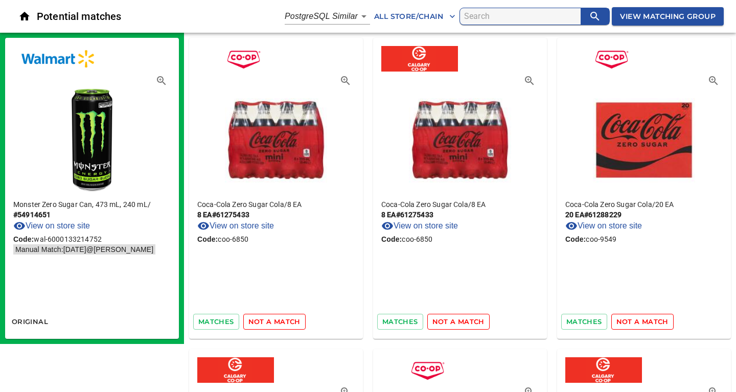
click at [277, 324] on span "not a match" at bounding box center [274, 322] width 52 height 12
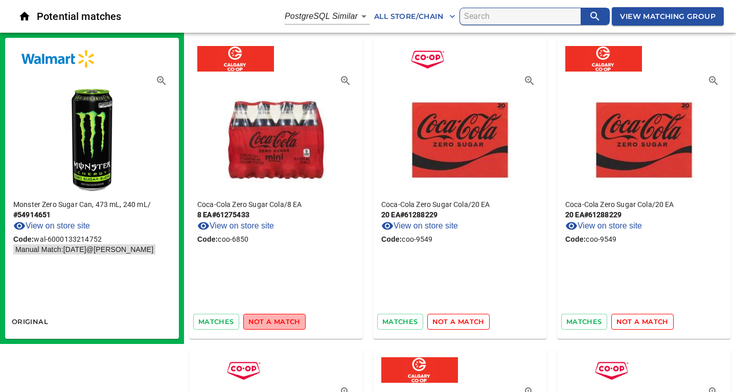
click at [277, 324] on span "not a match" at bounding box center [274, 322] width 52 height 12
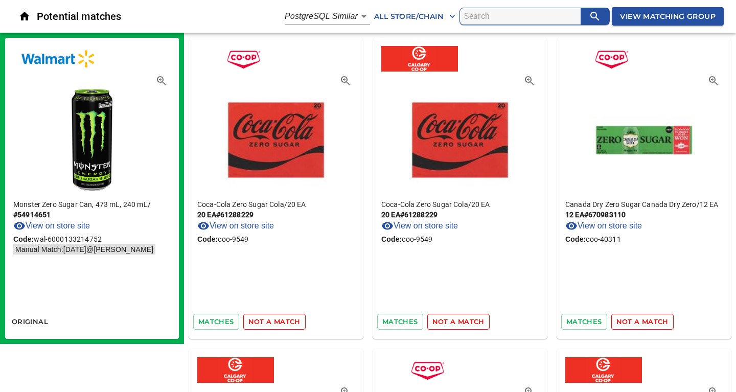
click at [277, 324] on span "not a match" at bounding box center [274, 322] width 52 height 12
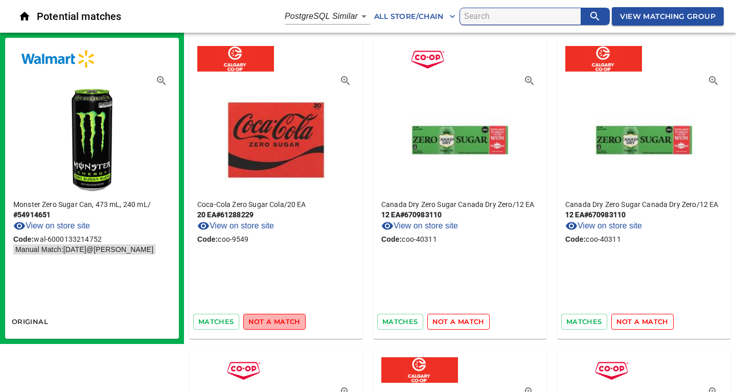
click at [277, 324] on span "not a match" at bounding box center [274, 322] width 52 height 12
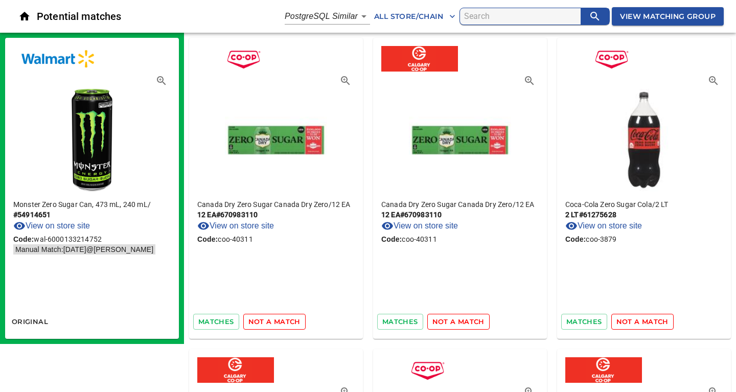
click at [277, 324] on span "not a match" at bounding box center [274, 322] width 52 height 12
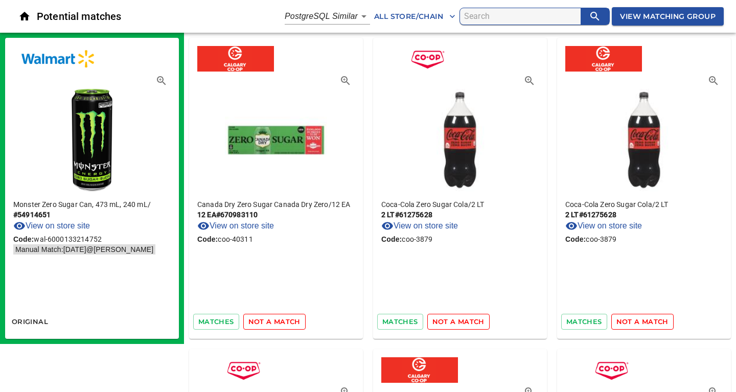
click at [277, 324] on span "not a match" at bounding box center [274, 322] width 52 height 12
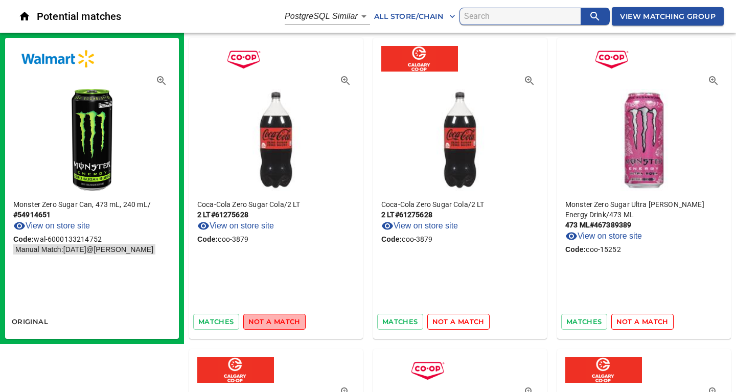
click at [277, 324] on span "not a match" at bounding box center [274, 322] width 52 height 12
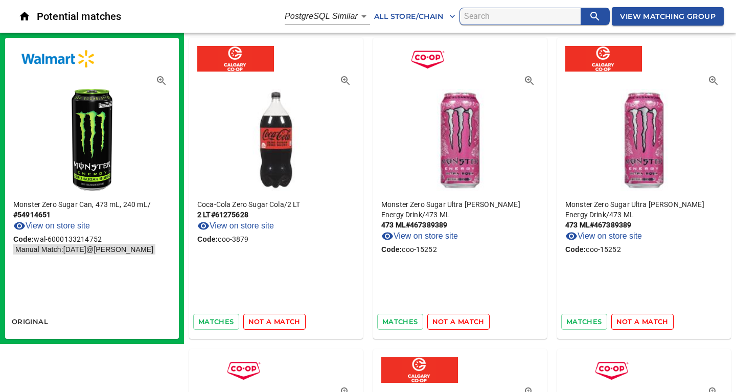
click at [277, 324] on span "not a match" at bounding box center [274, 322] width 52 height 12
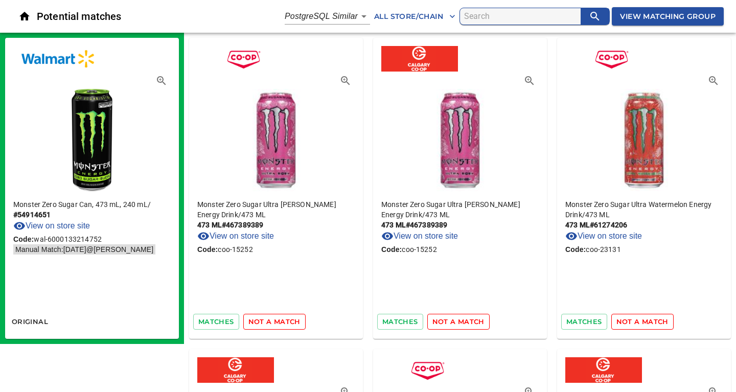
click at [277, 324] on span "not a match" at bounding box center [274, 322] width 52 height 12
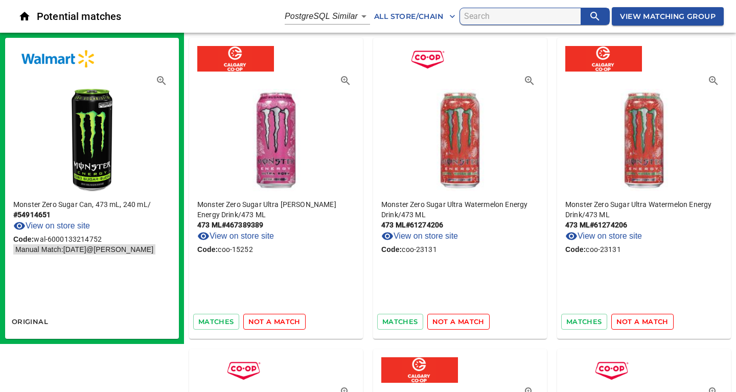
click at [277, 324] on span "not a match" at bounding box center [274, 322] width 52 height 12
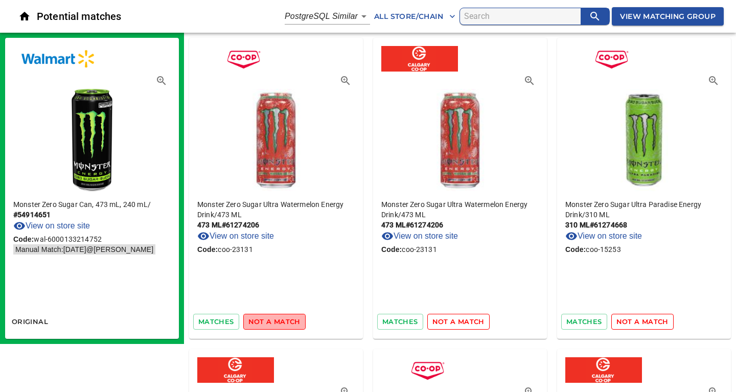
click at [277, 324] on span "not a match" at bounding box center [274, 322] width 52 height 12
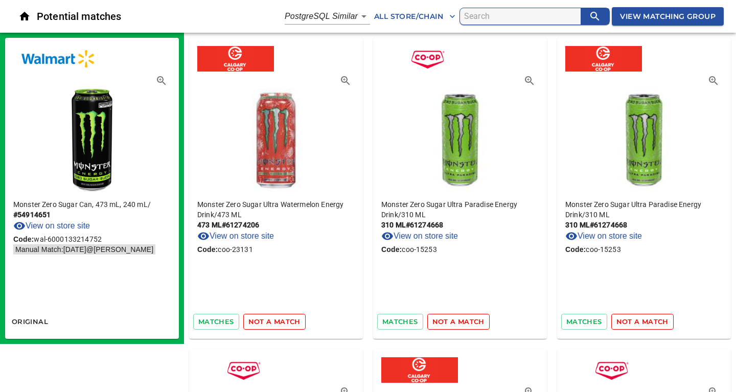
click at [277, 324] on span "not a match" at bounding box center [274, 322] width 52 height 12
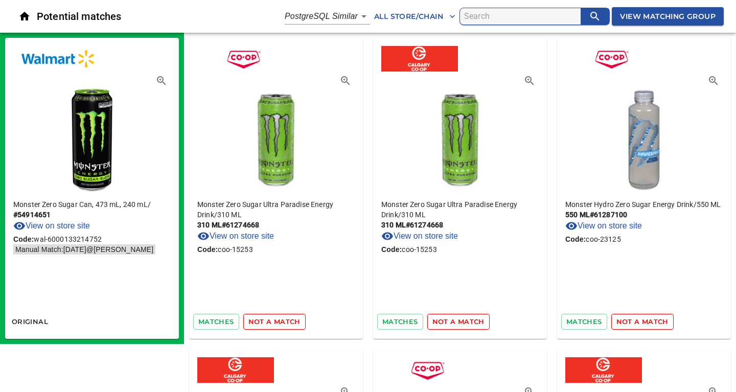
click at [277, 324] on span "not a match" at bounding box center [274, 322] width 52 height 12
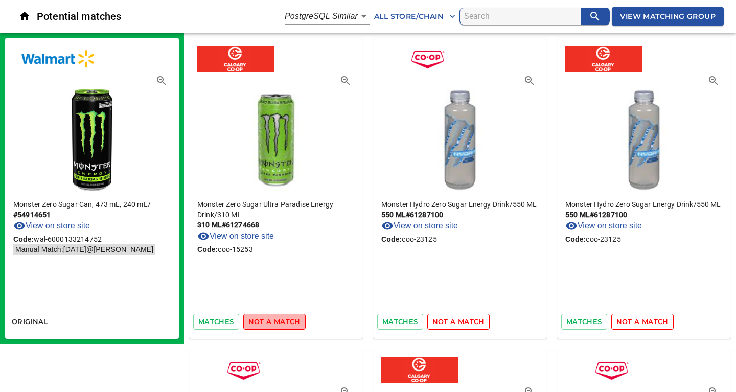
click at [277, 324] on span "not a match" at bounding box center [274, 322] width 52 height 12
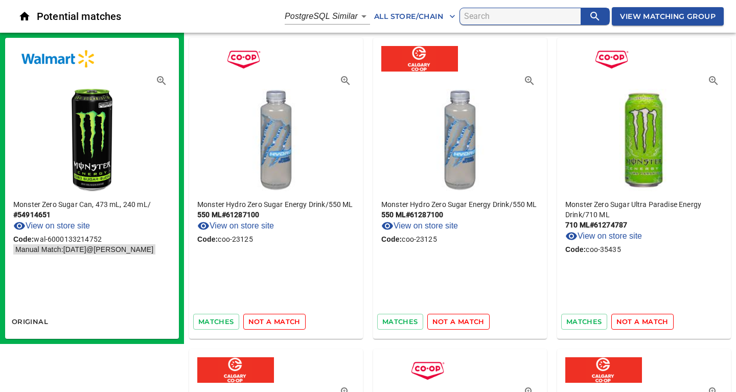
click at [277, 324] on span "not a match" at bounding box center [274, 322] width 52 height 12
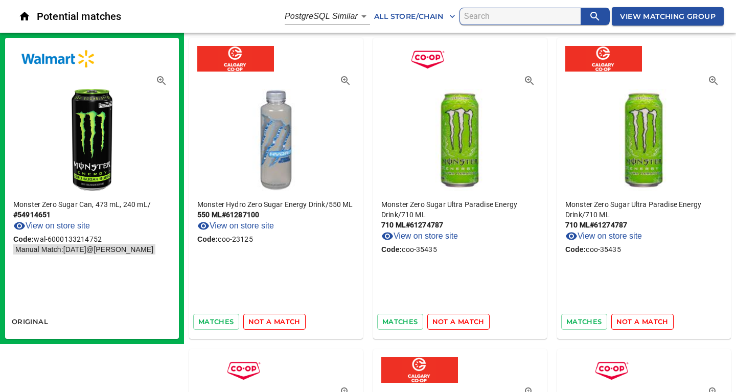
click at [277, 324] on span "not a match" at bounding box center [274, 322] width 52 height 12
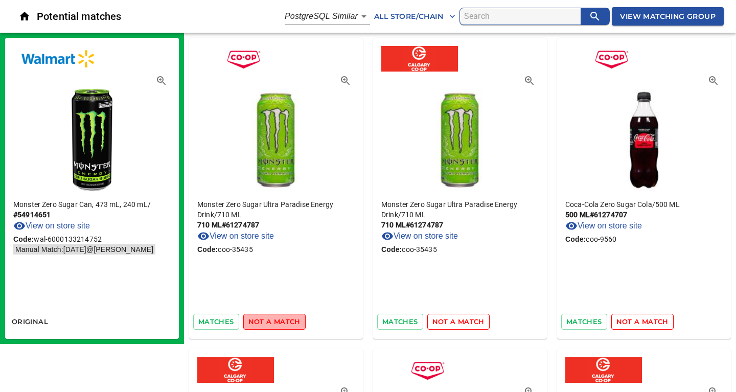
click at [277, 324] on span "not a match" at bounding box center [274, 322] width 52 height 12
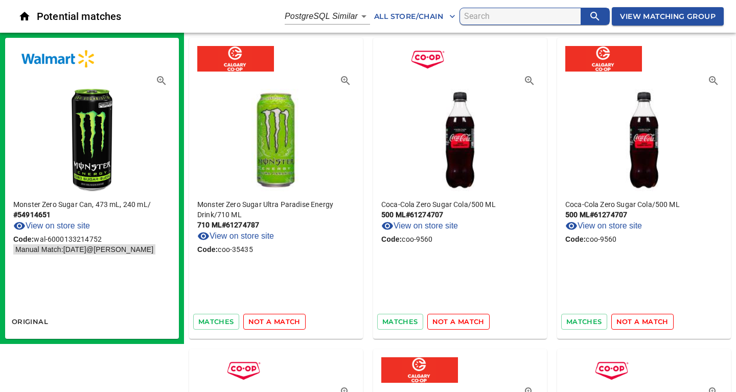
click at [277, 324] on span "not a match" at bounding box center [274, 322] width 52 height 12
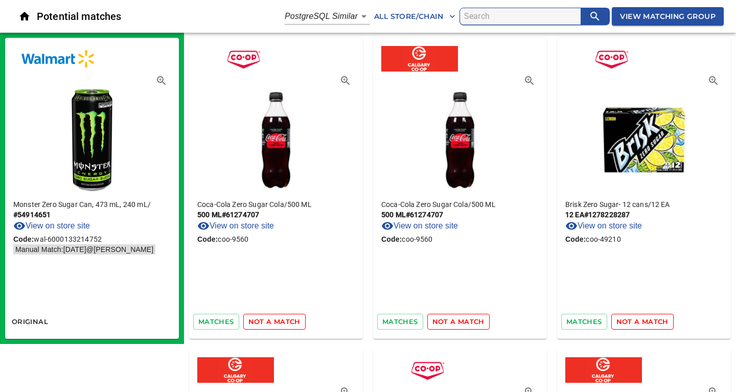
click at [277, 324] on span "not a match" at bounding box center [274, 322] width 52 height 12
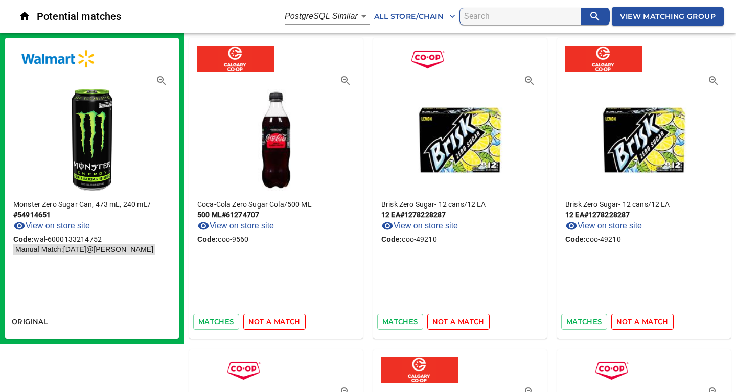
click at [277, 324] on span "not a match" at bounding box center [274, 322] width 52 height 12
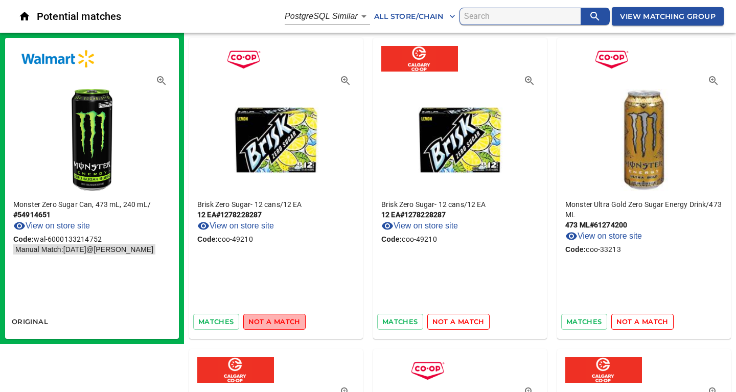
click at [277, 324] on span "not a match" at bounding box center [274, 322] width 52 height 12
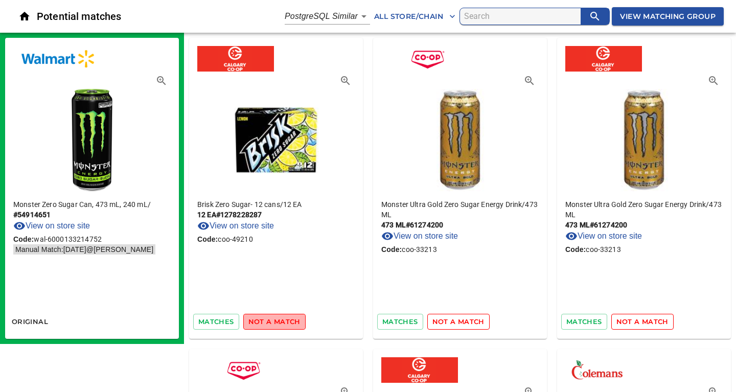
click at [277, 324] on span "not a match" at bounding box center [274, 322] width 52 height 12
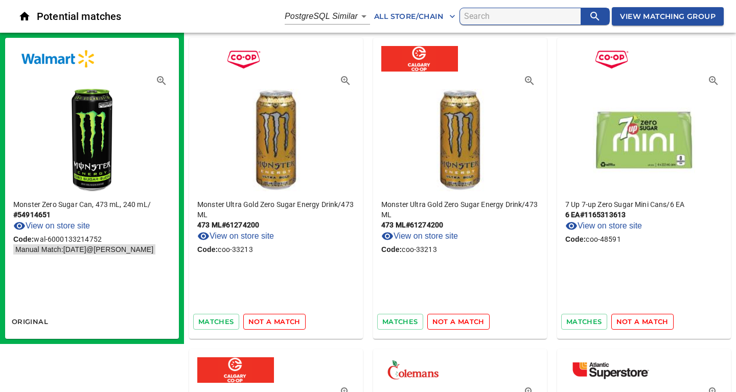
click at [277, 324] on span "not a match" at bounding box center [274, 322] width 52 height 12
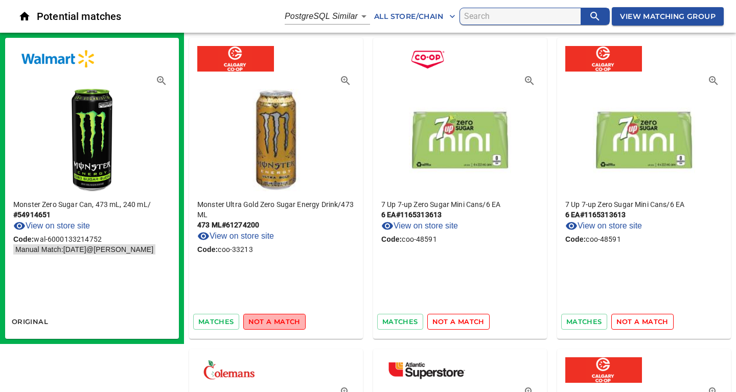
click at [277, 324] on span "not a match" at bounding box center [274, 322] width 52 height 12
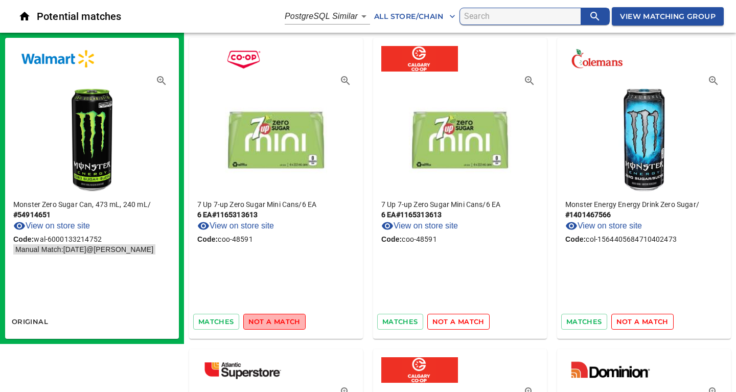
click at [277, 324] on span "not a match" at bounding box center [274, 322] width 52 height 12
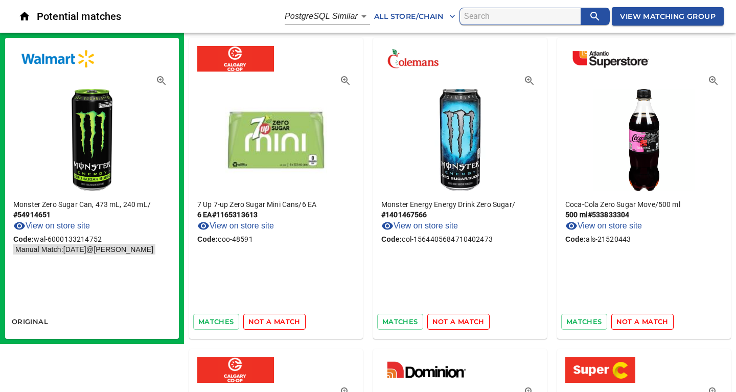
click at [277, 324] on span "not a match" at bounding box center [274, 322] width 52 height 12
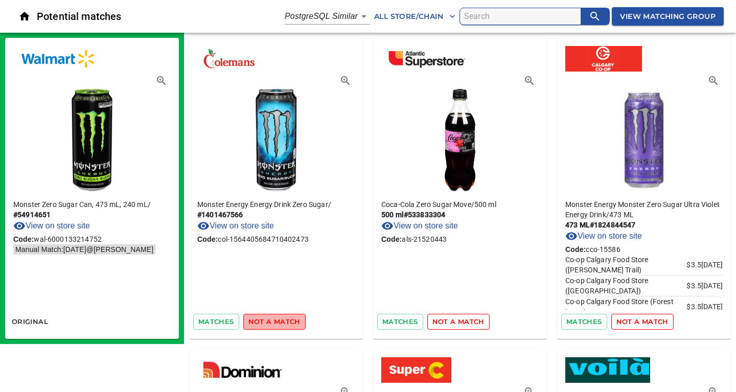
click at [277, 324] on span "not a match" at bounding box center [274, 322] width 52 height 12
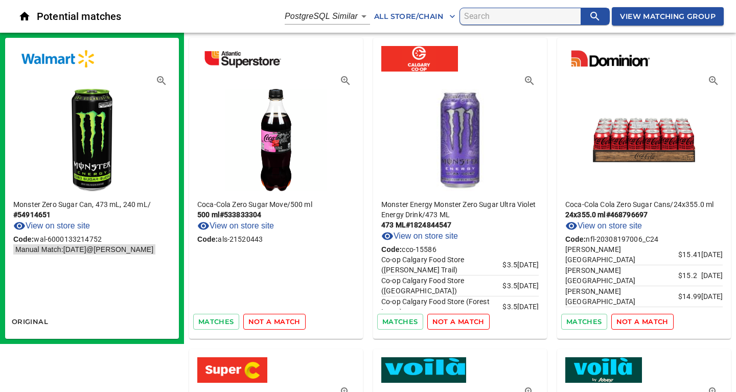
click at [277, 324] on span "not a match" at bounding box center [274, 322] width 52 height 12
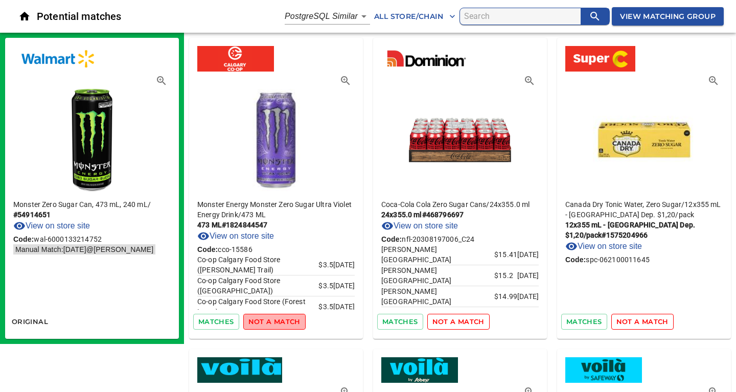
click at [277, 324] on span "not a match" at bounding box center [274, 322] width 52 height 12
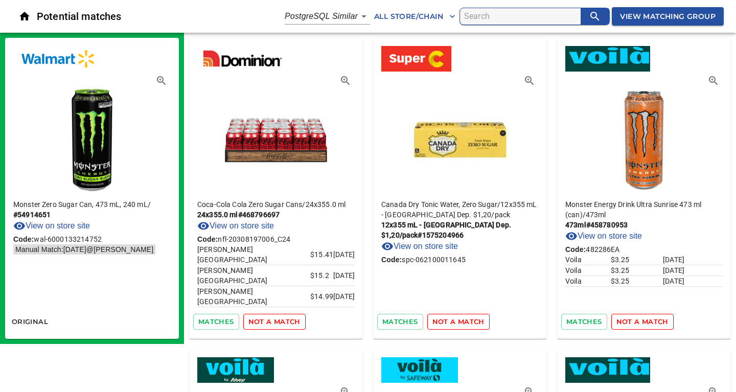
click at [277, 324] on span "not a match" at bounding box center [274, 322] width 52 height 12
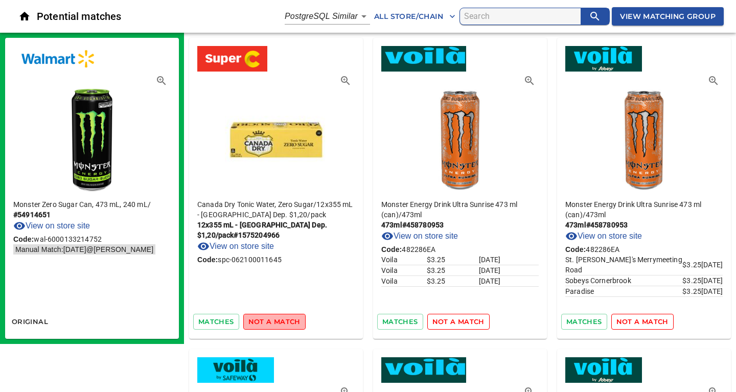
click at [277, 324] on span "not a match" at bounding box center [274, 322] width 52 height 12
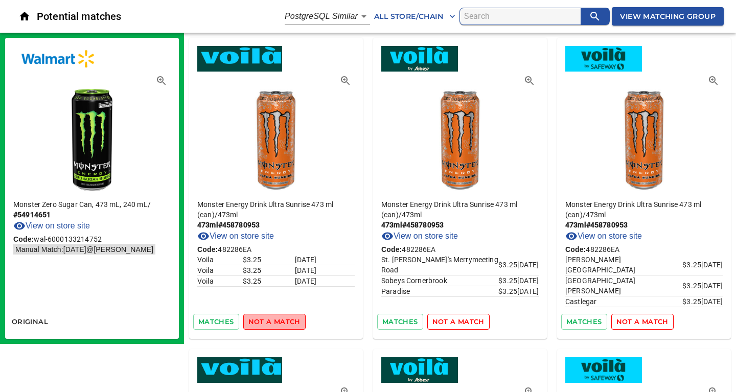
click at [277, 324] on span "not a match" at bounding box center [274, 322] width 52 height 12
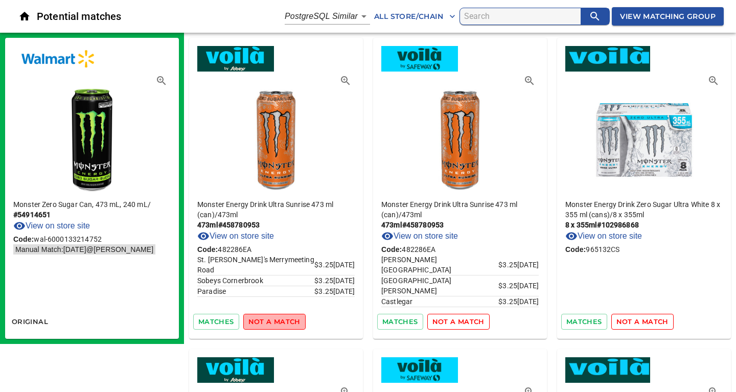
click at [277, 324] on span "not a match" at bounding box center [274, 322] width 52 height 12
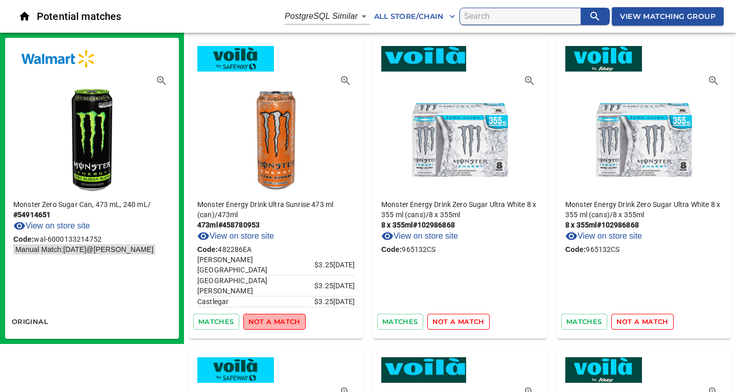
click at [277, 324] on span "not a match" at bounding box center [274, 322] width 52 height 12
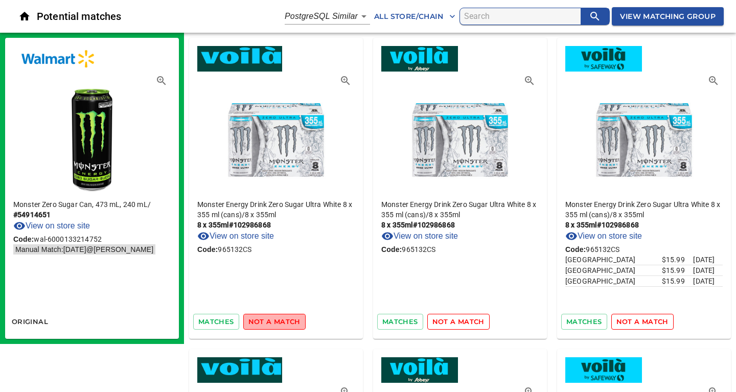
click at [277, 324] on span "not a match" at bounding box center [274, 322] width 52 height 12
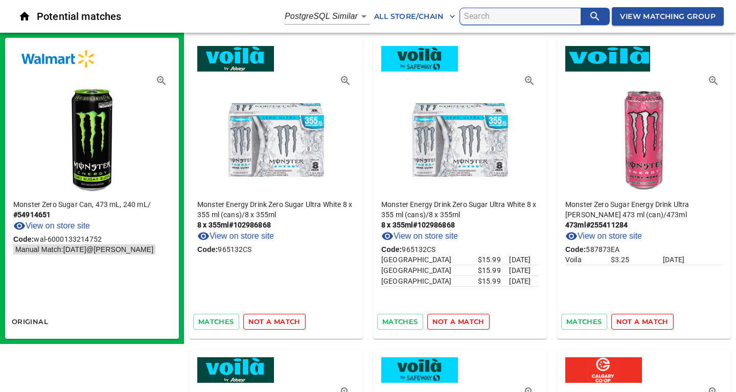
click at [277, 324] on span "not a match" at bounding box center [274, 322] width 52 height 12
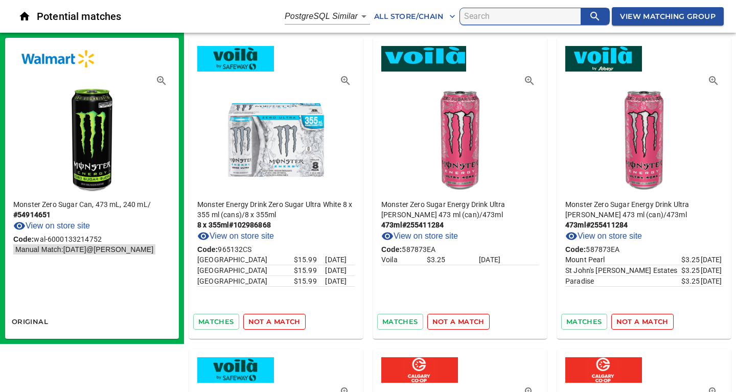
click at [280, 324] on span "not a match" at bounding box center [274, 322] width 52 height 12
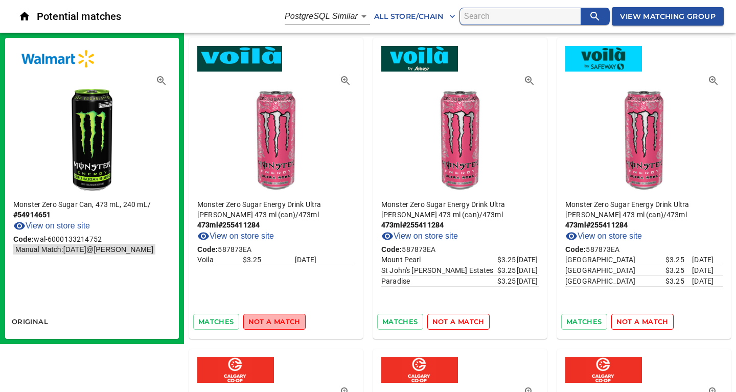
click at [280, 324] on span "not a match" at bounding box center [274, 322] width 52 height 12
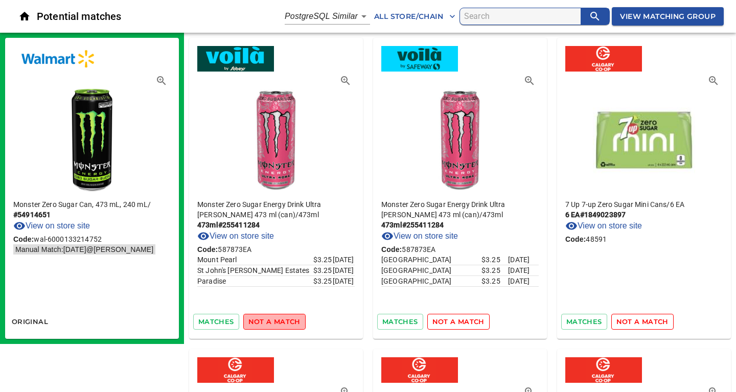
click at [280, 324] on span "not a match" at bounding box center [274, 322] width 52 height 12
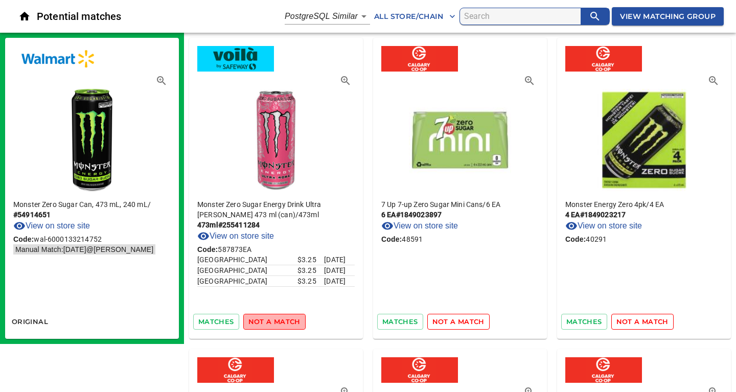
click at [280, 324] on span "not a match" at bounding box center [274, 322] width 52 height 12
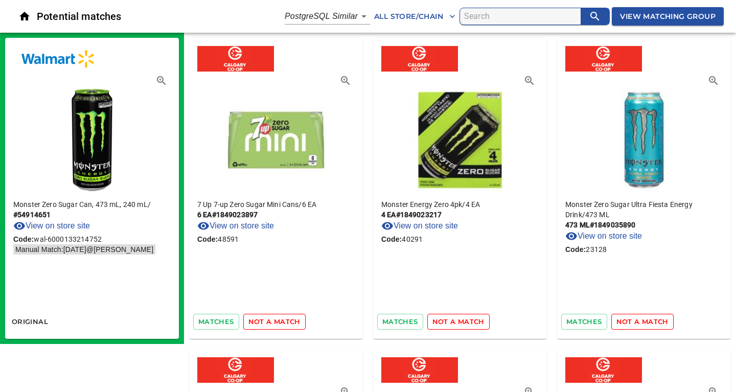
click at [280, 324] on span "not a match" at bounding box center [274, 322] width 52 height 12
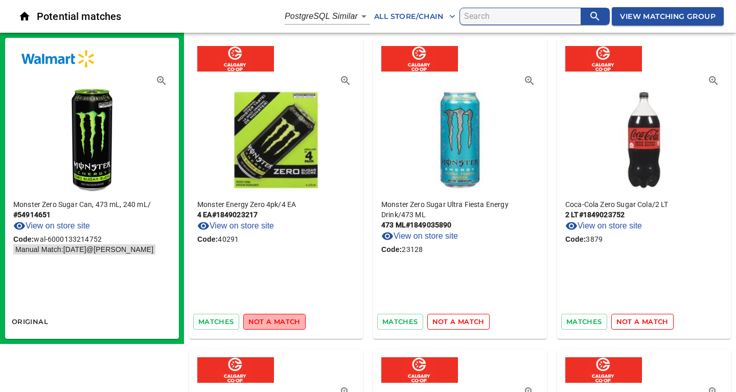
click at [280, 324] on span "not a match" at bounding box center [274, 322] width 52 height 12
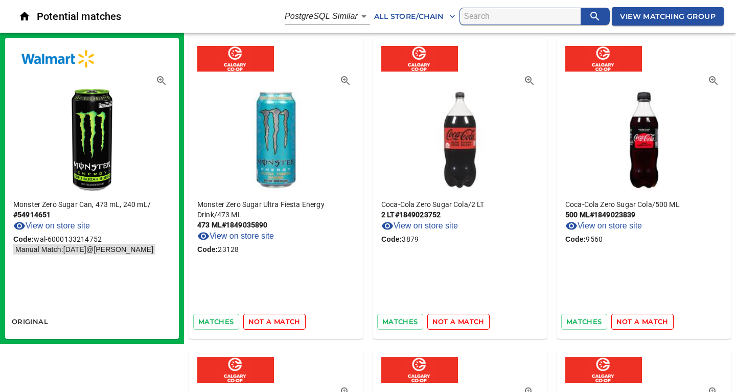
click at [280, 324] on span "not a match" at bounding box center [274, 322] width 52 height 12
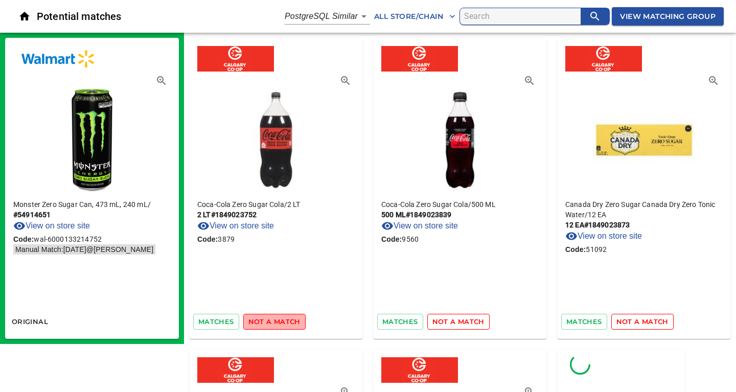
click at [280, 324] on span "not a match" at bounding box center [274, 322] width 52 height 12
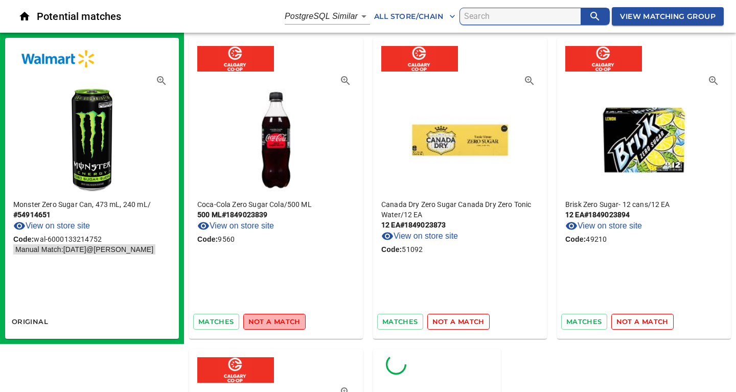
click at [280, 324] on span "not a match" at bounding box center [274, 322] width 52 height 12
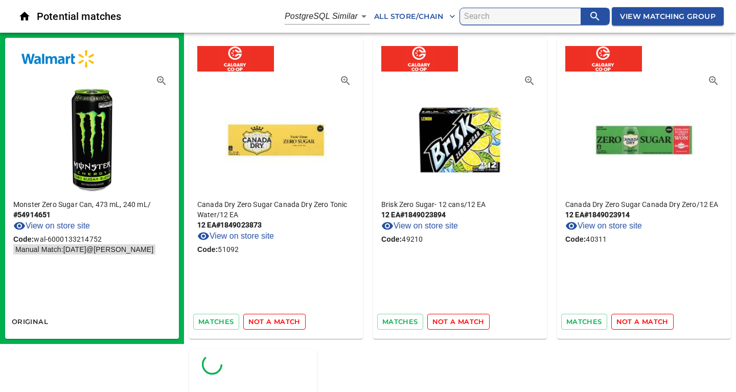
click at [280, 324] on span "not a match" at bounding box center [274, 322] width 52 height 12
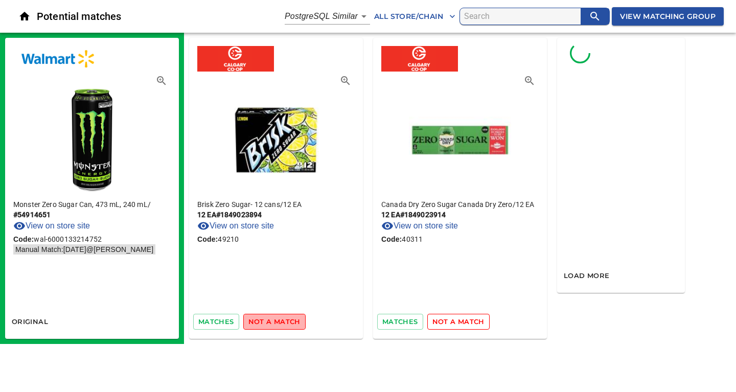
click at [280, 324] on span "not a match" at bounding box center [274, 322] width 52 height 12
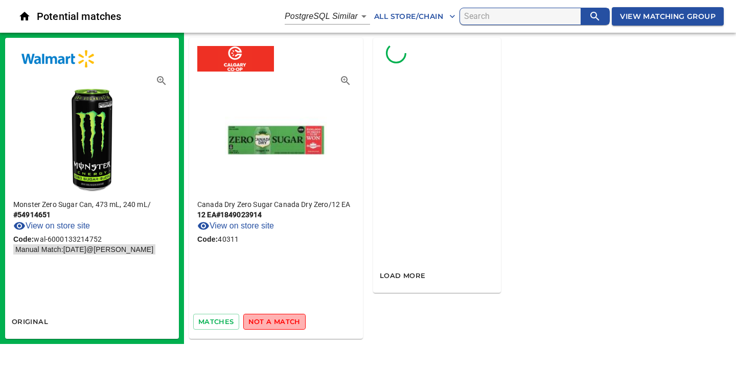
click at [280, 324] on span "not a match" at bounding box center [274, 322] width 52 height 12
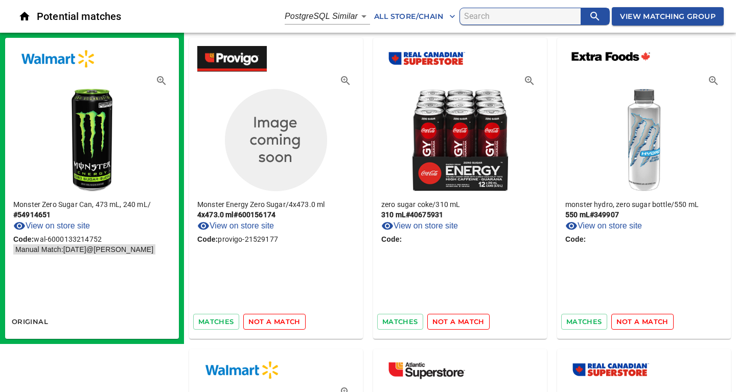
click at [280, 324] on span "not a match" at bounding box center [274, 322] width 52 height 12
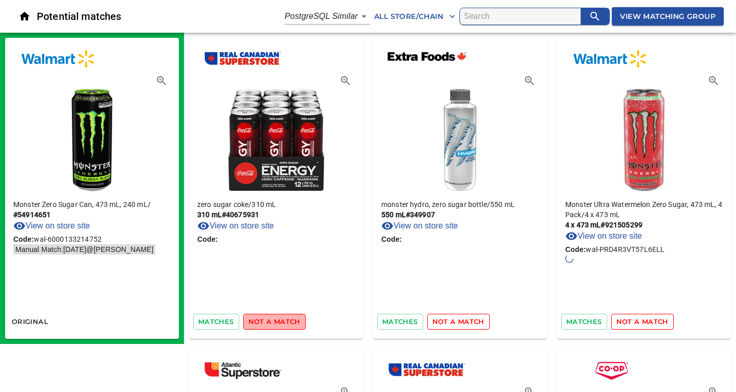
click at [280, 324] on span "not a match" at bounding box center [274, 322] width 52 height 12
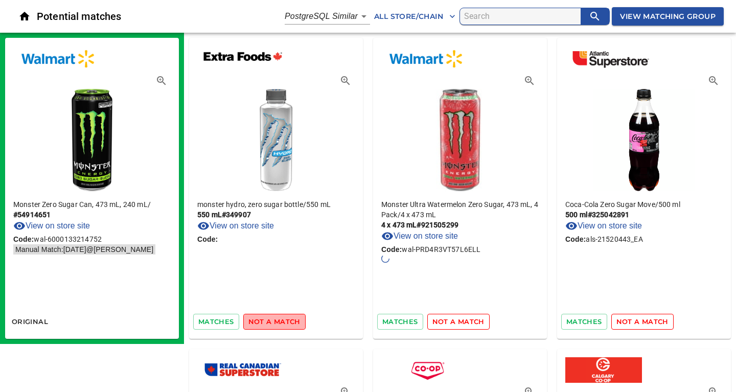
click at [280, 324] on span "not a match" at bounding box center [274, 322] width 52 height 12
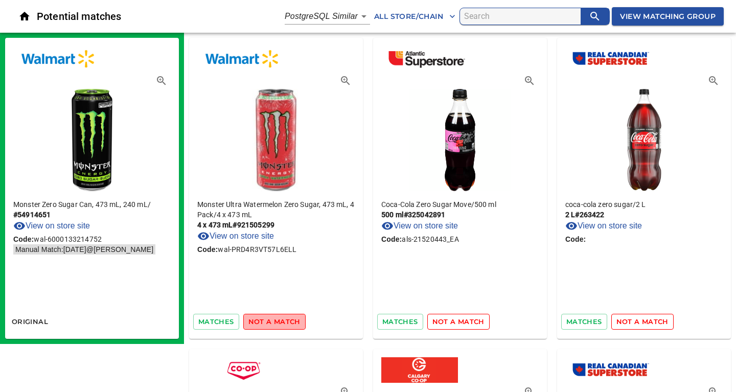
click at [280, 324] on span "not a match" at bounding box center [274, 322] width 52 height 12
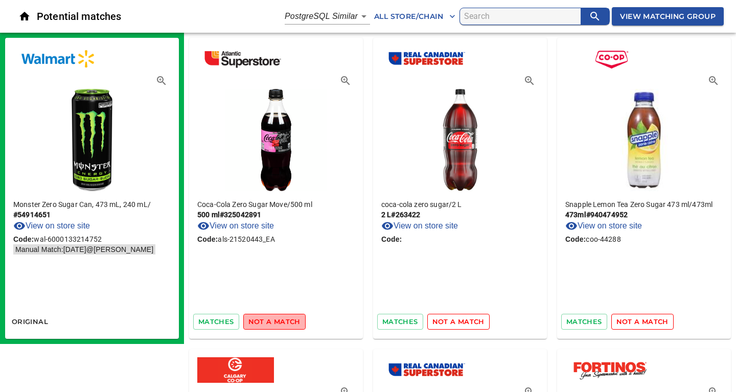
click at [280, 324] on span "not a match" at bounding box center [274, 322] width 52 height 12
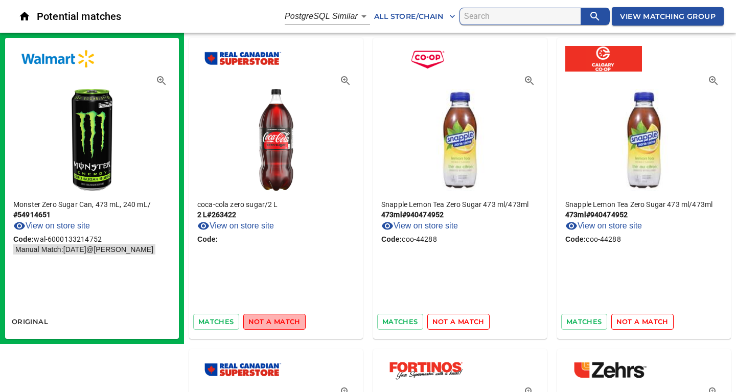
click at [280, 324] on span "not a match" at bounding box center [274, 322] width 52 height 12
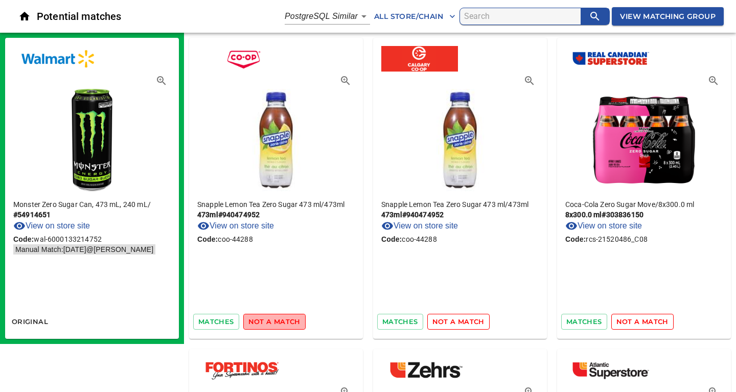
click at [280, 324] on span "not a match" at bounding box center [274, 322] width 52 height 12
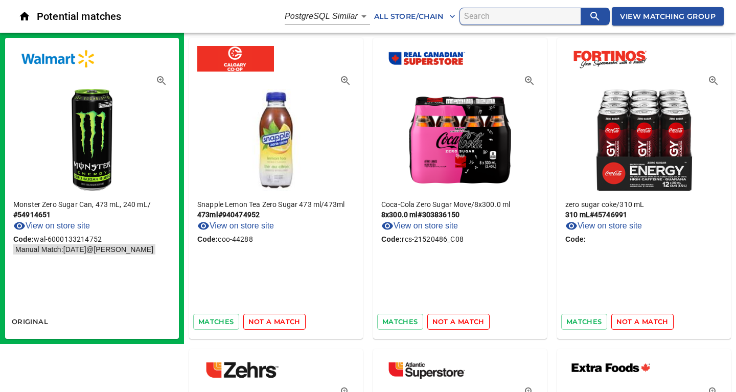
click at [280, 324] on span "not a match" at bounding box center [274, 322] width 52 height 12
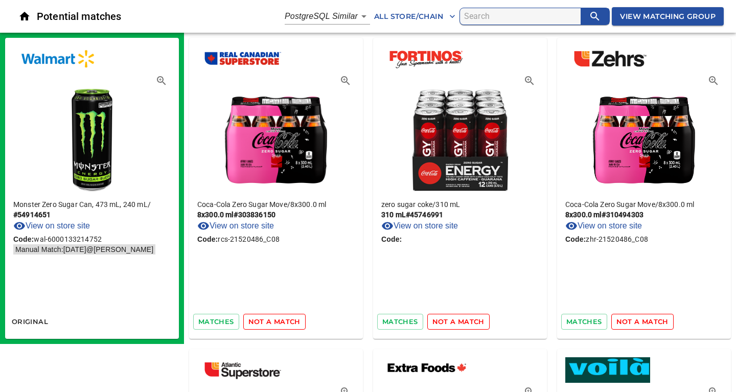
click at [280, 324] on span "not a match" at bounding box center [274, 322] width 52 height 12
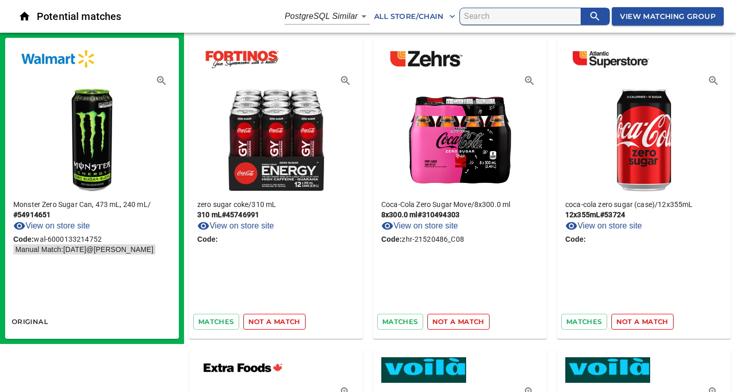
click at [280, 324] on span "not a match" at bounding box center [274, 322] width 52 height 12
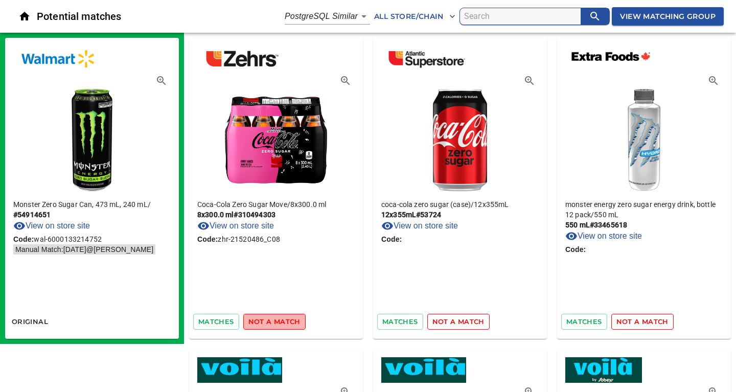
click at [280, 324] on span "not a match" at bounding box center [274, 322] width 52 height 12
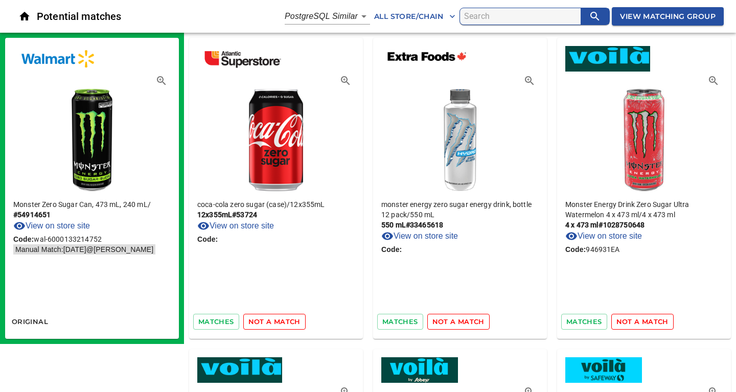
click at [280, 324] on span "not a match" at bounding box center [274, 322] width 52 height 12
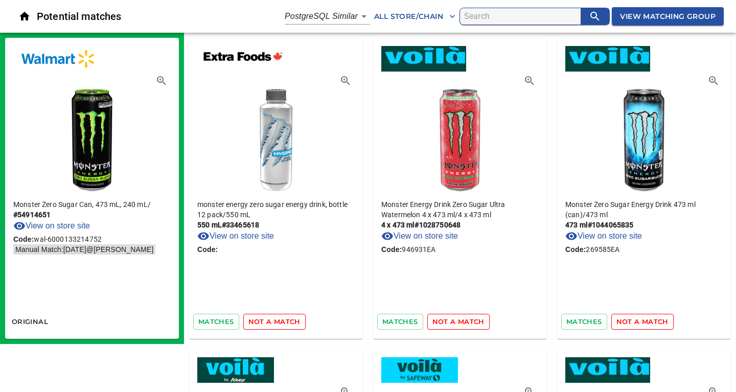
click at [280, 324] on span "not a match" at bounding box center [274, 322] width 52 height 12
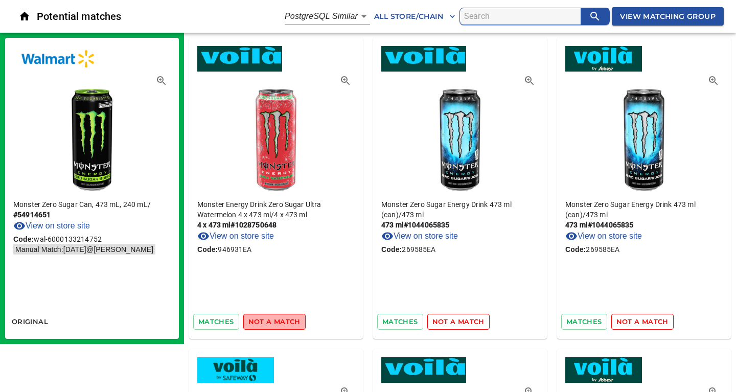
click at [280, 324] on span "not a match" at bounding box center [274, 322] width 52 height 12
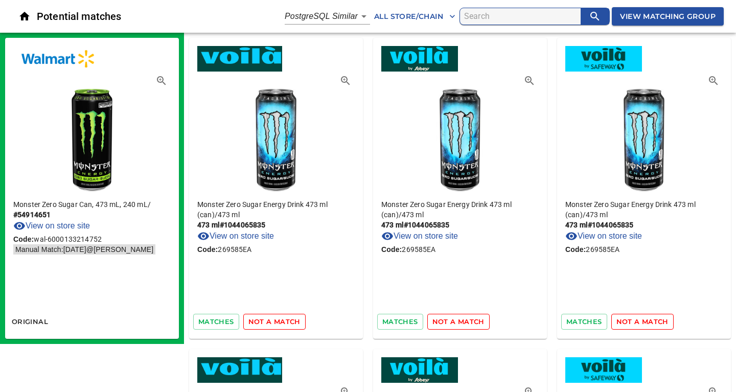
click at [280, 324] on span "not a match" at bounding box center [274, 322] width 52 height 12
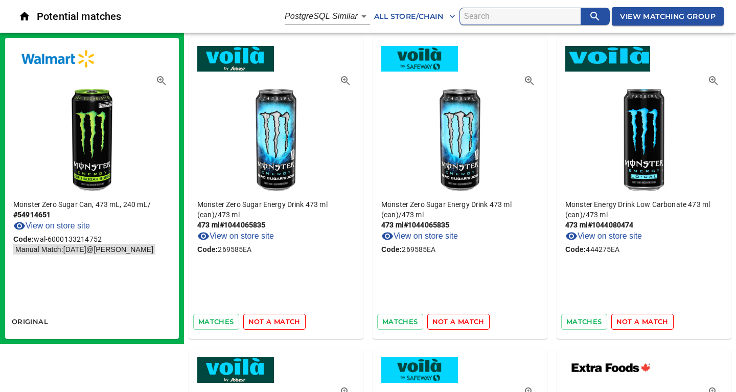
click at [280, 324] on span "not a match" at bounding box center [274, 322] width 52 height 12
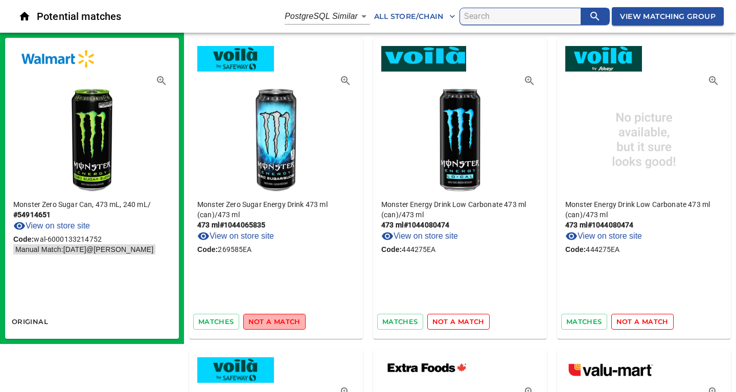
click at [280, 324] on span "not a match" at bounding box center [274, 322] width 52 height 12
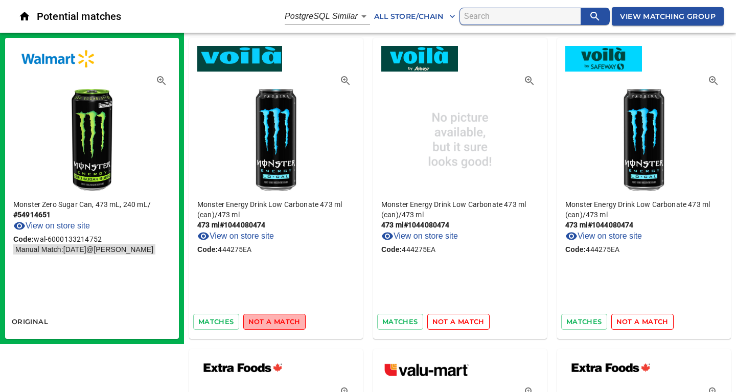
click at [280, 324] on span "not a match" at bounding box center [274, 322] width 52 height 12
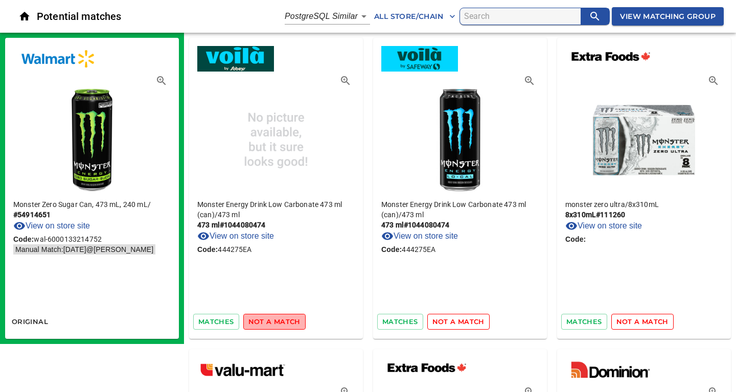
click at [280, 324] on span "not a match" at bounding box center [274, 322] width 52 height 12
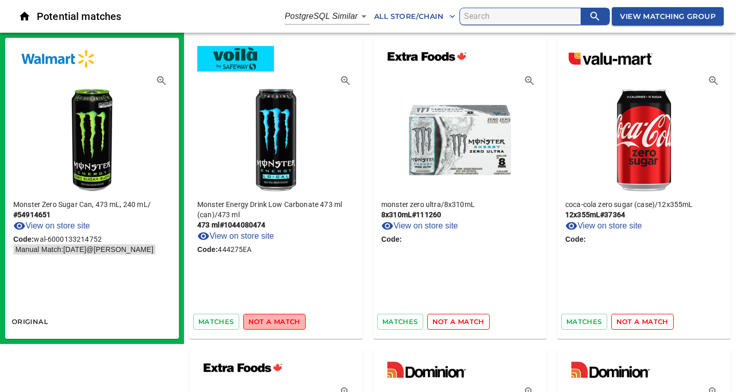
click at [280, 324] on span "not a match" at bounding box center [274, 322] width 52 height 12
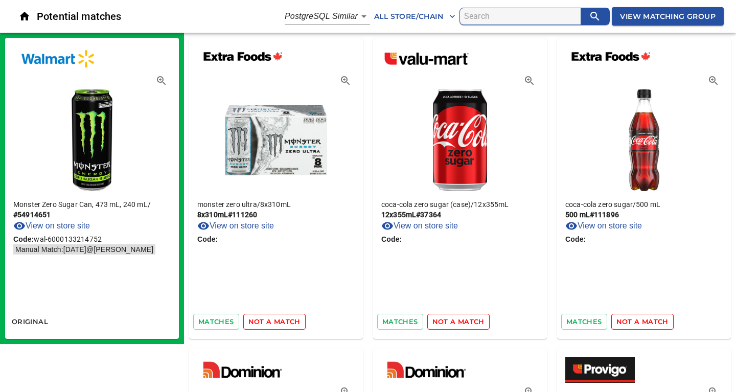
click at [280, 324] on span "not a match" at bounding box center [274, 322] width 52 height 12
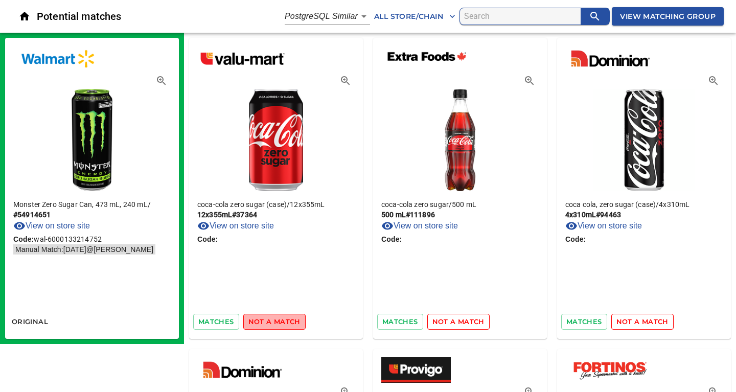
click at [280, 324] on span "not a match" at bounding box center [274, 322] width 52 height 12
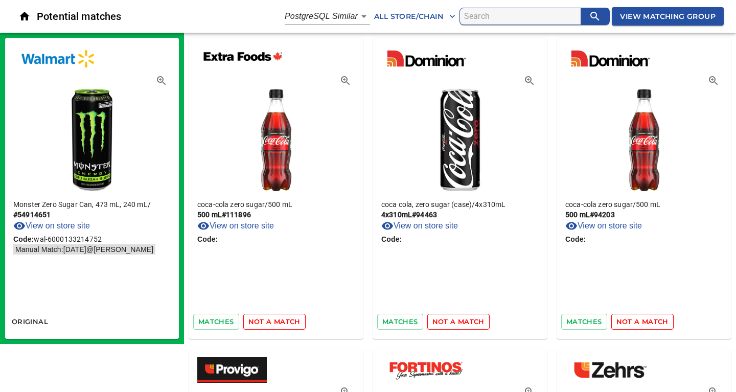
click at [280, 324] on span "not a match" at bounding box center [274, 322] width 52 height 12
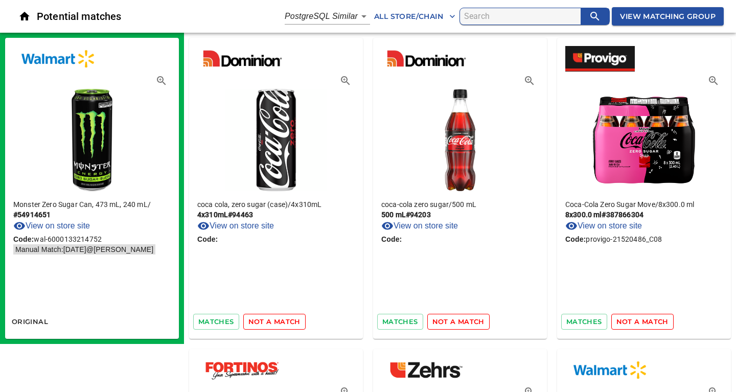
click at [280, 324] on span "not a match" at bounding box center [274, 322] width 52 height 12
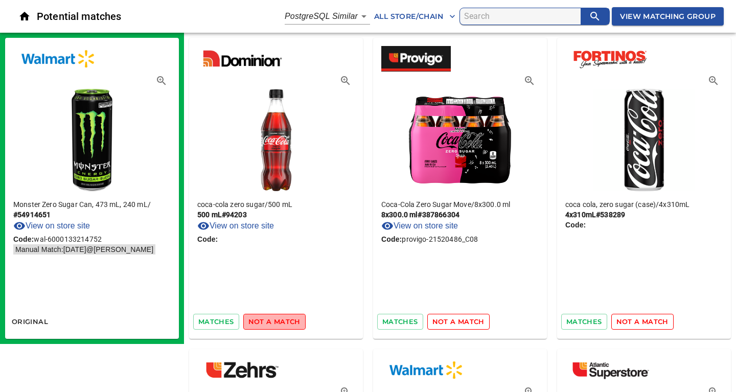
click at [280, 324] on span "not a match" at bounding box center [274, 322] width 52 height 12
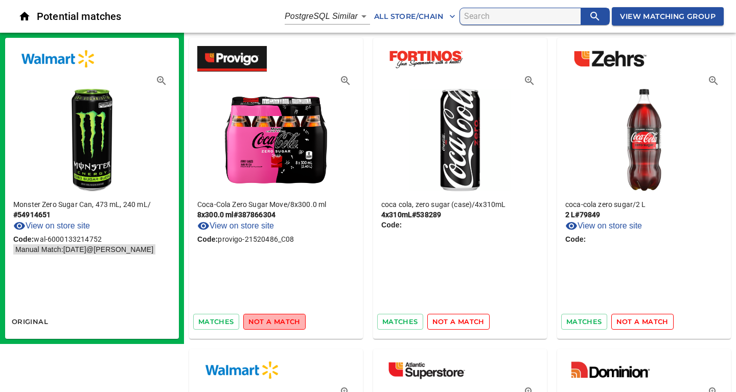
click at [280, 324] on span "not a match" at bounding box center [274, 322] width 52 height 12
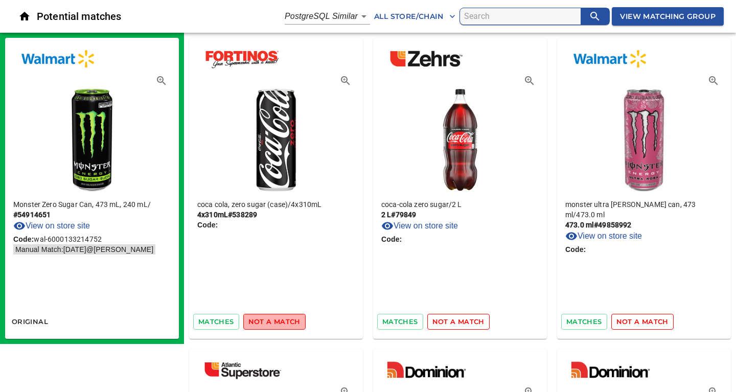
click at [280, 324] on span "not a match" at bounding box center [274, 322] width 52 height 12
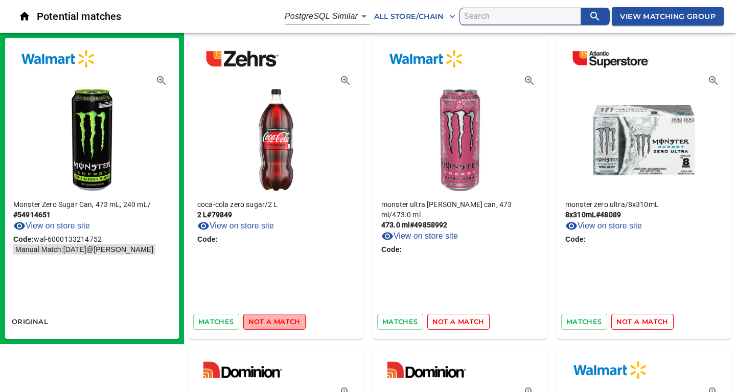
click at [280, 324] on span "not a match" at bounding box center [274, 322] width 52 height 12
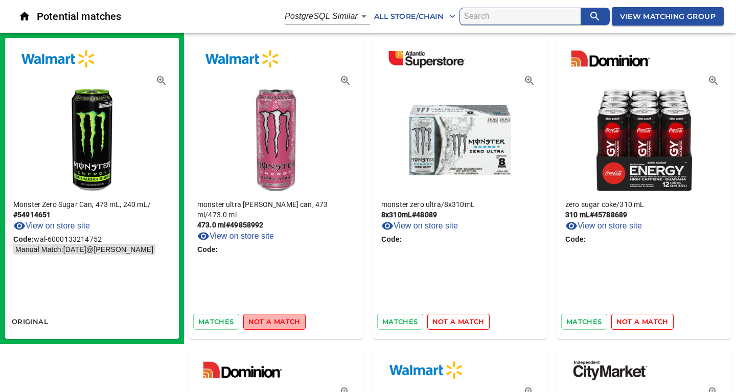
click at [280, 324] on span "not a match" at bounding box center [274, 322] width 52 height 12
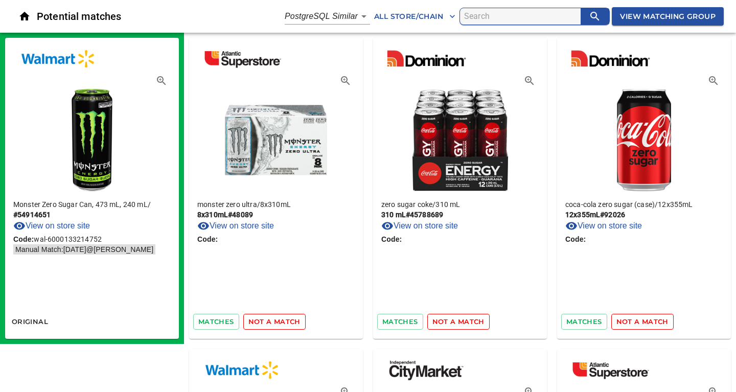
click at [280, 324] on span "not a match" at bounding box center [274, 322] width 52 height 12
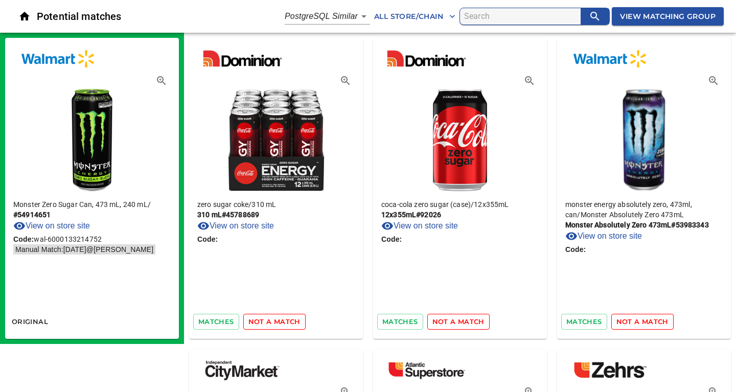
click at [280, 324] on span "not a match" at bounding box center [274, 322] width 52 height 12
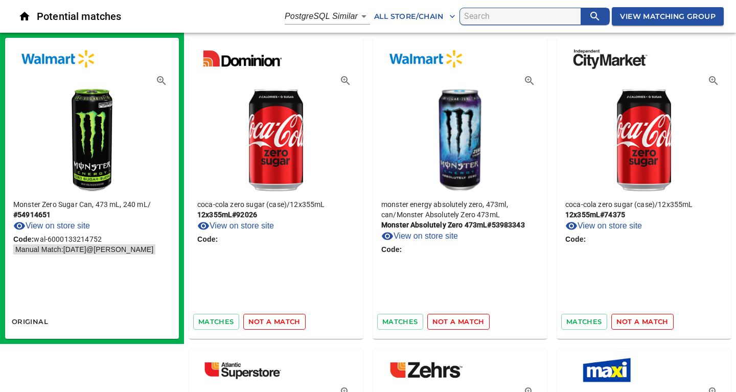
click at [280, 324] on span "not a match" at bounding box center [274, 322] width 52 height 12
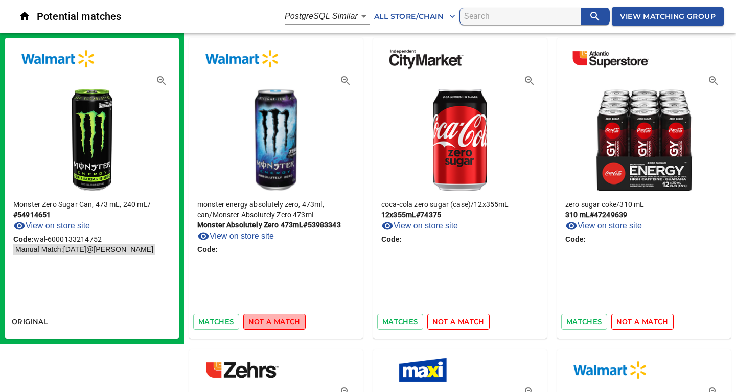
click at [280, 324] on span "not a match" at bounding box center [274, 322] width 52 height 12
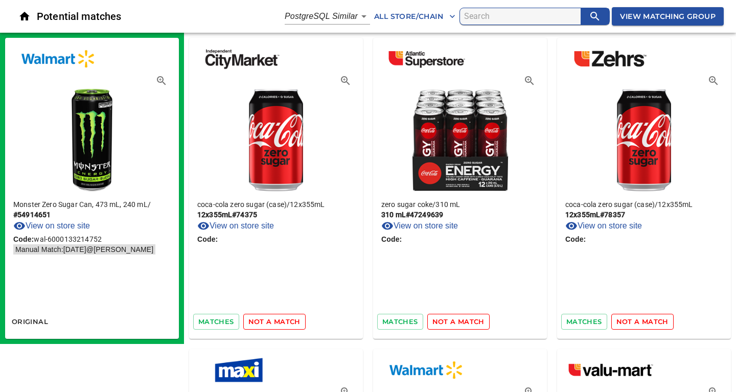
click at [280, 324] on span "not a match" at bounding box center [274, 322] width 52 height 12
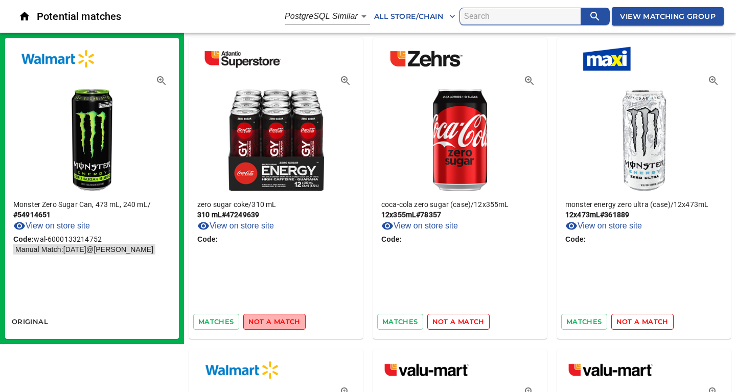
click at [280, 324] on span "not a match" at bounding box center [274, 322] width 52 height 12
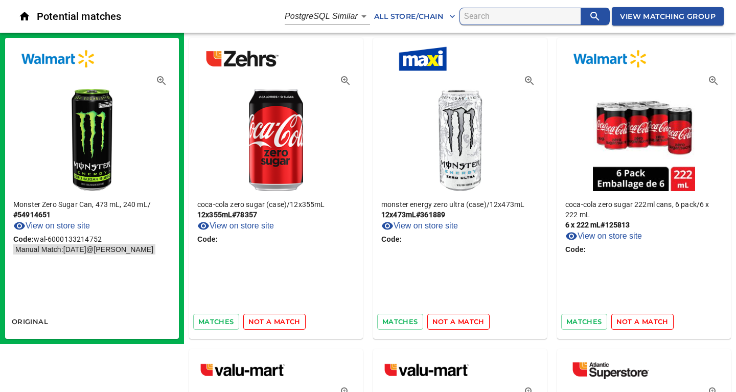
click at [280, 324] on span "not a match" at bounding box center [274, 322] width 52 height 12
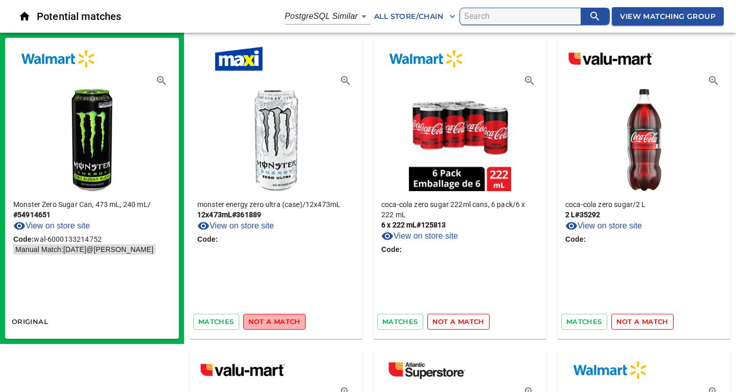
click at [280, 324] on span "not a match" at bounding box center [274, 322] width 52 height 12
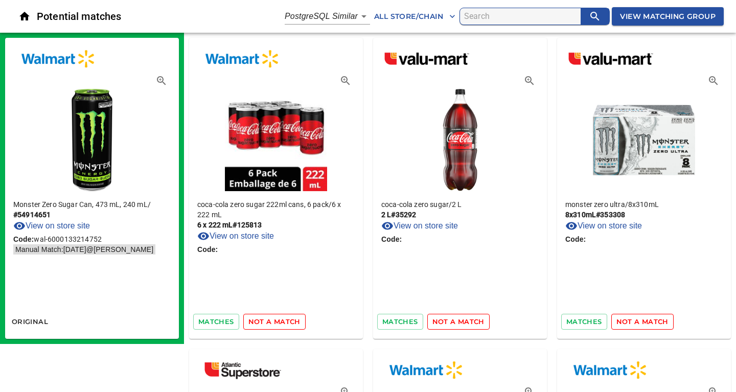
click at [280, 324] on span "not a match" at bounding box center [274, 322] width 52 height 12
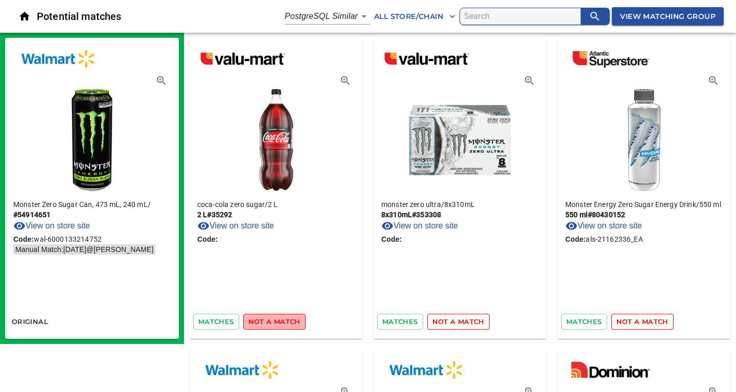
click at [280, 324] on span "not a match" at bounding box center [274, 322] width 52 height 12
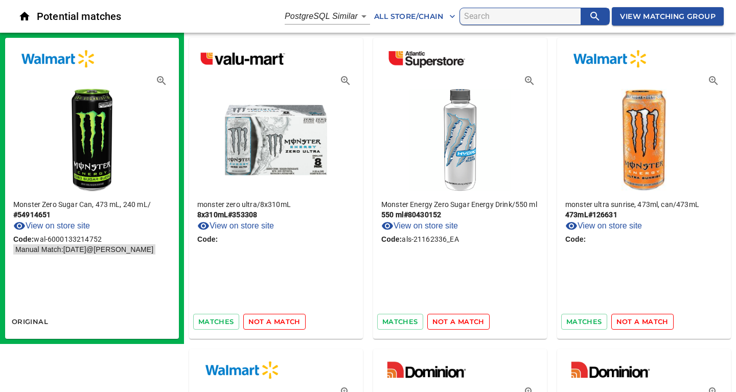
click at [280, 324] on span "not a match" at bounding box center [274, 322] width 52 height 12
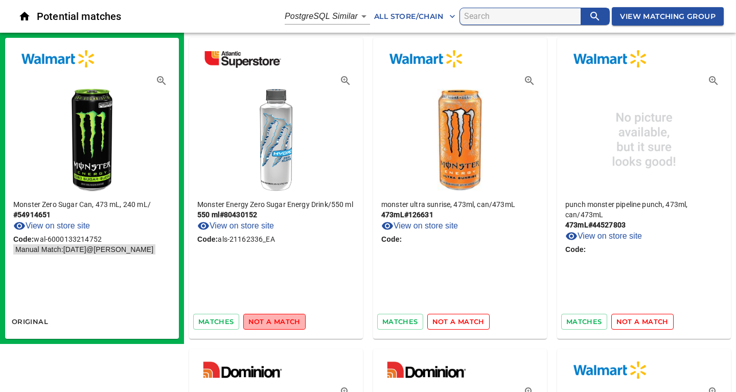
click at [280, 324] on span "not a match" at bounding box center [274, 322] width 52 height 12
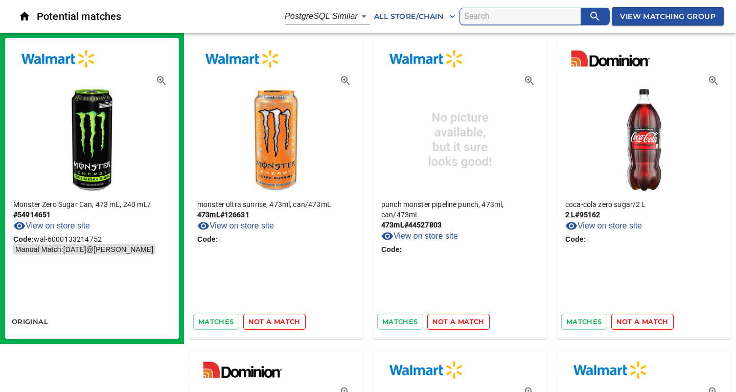
click at [280, 324] on span "not a match" at bounding box center [274, 322] width 52 height 12
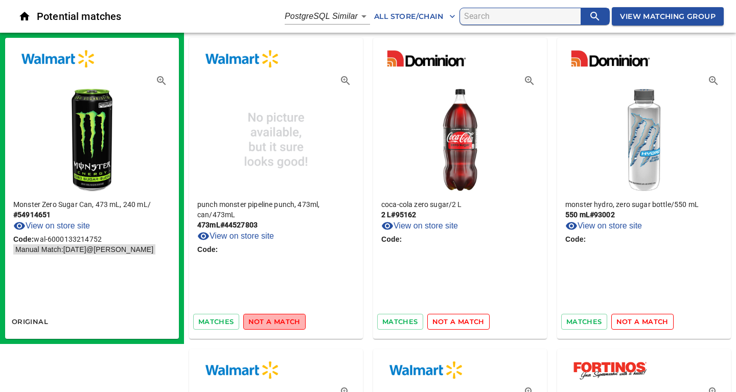
click at [280, 324] on span "not a match" at bounding box center [274, 322] width 52 height 12
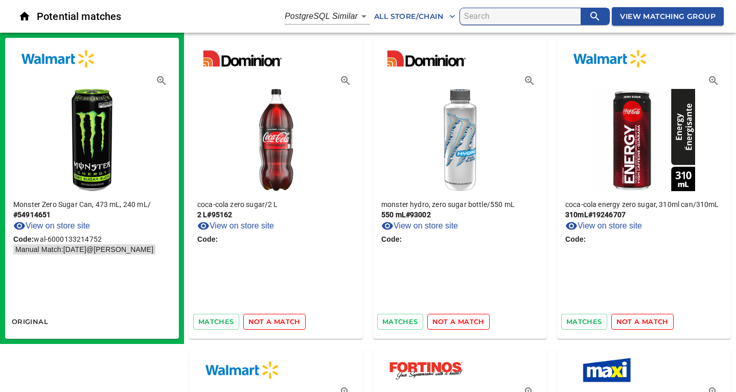
click at [280, 324] on span "not a match" at bounding box center [274, 322] width 52 height 12
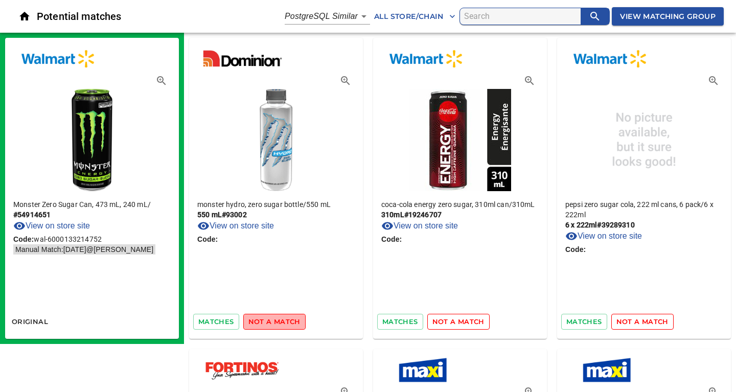
click at [280, 324] on span "not a match" at bounding box center [274, 322] width 52 height 12
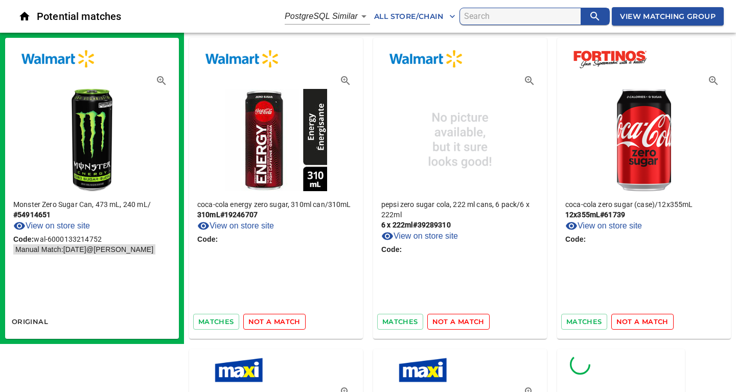
click at [280, 324] on span "not a match" at bounding box center [274, 322] width 52 height 12
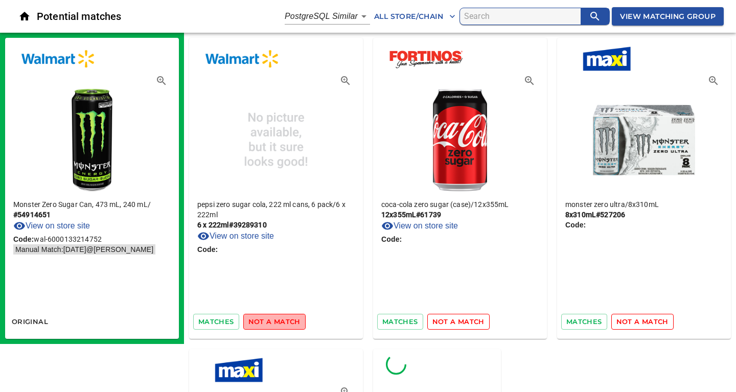
click at [280, 324] on span "not a match" at bounding box center [274, 322] width 52 height 12
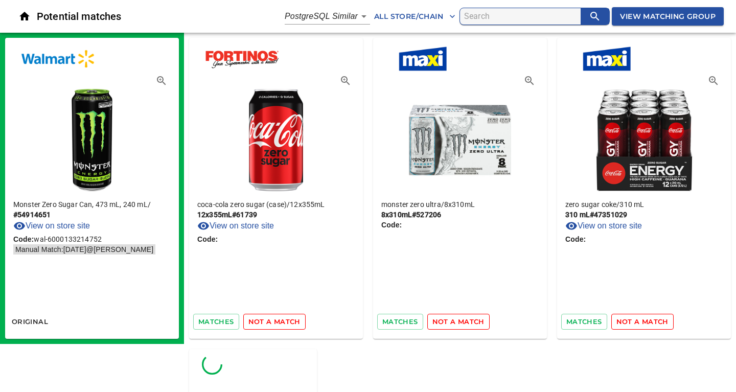
click at [280, 324] on span "not a match" at bounding box center [274, 322] width 52 height 12
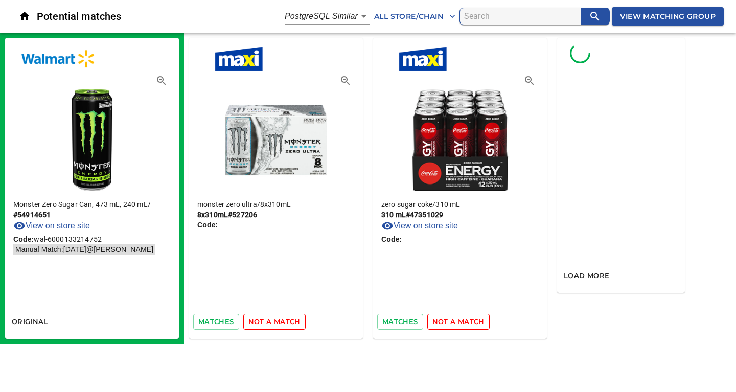
click at [280, 324] on span "not a match" at bounding box center [274, 322] width 52 height 12
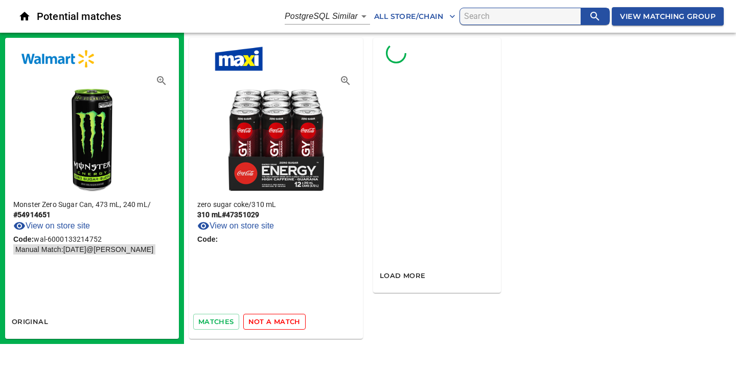
click at [280, 324] on span "not a match" at bounding box center [274, 322] width 52 height 12
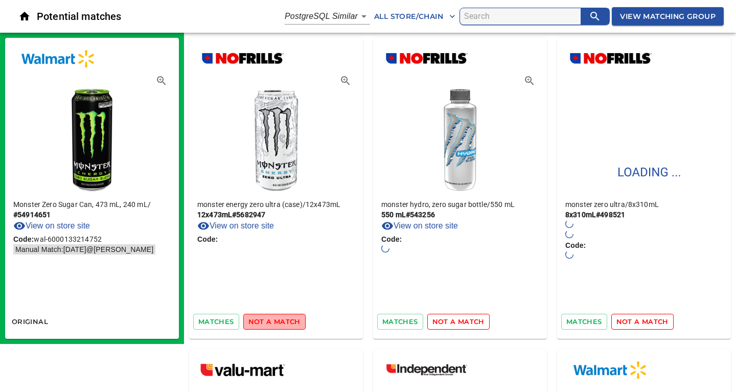
click at [280, 324] on span "not a match" at bounding box center [274, 322] width 52 height 12
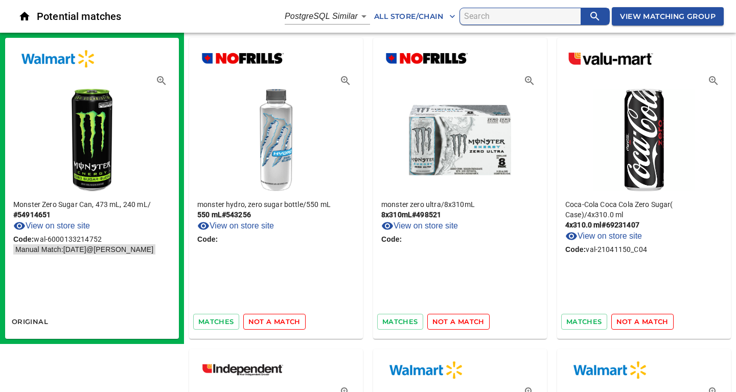
click at [280, 324] on span "not a match" at bounding box center [274, 322] width 52 height 12
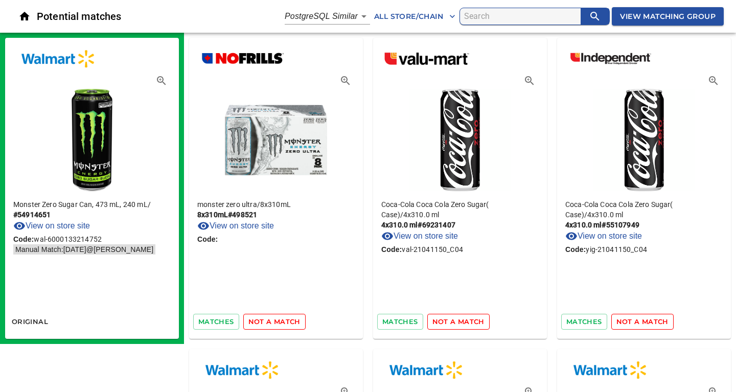
click at [280, 324] on span "not a match" at bounding box center [274, 322] width 52 height 12
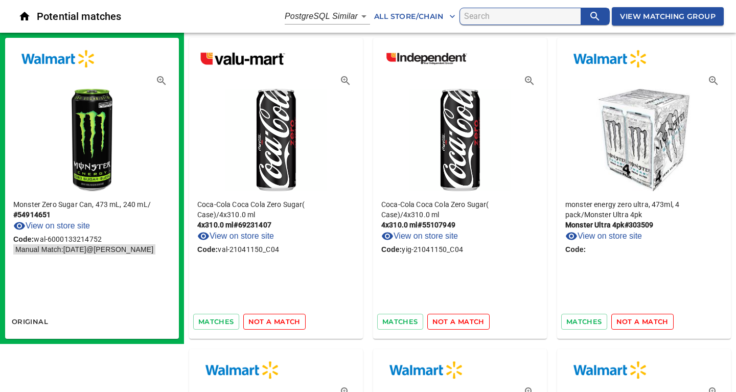
click at [262, 322] on span "not a match" at bounding box center [274, 322] width 52 height 12
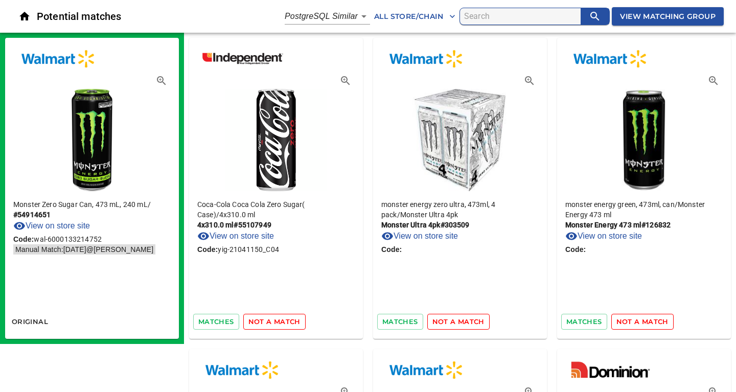
click at [262, 322] on span "not a match" at bounding box center [274, 322] width 52 height 12
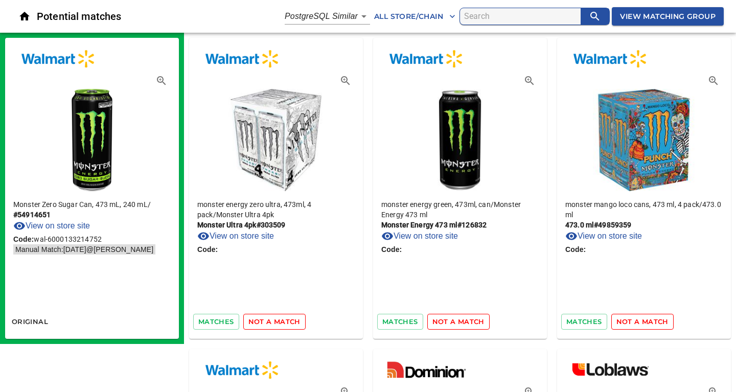
click at [262, 322] on span "not a match" at bounding box center [274, 322] width 52 height 12
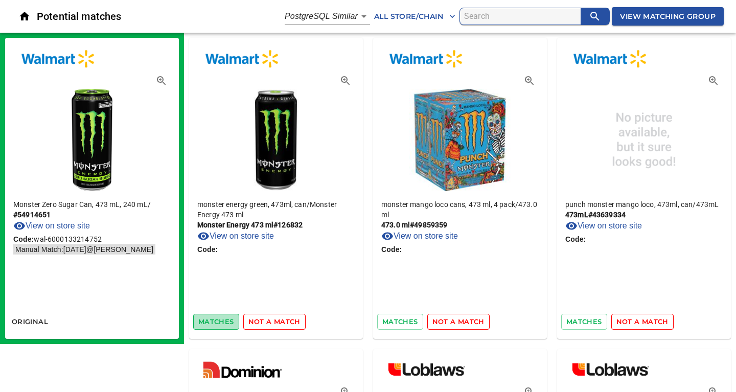
click at [206, 323] on span "matches" at bounding box center [216, 322] width 36 height 12
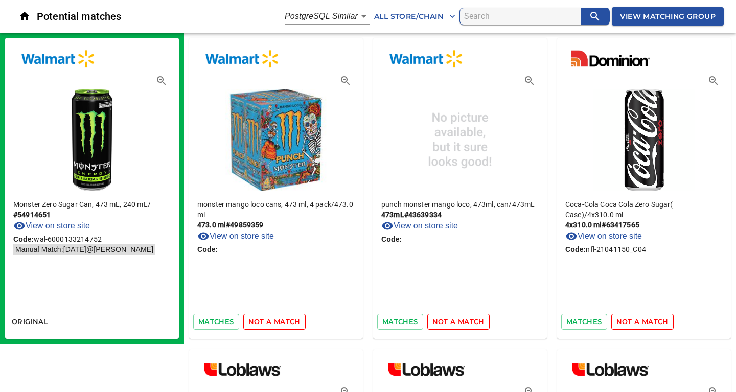
click at [269, 322] on span "not a match" at bounding box center [274, 322] width 52 height 12
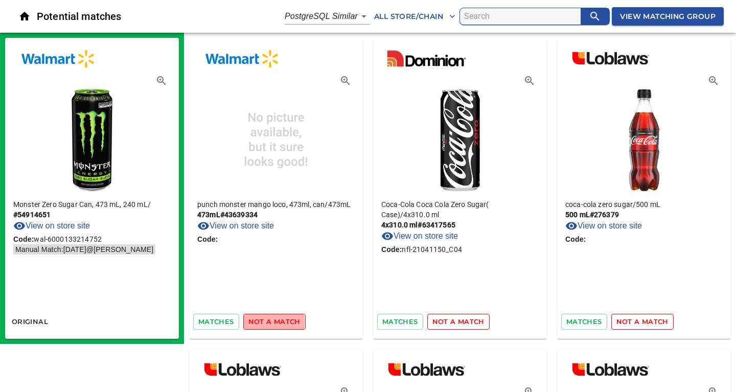
click at [269, 322] on span "not a match" at bounding box center [274, 322] width 52 height 12
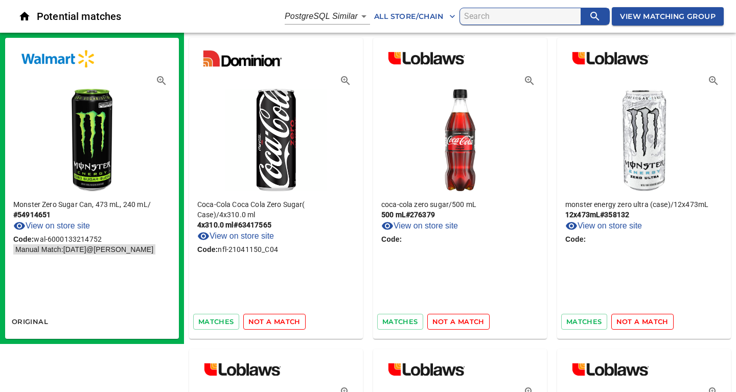
click at [269, 322] on span "not a match" at bounding box center [274, 322] width 52 height 12
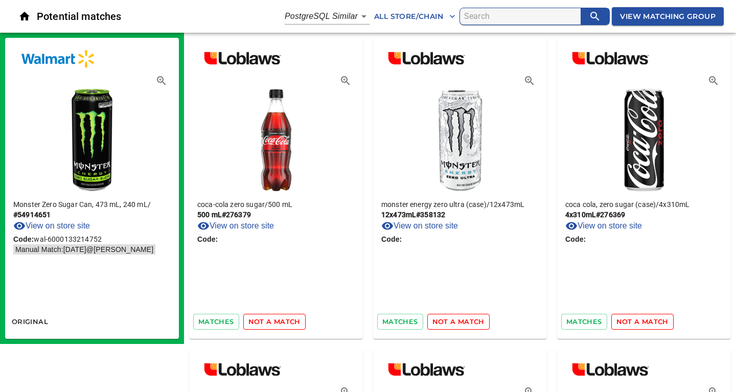
click at [269, 322] on span "not a match" at bounding box center [274, 322] width 52 height 12
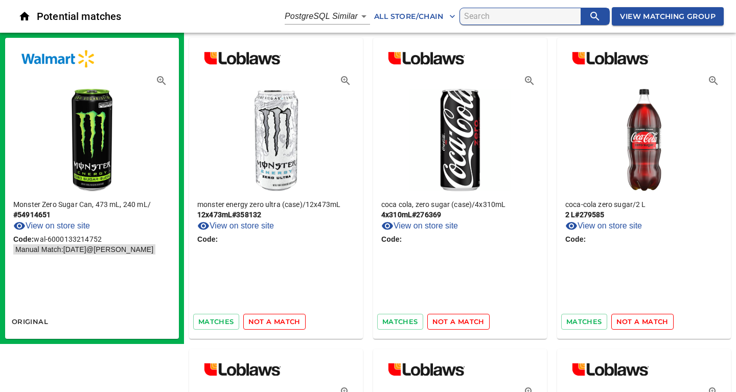
click at [269, 322] on span "not a match" at bounding box center [274, 322] width 52 height 12
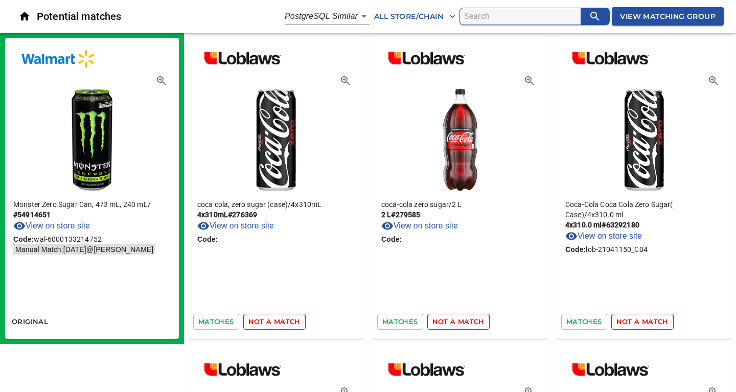
click at [269, 322] on span "not a match" at bounding box center [274, 322] width 52 height 12
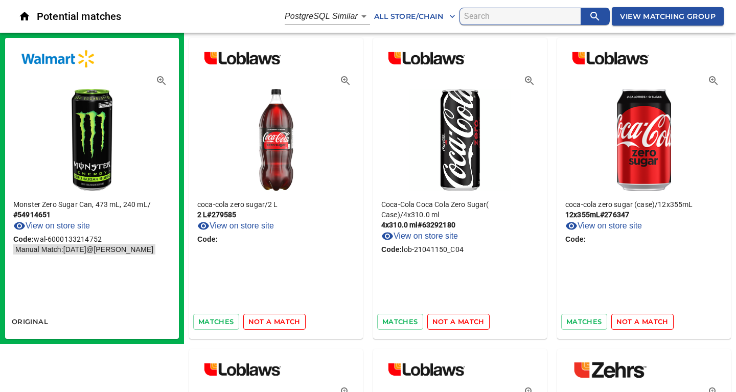
click at [269, 322] on span "not a match" at bounding box center [274, 322] width 52 height 12
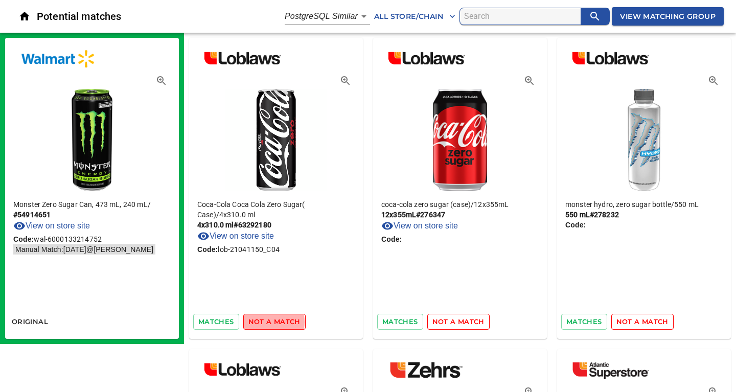
click at [269, 322] on span "not a match" at bounding box center [274, 322] width 52 height 12
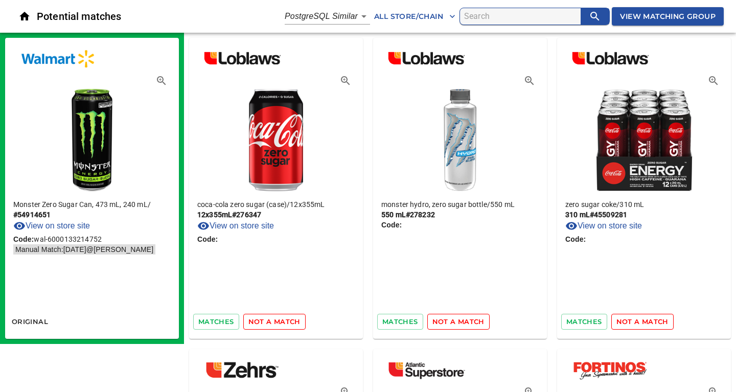
click at [269, 322] on span "not a match" at bounding box center [274, 322] width 52 height 12
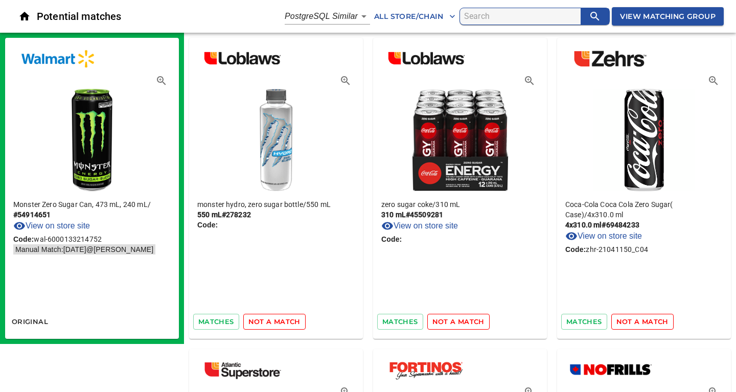
click at [269, 322] on span "not a match" at bounding box center [274, 322] width 52 height 12
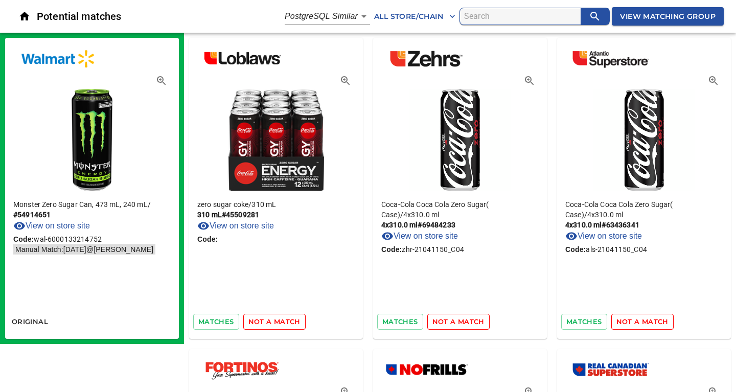
click at [269, 322] on span "not a match" at bounding box center [274, 322] width 52 height 12
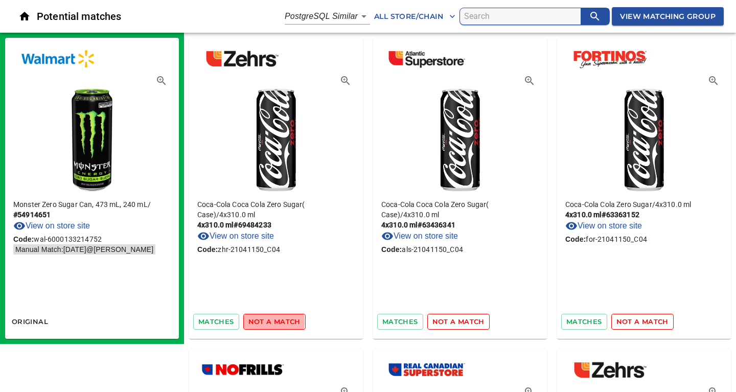
click at [269, 322] on span "not a match" at bounding box center [274, 322] width 52 height 12
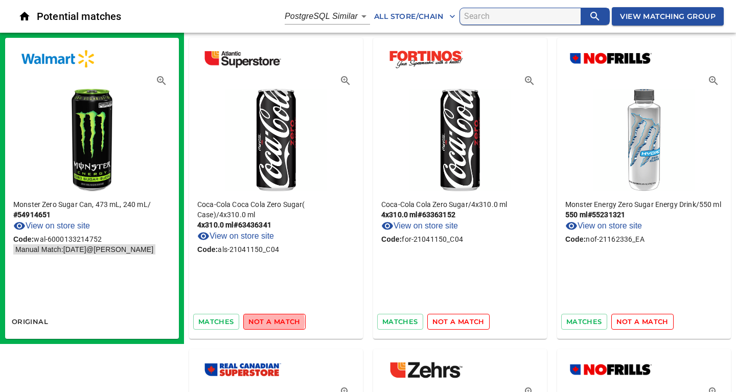
click at [269, 322] on span "not a match" at bounding box center [274, 322] width 52 height 12
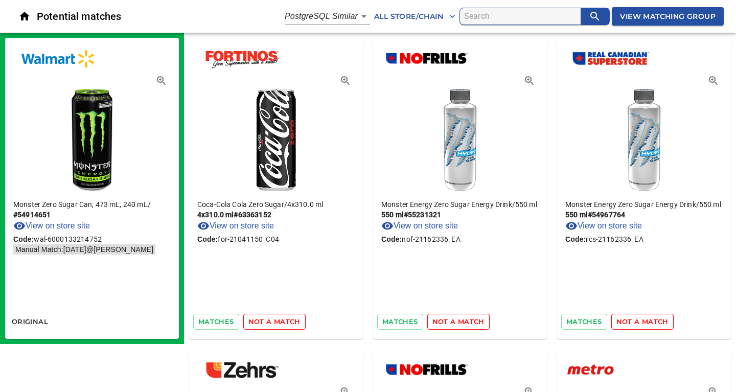
click at [269, 322] on span "not a match" at bounding box center [274, 322] width 52 height 12
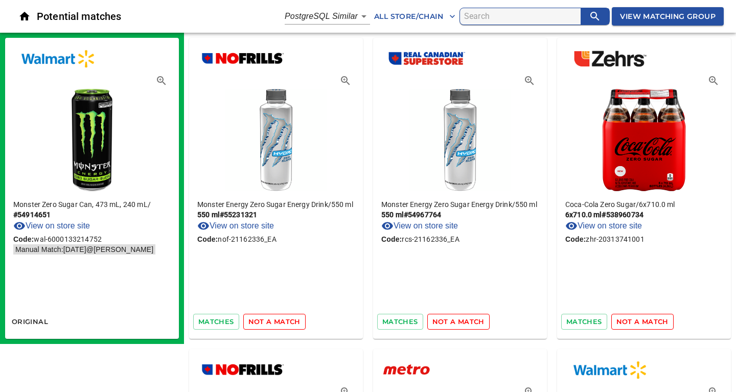
click at [269, 322] on span "not a match" at bounding box center [274, 322] width 52 height 12
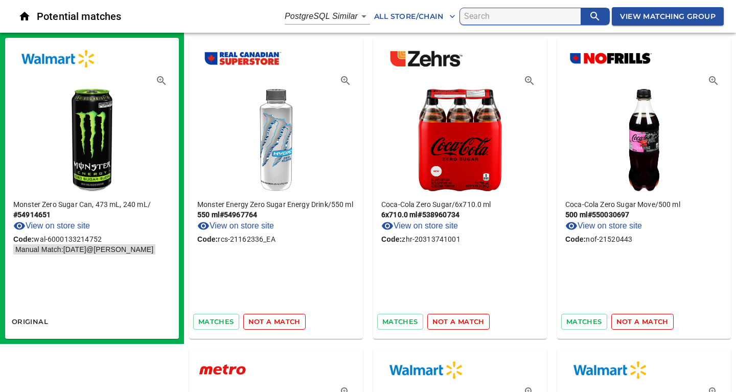
click at [269, 322] on span "not a match" at bounding box center [274, 322] width 52 height 12
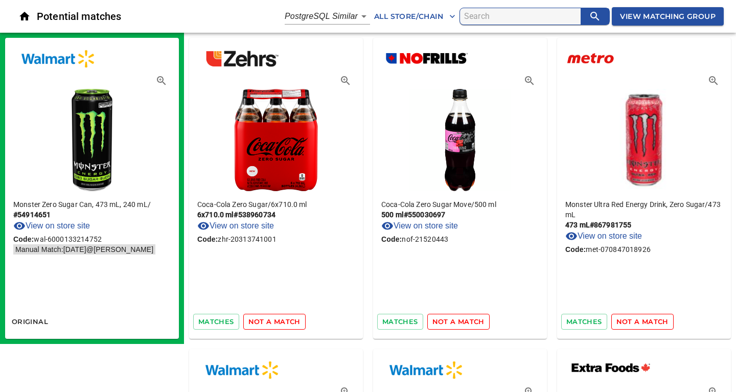
click at [269, 322] on span "not a match" at bounding box center [274, 322] width 52 height 12
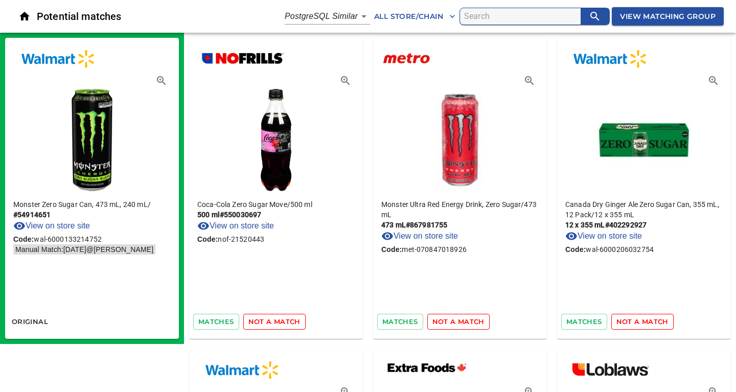
click at [269, 322] on span "not a match" at bounding box center [274, 322] width 52 height 12
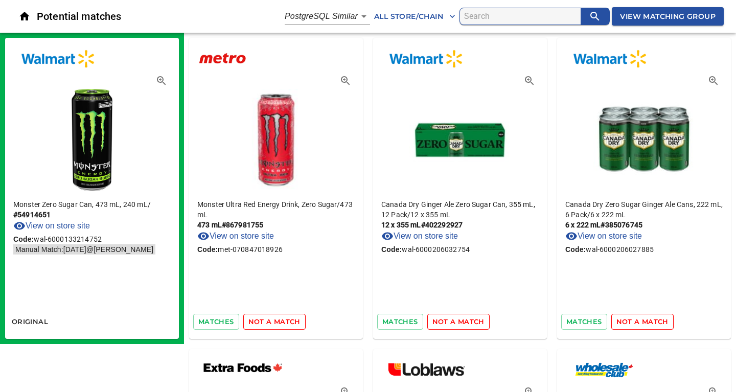
click at [269, 322] on span "not a match" at bounding box center [274, 322] width 52 height 12
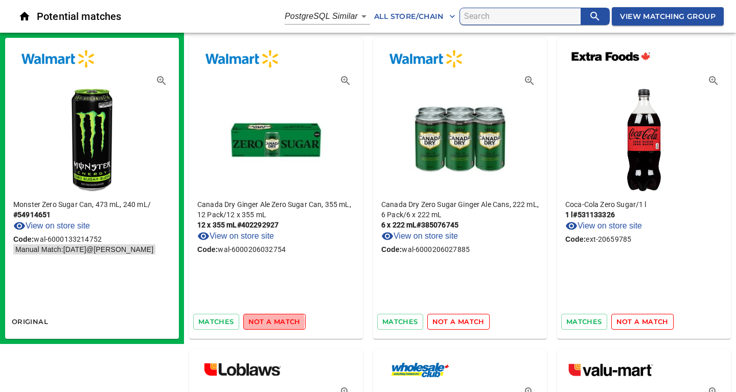
click at [269, 322] on span "not a match" at bounding box center [274, 322] width 52 height 12
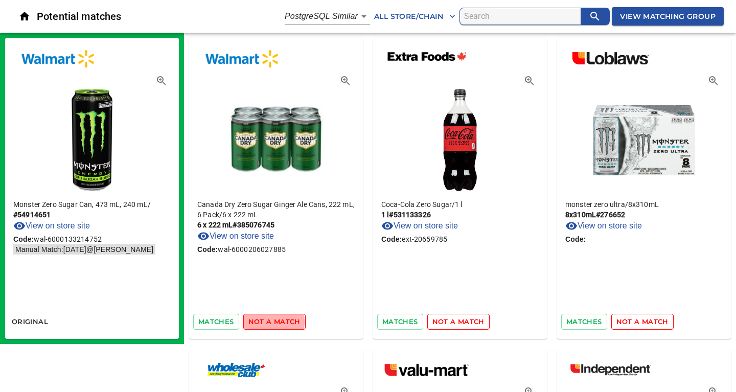
click at [269, 322] on span "not a match" at bounding box center [274, 322] width 52 height 12
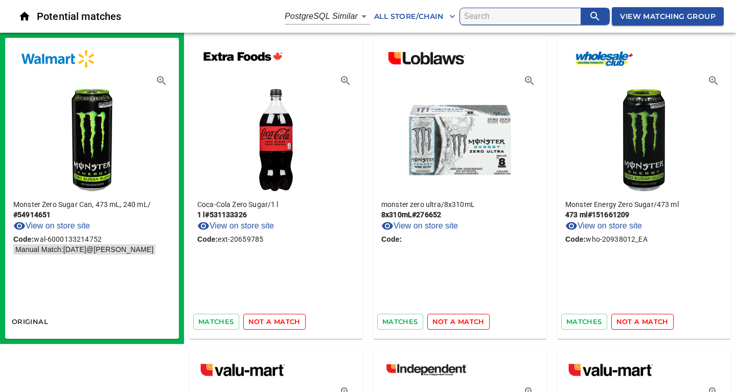
click at [269, 322] on span "not a match" at bounding box center [274, 322] width 52 height 12
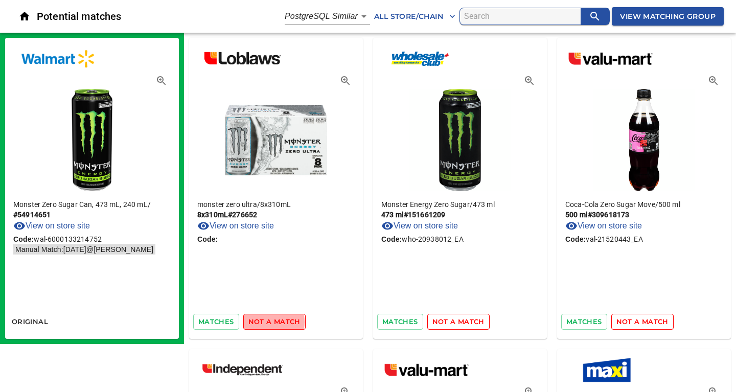
click at [269, 322] on span "not a match" at bounding box center [274, 322] width 52 height 12
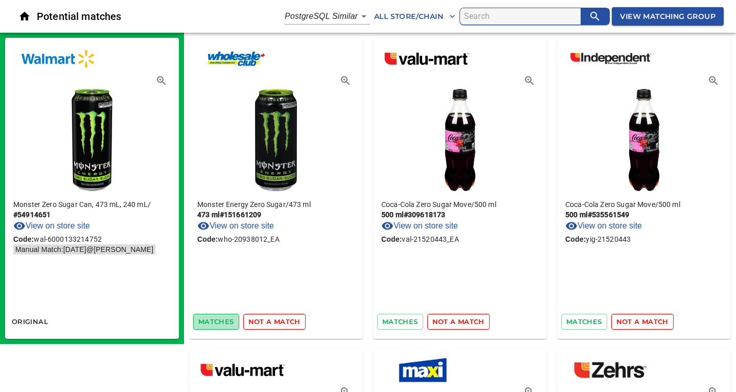
click at [216, 322] on span "matches" at bounding box center [216, 322] width 36 height 12
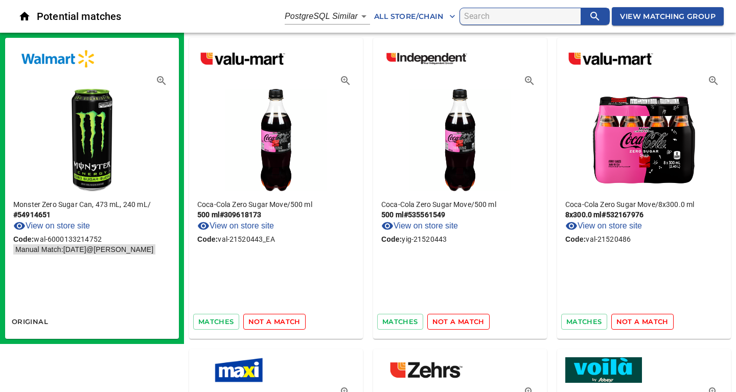
click at [263, 319] on span "not a match" at bounding box center [274, 322] width 52 height 12
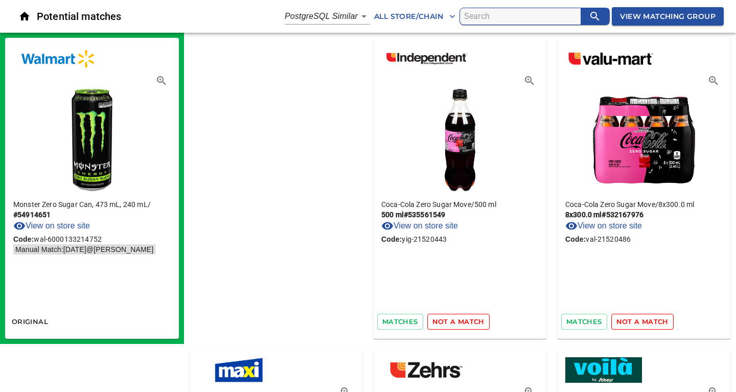
click at [432, 319] on span "not a match" at bounding box center [458, 322] width 52 height 12
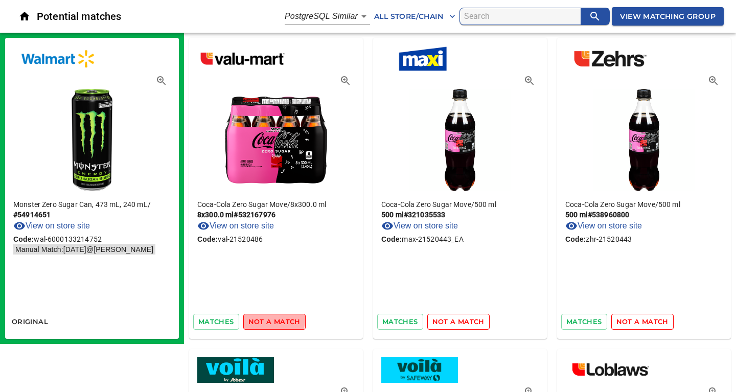
click at [263, 319] on span "not a match" at bounding box center [274, 322] width 52 height 12
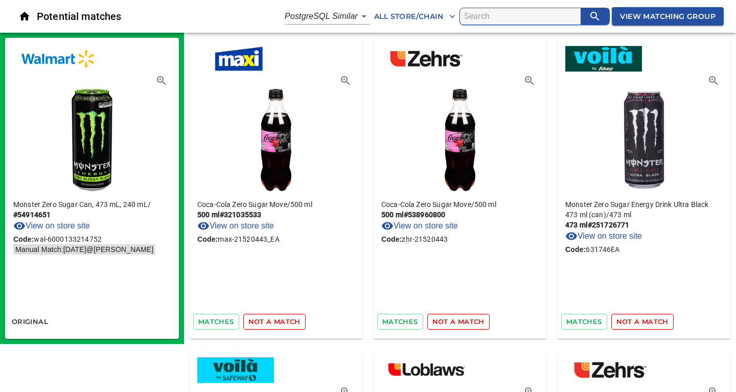
click at [263, 319] on span "not a match" at bounding box center [274, 322] width 52 height 12
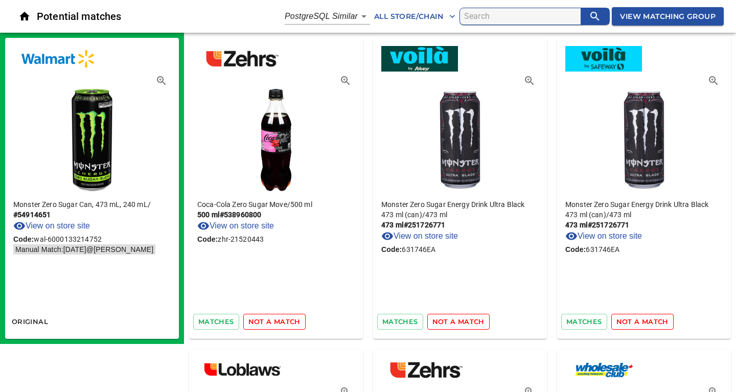
click at [263, 319] on span "not a match" at bounding box center [274, 322] width 52 height 12
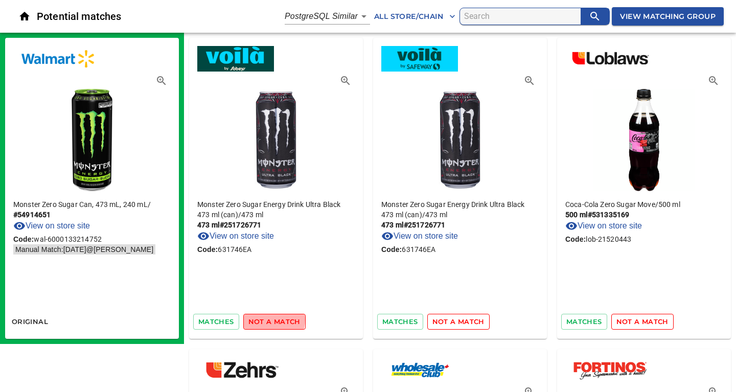
click at [263, 319] on span "not a match" at bounding box center [274, 322] width 52 height 12
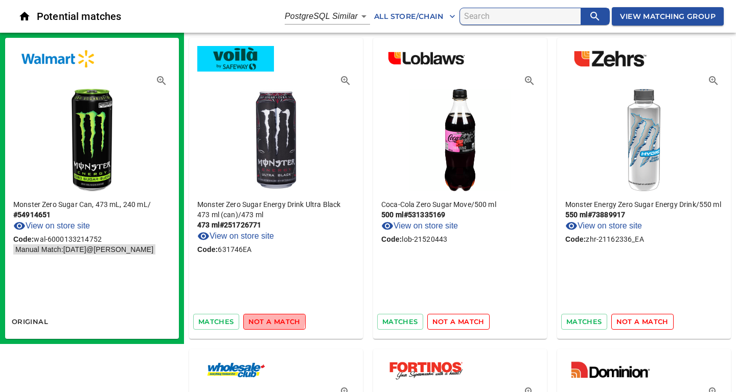
click at [263, 319] on span "not a match" at bounding box center [274, 322] width 52 height 12
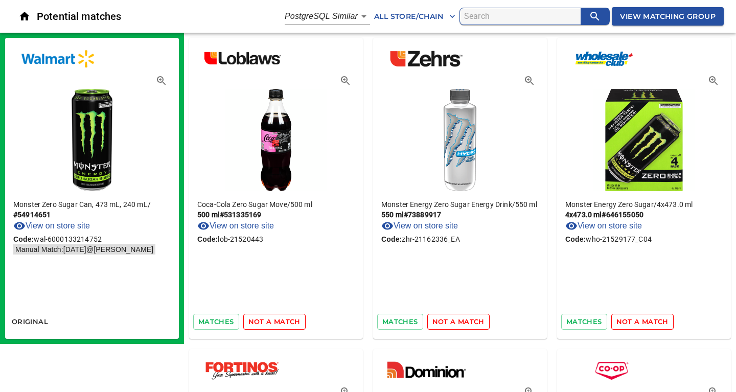
click at [263, 319] on span "not a match" at bounding box center [274, 322] width 52 height 12
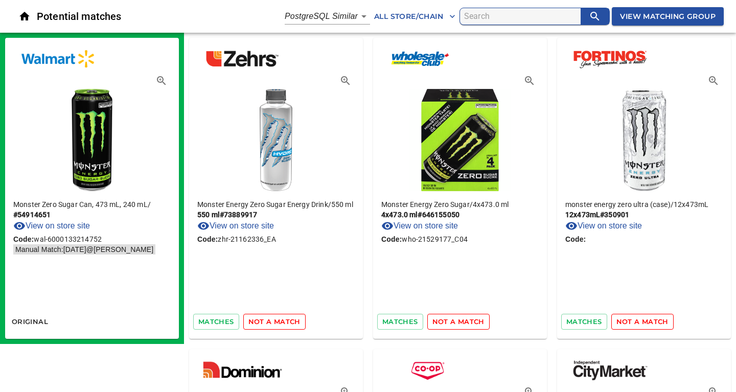
click at [263, 319] on span "not a match" at bounding box center [274, 322] width 52 height 12
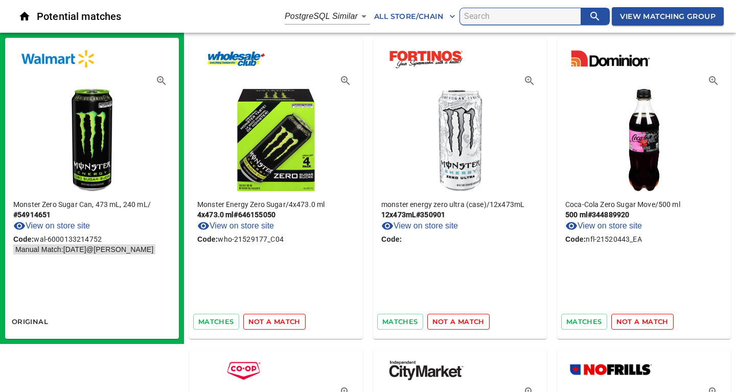
click at [263, 319] on span "not a match" at bounding box center [274, 322] width 52 height 12
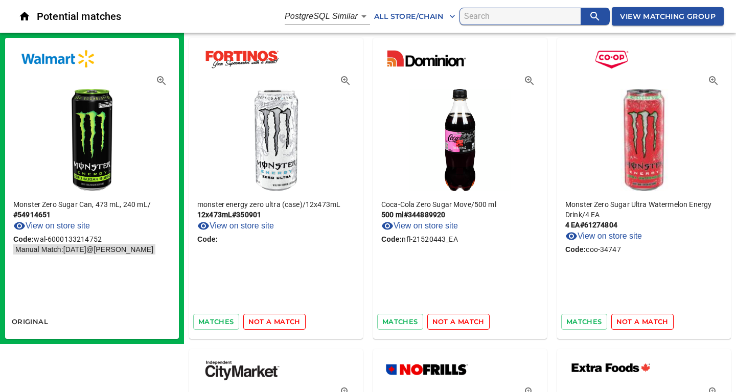
click at [263, 319] on span "not a match" at bounding box center [274, 322] width 52 height 12
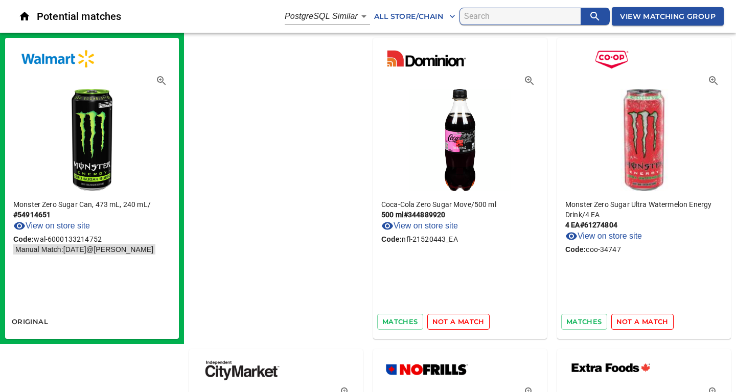
click at [432, 319] on span "not a match" at bounding box center [458, 322] width 52 height 12
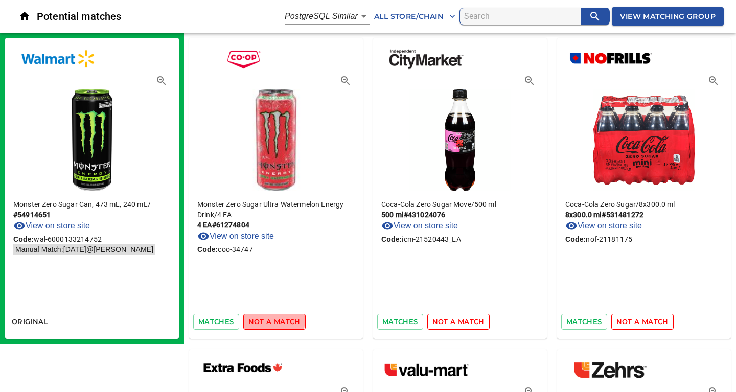
click at [263, 319] on span "not a match" at bounding box center [274, 322] width 52 height 12
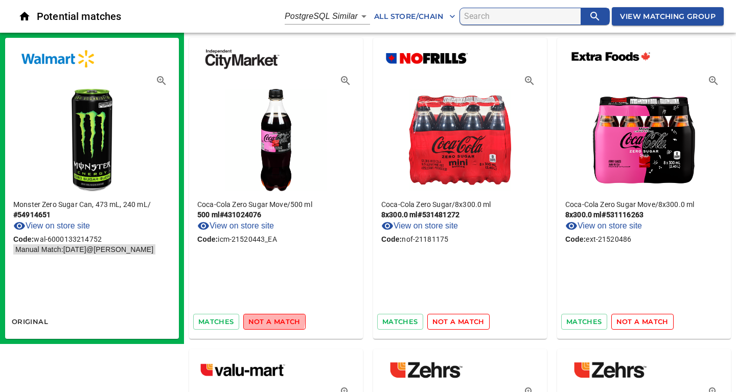
click at [263, 319] on span "not a match" at bounding box center [274, 322] width 52 height 12
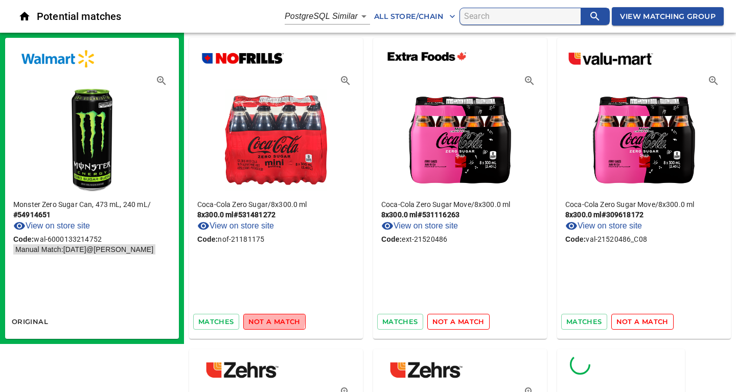
click at [263, 319] on span "not a match" at bounding box center [274, 322] width 52 height 12
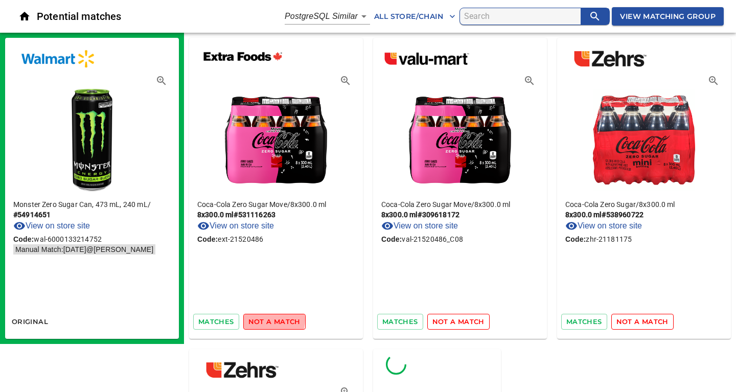
click at [263, 319] on span "not a match" at bounding box center [274, 322] width 52 height 12
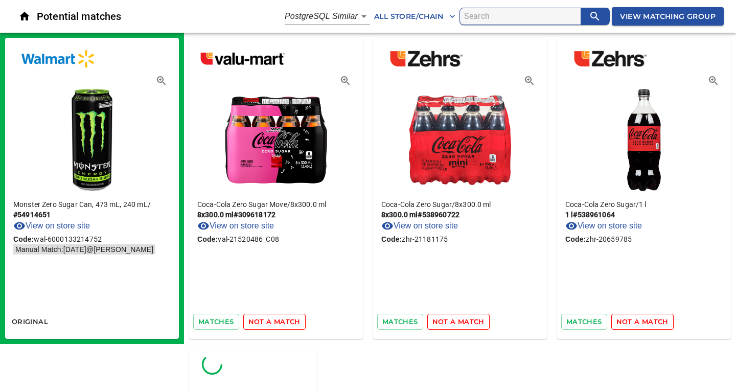
click at [263, 319] on span "not a match" at bounding box center [274, 322] width 52 height 12
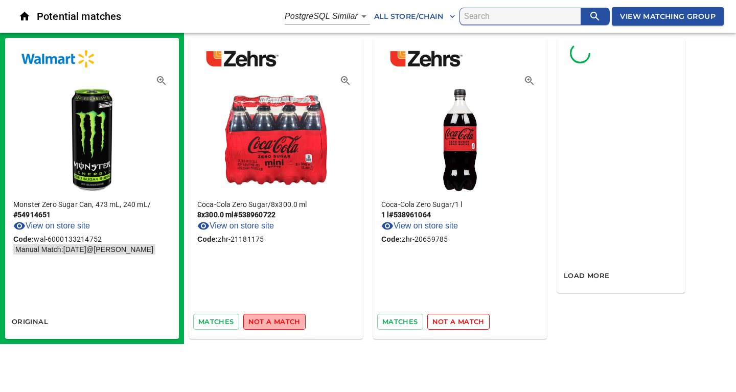
click at [263, 319] on span "not a match" at bounding box center [274, 322] width 52 height 12
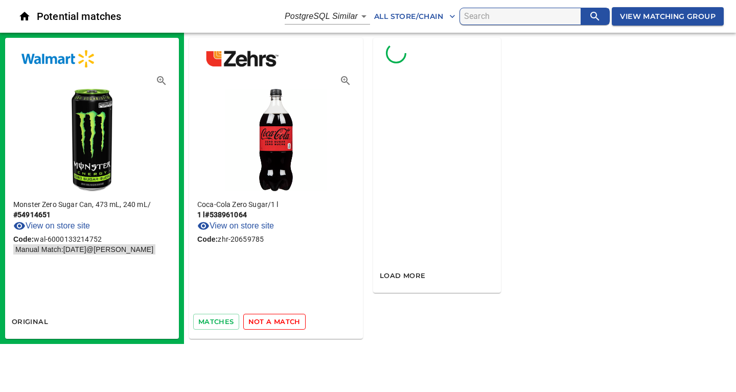
click at [263, 319] on span "not a match" at bounding box center [274, 322] width 52 height 12
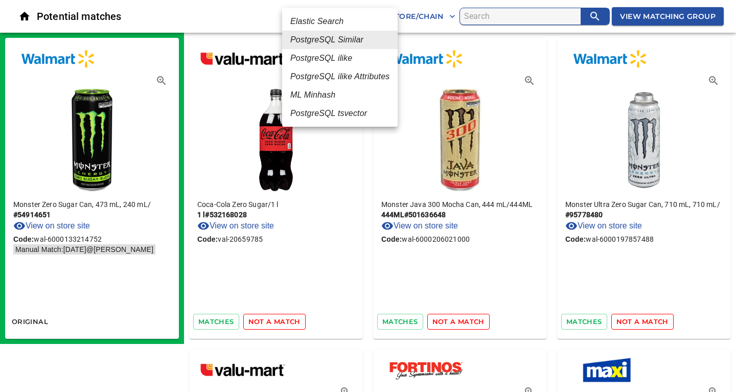
click at [320, 93] on em "ML Minhash" at bounding box center [312, 95] width 45 height 12
type input "3"
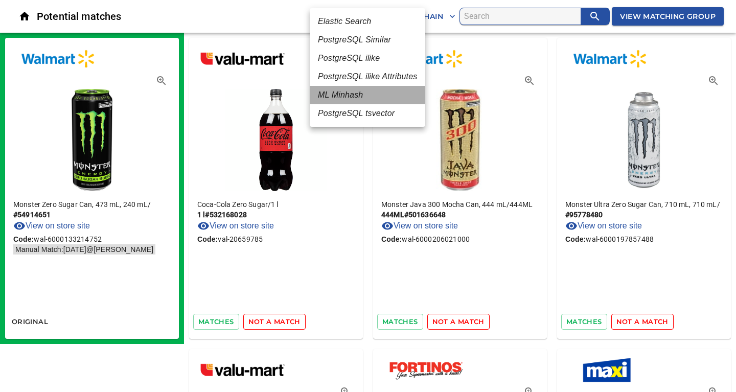
drag, startPoint x: 362, startPoint y: 92, endPoint x: 368, endPoint y: 93, distance: 5.6
click at [364, 93] on li "ML Minhash" at bounding box center [368, 95] width 116 height 18
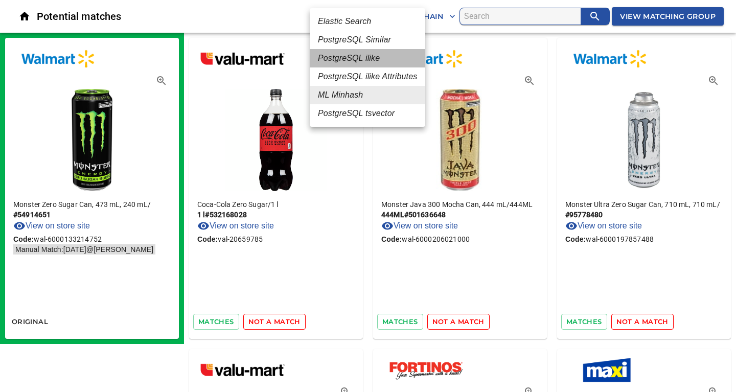
click at [360, 56] on em "PostgreSQL ilike" at bounding box center [349, 58] width 62 height 12
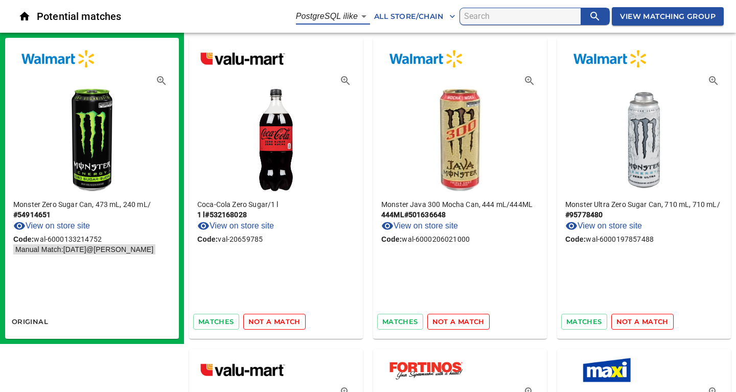
click at [241, 22] on h6 "Potential matches" at bounding box center [166, 16] width 259 height 16
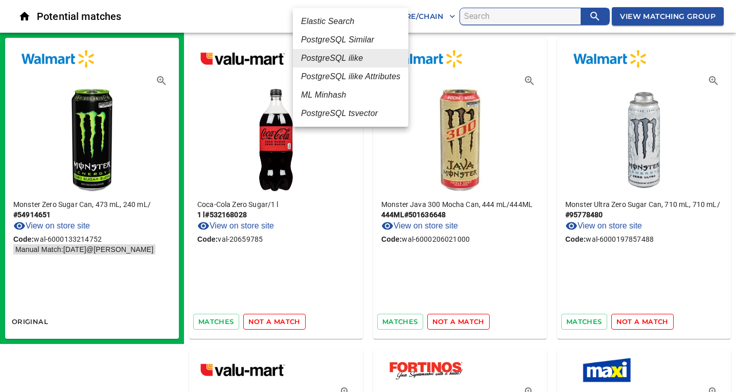
click at [335, 22] on em "Elastic Search" at bounding box center [327, 21] width 53 height 12
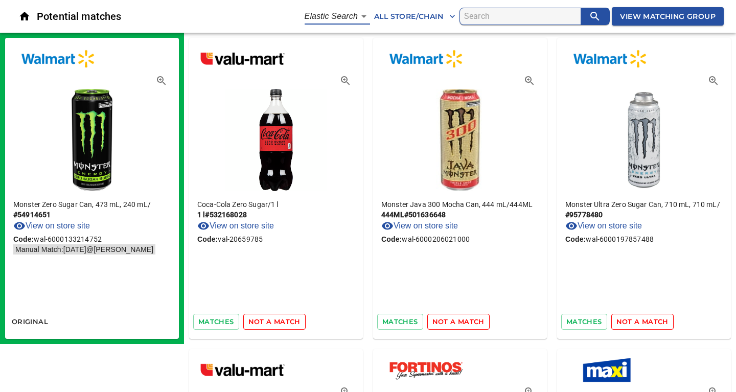
click at [239, 18] on h6 "Potential matches" at bounding box center [171, 16] width 268 height 16
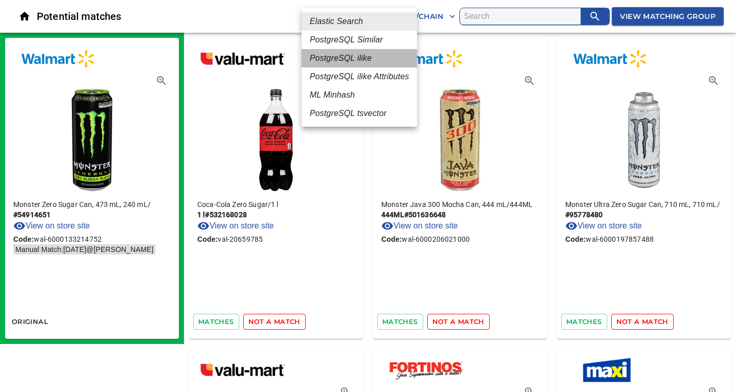
click at [350, 57] on em "PostgreSQL ilike" at bounding box center [341, 58] width 62 height 12
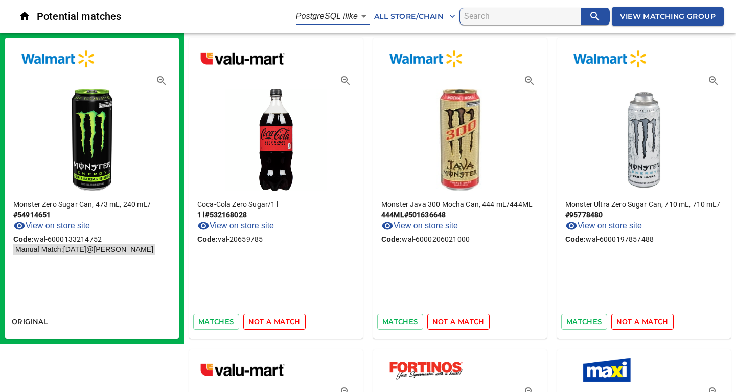
click at [266, 12] on h6 "Potential matches" at bounding box center [166, 16] width 259 height 16
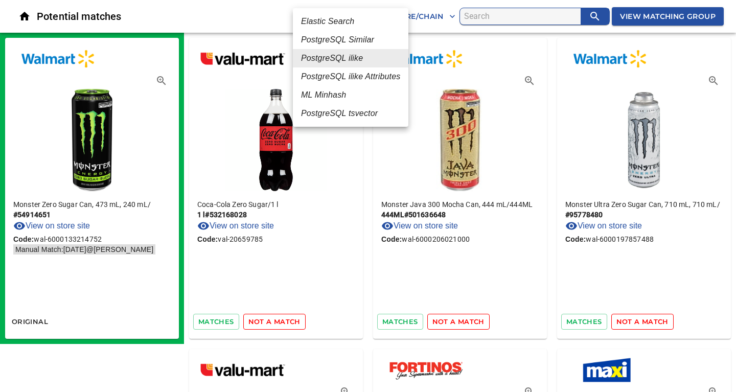
click at [337, 96] on em "ML Minhash" at bounding box center [323, 95] width 45 height 12
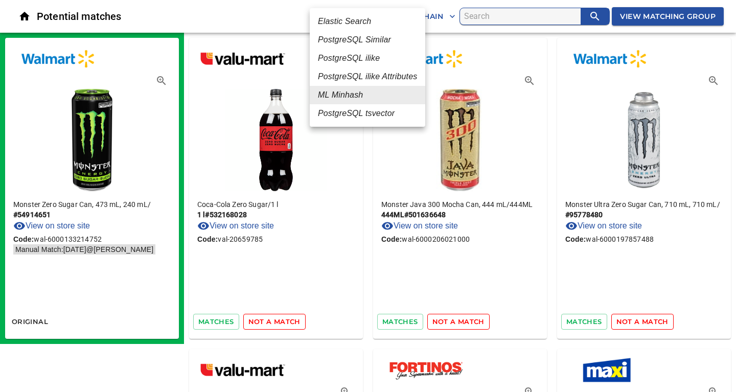
click at [352, 39] on em "PostgreSQL Similar" at bounding box center [354, 40] width 73 height 12
type input "2"
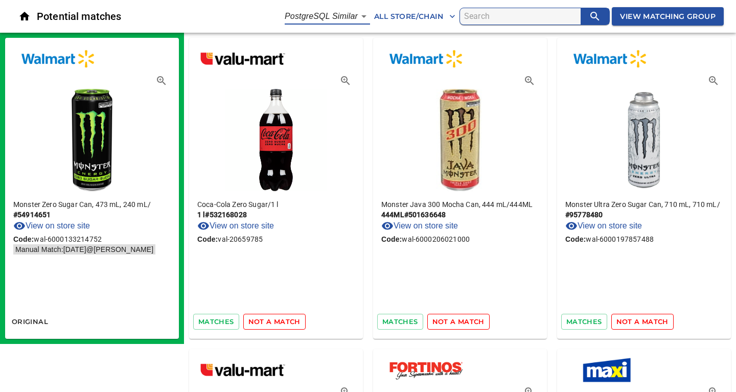
click at [661, 18] on span "View Matching Group" at bounding box center [668, 16] width 96 height 13
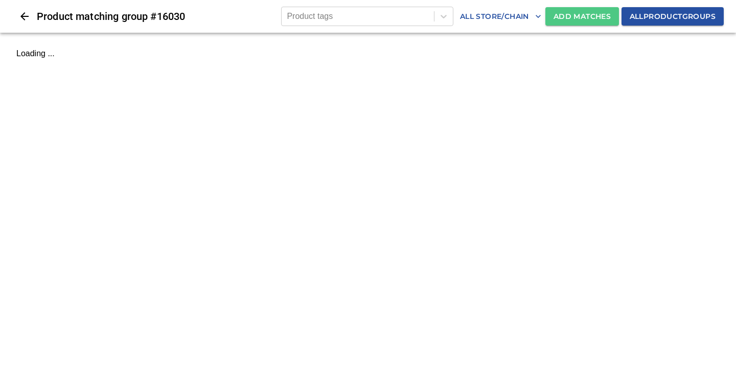
click at [584, 20] on span "Add Matches" at bounding box center [582, 16] width 57 height 13
click at [568, 14] on span "Add Matches" at bounding box center [582, 16] width 57 height 13
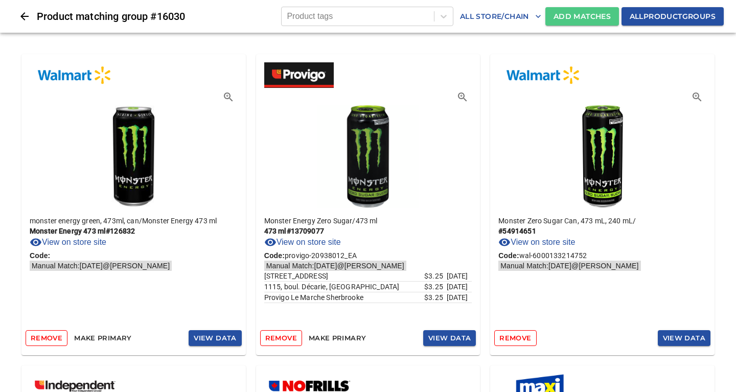
click at [574, 14] on span "Add Matches" at bounding box center [582, 16] width 57 height 13
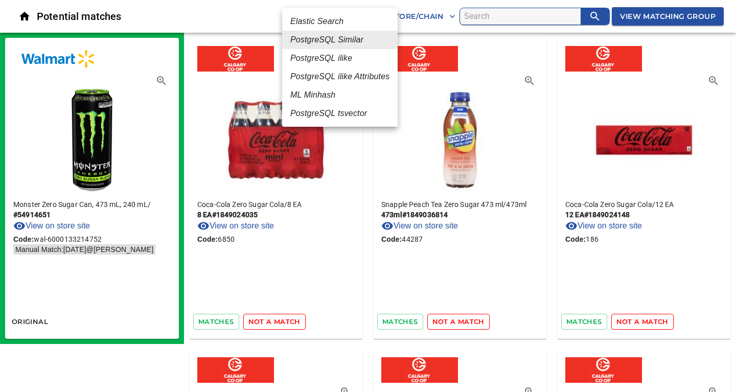
drag, startPoint x: 319, startPoint y: 92, endPoint x: 362, endPoint y: 94, distance: 43.5
click at [319, 92] on em "ML Minhash" at bounding box center [312, 95] width 45 height 12
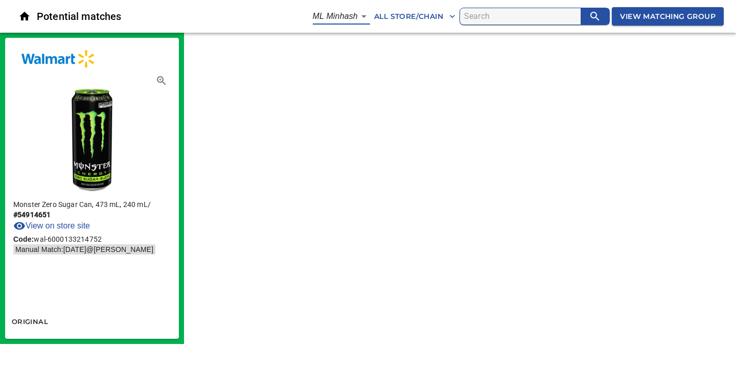
click at [505, 173] on div "Monster Zero Sugar Can, 473 mL, 240 mL / # 54914651 View on store site Code: wa…" at bounding box center [368, 188] width 736 height 311
drag, startPoint x: 400, startPoint y: 167, endPoint x: 412, endPoint y: 168, distance: 12.3
click at [431, 286] on div "Monster Zero Sugar Can, 473 mL, 240 mL / # 54914651 View on store site Code: wa…" at bounding box center [368, 188] width 736 height 311
click at [362, 16] on body "tspan{white-space:pre} Potential matches ML Minhash 3 All Store/Chain View Matc…" at bounding box center [368, 172] width 736 height 344
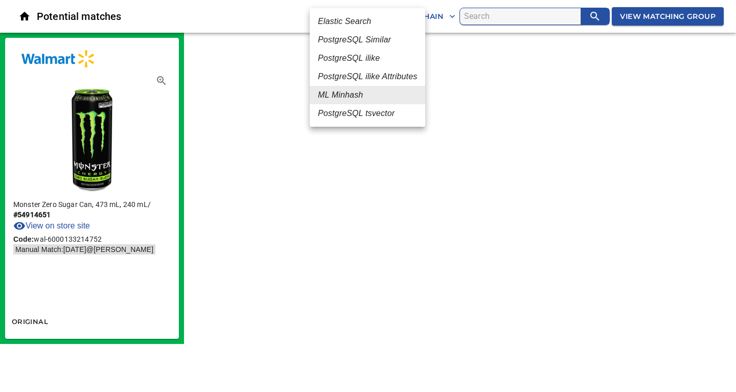
click at [384, 42] on em "PostgreSQL Similar" at bounding box center [354, 40] width 73 height 12
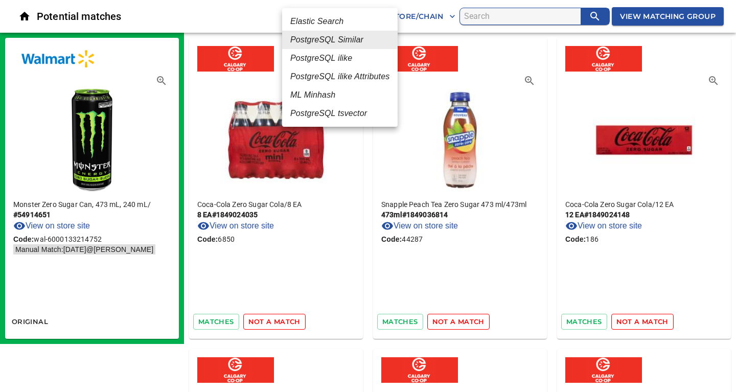
click at [324, 60] on em "PostgreSQL ilike" at bounding box center [321, 58] width 62 height 12
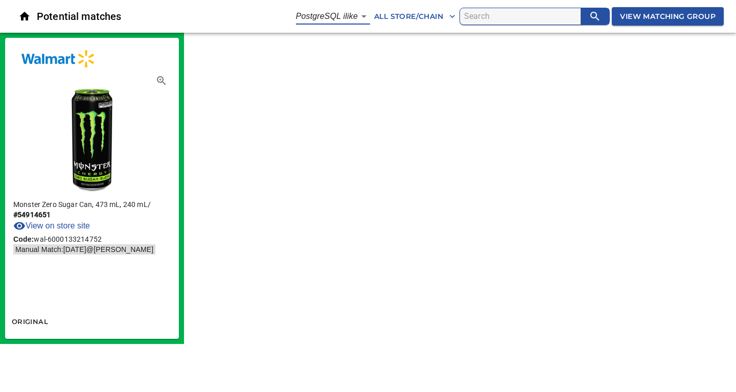
click at [358, 21] on body "tspan{white-space:pre} Potential matches PostgreSQL ilike 4 All Store/Chain Vie…" at bounding box center [368, 172] width 736 height 344
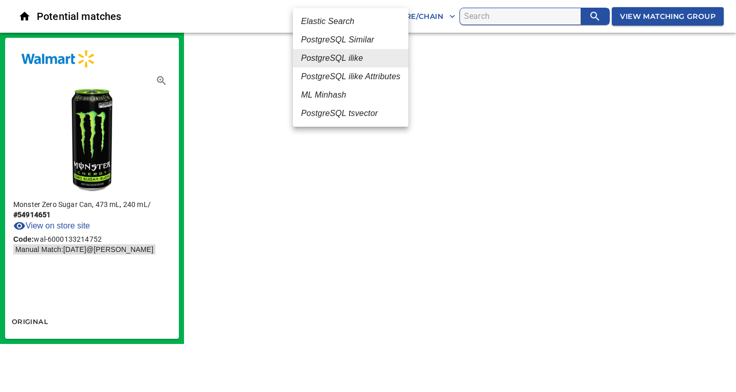
click at [361, 43] on em "PostgreSQL Similar" at bounding box center [337, 40] width 73 height 12
type input "2"
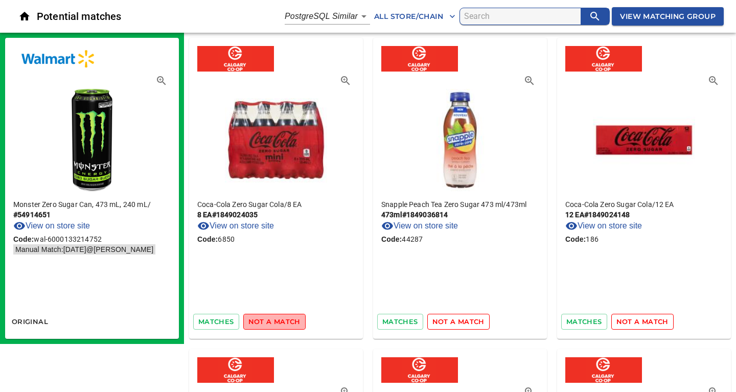
click at [276, 321] on span "not a match" at bounding box center [274, 322] width 52 height 12
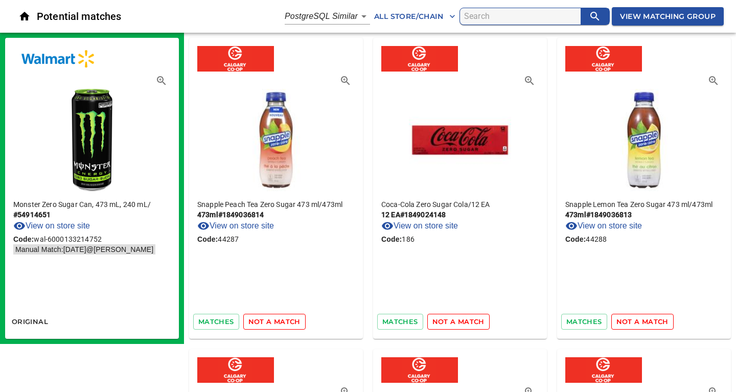
click at [276, 321] on span "not a match" at bounding box center [274, 322] width 52 height 12
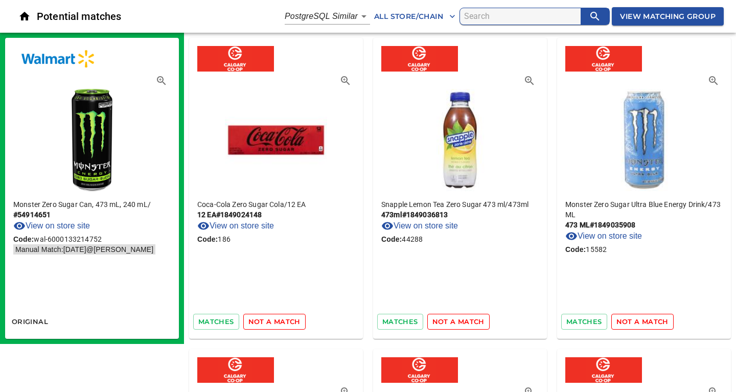
click at [276, 321] on span "not a match" at bounding box center [274, 322] width 52 height 12
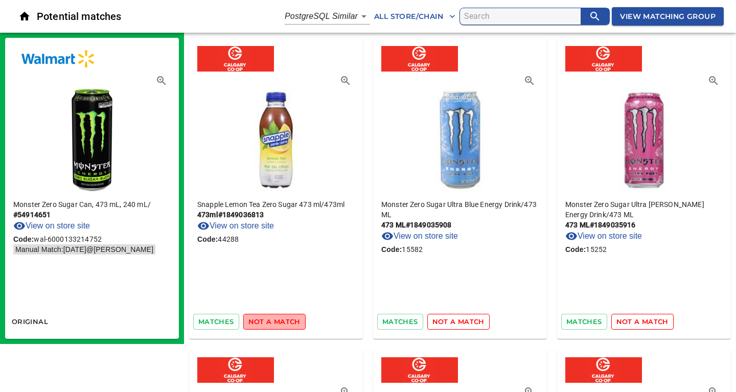
click at [276, 321] on span "not a match" at bounding box center [274, 322] width 52 height 12
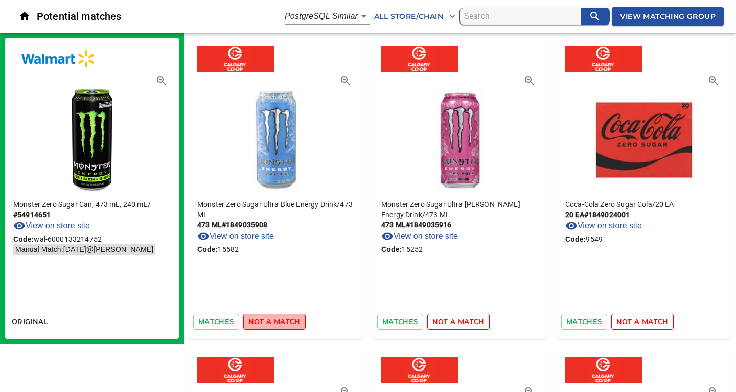
click at [276, 321] on span "not a match" at bounding box center [274, 322] width 52 height 12
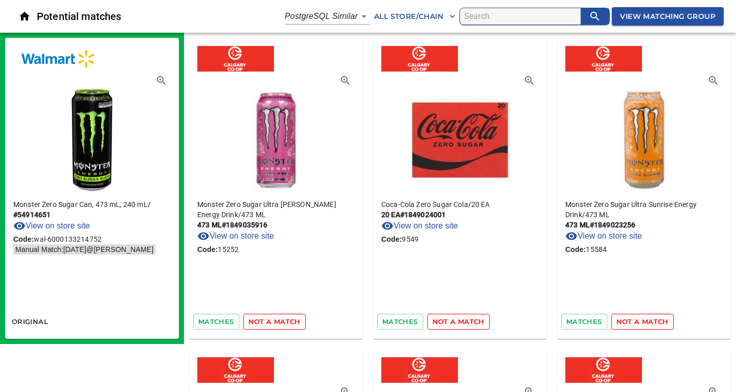
click at [276, 321] on span "not a match" at bounding box center [274, 322] width 52 height 12
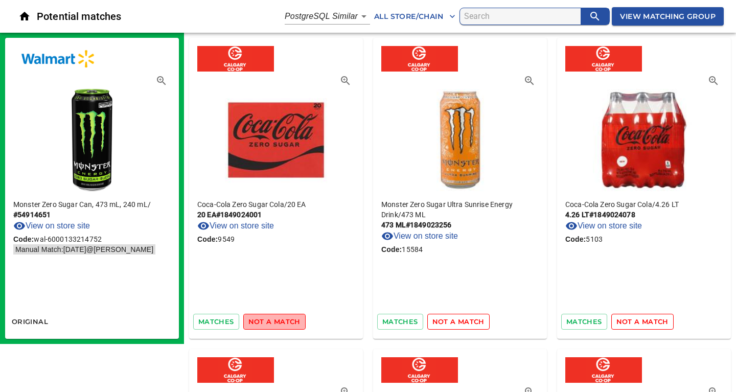
click at [276, 321] on span "not a match" at bounding box center [274, 322] width 52 height 12
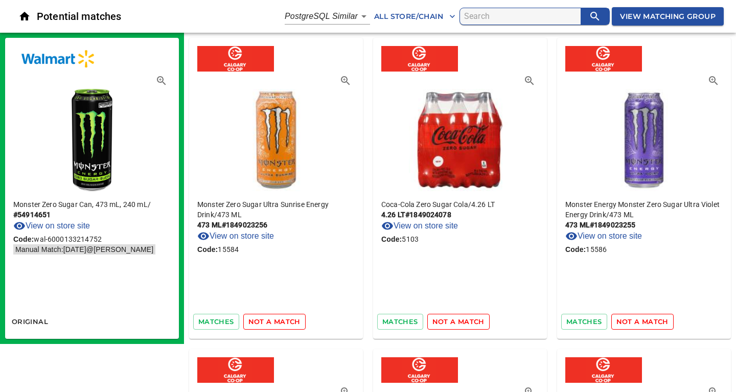
click at [276, 321] on span "not a match" at bounding box center [274, 322] width 52 height 12
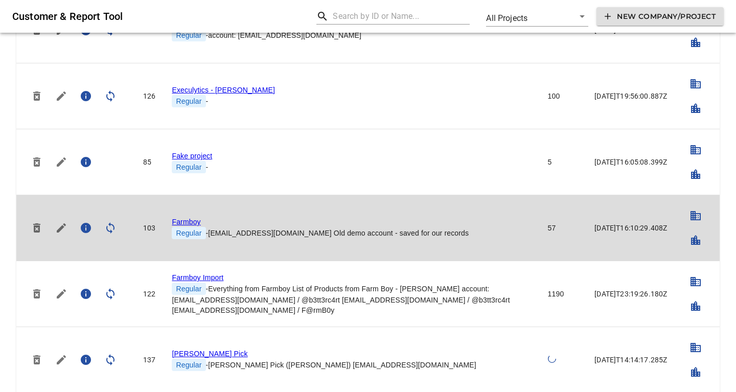
scroll to position [883, 0]
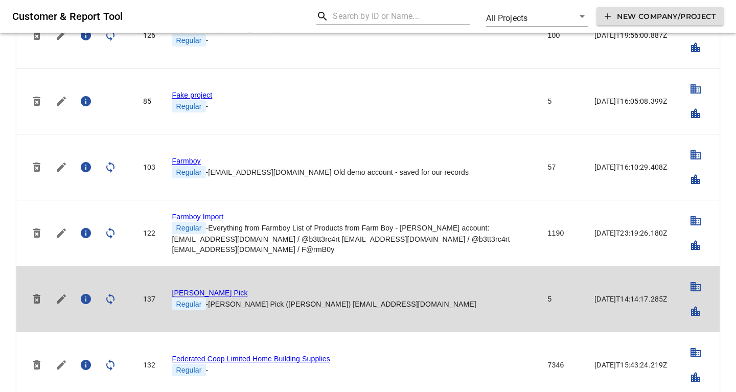
click at [197, 290] on link "[PERSON_NAME] Pick" at bounding box center [210, 293] width 76 height 8
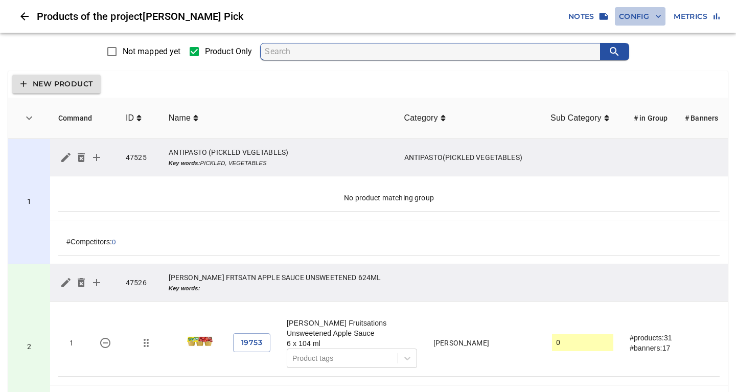
click at [637, 16] on span "Config" at bounding box center [640, 16] width 42 height 13
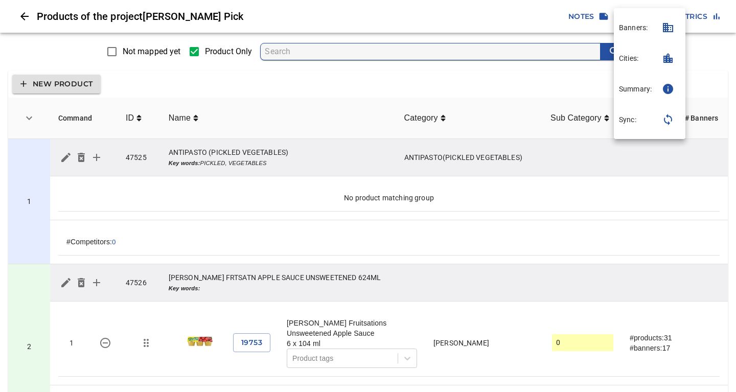
click at [627, 121] on p "Sync:" at bounding box center [627, 120] width 17 height 10
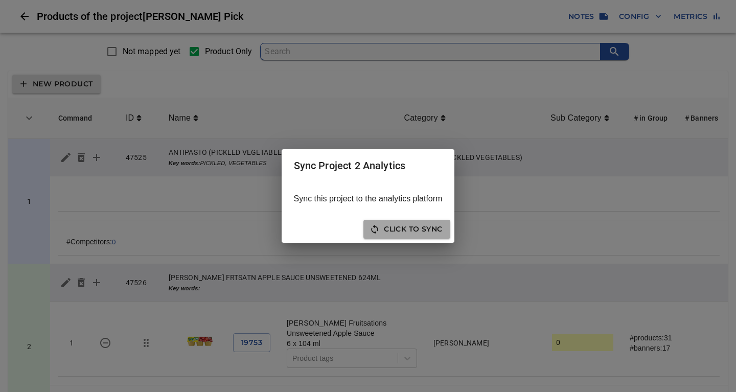
click at [403, 230] on span "Click to sync" at bounding box center [407, 229] width 71 height 13
click at [426, 227] on span "Close" at bounding box center [430, 229] width 26 height 13
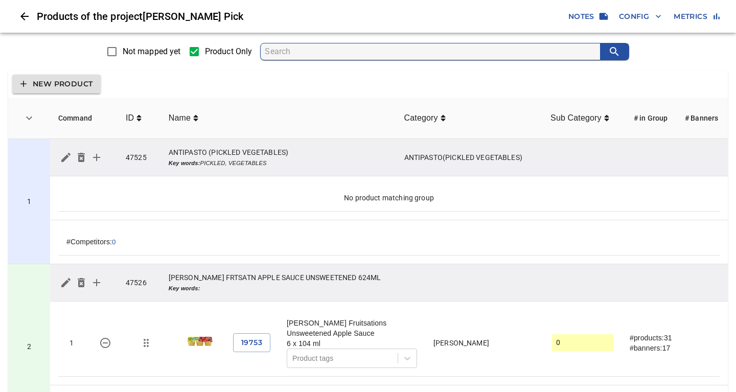
click at [381, 305] on td "1 19753 [PERSON_NAME] Fruitsations Unsweetened Apple Sauce 6 x 104 ml Product t…" at bounding box center [389, 344] width 678 height 84
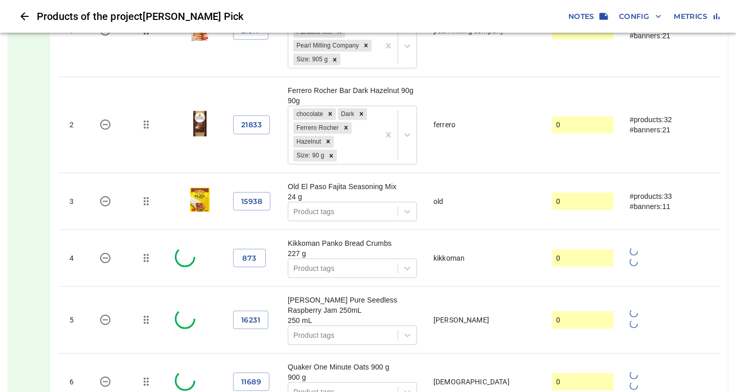
scroll to position [773, 0]
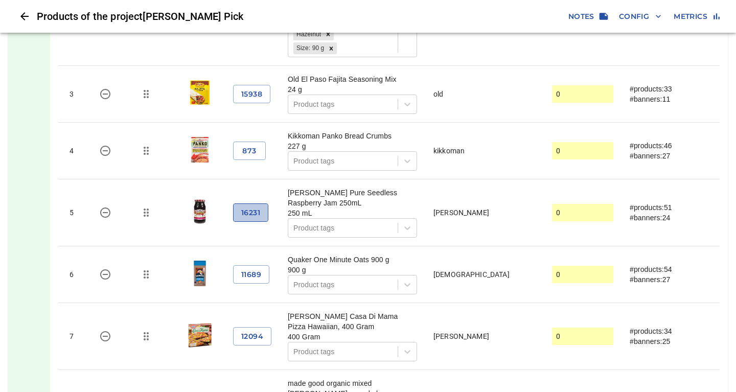
click at [262, 203] on button "16231" at bounding box center [250, 212] width 35 height 19
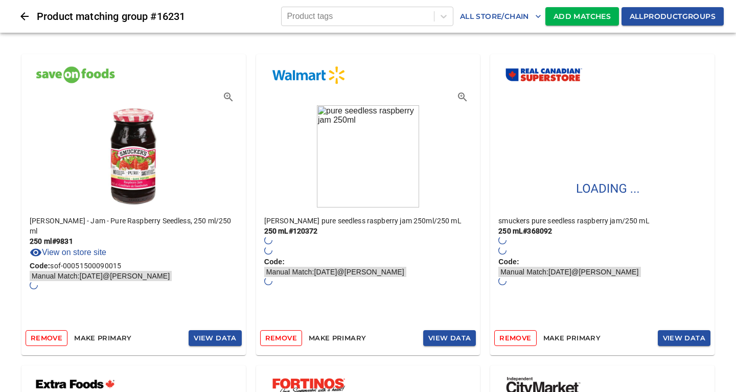
click at [583, 14] on span "Add Matches" at bounding box center [582, 16] width 57 height 13
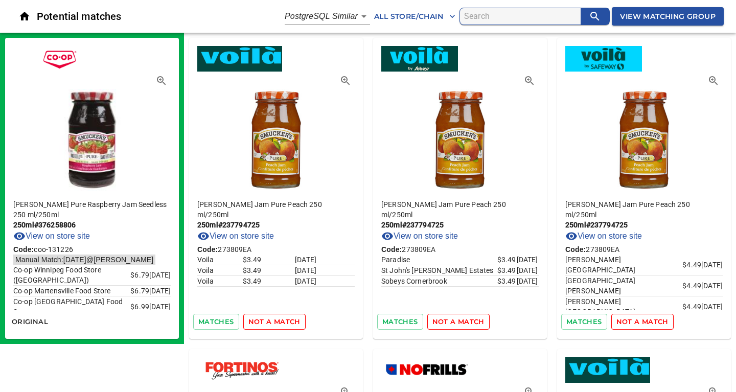
click at [268, 322] on span "not a match" at bounding box center [274, 322] width 52 height 12
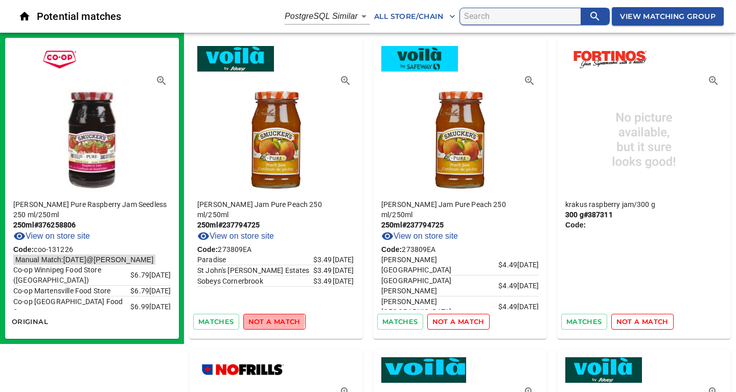
click at [268, 322] on span "not a match" at bounding box center [274, 322] width 52 height 12
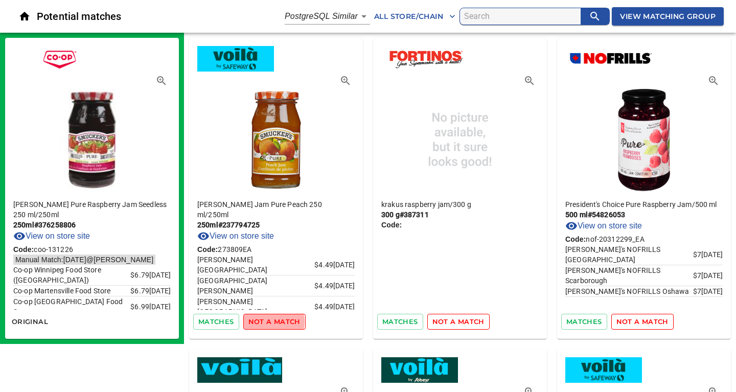
click at [268, 322] on span "not a match" at bounding box center [274, 322] width 52 height 12
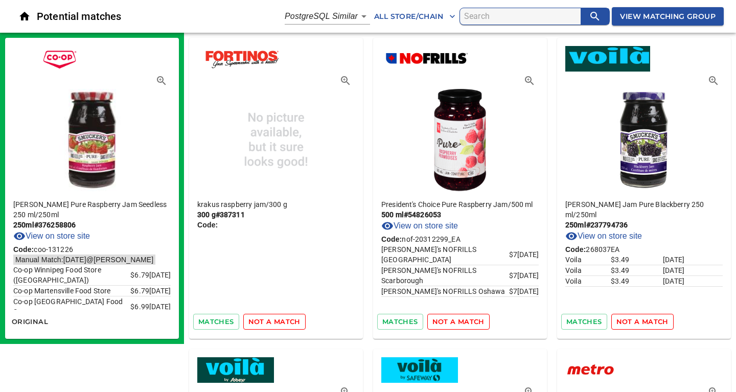
click at [268, 322] on span "not a match" at bounding box center [274, 322] width 52 height 12
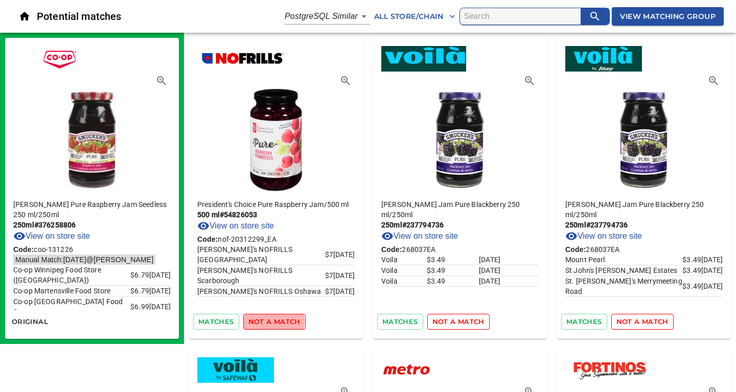
click at [268, 322] on span "not a match" at bounding box center [274, 322] width 52 height 12
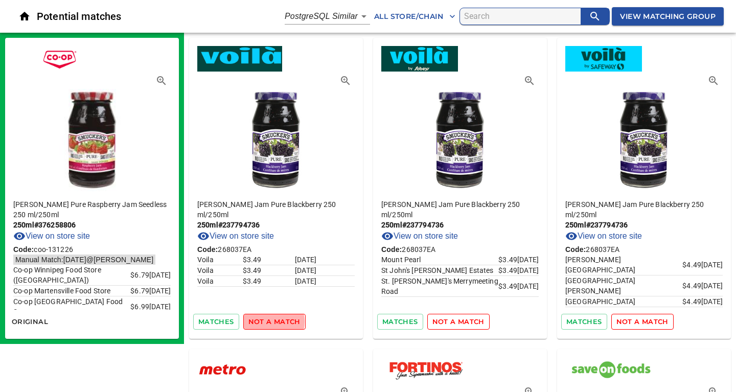
click at [268, 322] on span "not a match" at bounding box center [274, 322] width 52 height 12
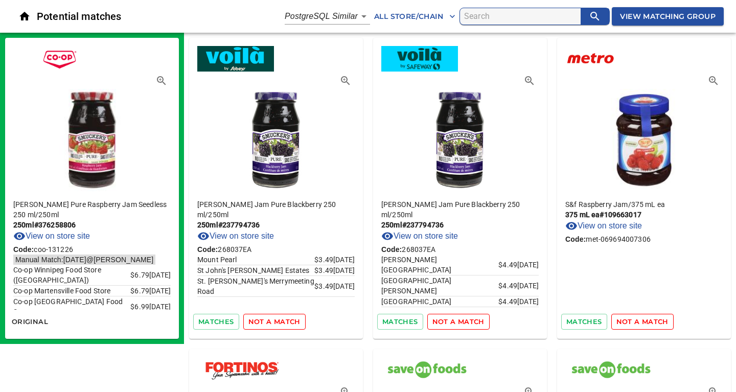
click at [268, 322] on span "not a match" at bounding box center [274, 322] width 52 height 12
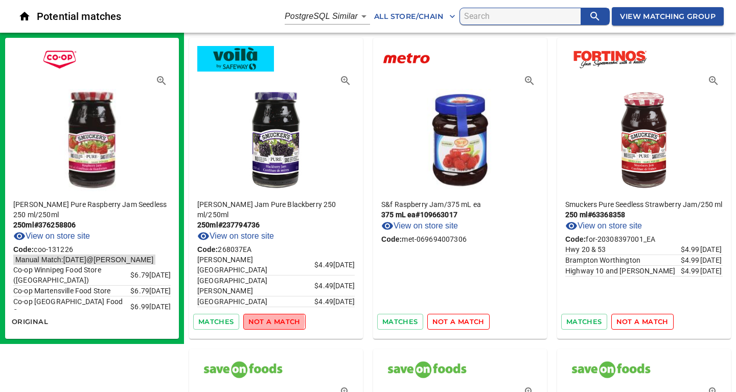
click at [268, 322] on span "not a match" at bounding box center [274, 322] width 52 height 12
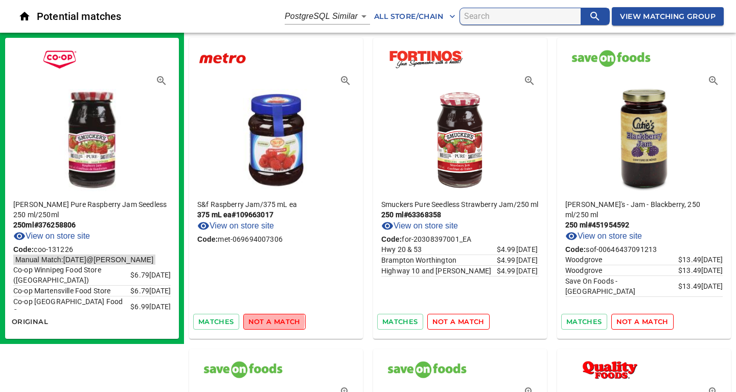
click at [268, 322] on span "not a match" at bounding box center [274, 322] width 52 height 12
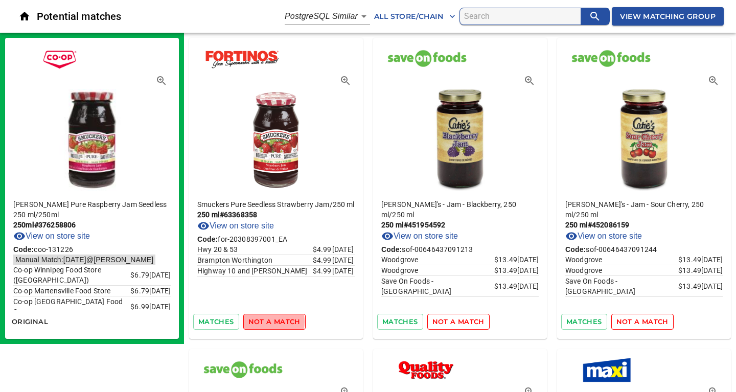
click at [268, 322] on span "not a match" at bounding box center [274, 322] width 52 height 12
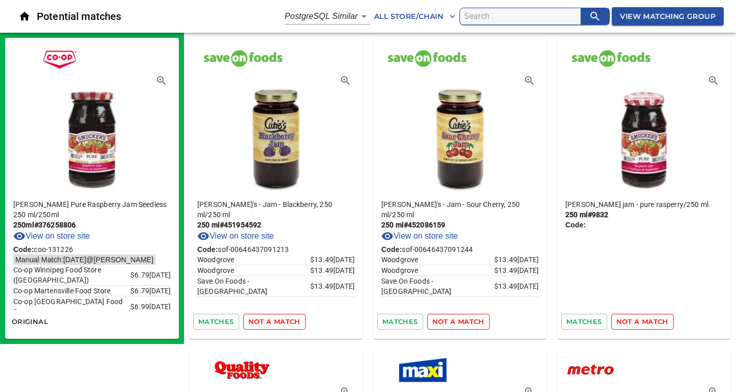
click at [268, 322] on span "not a match" at bounding box center [274, 322] width 52 height 12
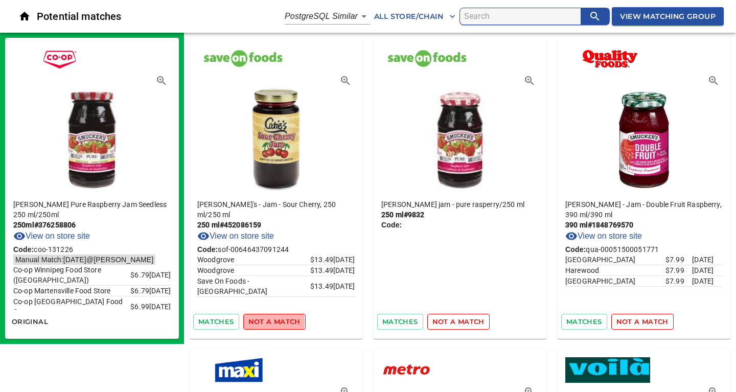
click at [268, 322] on span "not a match" at bounding box center [274, 322] width 52 height 12
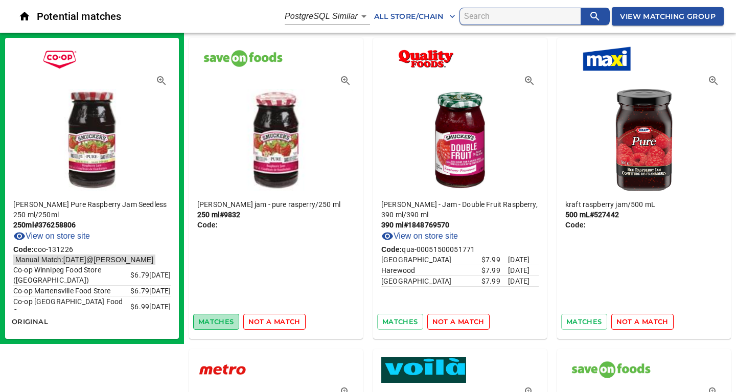
click at [222, 318] on span "matches" at bounding box center [216, 322] width 36 height 12
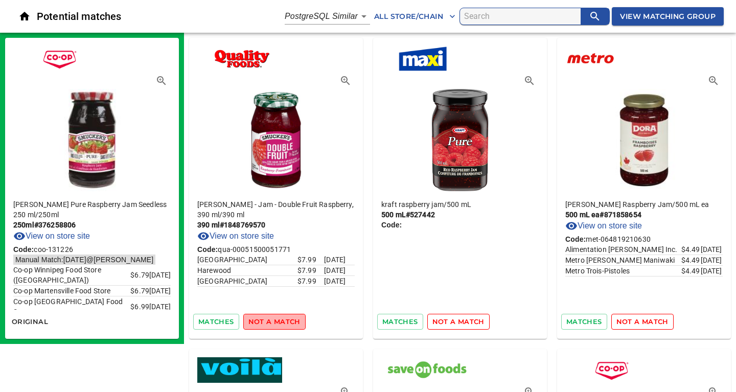
click at [274, 320] on span "not a match" at bounding box center [274, 322] width 52 height 12
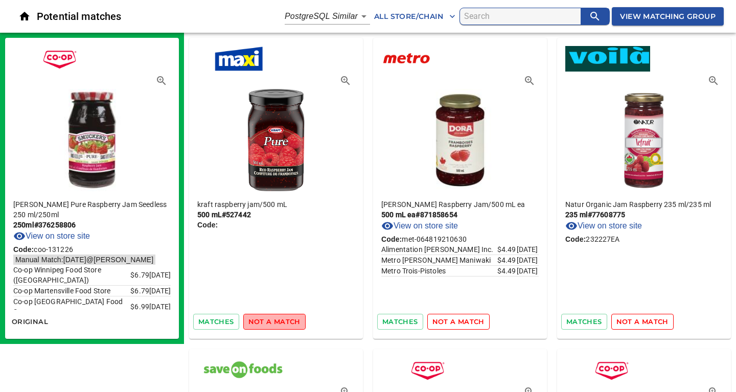
click at [274, 320] on span "not a match" at bounding box center [274, 322] width 52 height 12
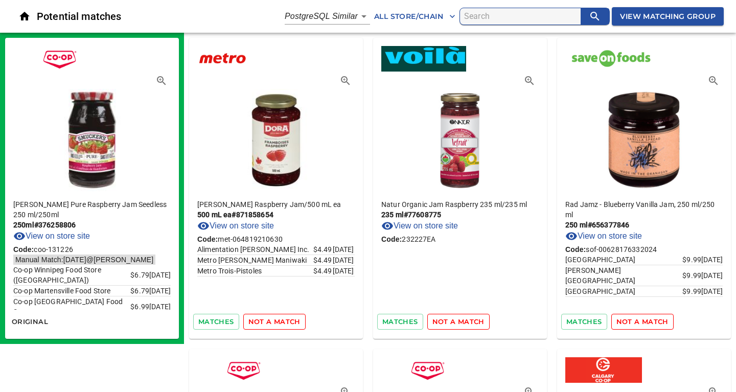
click at [274, 320] on span "not a match" at bounding box center [274, 322] width 52 height 12
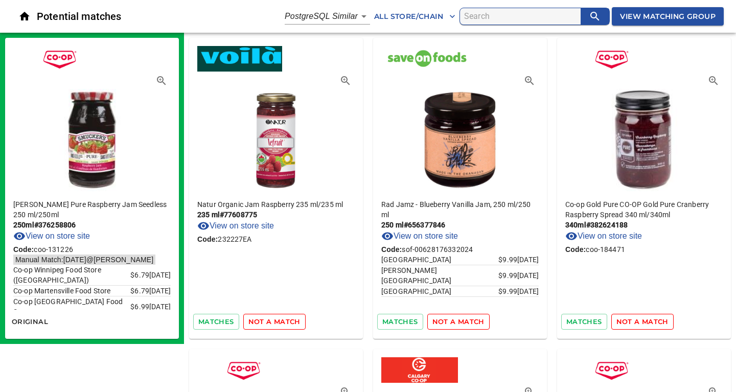
click at [274, 320] on span "not a match" at bounding box center [274, 322] width 52 height 12
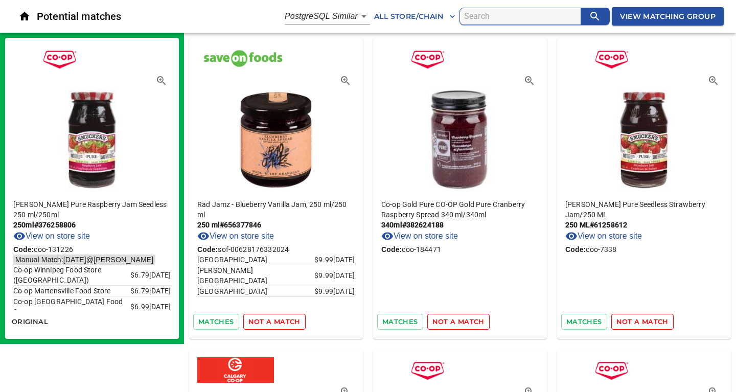
click at [274, 320] on span "not a match" at bounding box center [274, 322] width 52 height 12
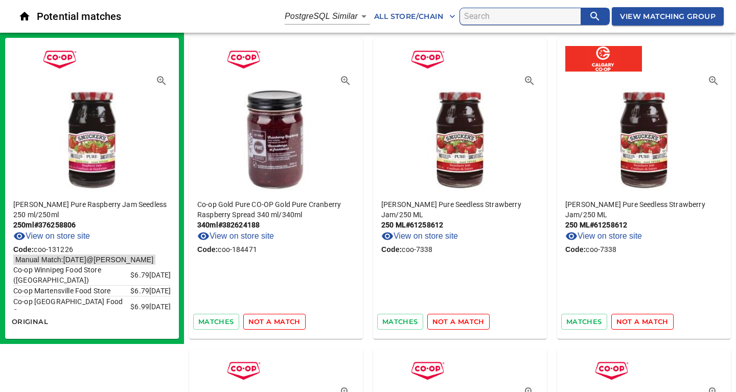
click at [274, 320] on span "not a match" at bounding box center [274, 322] width 52 height 12
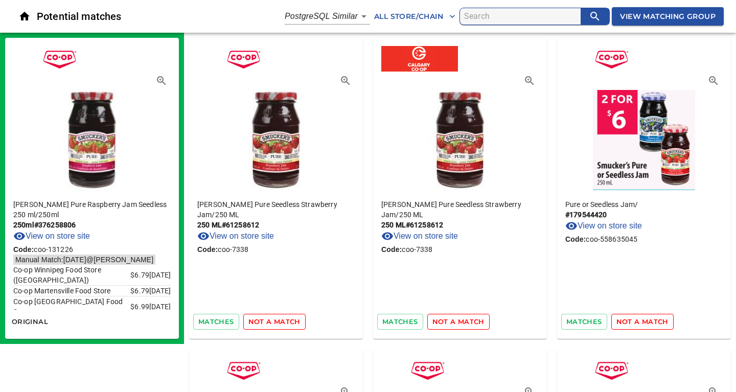
click at [274, 320] on span "not a match" at bounding box center [274, 322] width 52 height 12
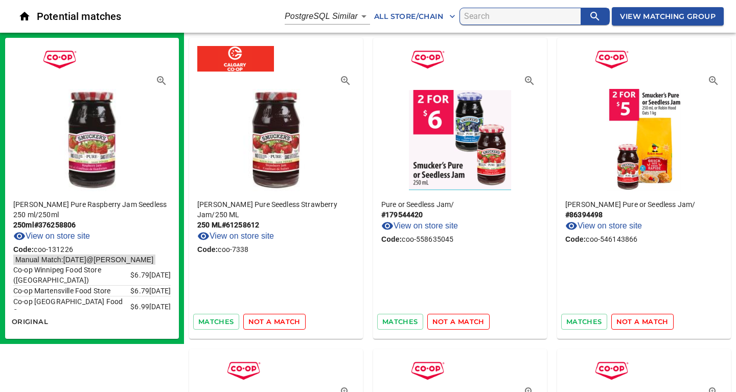
click at [274, 320] on span "not a match" at bounding box center [274, 322] width 52 height 12
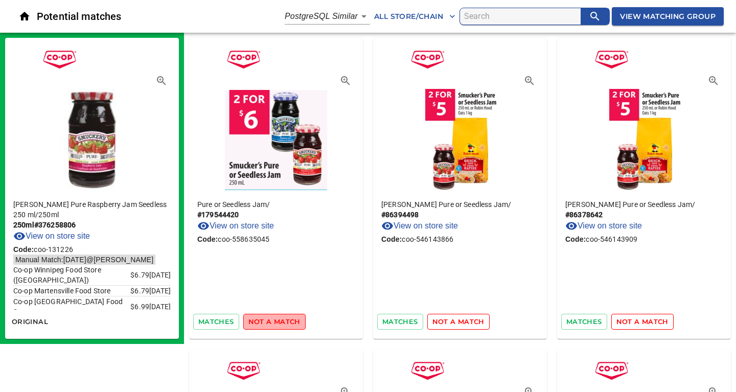
click at [274, 320] on span "not a match" at bounding box center [274, 322] width 52 height 12
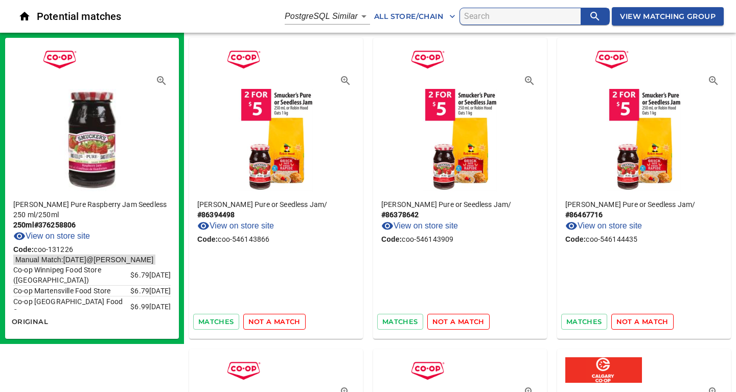
click at [274, 320] on span "not a match" at bounding box center [274, 322] width 52 height 12
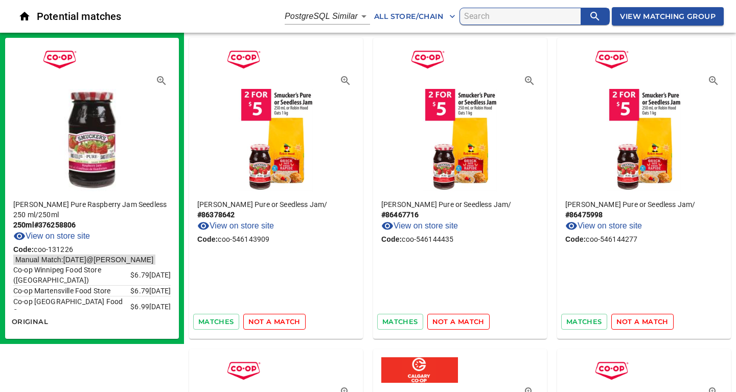
click at [274, 320] on span "not a match" at bounding box center [274, 322] width 52 height 12
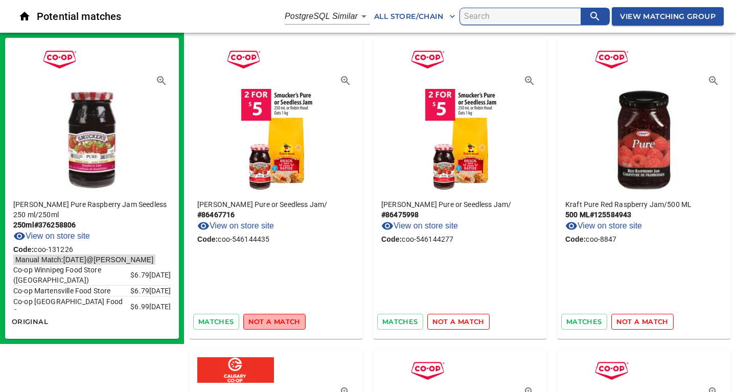
click at [274, 320] on span "not a match" at bounding box center [274, 322] width 52 height 12
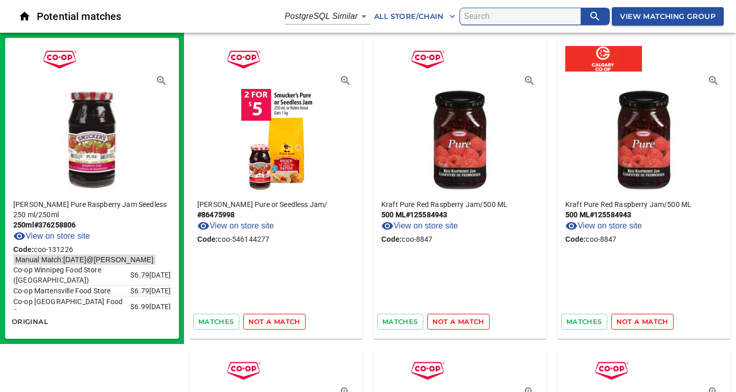
click at [274, 320] on span "not a match" at bounding box center [274, 322] width 52 height 12
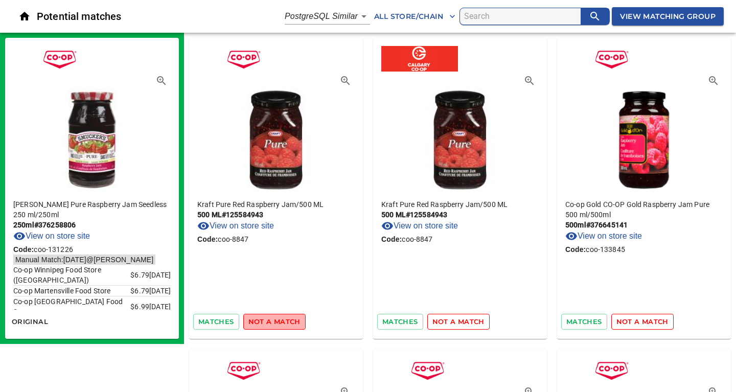
click at [274, 320] on span "not a match" at bounding box center [274, 322] width 52 height 12
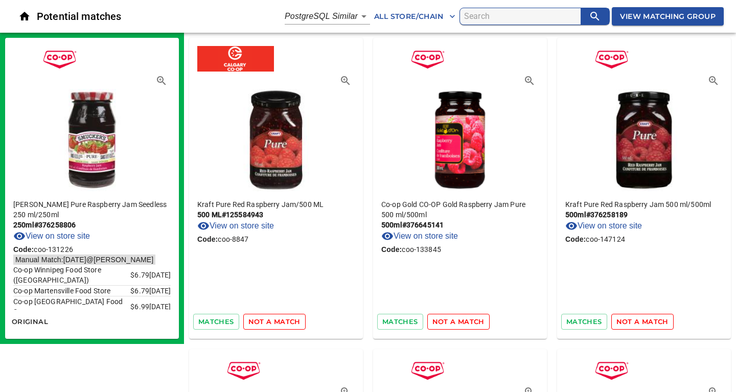
click at [274, 320] on span "not a match" at bounding box center [274, 322] width 52 height 12
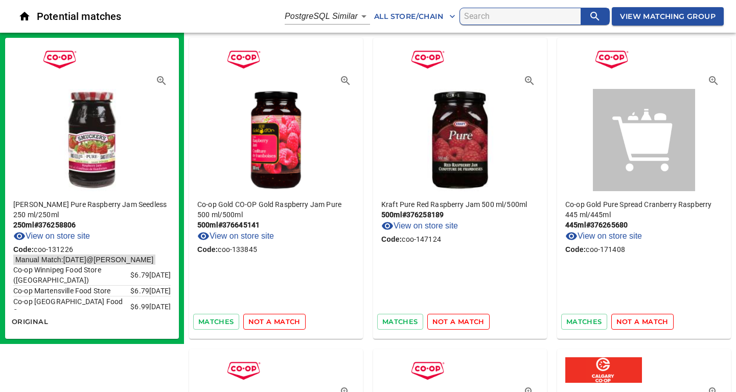
click at [274, 320] on span "not a match" at bounding box center [274, 322] width 52 height 12
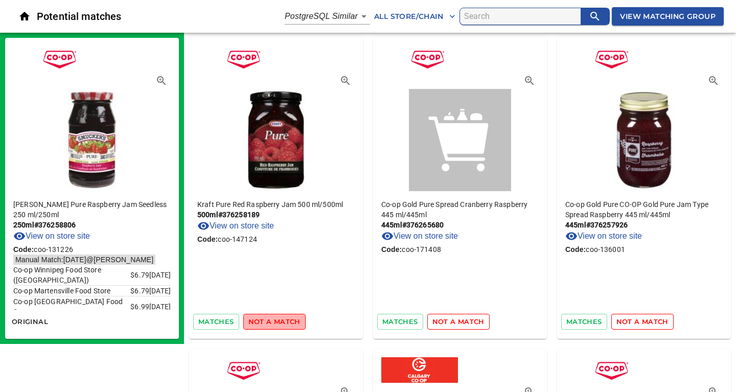
click at [274, 320] on span "not a match" at bounding box center [274, 322] width 52 height 12
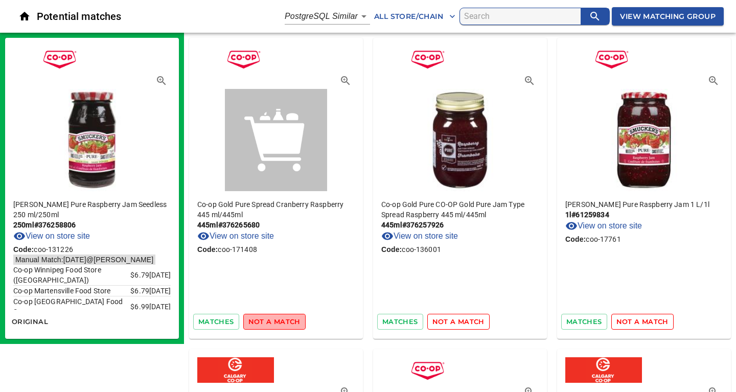
click at [274, 320] on span "not a match" at bounding box center [274, 322] width 52 height 12
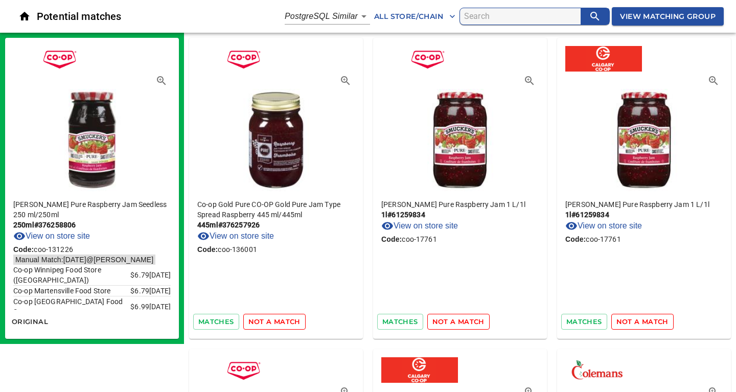
click at [274, 320] on span "not a match" at bounding box center [274, 322] width 52 height 12
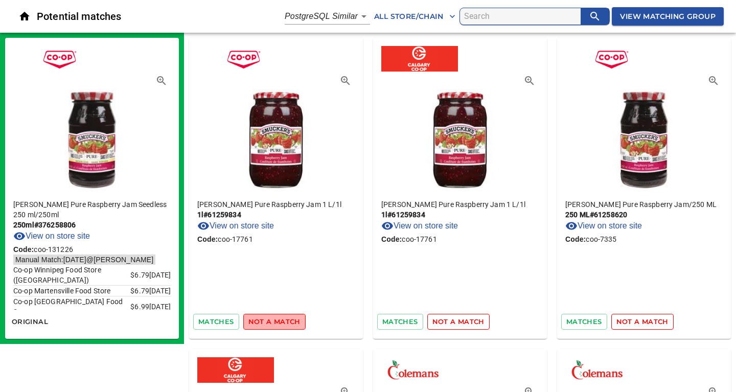
click at [274, 320] on span "not a match" at bounding box center [274, 322] width 52 height 12
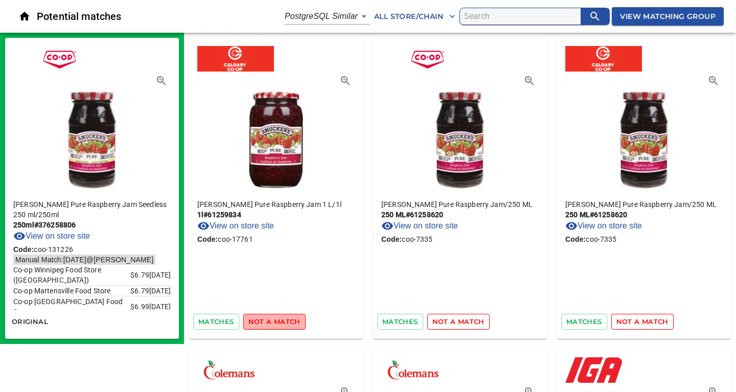
click at [274, 320] on span "not a match" at bounding box center [274, 322] width 52 height 12
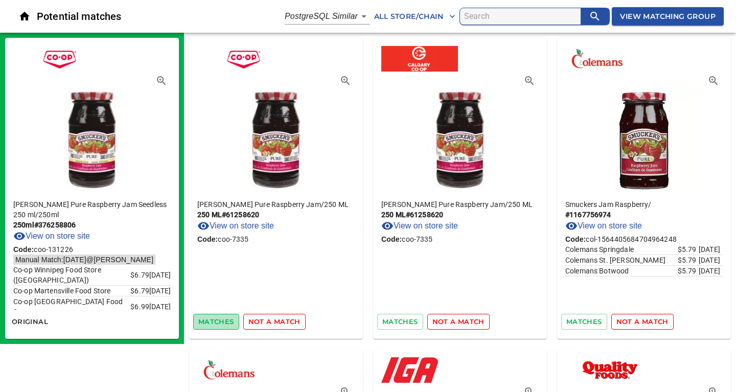
click at [226, 319] on span "matches" at bounding box center [216, 322] width 36 height 12
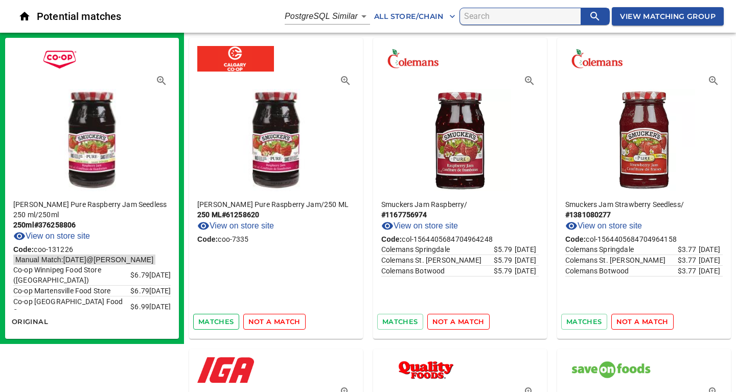
click at [225, 320] on span "matches" at bounding box center [216, 322] width 36 height 12
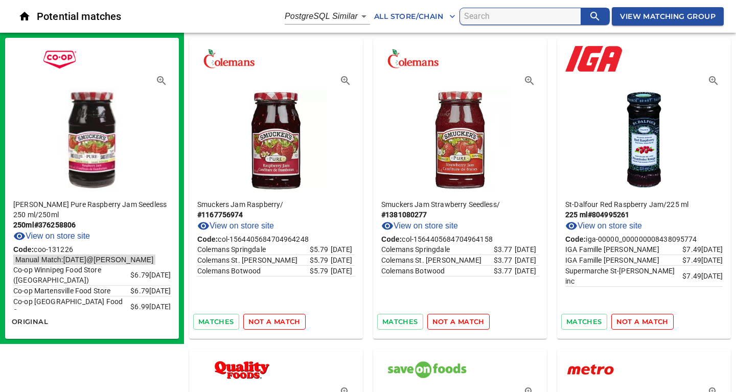
drag, startPoint x: 218, startPoint y: 323, endPoint x: 229, endPoint y: 295, distance: 29.3
click at [229, 295] on div "Smuckers Jam Raspberry / # 1167756974 View on store site Code: col-156440568470…" at bounding box center [276, 188] width 174 height 301
click at [446, 322] on span "not a match" at bounding box center [458, 322] width 52 height 12
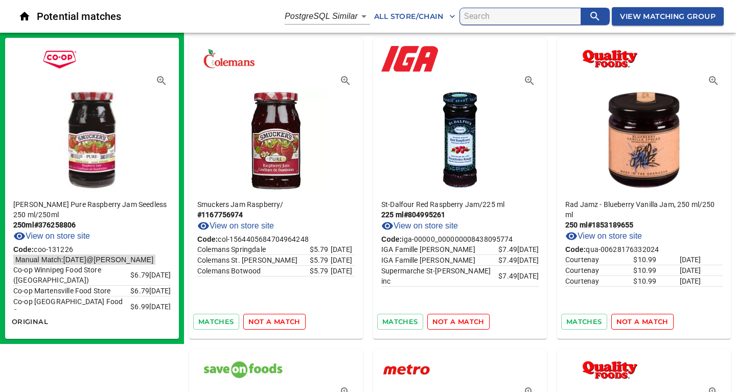
click at [446, 322] on span "not a match" at bounding box center [458, 322] width 52 height 12
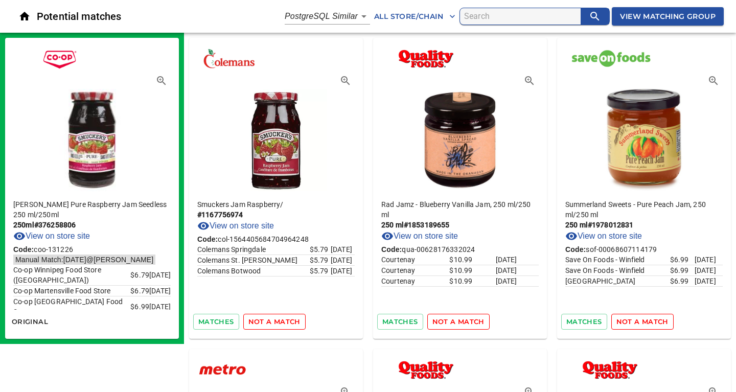
click at [446, 322] on span "not a match" at bounding box center [458, 322] width 52 height 12
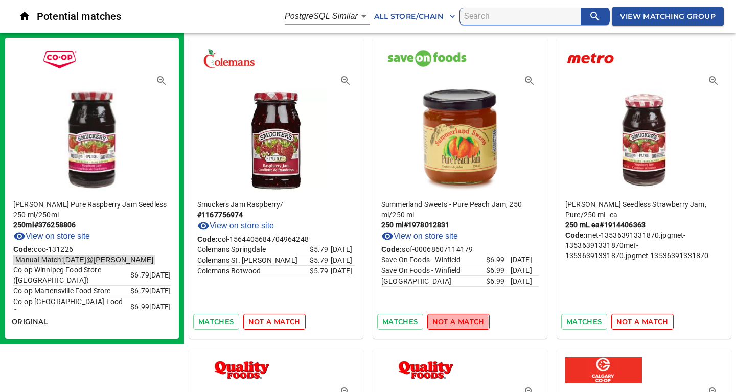
click at [446, 322] on span "not a match" at bounding box center [458, 322] width 52 height 12
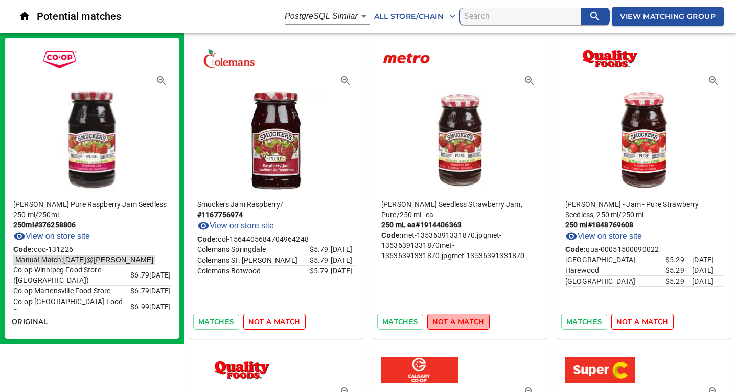
click at [453, 319] on span "not a match" at bounding box center [458, 322] width 52 height 12
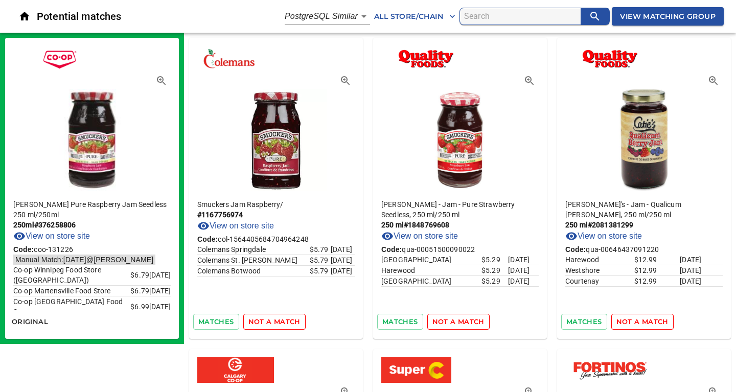
click at [453, 319] on span "not a match" at bounding box center [458, 322] width 52 height 12
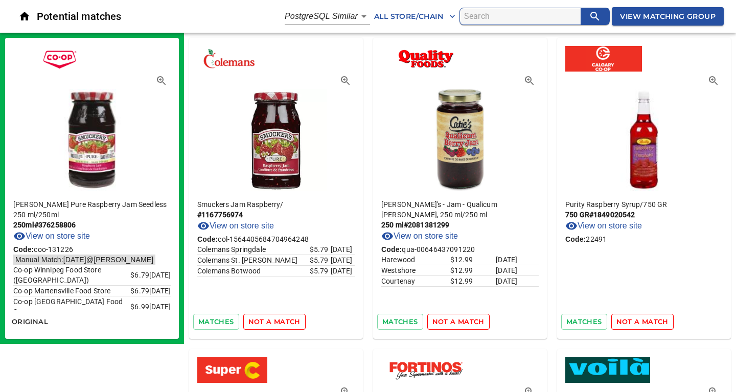
click at [453, 319] on span "not a match" at bounding box center [458, 322] width 52 height 12
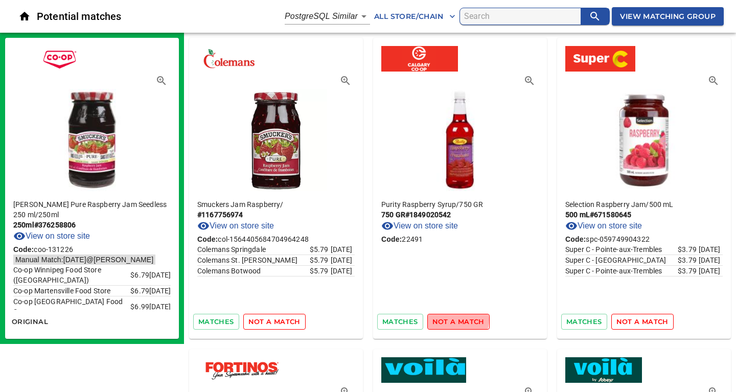
click at [453, 319] on span "not a match" at bounding box center [458, 322] width 52 height 12
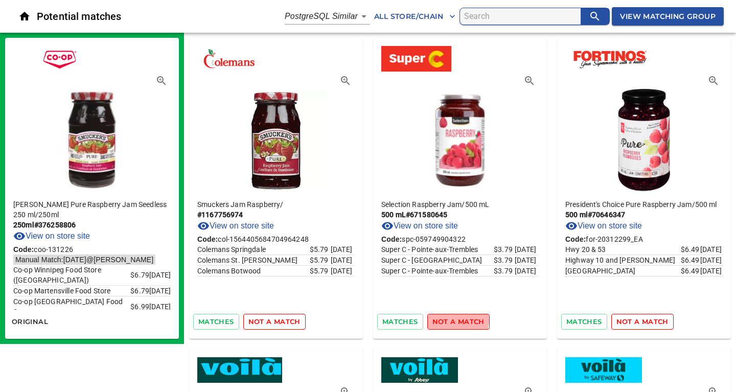
click at [453, 319] on span "not a match" at bounding box center [458, 322] width 52 height 12
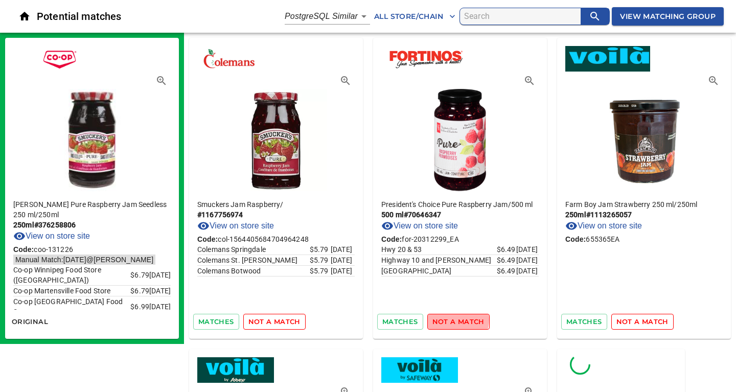
click at [453, 319] on span "not a match" at bounding box center [458, 322] width 52 height 12
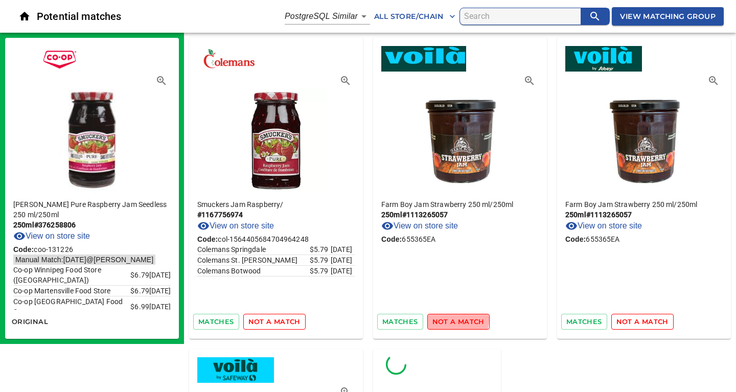
click at [453, 319] on span "not a match" at bounding box center [458, 322] width 52 height 12
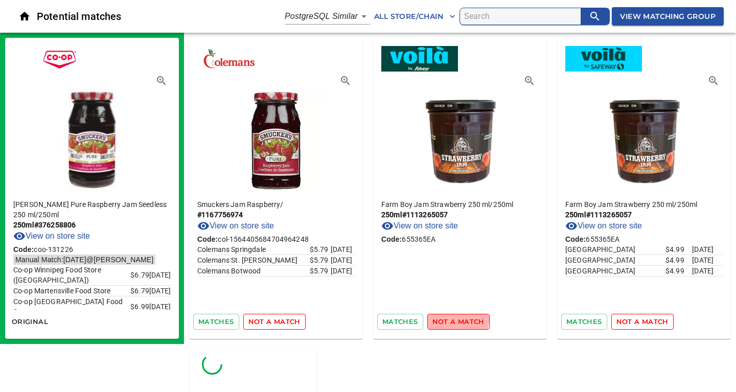
click at [453, 319] on span "not a match" at bounding box center [458, 322] width 52 height 12
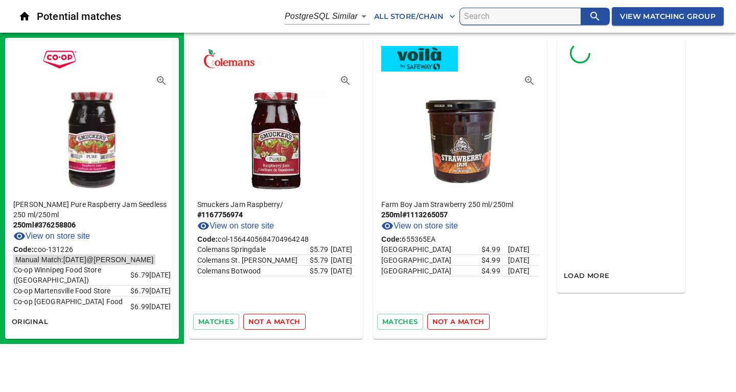
click at [453, 319] on span "not a match" at bounding box center [458, 322] width 52 height 12
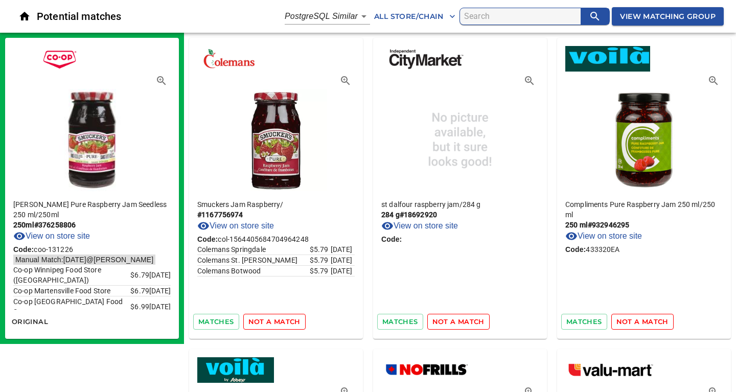
click at [453, 319] on span "not a match" at bounding box center [458, 322] width 52 height 12
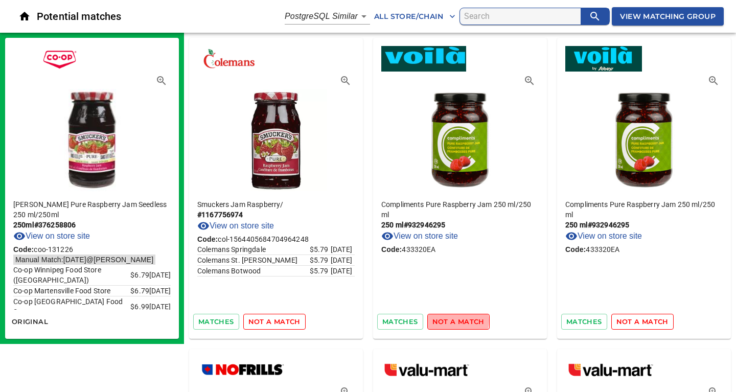
click at [450, 321] on span "not a match" at bounding box center [458, 322] width 52 height 12
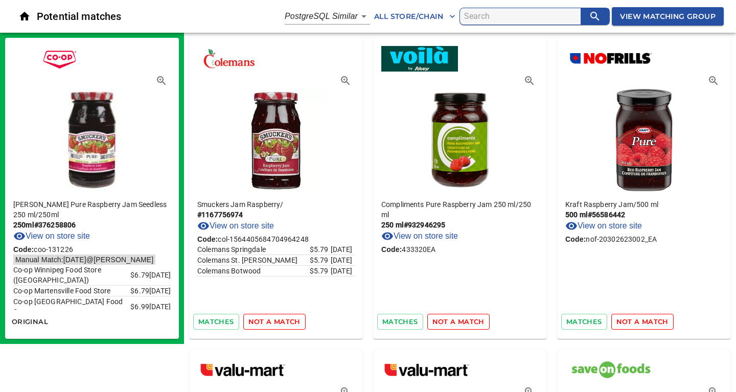
click at [450, 321] on span "not a match" at bounding box center [458, 322] width 52 height 12
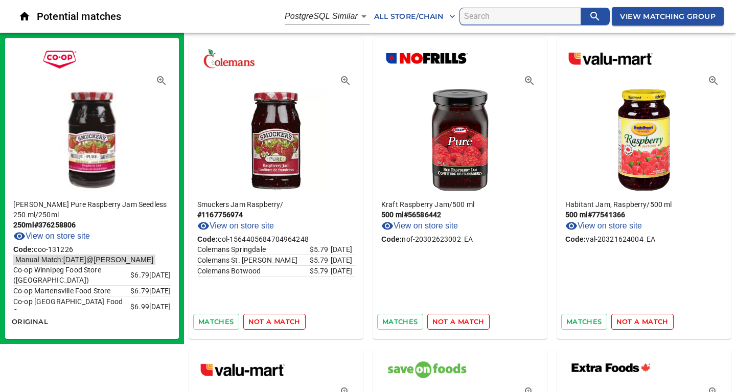
click at [450, 321] on span "not a match" at bounding box center [458, 322] width 52 height 12
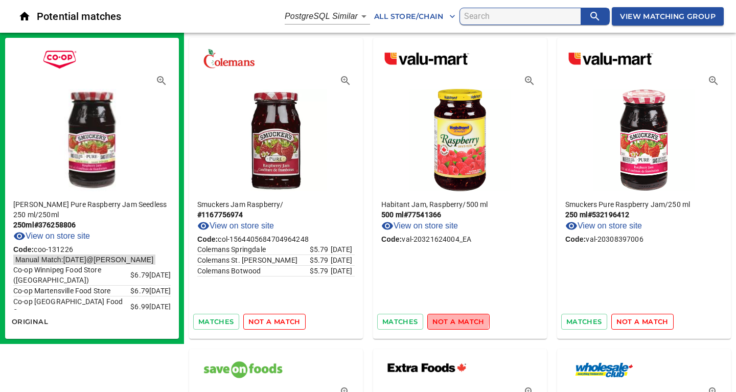
click at [450, 321] on span "not a match" at bounding box center [458, 322] width 52 height 12
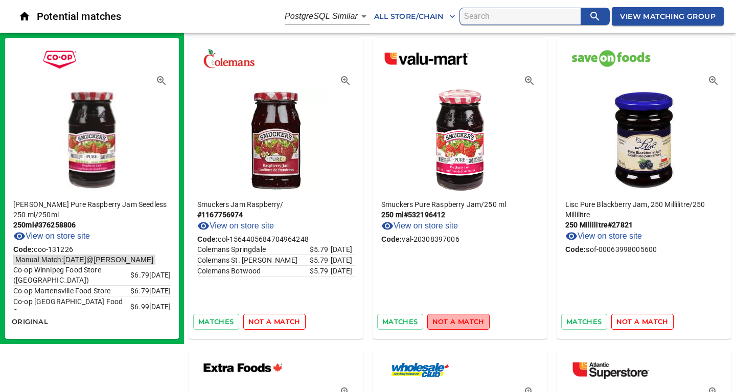
click at [450, 321] on span "not a match" at bounding box center [458, 322] width 52 height 12
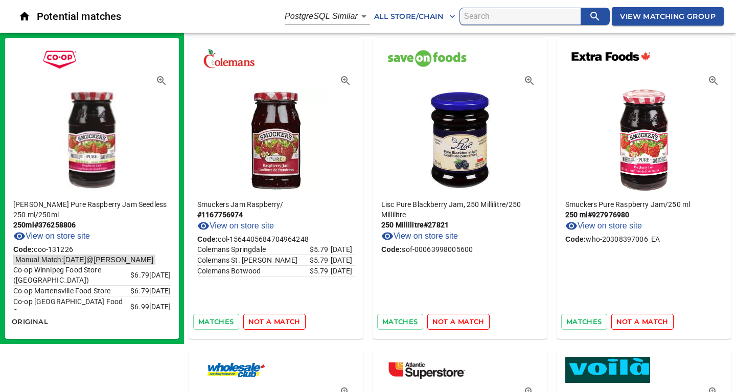
click at [450, 321] on span "not a match" at bounding box center [458, 322] width 52 height 12
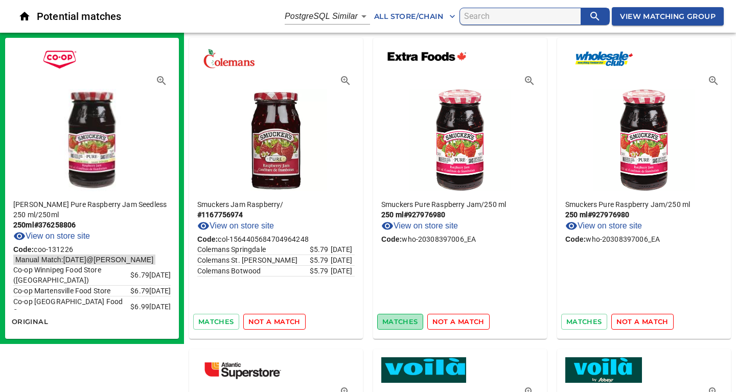
click at [391, 325] on span "matches" at bounding box center [400, 322] width 36 height 12
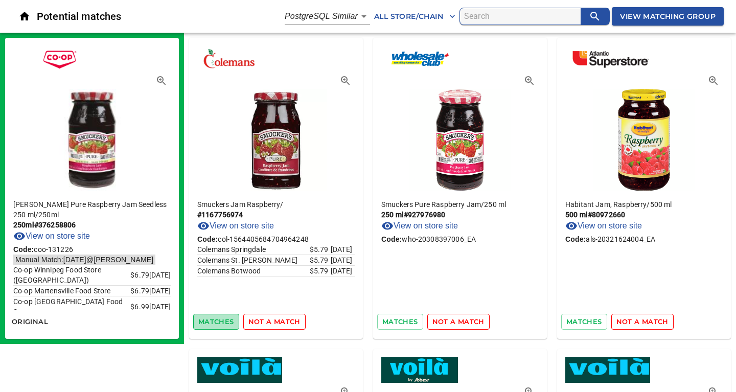
click at [226, 318] on span "matches" at bounding box center [216, 322] width 36 height 12
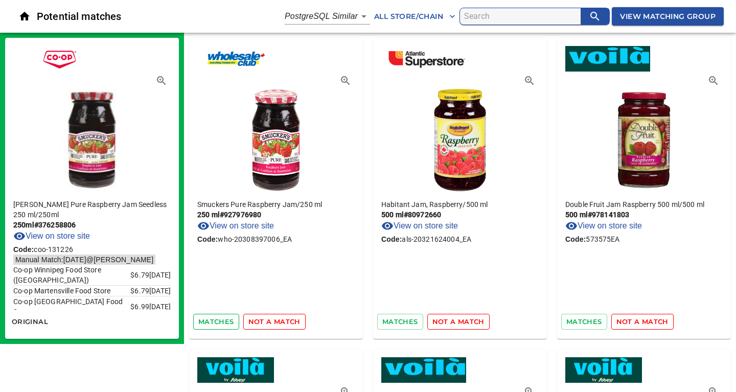
click at [226, 324] on span "matches" at bounding box center [216, 322] width 36 height 12
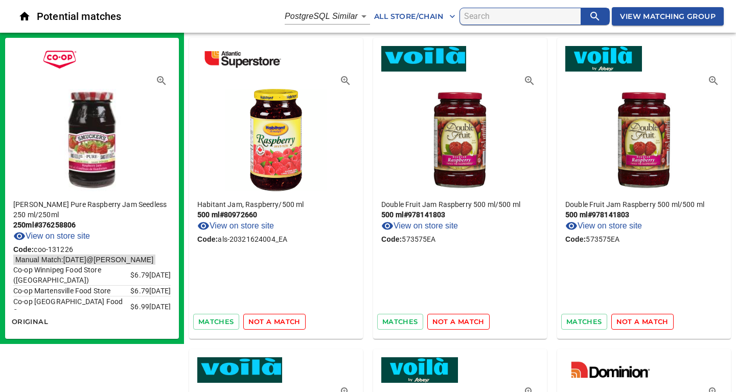
click at [258, 322] on span "not a match" at bounding box center [274, 322] width 52 height 12
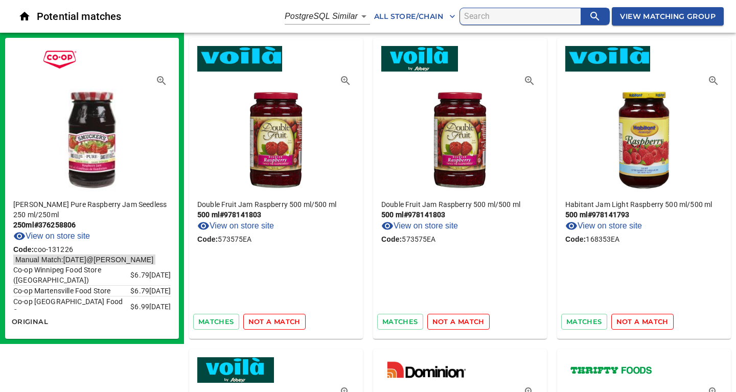
click at [258, 322] on span "not a match" at bounding box center [274, 322] width 52 height 12
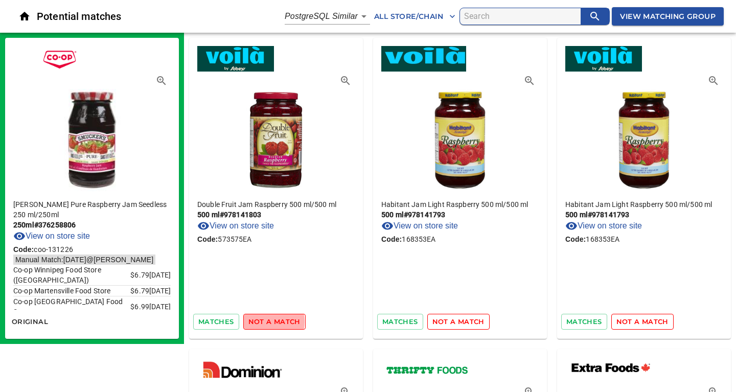
click at [258, 322] on span "not a match" at bounding box center [274, 322] width 52 height 12
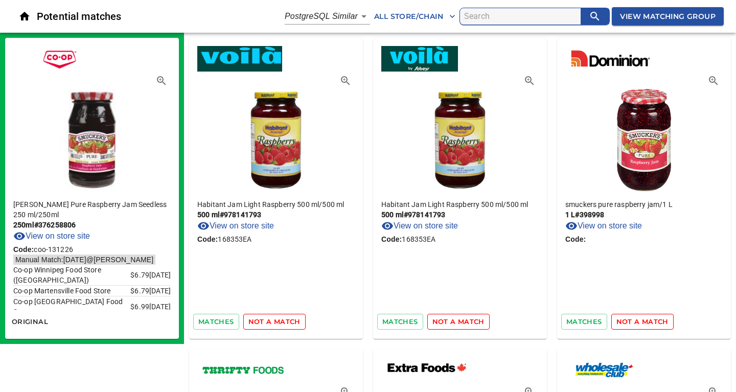
click at [258, 322] on span "not a match" at bounding box center [274, 322] width 52 height 12
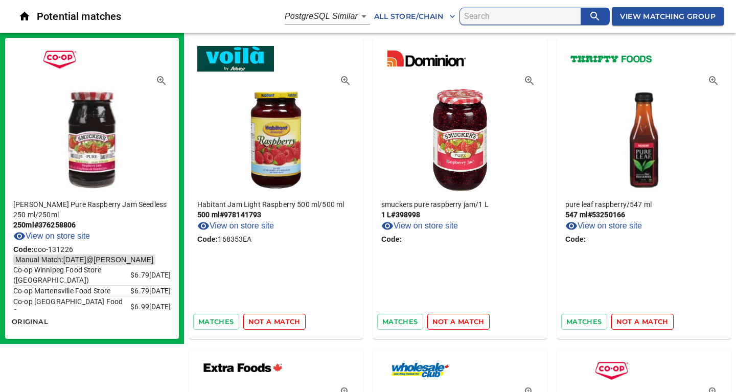
click at [258, 322] on span "not a match" at bounding box center [274, 322] width 52 height 12
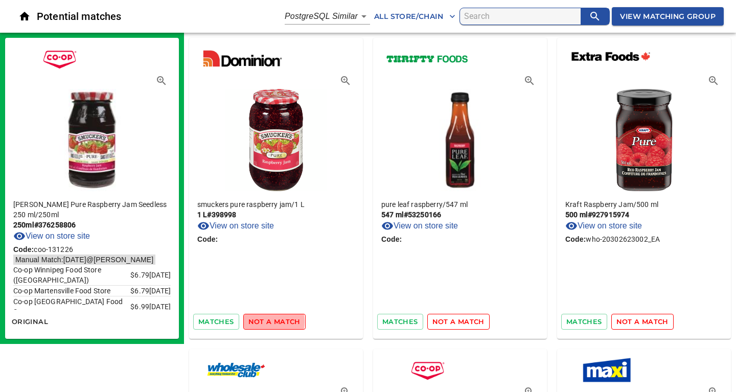
click at [258, 322] on span "not a match" at bounding box center [274, 322] width 52 height 12
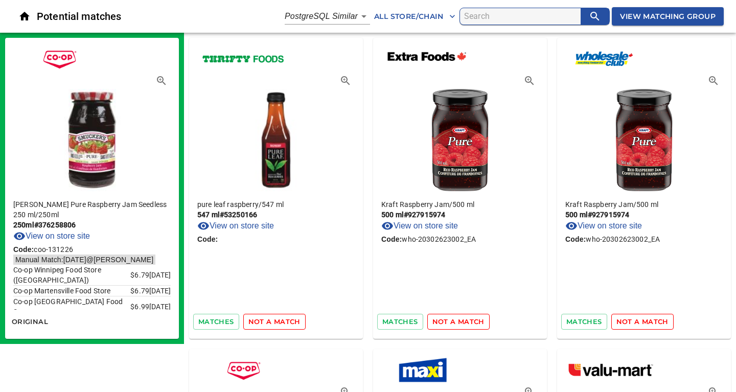
click at [258, 322] on span "not a match" at bounding box center [274, 322] width 52 height 12
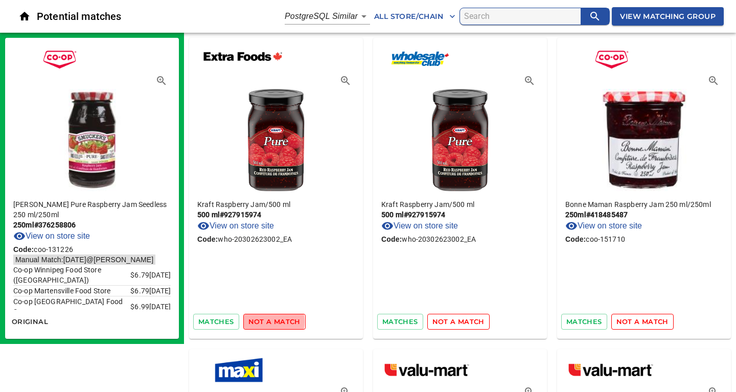
click at [258, 322] on span "not a match" at bounding box center [274, 322] width 52 height 12
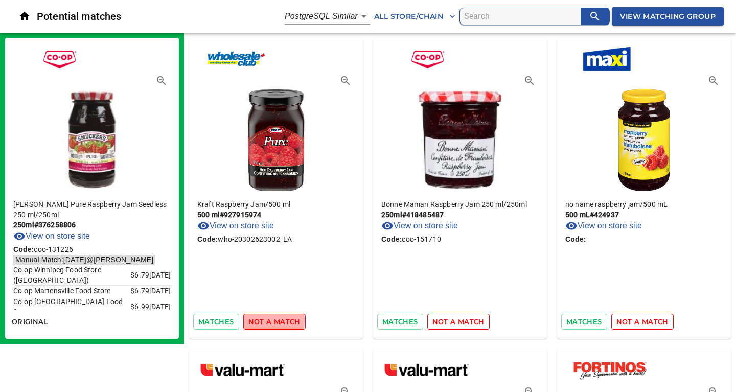
click at [258, 322] on span "not a match" at bounding box center [274, 322] width 52 height 12
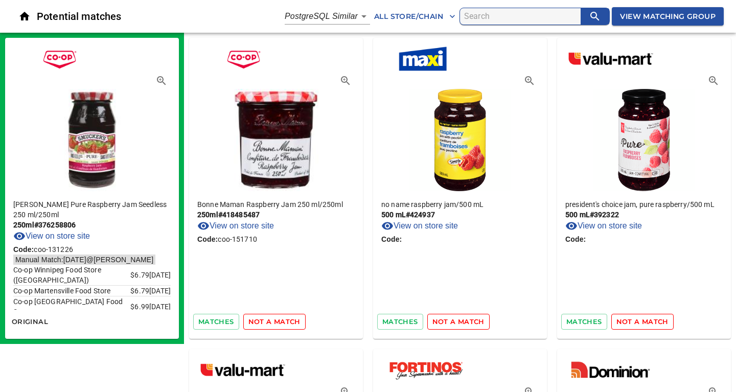
click at [258, 322] on span "not a match" at bounding box center [274, 322] width 52 height 12
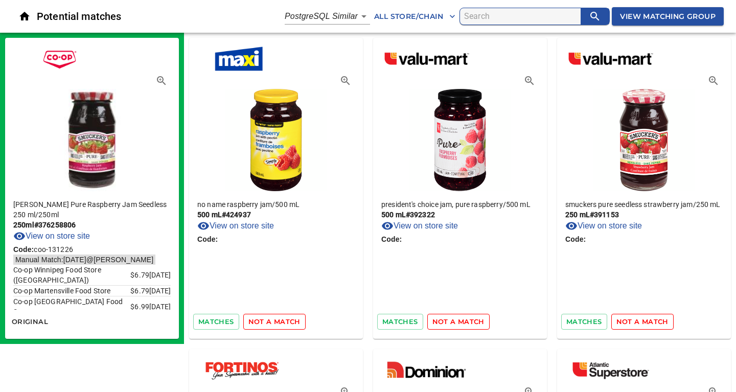
click at [258, 322] on span "not a match" at bounding box center [274, 322] width 52 height 12
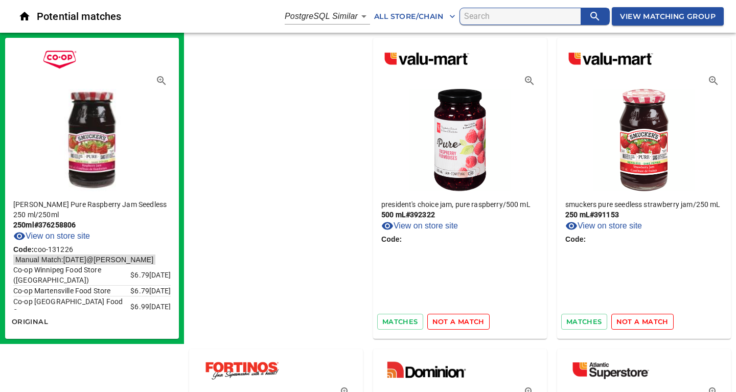
click at [432, 322] on span "not a match" at bounding box center [458, 322] width 52 height 12
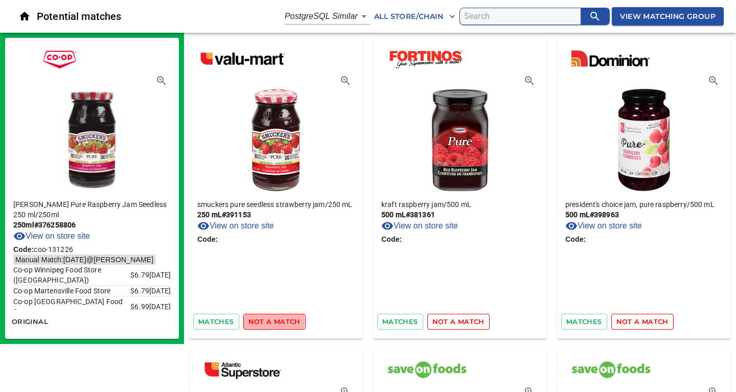
click at [258, 322] on span "not a match" at bounding box center [274, 322] width 52 height 12
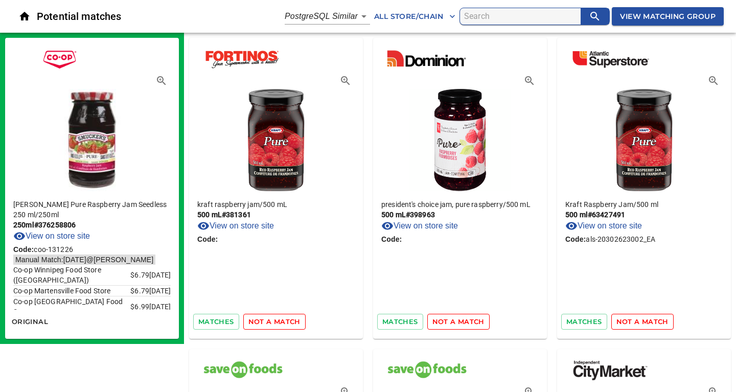
click at [258, 322] on span "not a match" at bounding box center [274, 322] width 52 height 12
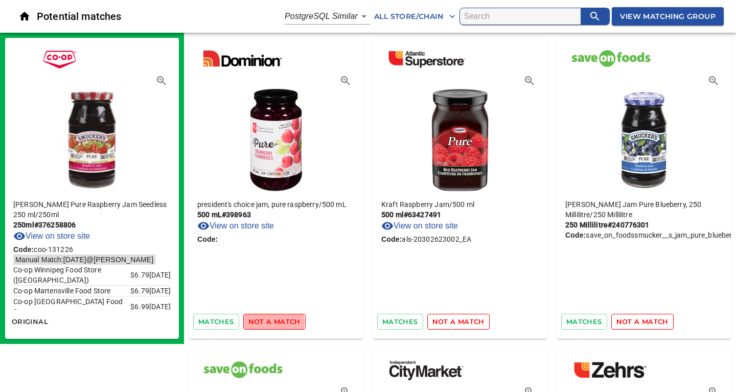
click at [258, 322] on span "not a match" at bounding box center [274, 322] width 52 height 12
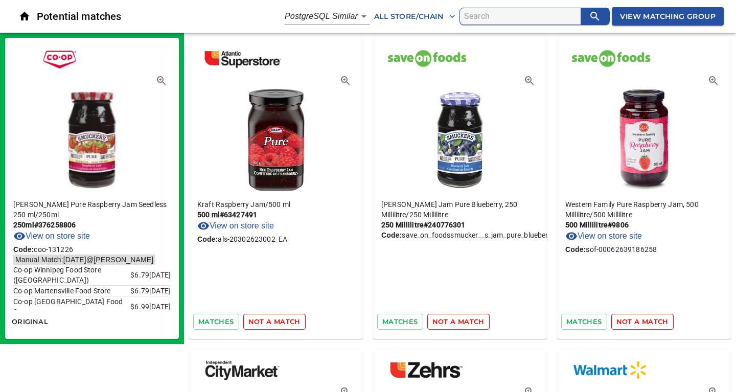
click at [258, 322] on span "not a match" at bounding box center [274, 322] width 52 height 12
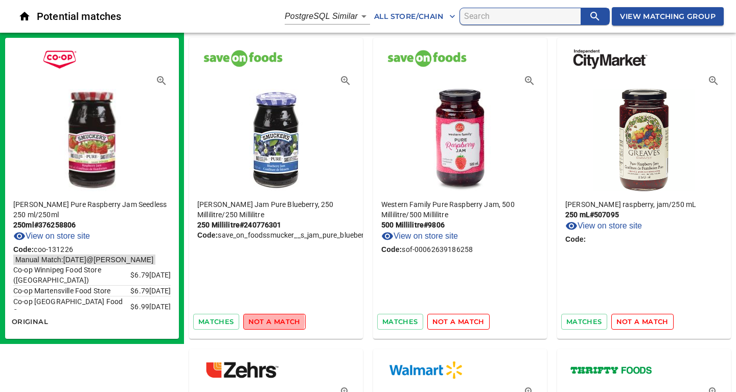
click at [258, 322] on span "not a match" at bounding box center [274, 322] width 52 height 12
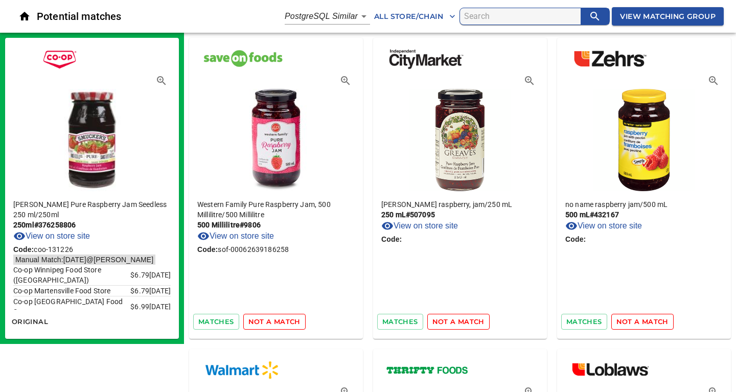
click at [258, 322] on span "not a match" at bounding box center [274, 322] width 52 height 12
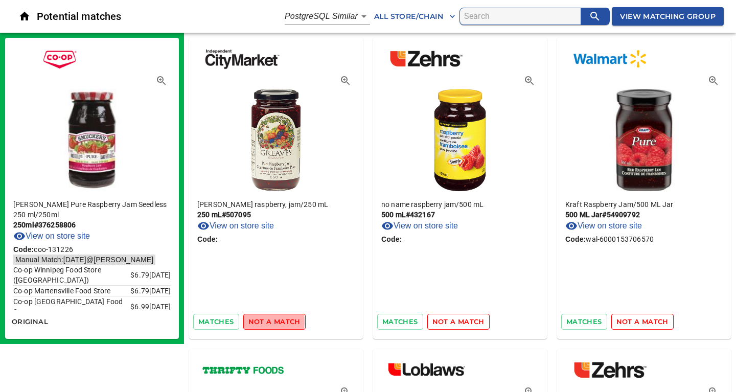
click at [258, 322] on span "not a match" at bounding box center [274, 322] width 52 height 12
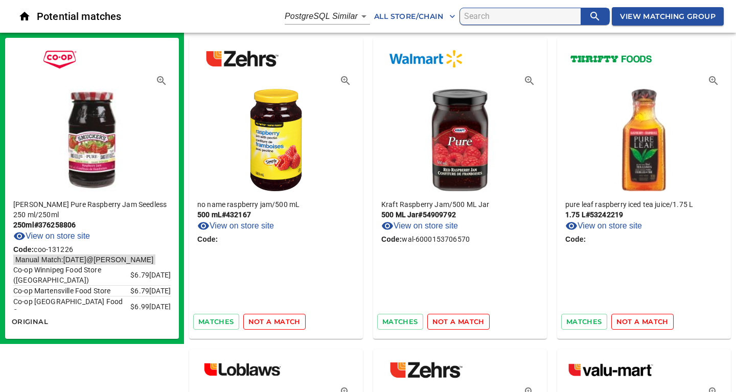
click at [258, 322] on span "not a match" at bounding box center [274, 322] width 52 height 12
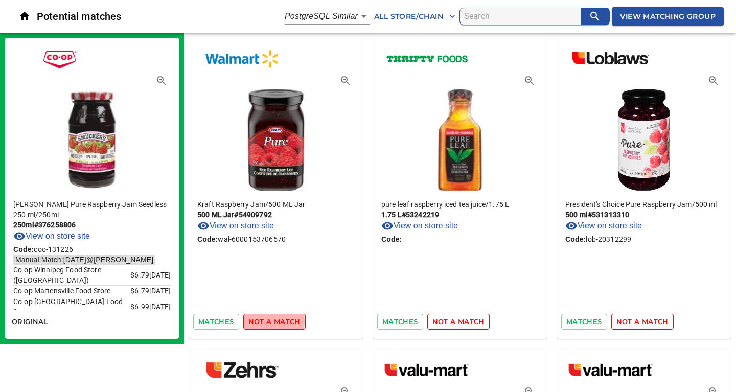
click at [258, 322] on span "not a match" at bounding box center [274, 322] width 52 height 12
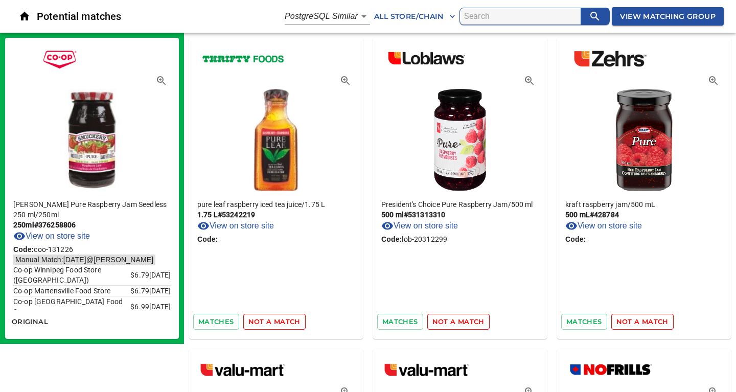
click at [258, 322] on span "not a match" at bounding box center [274, 322] width 52 height 12
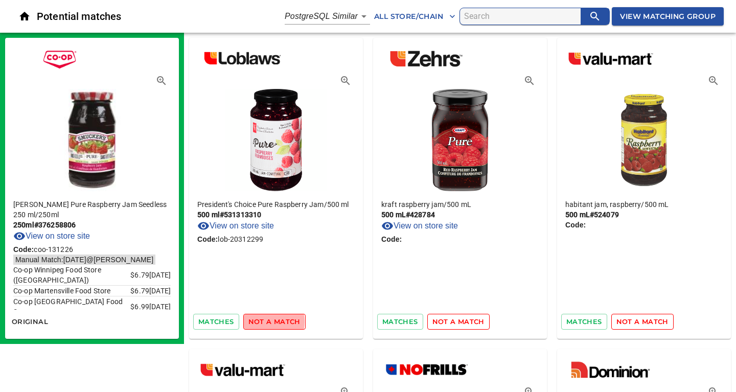
click at [258, 322] on span "not a match" at bounding box center [274, 322] width 52 height 12
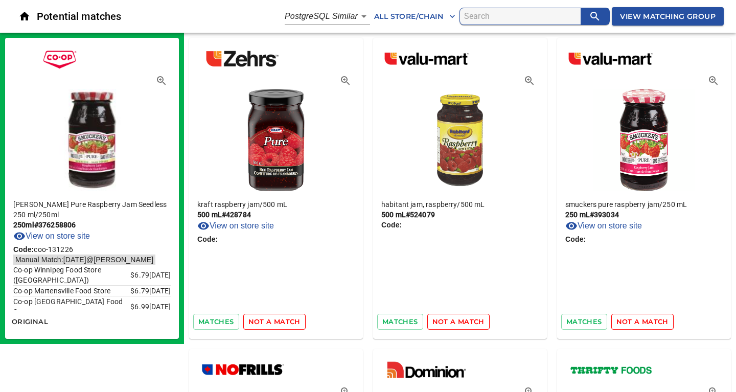
click at [258, 322] on span "not a match" at bounding box center [274, 322] width 52 height 12
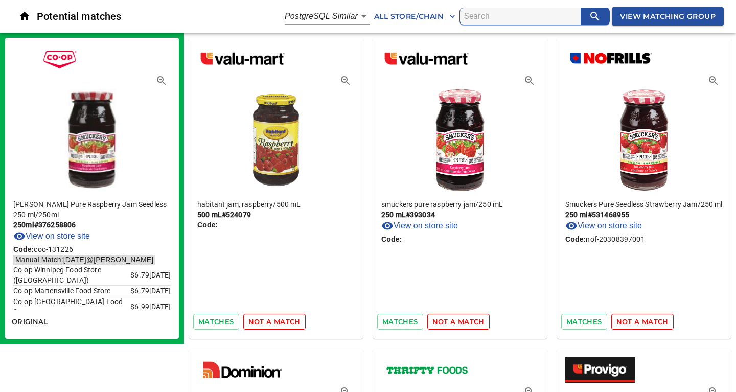
click at [258, 322] on span "not a match" at bounding box center [274, 322] width 52 height 12
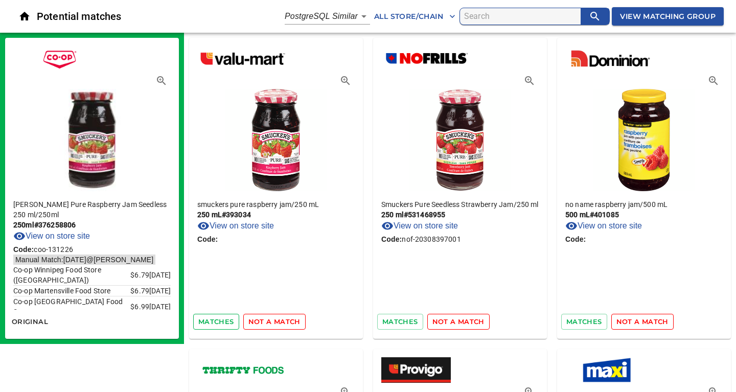
click at [215, 321] on span "matches" at bounding box center [216, 322] width 36 height 12
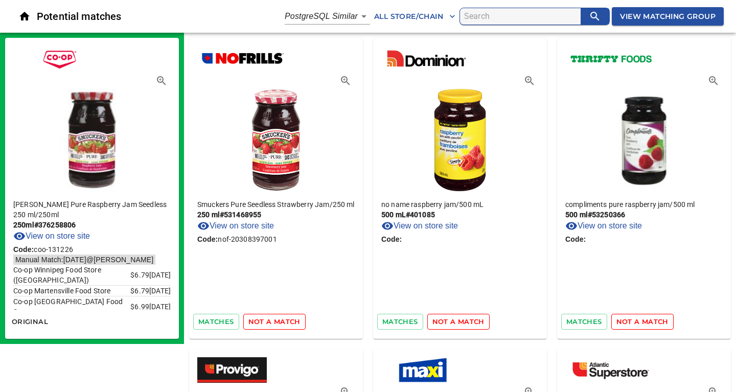
click at [259, 321] on span "not a match" at bounding box center [274, 322] width 52 height 12
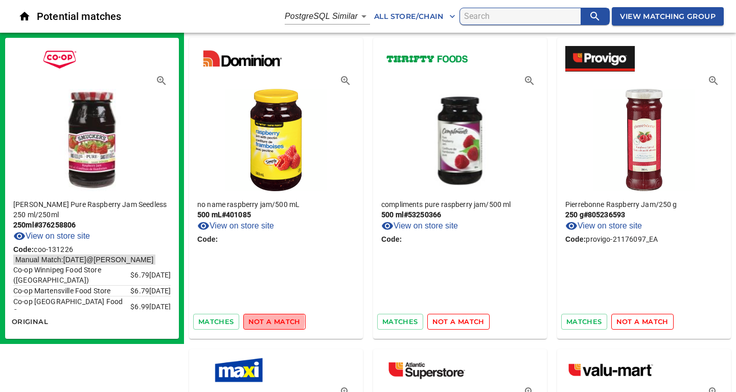
click at [259, 321] on span "not a match" at bounding box center [274, 322] width 52 height 12
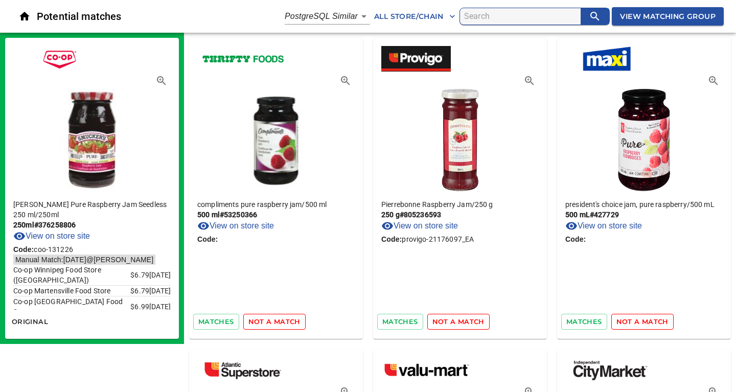
click at [259, 321] on span "not a match" at bounding box center [274, 322] width 52 height 12
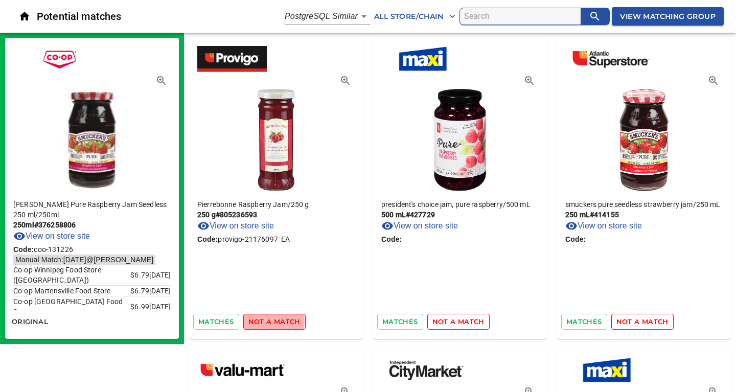
click at [259, 321] on span "not a match" at bounding box center [274, 322] width 52 height 12
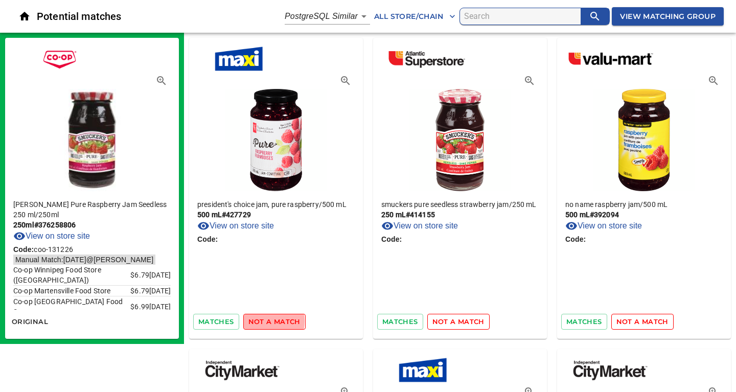
click at [259, 321] on span "not a match" at bounding box center [274, 322] width 52 height 12
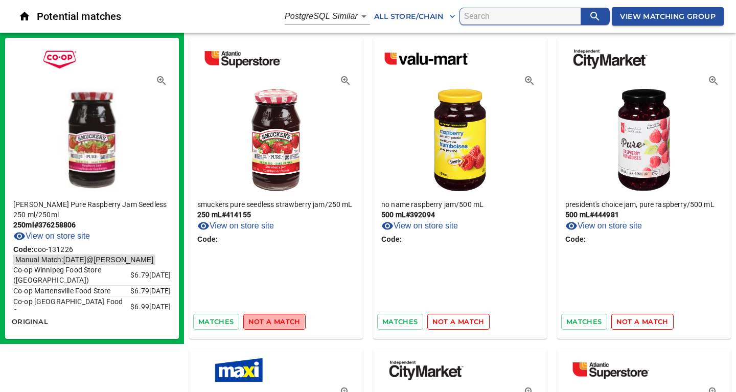
click at [259, 321] on span "not a match" at bounding box center [274, 322] width 52 height 12
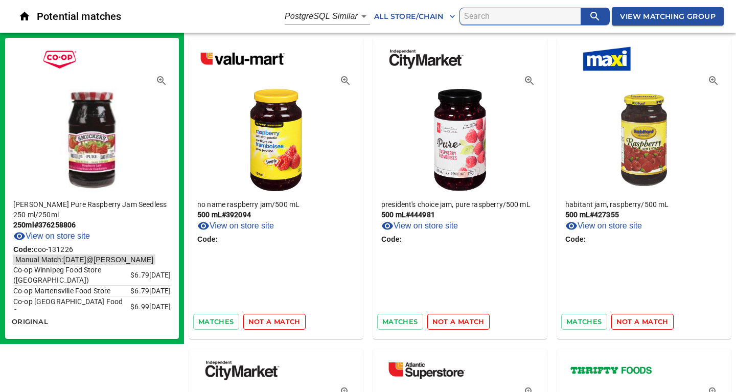
click at [259, 321] on span "not a match" at bounding box center [274, 322] width 52 height 12
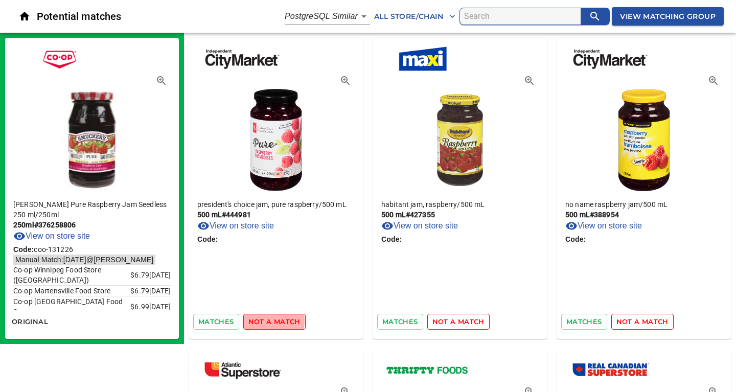
click at [259, 321] on span "not a match" at bounding box center [274, 322] width 52 height 12
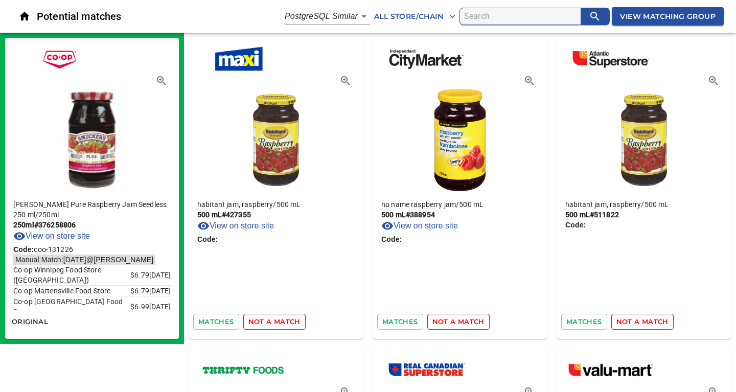
click at [259, 321] on span "not a match" at bounding box center [274, 322] width 52 height 12
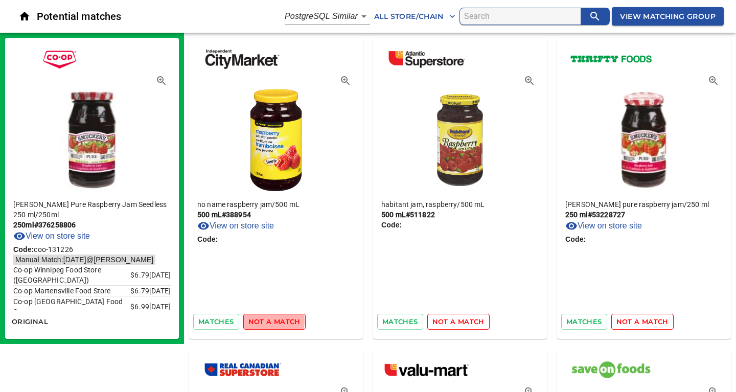
click at [259, 321] on span "not a match" at bounding box center [274, 322] width 52 height 12
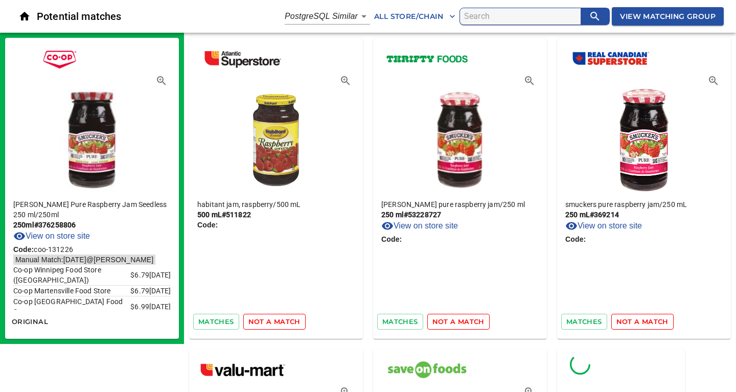
click at [259, 321] on span "not a match" at bounding box center [274, 322] width 52 height 12
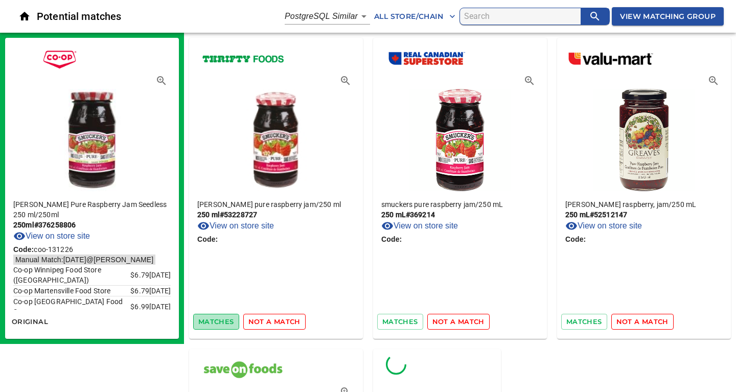
click at [219, 319] on span "matches" at bounding box center [216, 322] width 36 height 12
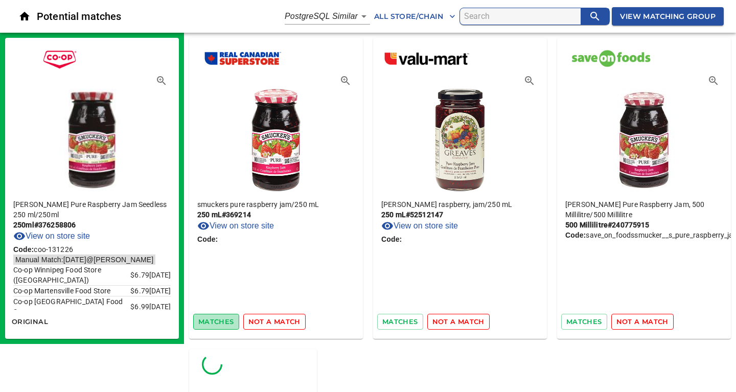
click at [210, 322] on span "matches" at bounding box center [216, 322] width 36 height 12
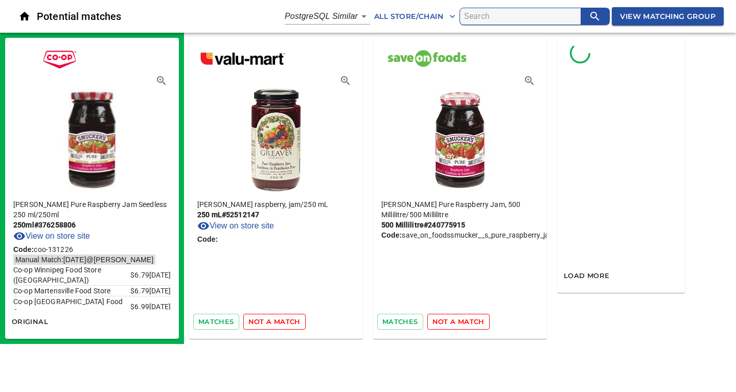
click at [269, 319] on span "not a match" at bounding box center [274, 322] width 52 height 12
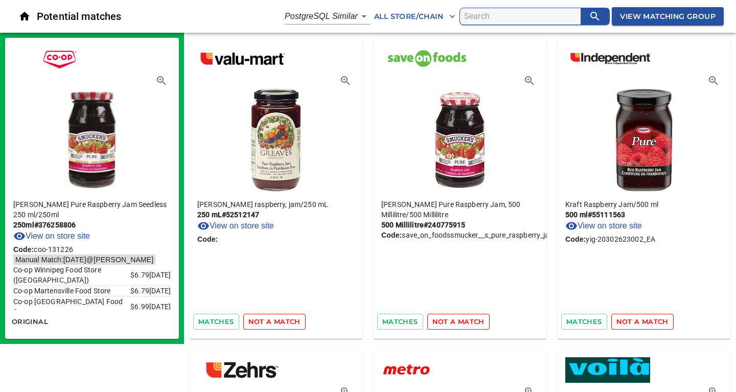
click at [444, 323] on span "not a match" at bounding box center [458, 322] width 52 height 12
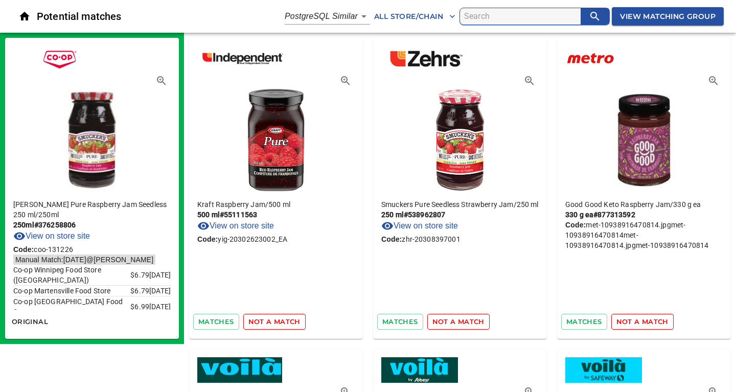
click at [276, 322] on span "not a match" at bounding box center [274, 322] width 52 height 12
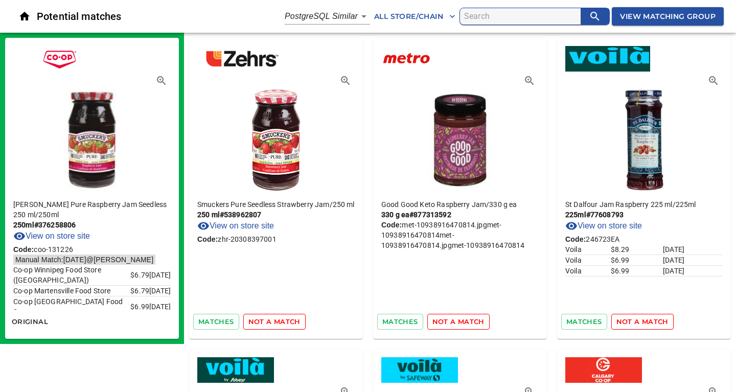
click at [276, 322] on span "not a match" at bounding box center [274, 322] width 52 height 12
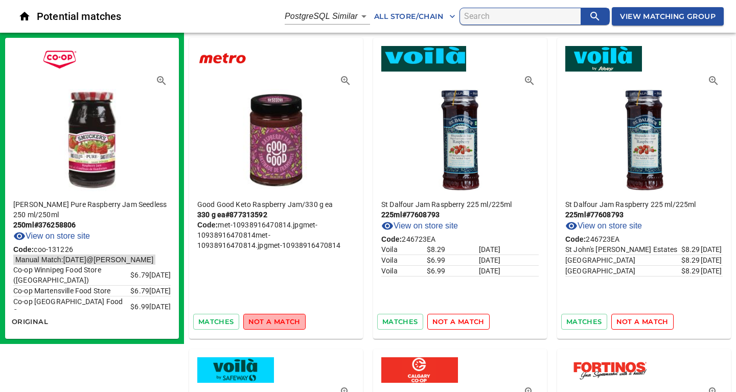
click at [276, 322] on span "not a match" at bounding box center [274, 322] width 52 height 12
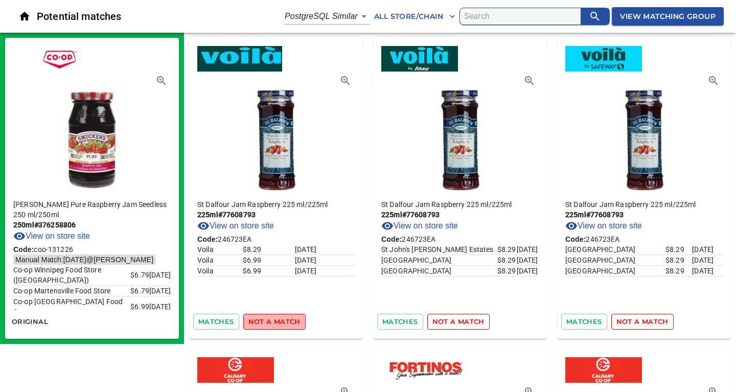
click at [276, 322] on span "not a match" at bounding box center [274, 322] width 52 height 12
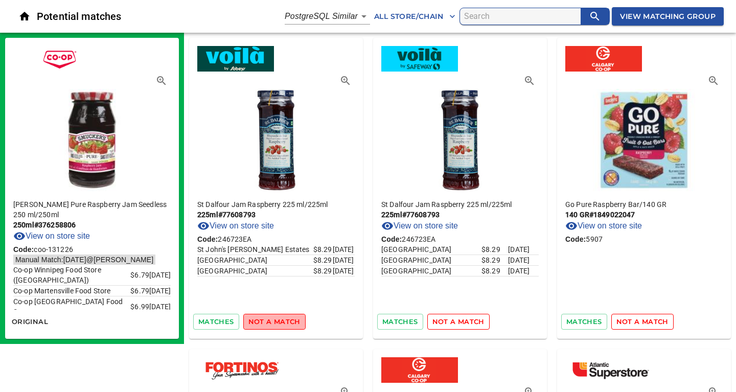
click at [276, 322] on span "not a match" at bounding box center [274, 322] width 52 height 12
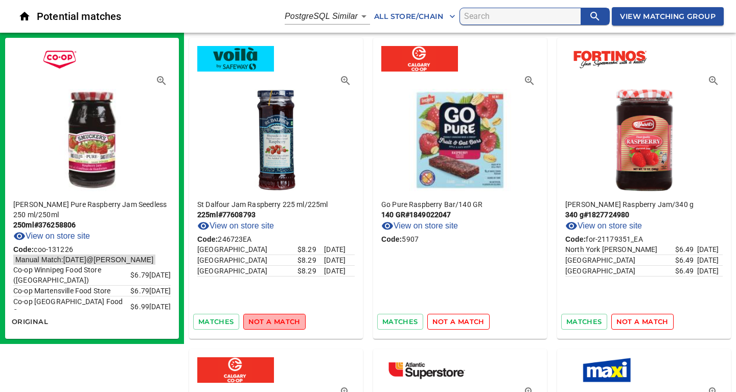
click at [276, 322] on span "not a match" at bounding box center [274, 322] width 52 height 12
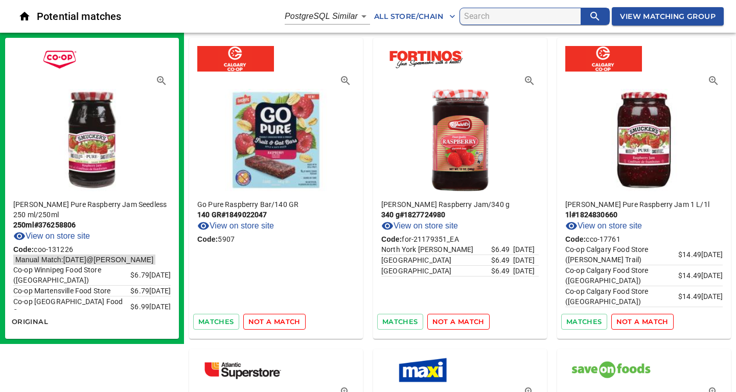
click at [276, 322] on span "not a match" at bounding box center [274, 322] width 52 height 12
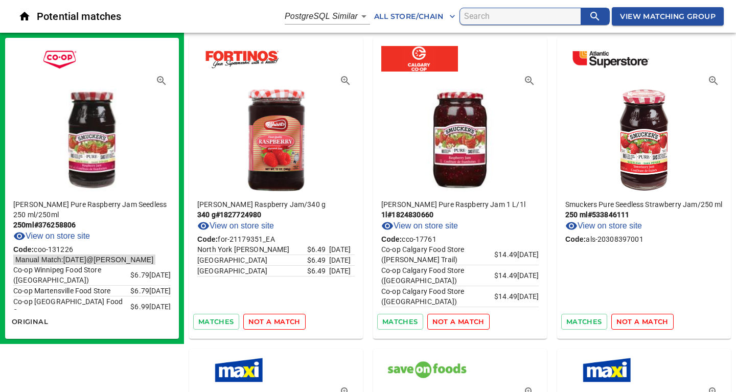
click at [276, 322] on span "not a match" at bounding box center [274, 322] width 52 height 12
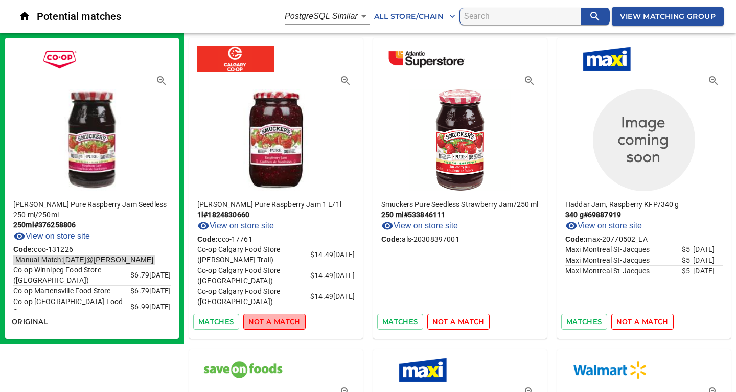
click at [276, 322] on span "not a match" at bounding box center [274, 322] width 52 height 12
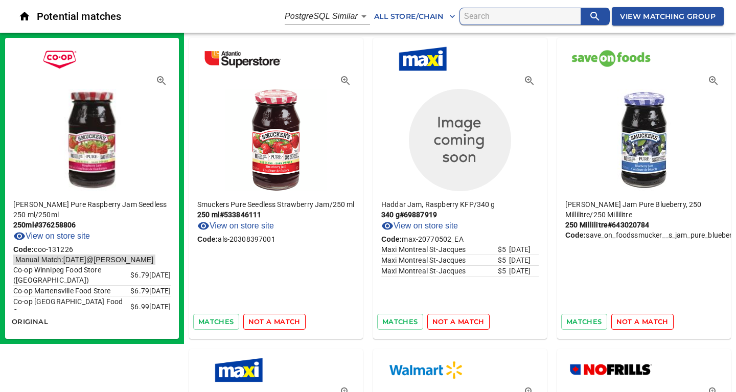
click at [276, 322] on span "not a match" at bounding box center [274, 322] width 52 height 12
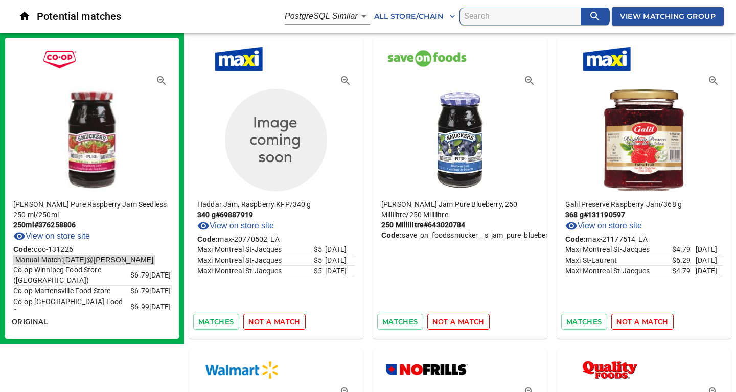
click at [276, 322] on span "not a match" at bounding box center [274, 322] width 52 height 12
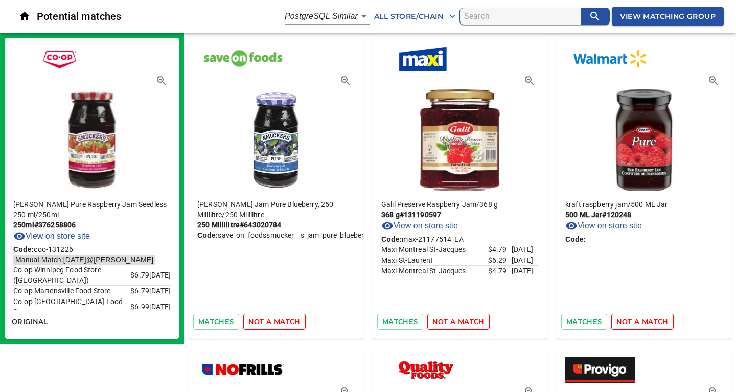
click at [276, 322] on span "not a match" at bounding box center [274, 322] width 52 height 12
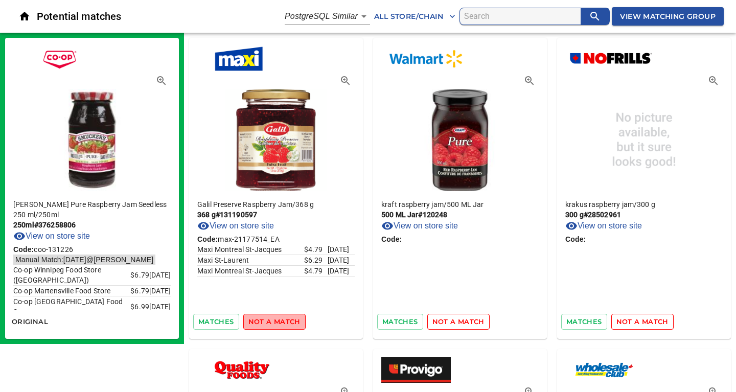
click at [276, 322] on span "not a match" at bounding box center [274, 322] width 52 height 12
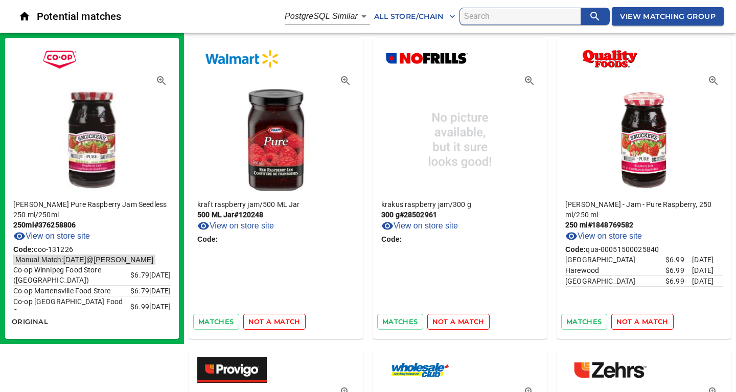
click at [276, 322] on span "not a match" at bounding box center [274, 322] width 52 height 12
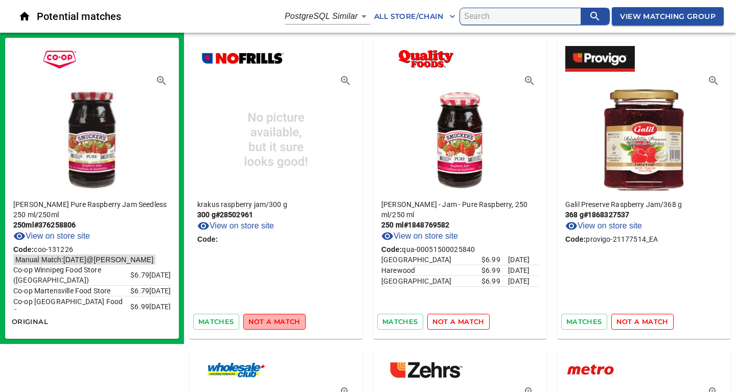
click at [276, 322] on span "not a match" at bounding box center [274, 322] width 52 height 12
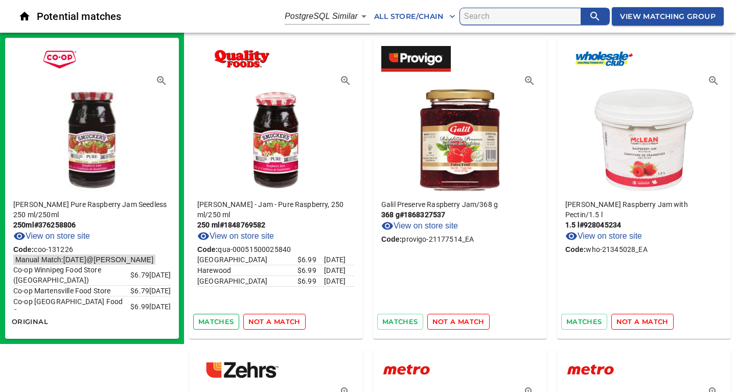
click at [207, 323] on span "matches" at bounding box center [216, 322] width 36 height 12
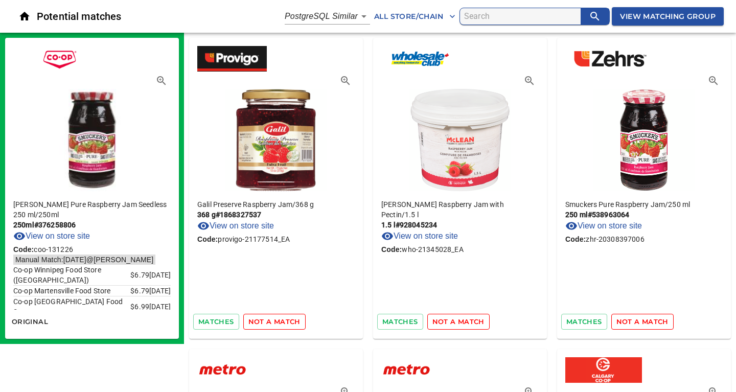
click at [280, 325] on span "not a match" at bounding box center [274, 322] width 52 height 12
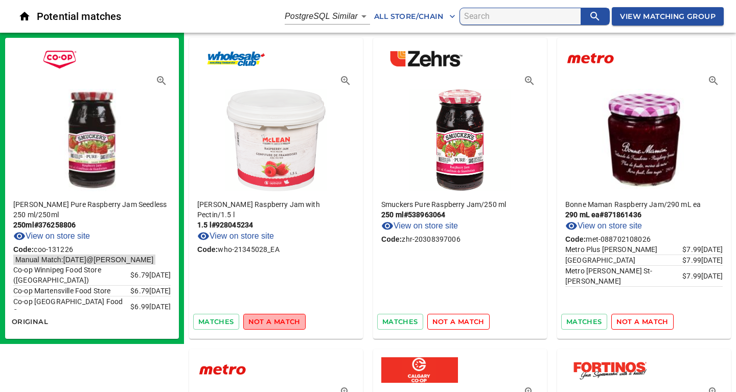
click at [280, 324] on span "not a match" at bounding box center [274, 322] width 52 height 12
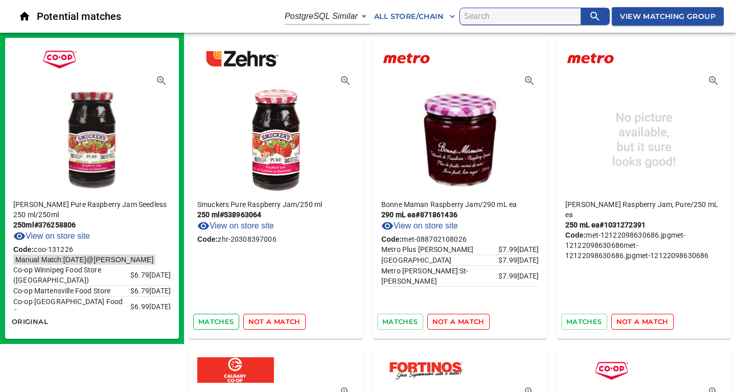
click at [216, 324] on span "matches" at bounding box center [216, 322] width 36 height 12
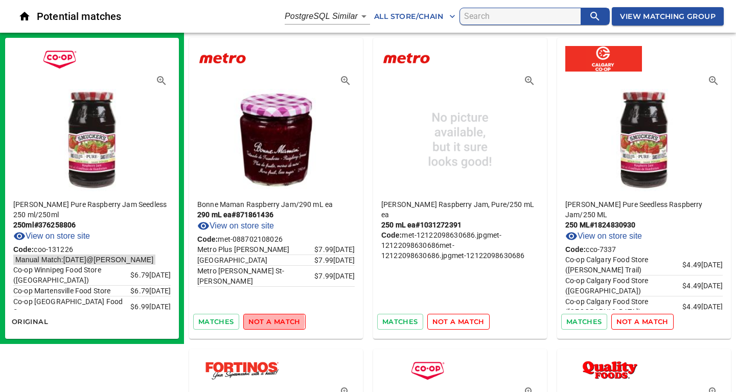
click at [260, 322] on span "not a match" at bounding box center [274, 322] width 52 height 12
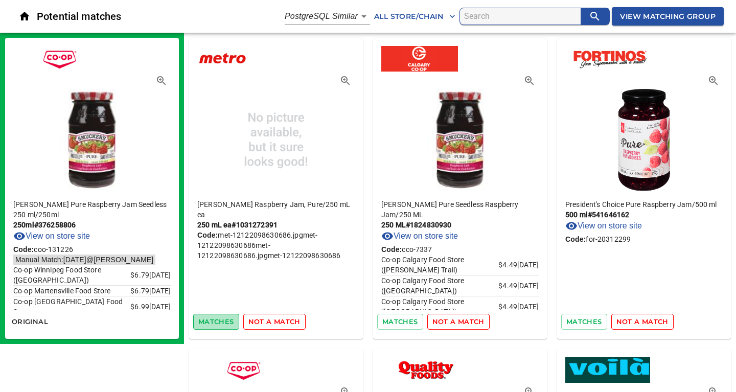
click at [213, 321] on span "matches" at bounding box center [216, 322] width 36 height 12
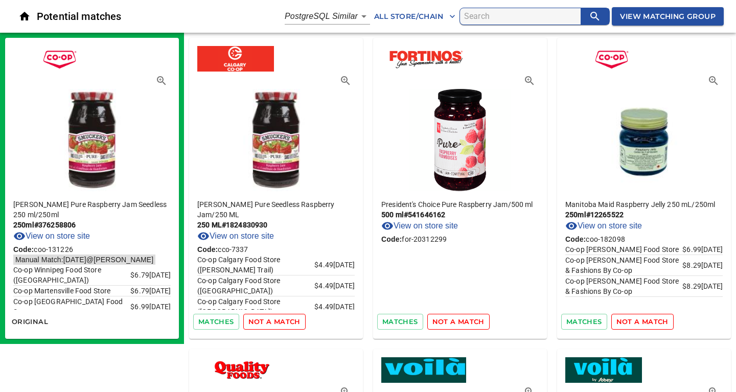
drag, startPoint x: 270, startPoint y: 319, endPoint x: 279, endPoint y: 256, distance: 63.4
click at [279, 256] on div "Smucker's Pure Seedless Raspberry Jam / 250 ML 250 ML # 1824830930 View on stor…" at bounding box center [276, 188] width 174 height 301
click at [215, 320] on span "matches" at bounding box center [216, 322] width 36 height 12
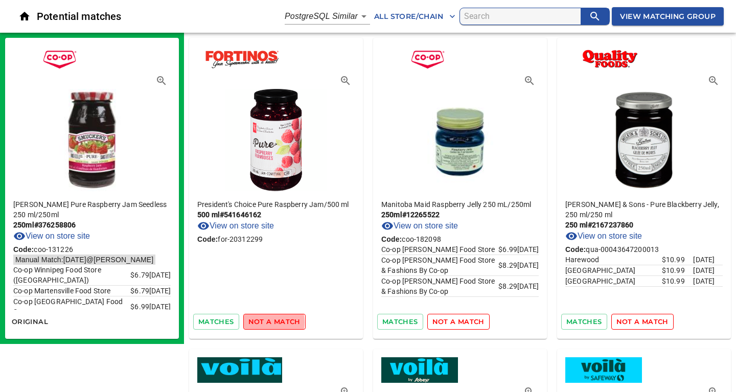
click at [259, 322] on span "not a match" at bounding box center [274, 322] width 52 height 12
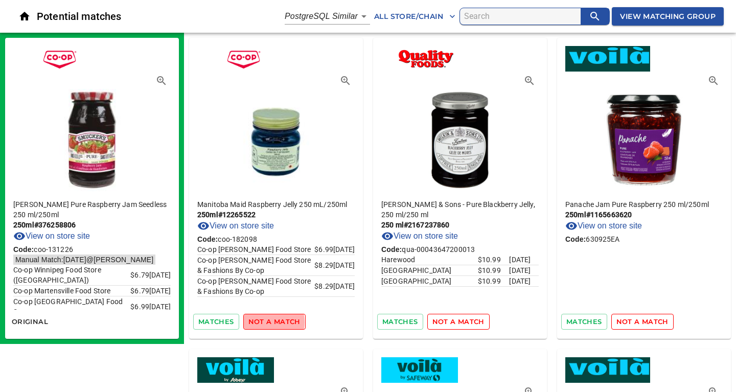
click at [259, 322] on span "not a match" at bounding box center [274, 322] width 52 height 12
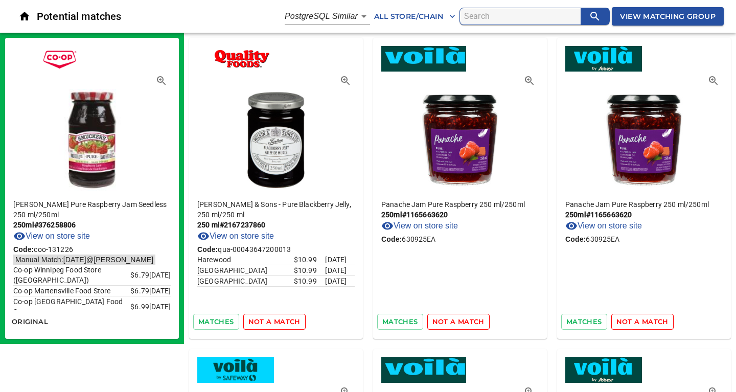
click at [259, 322] on span "not a match" at bounding box center [274, 322] width 52 height 12
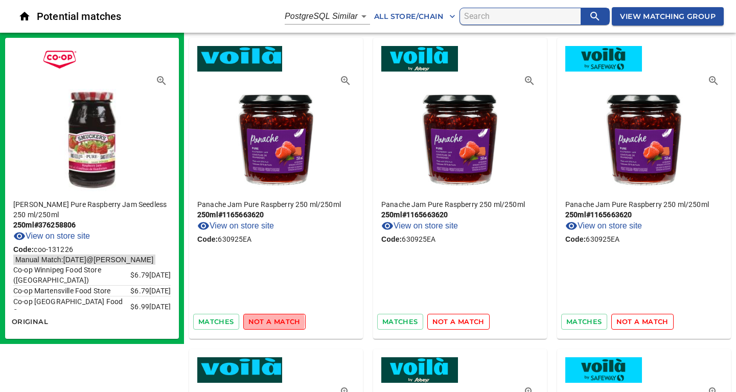
click at [259, 322] on span "not a match" at bounding box center [274, 322] width 52 height 12
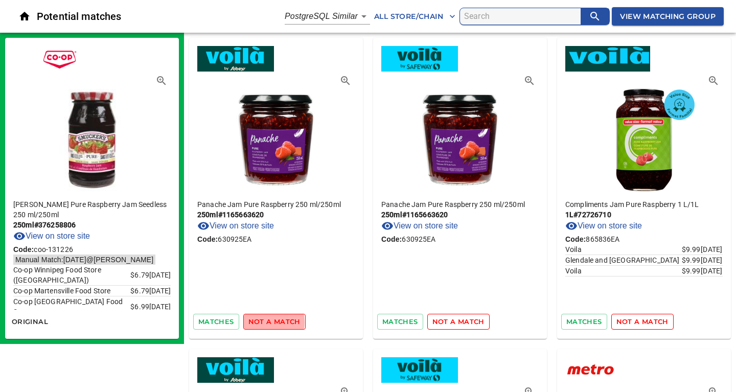
click at [259, 322] on span "not a match" at bounding box center [274, 322] width 52 height 12
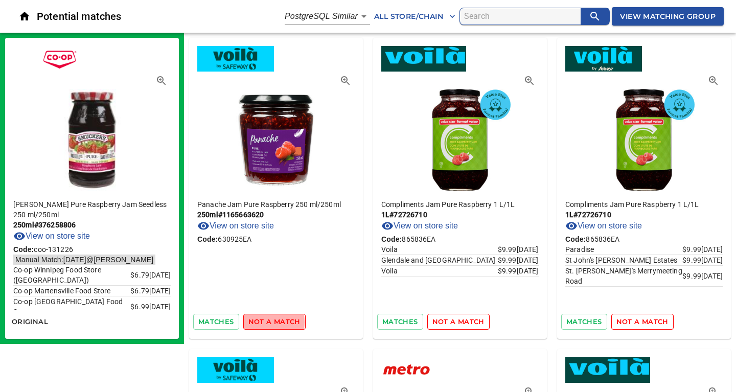
click at [259, 322] on span "not a match" at bounding box center [274, 322] width 52 height 12
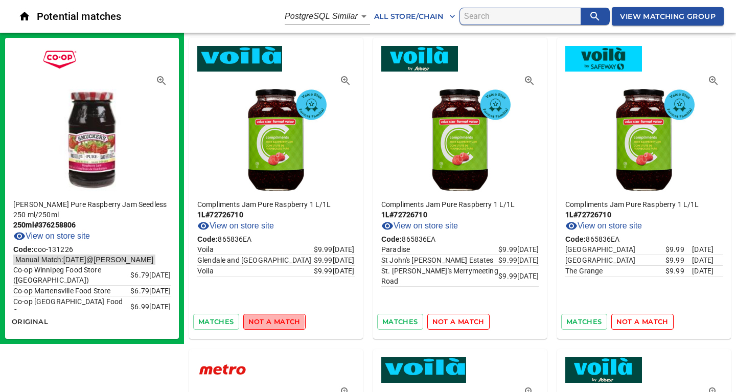
click at [259, 322] on span "not a match" at bounding box center [274, 322] width 52 height 12
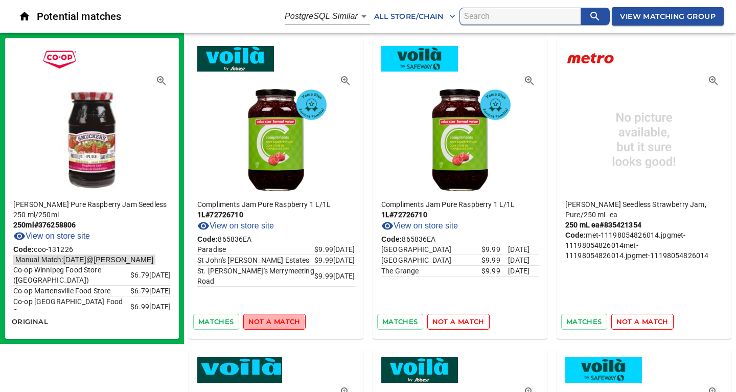
click at [259, 322] on span "not a match" at bounding box center [274, 322] width 52 height 12
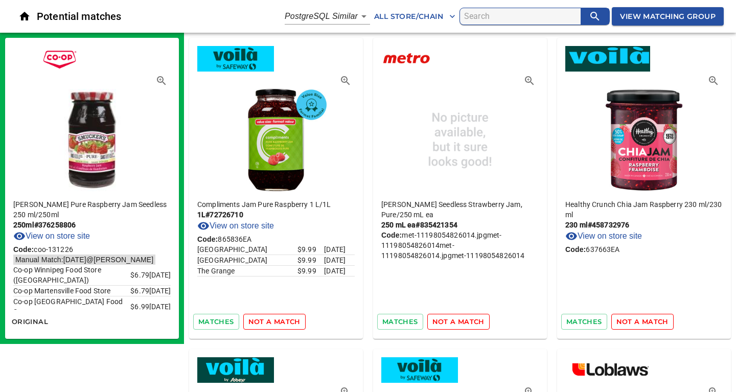
click at [259, 322] on span "not a match" at bounding box center [274, 322] width 52 height 12
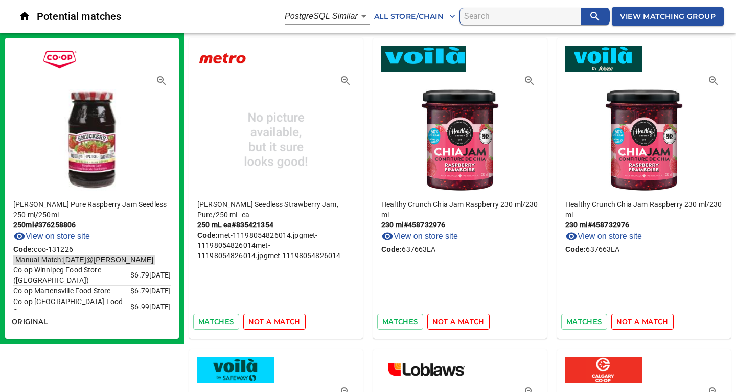
click at [259, 322] on span "not a match" at bounding box center [274, 322] width 52 height 12
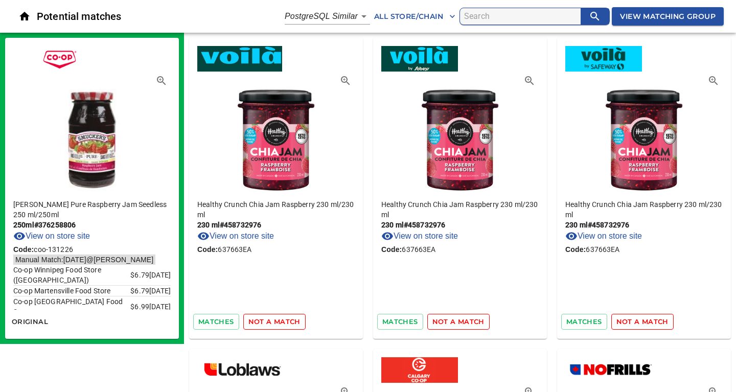
click at [259, 322] on span "not a match" at bounding box center [274, 322] width 52 height 12
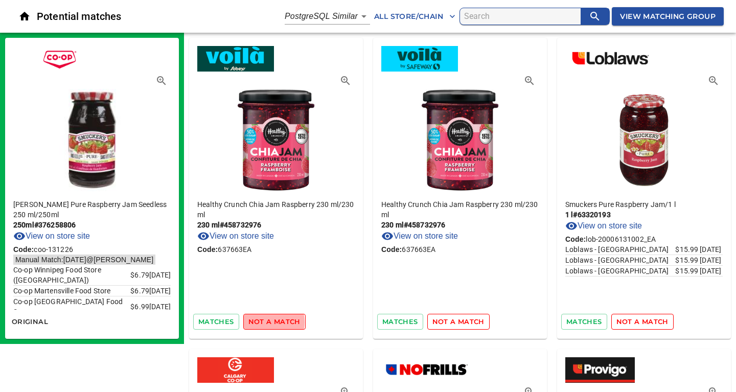
click at [259, 322] on span "not a match" at bounding box center [274, 322] width 52 height 12
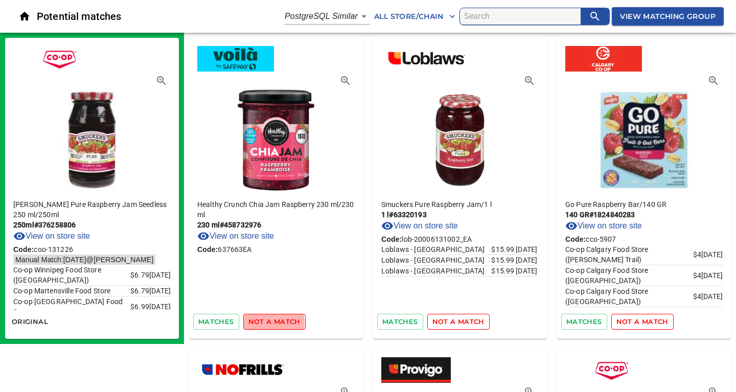
click at [259, 322] on span "not a match" at bounding box center [274, 322] width 52 height 12
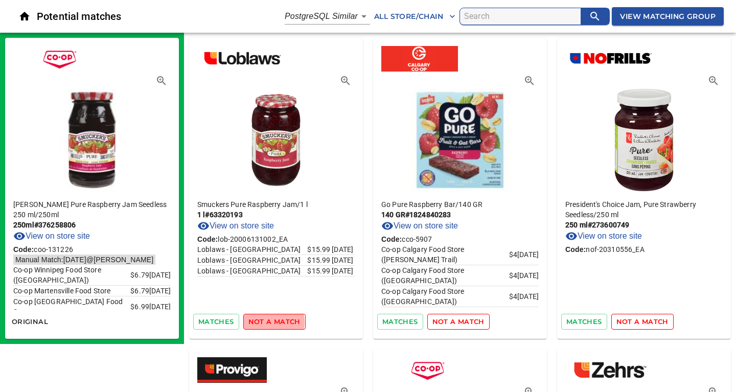
click at [259, 322] on span "not a match" at bounding box center [274, 322] width 52 height 12
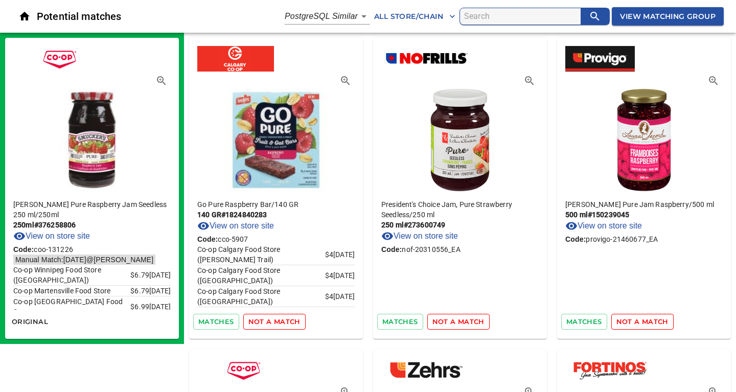
click at [259, 322] on span "not a match" at bounding box center [274, 322] width 52 height 12
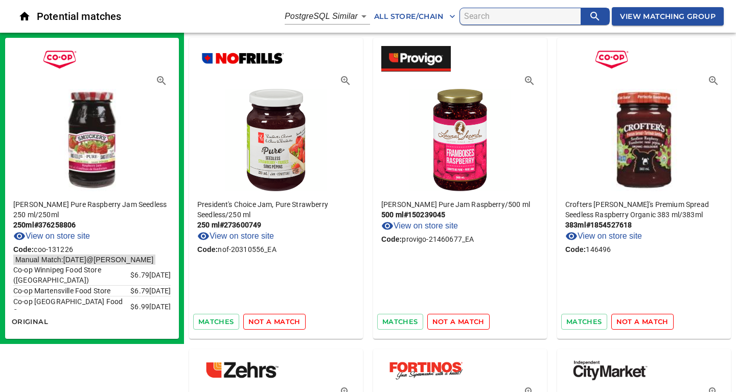
click at [259, 322] on span "not a match" at bounding box center [274, 322] width 52 height 12
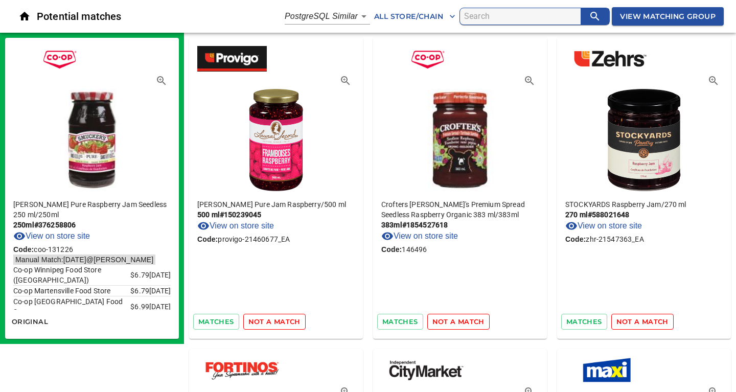
click at [259, 322] on span "not a match" at bounding box center [274, 322] width 52 height 12
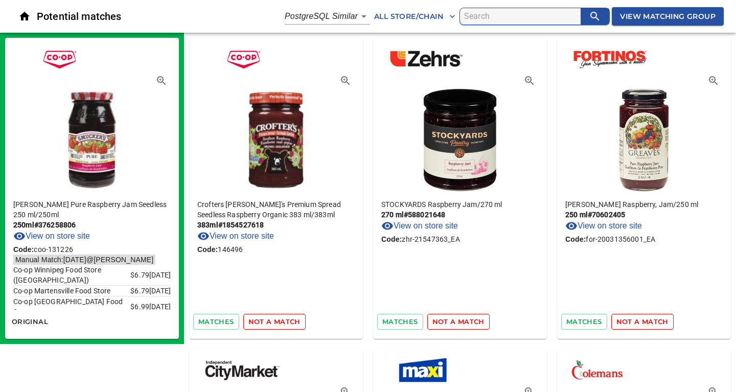
click at [259, 322] on span "not a match" at bounding box center [274, 322] width 52 height 12
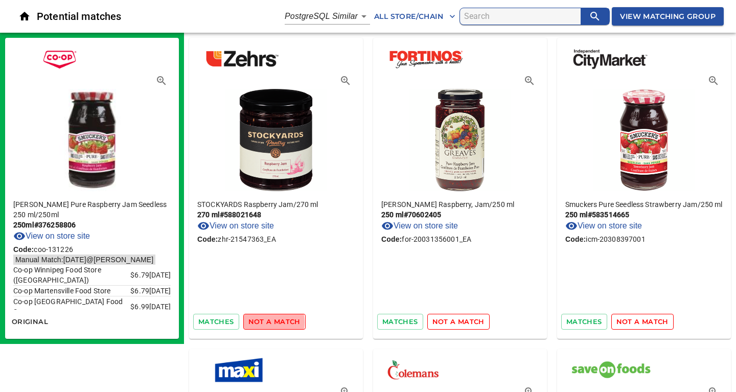
click at [259, 322] on span "not a match" at bounding box center [274, 322] width 52 height 12
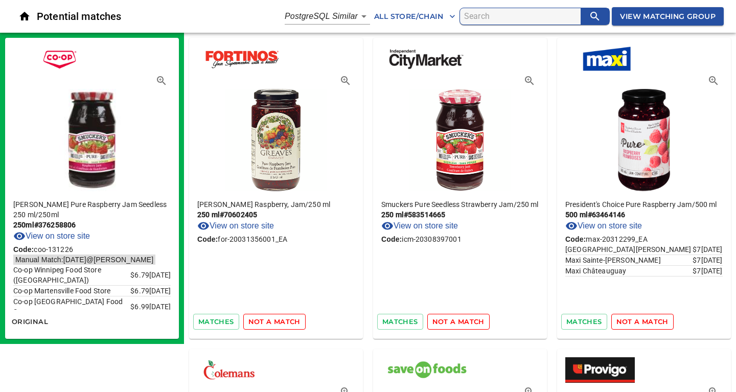
click at [259, 322] on span "not a match" at bounding box center [274, 322] width 52 height 12
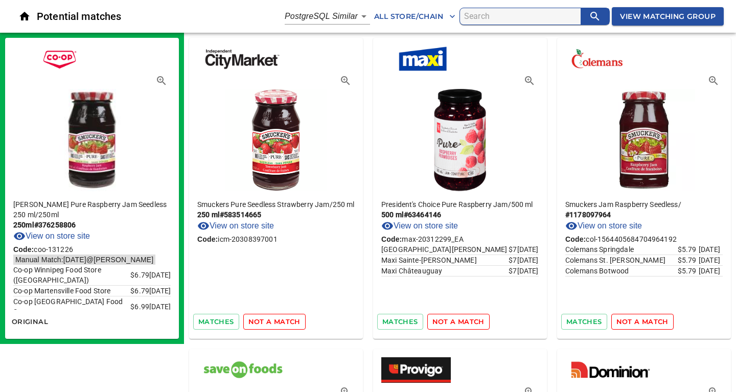
click at [259, 322] on span "not a match" at bounding box center [274, 322] width 52 height 12
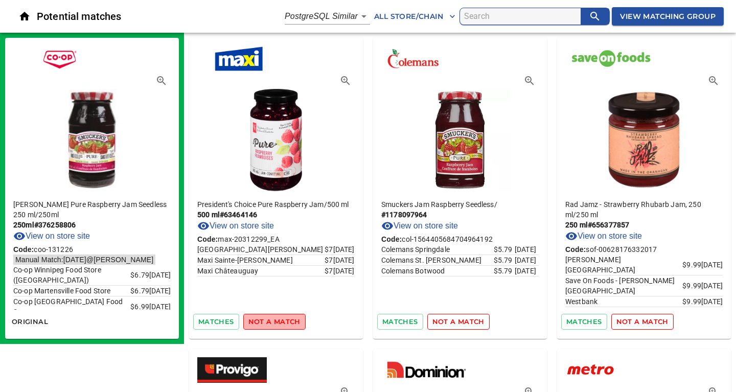
click at [275, 319] on span "not a match" at bounding box center [274, 322] width 52 height 12
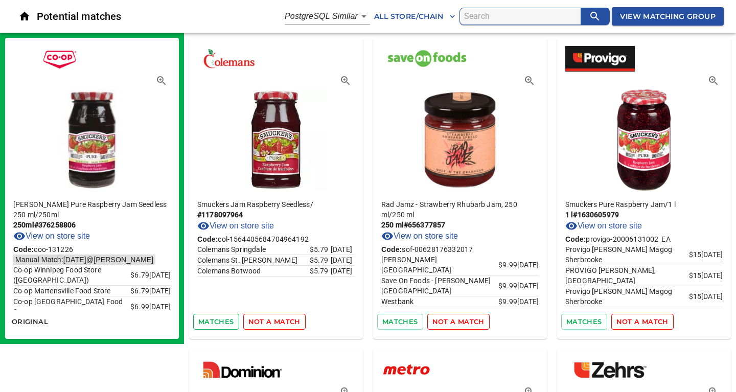
click at [208, 326] on span "matches" at bounding box center [216, 322] width 36 height 12
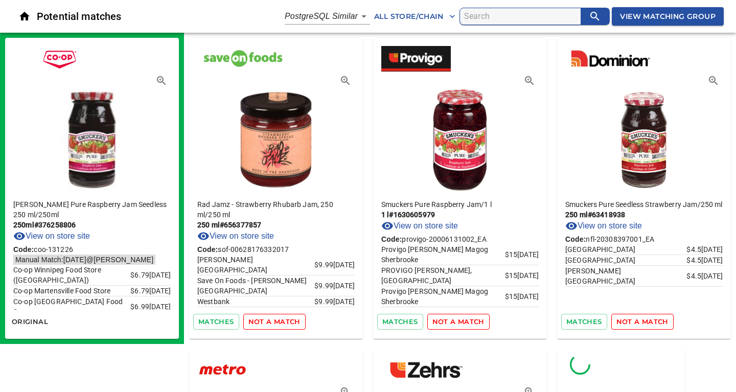
click at [259, 324] on span "not a match" at bounding box center [274, 322] width 52 height 12
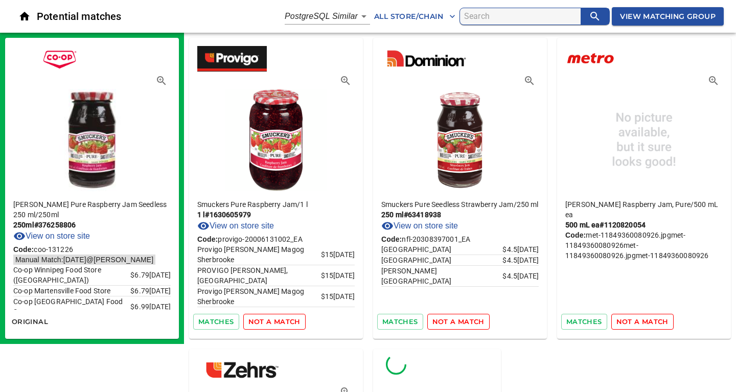
click at [259, 324] on span "not a match" at bounding box center [274, 322] width 52 height 12
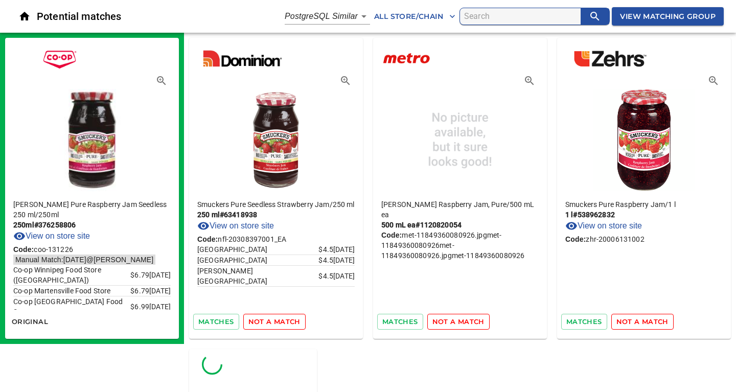
click at [262, 323] on span "not a match" at bounding box center [274, 322] width 52 height 12
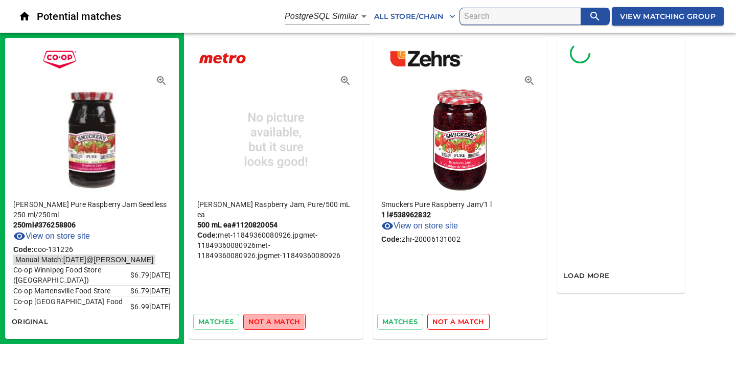
click at [262, 323] on span "not a match" at bounding box center [274, 322] width 52 height 12
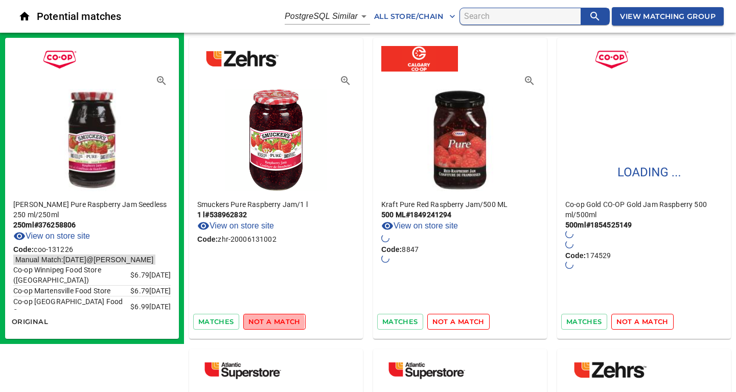
click at [262, 323] on span "not a match" at bounding box center [274, 322] width 52 height 12
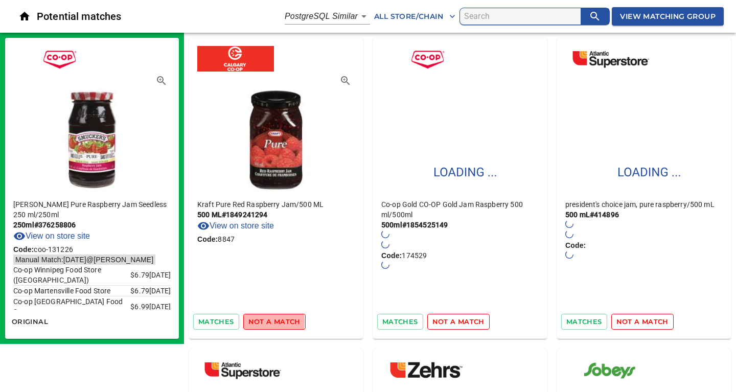
click at [262, 323] on span "not a match" at bounding box center [274, 322] width 52 height 12
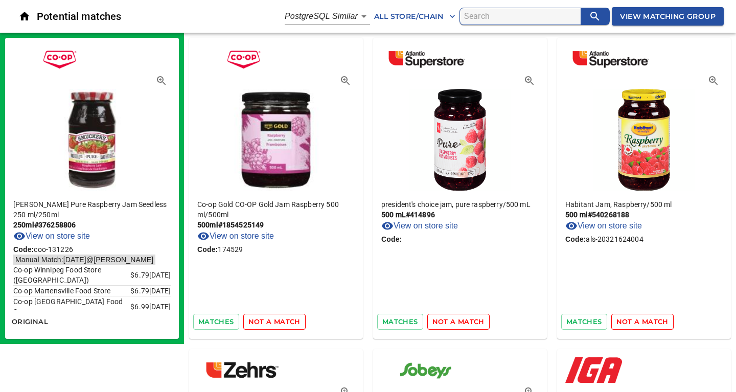
click at [262, 323] on span "not a match" at bounding box center [274, 322] width 52 height 12
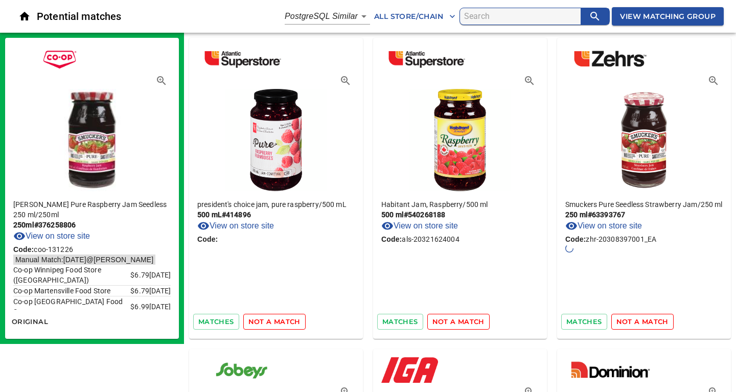
click at [262, 323] on span "not a match" at bounding box center [274, 322] width 52 height 12
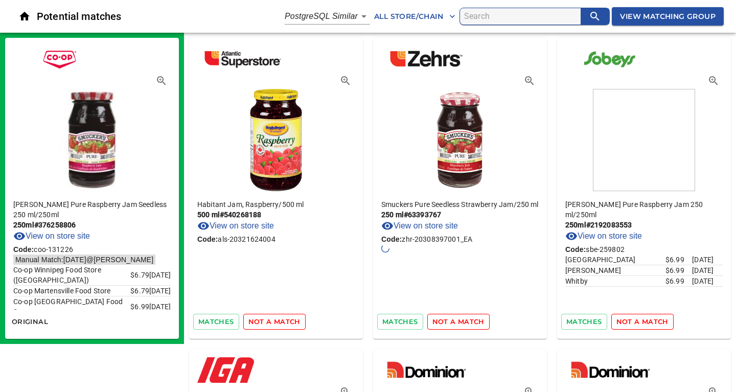
click at [262, 323] on span "not a match" at bounding box center [274, 322] width 52 height 12
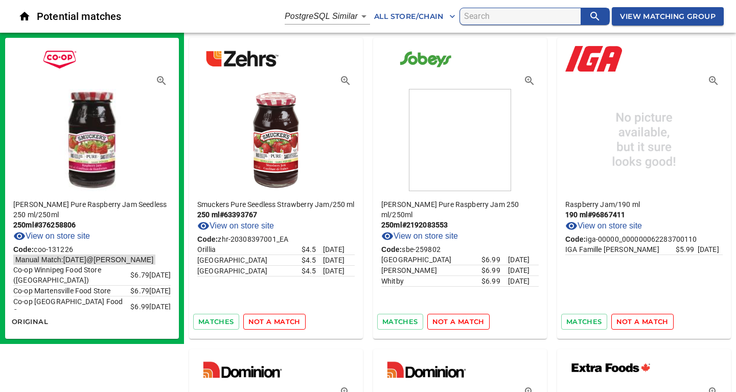
click at [262, 323] on span "not a match" at bounding box center [274, 322] width 52 height 12
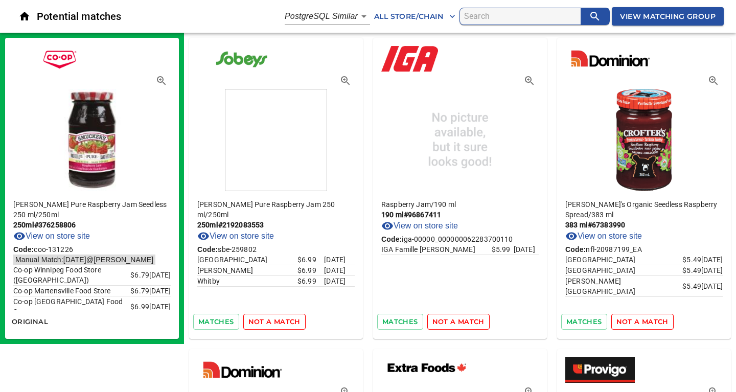
click at [287, 323] on span "not a match" at bounding box center [274, 322] width 52 height 12
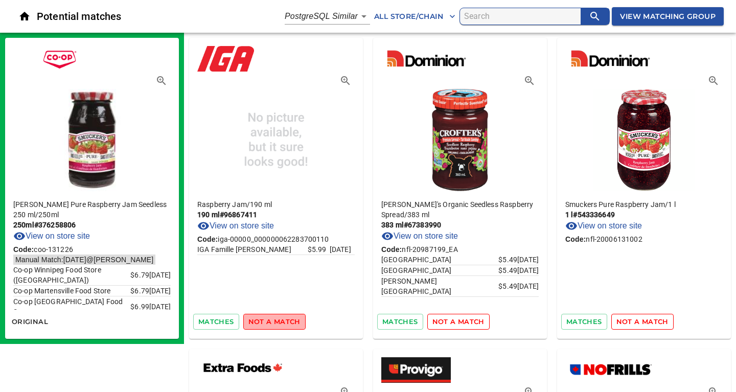
click at [287, 323] on span "not a match" at bounding box center [274, 322] width 52 height 12
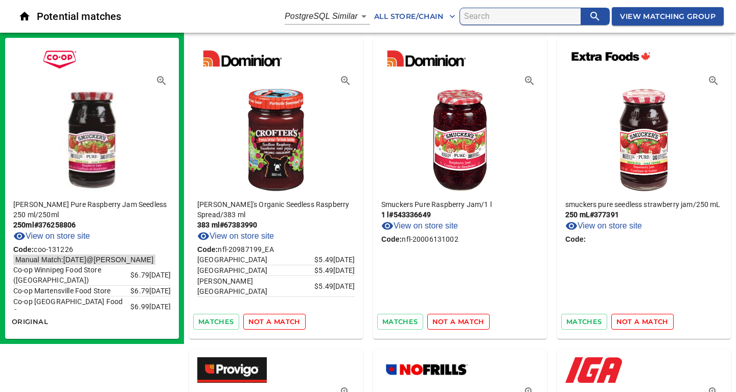
click at [287, 323] on span "not a match" at bounding box center [274, 322] width 52 height 12
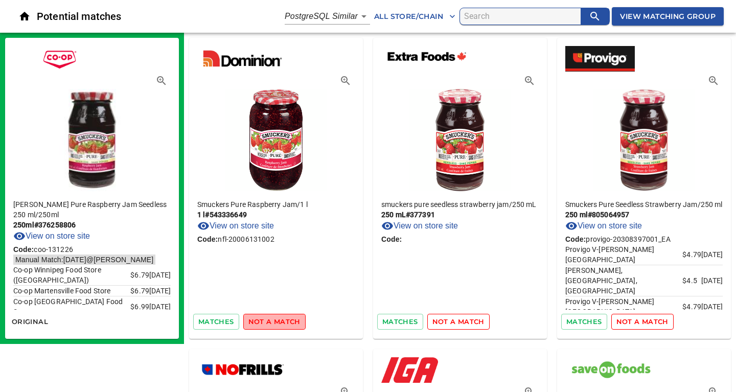
click at [287, 323] on span "not a match" at bounding box center [274, 322] width 52 height 12
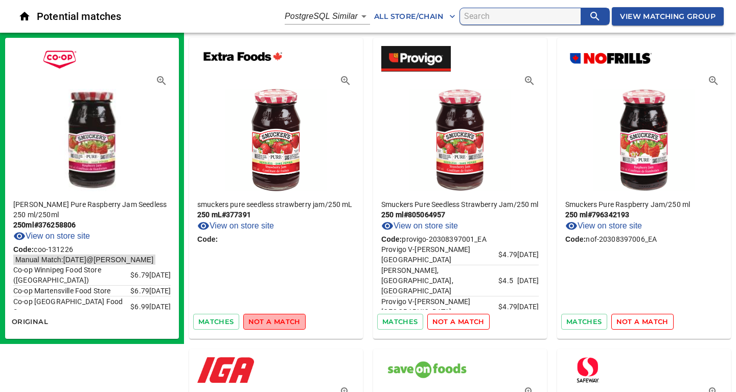
click at [287, 323] on span "not a match" at bounding box center [274, 322] width 52 height 12
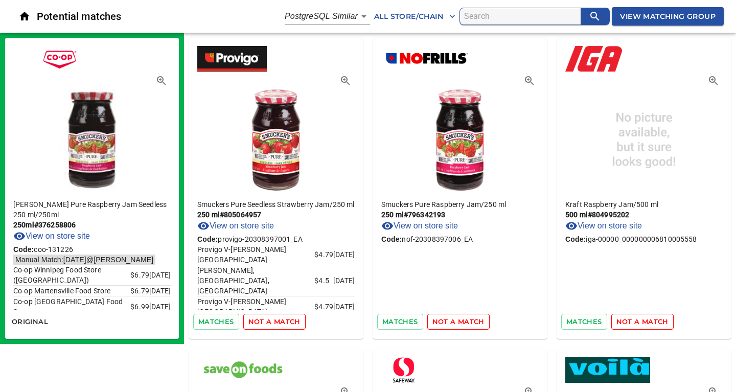
click at [287, 323] on span "not a match" at bounding box center [274, 322] width 52 height 12
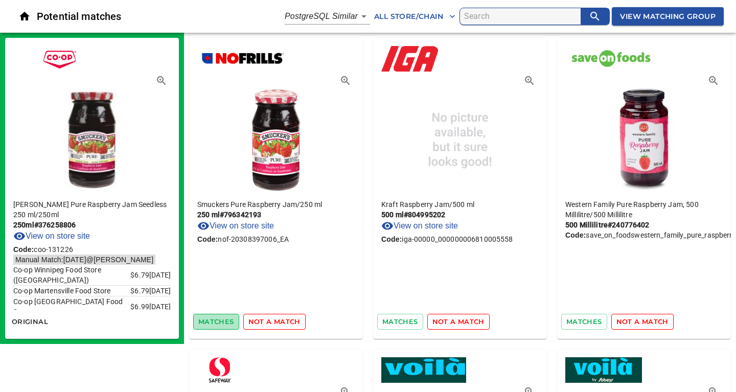
click at [224, 322] on span "matches" at bounding box center [216, 322] width 36 height 12
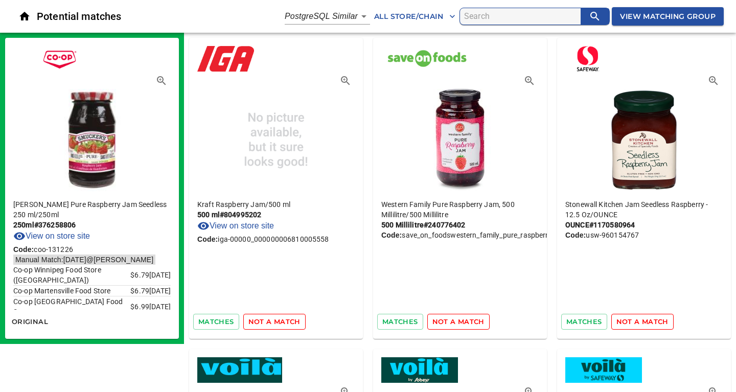
click at [281, 326] on span "not a match" at bounding box center [274, 322] width 52 height 12
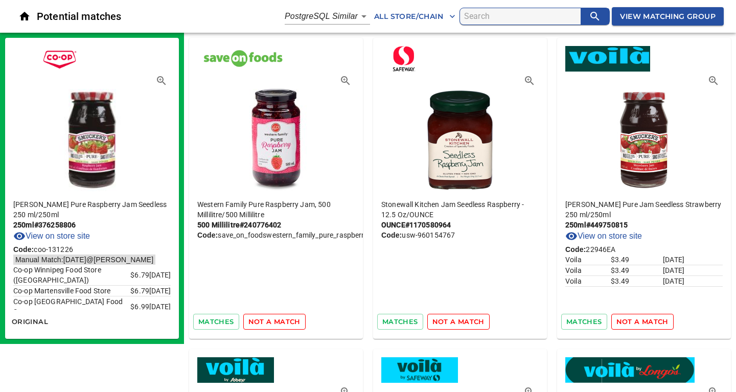
click at [281, 326] on span "not a match" at bounding box center [274, 322] width 52 height 12
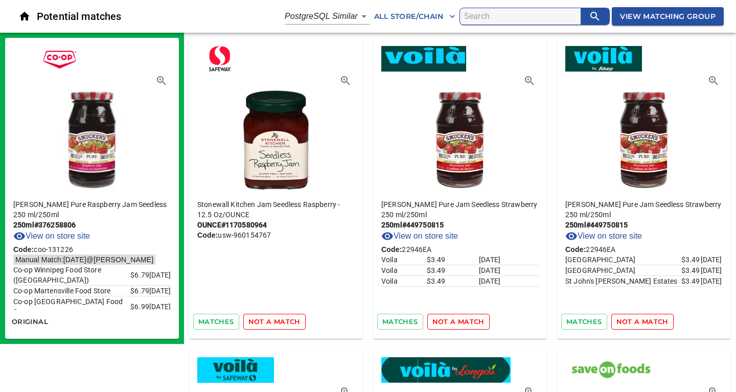
click at [281, 326] on span "not a match" at bounding box center [274, 322] width 52 height 12
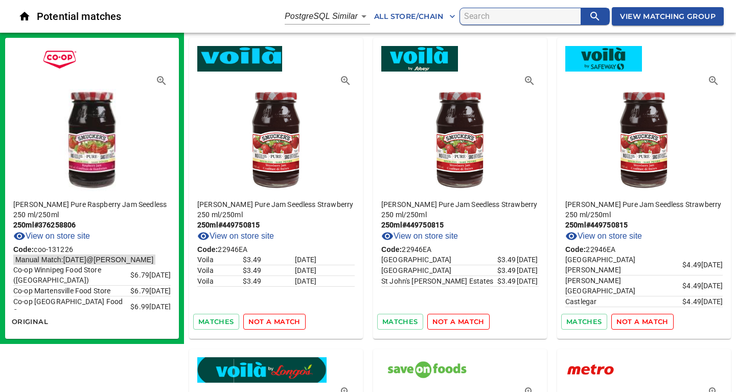
click at [281, 326] on span "not a match" at bounding box center [274, 322] width 52 height 12
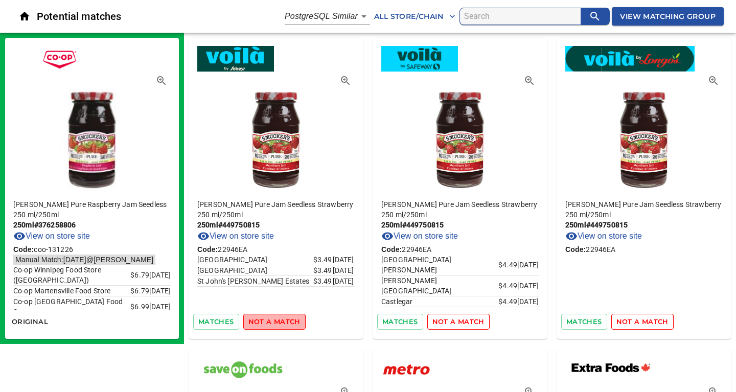
click at [281, 326] on span "not a match" at bounding box center [274, 322] width 52 height 12
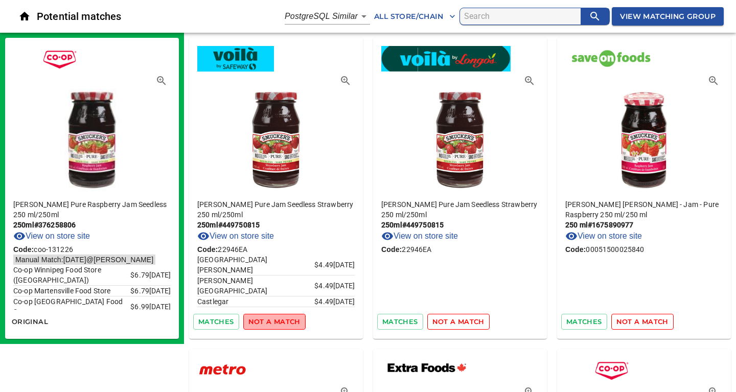
click at [281, 326] on span "not a match" at bounding box center [274, 322] width 52 height 12
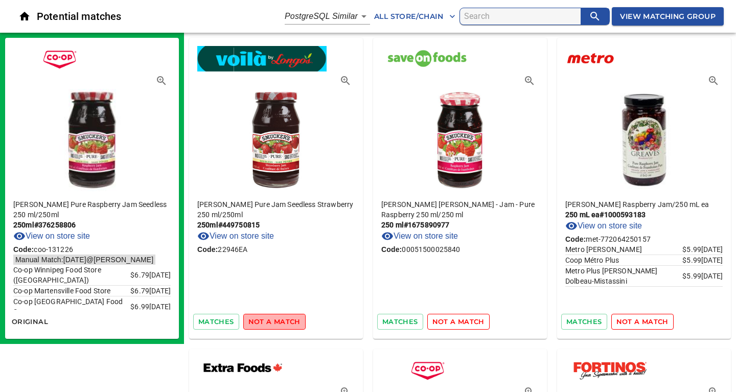
click at [281, 326] on span "not a match" at bounding box center [274, 322] width 52 height 12
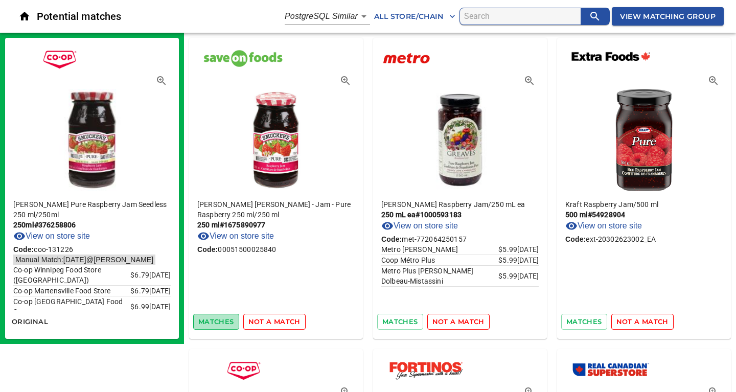
click at [224, 320] on span "matches" at bounding box center [216, 322] width 36 height 12
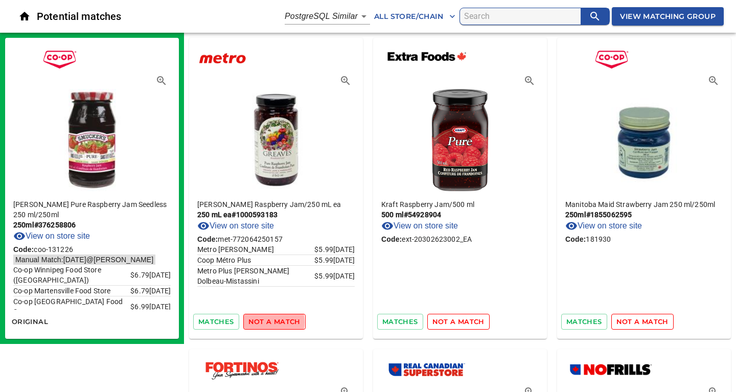
click at [259, 322] on span "not a match" at bounding box center [274, 322] width 52 height 12
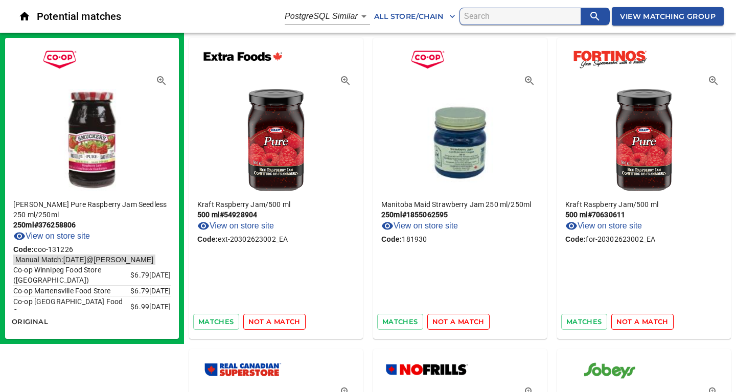
click at [259, 322] on span "not a match" at bounding box center [274, 322] width 52 height 12
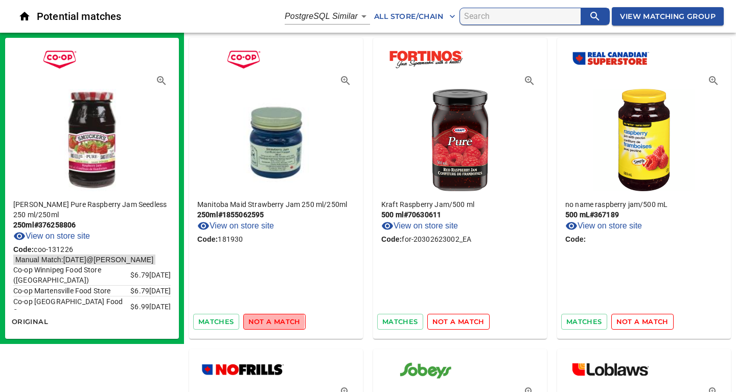
click at [259, 322] on span "not a match" at bounding box center [274, 322] width 52 height 12
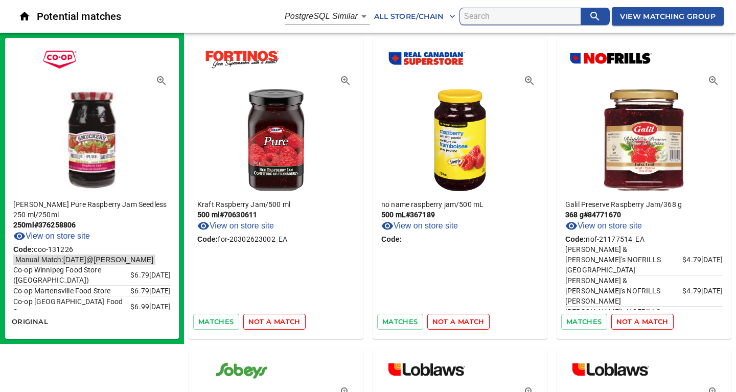
click at [259, 322] on span "not a match" at bounding box center [274, 322] width 52 height 12
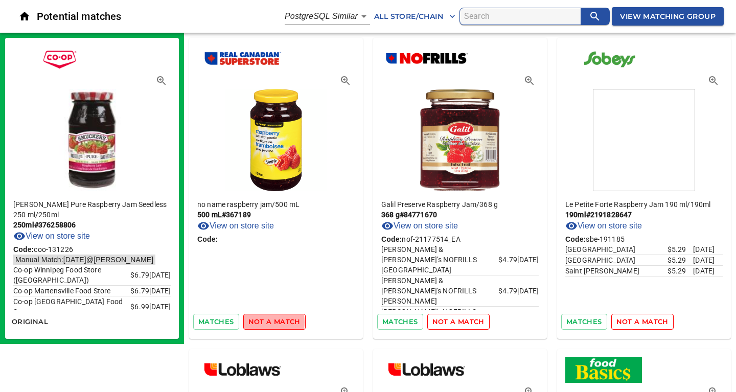
click at [259, 322] on span "not a match" at bounding box center [274, 322] width 52 height 12
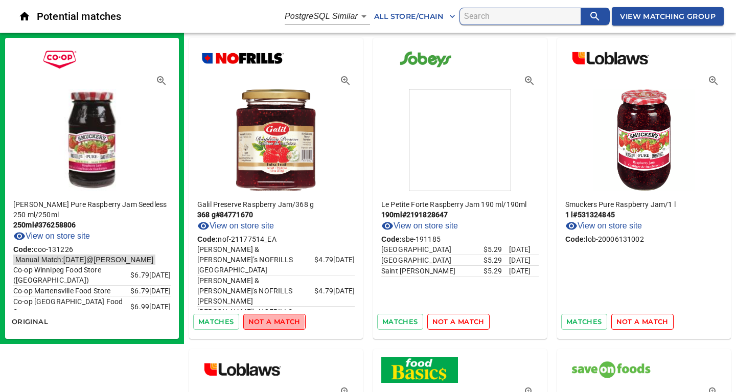
click at [259, 322] on span "not a match" at bounding box center [274, 322] width 52 height 12
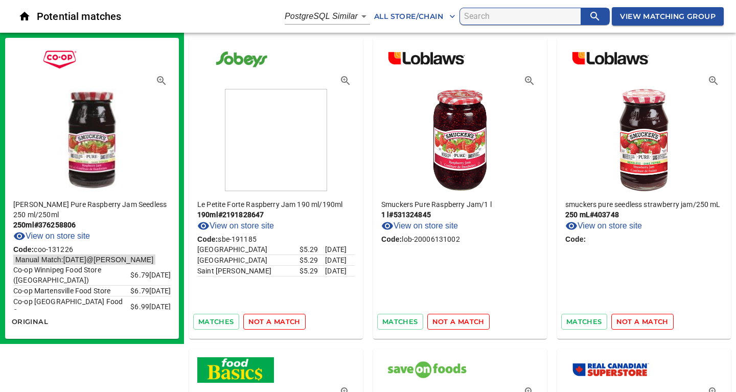
click at [259, 322] on span "not a match" at bounding box center [274, 322] width 52 height 12
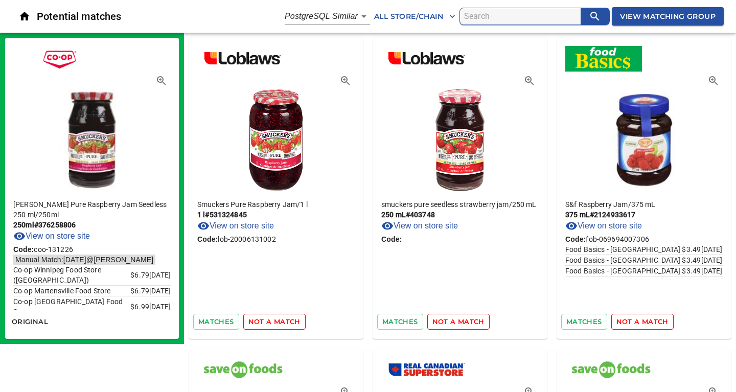
click at [259, 322] on span "not a match" at bounding box center [274, 322] width 52 height 12
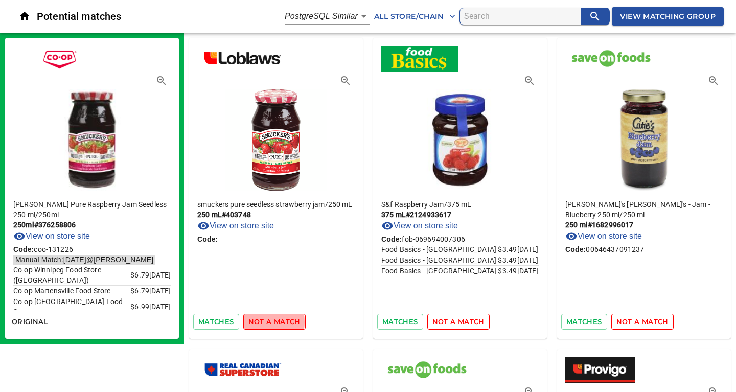
click at [259, 322] on span "not a match" at bounding box center [274, 322] width 52 height 12
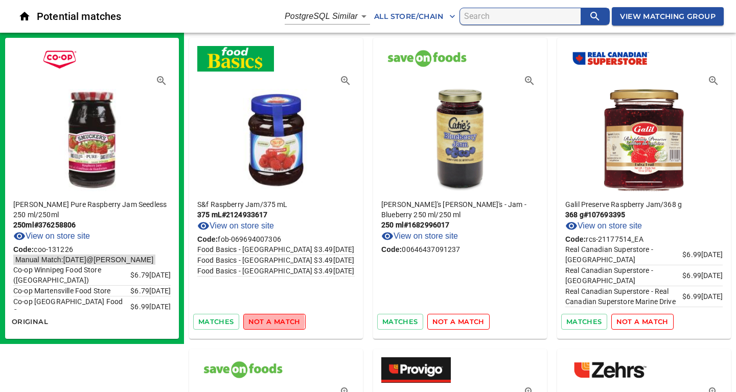
click at [259, 322] on span "not a match" at bounding box center [274, 322] width 52 height 12
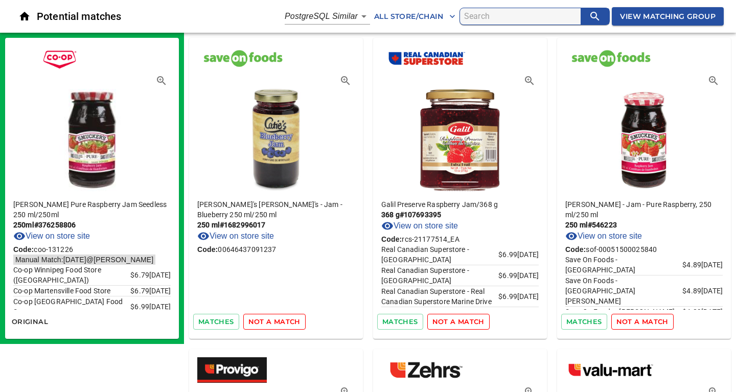
click at [259, 322] on span "not a match" at bounding box center [274, 322] width 52 height 12
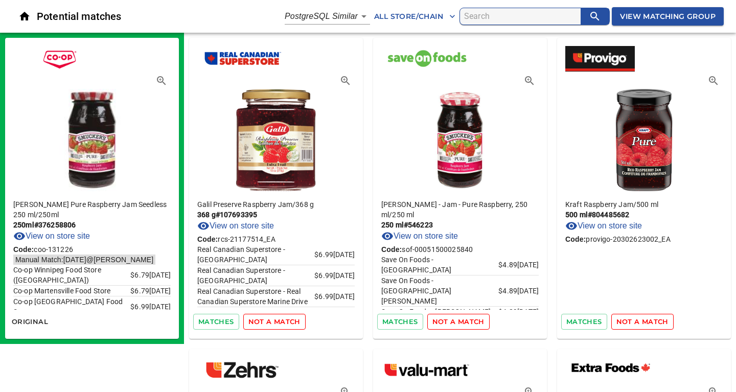
click at [259, 322] on span "not a match" at bounding box center [274, 322] width 52 height 12
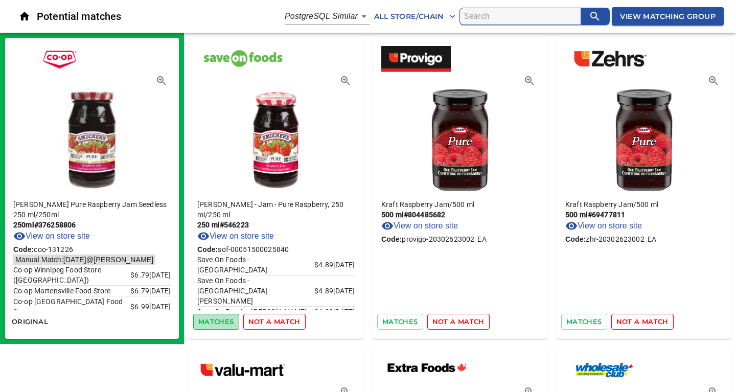
click at [221, 323] on span "matches" at bounding box center [216, 322] width 36 height 12
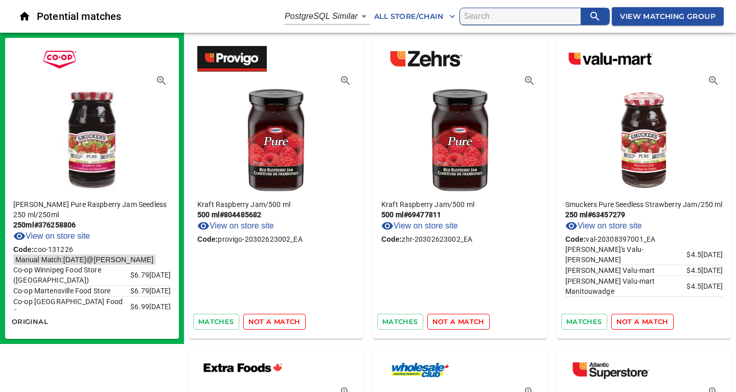
click at [288, 323] on span "not a match" at bounding box center [274, 322] width 52 height 12
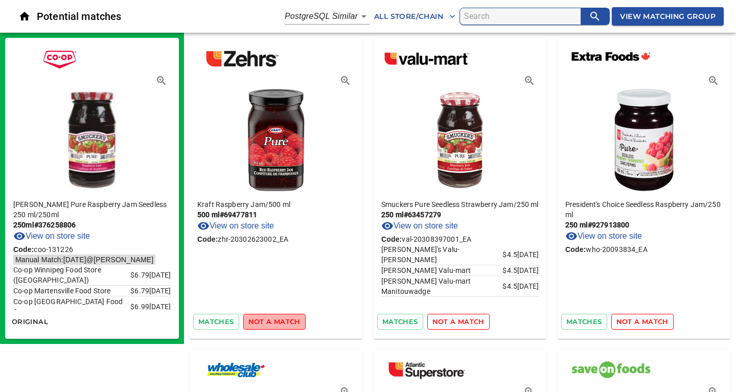
click at [288, 323] on span "not a match" at bounding box center [274, 322] width 52 height 12
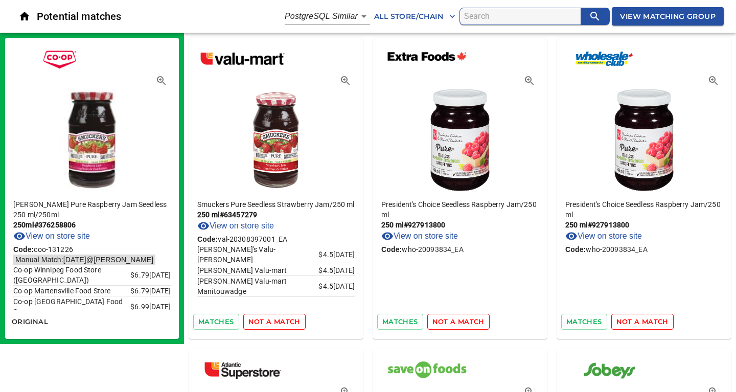
click at [288, 323] on span "not a match" at bounding box center [274, 322] width 52 height 12
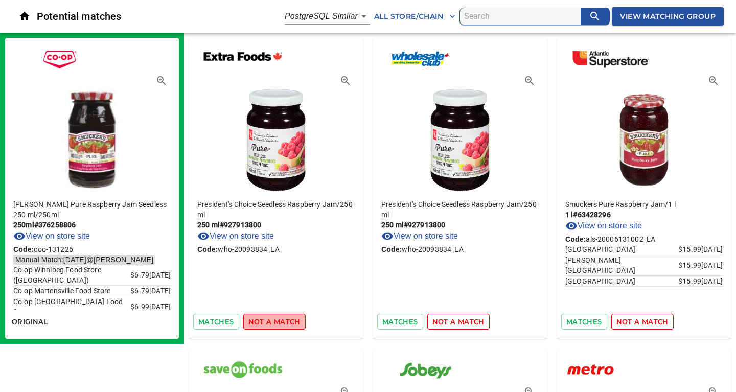
click at [288, 323] on span "not a match" at bounding box center [274, 322] width 52 height 12
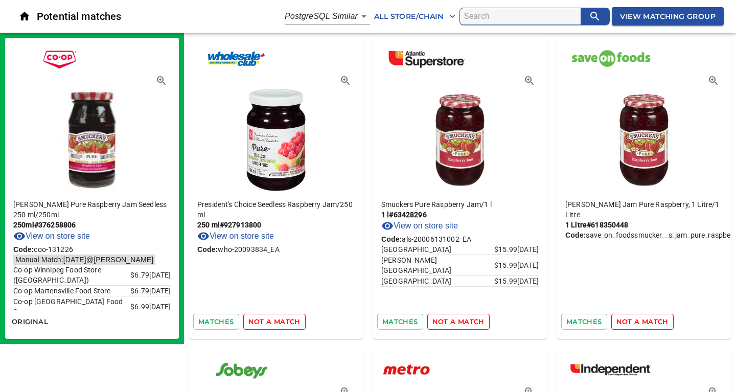
click at [288, 323] on span "not a match" at bounding box center [274, 322] width 52 height 12
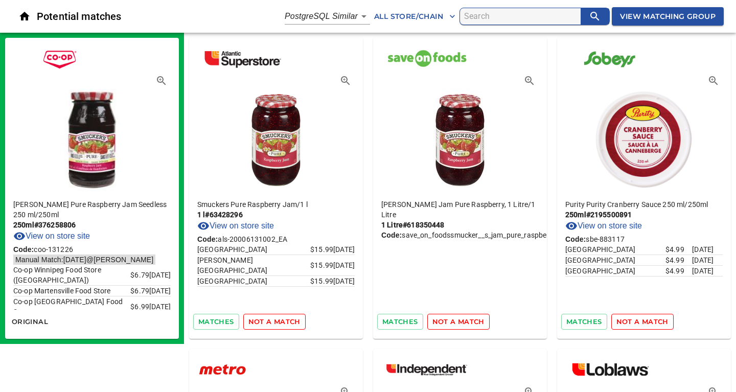
click at [273, 322] on span "not a match" at bounding box center [274, 322] width 52 height 12
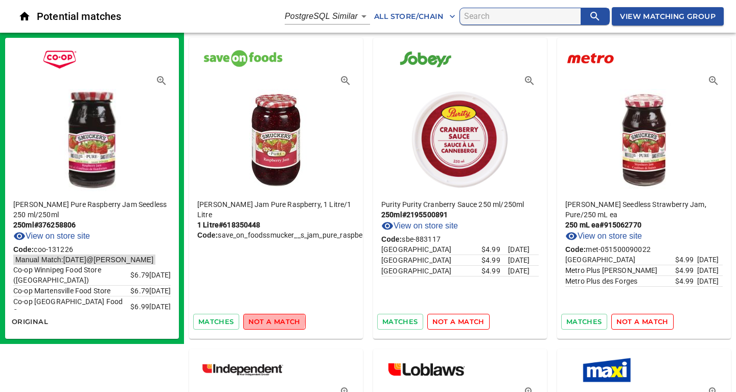
click at [273, 322] on span "not a match" at bounding box center [274, 322] width 52 height 12
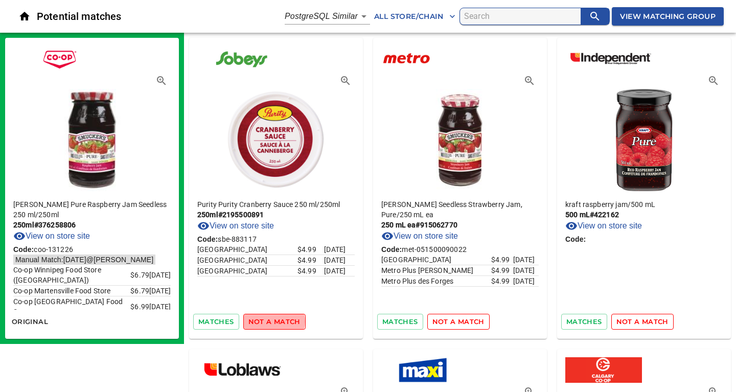
click at [273, 322] on span "not a match" at bounding box center [274, 322] width 52 height 12
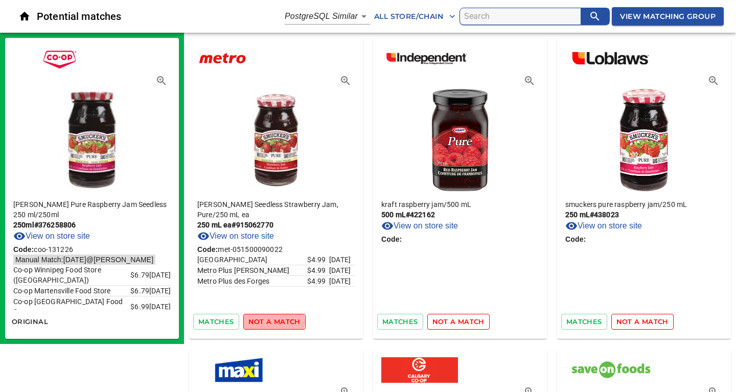
click at [273, 322] on span "not a match" at bounding box center [274, 322] width 52 height 12
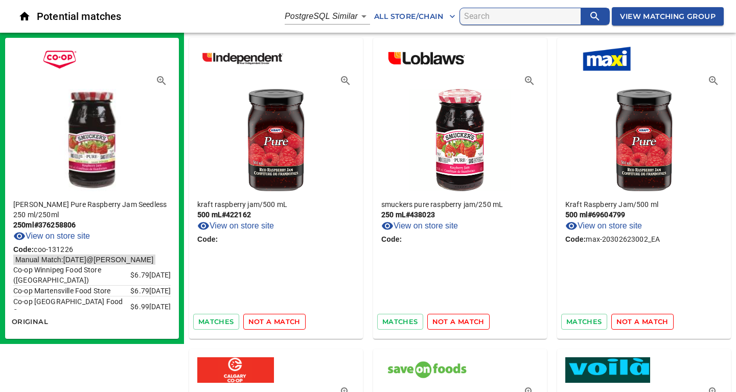
click at [273, 322] on span "not a match" at bounding box center [274, 322] width 52 height 12
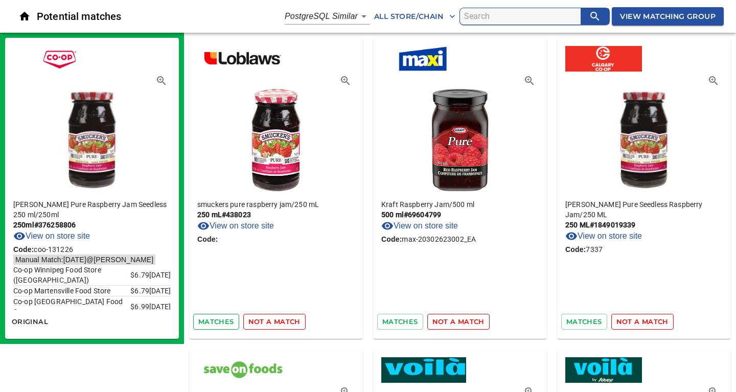
click at [222, 323] on span "matches" at bounding box center [216, 322] width 36 height 12
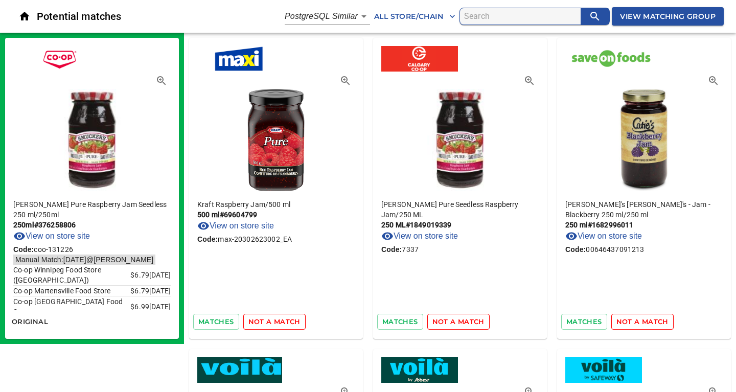
click at [267, 324] on span "not a match" at bounding box center [274, 322] width 52 height 12
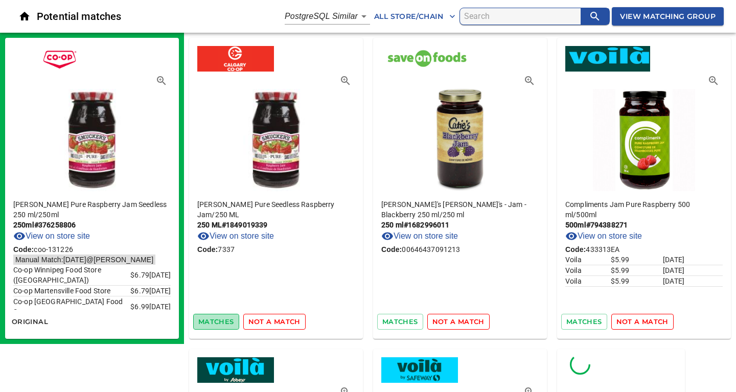
click at [217, 324] on span "matches" at bounding box center [216, 322] width 36 height 12
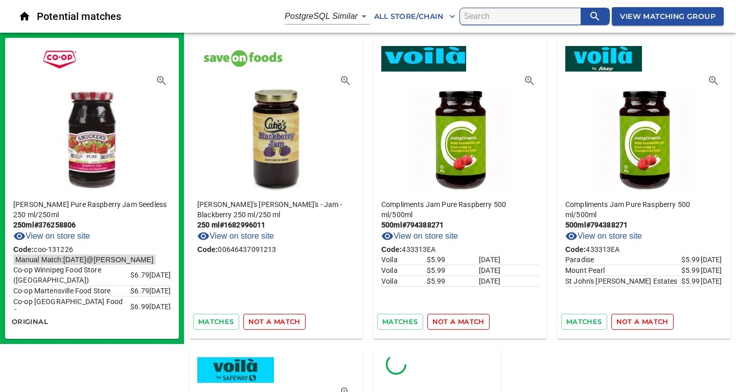
click at [267, 324] on span "not a match" at bounding box center [274, 322] width 52 height 12
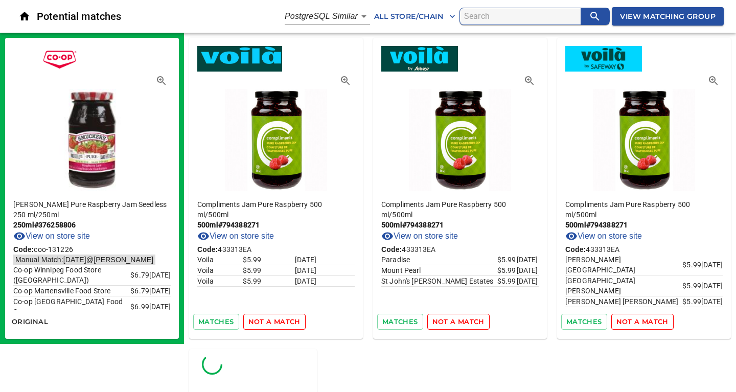
click at [267, 324] on span "not a match" at bounding box center [274, 322] width 52 height 12
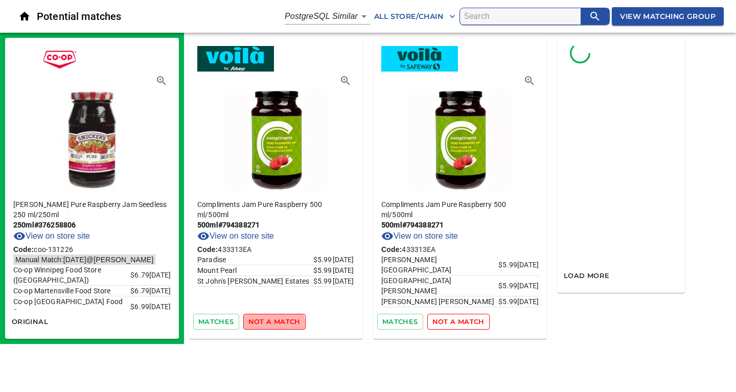
click at [267, 324] on span "not a match" at bounding box center [274, 322] width 52 height 12
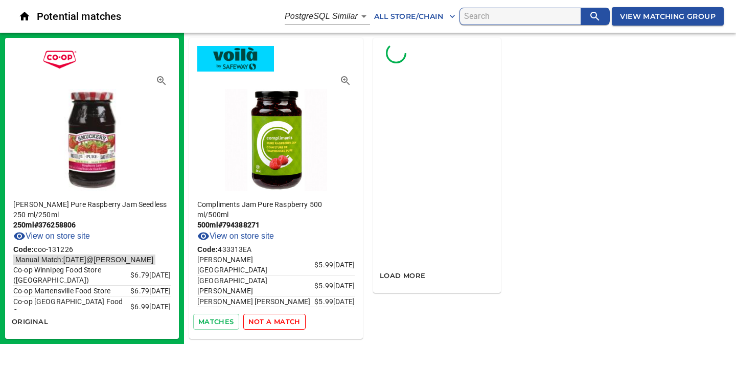
click at [267, 324] on span "not a match" at bounding box center [274, 322] width 52 height 12
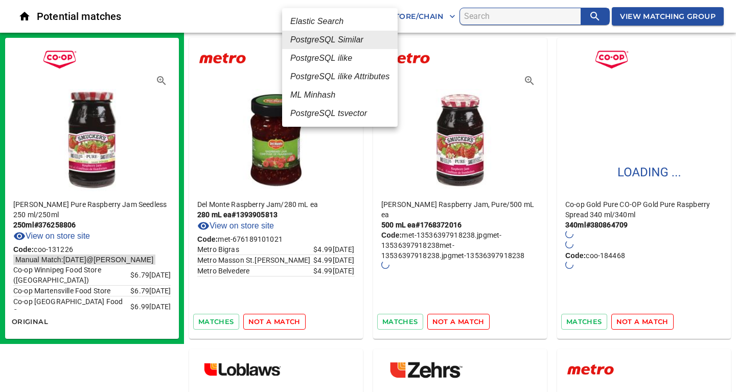
click at [311, 96] on em "ML Minhash" at bounding box center [312, 95] width 45 height 12
type input "3"
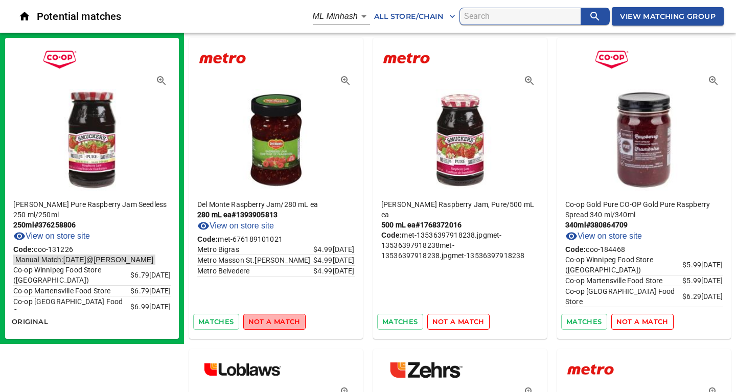
click at [272, 322] on span "not a match" at bounding box center [274, 322] width 52 height 12
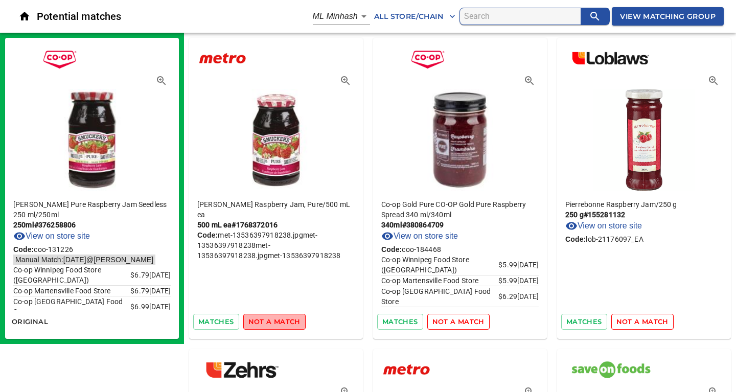
click at [288, 324] on span "not a match" at bounding box center [274, 322] width 52 height 12
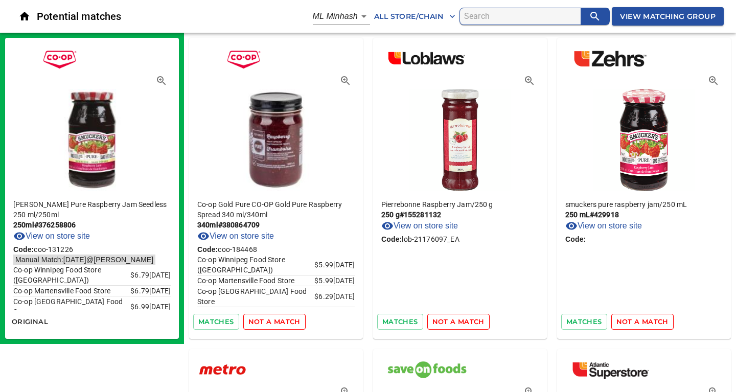
click at [280, 323] on span "not a match" at bounding box center [274, 322] width 52 height 12
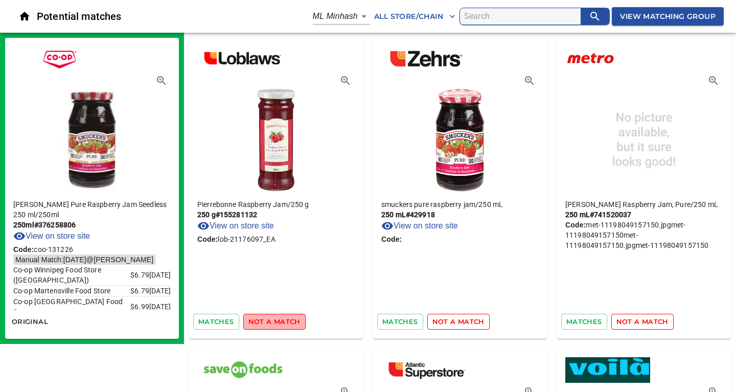
click at [280, 323] on span "not a match" at bounding box center [274, 322] width 52 height 12
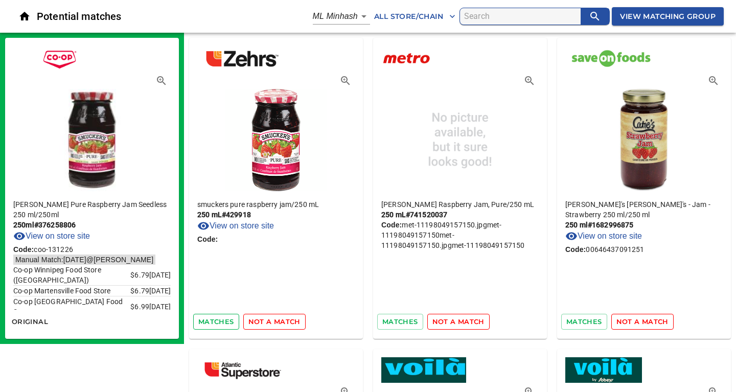
click at [209, 324] on span "matches" at bounding box center [216, 322] width 36 height 12
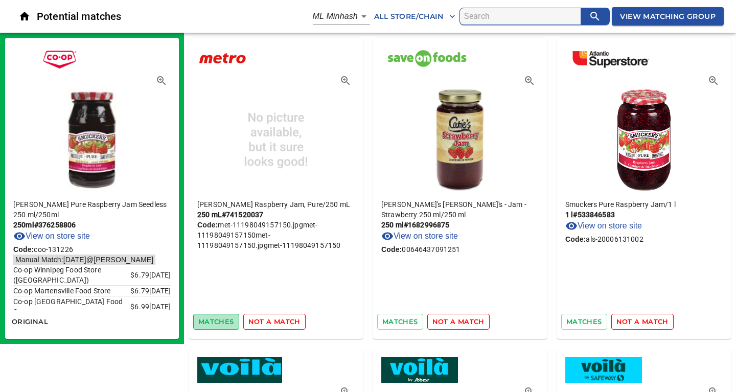
click at [222, 318] on span "matches" at bounding box center [216, 322] width 36 height 12
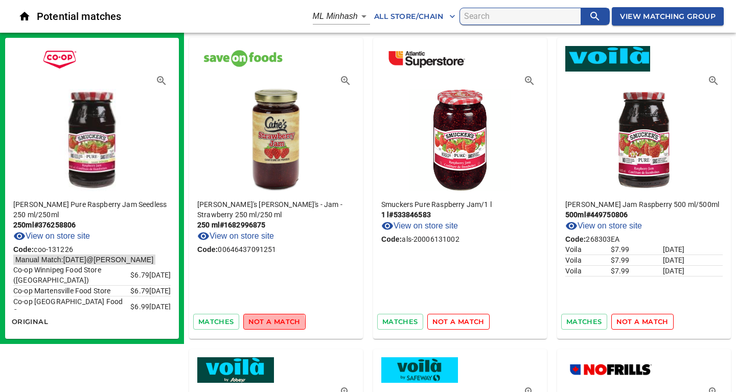
click at [263, 324] on span "not a match" at bounding box center [274, 322] width 52 height 12
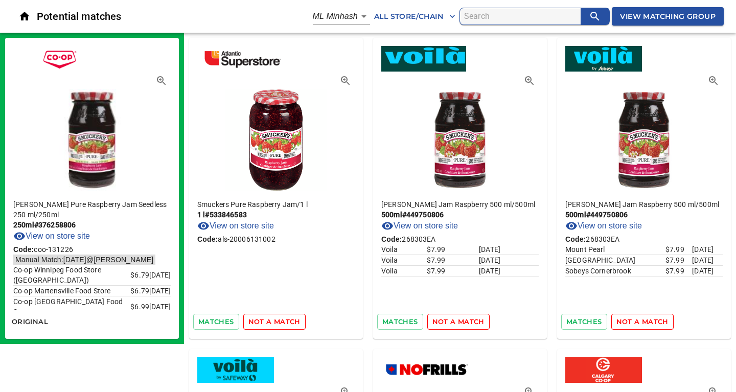
click at [261, 321] on span "not a match" at bounding box center [274, 322] width 52 height 12
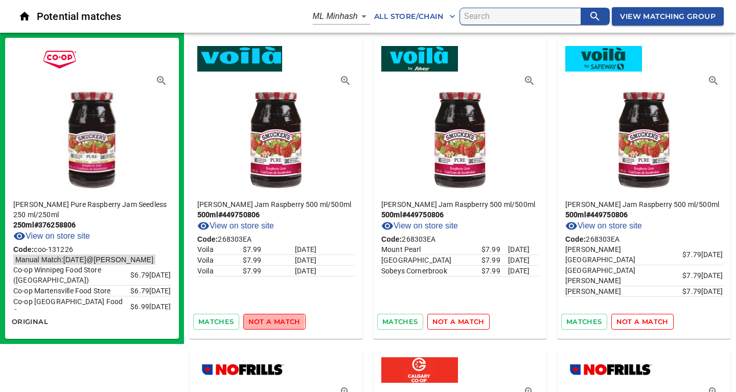
click at [261, 321] on span "not a match" at bounding box center [274, 322] width 52 height 12
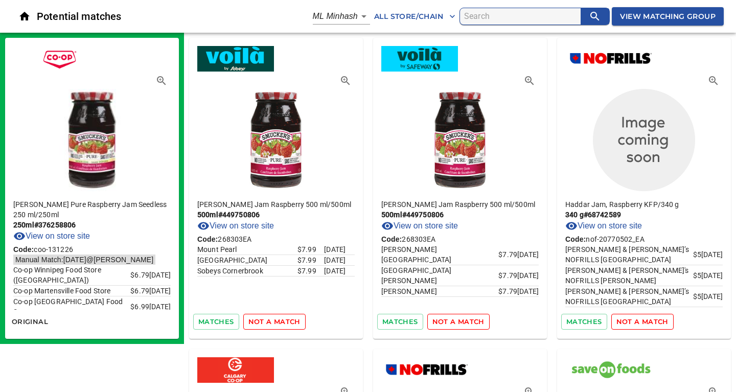
click at [261, 321] on span "not a match" at bounding box center [274, 322] width 52 height 12
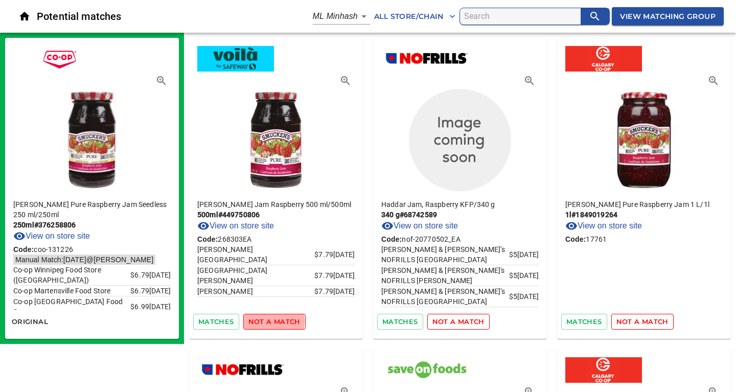
click at [261, 321] on span "not a match" at bounding box center [274, 322] width 52 height 12
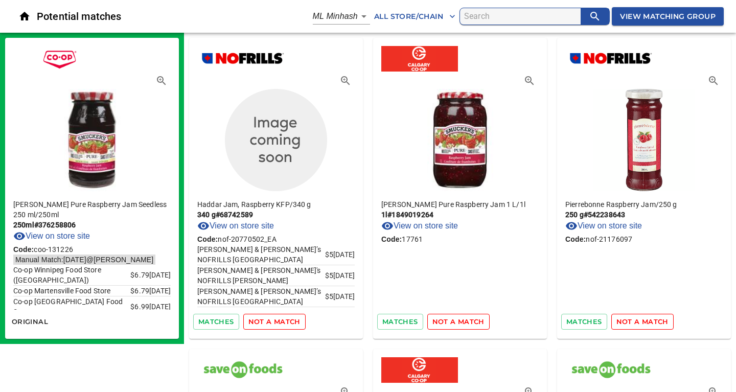
click at [261, 321] on span "not a match" at bounding box center [274, 322] width 52 height 12
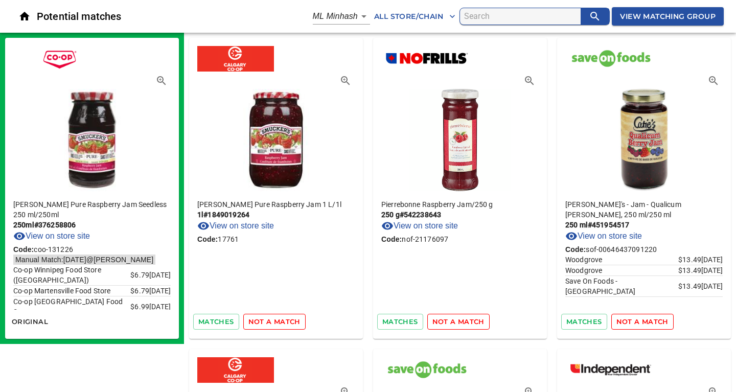
click at [261, 321] on span "not a match" at bounding box center [274, 322] width 52 height 12
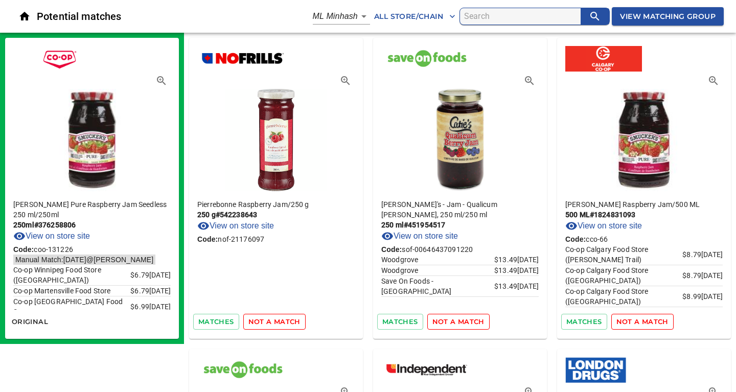
click at [261, 321] on span "not a match" at bounding box center [274, 322] width 52 height 12
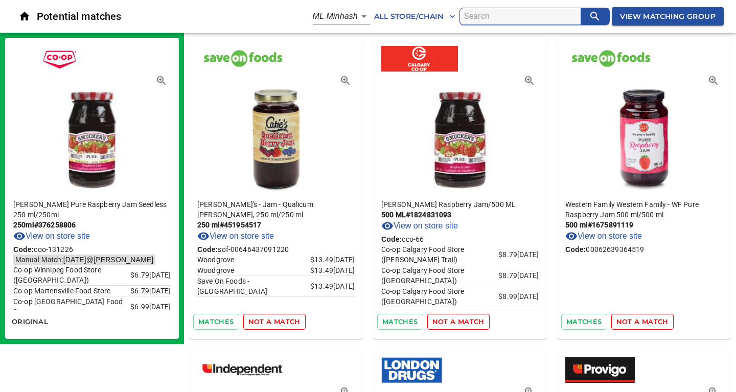
click at [261, 321] on span "not a match" at bounding box center [274, 322] width 52 height 12
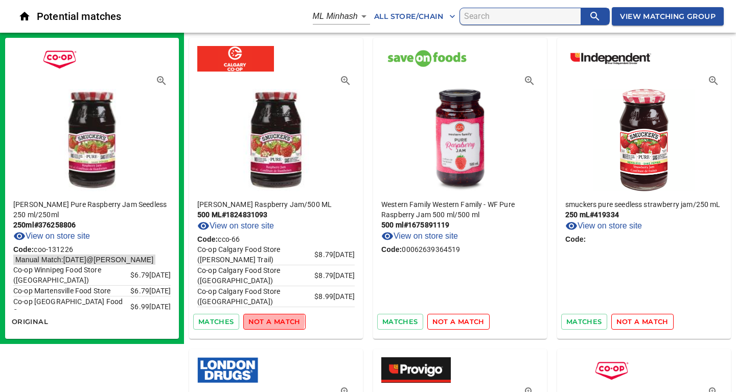
click at [261, 321] on span "not a match" at bounding box center [274, 322] width 52 height 12
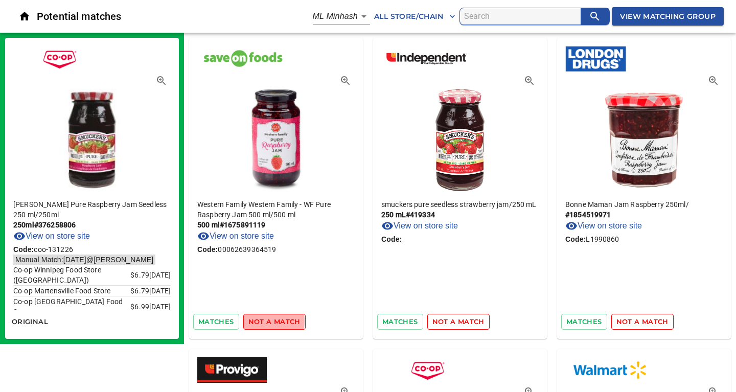
click at [261, 321] on span "not a match" at bounding box center [274, 322] width 52 height 12
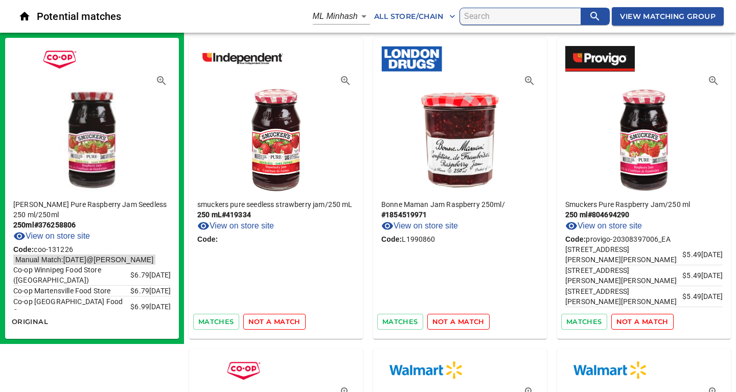
click at [261, 321] on span "not a match" at bounding box center [274, 322] width 52 height 12
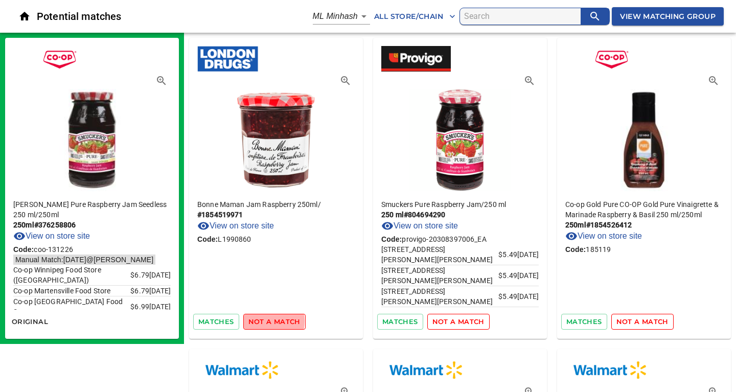
click at [261, 321] on span "not a match" at bounding box center [274, 322] width 52 height 12
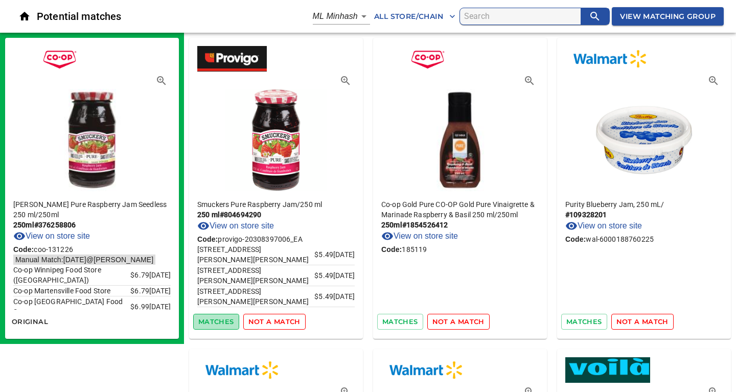
click at [206, 319] on span "matches" at bounding box center [216, 322] width 36 height 12
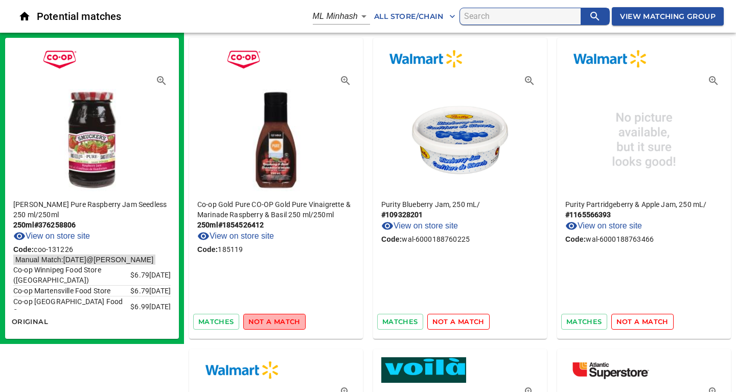
click at [276, 321] on span "not a match" at bounding box center [274, 322] width 52 height 12
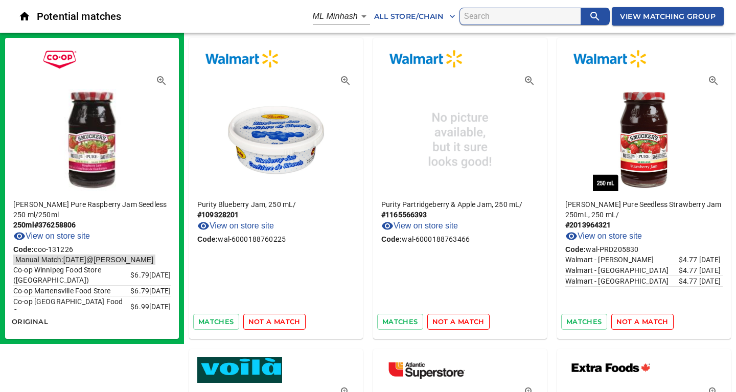
click at [276, 321] on span "not a match" at bounding box center [274, 322] width 52 height 12
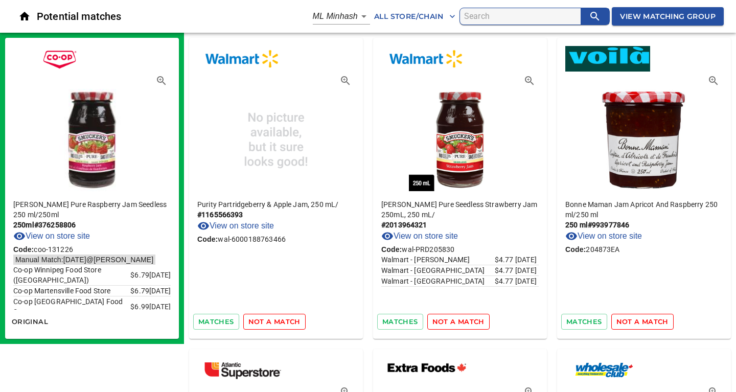
click at [276, 321] on span "not a match" at bounding box center [274, 322] width 52 height 12
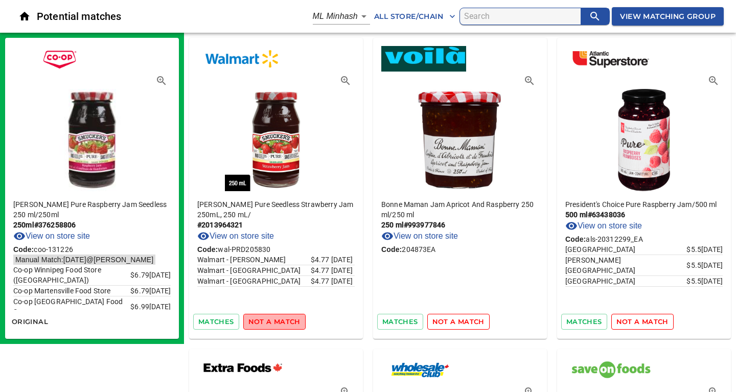
click at [276, 321] on span "not a match" at bounding box center [274, 322] width 52 height 12
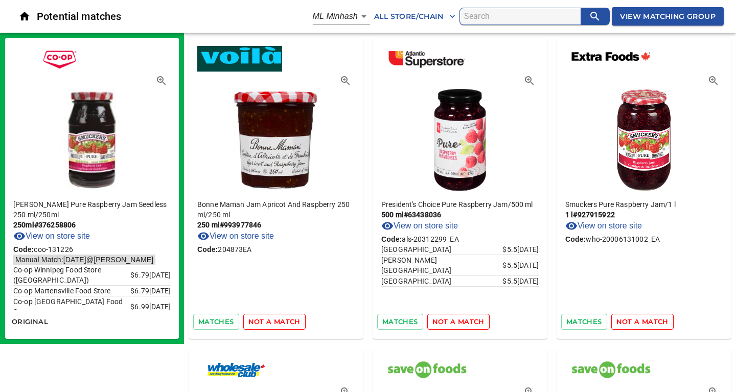
click at [276, 321] on span "not a match" at bounding box center [274, 322] width 52 height 12
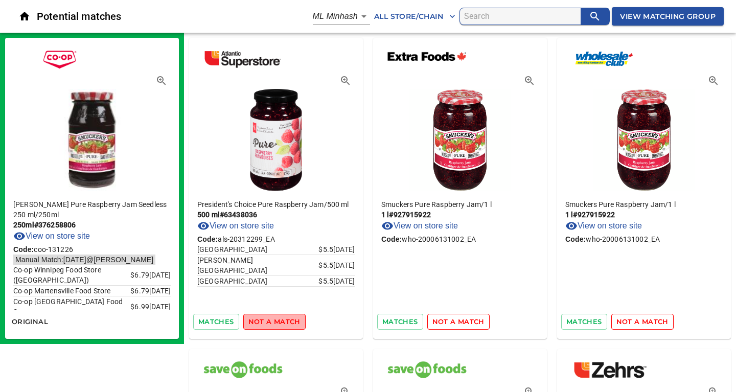
click at [276, 321] on span "not a match" at bounding box center [274, 322] width 52 height 12
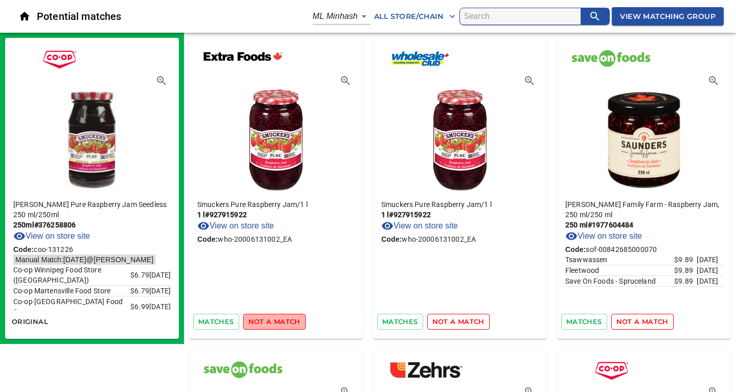
click at [276, 321] on span "not a match" at bounding box center [274, 322] width 52 height 12
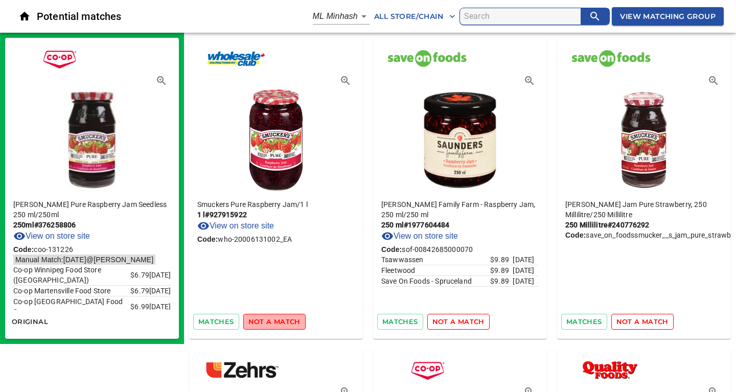
click at [276, 321] on span "not a match" at bounding box center [274, 322] width 52 height 12
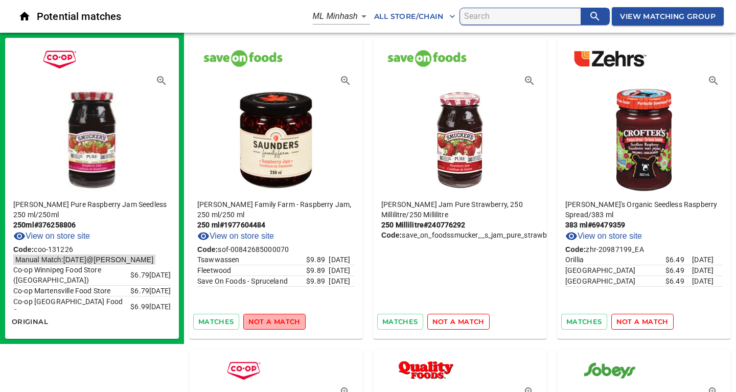
click at [276, 321] on span "not a match" at bounding box center [274, 322] width 52 height 12
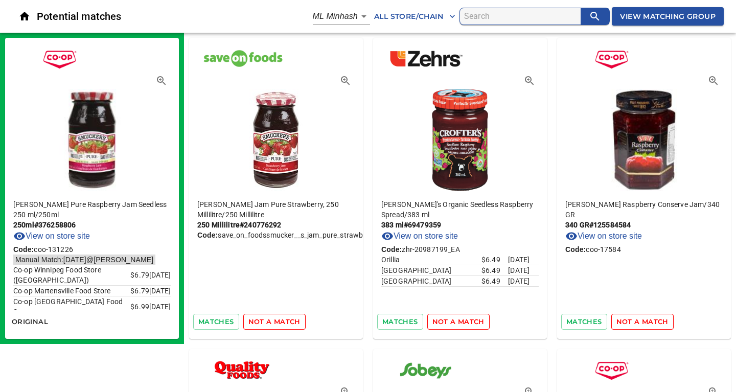
click at [276, 321] on span "not a match" at bounding box center [274, 322] width 52 height 12
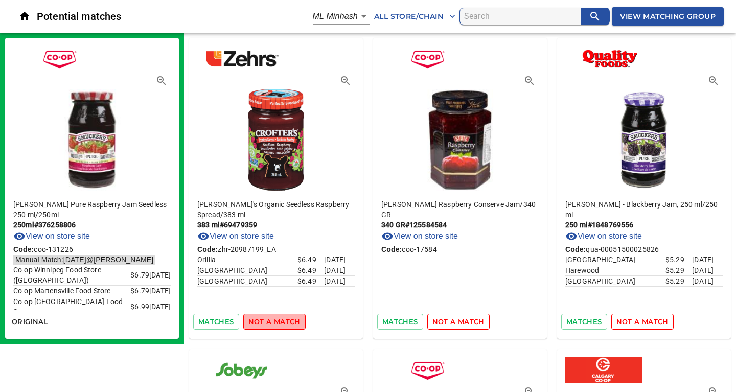
click at [276, 321] on span "not a match" at bounding box center [274, 322] width 52 height 12
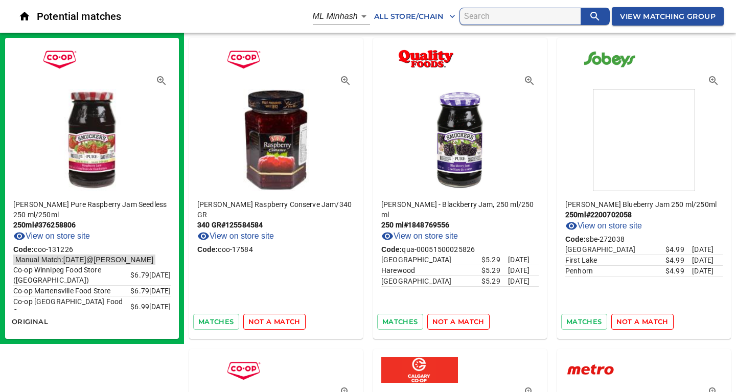
click at [276, 321] on span "not a match" at bounding box center [274, 322] width 52 height 12
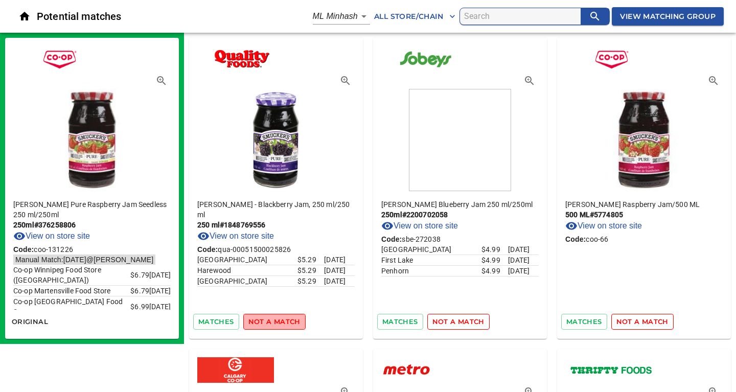
click at [276, 321] on span "not a match" at bounding box center [274, 322] width 52 height 12
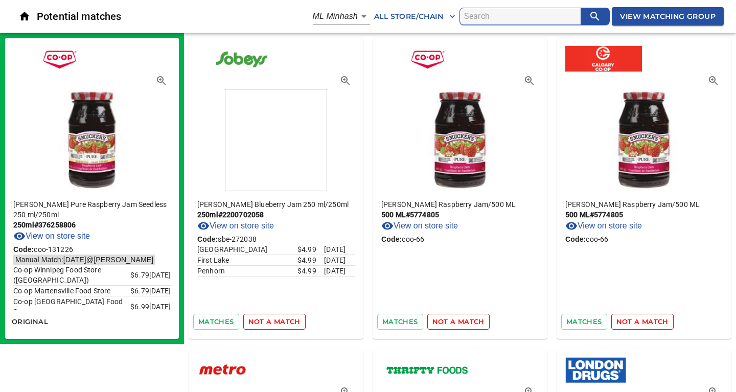
click at [276, 321] on span "not a match" at bounding box center [274, 322] width 52 height 12
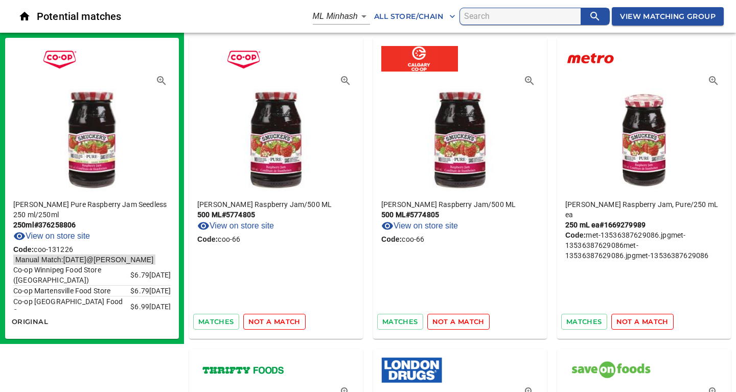
click at [276, 321] on span "not a match" at bounding box center [274, 322] width 52 height 12
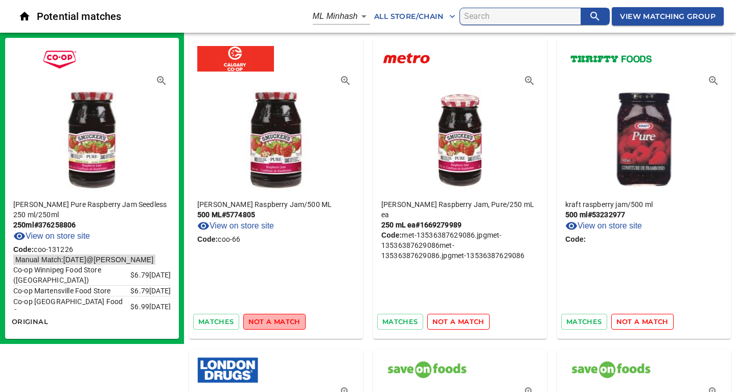
click at [276, 321] on span "not a match" at bounding box center [274, 322] width 52 height 12
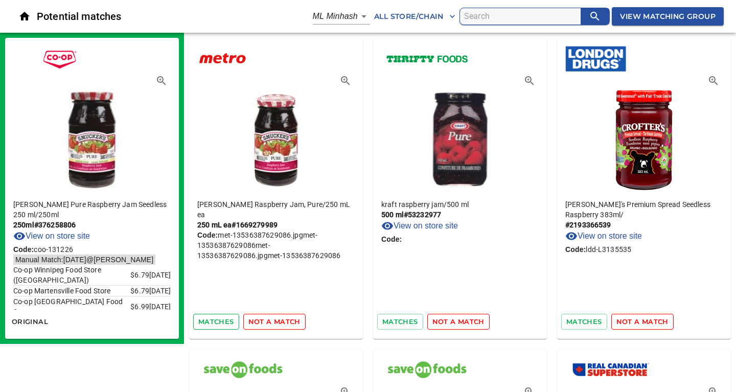
click at [221, 322] on span "matches" at bounding box center [216, 322] width 36 height 12
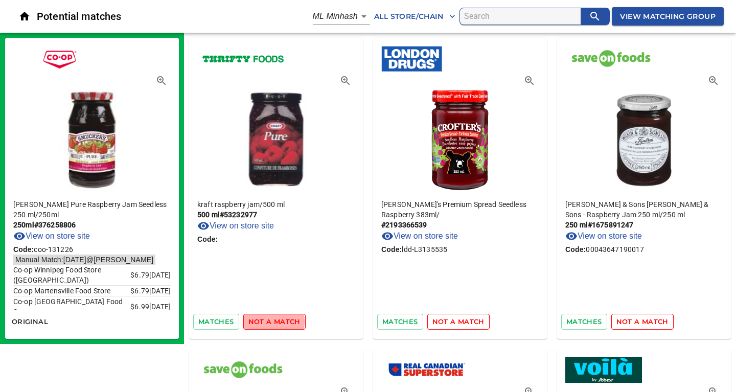
click at [267, 322] on span "not a match" at bounding box center [274, 322] width 52 height 12
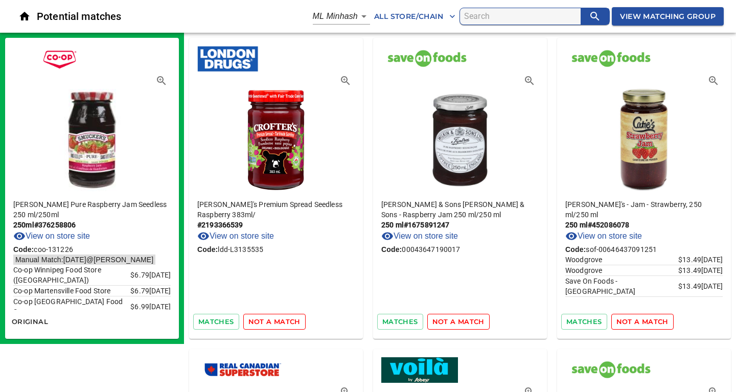
click at [267, 322] on span "not a match" at bounding box center [274, 322] width 52 height 12
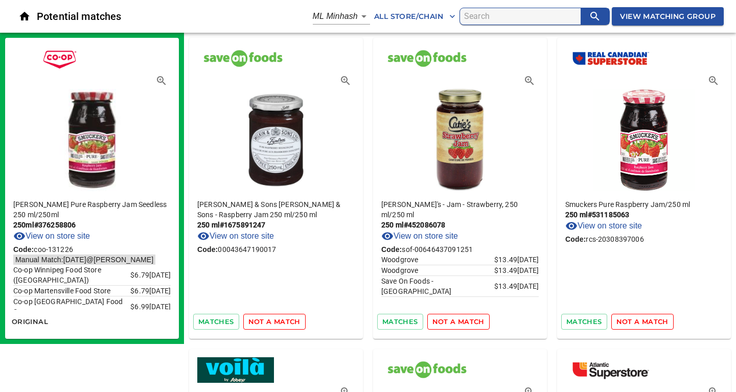
click at [267, 322] on span "not a match" at bounding box center [274, 322] width 52 height 12
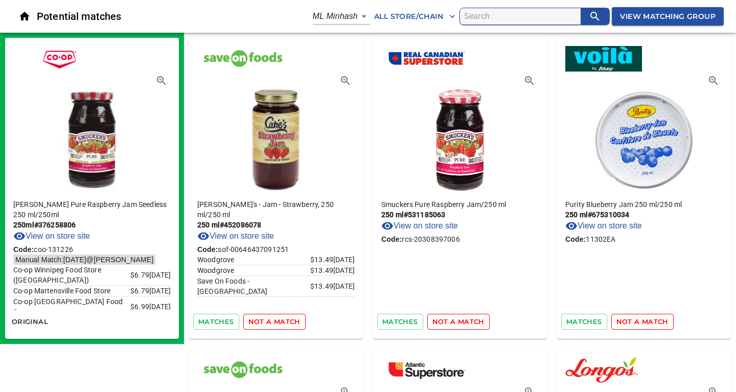
click at [267, 322] on span "not a match" at bounding box center [274, 322] width 52 height 12
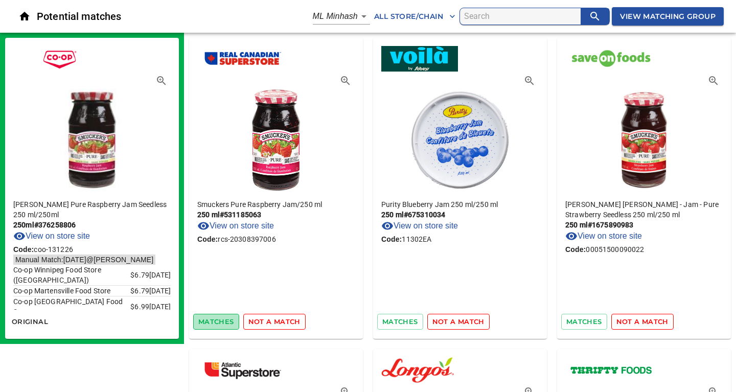
click at [221, 326] on span "matches" at bounding box center [216, 322] width 36 height 12
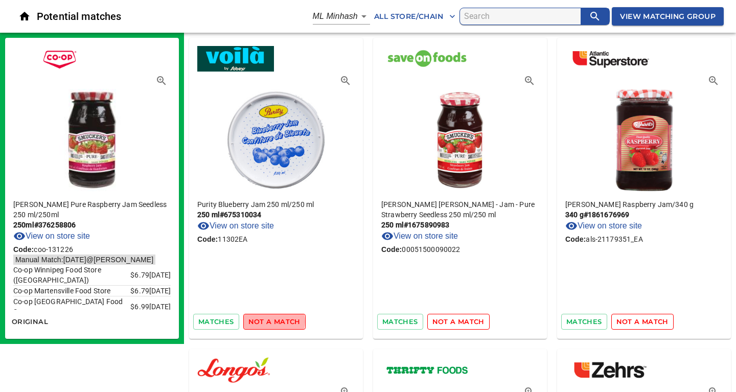
click at [271, 322] on span "not a match" at bounding box center [274, 322] width 52 height 12
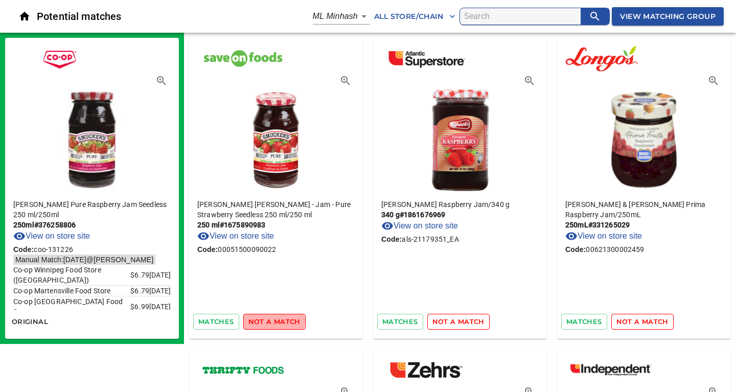
click at [271, 322] on span "not a match" at bounding box center [274, 322] width 52 height 12
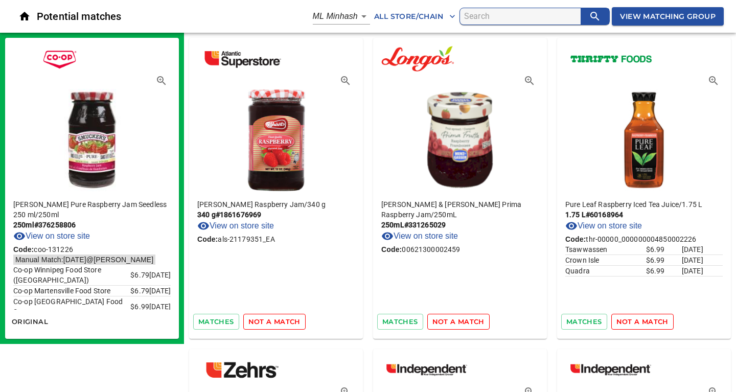
click at [271, 322] on span "not a match" at bounding box center [274, 322] width 52 height 12
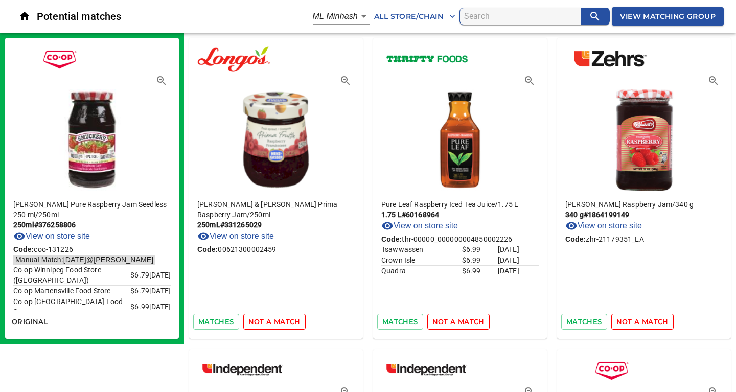
click at [271, 322] on span "not a match" at bounding box center [274, 322] width 52 height 12
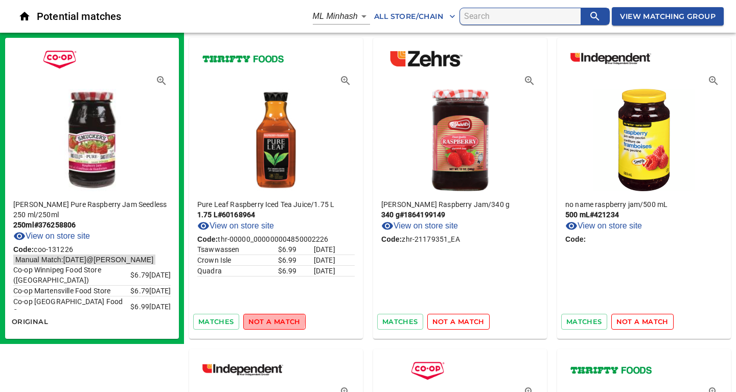
click at [271, 322] on span "not a match" at bounding box center [274, 322] width 52 height 12
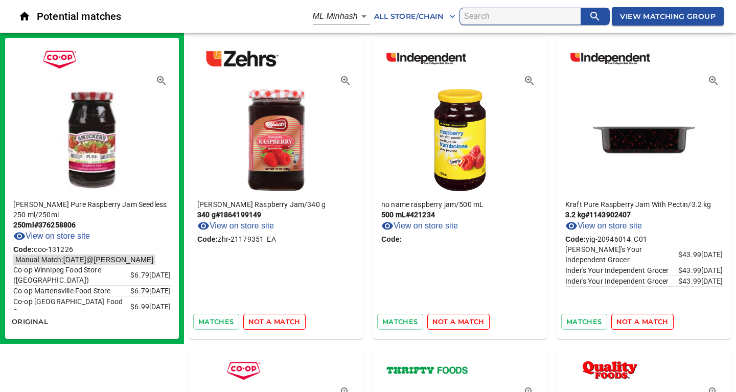
click at [271, 322] on span "not a match" at bounding box center [274, 322] width 52 height 12
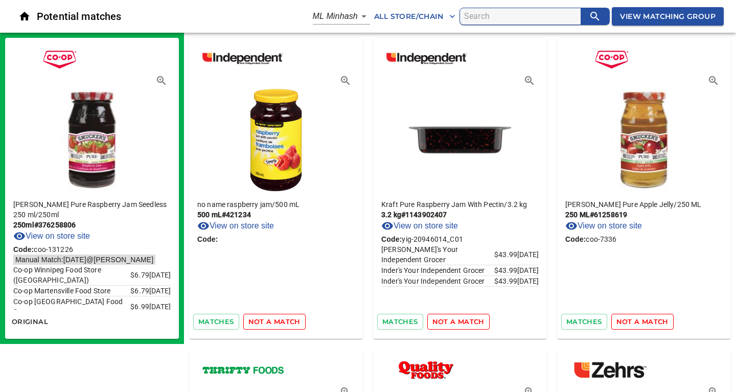
click at [271, 322] on span "not a match" at bounding box center [274, 322] width 52 height 12
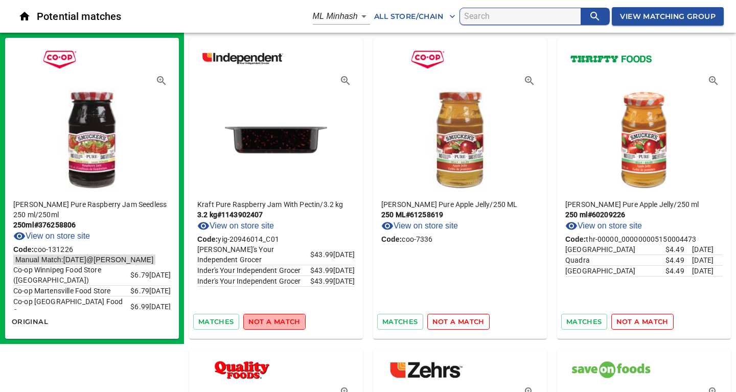
click at [271, 322] on span "not a match" at bounding box center [274, 322] width 52 height 12
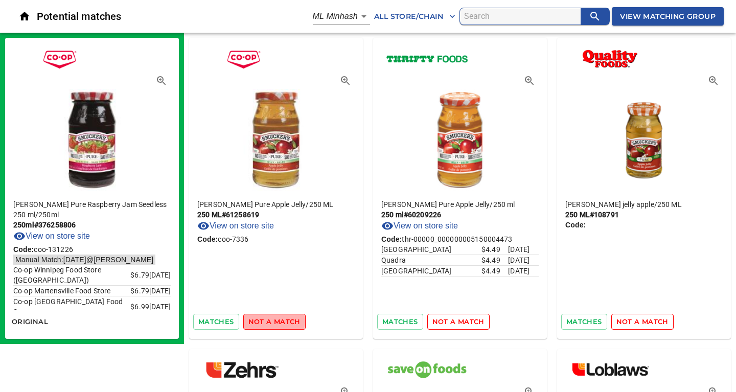
click at [271, 322] on span "not a match" at bounding box center [274, 322] width 52 height 12
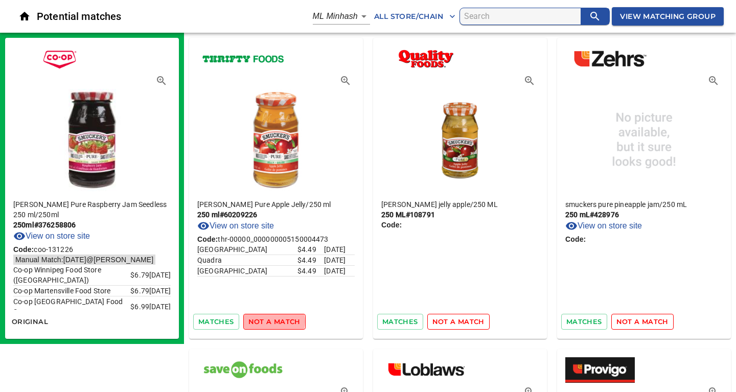
click at [271, 322] on span "not a match" at bounding box center [274, 322] width 52 height 12
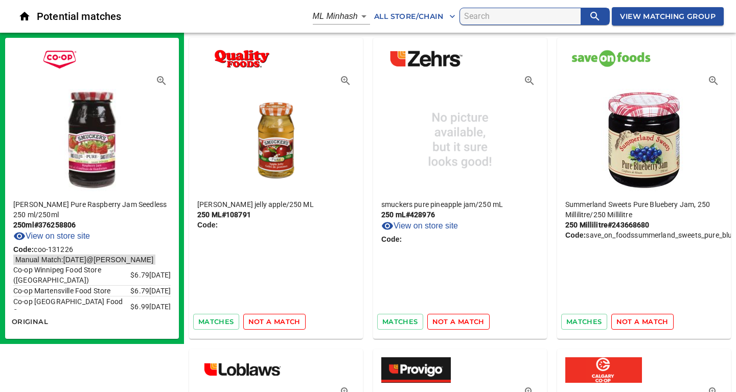
click at [271, 322] on span "not a match" at bounding box center [274, 322] width 52 height 12
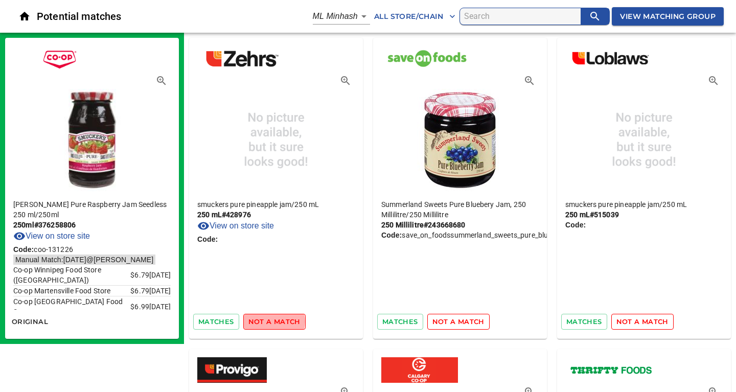
click at [271, 322] on span "not a match" at bounding box center [274, 322] width 52 height 12
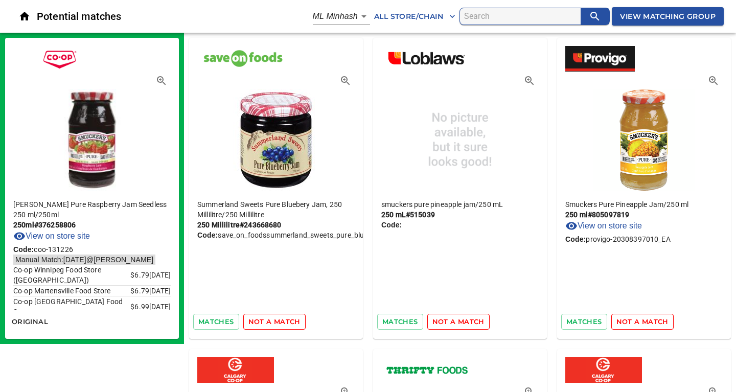
click at [271, 322] on span "not a match" at bounding box center [274, 322] width 52 height 12
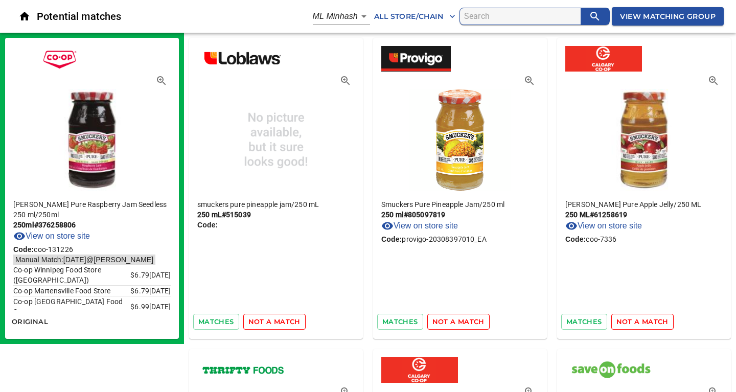
click at [271, 322] on span "not a match" at bounding box center [274, 322] width 52 height 12
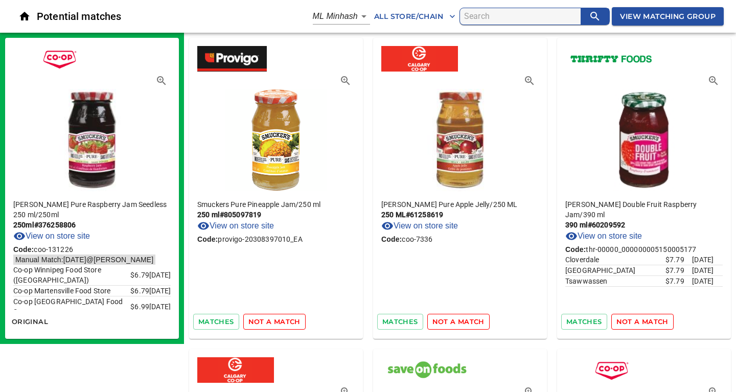
click at [271, 322] on span "not a match" at bounding box center [274, 322] width 52 height 12
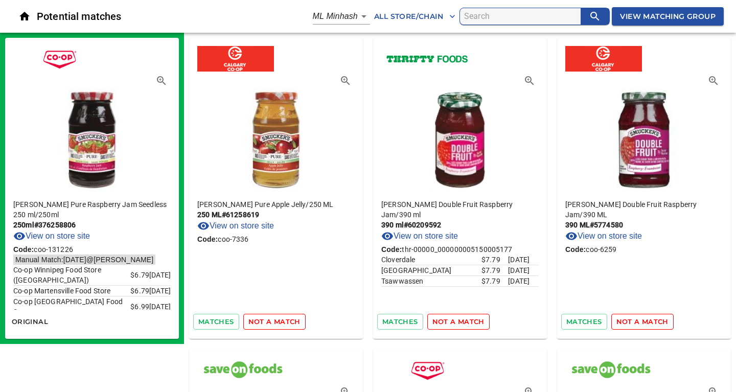
click at [271, 322] on span "not a match" at bounding box center [274, 322] width 52 height 12
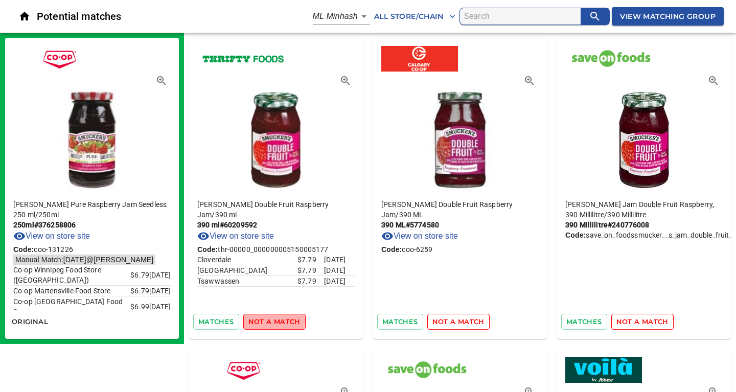
click at [271, 322] on span "not a match" at bounding box center [274, 322] width 52 height 12
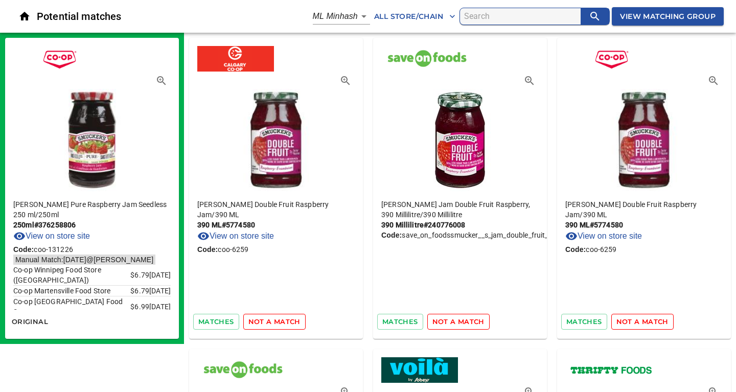
click at [271, 322] on span "not a match" at bounding box center [274, 322] width 52 height 12
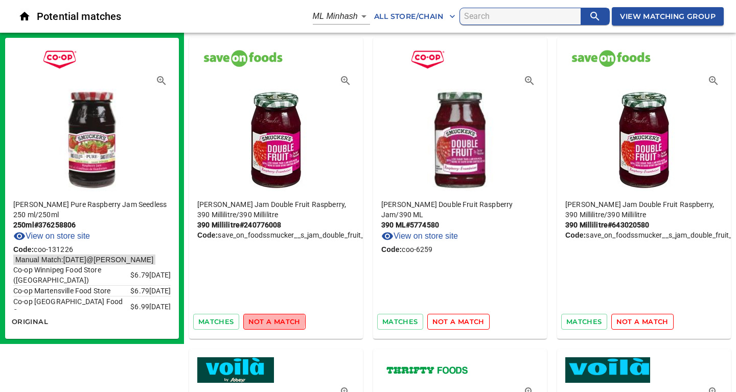
click at [271, 322] on span "not a match" at bounding box center [274, 322] width 52 height 12
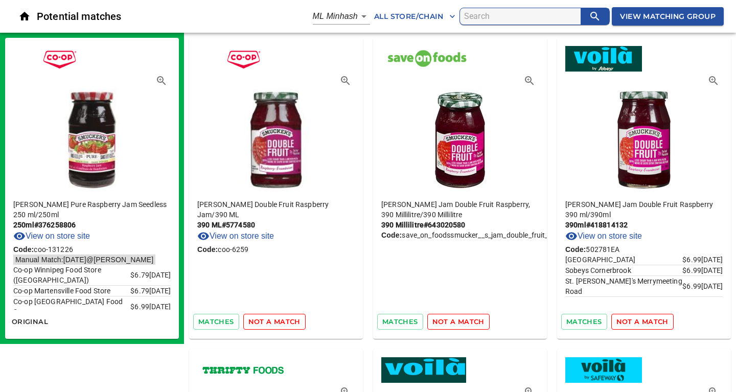
click at [271, 322] on span "not a match" at bounding box center [274, 322] width 52 height 12
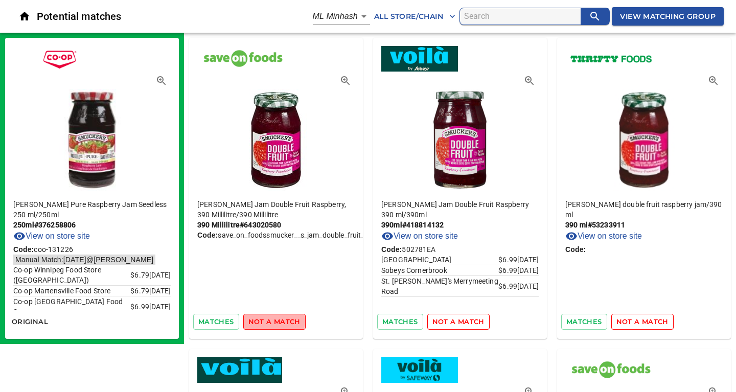
click at [271, 322] on span "not a match" at bounding box center [274, 322] width 52 height 12
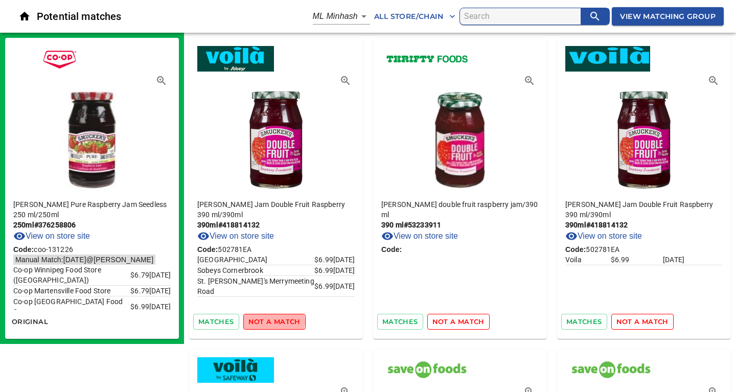
click at [271, 322] on span "not a match" at bounding box center [274, 322] width 52 height 12
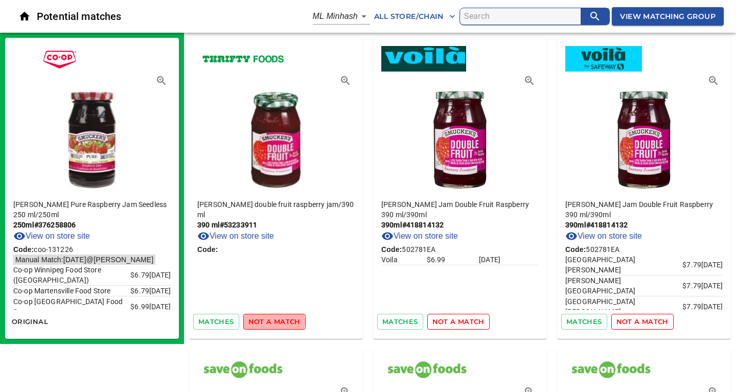
click at [271, 322] on span "not a match" at bounding box center [274, 322] width 52 height 12
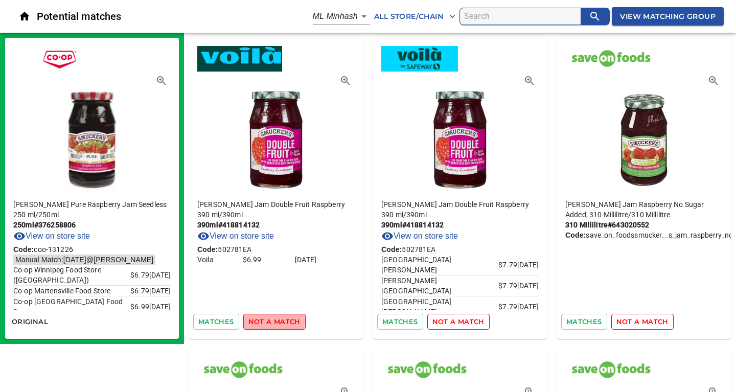
click at [271, 322] on span "not a match" at bounding box center [274, 322] width 52 height 12
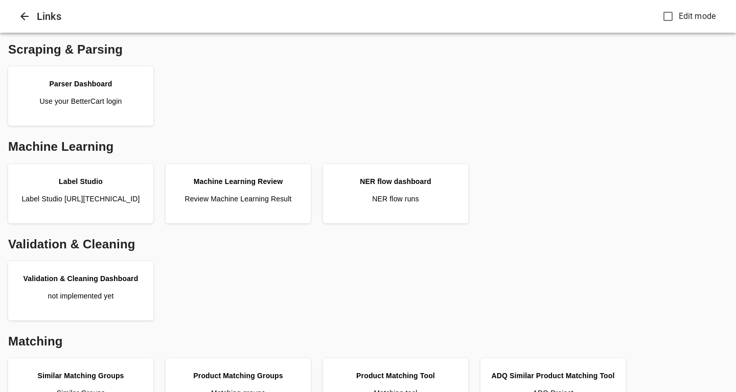
scroll to position [453, 0]
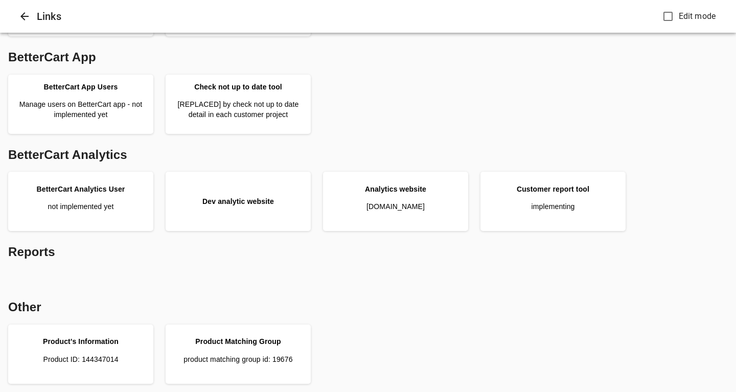
click at [410, 127] on div "BetterCart App Users Manage users on BetterCart app - not implemented yet Check…" at bounding box center [368, 104] width 728 height 67
